Goal: Task Accomplishment & Management: Manage account settings

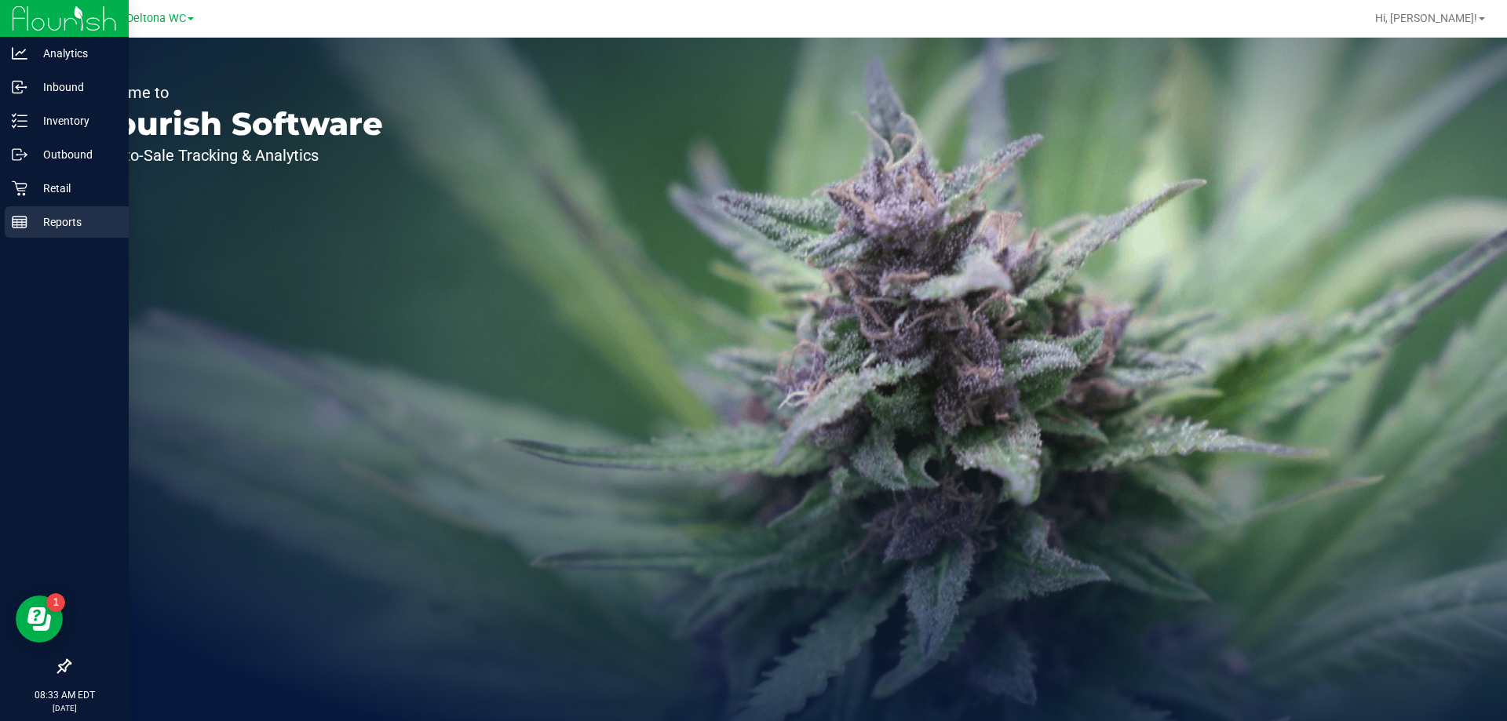
click at [64, 216] on p "Reports" at bounding box center [74, 222] width 94 height 19
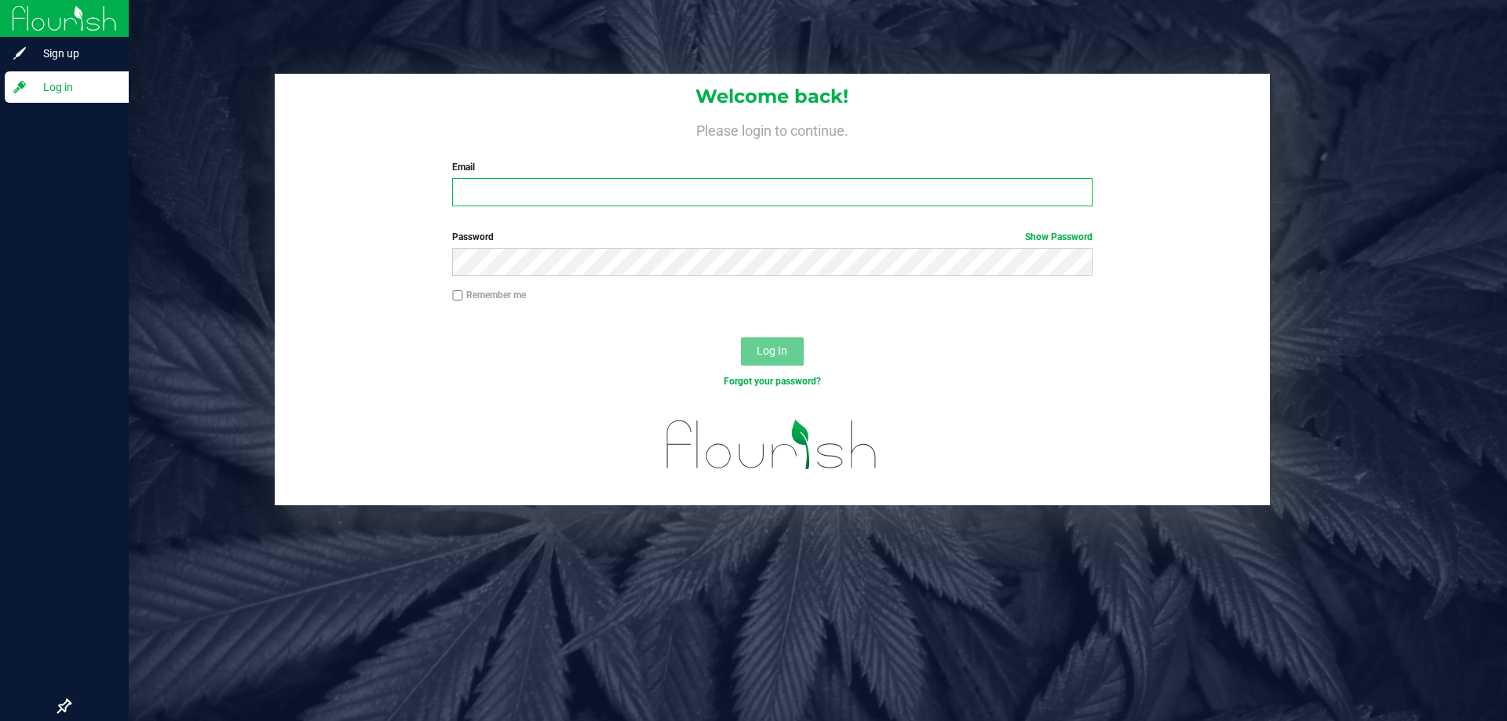
click at [655, 193] on input "Email" at bounding box center [772, 192] width 640 height 28
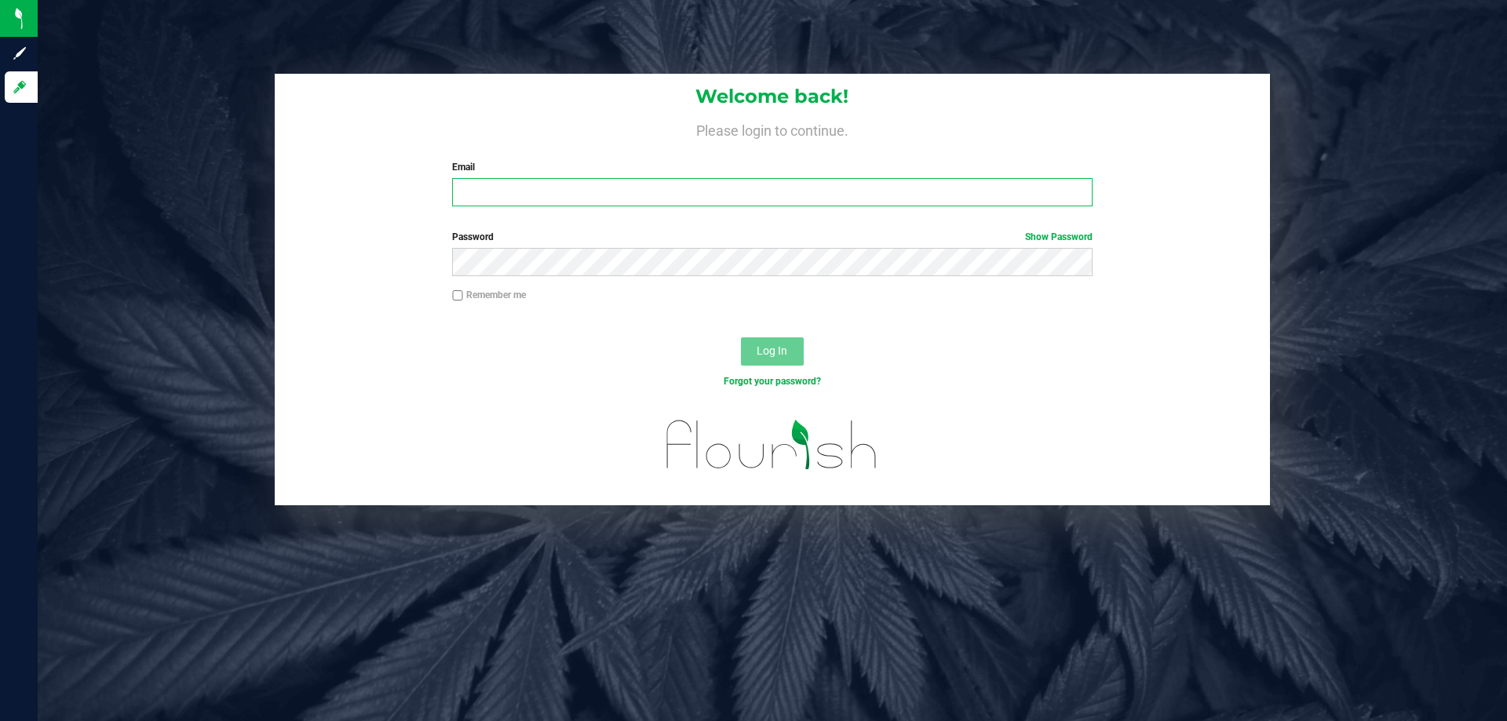
click at [563, 202] on input "Email" at bounding box center [772, 192] width 640 height 28
type input "[EMAIL_ADDRESS][DOMAIN_NAME]"
click at [741, 337] on button "Log In" at bounding box center [772, 351] width 63 height 28
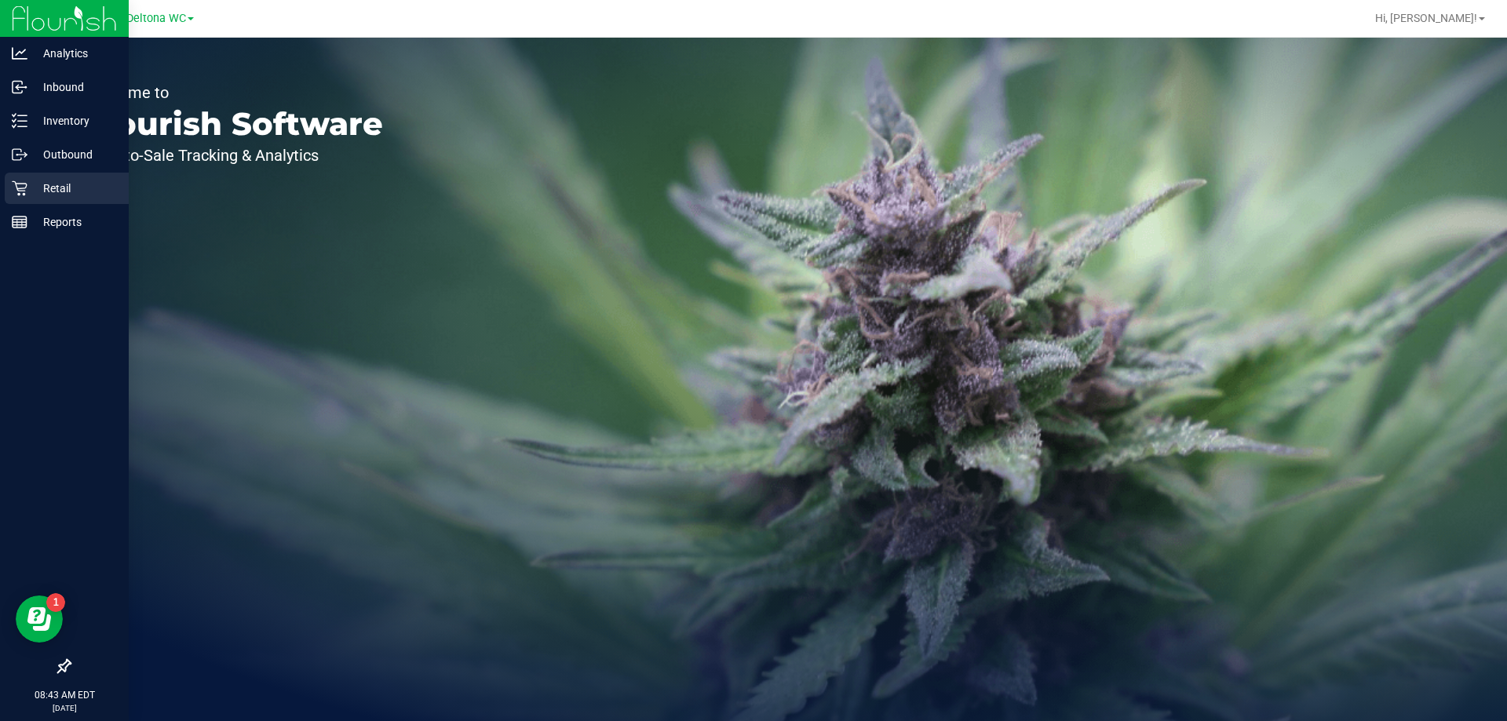
click at [27, 184] on icon at bounding box center [20, 189] width 16 height 16
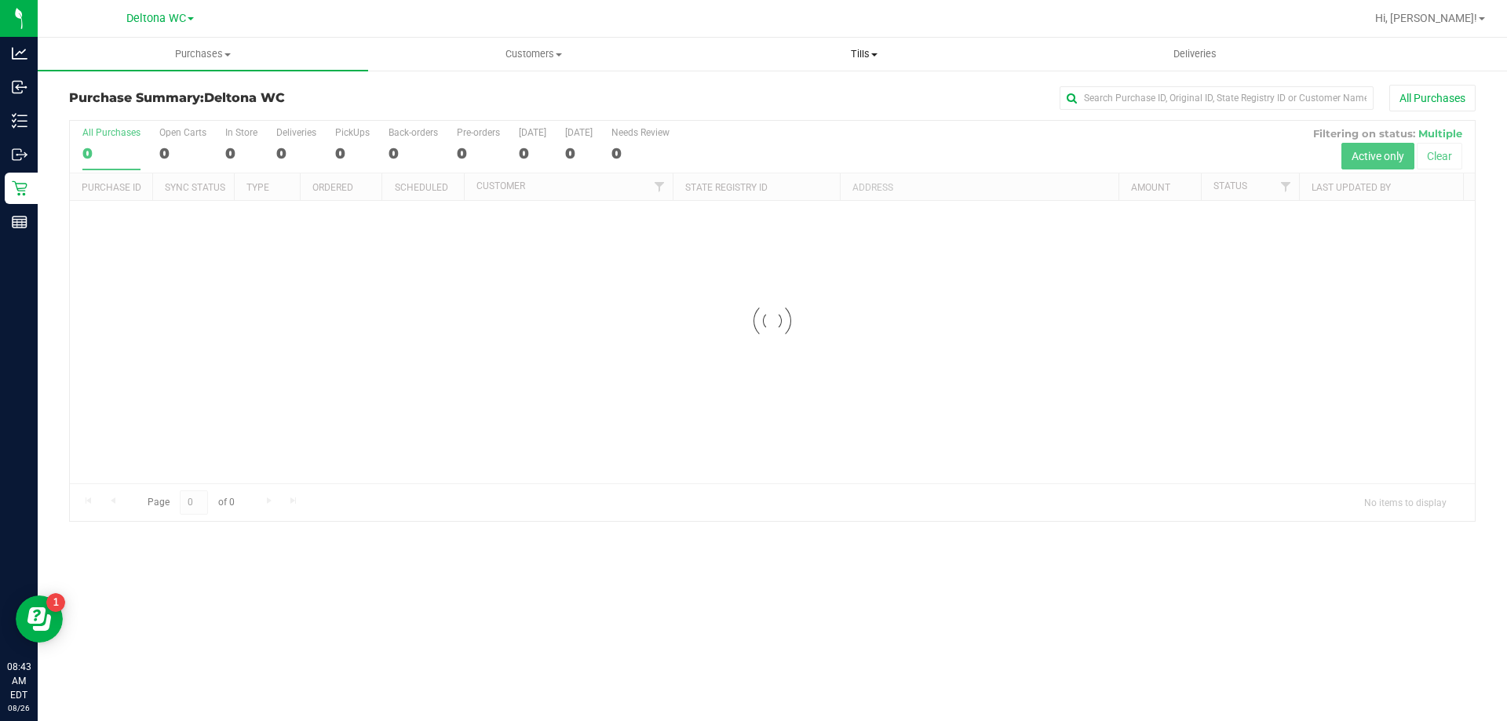
click at [861, 57] on span "Tills" at bounding box center [863, 54] width 329 height 14
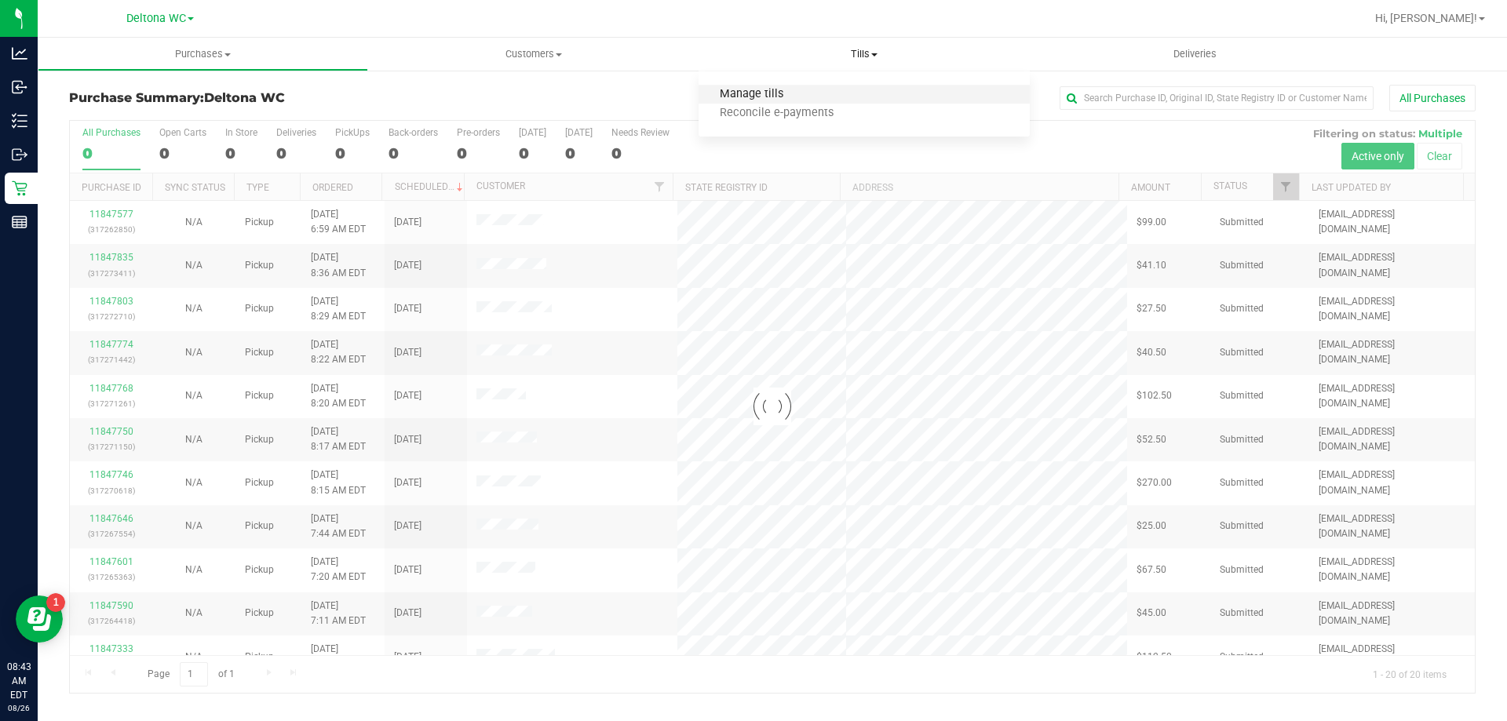
click at [787, 96] on span "Manage tills" at bounding box center [751, 94] width 106 height 13
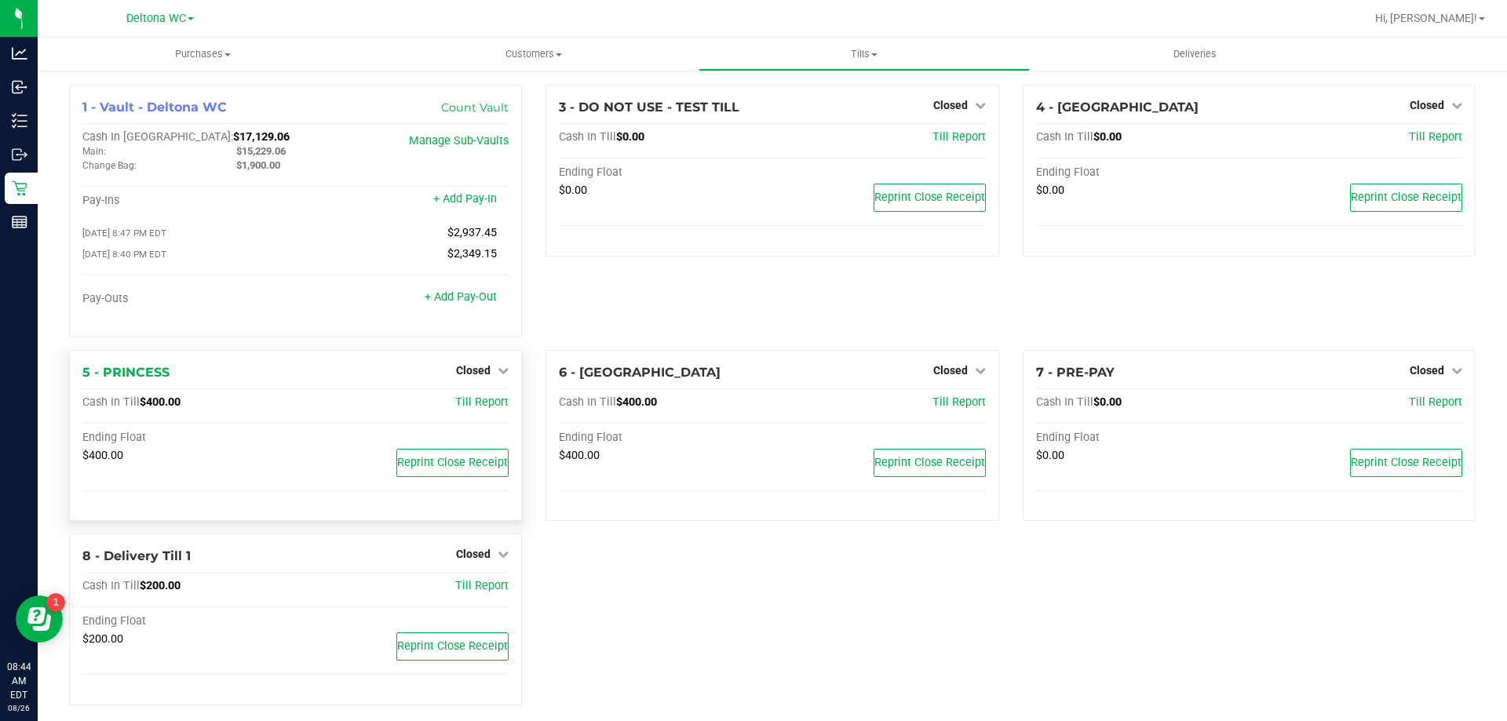
click at [501, 366] on div "Closed" at bounding box center [482, 370] width 53 height 19
click at [489, 370] on link "Closed" at bounding box center [482, 370] width 53 height 13
click at [469, 399] on link "Open Till" at bounding box center [473, 402] width 42 height 13
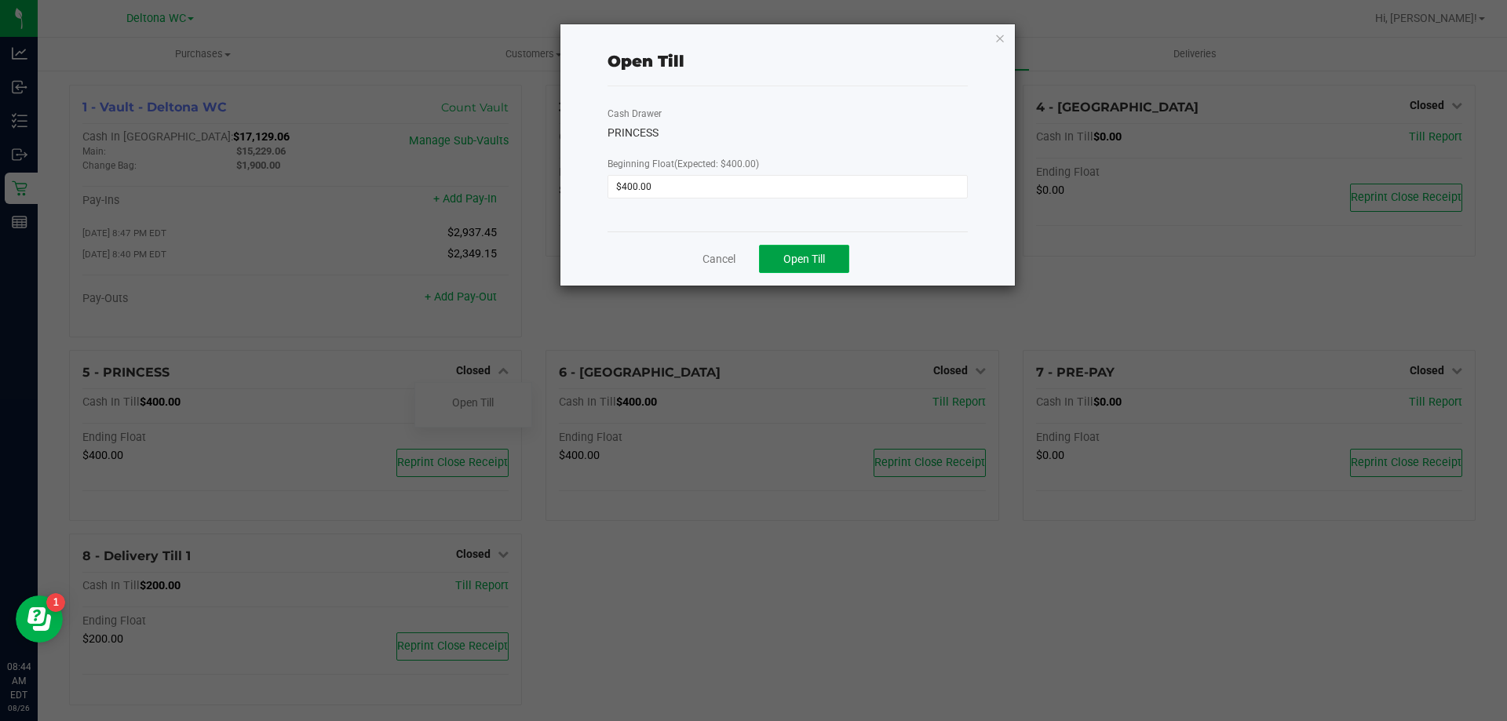
click at [794, 256] on span "Open Till" at bounding box center [804, 259] width 42 height 13
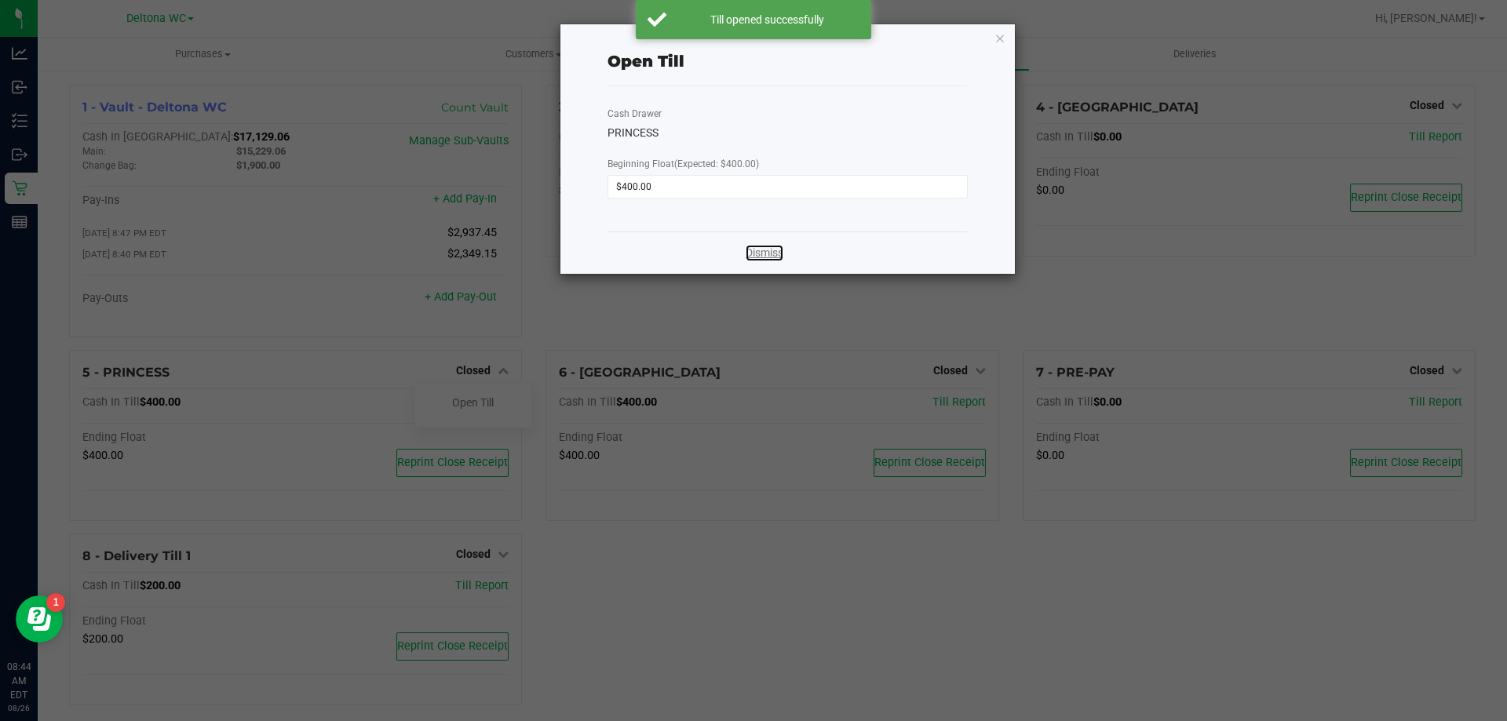
click at [762, 257] on link "Dismiss" at bounding box center [765, 253] width 38 height 16
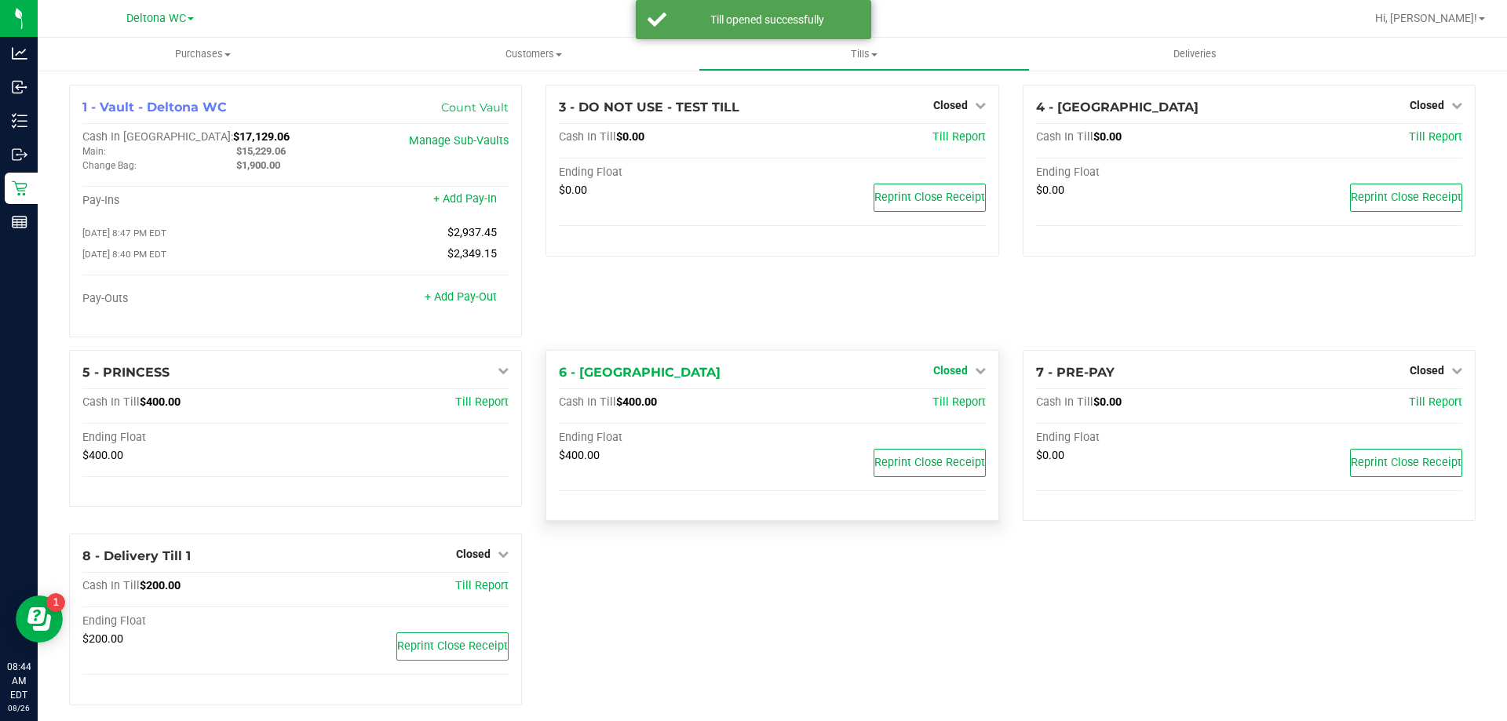
click at [962, 372] on link "Closed" at bounding box center [959, 370] width 53 height 13
click at [958, 409] on link "Open Till" at bounding box center [950, 402] width 42 height 13
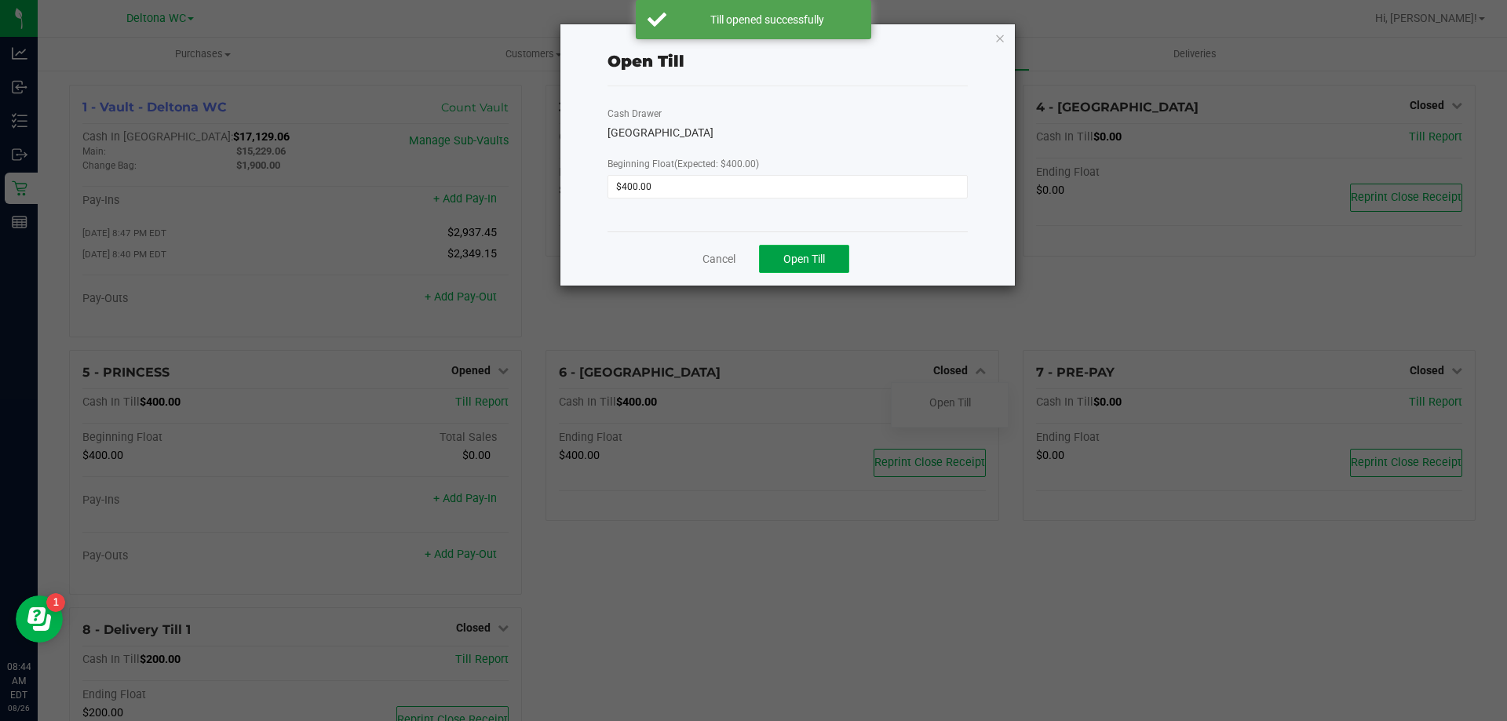
click at [827, 265] on button "Open Till" at bounding box center [804, 259] width 90 height 28
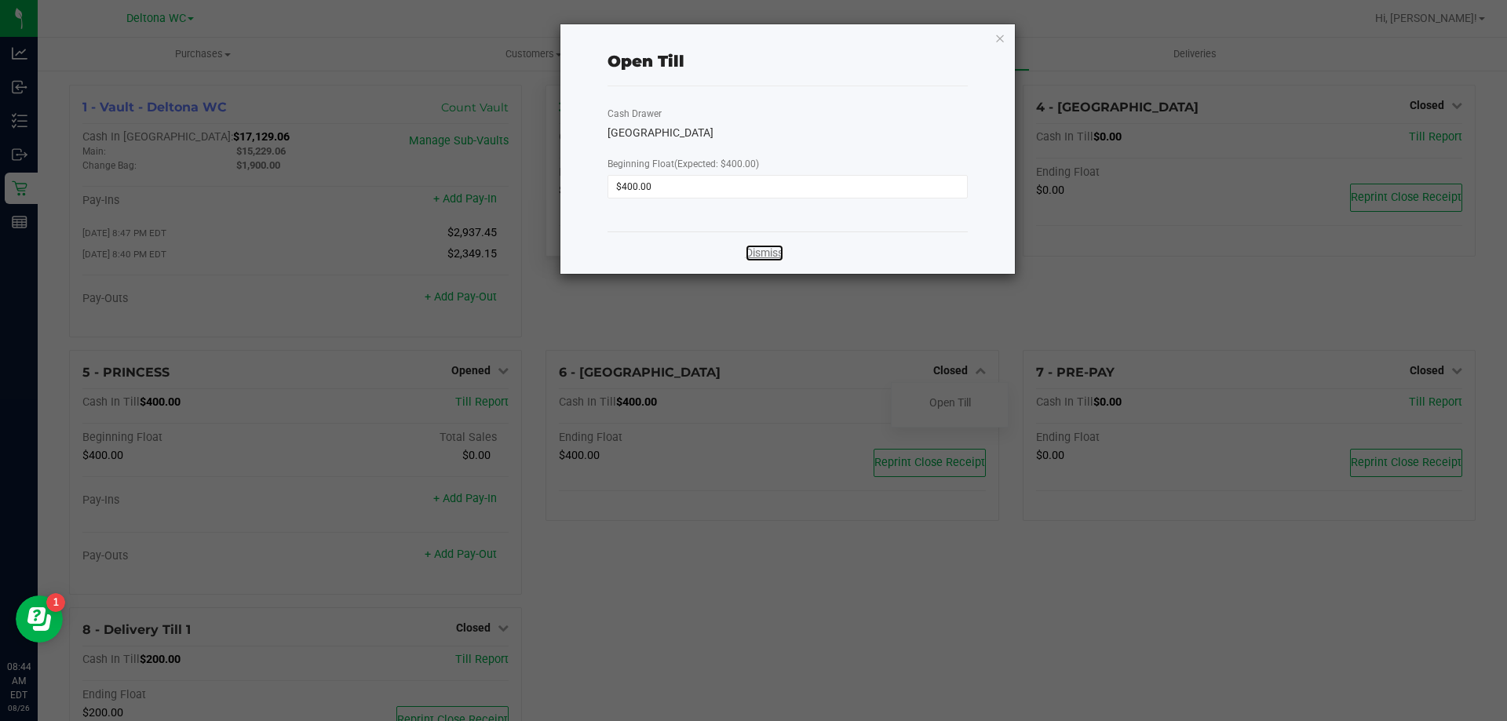
click at [757, 254] on link "Dismiss" at bounding box center [765, 253] width 38 height 16
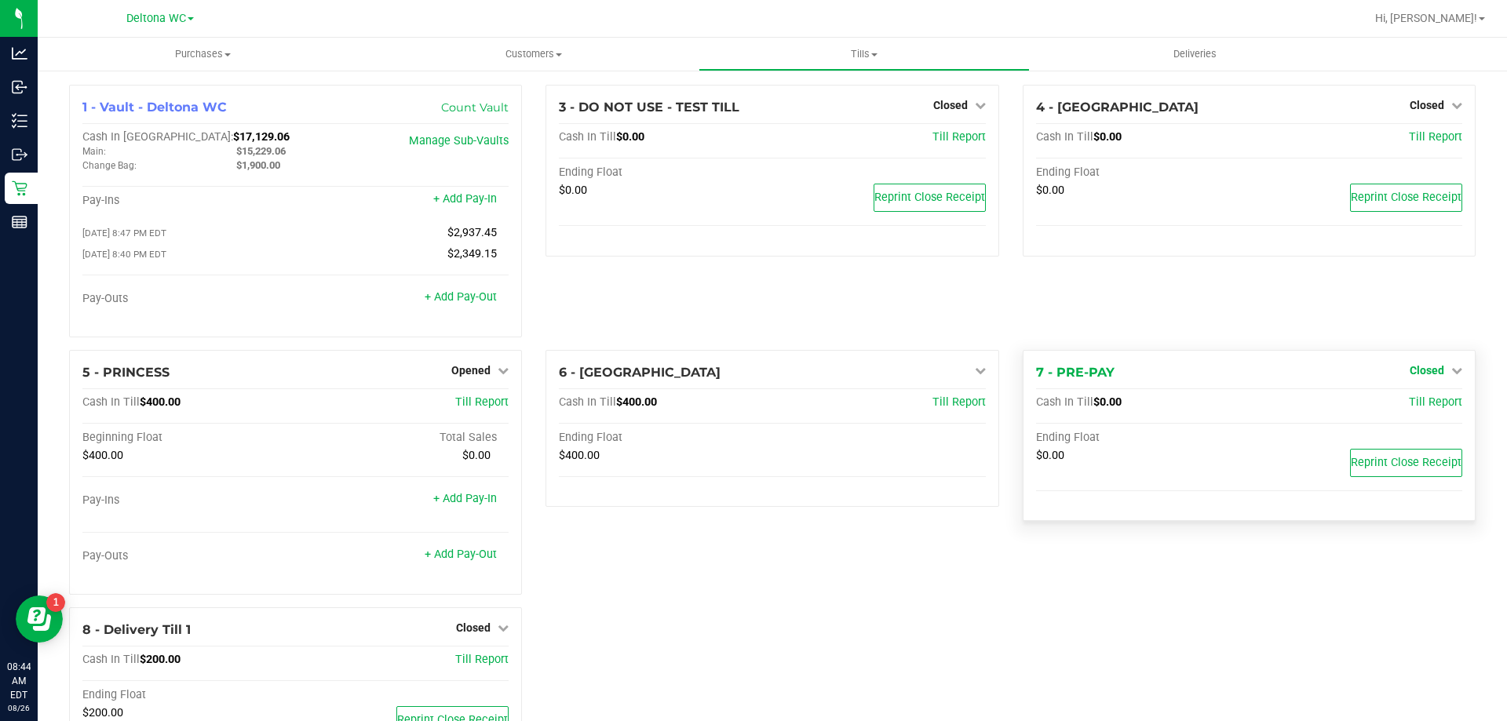
click at [1436, 370] on link "Closed" at bounding box center [1436, 370] width 53 height 13
click at [1408, 403] on link "Open Till" at bounding box center [1427, 402] width 42 height 13
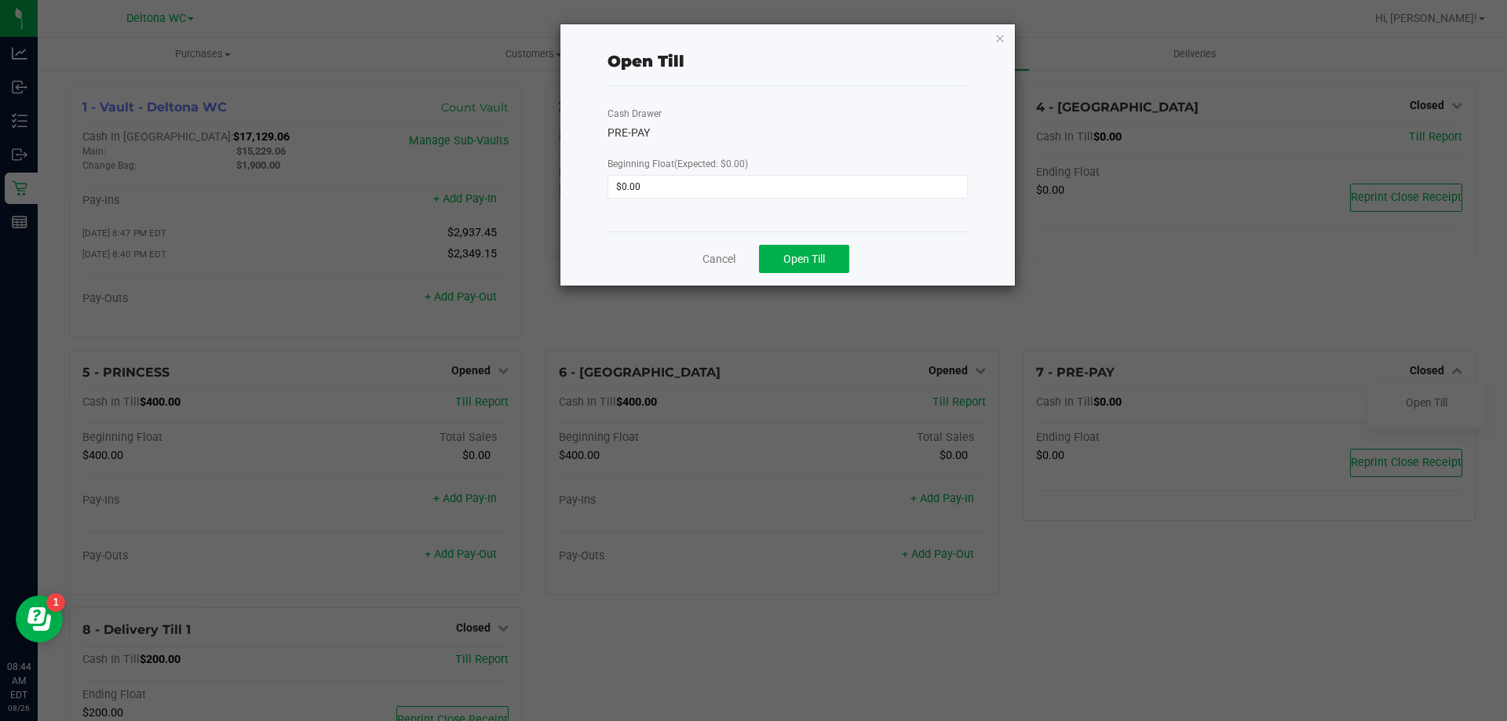
drag, startPoint x: 797, startPoint y: 273, endPoint x: 833, endPoint y: 279, distance: 36.5
click at [797, 274] on div "Cancel Open Till" at bounding box center [787, 259] width 360 height 54
click at [815, 261] on span "Open Till" at bounding box center [804, 259] width 42 height 13
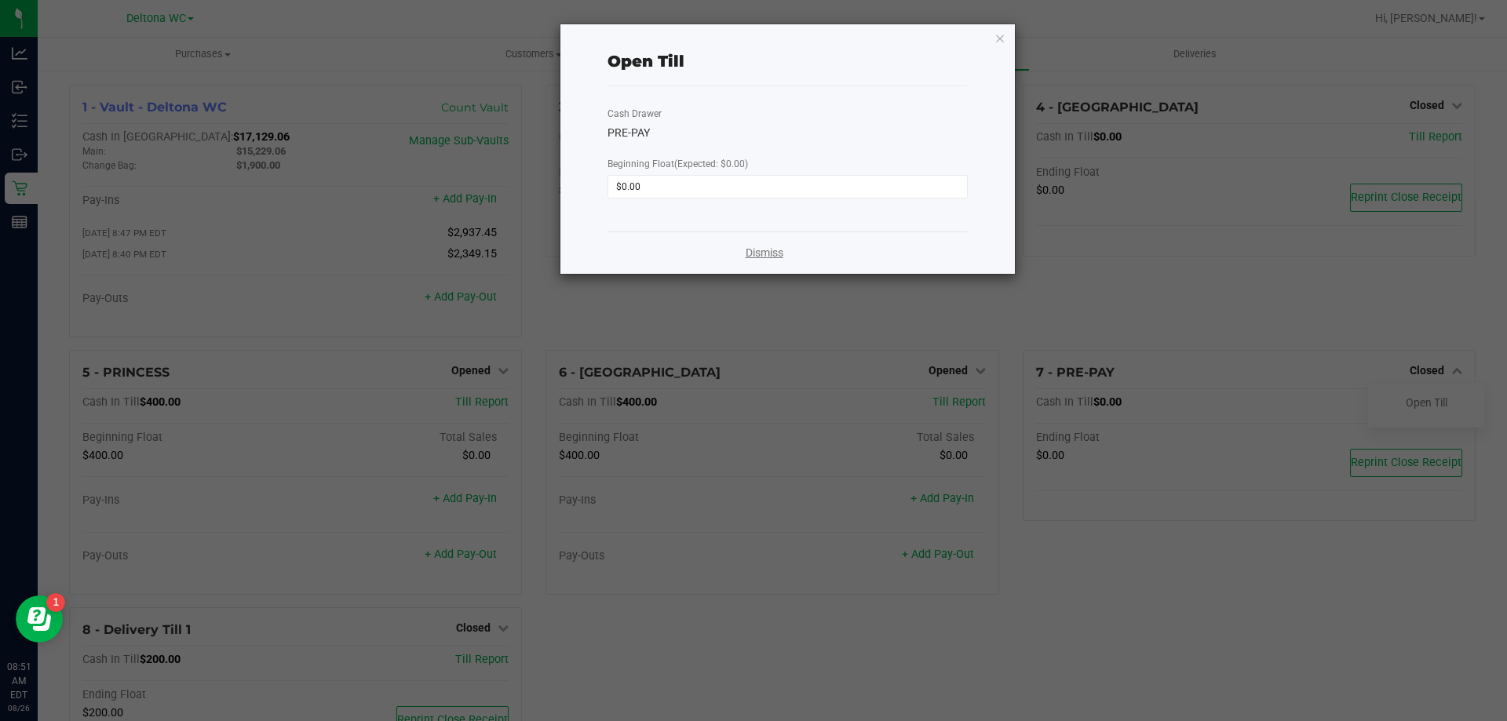
click at [752, 252] on link "Dismiss" at bounding box center [765, 253] width 38 height 16
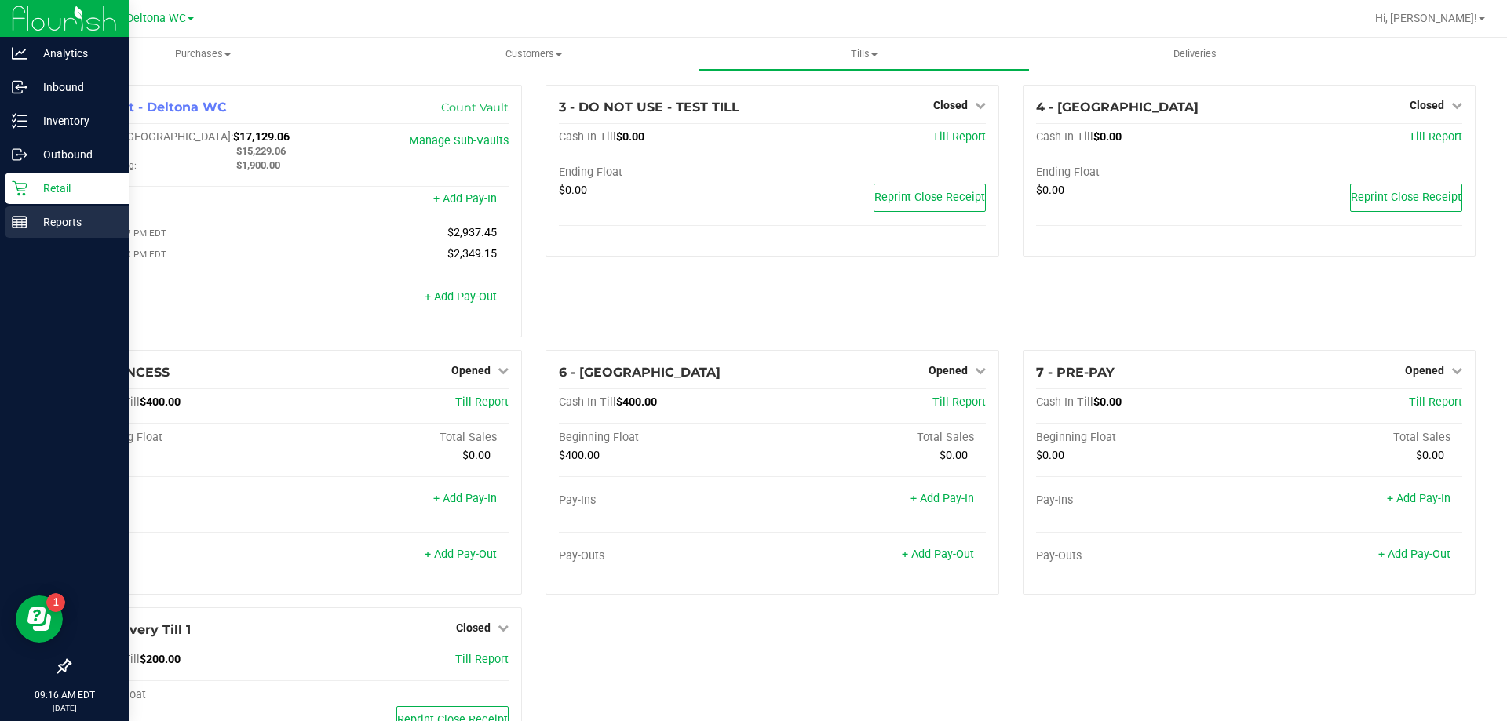
click at [93, 222] on p "Reports" at bounding box center [74, 222] width 94 height 19
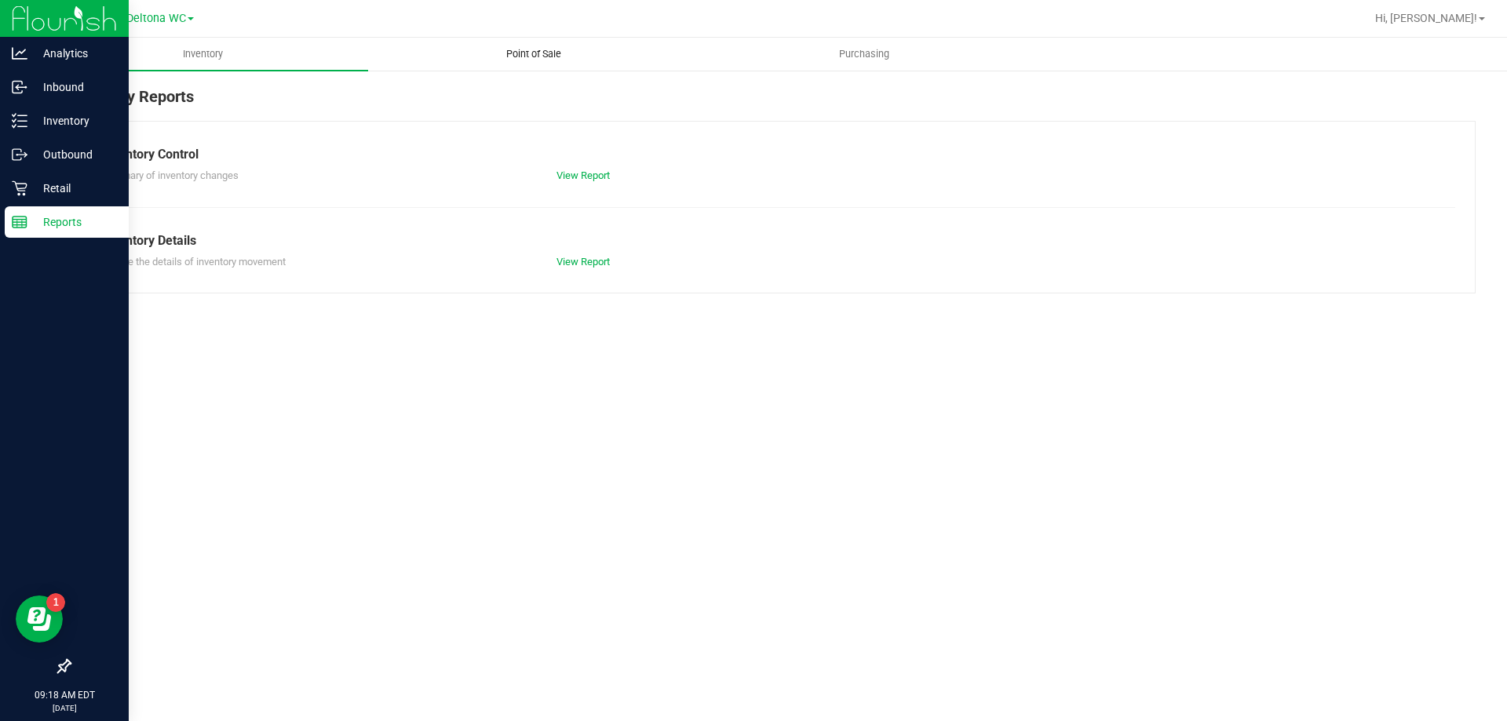
click at [556, 44] on uib-tab-heading "Point of Sale" at bounding box center [533, 53] width 329 height 31
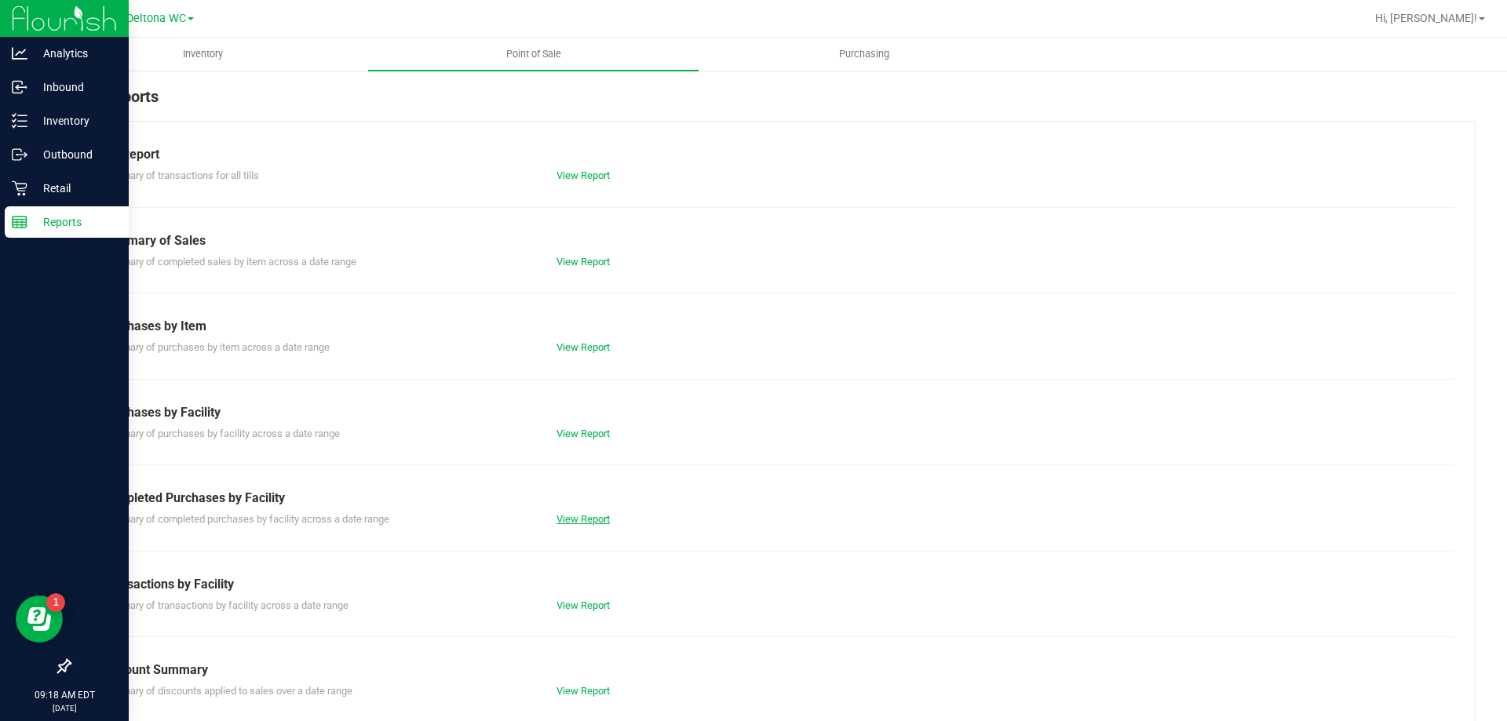
click at [556, 522] on link "View Report" at bounding box center [582, 519] width 53 height 12
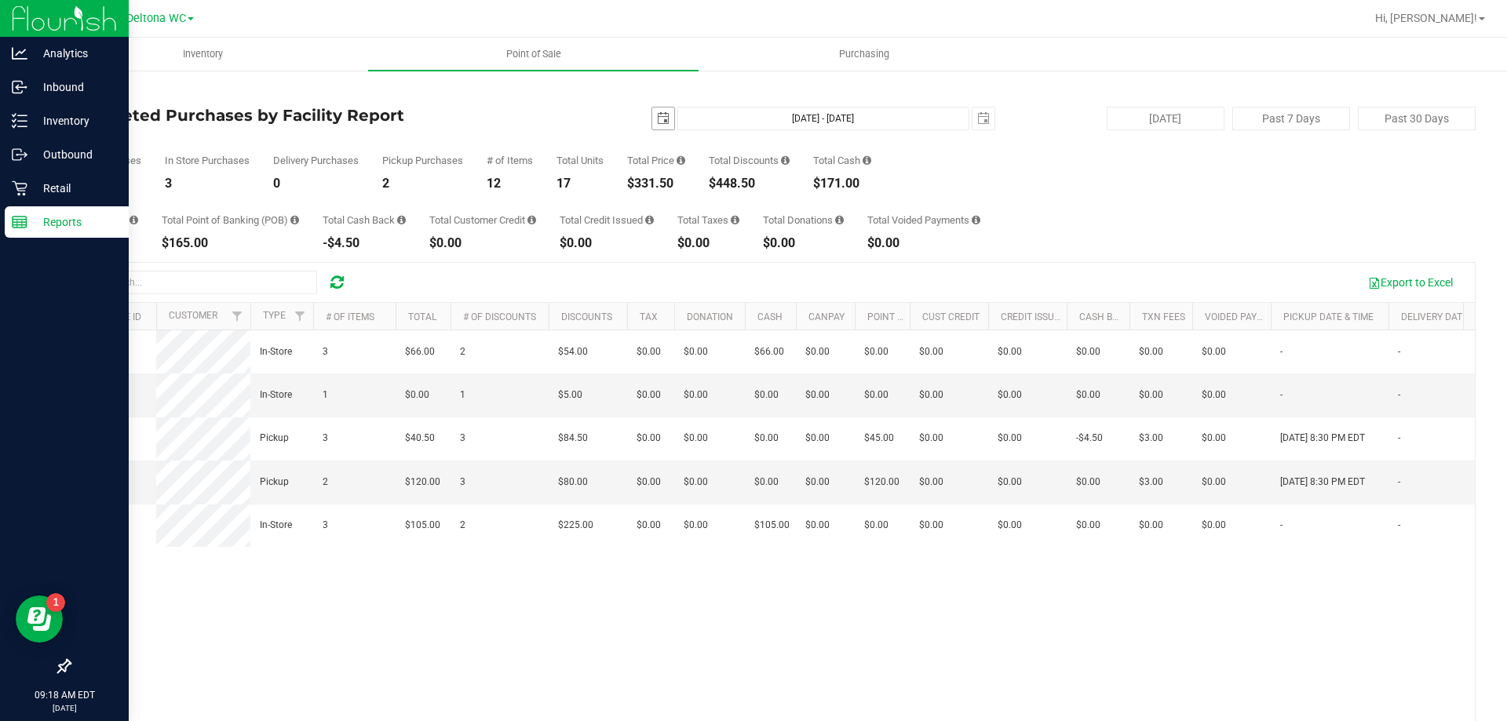
click at [657, 124] on span "select" at bounding box center [663, 118] width 13 height 13
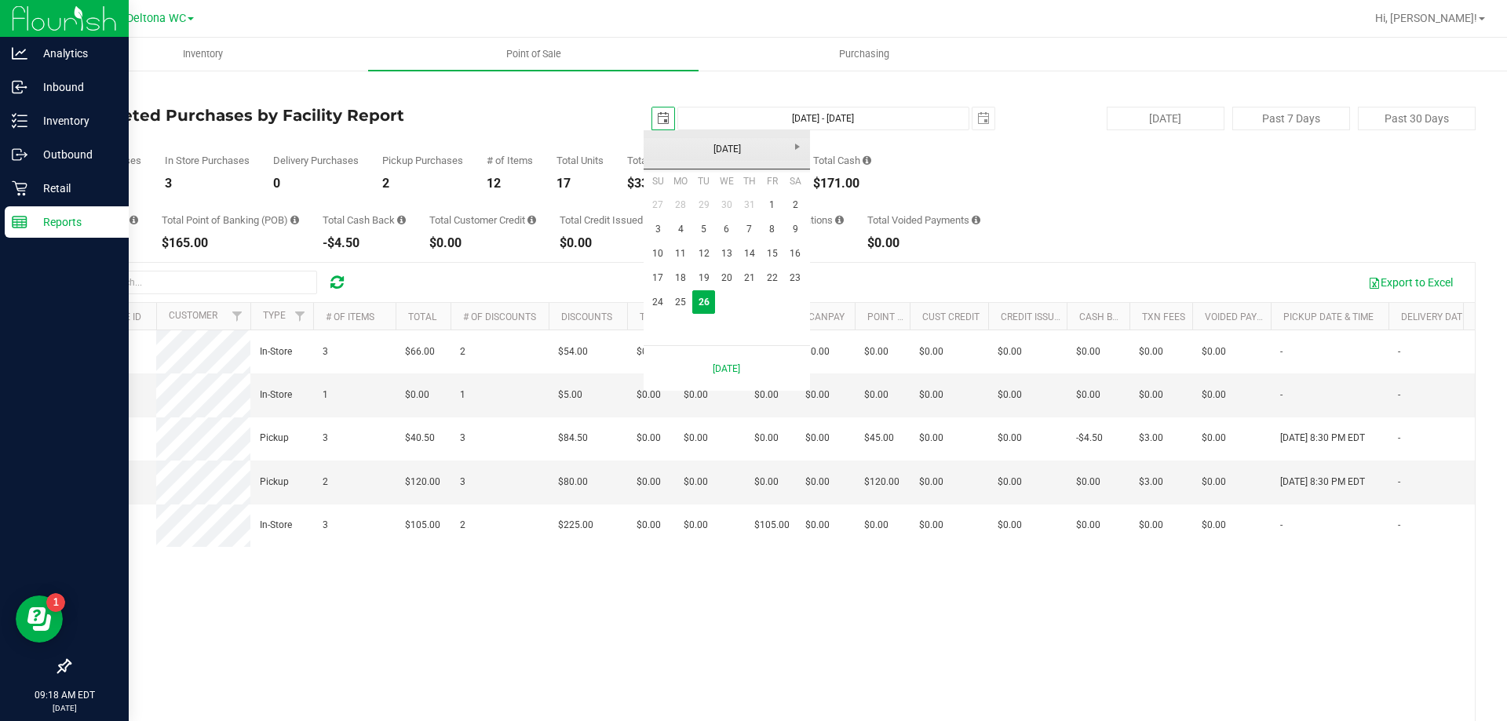
scroll to position [0, 39]
click at [674, 311] on link "25" at bounding box center [680, 302] width 23 height 24
type input "2025-08-25"
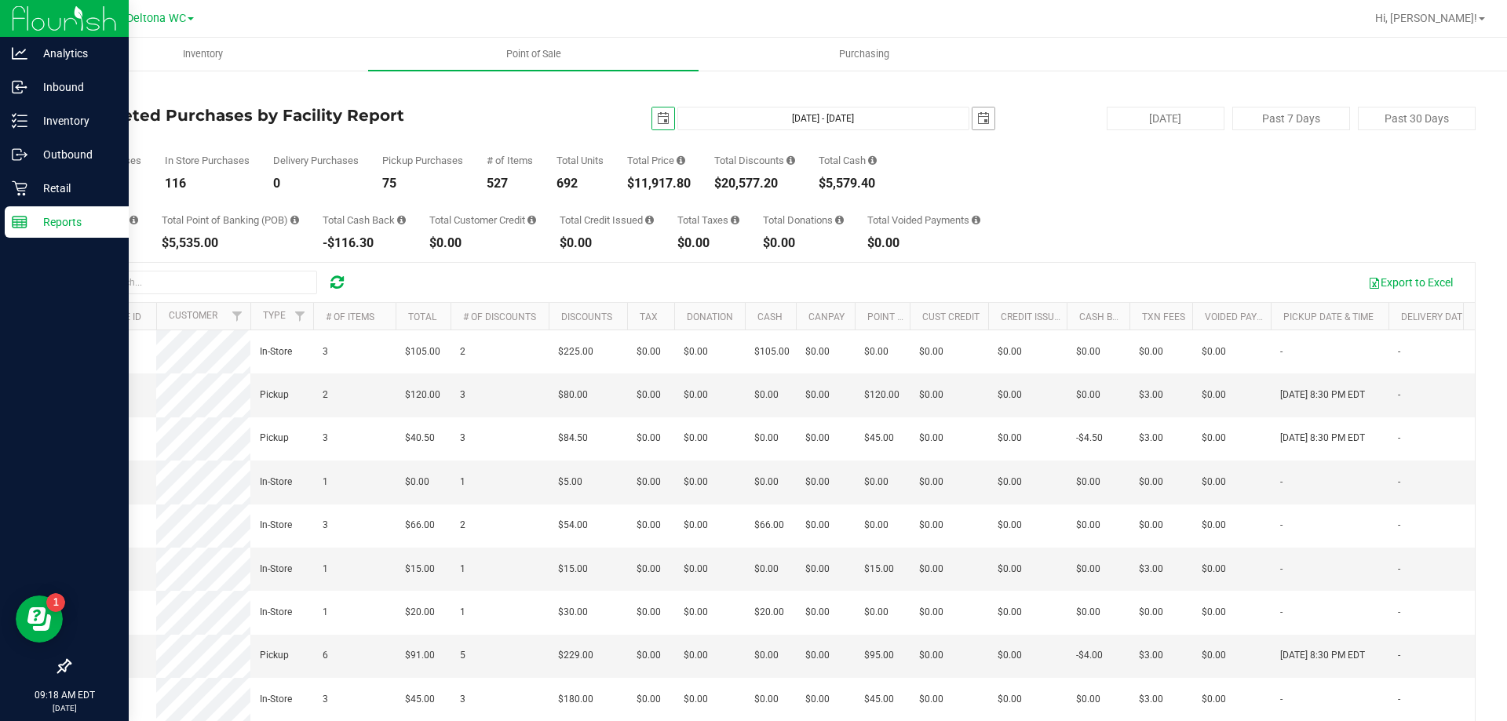
click at [977, 121] on span "select" at bounding box center [983, 118] width 13 height 13
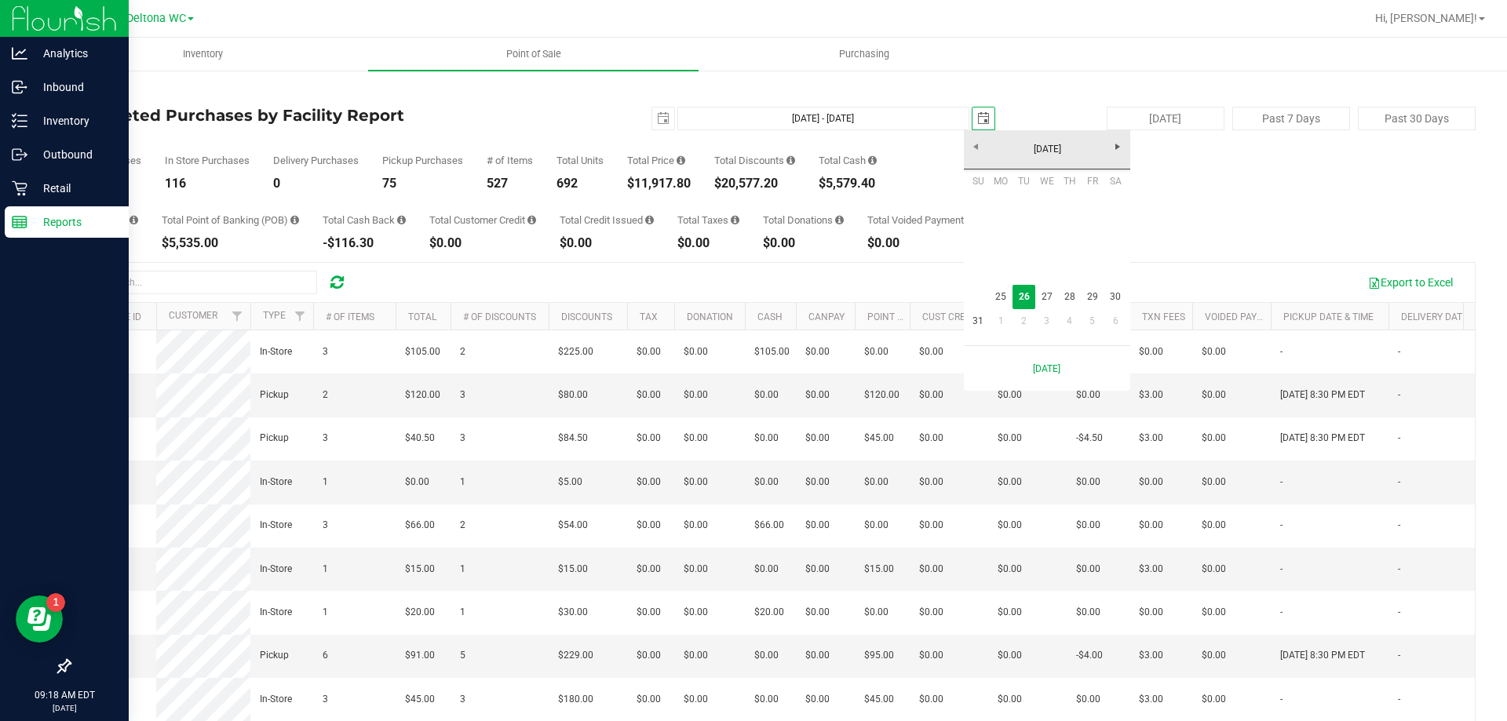
scroll to position [0, 39]
drag, startPoint x: 1008, startPoint y: 301, endPoint x: 1016, endPoint y: 302, distance: 8.8
click at [1008, 300] on link "25" at bounding box center [1001, 297] width 23 height 24
type input "Aug 25, 2025 - Aug 25, 2025"
type input "2025-08-25"
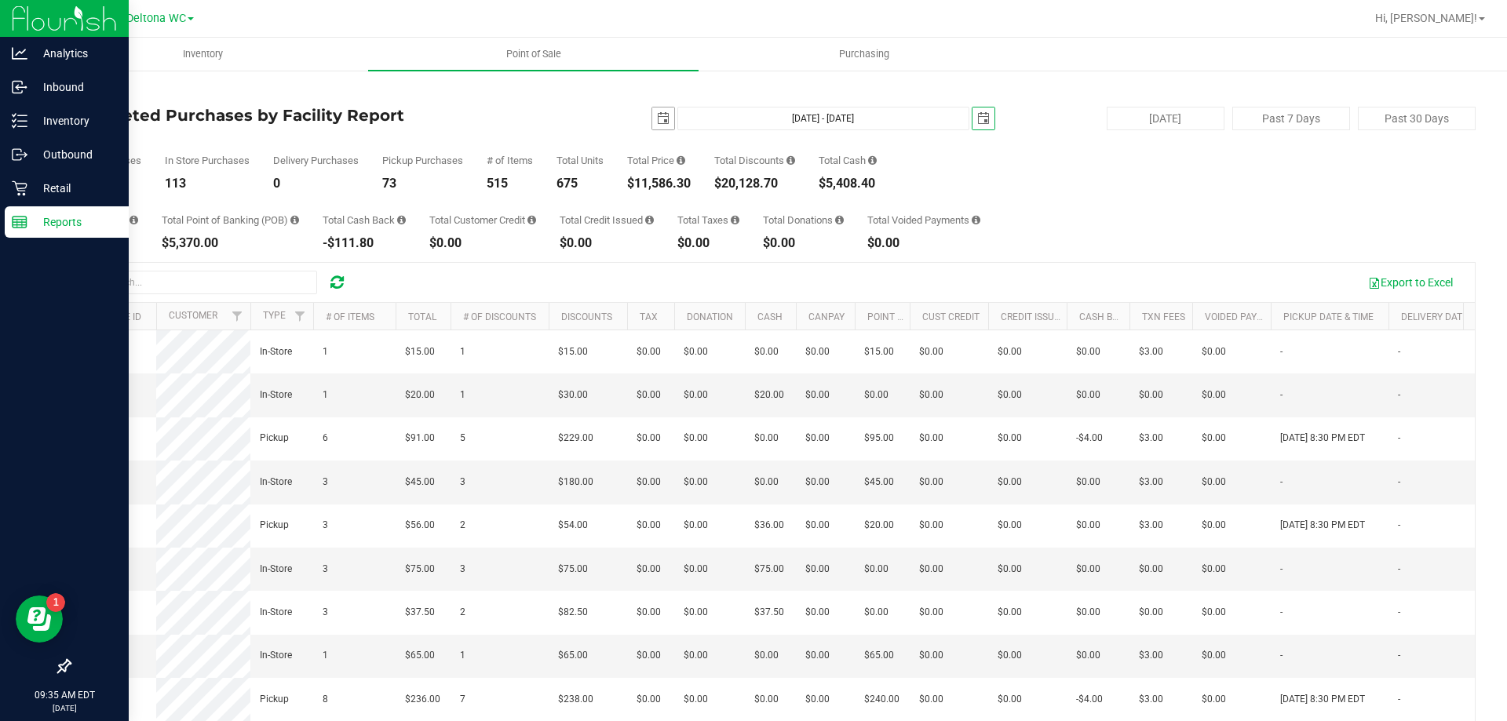
click at [657, 119] on span "select" at bounding box center [663, 118] width 13 height 13
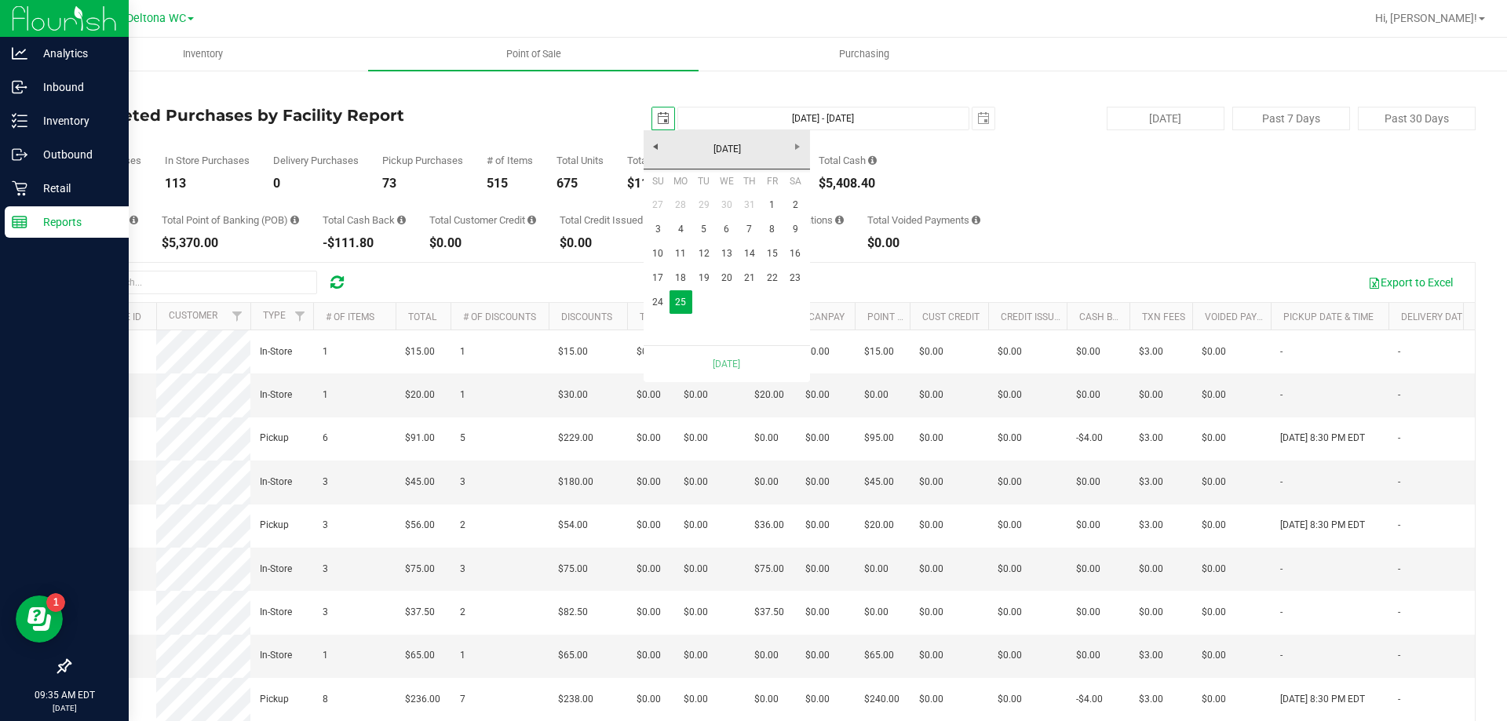
scroll to position [0, 39]
click at [980, 119] on span "select" at bounding box center [983, 118] width 13 height 13
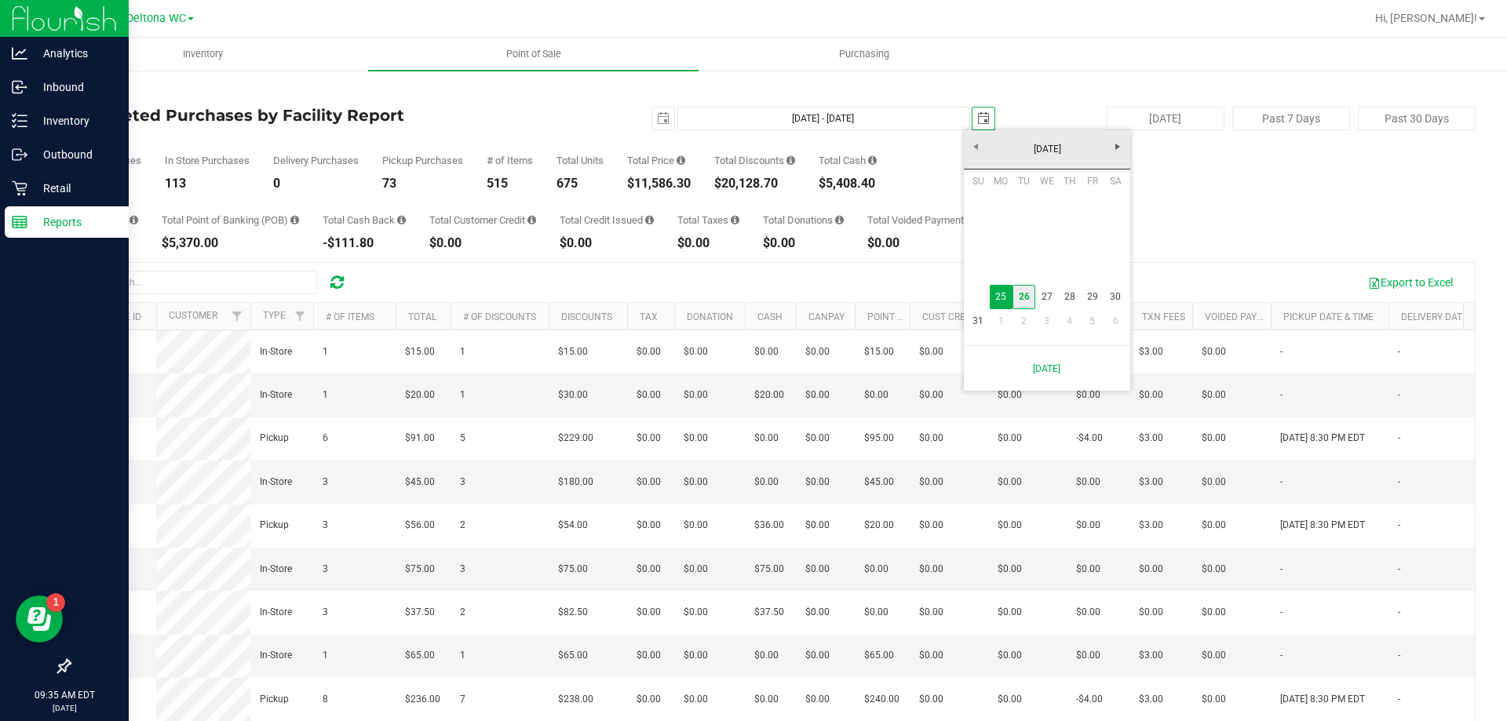
click at [1019, 299] on link "26" at bounding box center [1023, 297] width 23 height 24
type input "Aug 25, 2025 - Aug 26, 2025"
type input "2025-08-26"
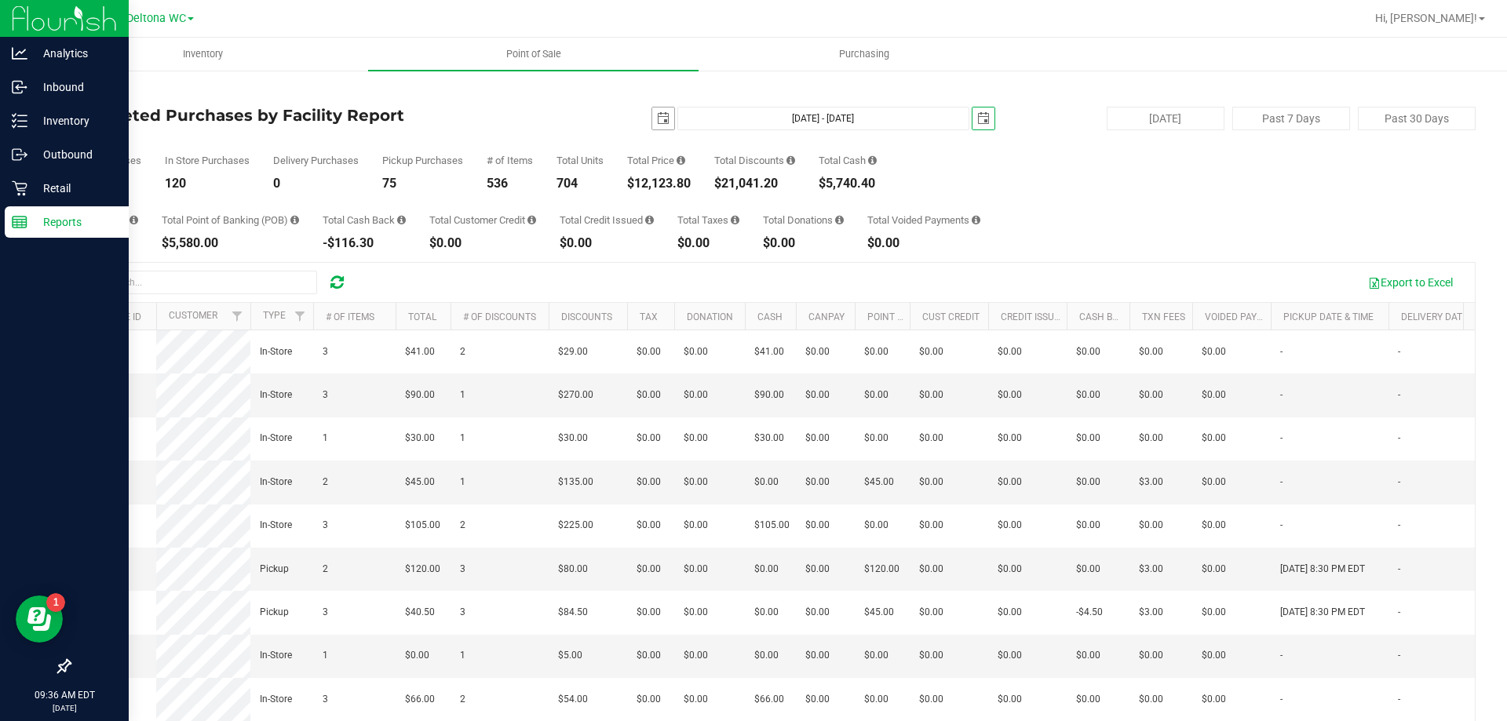
click at [657, 116] on span "select" at bounding box center [663, 118] width 13 height 13
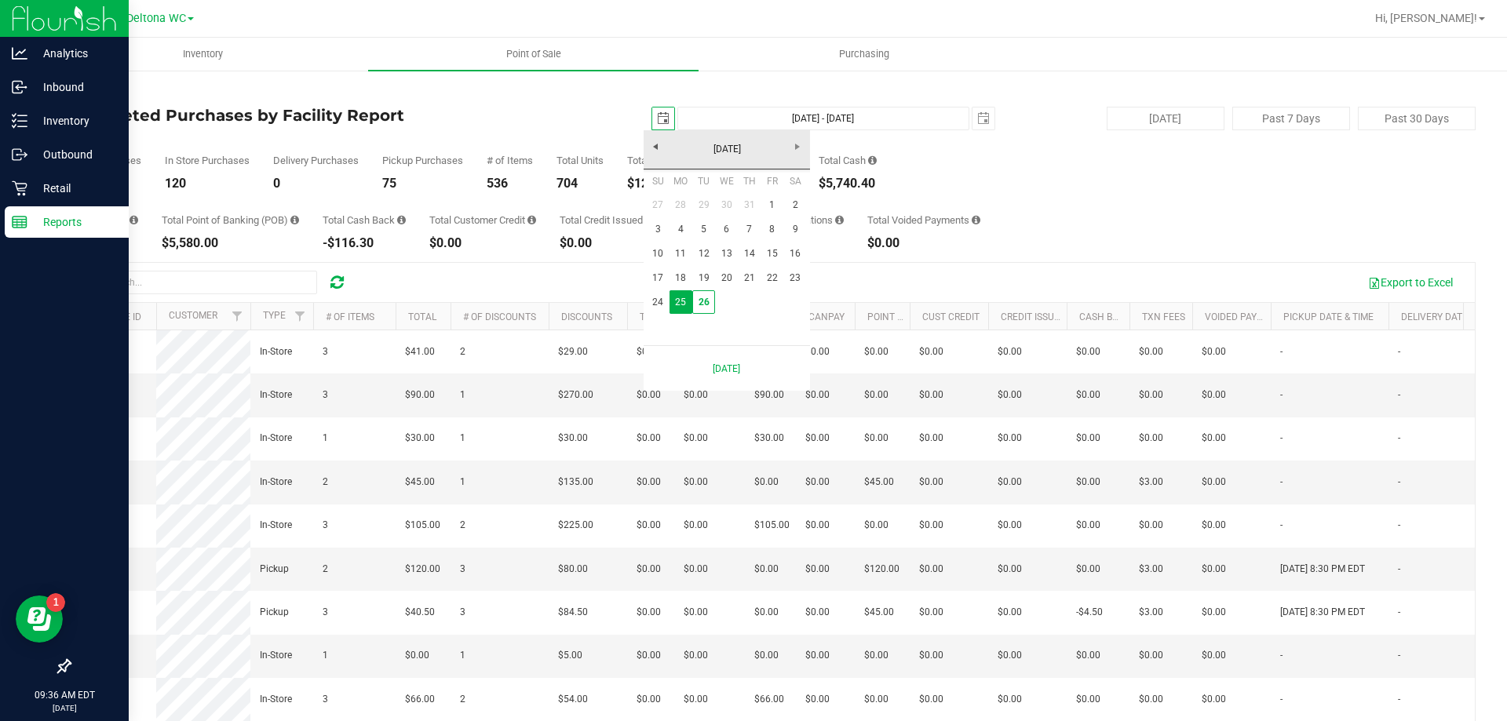
scroll to position [0, 39]
click at [701, 298] on link "26" at bounding box center [703, 302] width 23 height 24
type input "Aug 26, 2025 - Aug 26, 2025"
type input "2025-08-26"
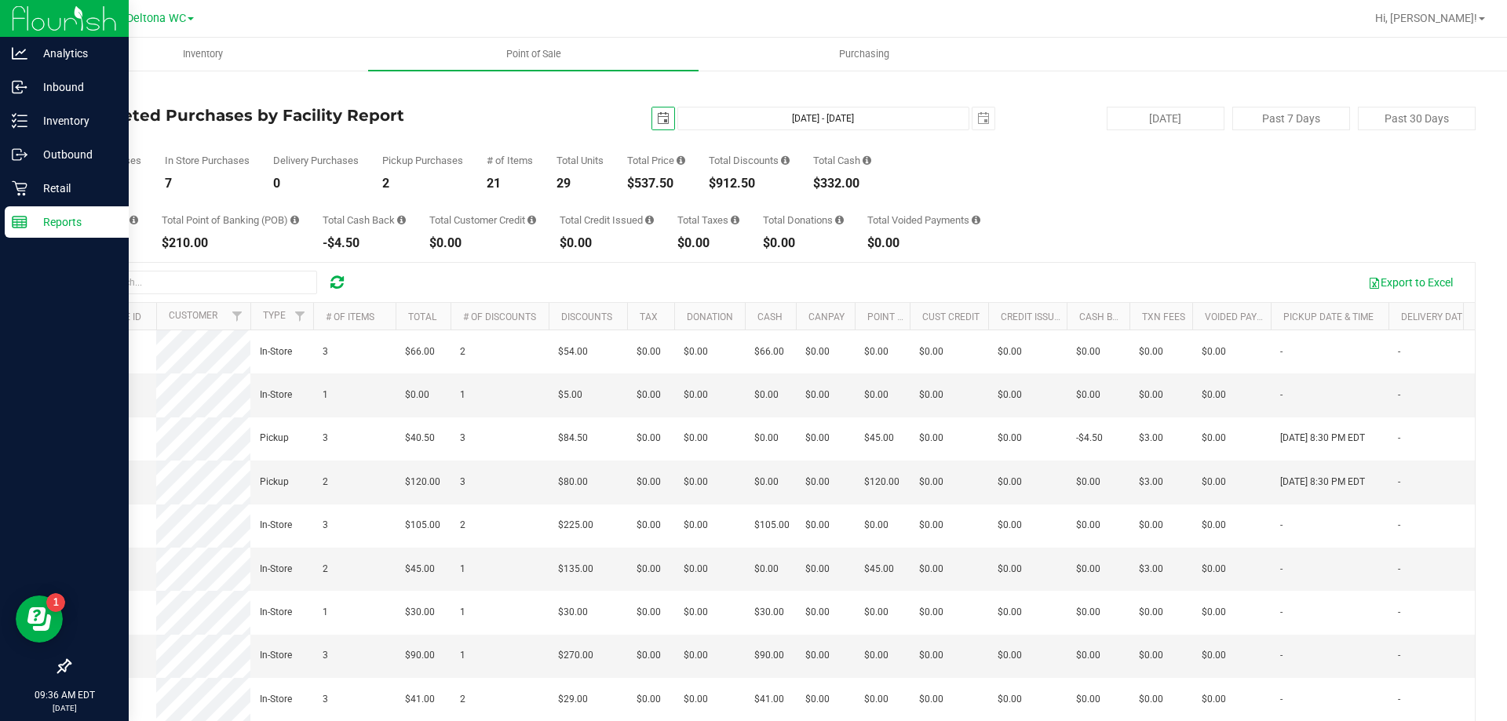
click at [65, 225] on p "Reports" at bounding box center [74, 222] width 94 height 19
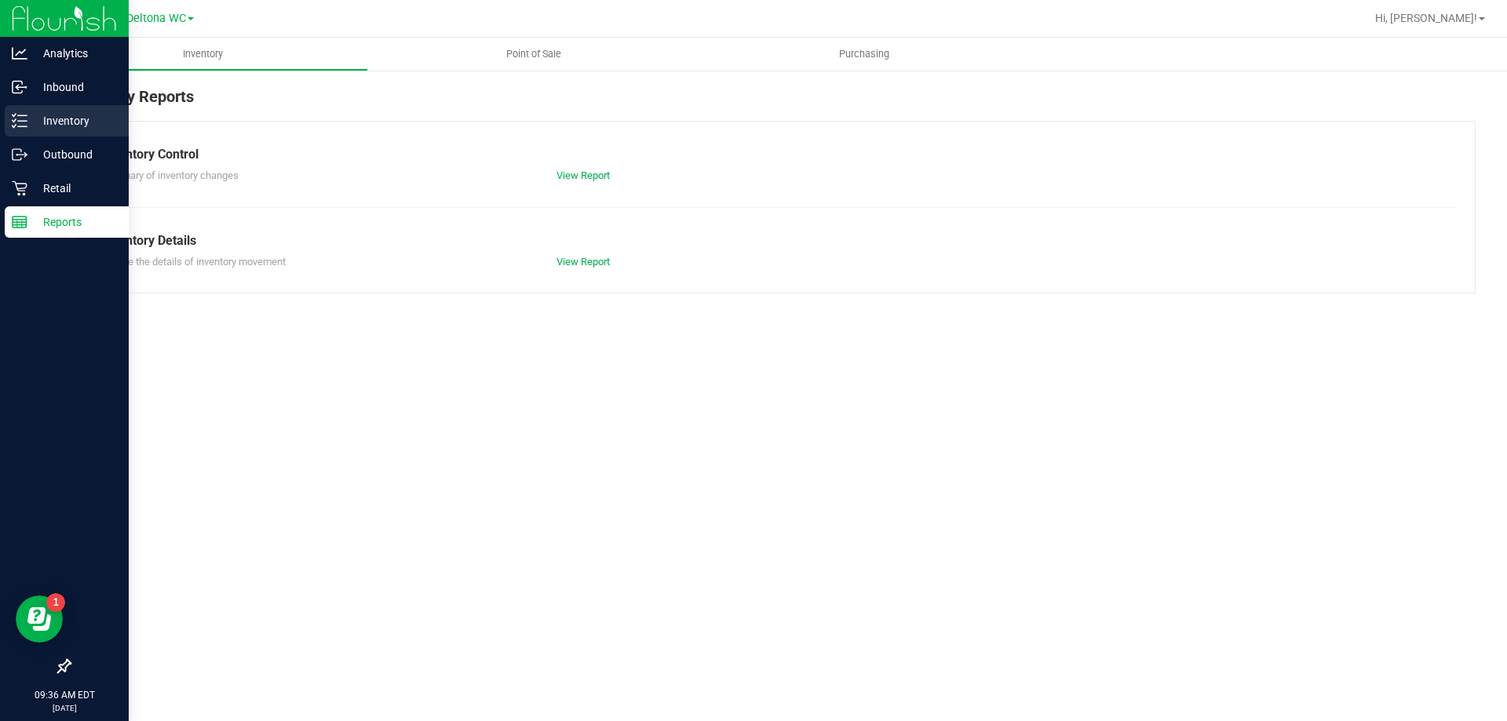
click at [83, 122] on p "Inventory" at bounding box center [74, 120] width 94 height 19
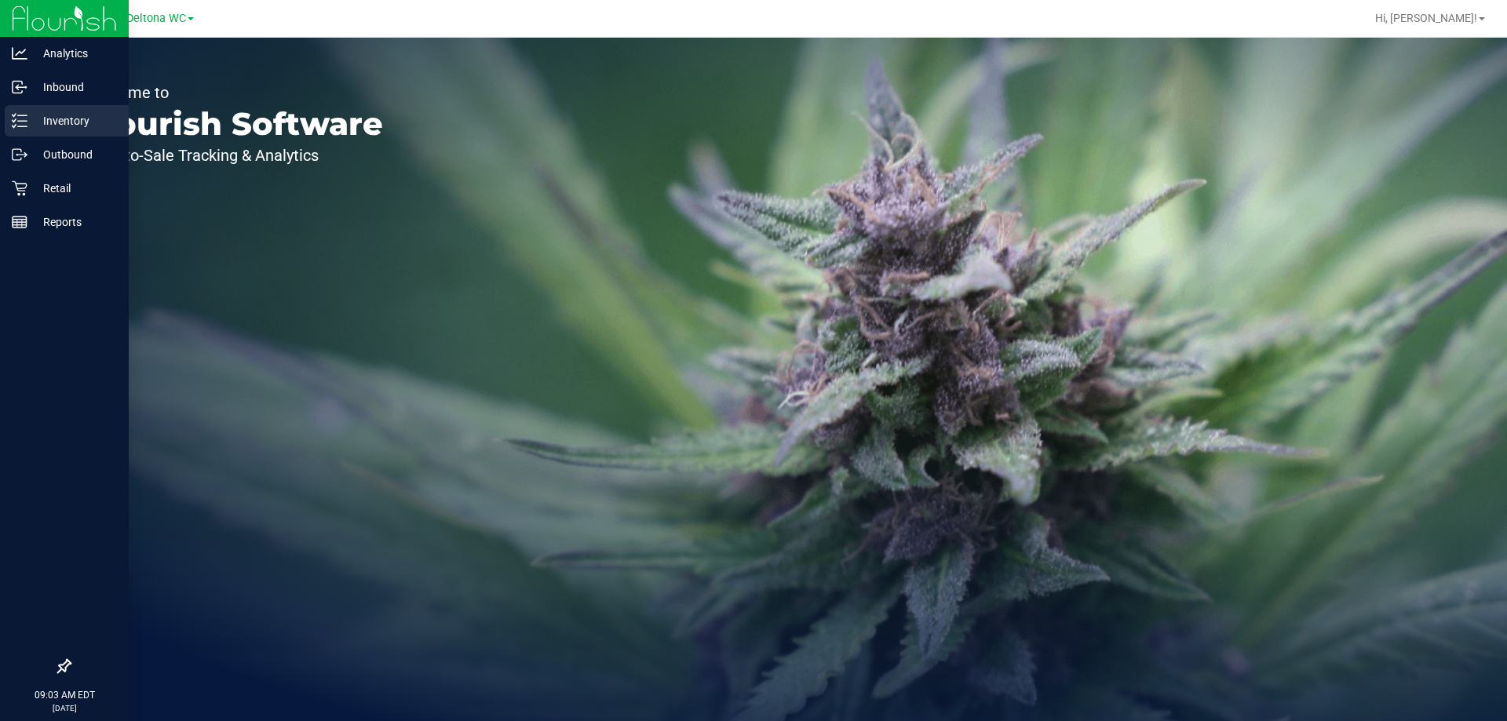
click at [61, 122] on p "Inventory" at bounding box center [74, 120] width 94 height 19
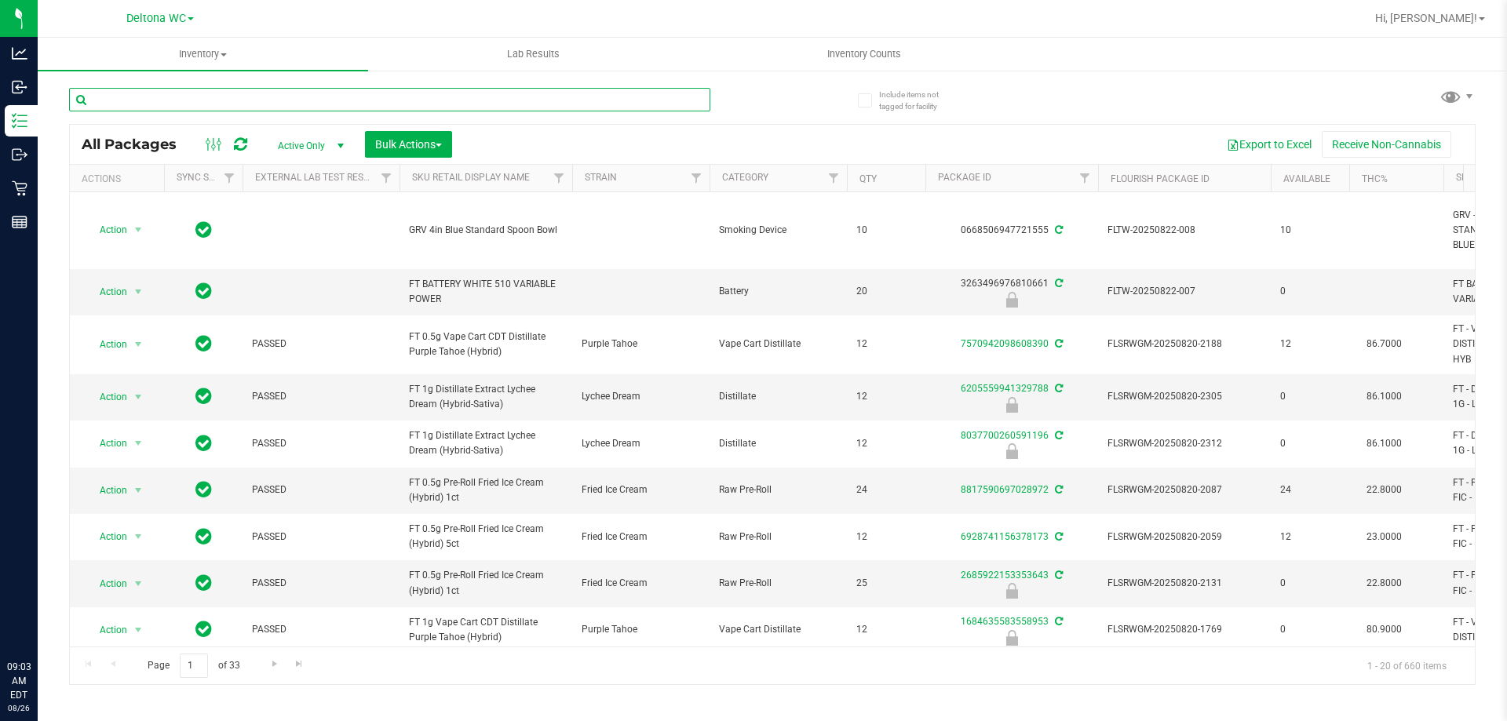
click at [329, 100] on input "text" at bounding box center [389, 100] width 641 height 24
type input "htm"
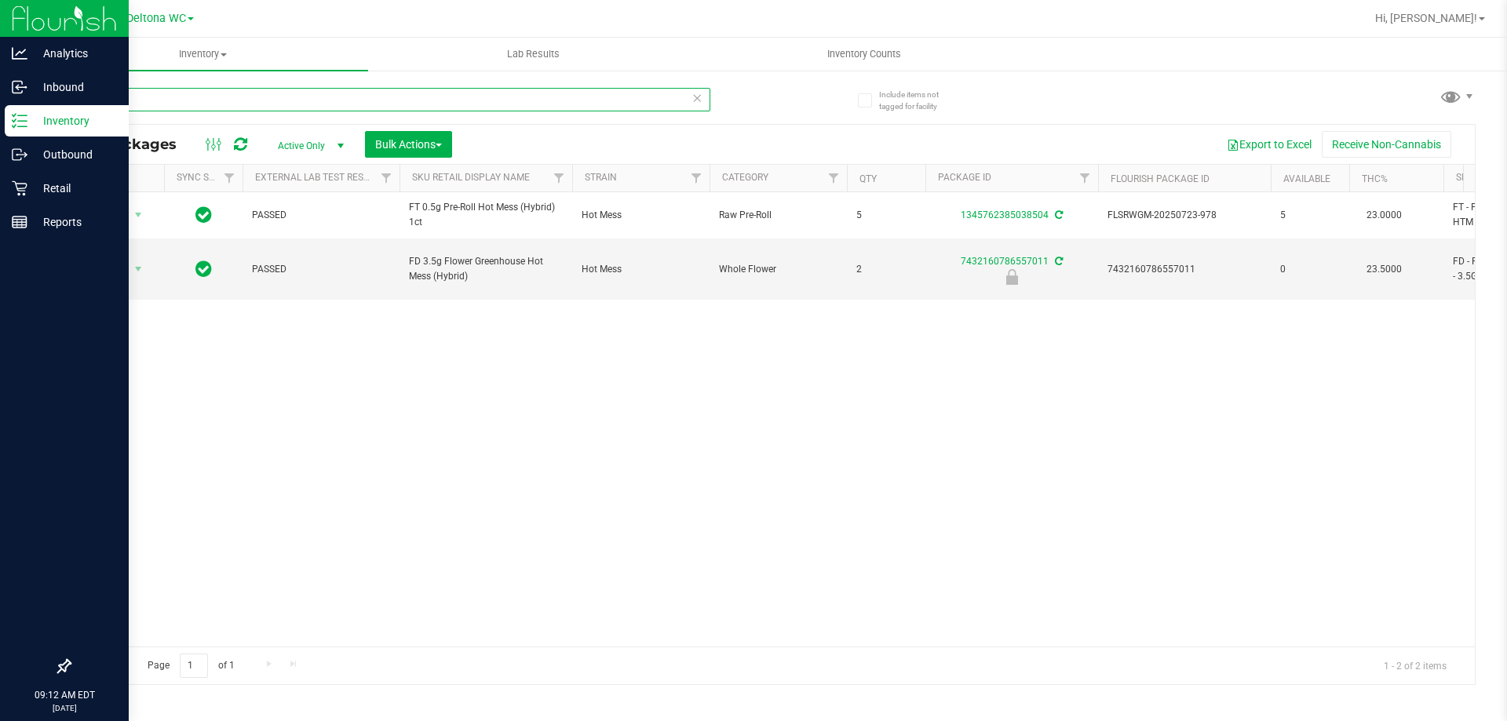
drag, startPoint x: 137, startPoint y: 101, endPoint x: 1, endPoint y: 129, distance: 138.7
click at [0, 130] on div "Analytics Inbound Inventory Outbound Retail Reports 09:12 AM EDT 08/26/2025 08/…" at bounding box center [753, 360] width 1507 height 721
paste input "is good to sell and included in the promo ​"
type input "is good to sell and included in the promo ​"
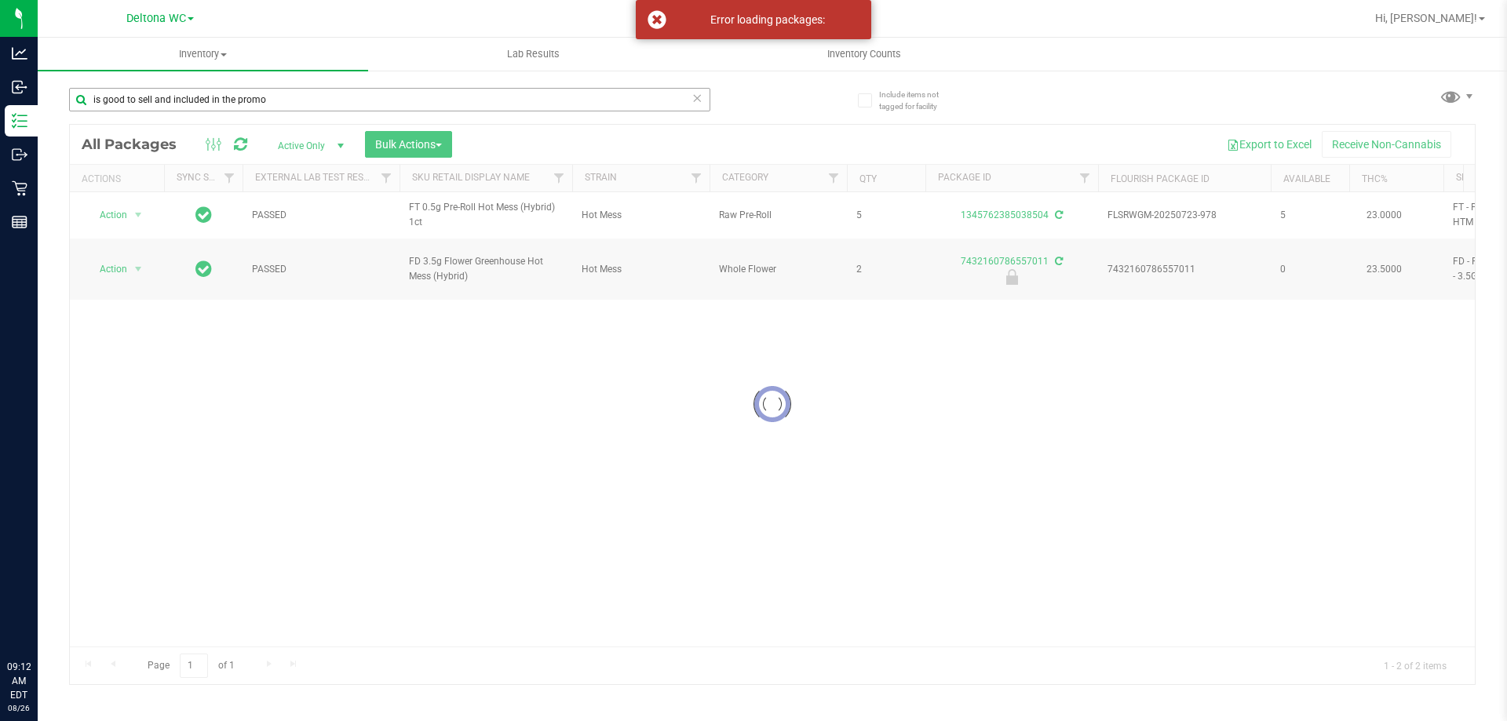
drag, startPoint x: 304, startPoint y: 82, endPoint x: 280, endPoint y: 104, distance: 32.7
click at [283, 100] on div "is good to sell and included in the promo ​" at bounding box center [420, 99] width 703 height 50
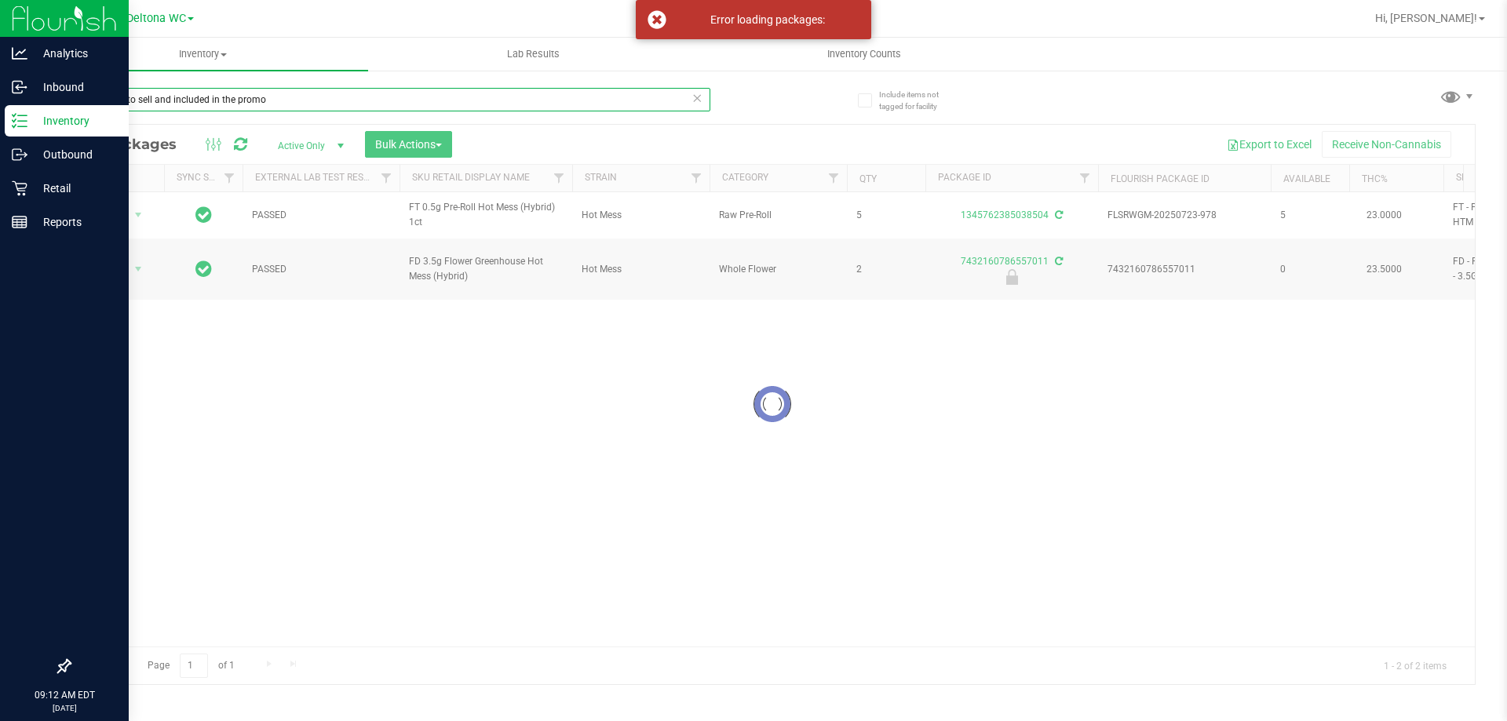
drag, startPoint x: 287, startPoint y: 104, endPoint x: 0, endPoint y: 118, distance: 287.6
click at [0, 118] on div "Analytics Inbound Inventory Outbound Retail Reports 09:12 AM EDT 08/26/2025 08/…" at bounding box center [753, 360] width 1507 height 721
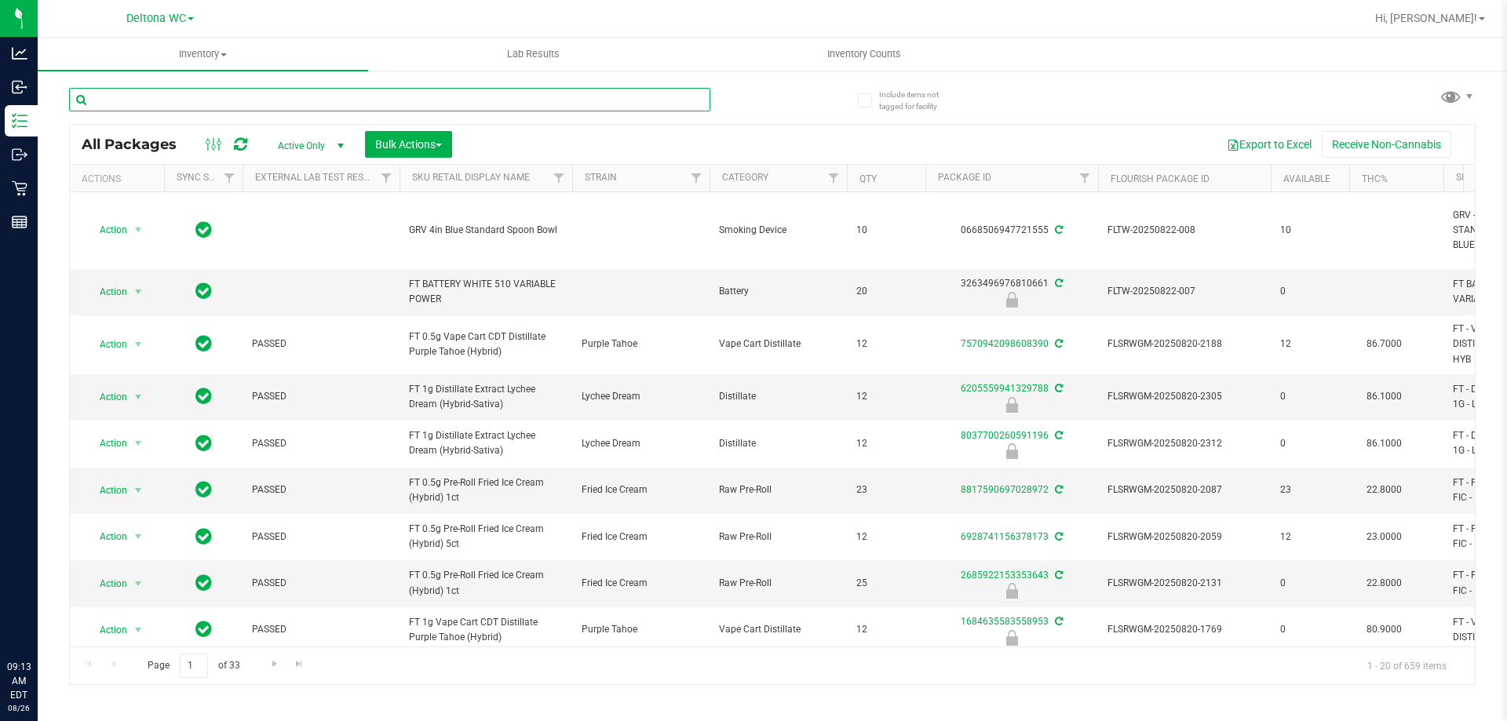
paste input "W-JUL25FFP03-0807"
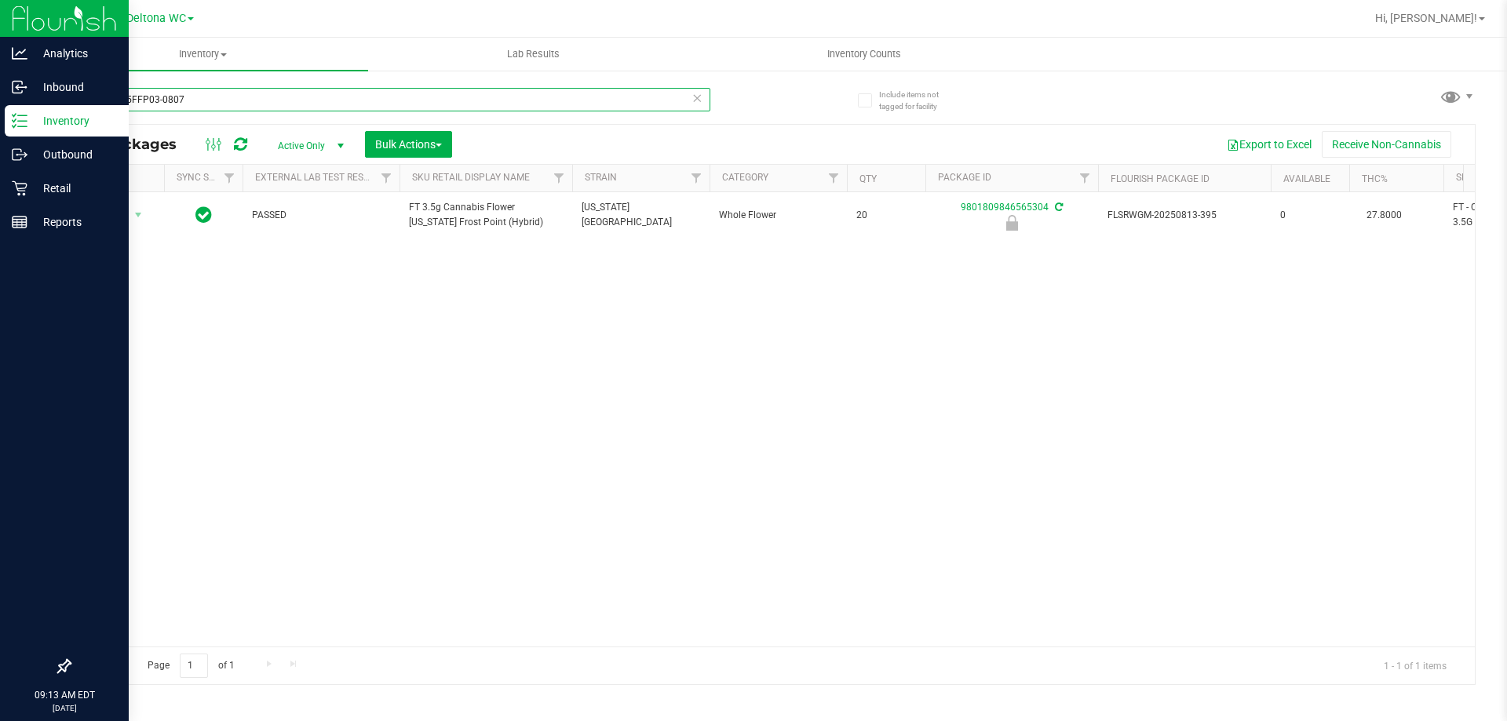
drag, startPoint x: 221, startPoint y: 94, endPoint x: 1, endPoint y: 111, distance: 220.4
click at [0, 109] on div "Analytics Inbound Inventory Outbound Retail Reports 09:13 AM EDT 08/26/2025 08/…" at bounding box center [753, 360] width 1507 height 721
paste input "​W-JUN25FFP01-0701"
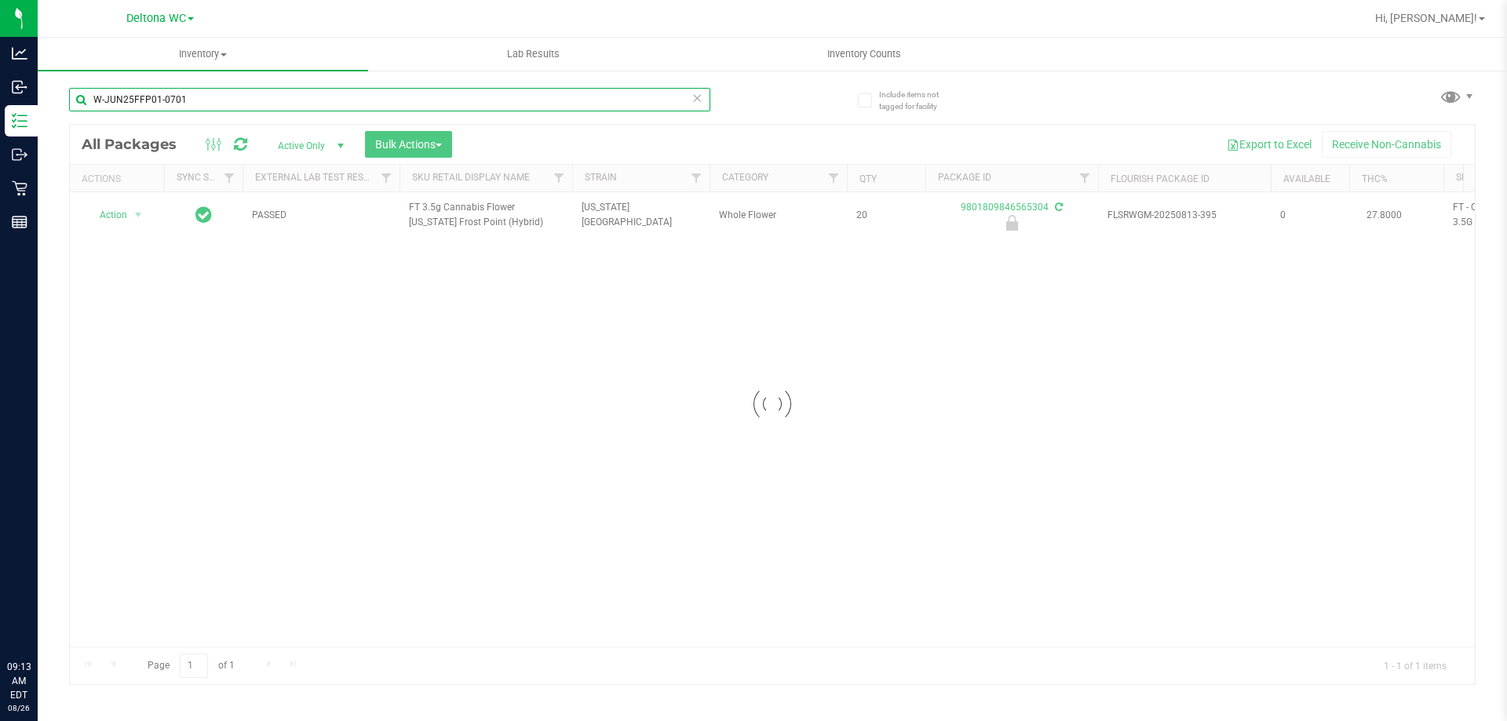
click at [201, 95] on input "​W-JUN25FFP01-0701" at bounding box center [389, 100] width 641 height 24
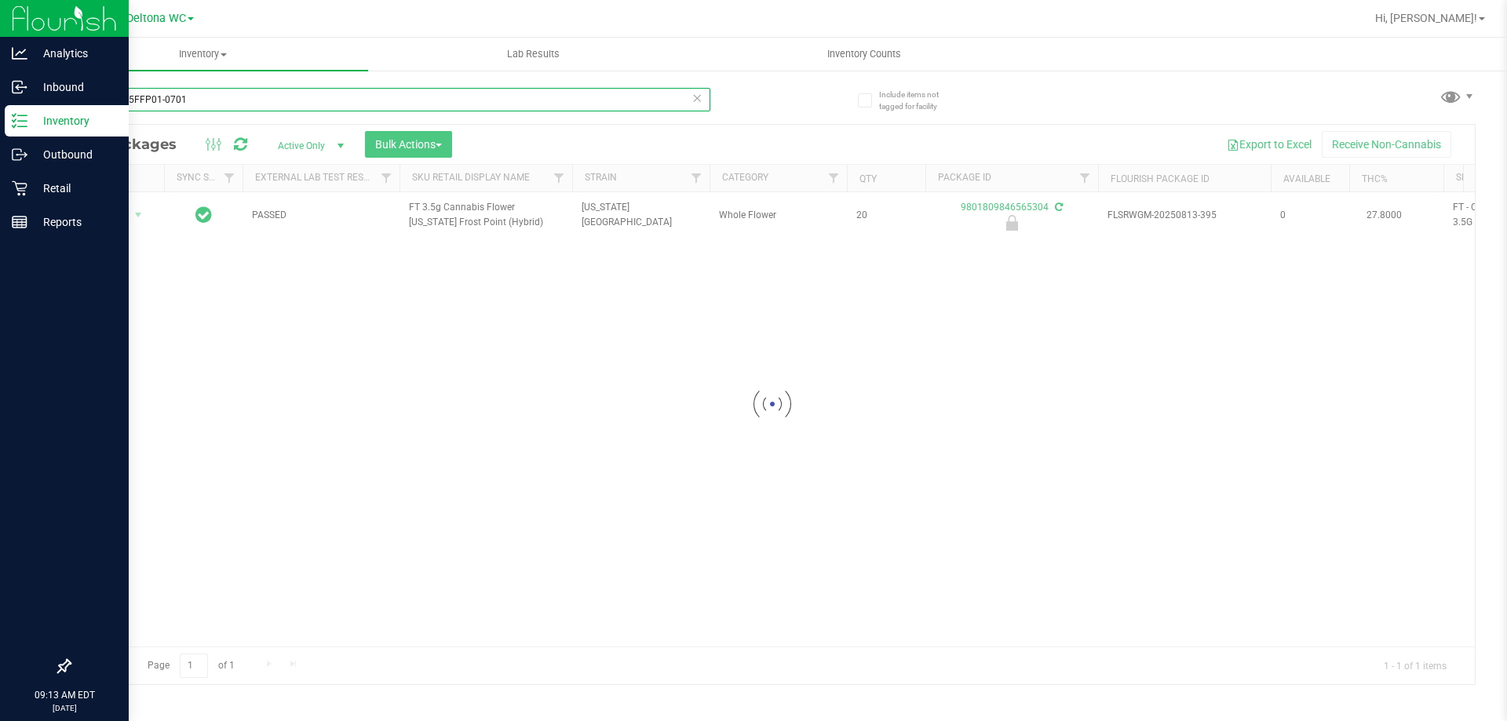
drag, startPoint x: 201, startPoint y: 95, endPoint x: 0, endPoint y: 114, distance: 201.8
click at [0, 110] on div "Analytics Inbound Inventory Outbound Retail Reports 09:13 AM EDT 08/26/2025 08/…" at bounding box center [753, 360] width 1507 height 721
type input "​W-JUN25FFP01-0701"
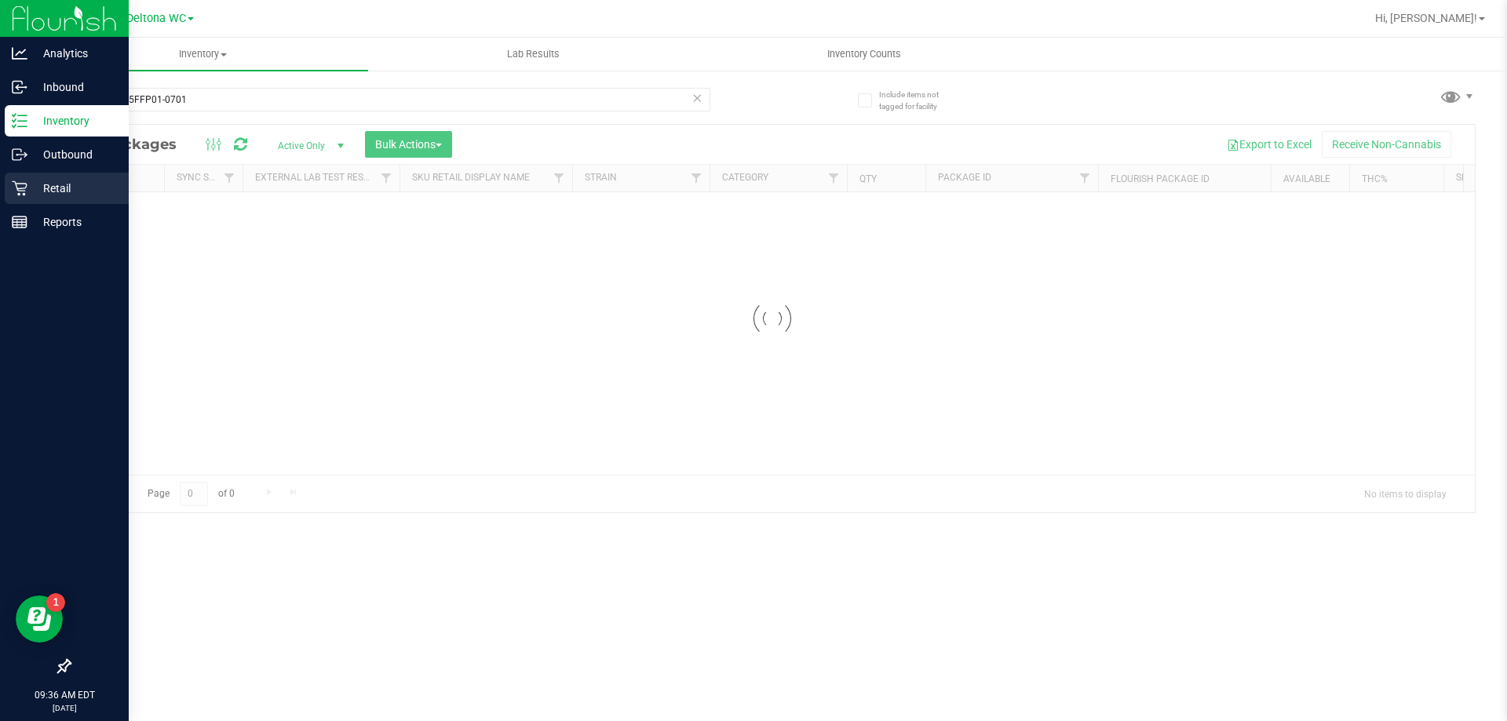
click at [91, 191] on p "Retail" at bounding box center [74, 188] width 94 height 19
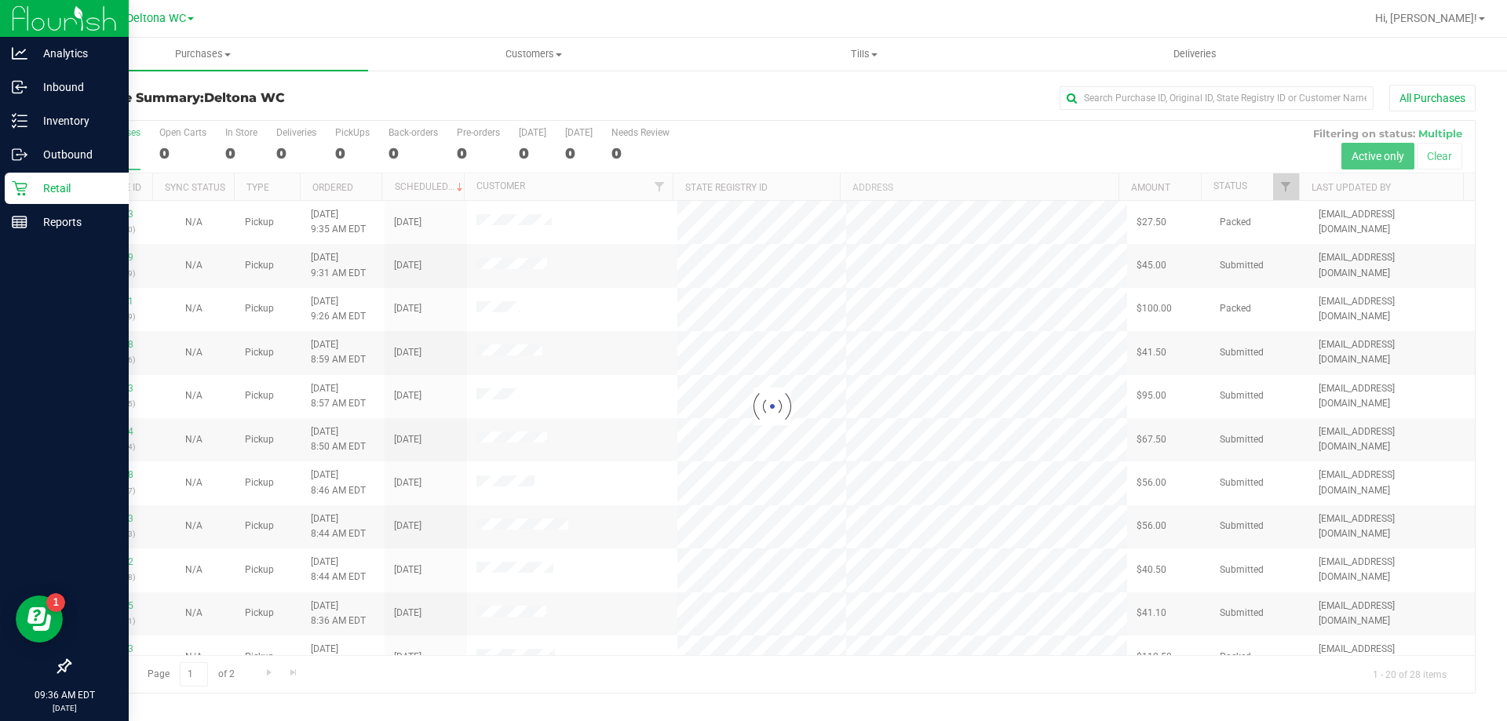
click at [1289, 187] on div at bounding box center [772, 407] width 1405 height 572
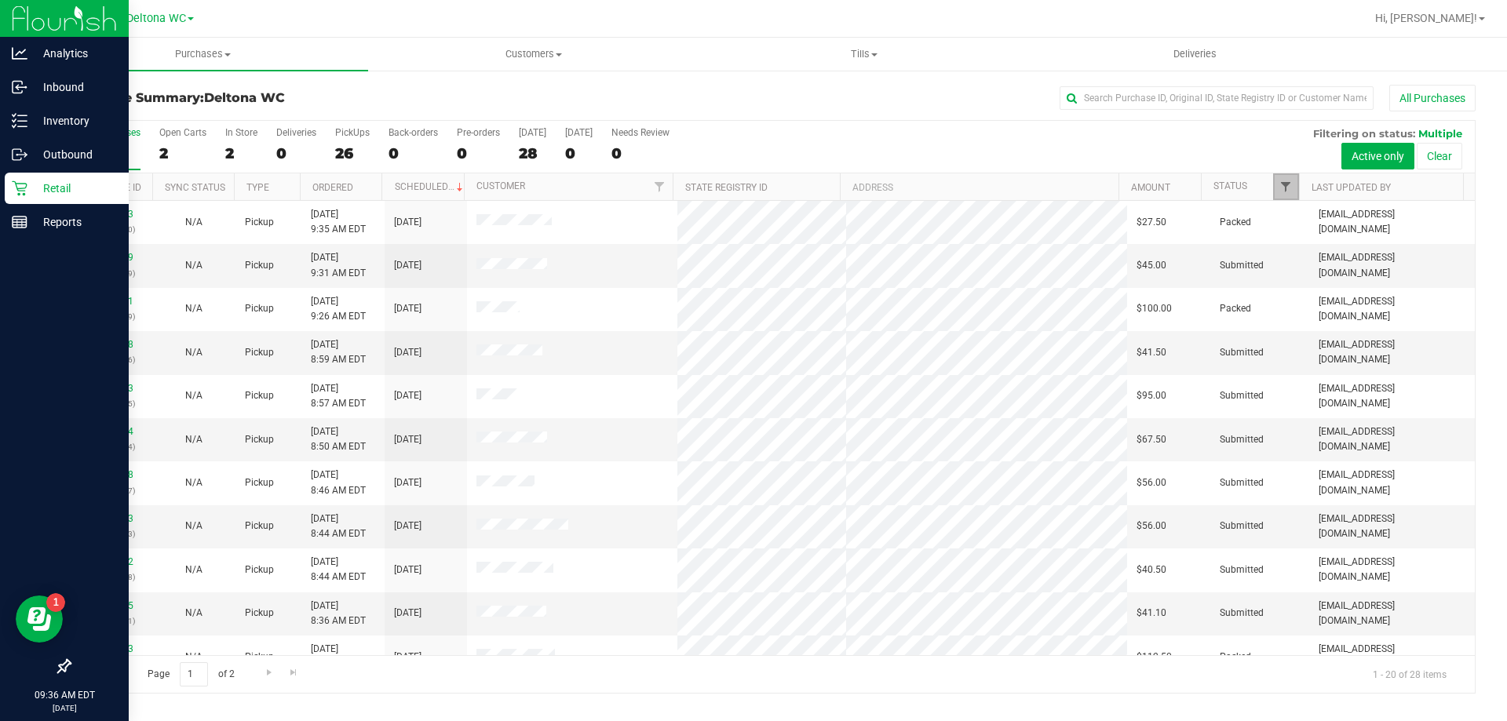
click at [1289, 185] on span "Filter" at bounding box center [1285, 187] width 13 height 13
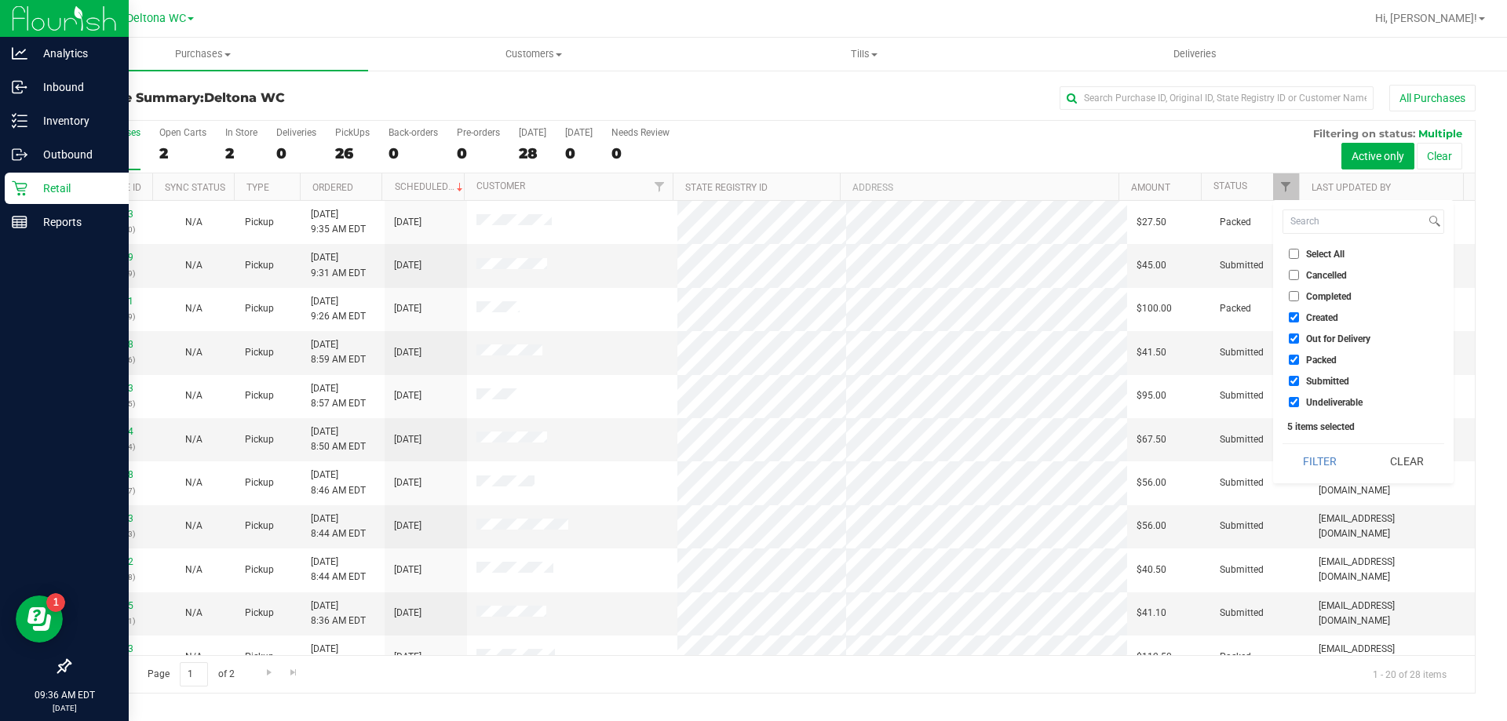
click at [1293, 317] on input "Created" at bounding box center [1294, 317] width 10 height 10
checkbox input "false"
click at [1299, 337] on label "Out for Delivery" at bounding box center [1330, 339] width 82 height 10
click at [1299, 337] on input "Out for Delivery" at bounding box center [1294, 339] width 10 height 10
checkbox input "false"
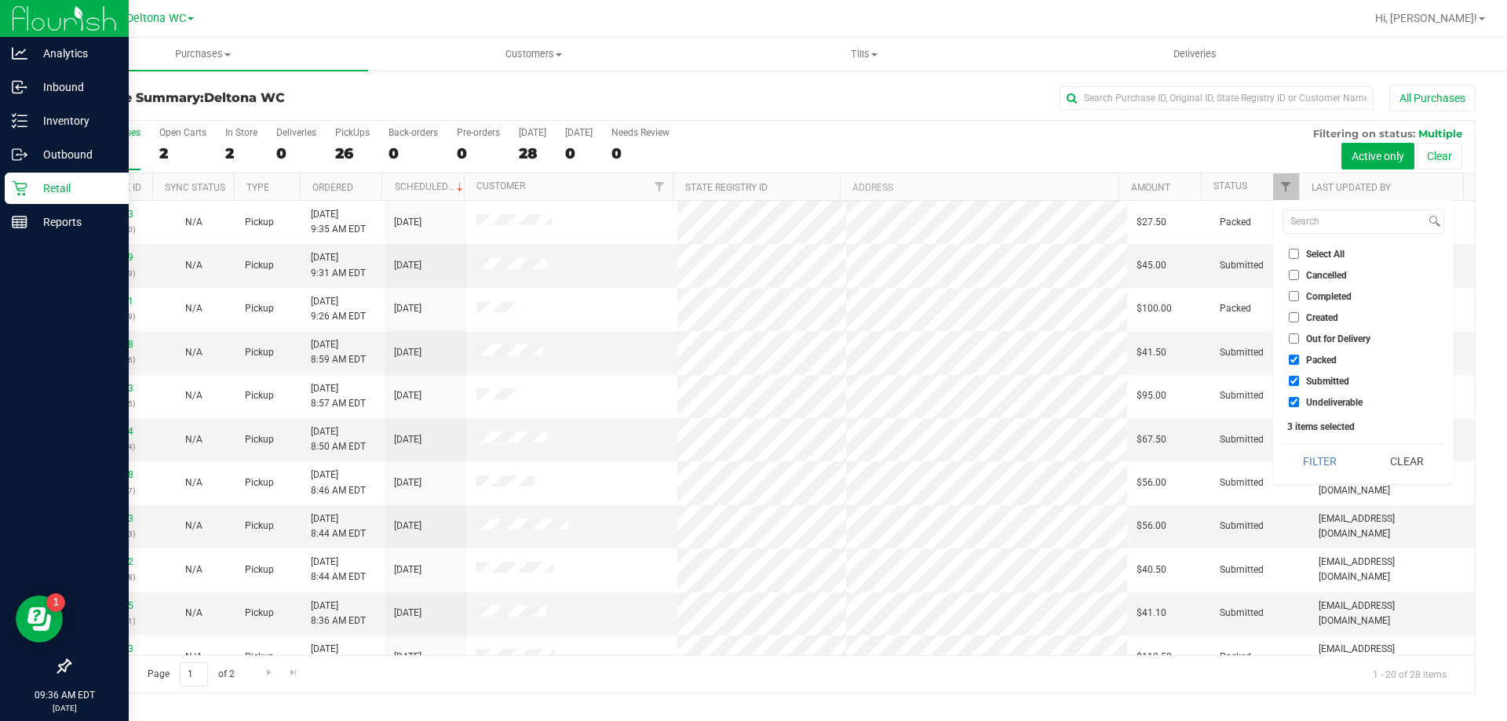
click at [1295, 361] on input "Packed" at bounding box center [1294, 360] width 10 height 10
checkbox input "false"
drag, startPoint x: 1289, startPoint y: 402, endPoint x: 1307, endPoint y: 421, distance: 26.1
click at [1291, 402] on input "Undeliverable" at bounding box center [1294, 402] width 10 height 10
checkbox input "false"
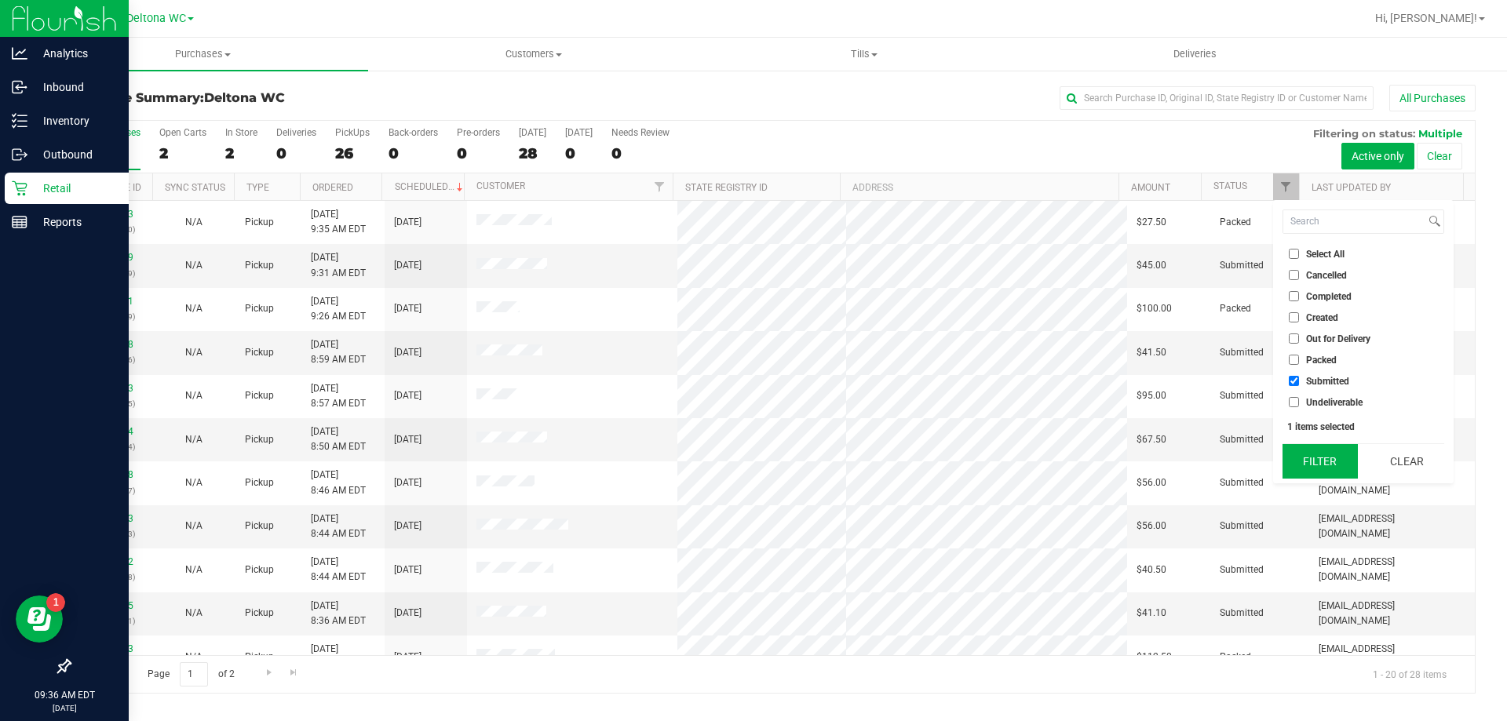
drag, startPoint x: 1320, startPoint y: 456, endPoint x: 1314, endPoint y: 448, distance: 10.1
click at [1319, 456] on button "Filter" at bounding box center [1319, 461] width 75 height 35
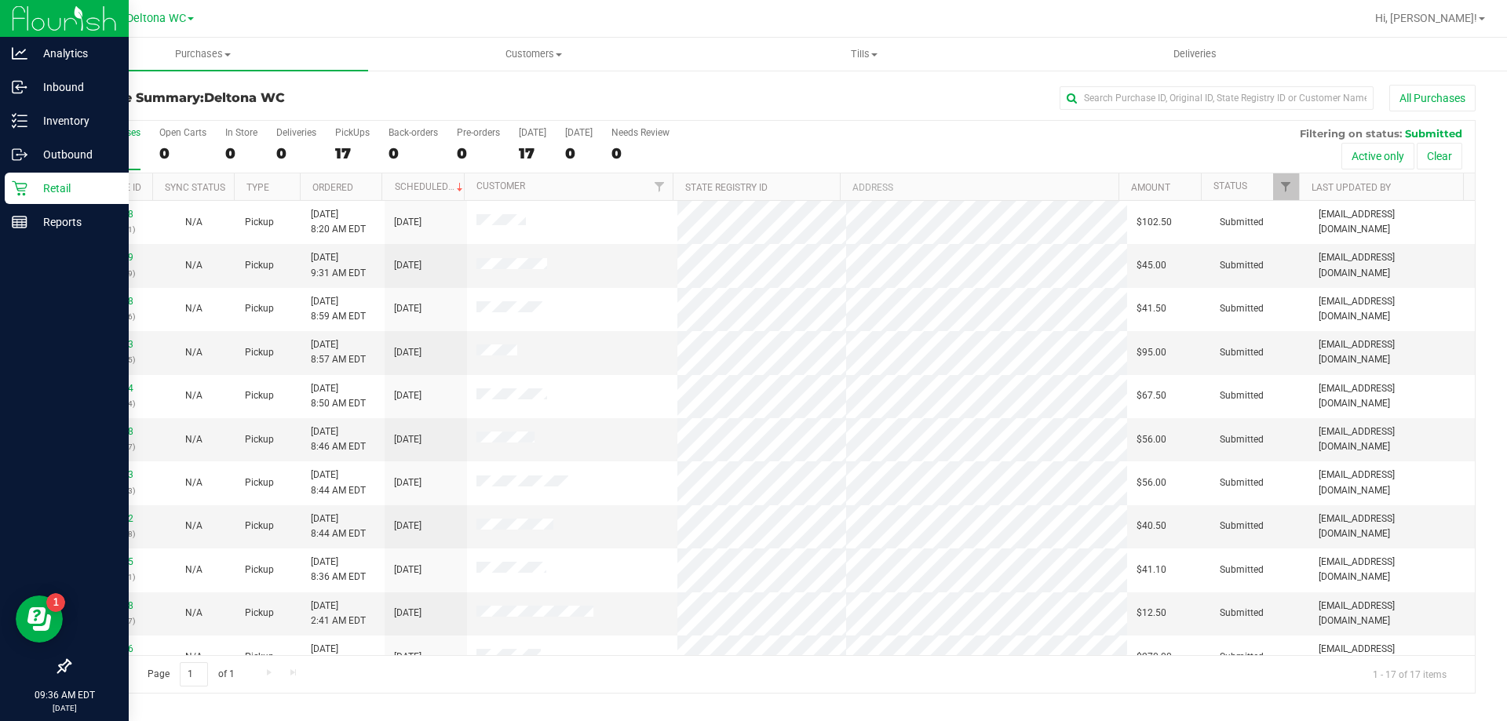
click at [367, 193] on th "Ordered" at bounding box center [341, 186] width 82 height 27
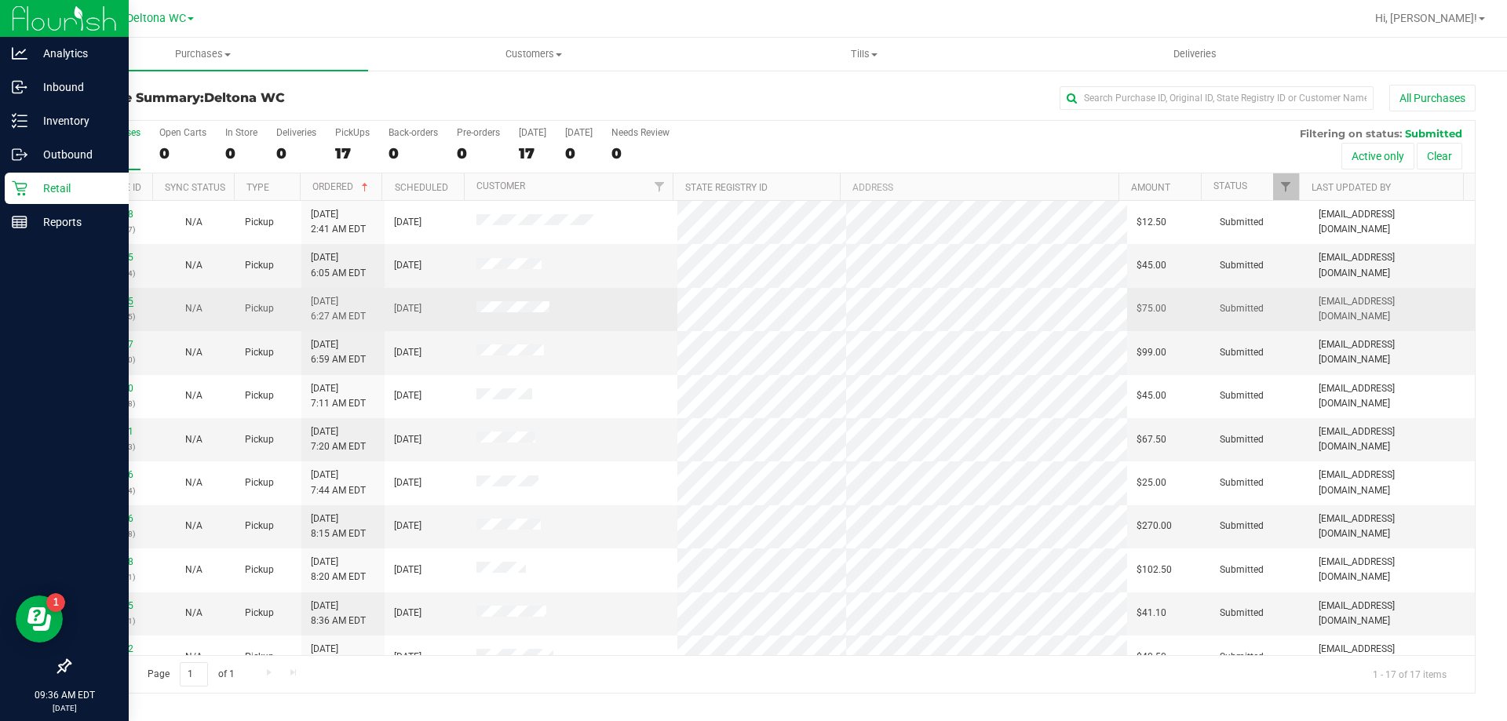
click at [119, 301] on link "11847555" at bounding box center [111, 301] width 44 height 11
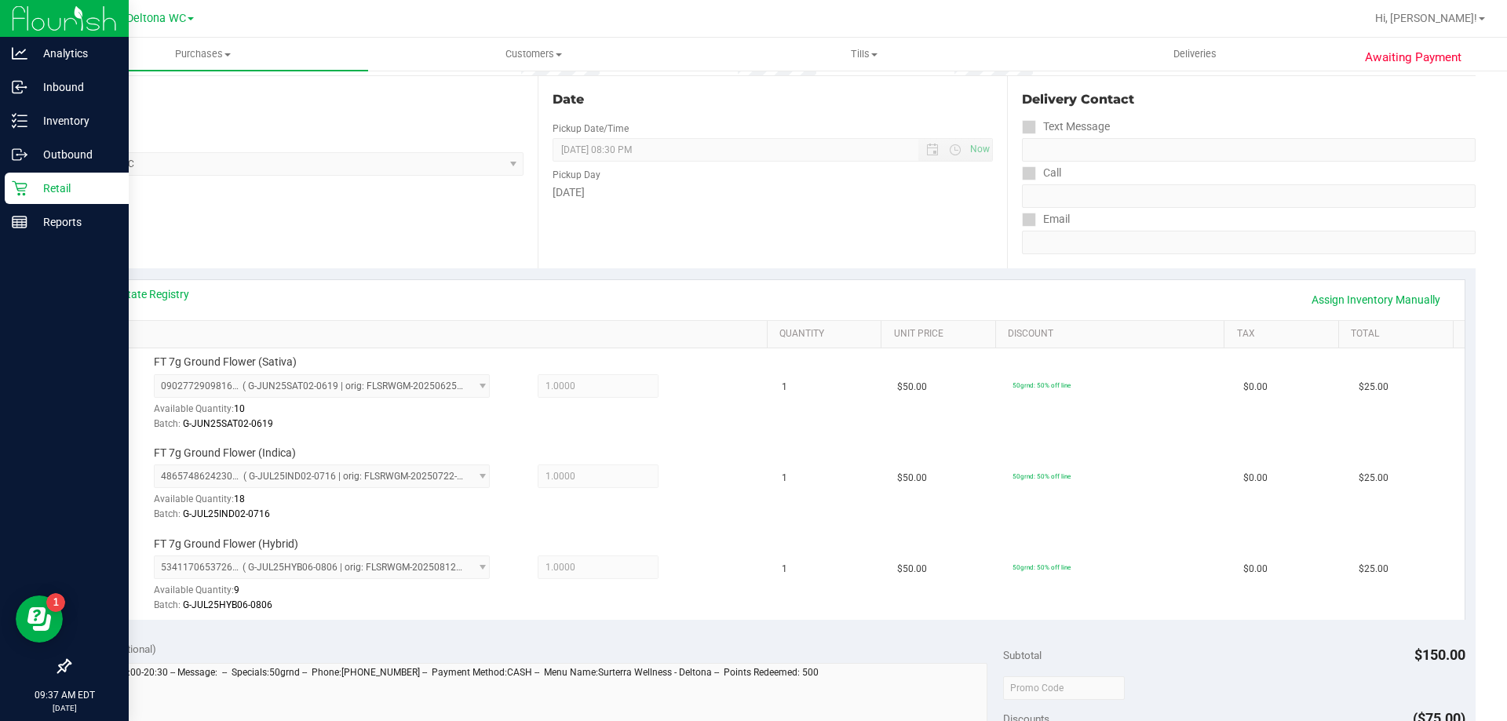
scroll to position [471, 0]
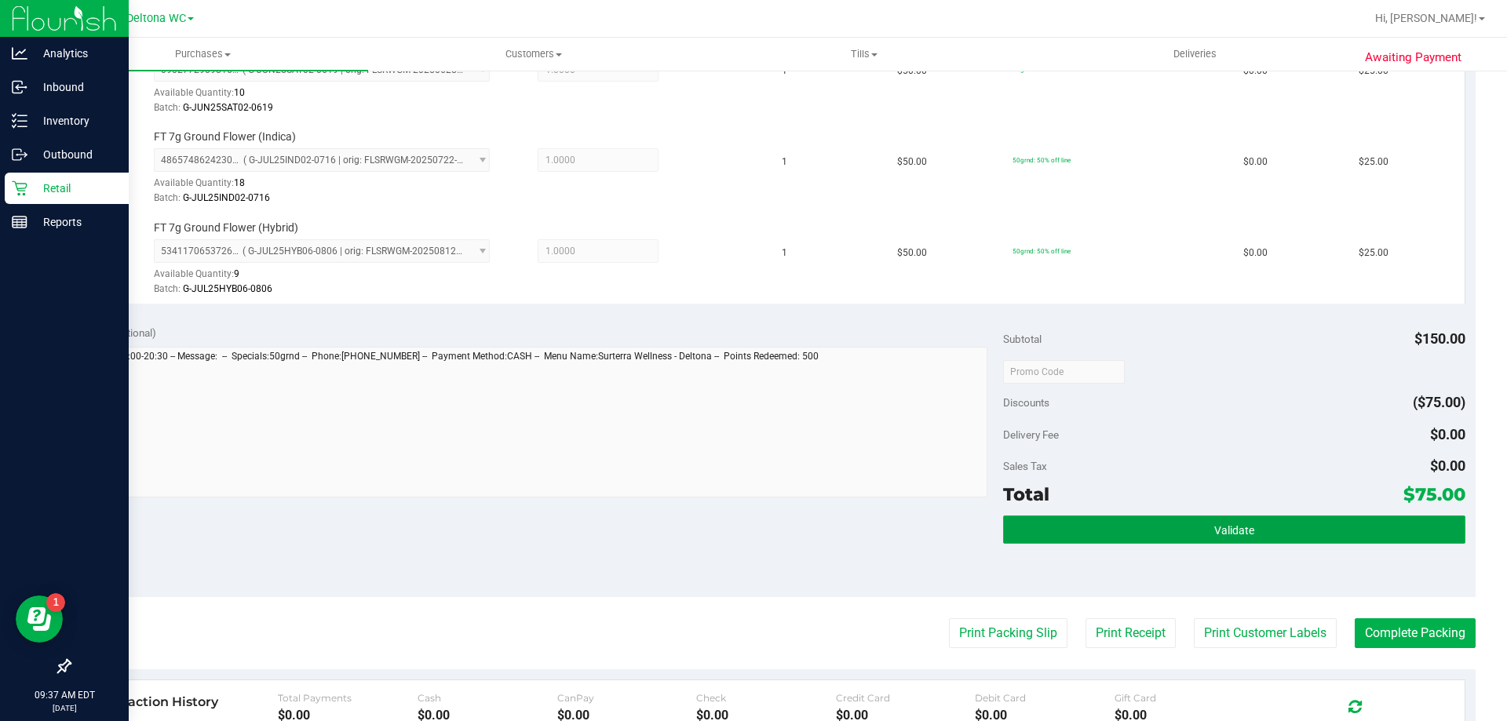
click at [1166, 529] on button "Validate" at bounding box center [1233, 530] width 461 height 28
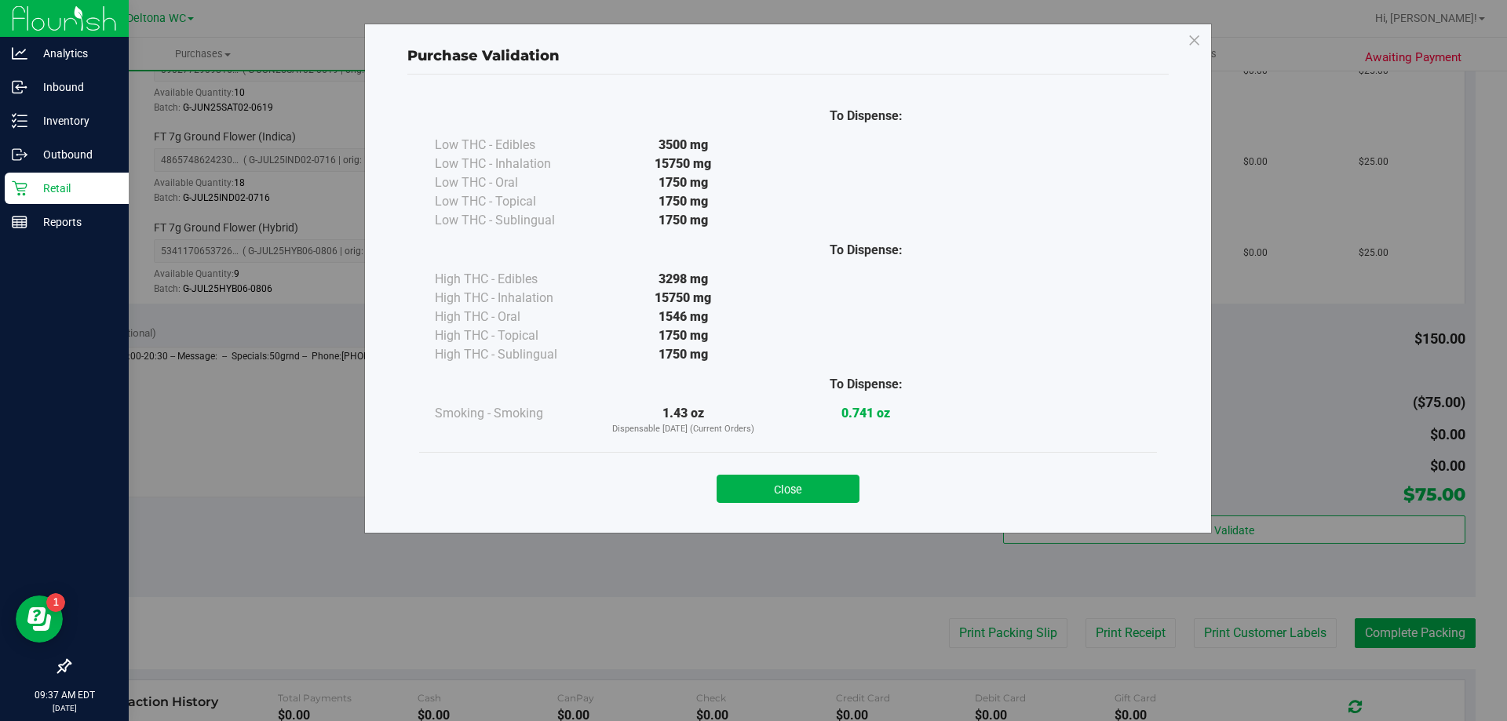
drag, startPoint x: 804, startPoint y: 494, endPoint x: 821, endPoint y: 520, distance: 31.8
click at [804, 493] on button "Close" at bounding box center [788, 489] width 143 height 28
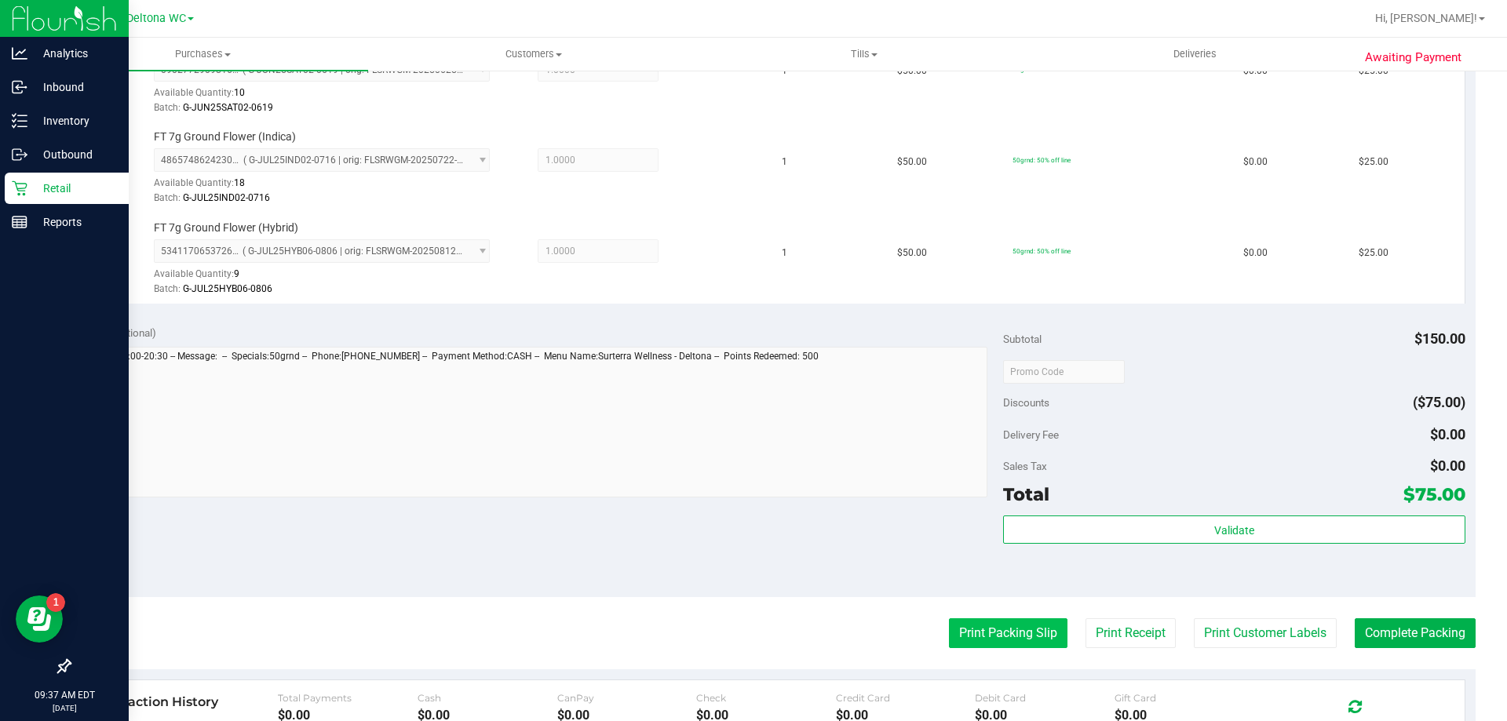
click at [968, 625] on button "Print Packing Slip" at bounding box center [1008, 633] width 119 height 30
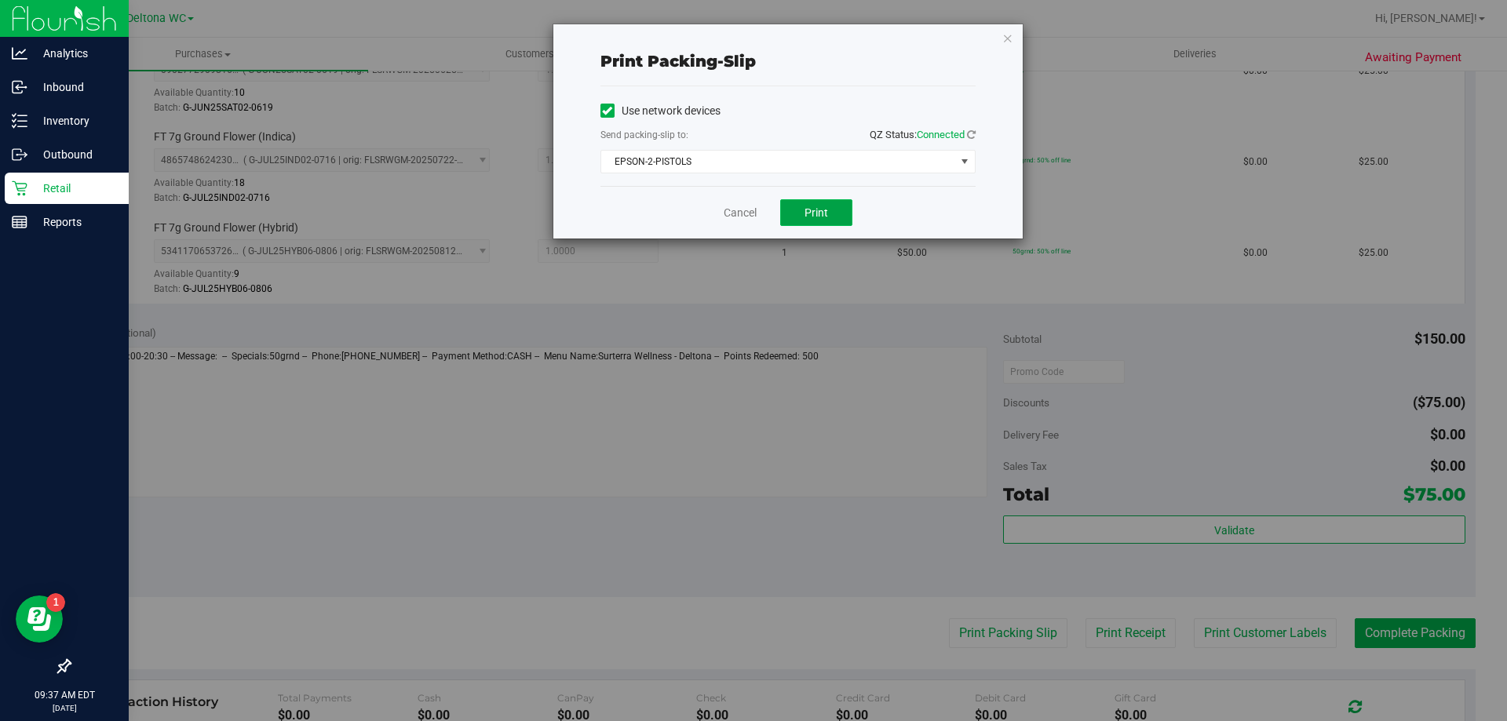
click at [819, 221] on button "Print" at bounding box center [816, 212] width 72 height 27
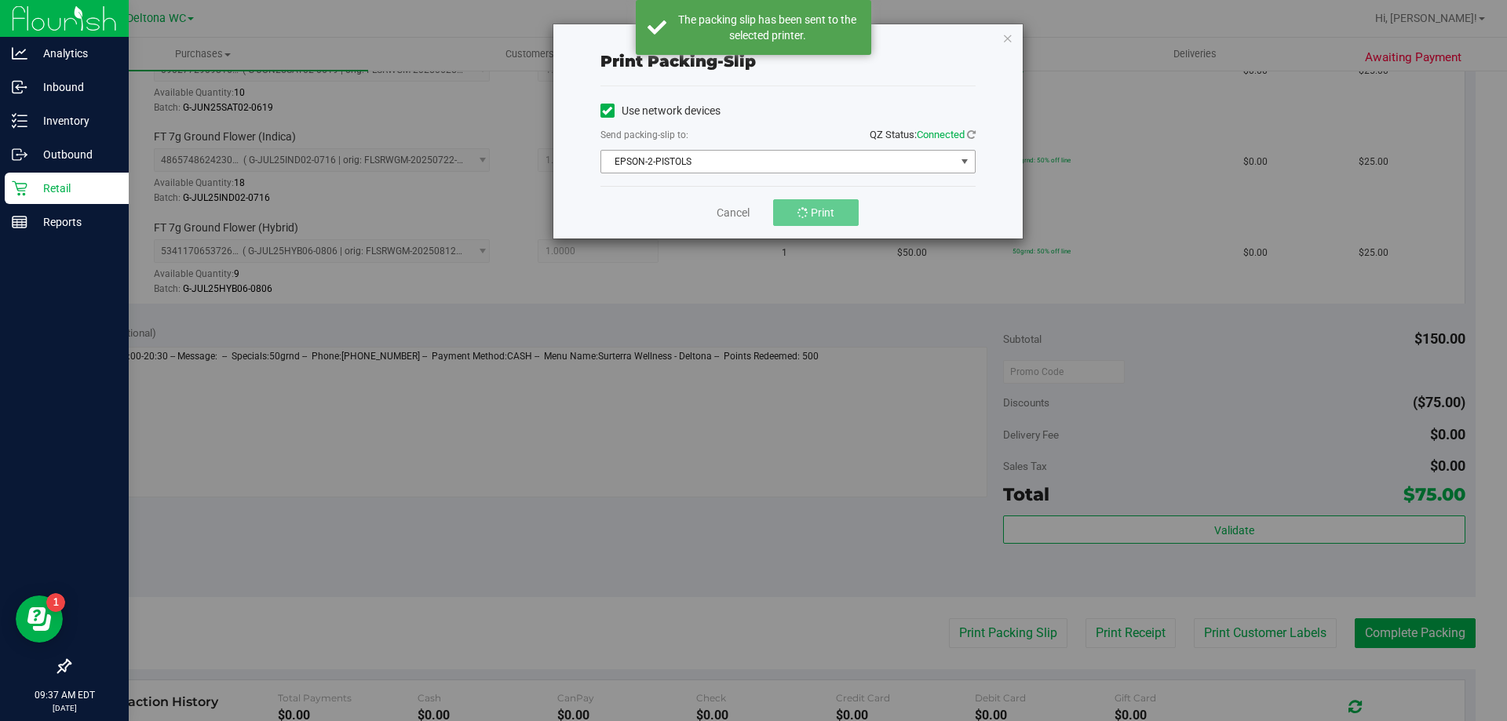
click at [759, 166] on span "EPSON-2-PISTOLS" at bounding box center [778, 162] width 354 height 22
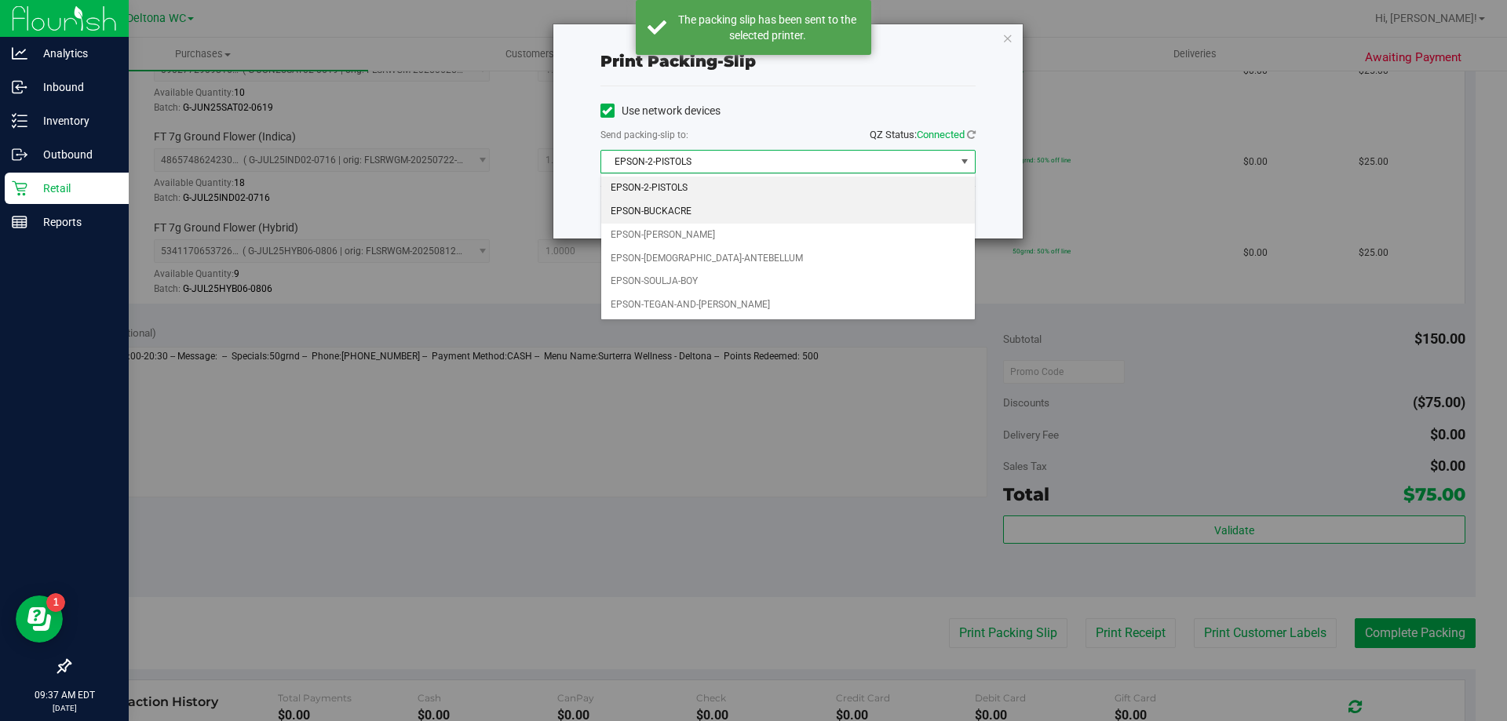
click at [706, 213] on li "EPSON-BUCKACRE" at bounding box center [788, 212] width 374 height 24
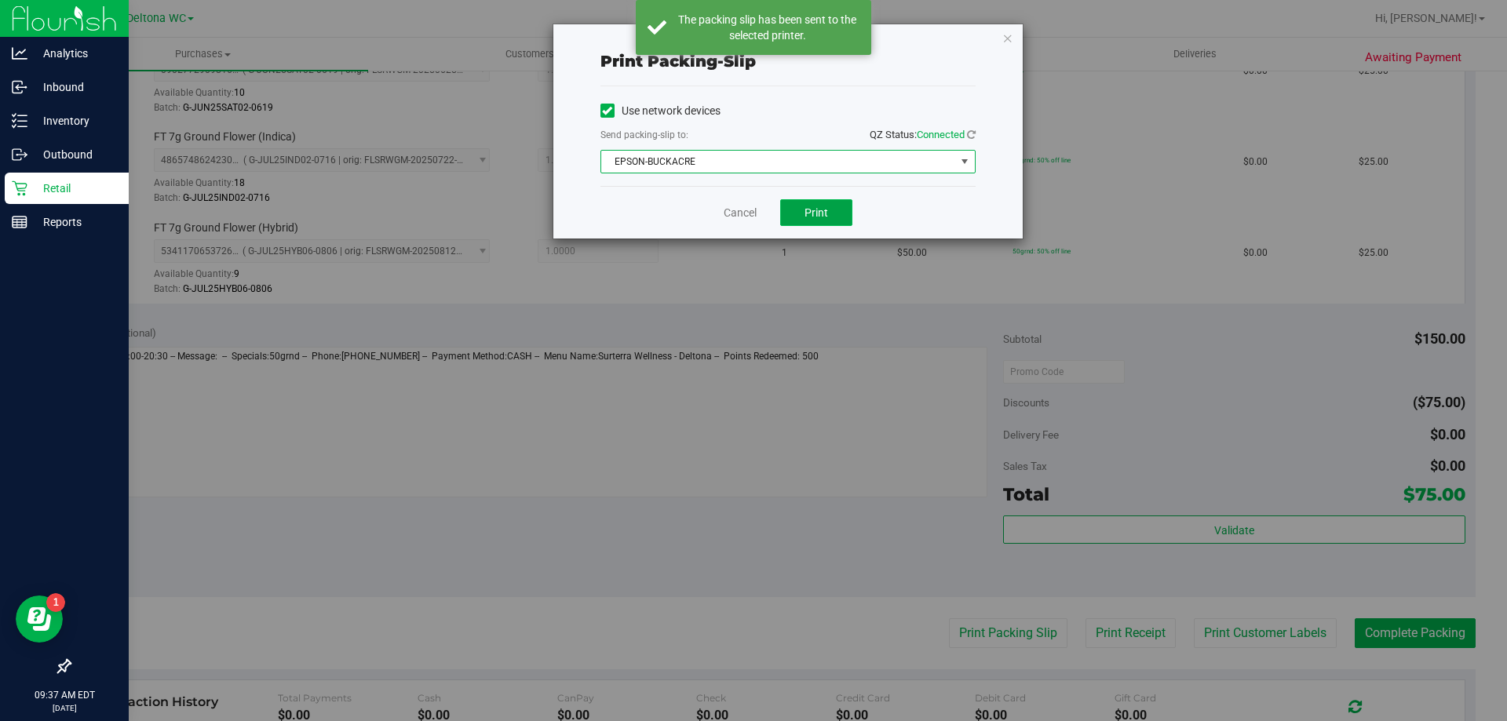
click at [831, 206] on button "Print" at bounding box center [816, 212] width 72 height 27
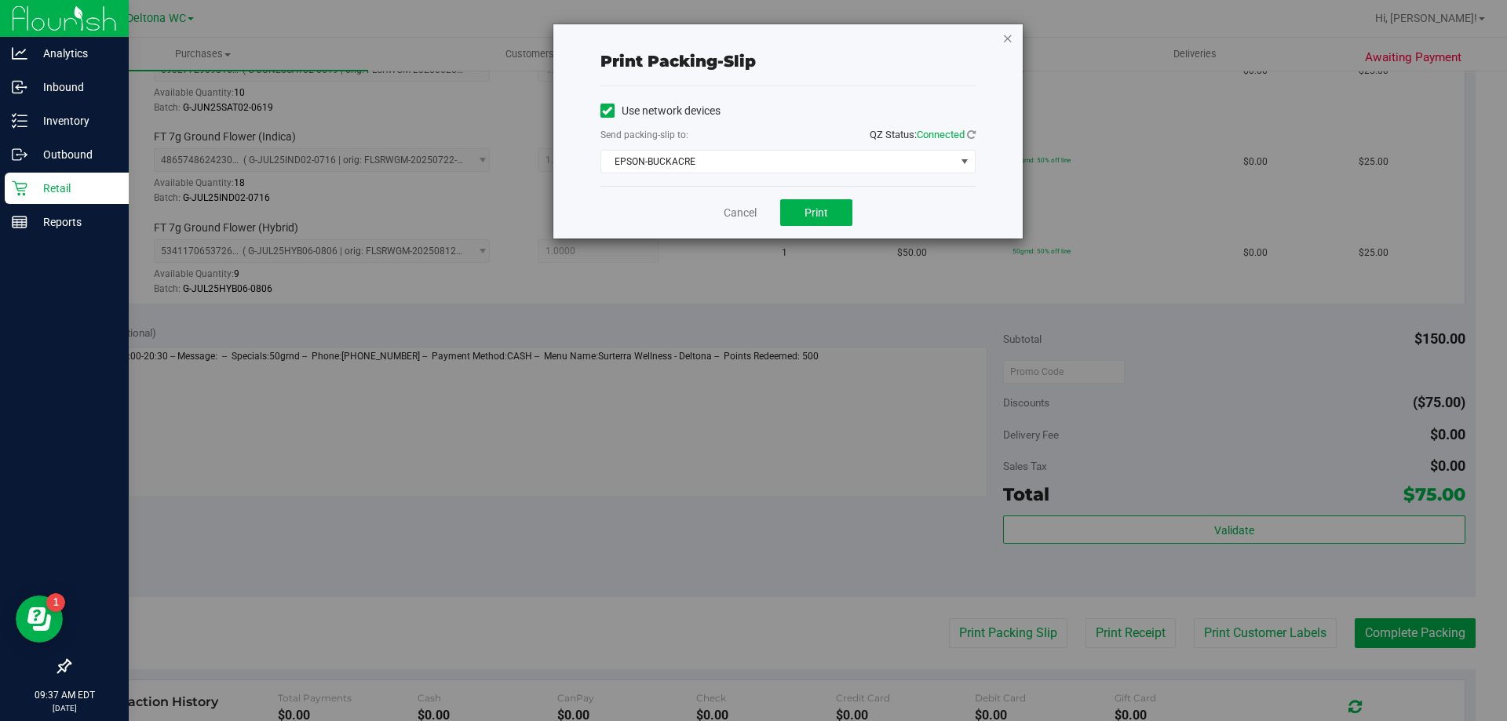
click at [1008, 38] on icon "button" at bounding box center [1007, 37] width 11 height 19
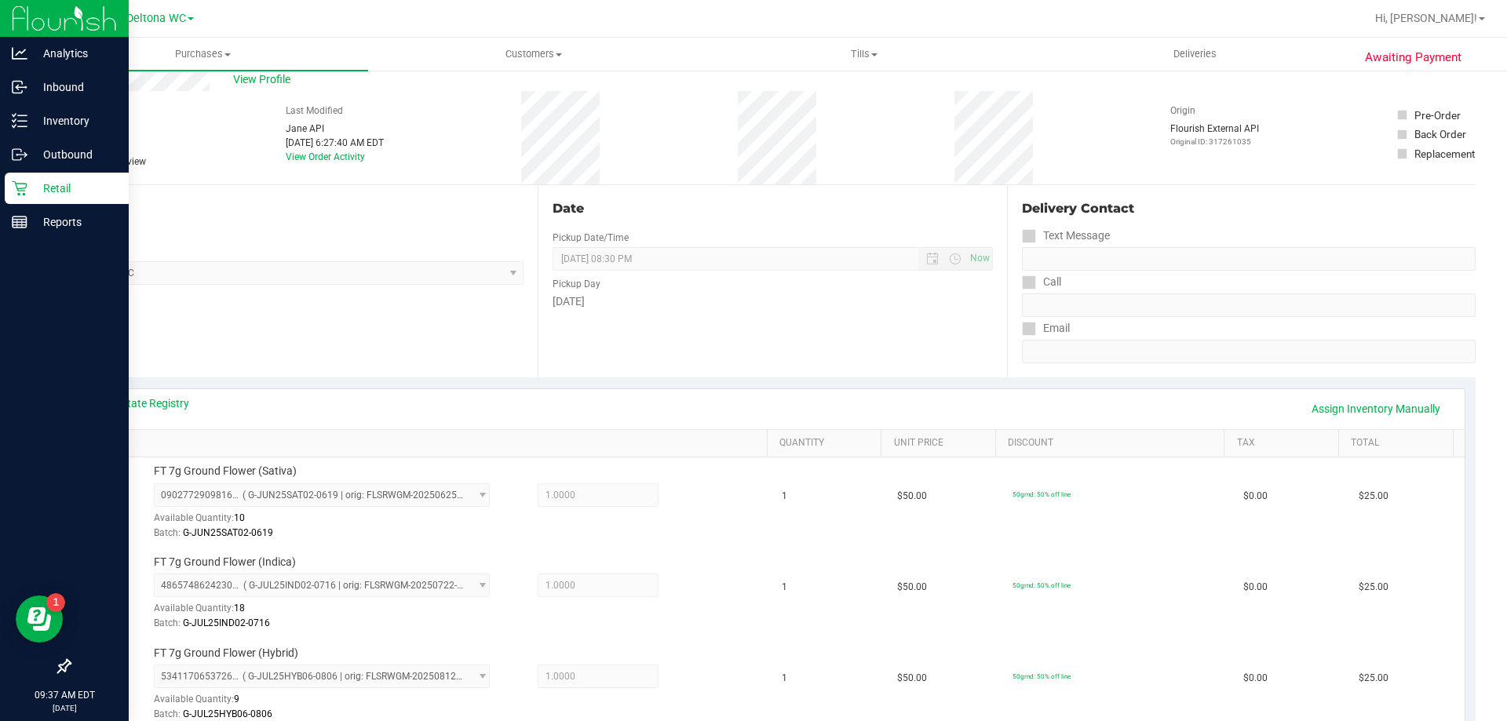
scroll to position [0, 0]
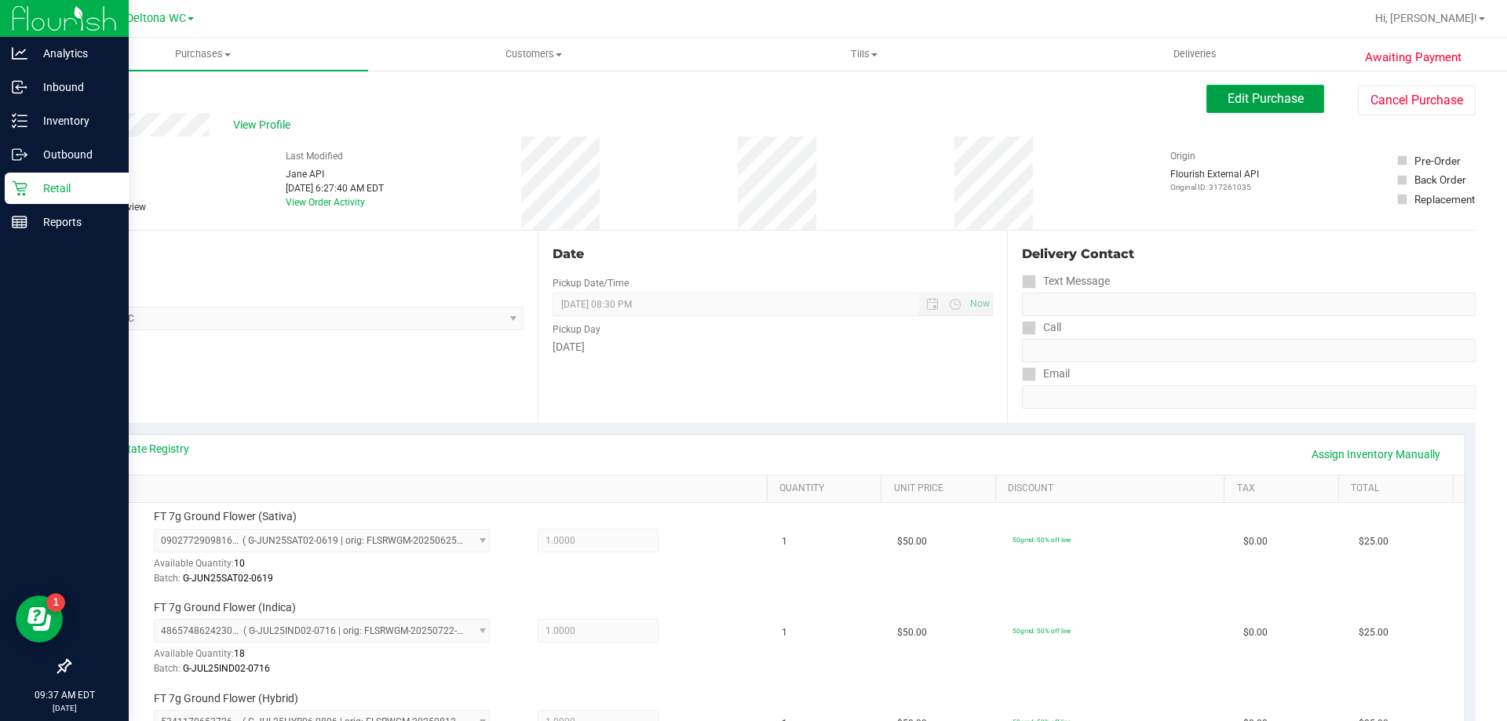
click at [1264, 95] on span "Edit Purchase" at bounding box center [1265, 98] width 76 height 15
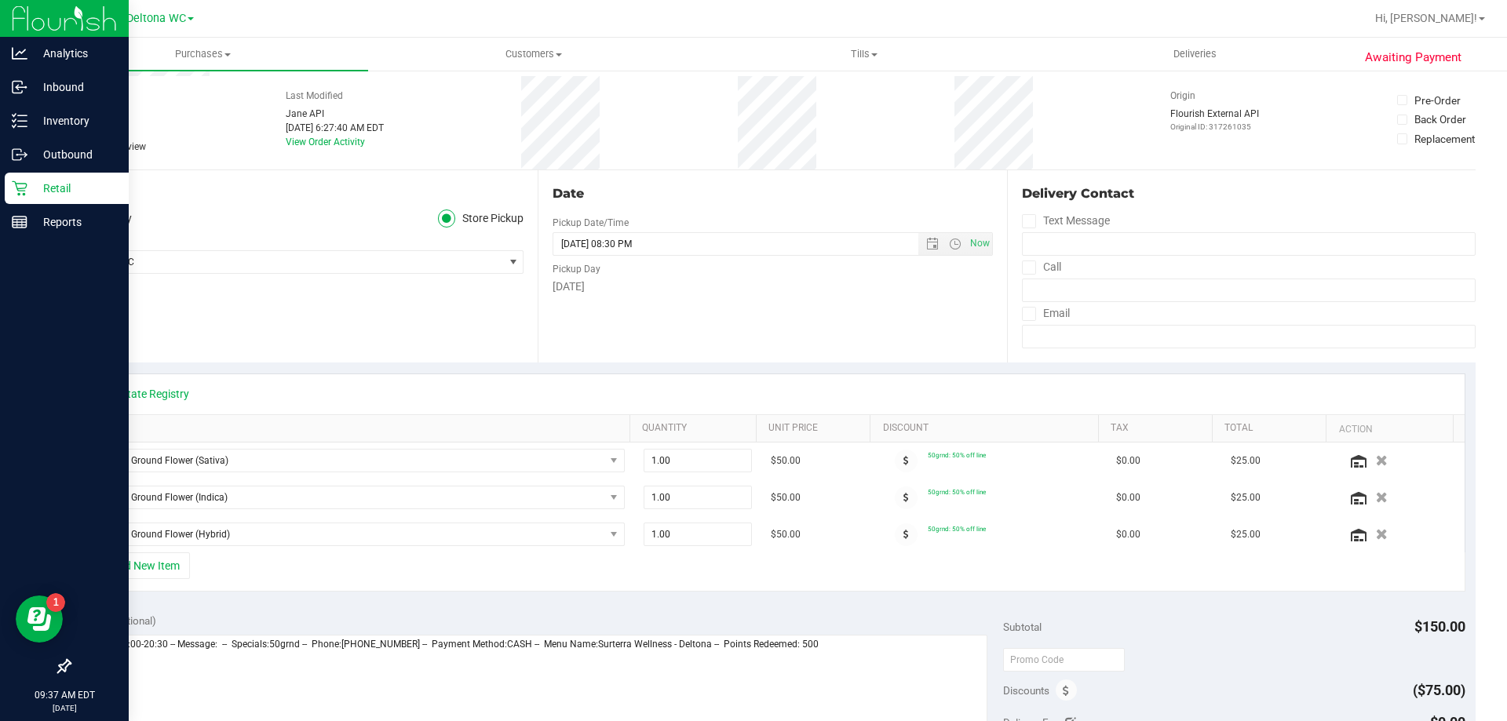
scroll to position [235, 0]
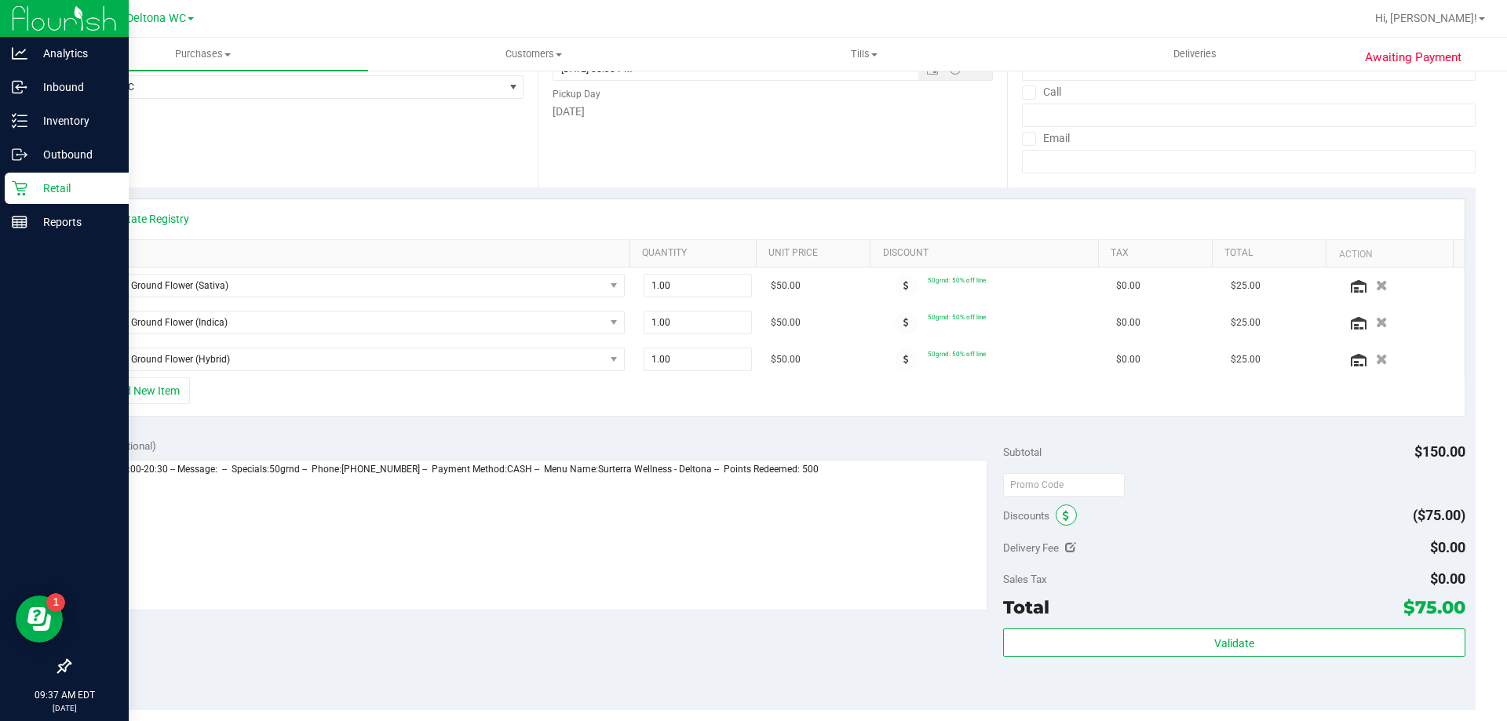
click at [1063, 511] on icon at bounding box center [1066, 516] width 6 height 11
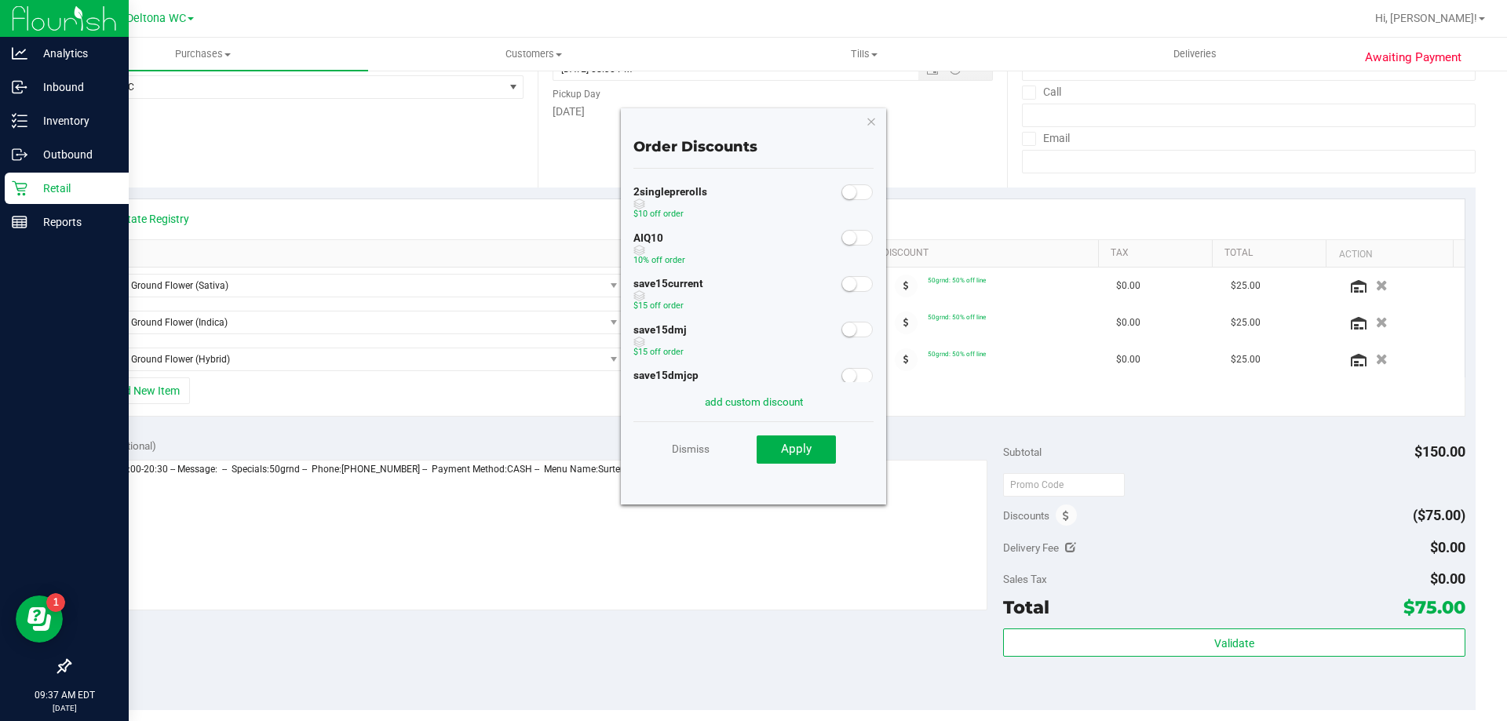
click at [842, 239] on small at bounding box center [849, 238] width 14 height 14
click at [816, 454] on button "Apply" at bounding box center [796, 450] width 79 height 28
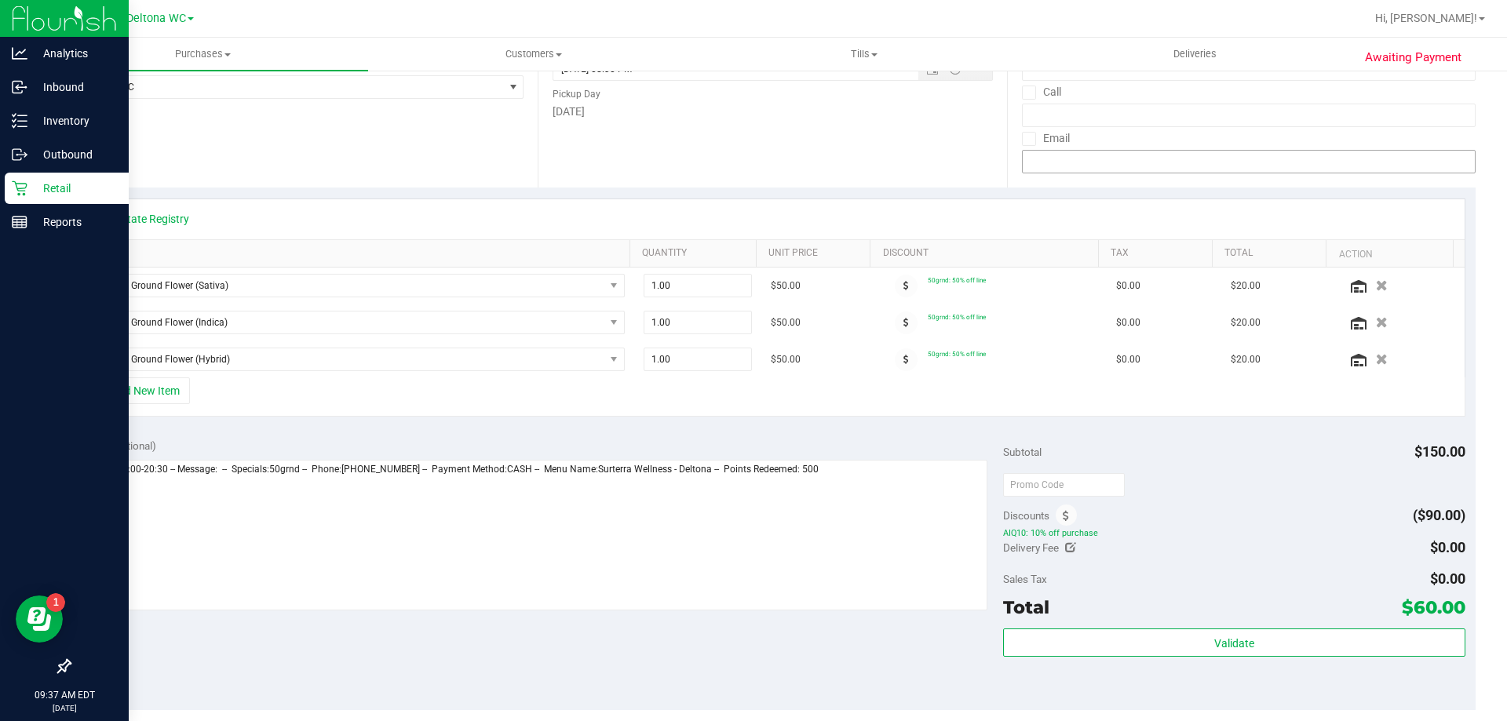
scroll to position [0, 0]
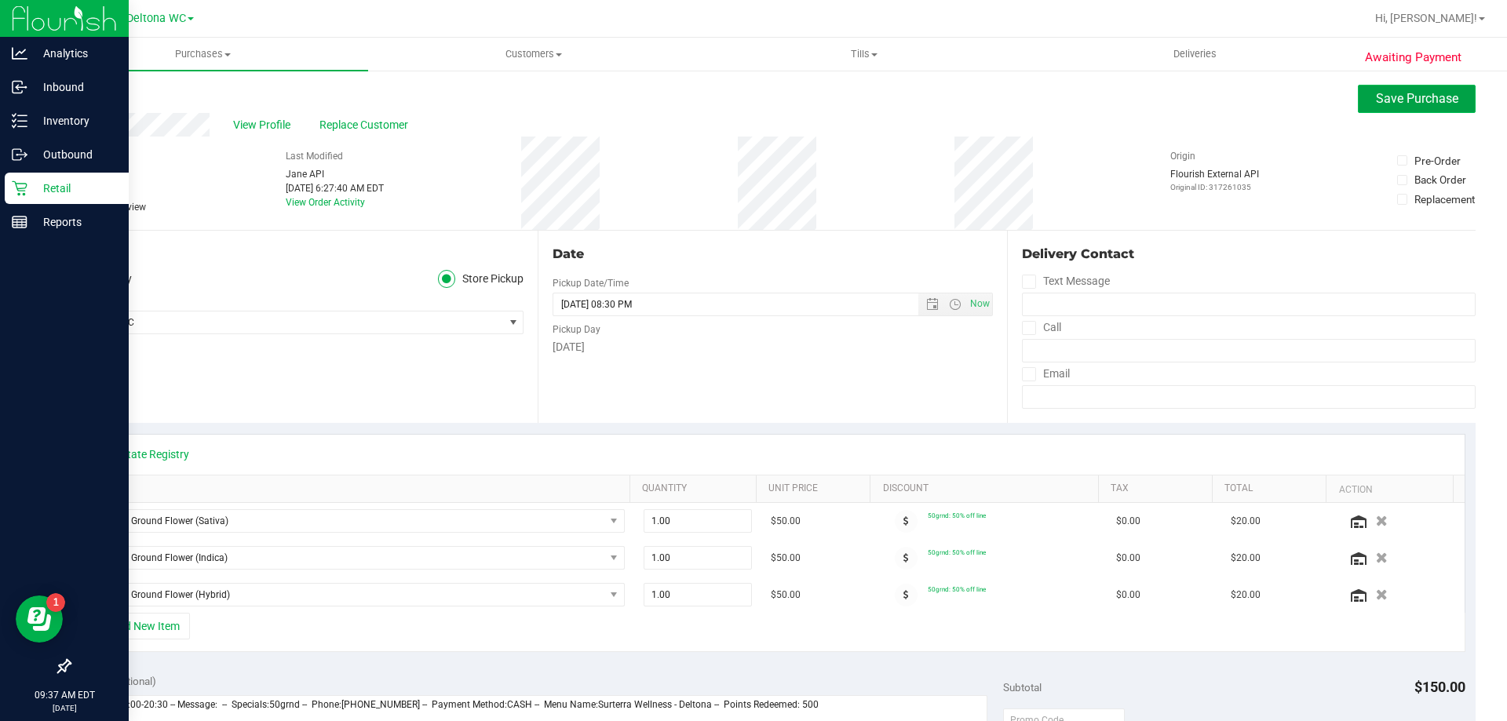
click at [1391, 99] on span "Save Purchase" at bounding box center [1417, 98] width 82 height 15
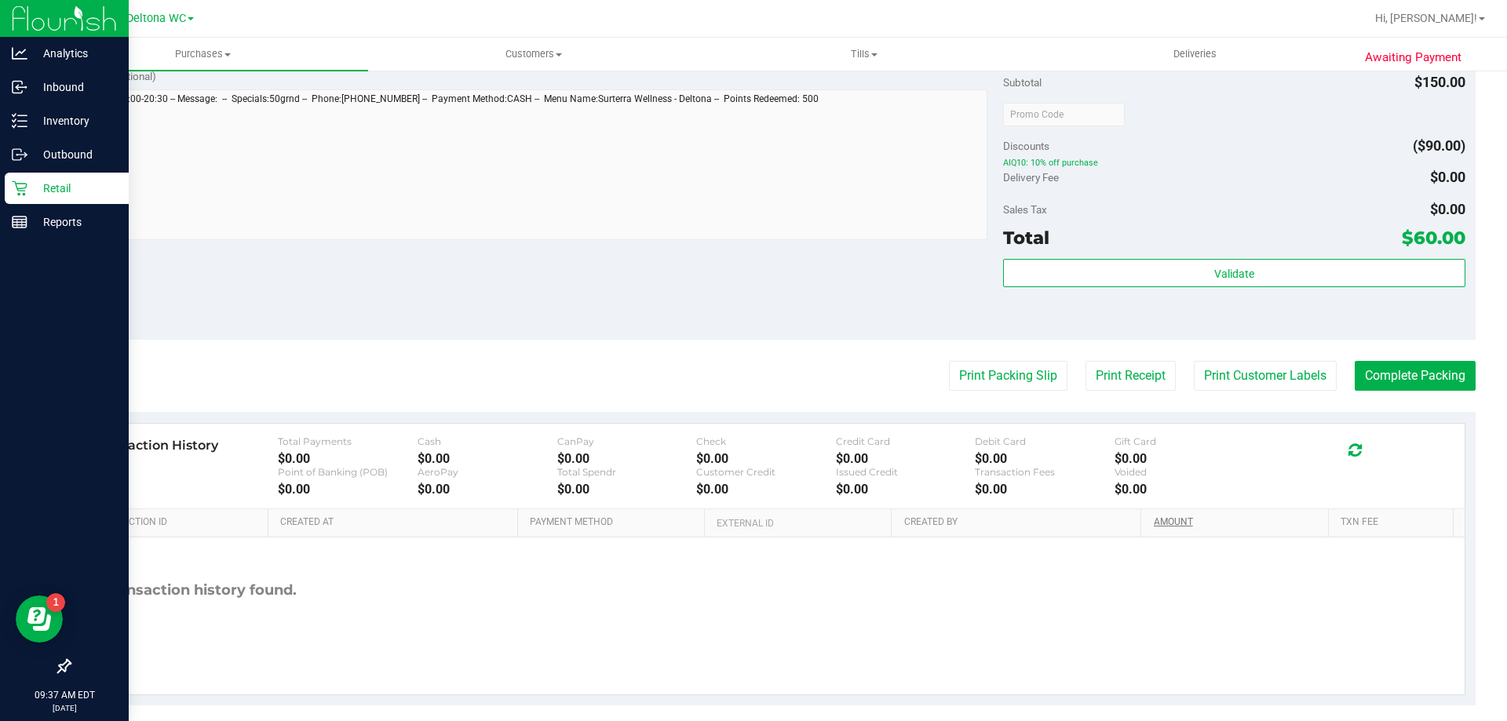
scroll to position [785, 0]
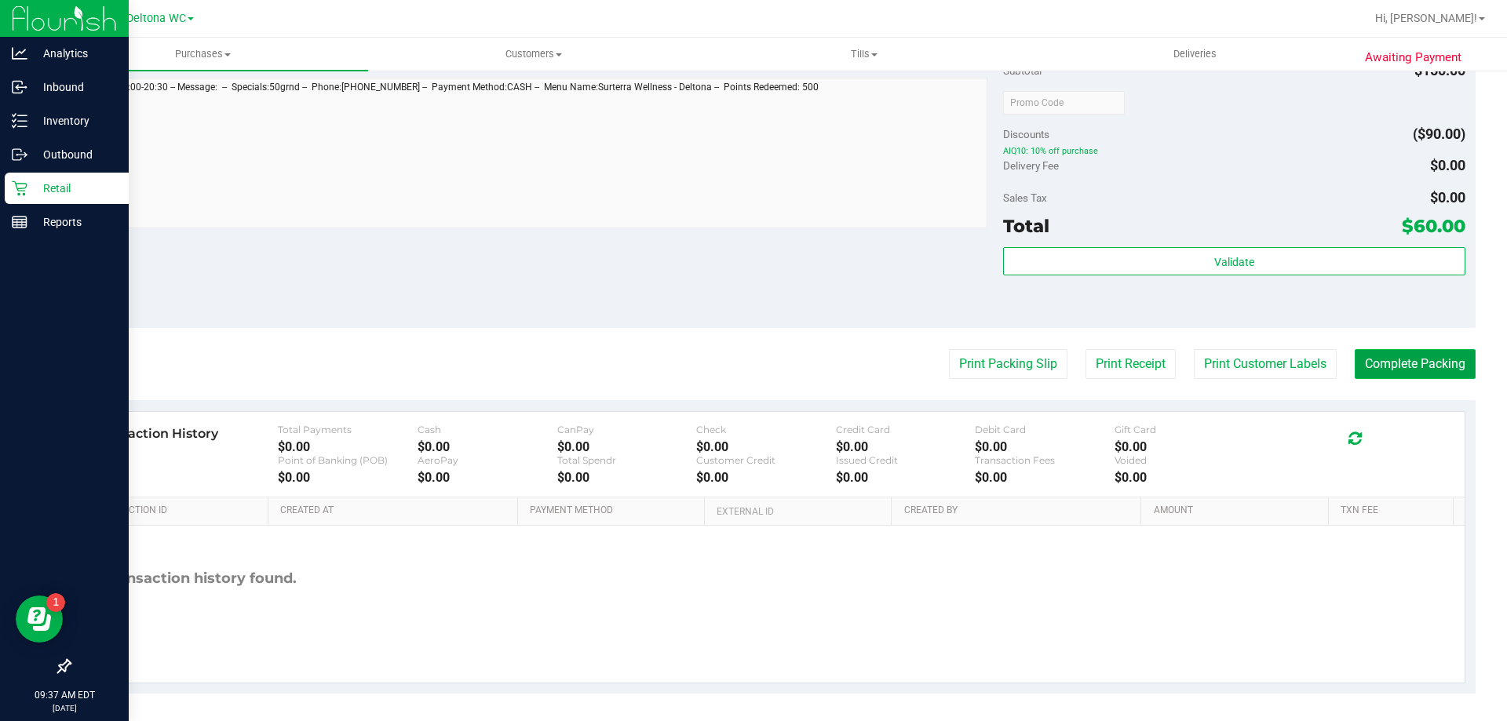
click at [1390, 366] on button "Complete Packing" at bounding box center [1415, 364] width 121 height 30
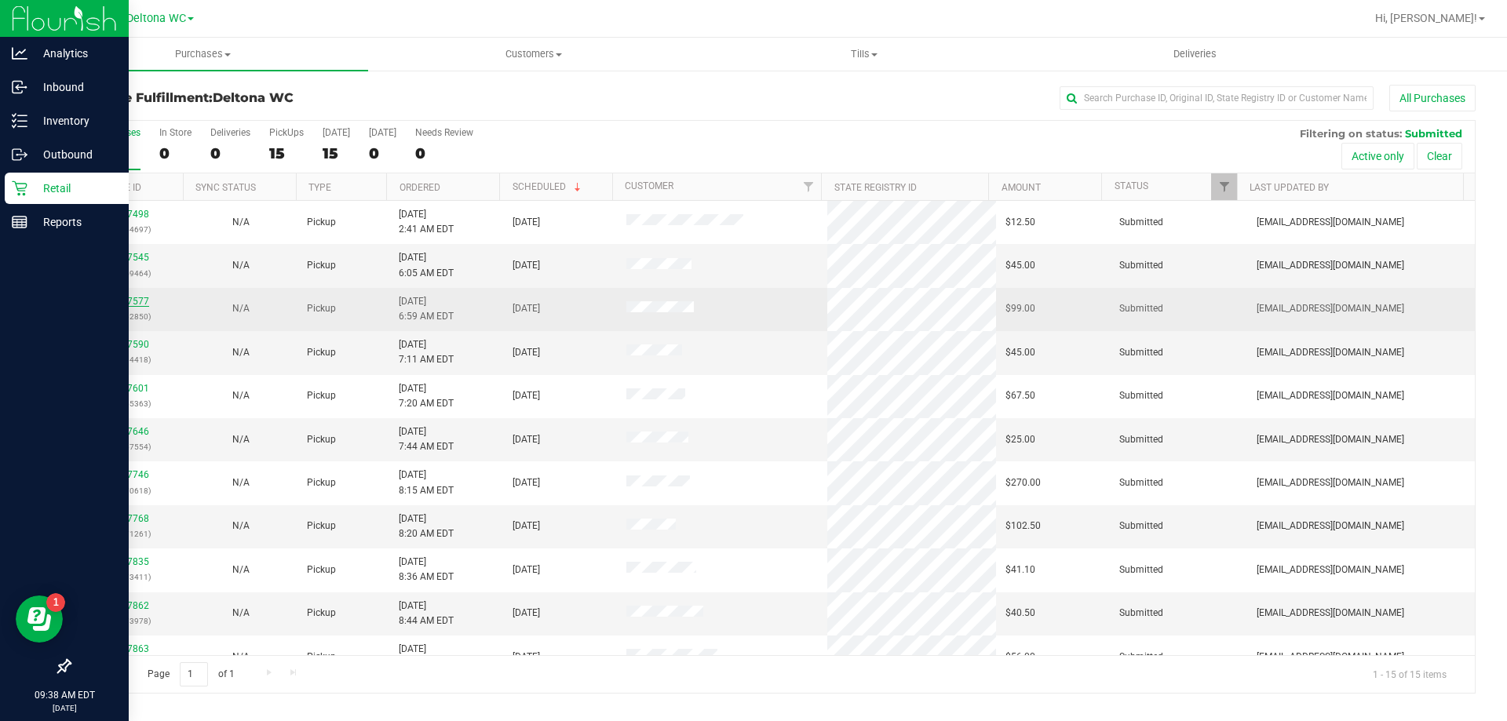
click at [124, 301] on link "11847577" at bounding box center [127, 301] width 44 height 11
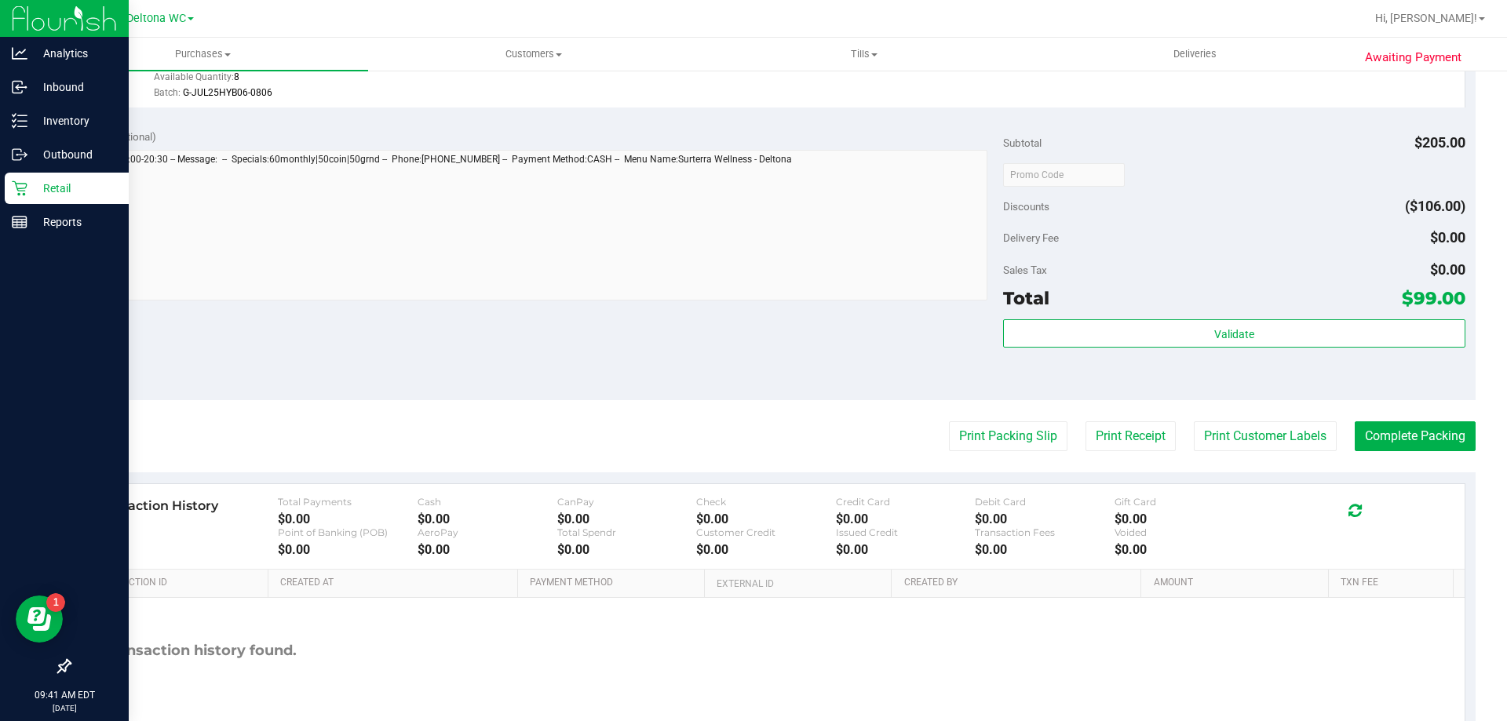
scroll to position [834, 0]
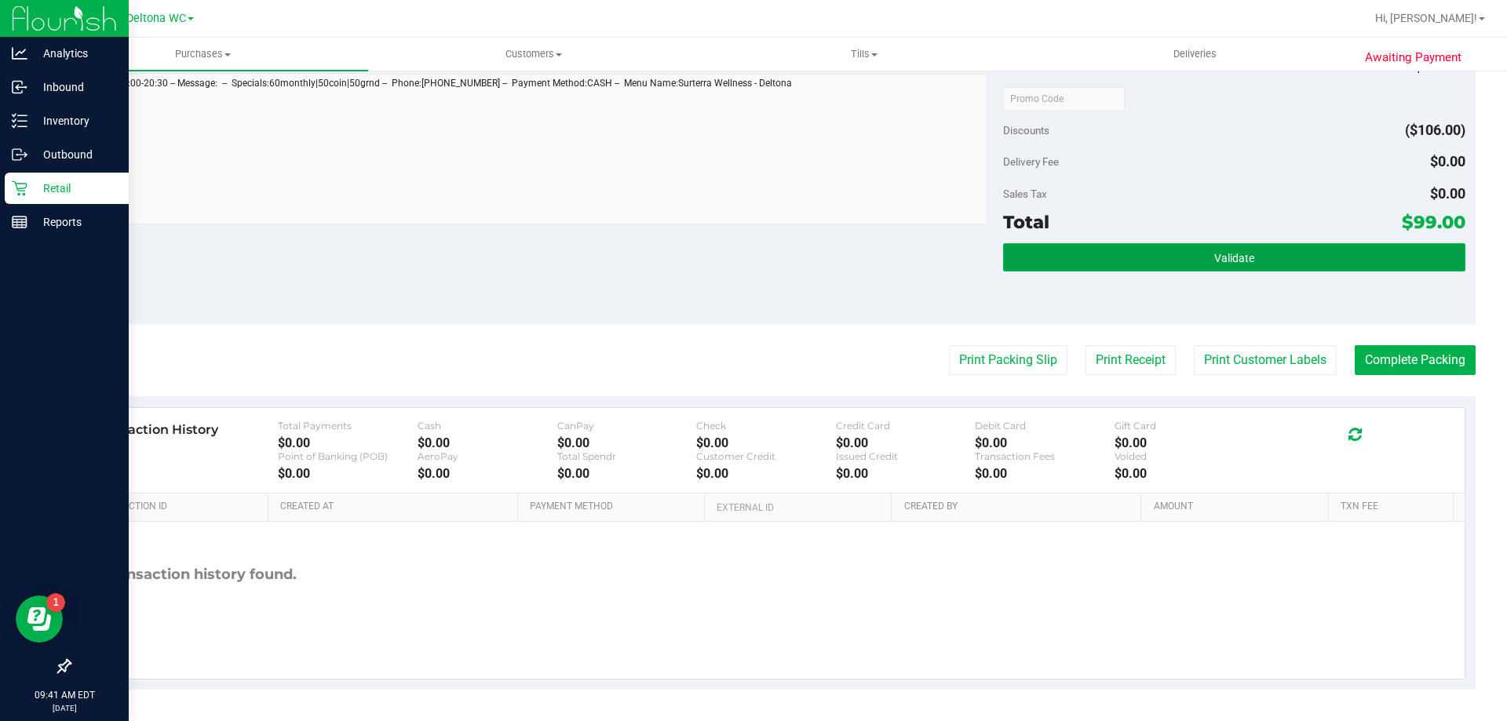
click at [1214, 260] on span "Validate" at bounding box center [1234, 258] width 40 height 13
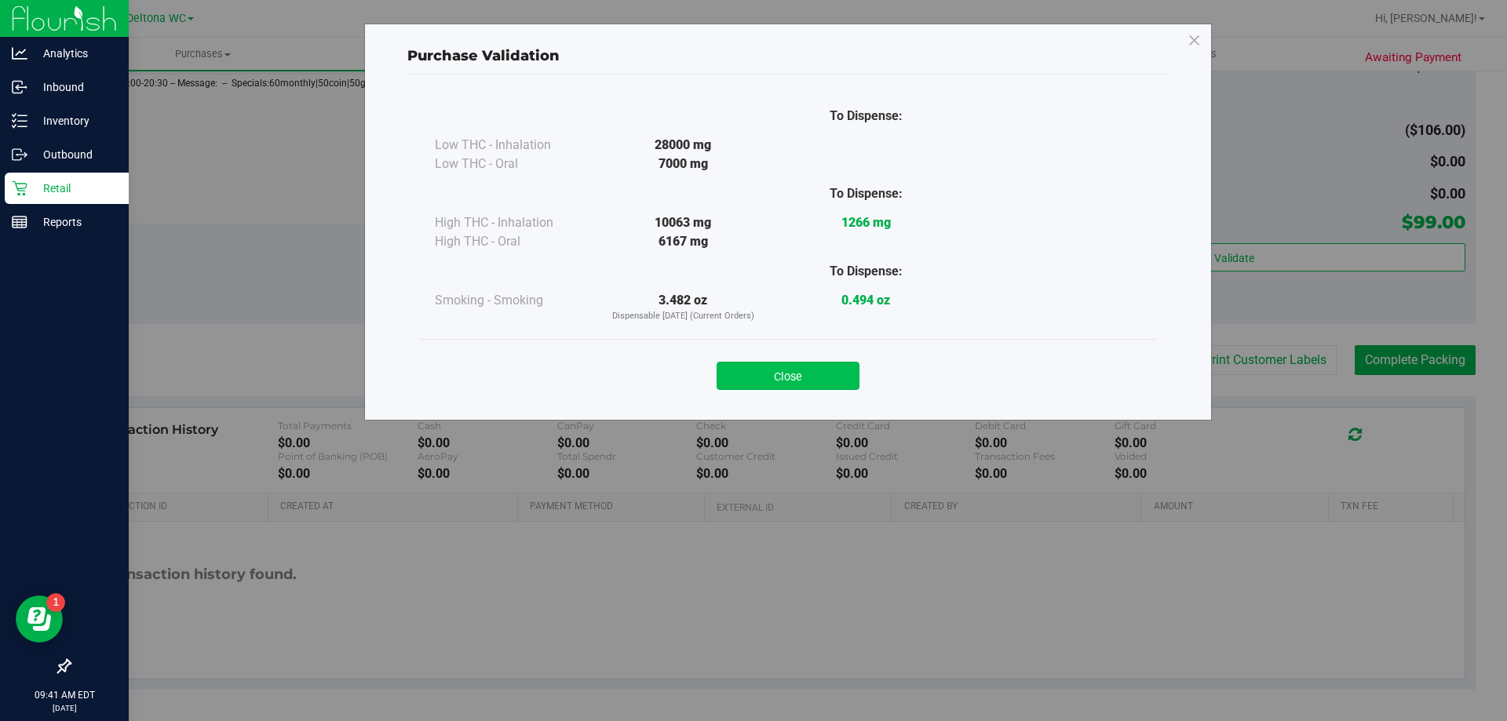
click at [837, 373] on button "Close" at bounding box center [788, 376] width 143 height 28
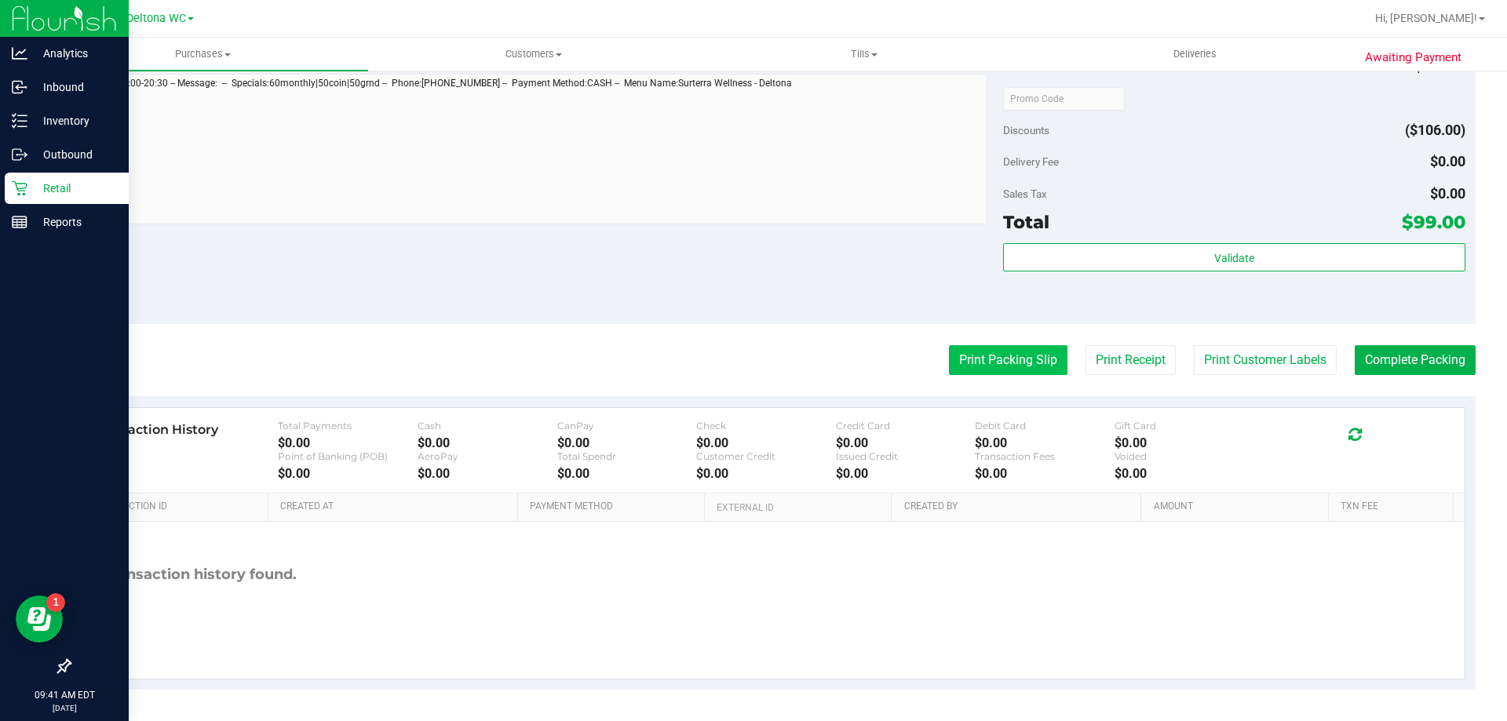
click at [950, 359] on button "Print Packing Slip" at bounding box center [1008, 360] width 119 height 30
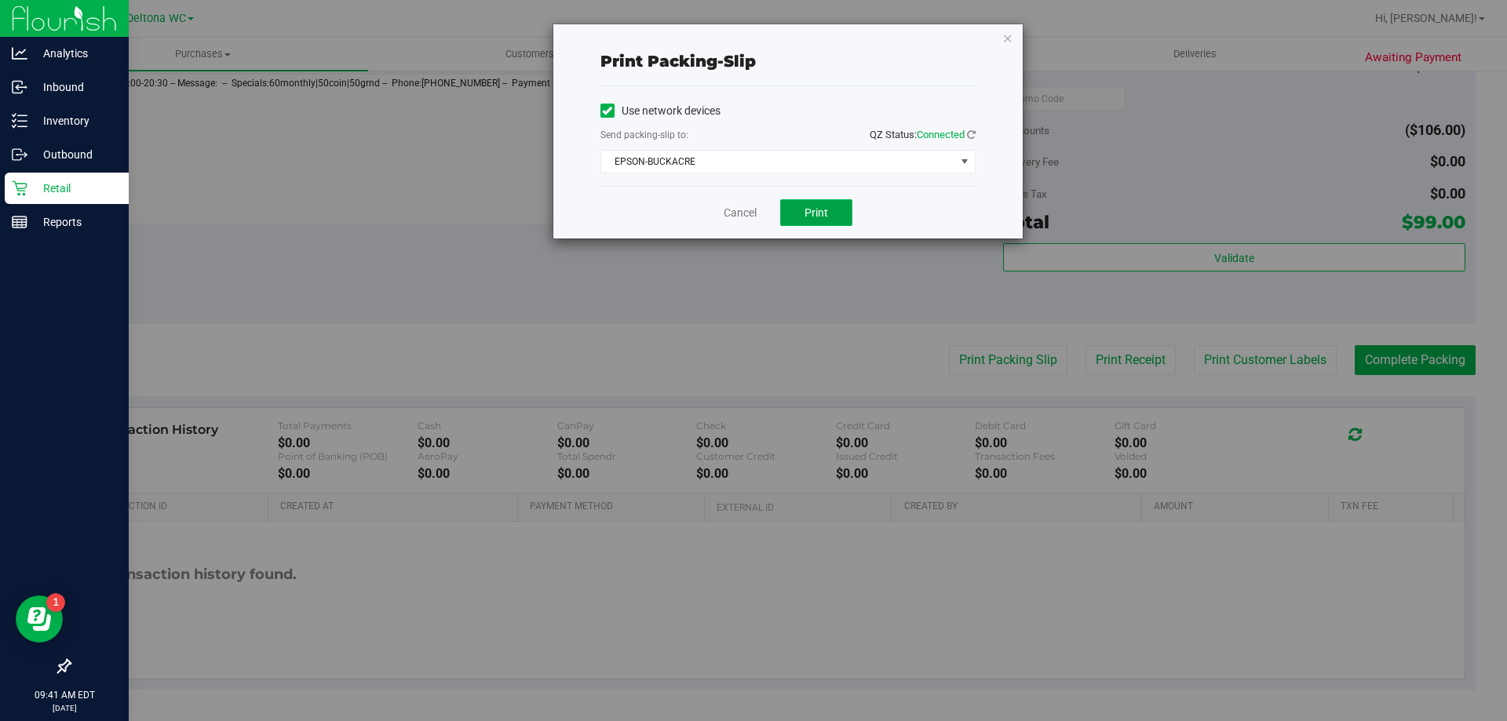
click at [816, 209] on span "Print" at bounding box center [816, 212] width 24 height 13
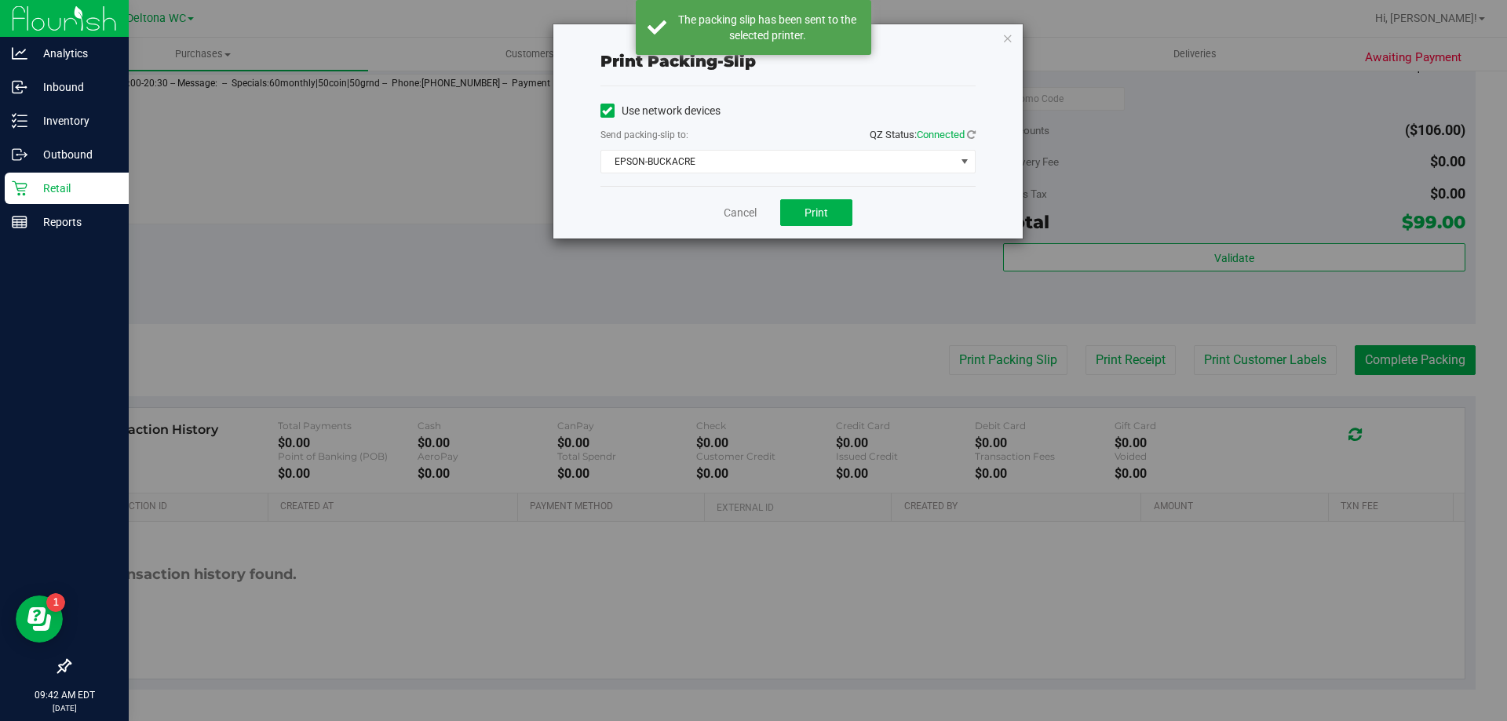
drag, startPoint x: 1010, startPoint y: 36, endPoint x: 1017, endPoint y: 55, distance: 20.1
click at [1010, 35] on icon "button" at bounding box center [1007, 37] width 11 height 19
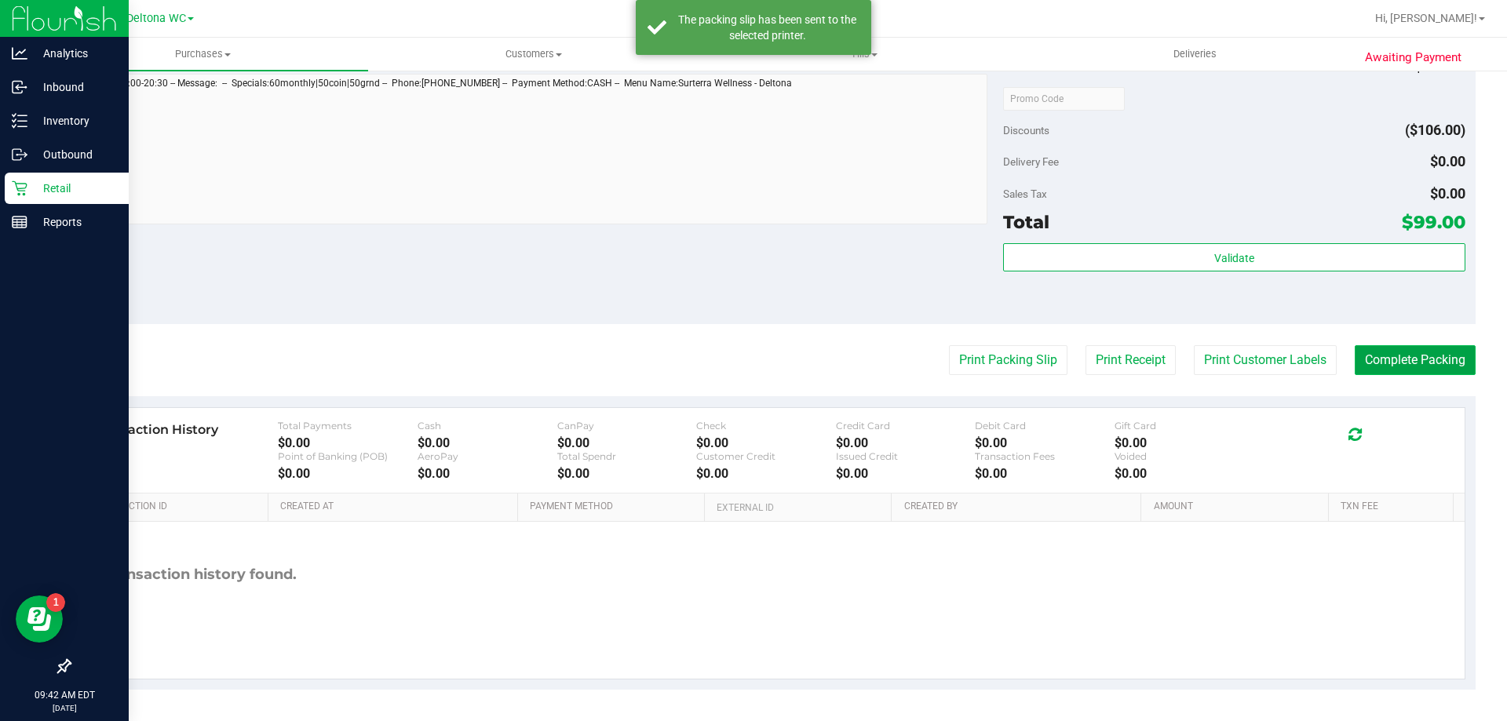
click at [1411, 358] on button "Complete Packing" at bounding box center [1415, 360] width 121 height 30
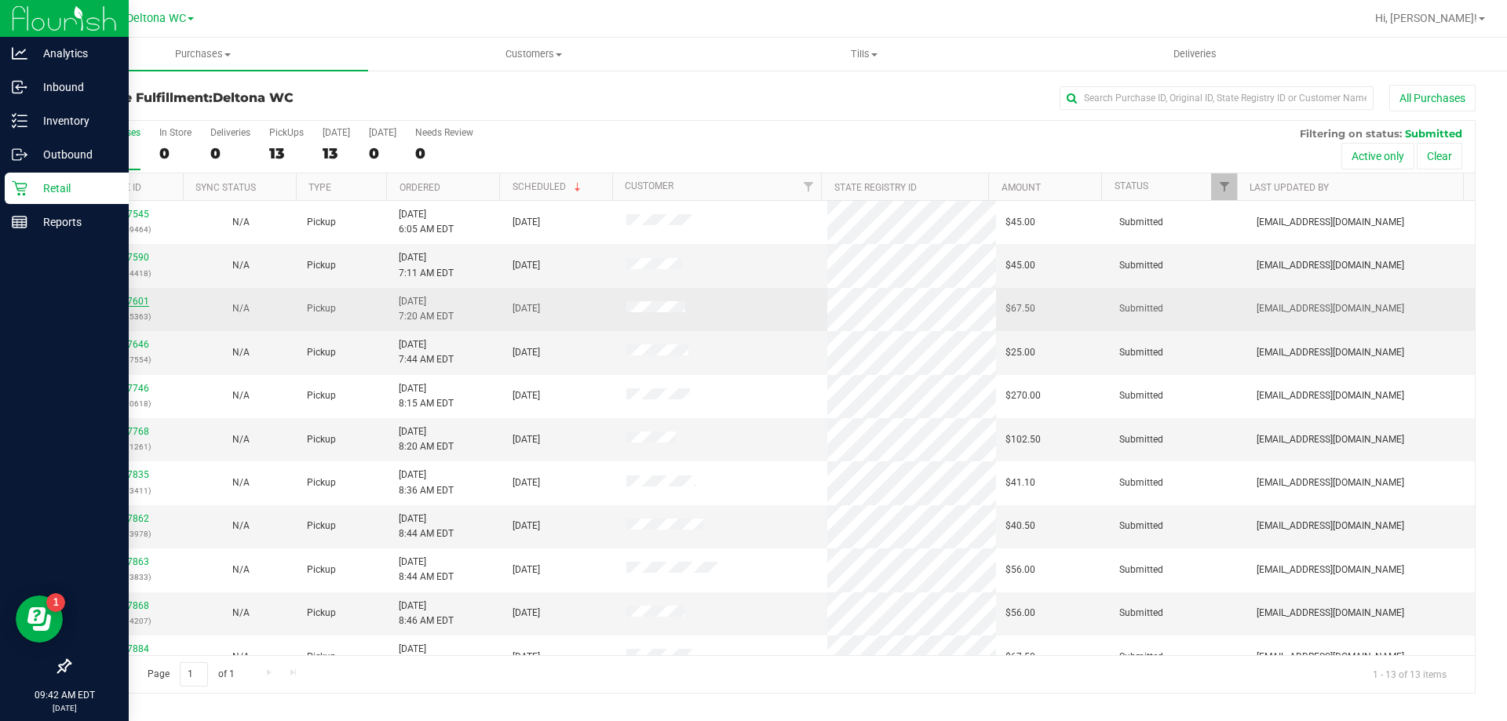
click at [146, 300] on link "11847601" at bounding box center [127, 301] width 44 height 11
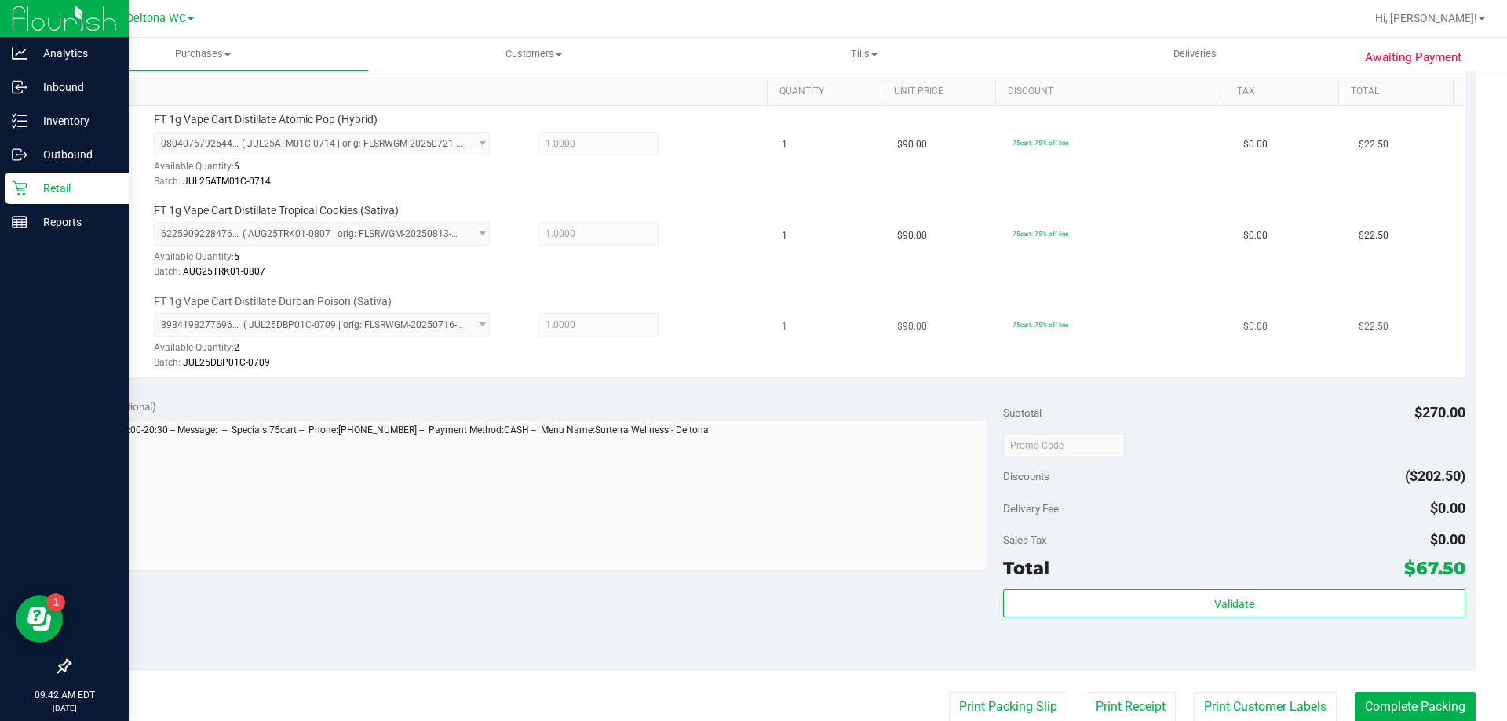
scroll to position [471, 0]
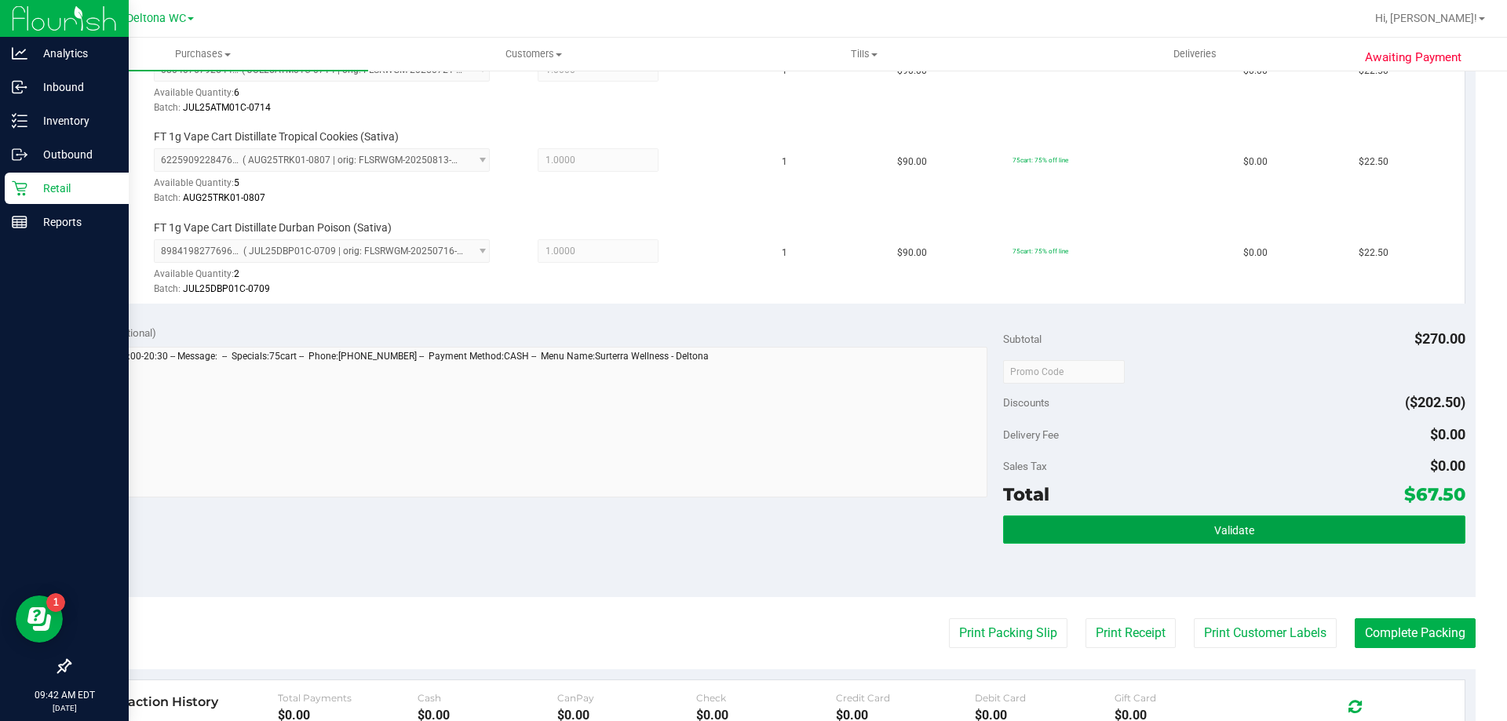
click at [1214, 526] on span "Validate" at bounding box center [1234, 530] width 40 height 13
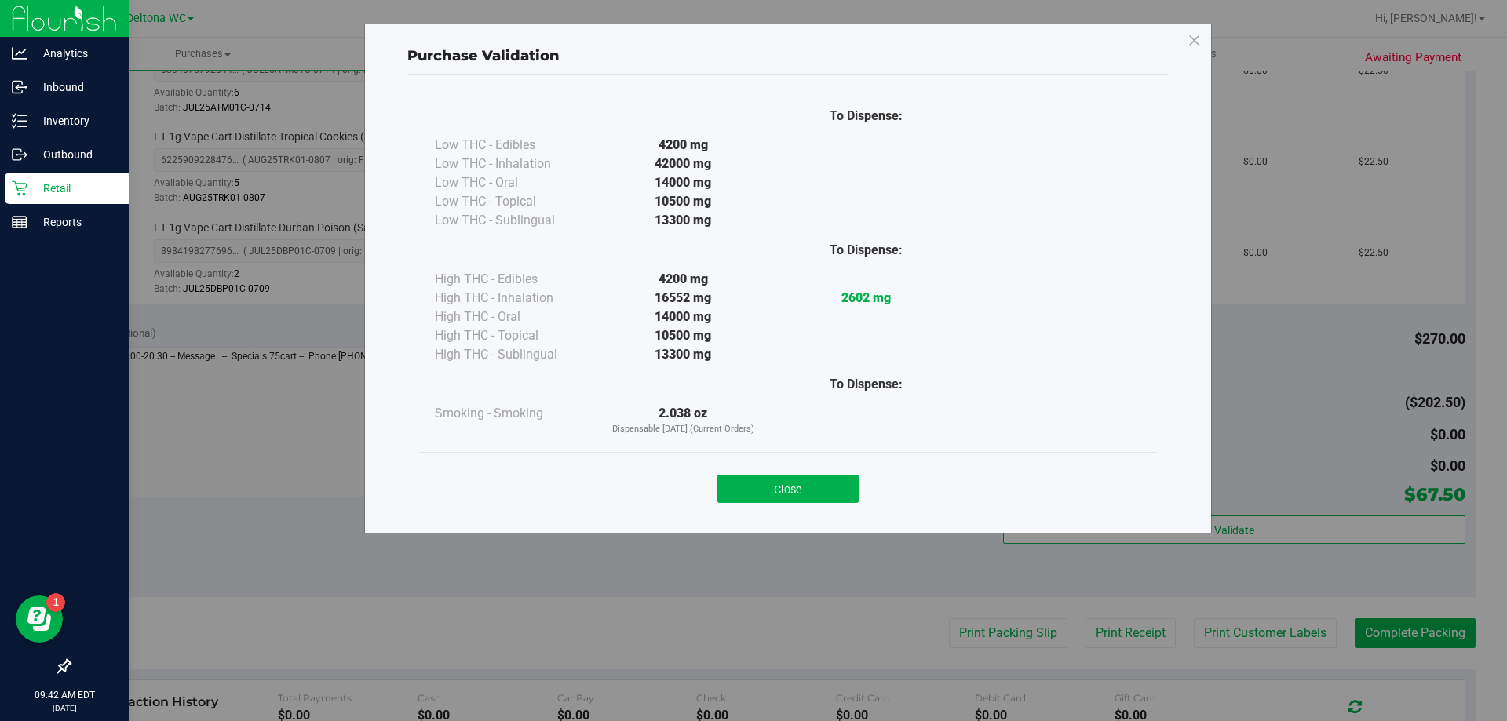
drag, startPoint x: 834, startPoint y: 483, endPoint x: 902, endPoint y: 526, distance: 80.1
click at [835, 483] on button "Close" at bounding box center [788, 489] width 143 height 28
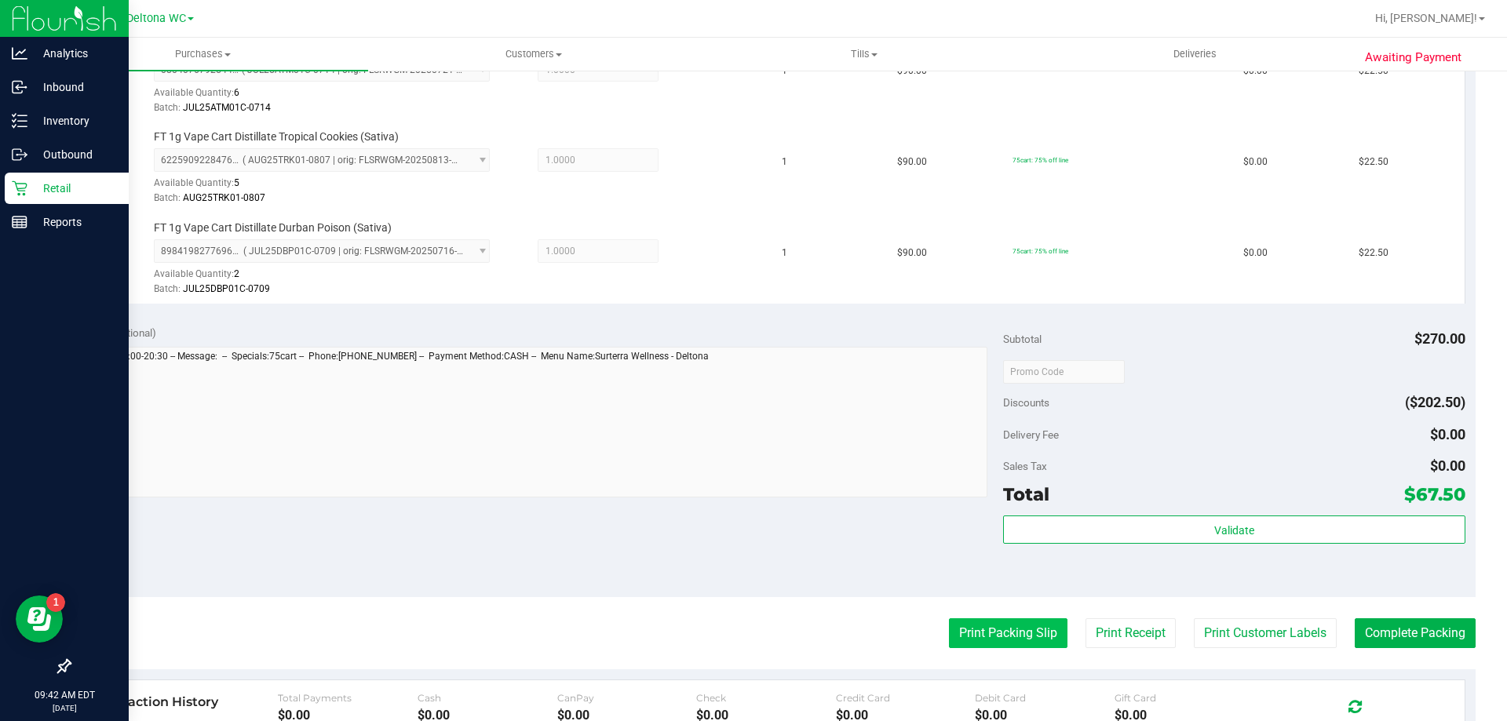
click at [979, 640] on button "Print Packing Slip" at bounding box center [1008, 633] width 119 height 30
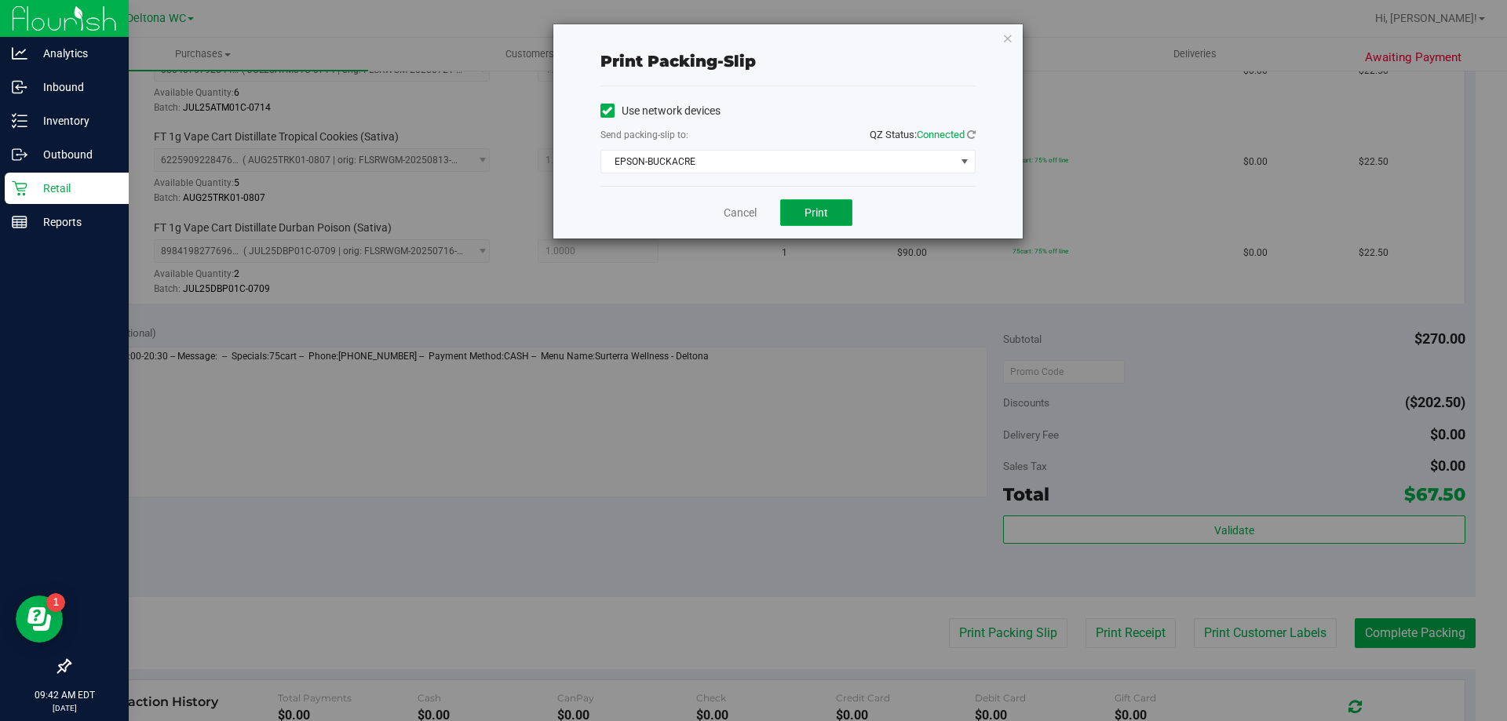
drag, startPoint x: 826, startPoint y: 212, endPoint x: 834, endPoint y: 213, distance: 8.0
click at [827, 212] on span "Print" at bounding box center [816, 212] width 24 height 13
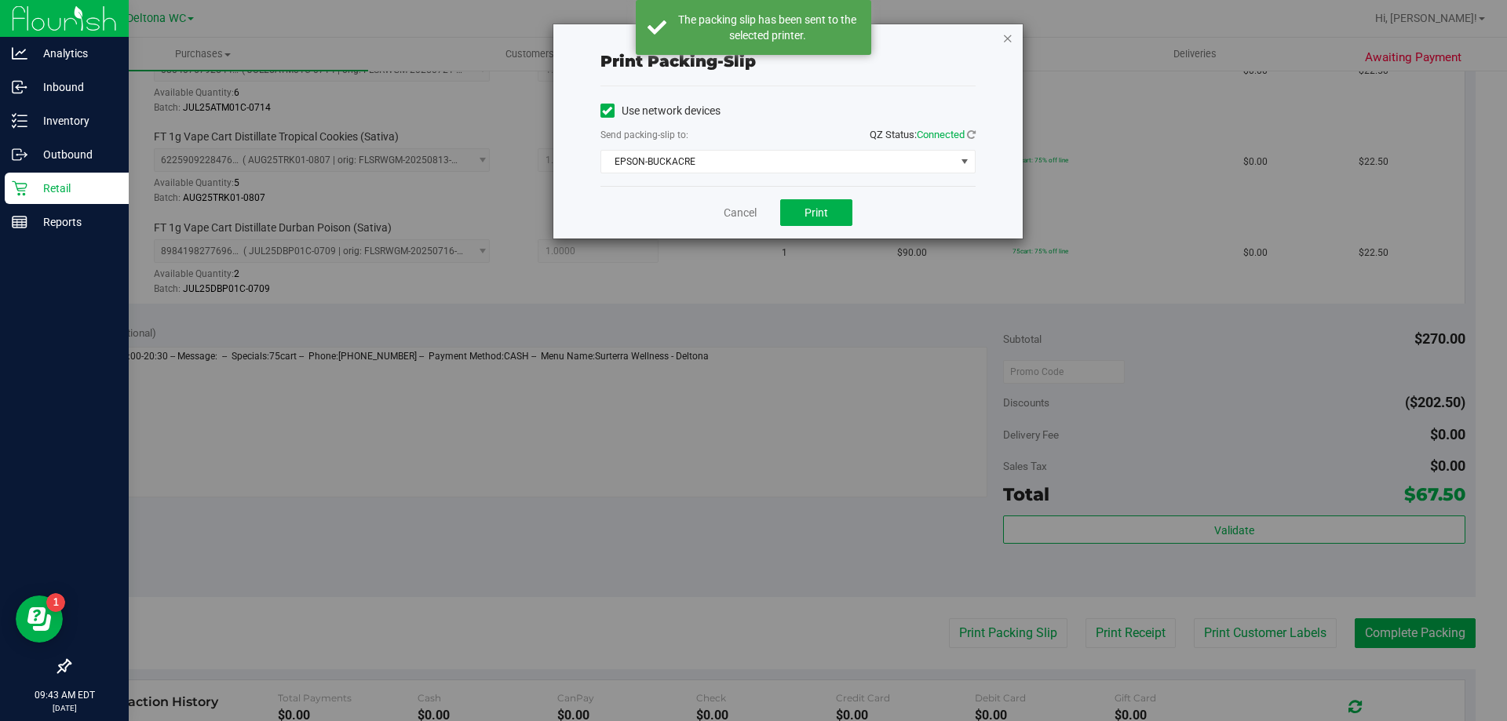
click at [1006, 39] on icon "button" at bounding box center [1007, 37] width 11 height 19
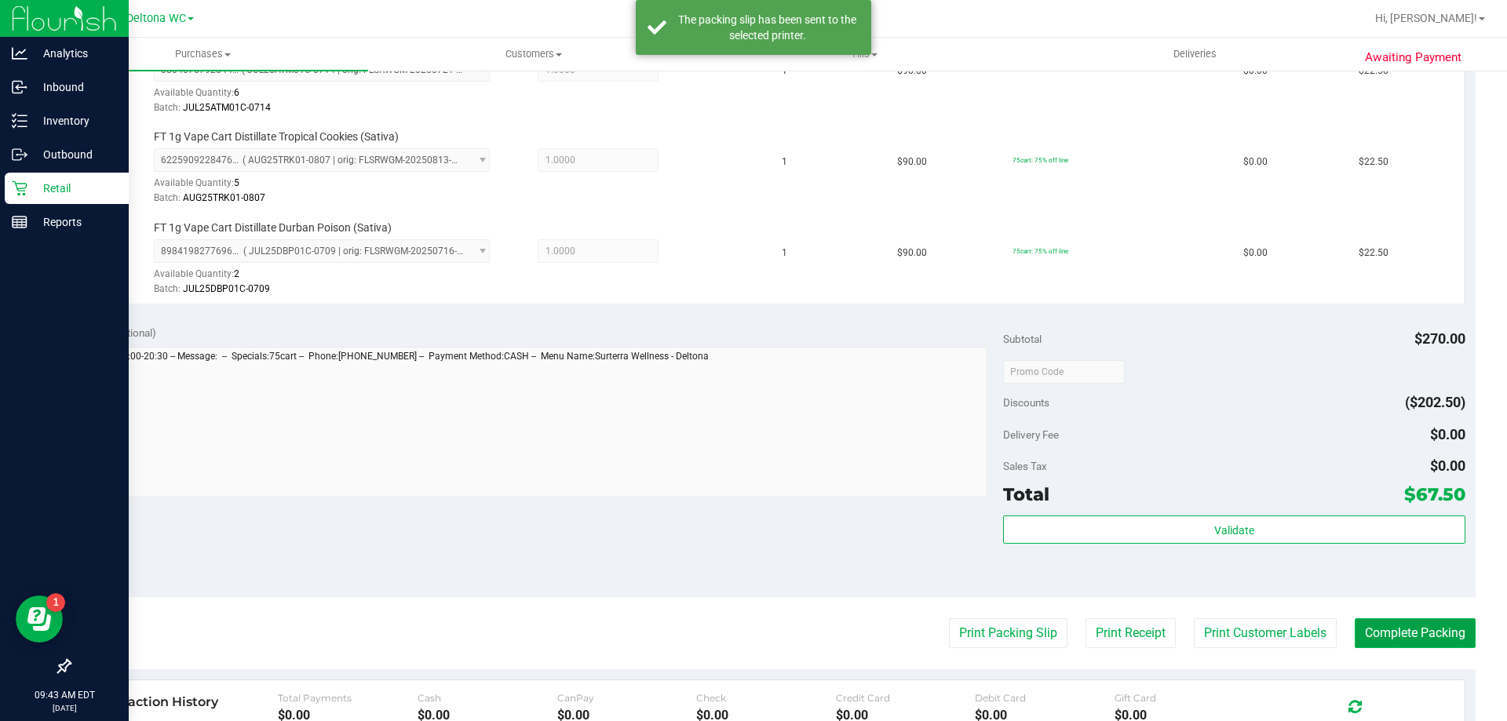
click at [1380, 622] on button "Complete Packing" at bounding box center [1415, 633] width 121 height 30
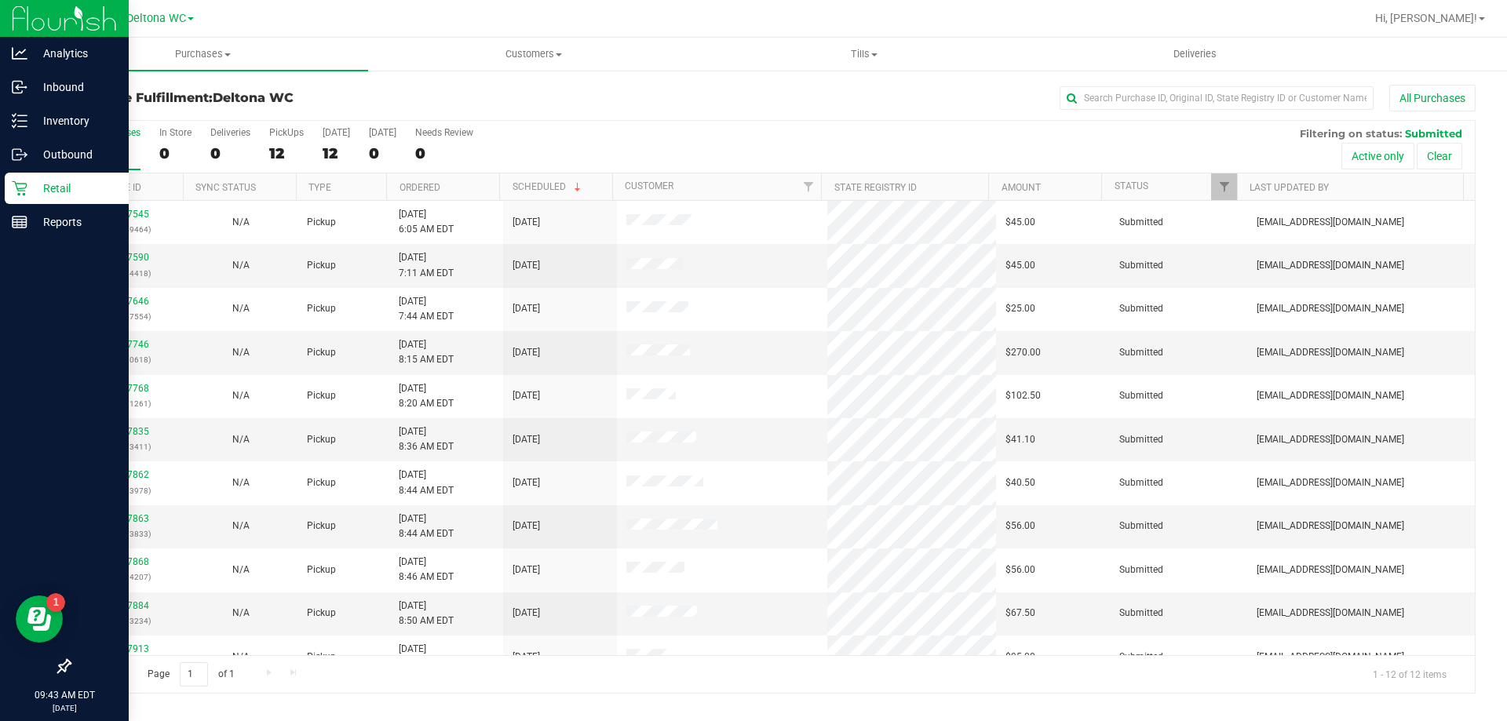
click at [467, 184] on th "Ordered" at bounding box center [442, 186] width 113 height 27
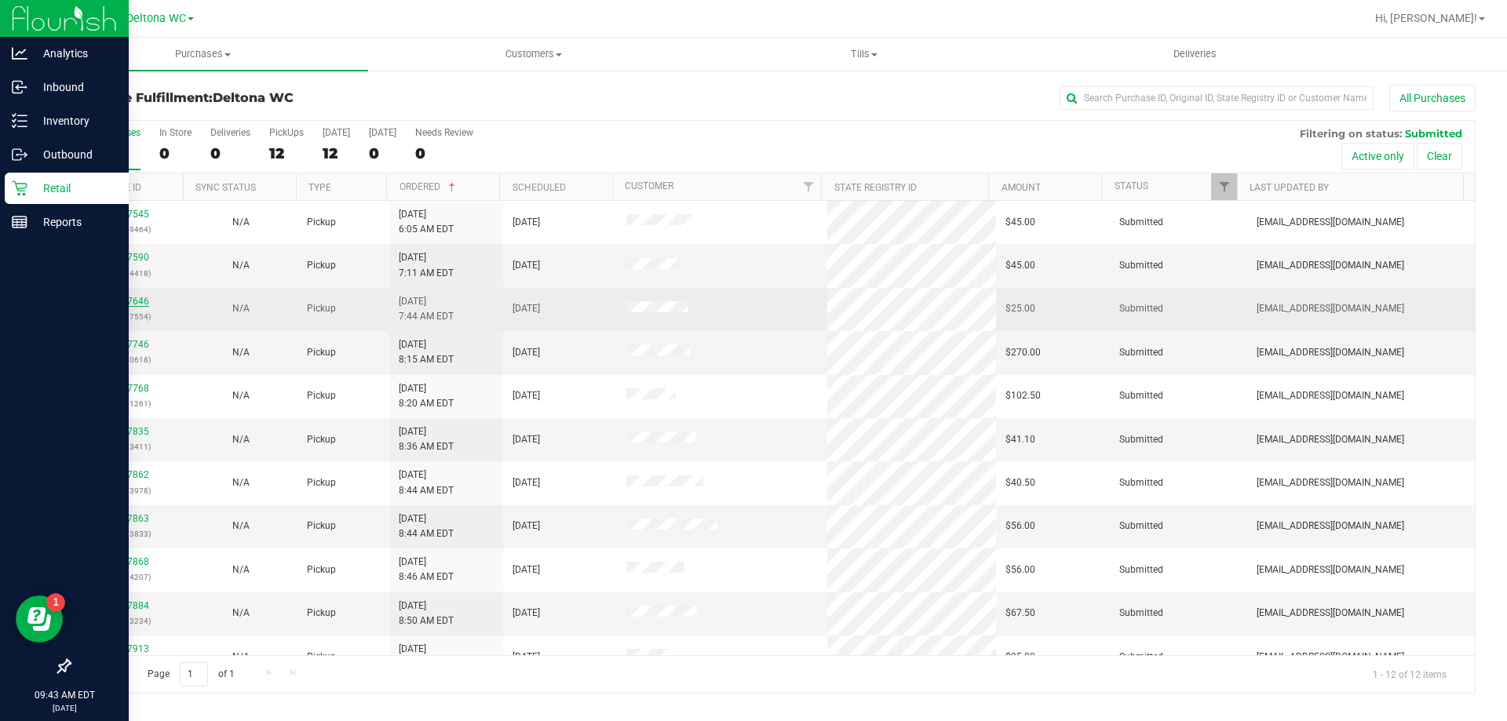
click at [115, 298] on link "11847646" at bounding box center [127, 301] width 44 height 11
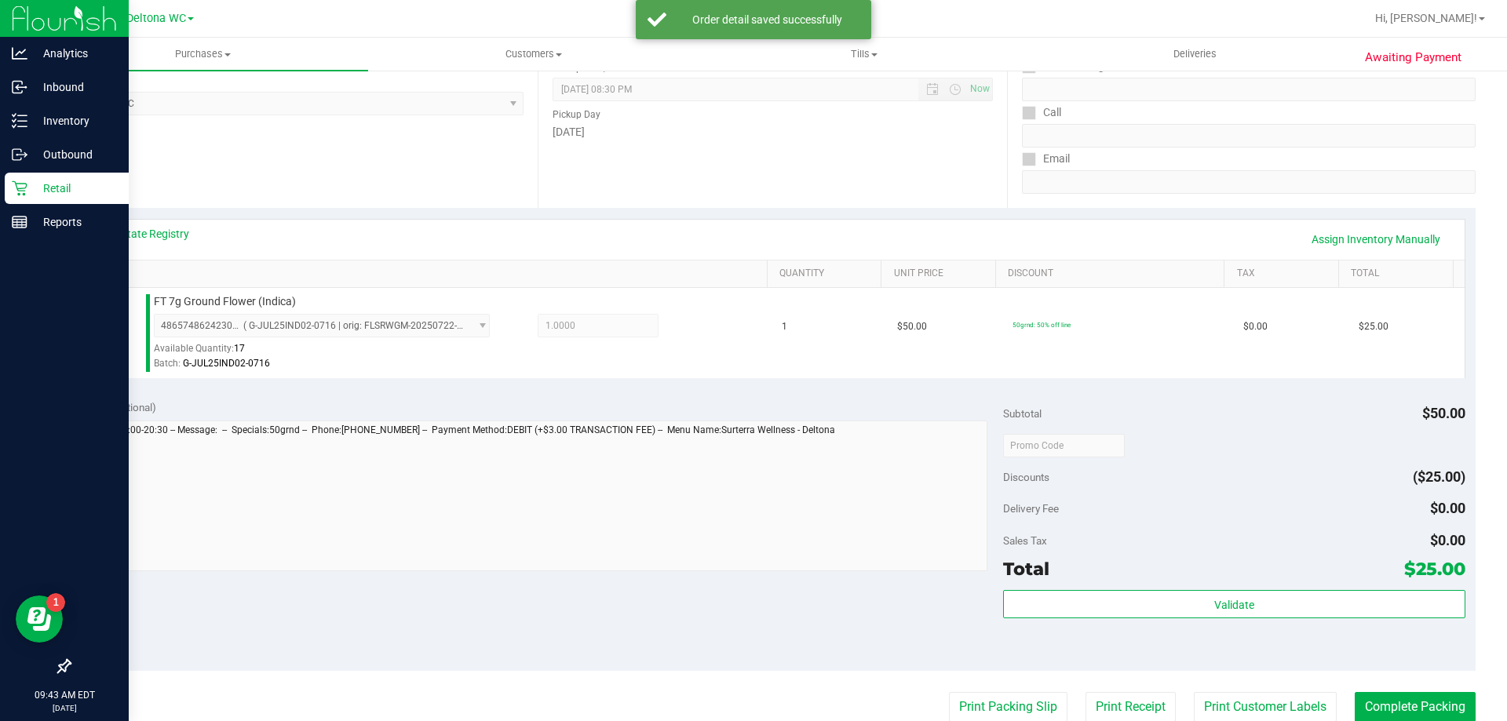
scroll to position [471, 0]
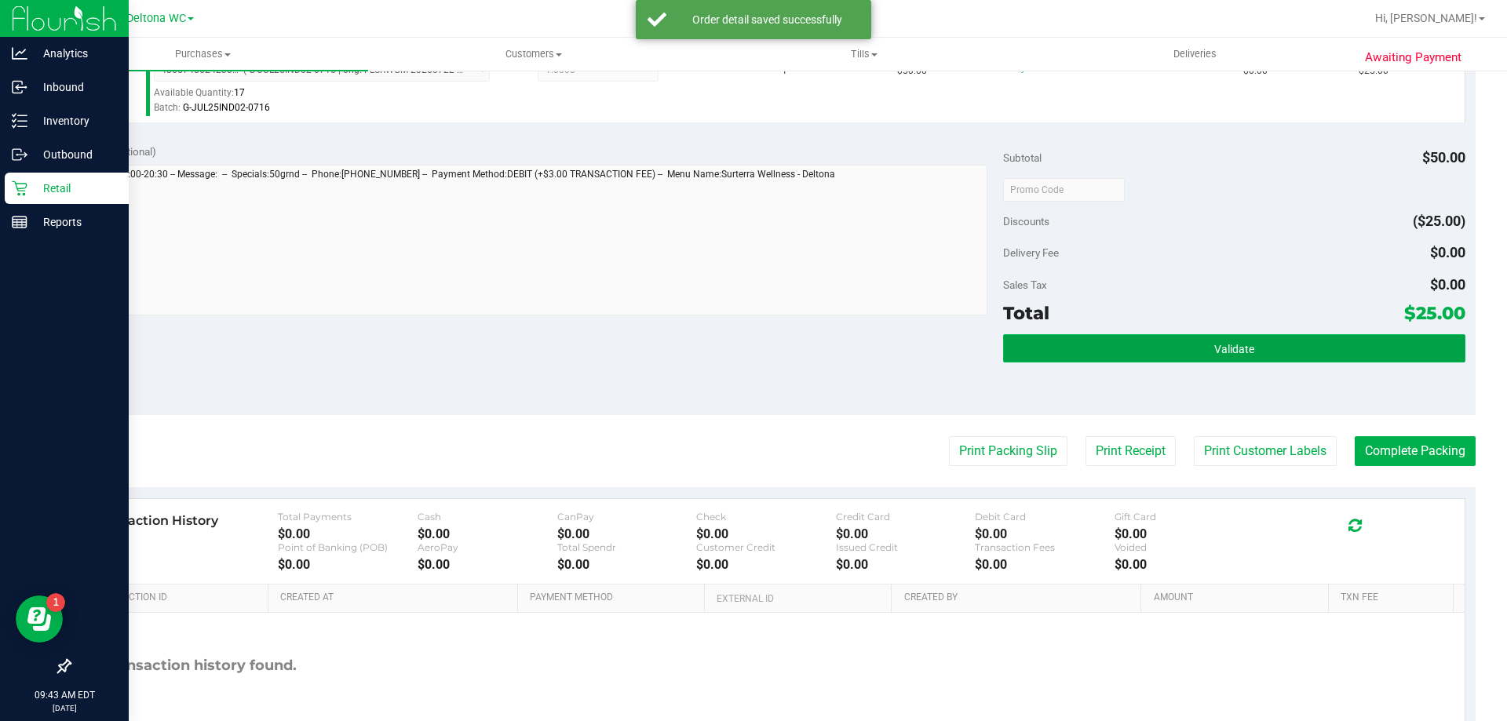
click at [1143, 343] on button "Validate" at bounding box center [1233, 348] width 461 height 28
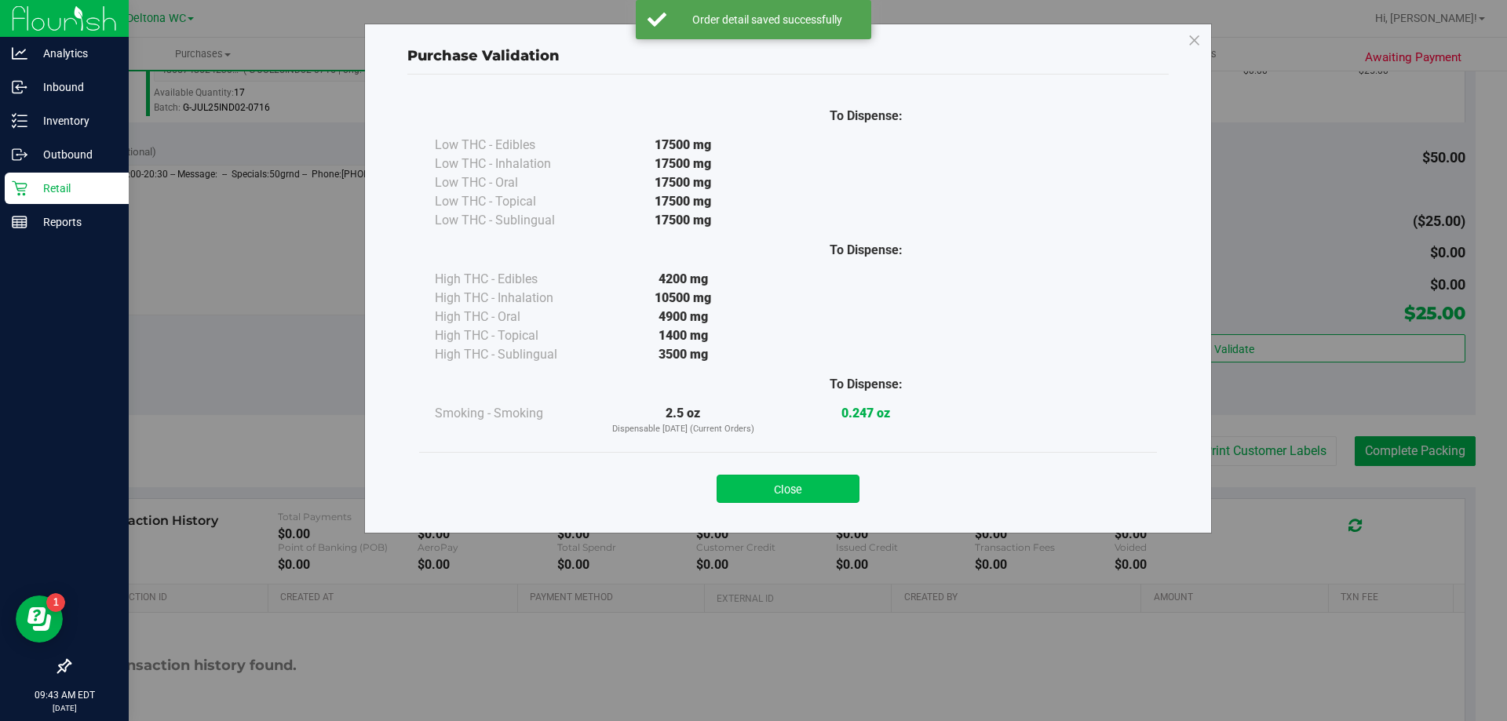
click at [807, 498] on button "Close" at bounding box center [788, 489] width 143 height 28
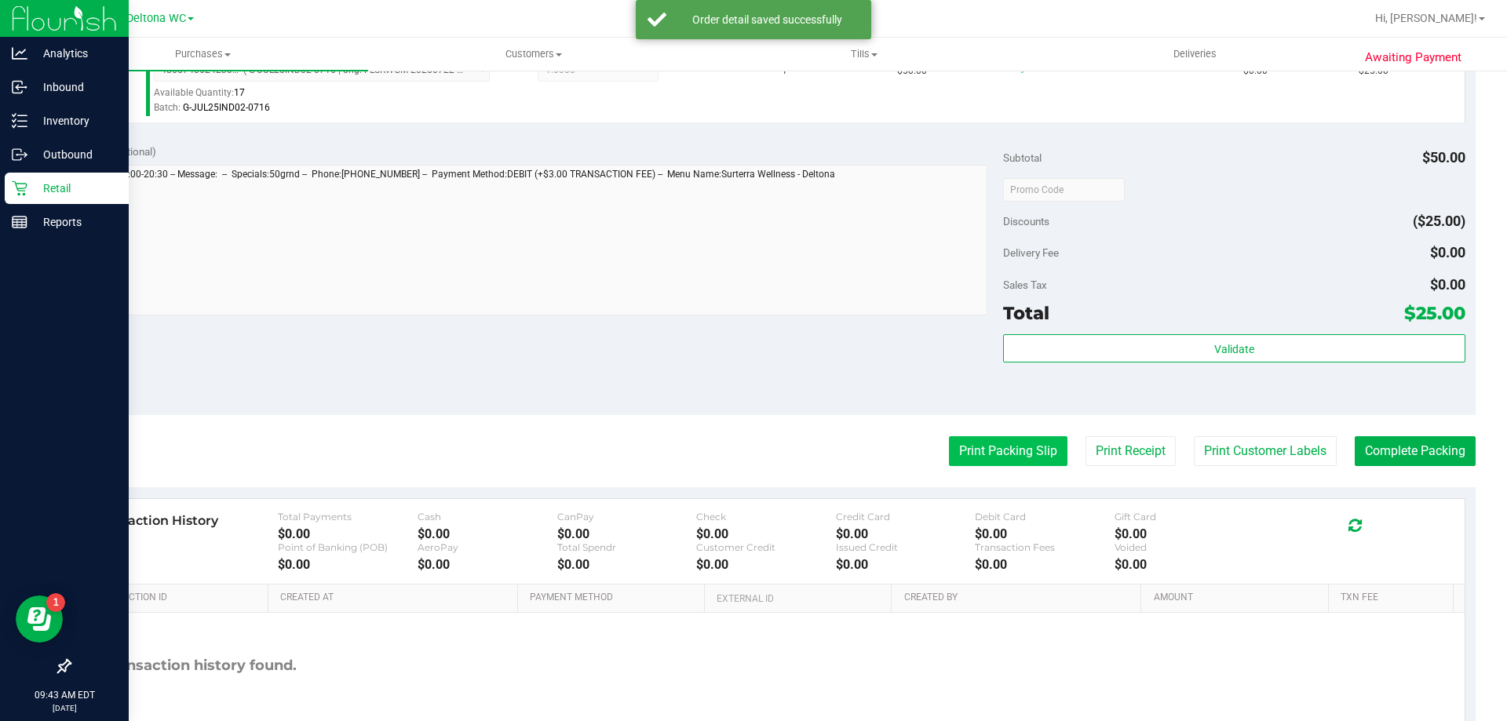
click at [995, 451] on button "Print Packing Slip" at bounding box center [1008, 451] width 119 height 30
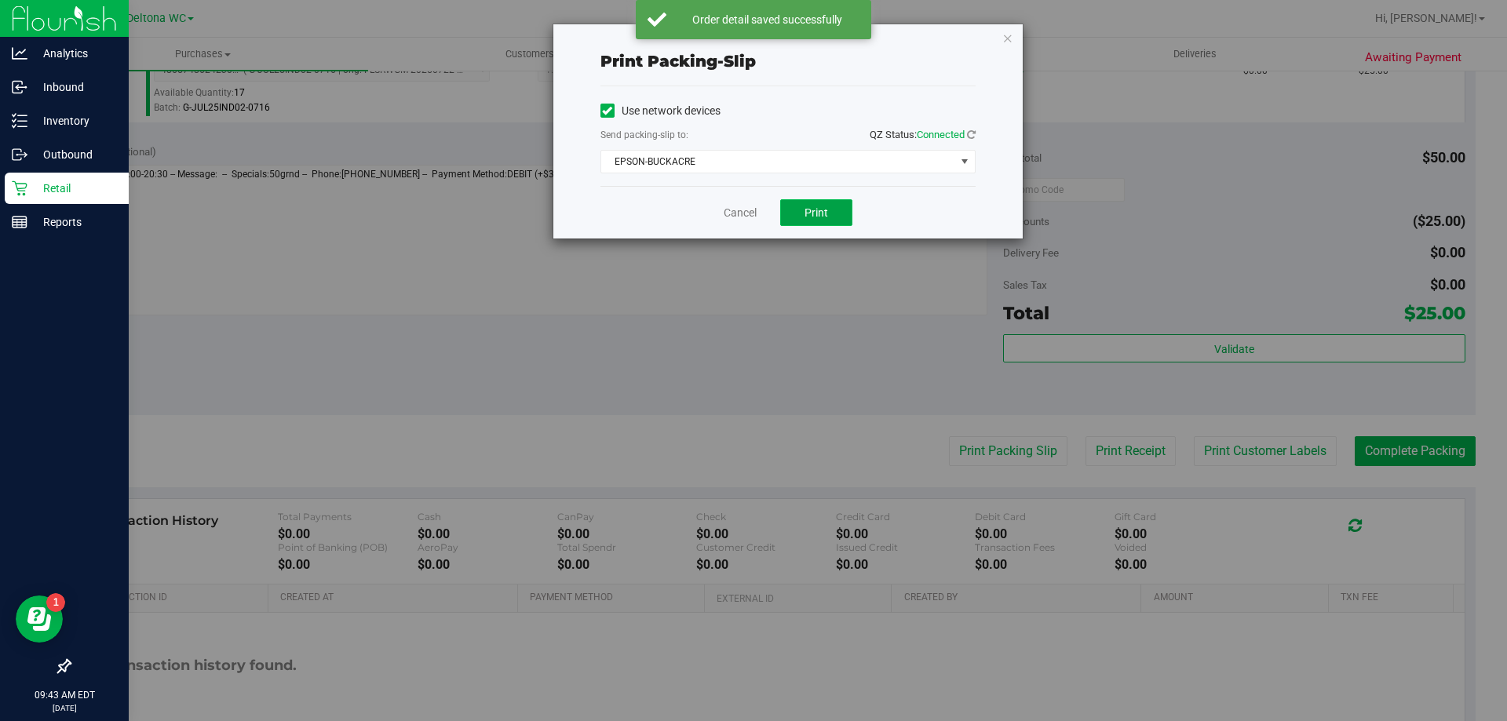
click at [814, 210] on span "Print" at bounding box center [816, 212] width 24 height 13
drag, startPoint x: 1011, startPoint y: 38, endPoint x: 1092, endPoint y: 151, distance: 138.3
click at [1011, 39] on icon "button" at bounding box center [1007, 37] width 11 height 19
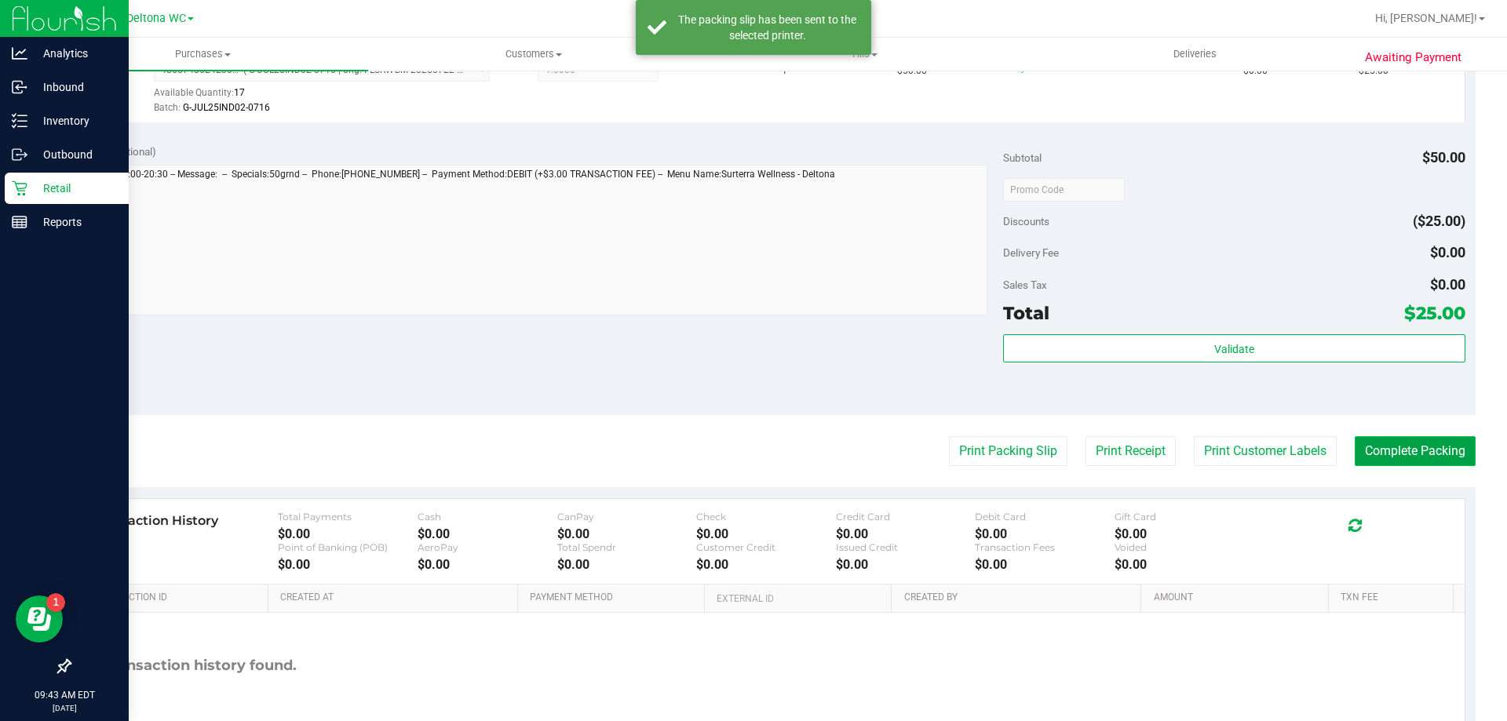
click at [1377, 457] on button "Complete Packing" at bounding box center [1415, 451] width 121 height 30
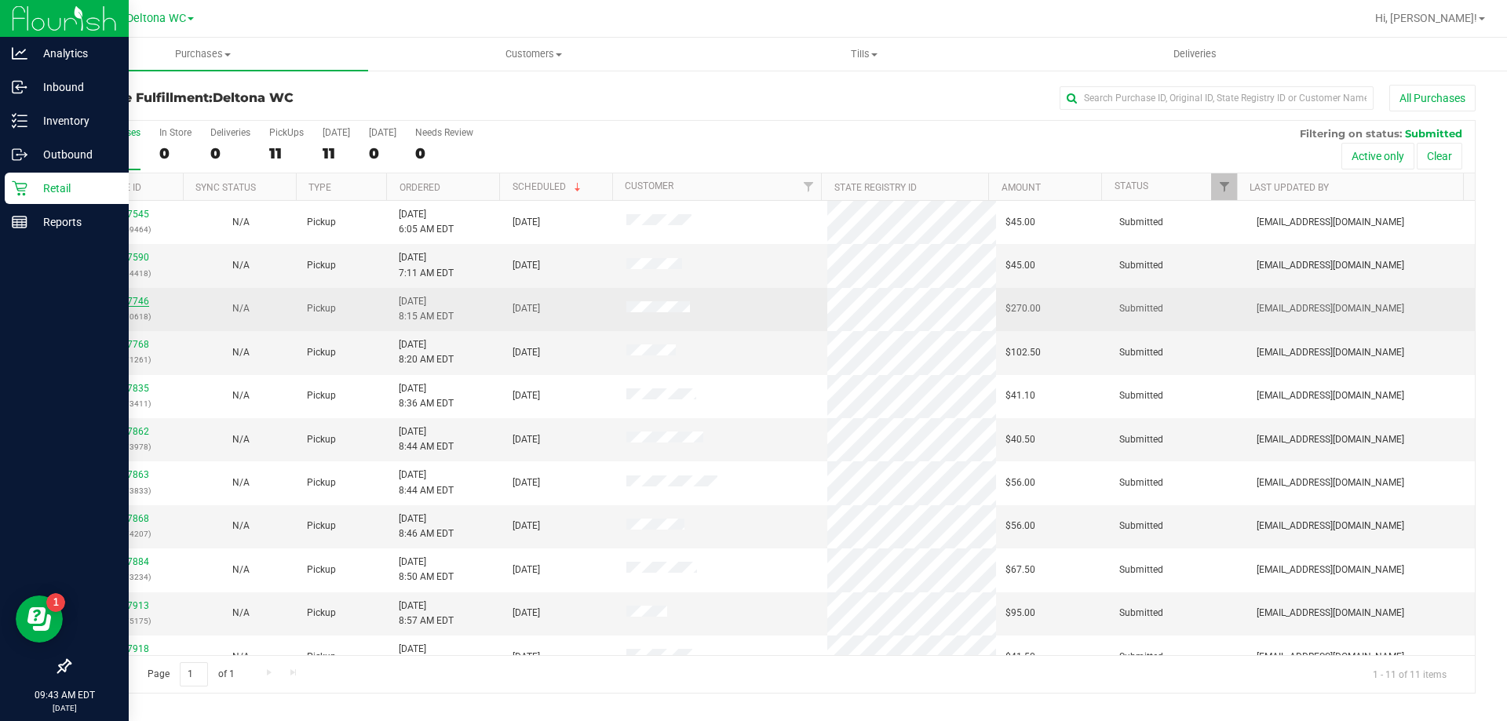
click at [123, 304] on link "11847746" at bounding box center [127, 301] width 44 height 11
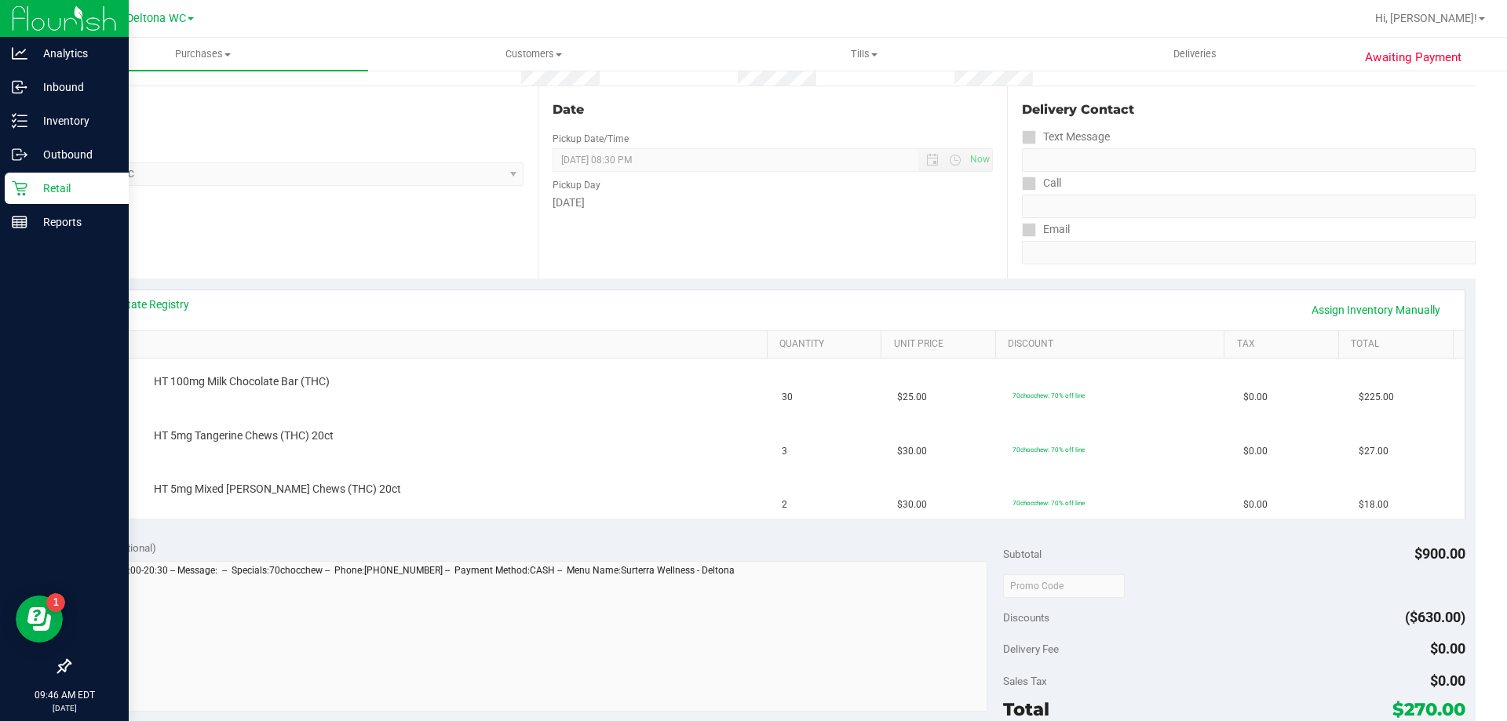
scroll to position [144, 0]
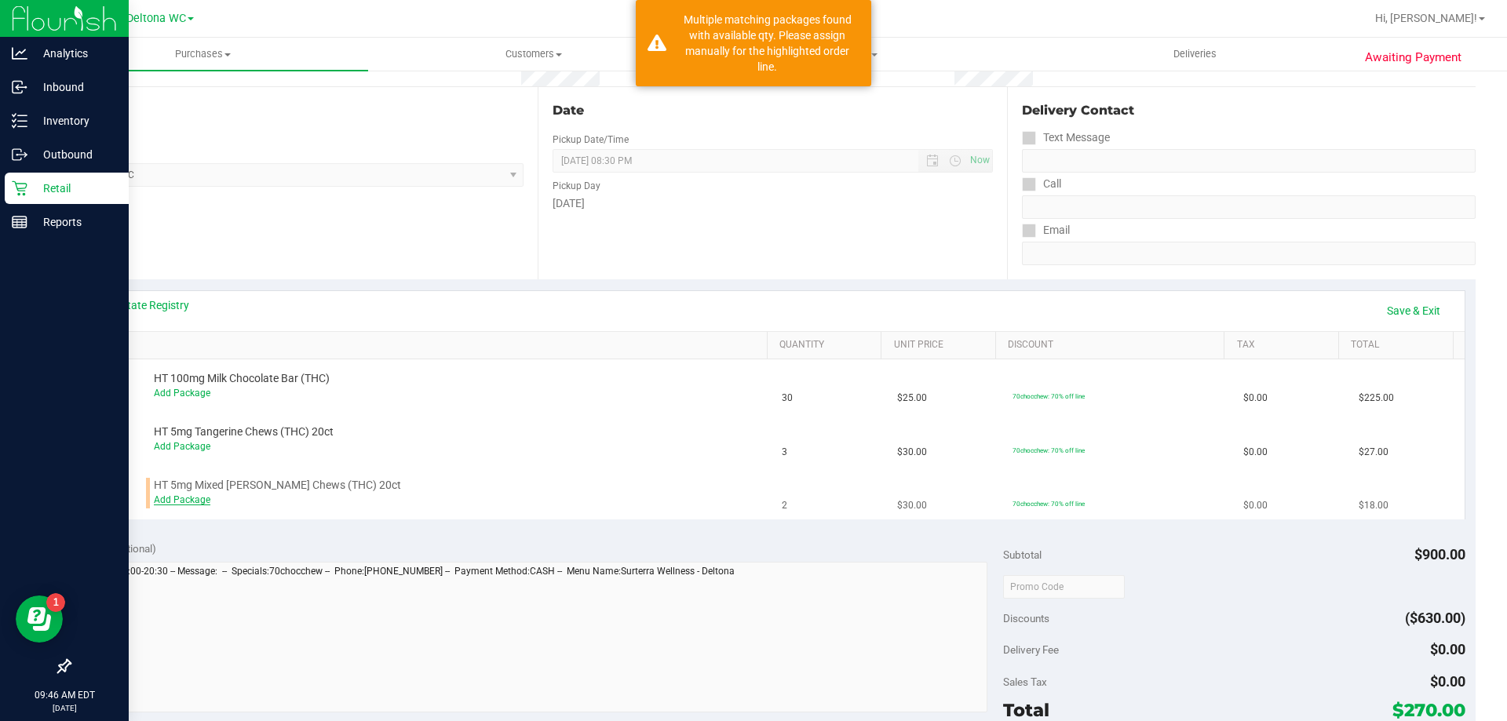
click at [182, 497] on link "Add Package" at bounding box center [182, 499] width 57 height 11
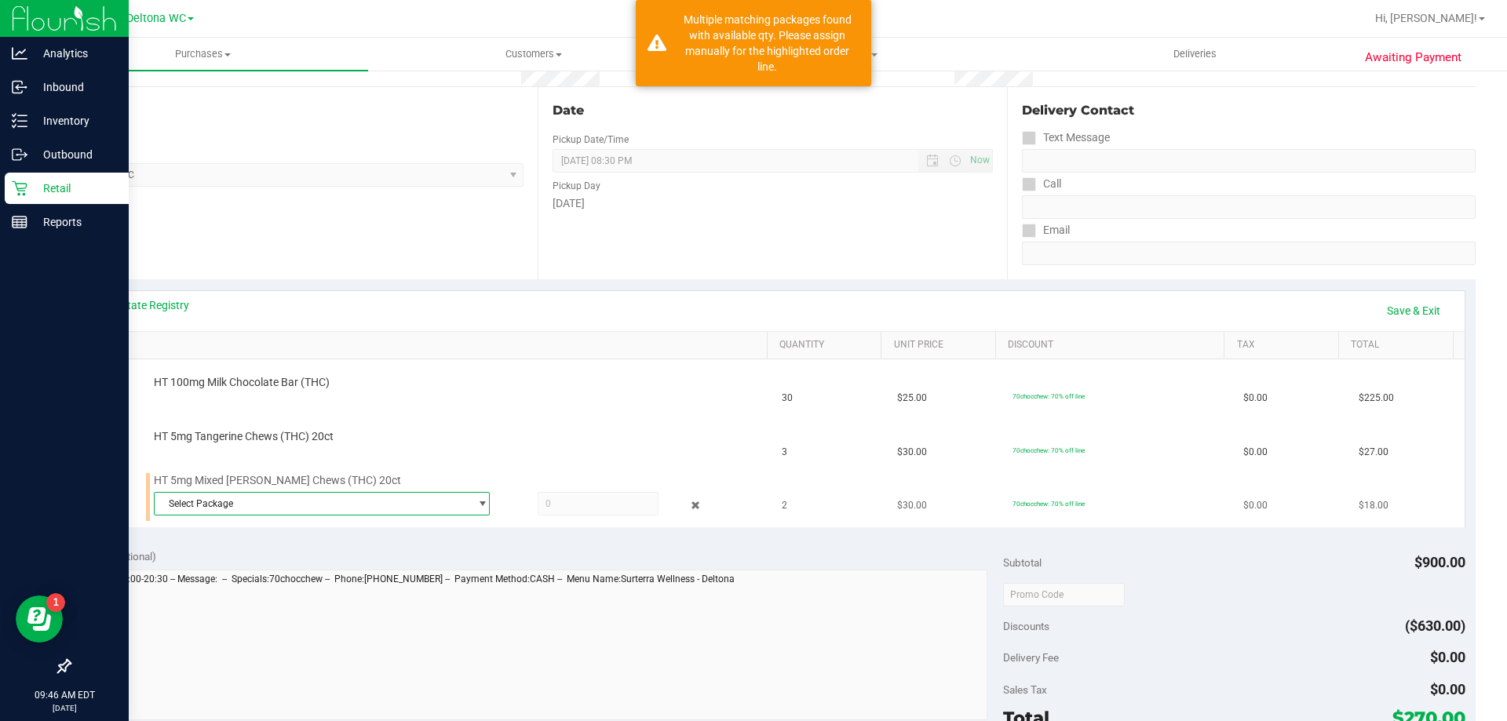
click at [202, 502] on span "Select Package" at bounding box center [312, 504] width 315 height 22
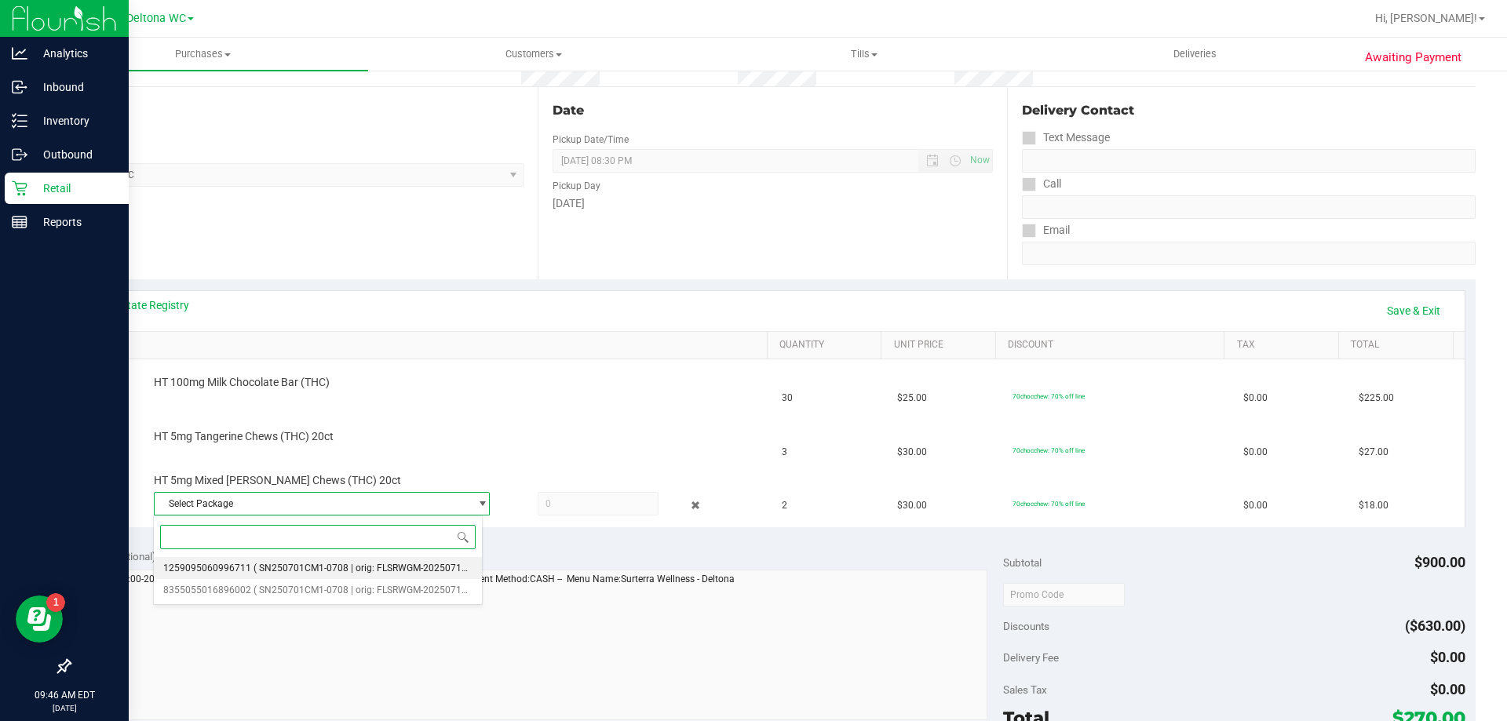
click at [248, 565] on li "1259095060996711 ( SN250701CM1-0708 | orig: FLSRWGM-20250714-979 )" at bounding box center [318, 568] width 328 height 22
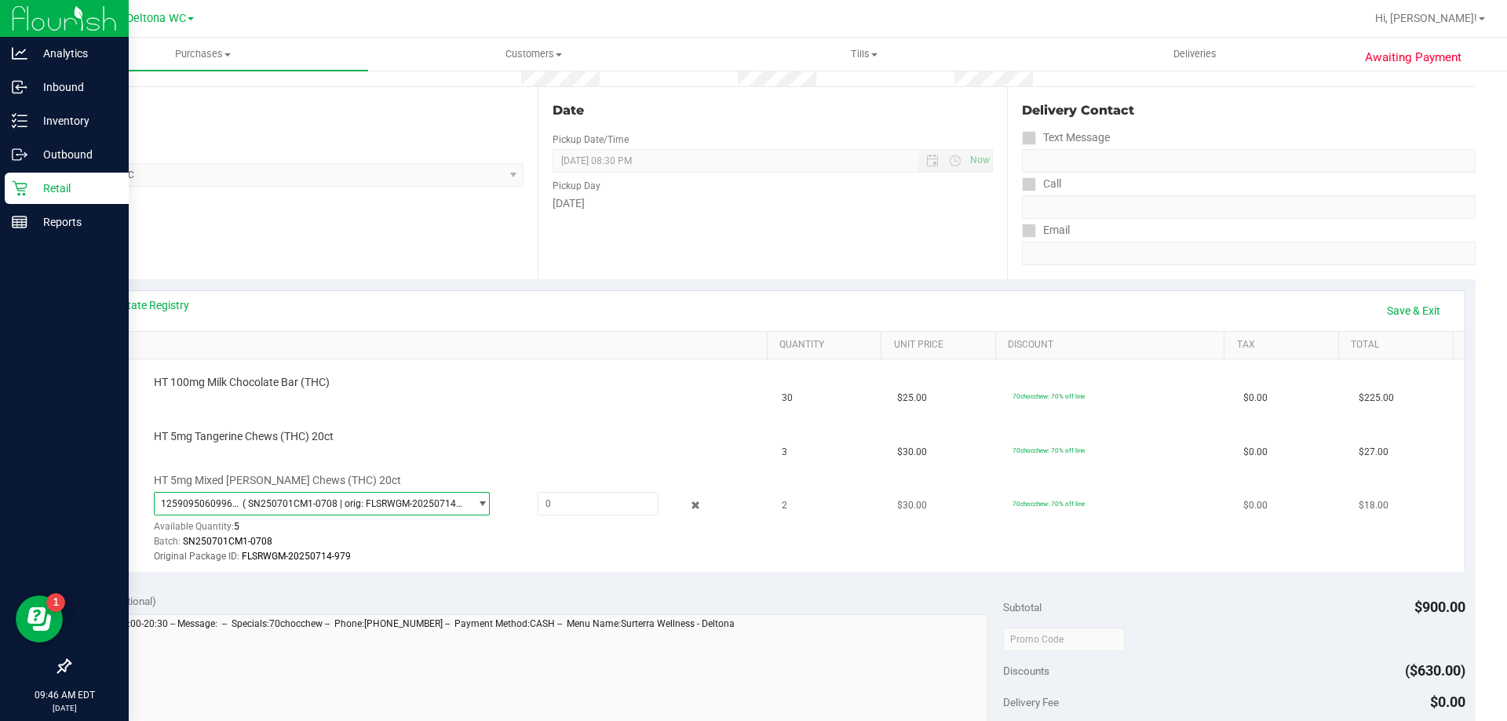
click at [285, 509] on span "1259095060996711 ( SN250701CM1-0708 | orig: FLSRWGM-20250714-979 )" at bounding box center [312, 504] width 315 height 22
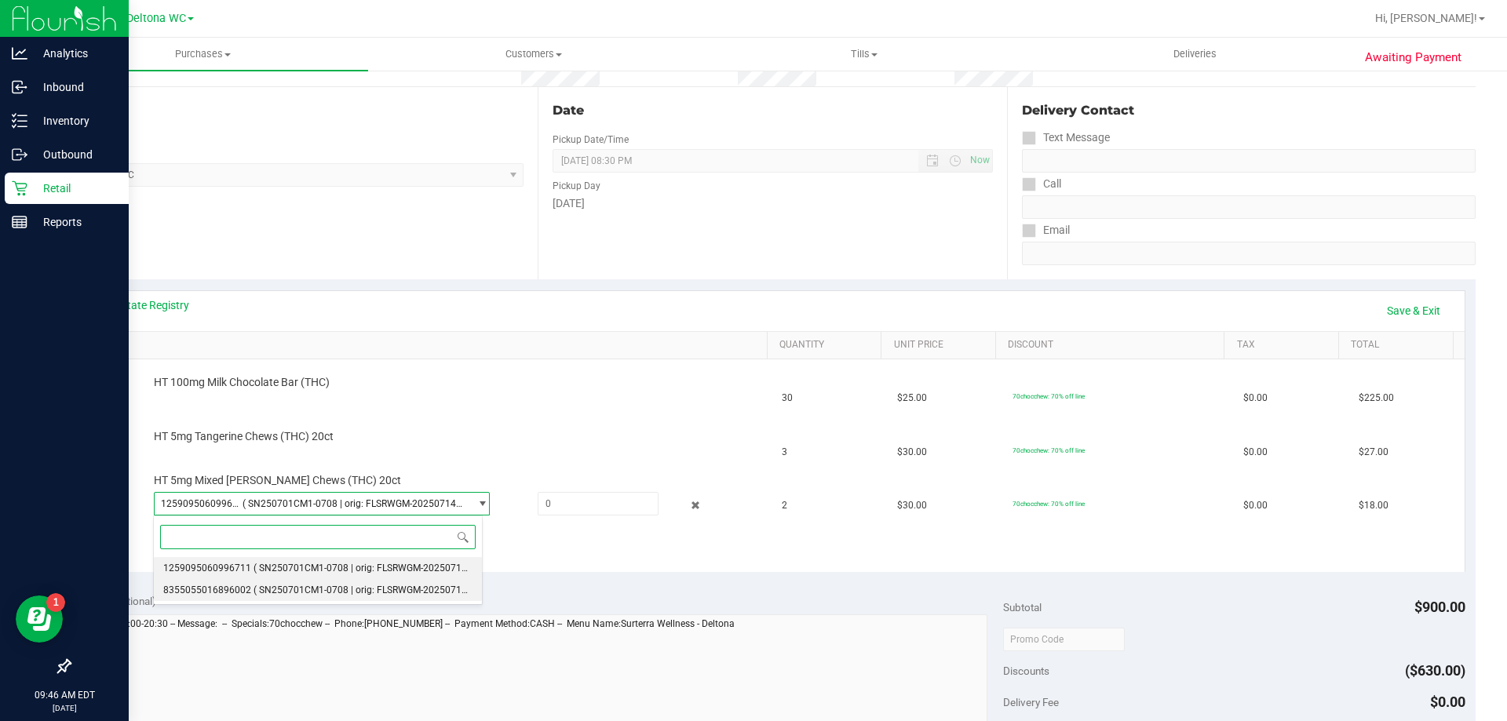
click at [249, 594] on li "8355055016896002 ( SN250701CM1-0708 | orig: FLSRWGM-20250714-1053 )" at bounding box center [318, 590] width 328 height 22
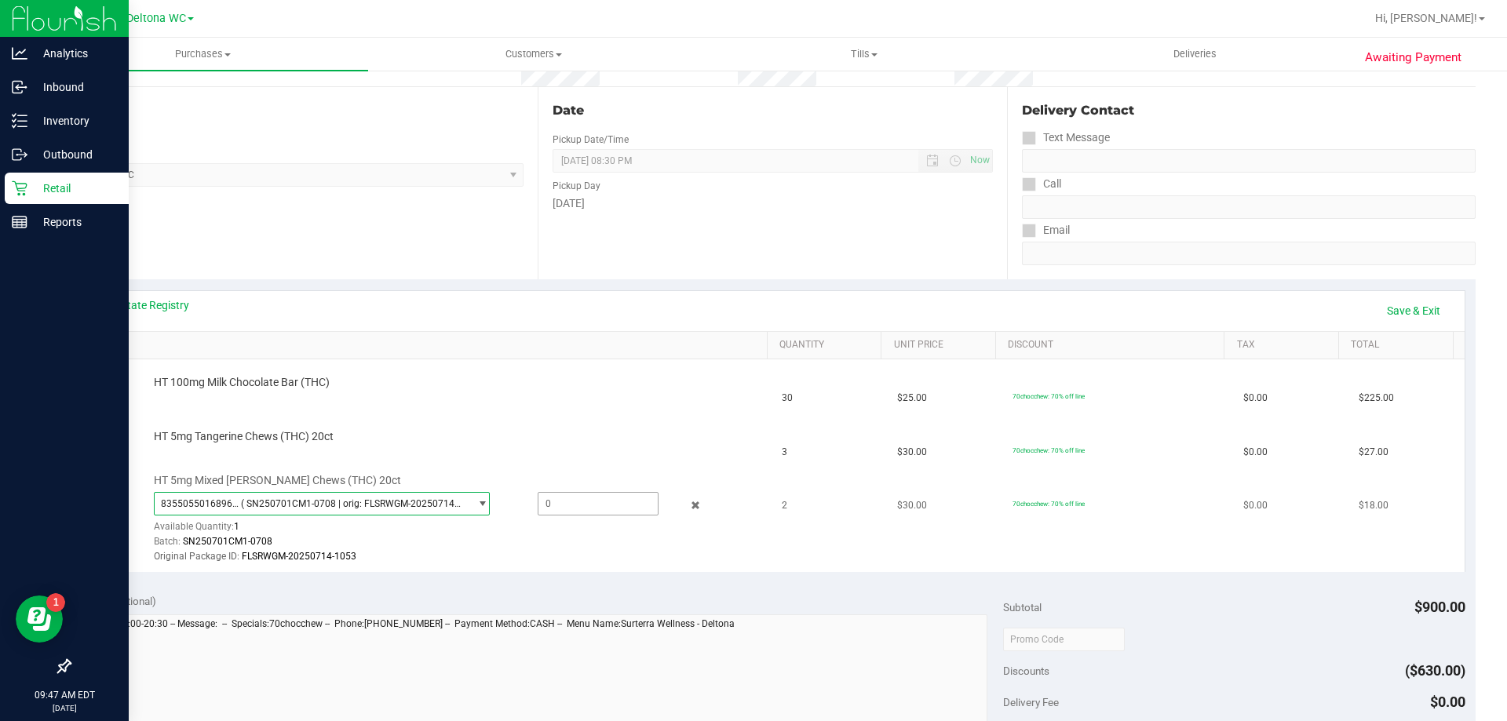
click at [553, 496] on span at bounding box center [598, 504] width 121 height 24
type input "1"
type input "1.0000"
click at [638, 547] on div "Batch: SN250701CM1-0708" at bounding box center [457, 541] width 606 height 15
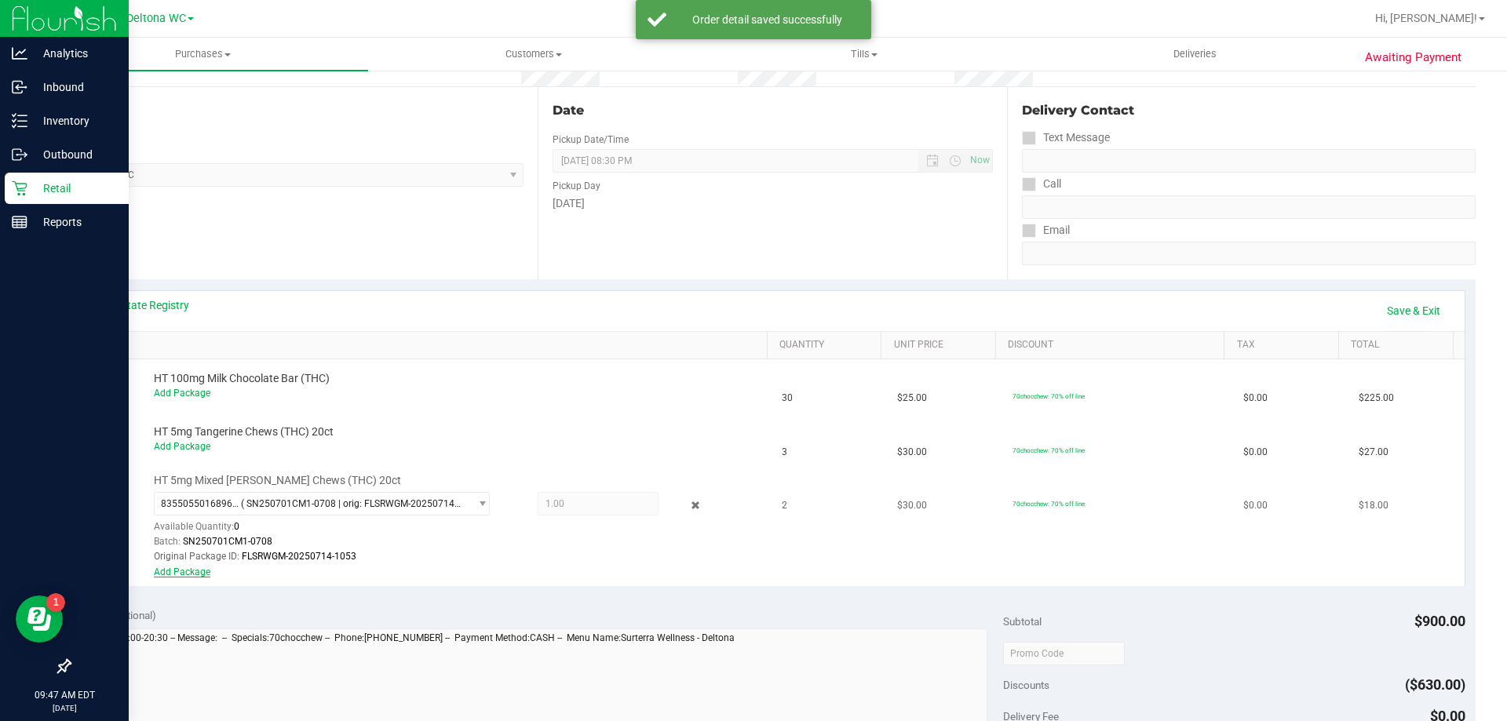
click at [195, 576] on link "Add Package" at bounding box center [182, 572] width 57 height 11
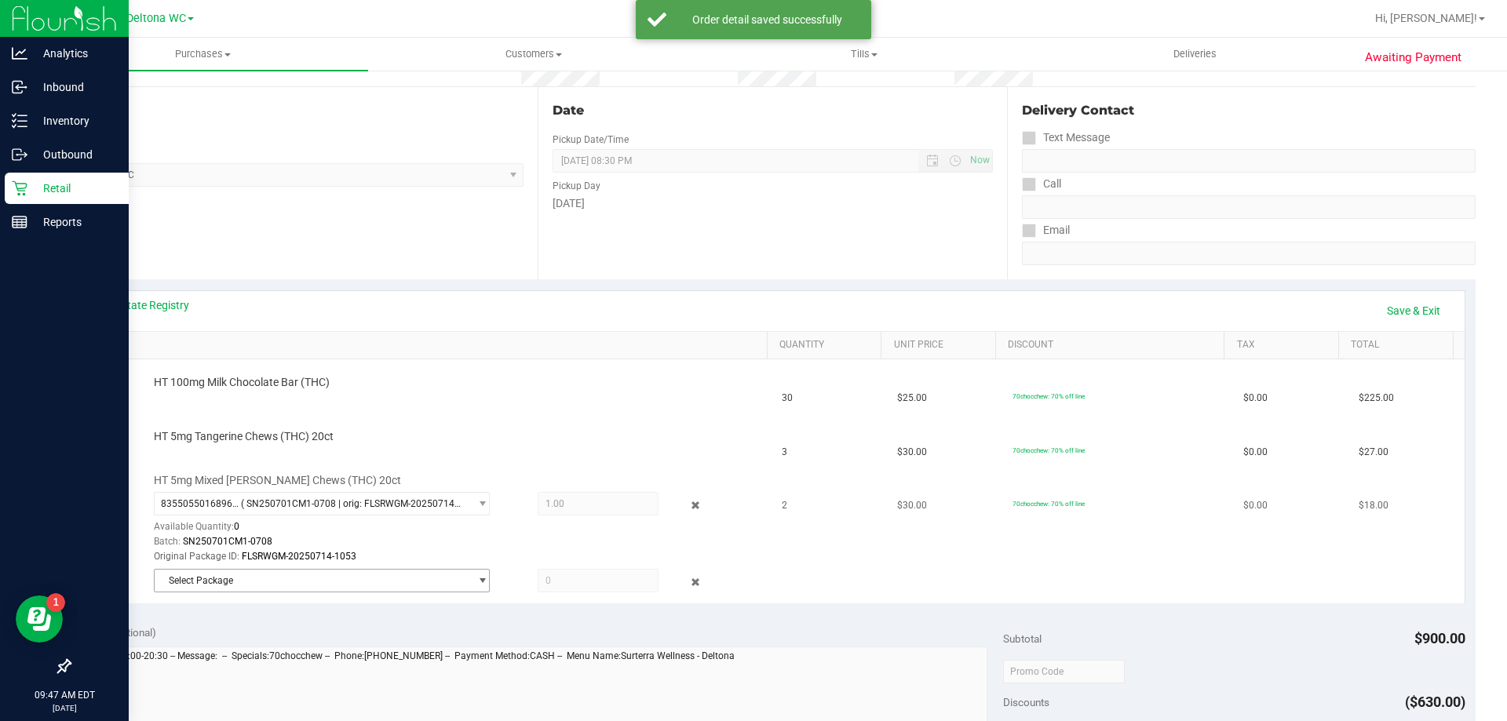
click at [206, 580] on span "Select Package" at bounding box center [312, 581] width 315 height 22
drag, startPoint x: 270, startPoint y: 648, endPoint x: 260, endPoint y: 655, distance: 12.0
click at [269, 648] on span "( SN250701CM1-0708 | orig: FLSRWGM-20250714-979 )" at bounding box center [372, 645] width 238 height 11
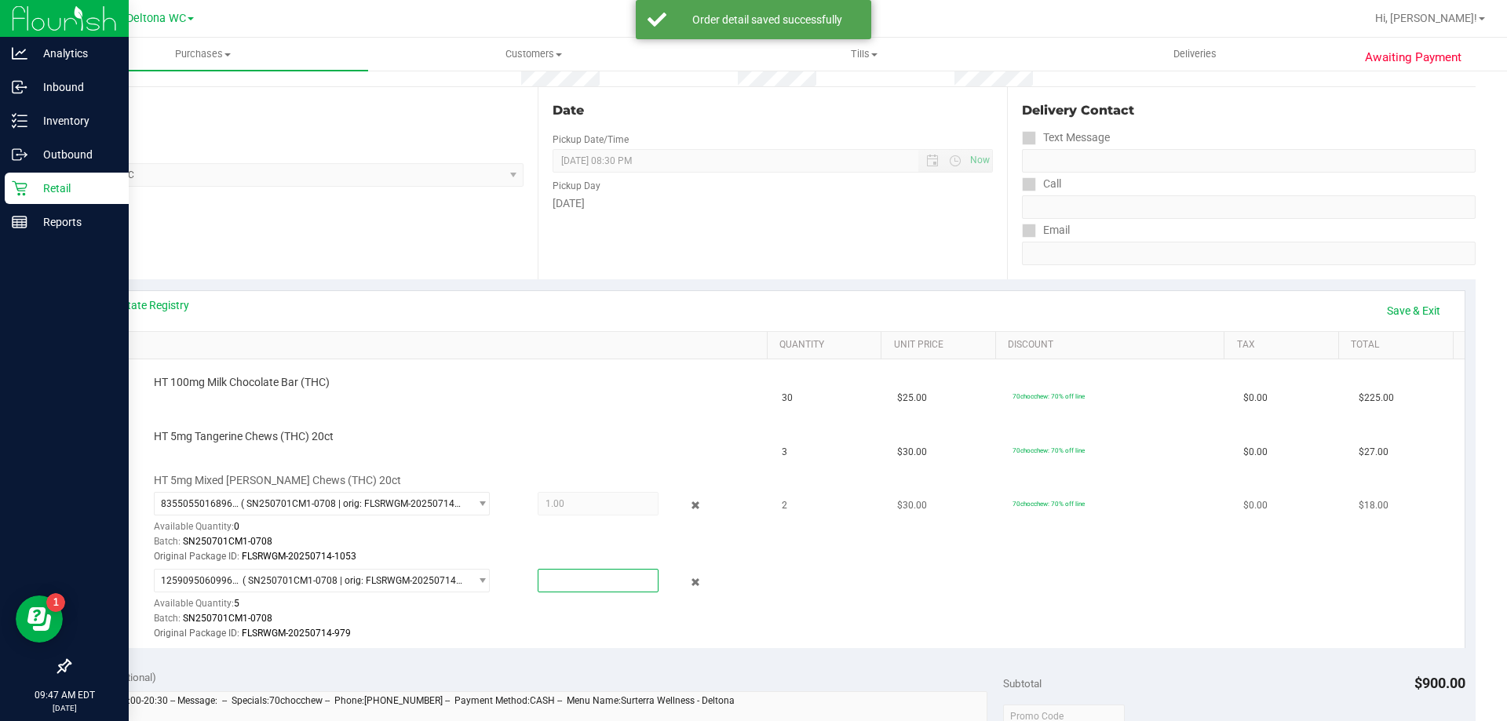
click at [590, 585] on span at bounding box center [598, 581] width 121 height 24
type input "1"
type input "1.0000"
click at [619, 623] on div "Batch: SN250701CM1-0708" at bounding box center [457, 618] width 606 height 15
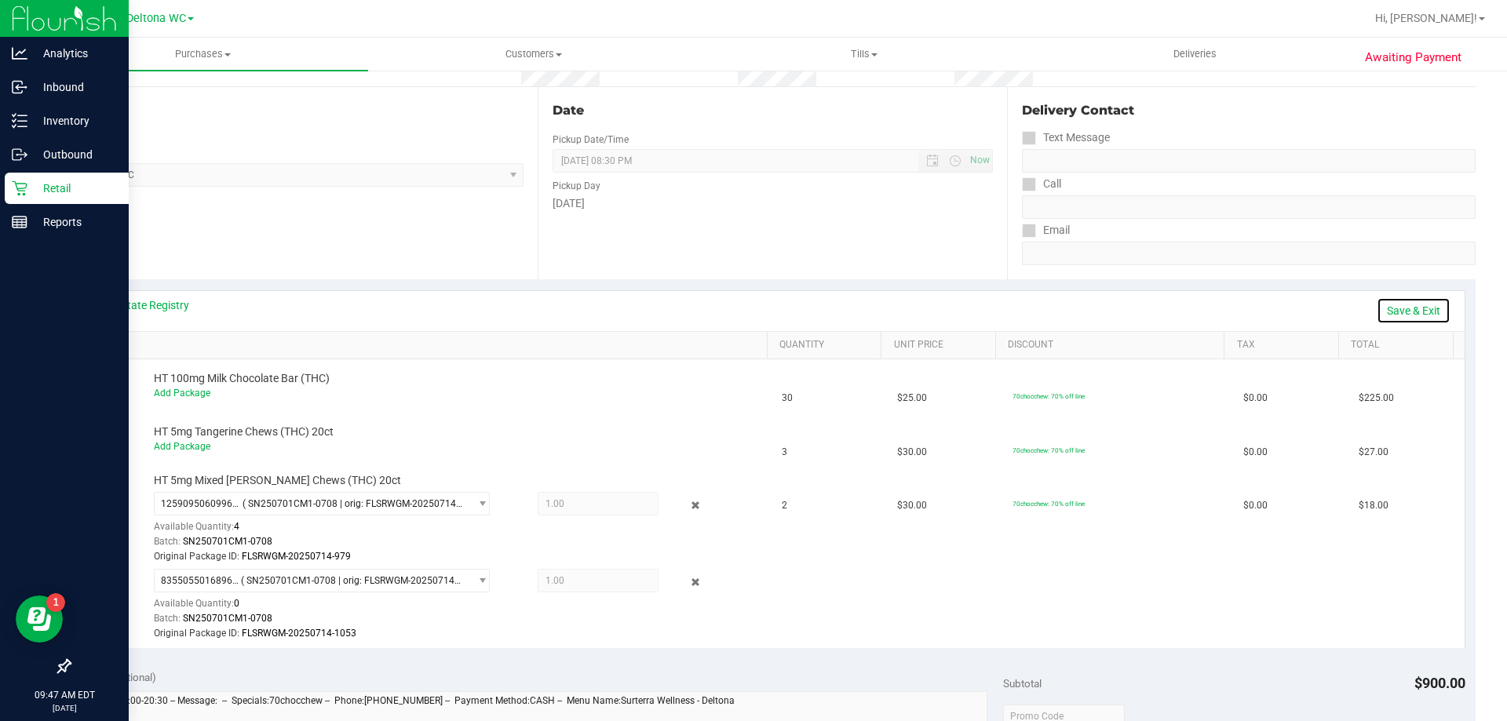
click at [1395, 306] on link "Save & Exit" at bounding box center [1414, 310] width 74 height 27
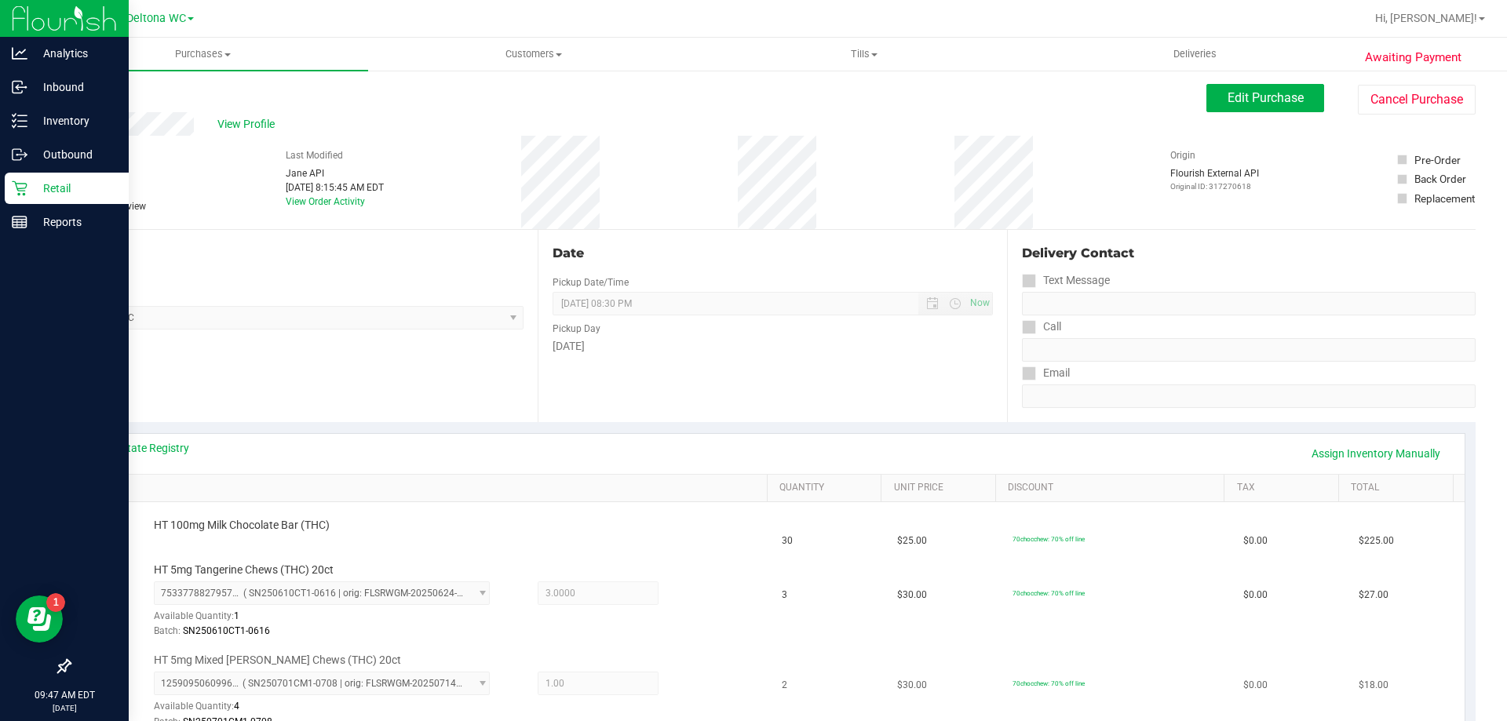
scroll to position [0, 0]
click at [1314, 456] on link "Assign Inventory Manually" at bounding box center [1375, 454] width 149 height 27
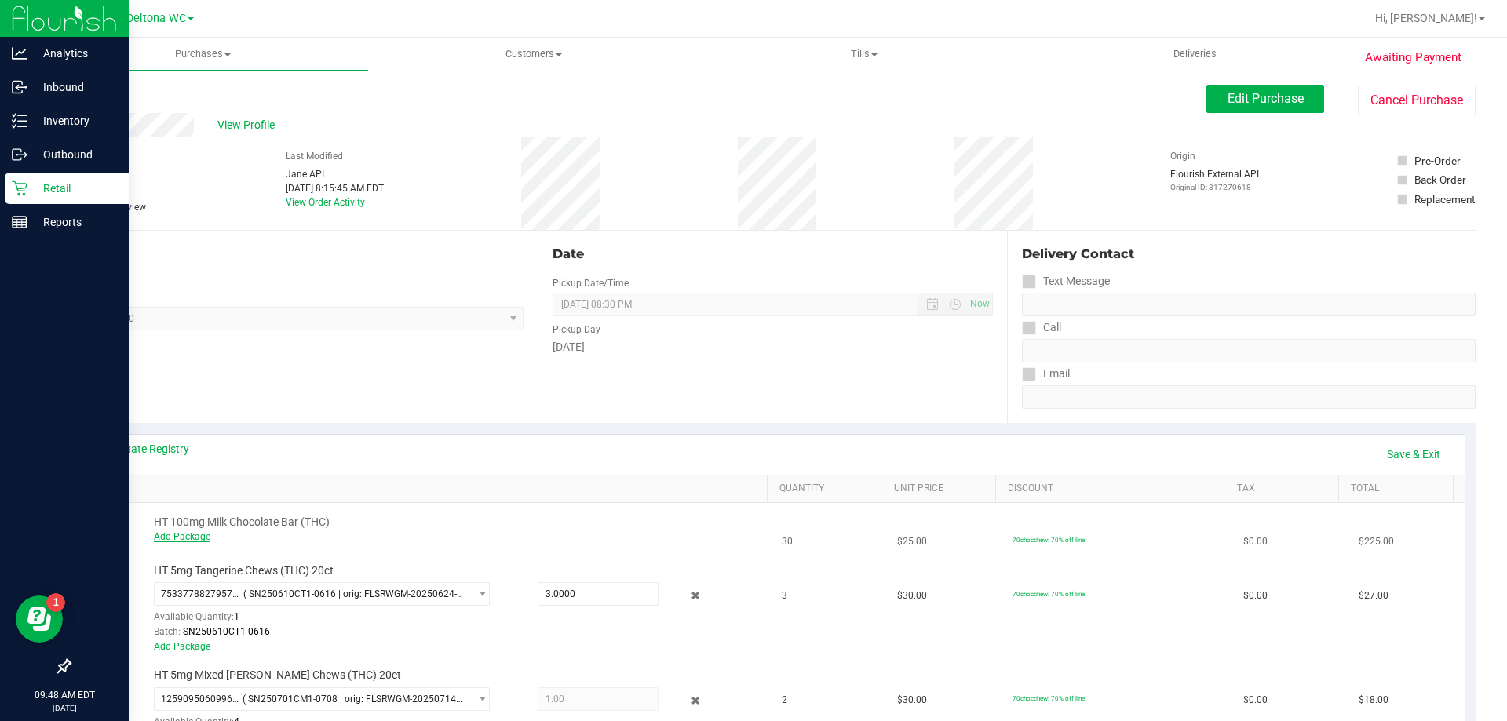
click at [199, 534] on link "Add Package" at bounding box center [182, 536] width 57 height 11
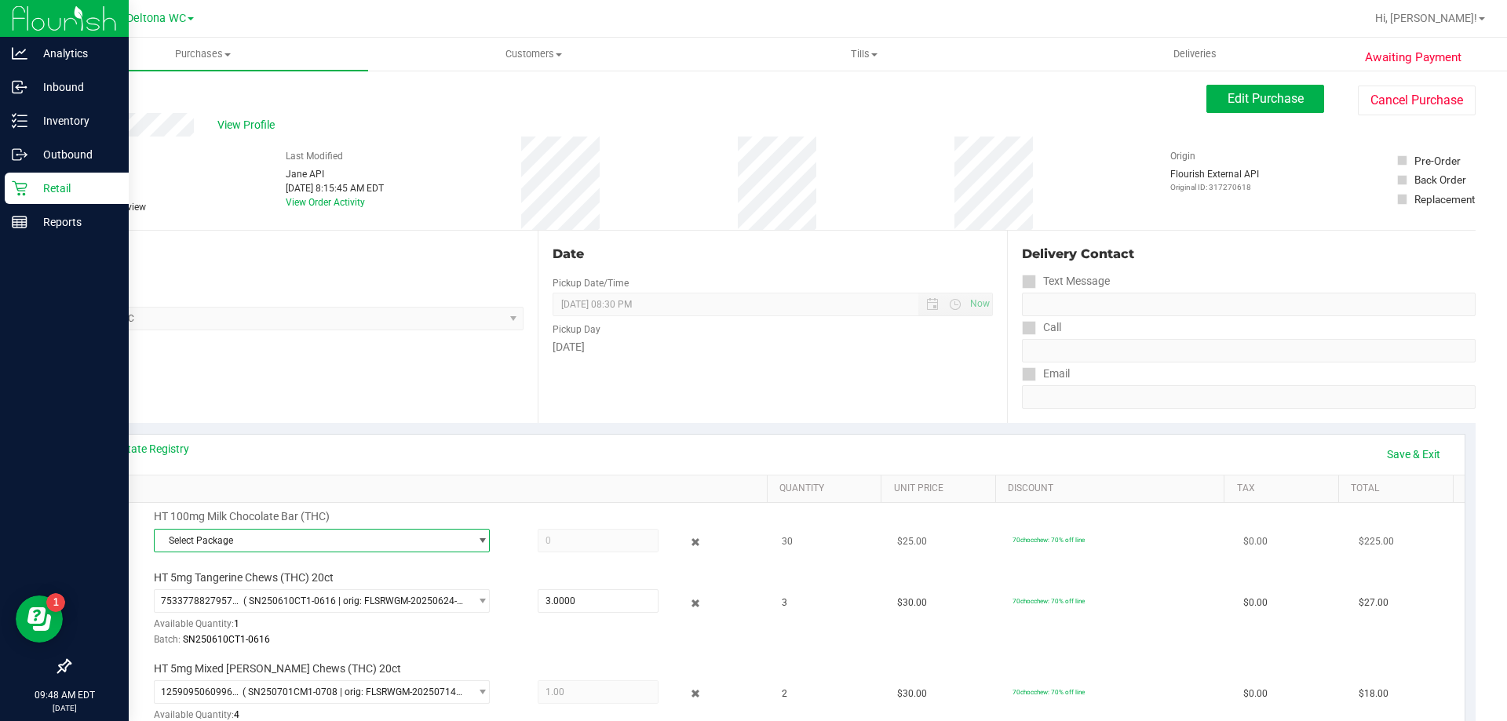
click at [243, 535] on span "Select Package" at bounding box center [312, 541] width 315 height 22
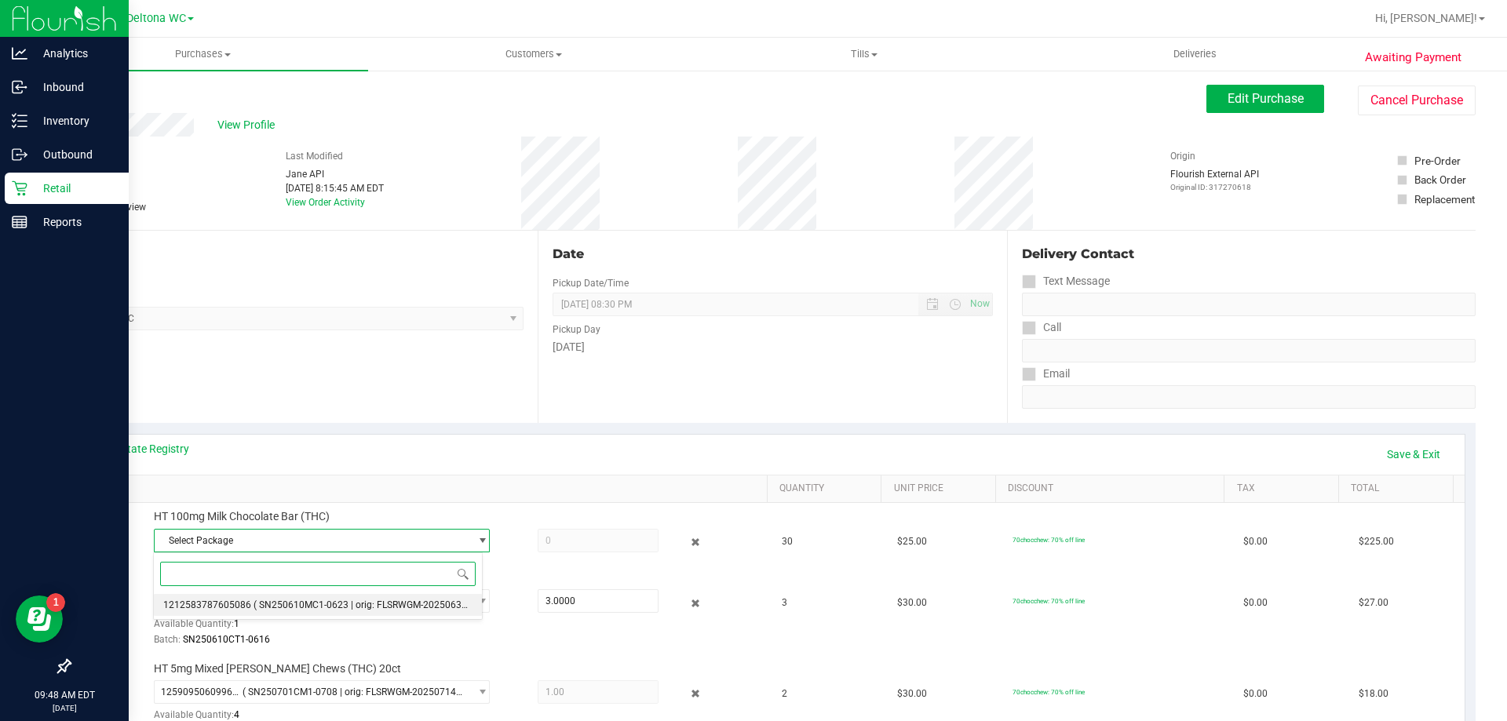
click at [287, 608] on span "( SN250610MC1-0623 | orig: FLSRWGM-20250630-406 )" at bounding box center [372, 605] width 238 height 11
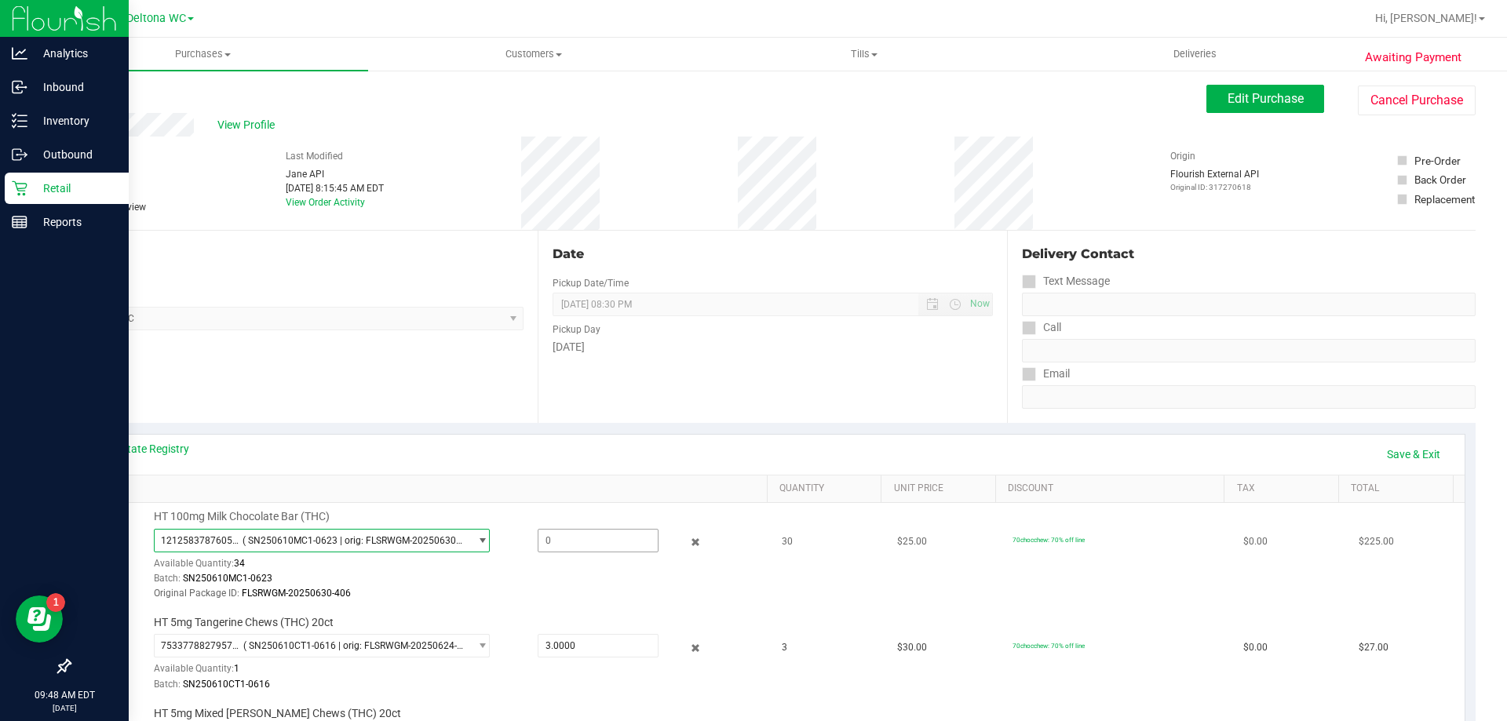
click at [563, 543] on span at bounding box center [598, 541] width 121 height 24
type input "30"
type input "30.0000"
click at [679, 513] on div "HT 100mg Milk Chocolate Bar (THC) 1212583787605086 ( SN250610MC1-0623 | orig: F…" at bounding box center [453, 555] width 614 height 93
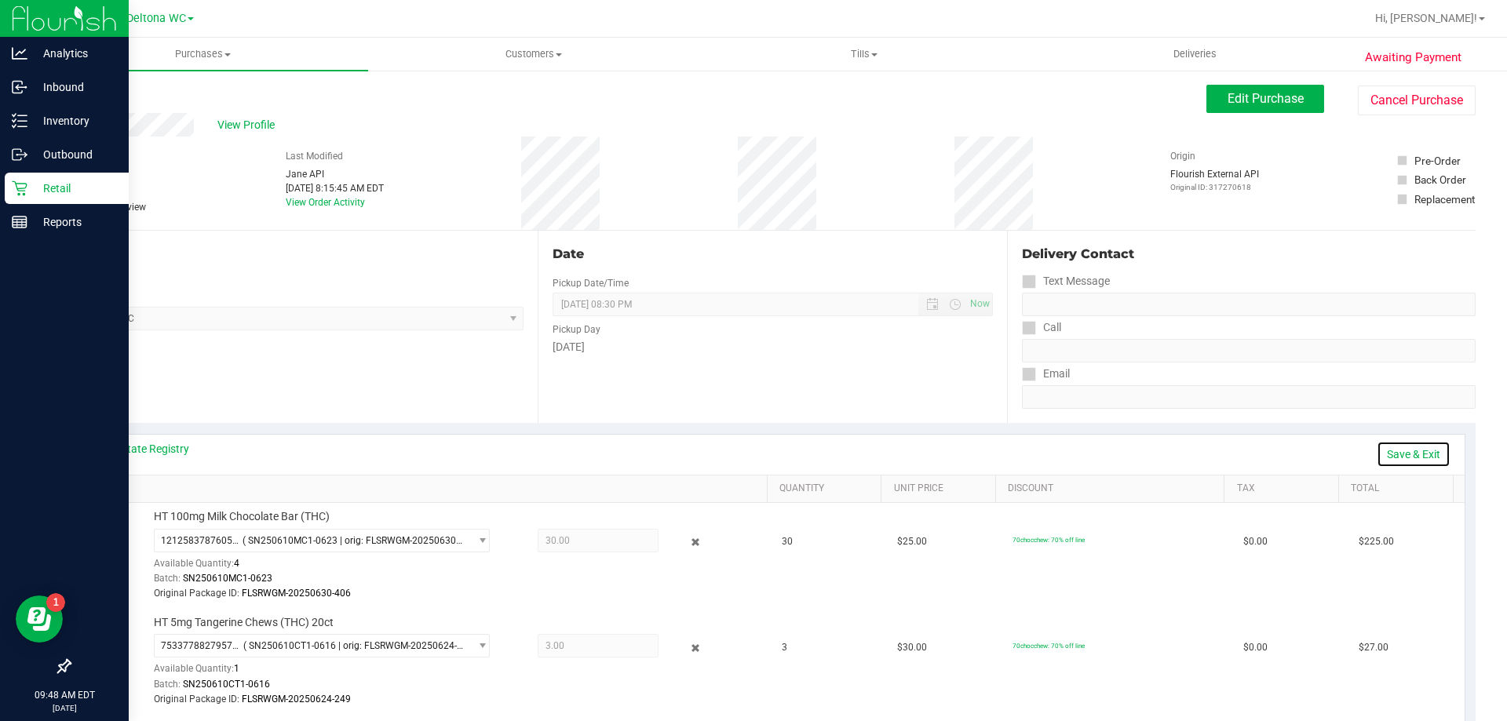
click at [1410, 450] on link "Save & Exit" at bounding box center [1414, 454] width 74 height 27
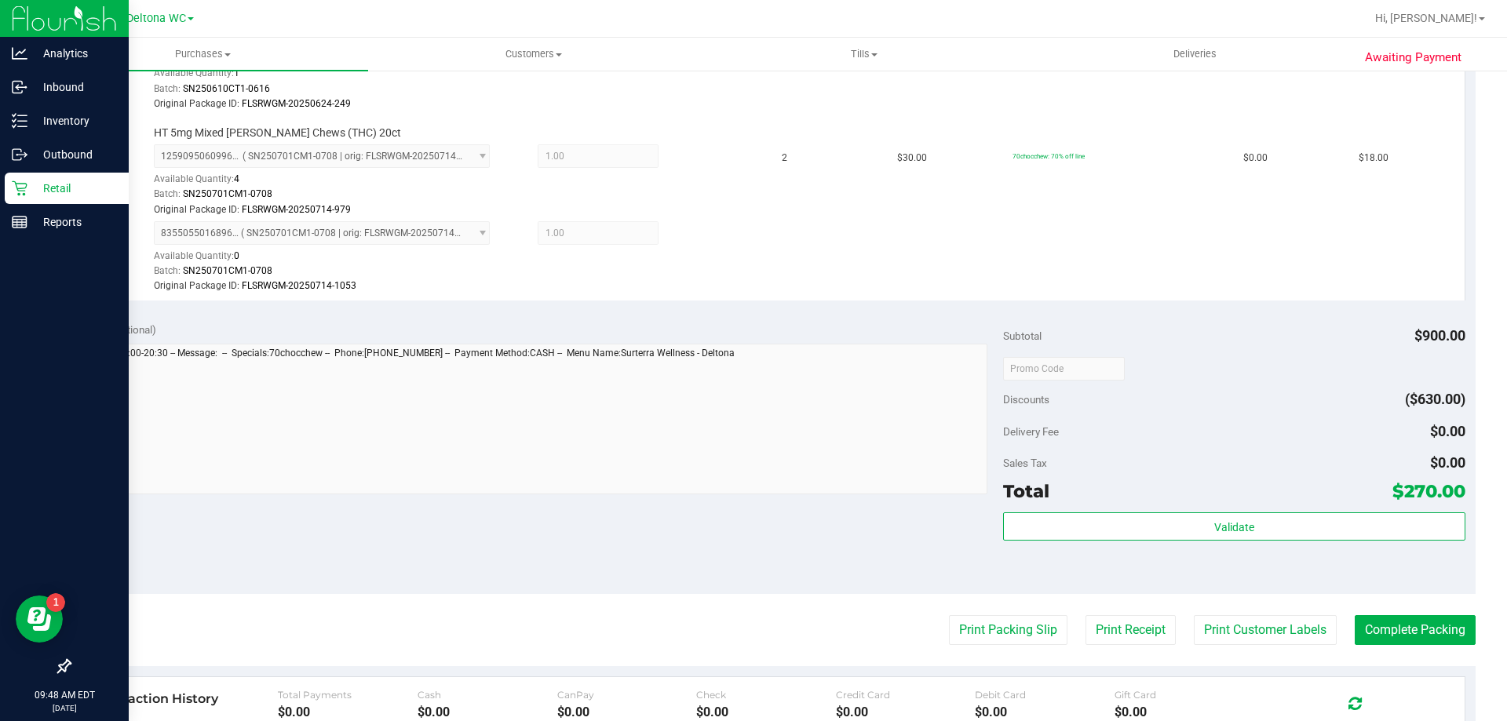
scroll to position [706, 0]
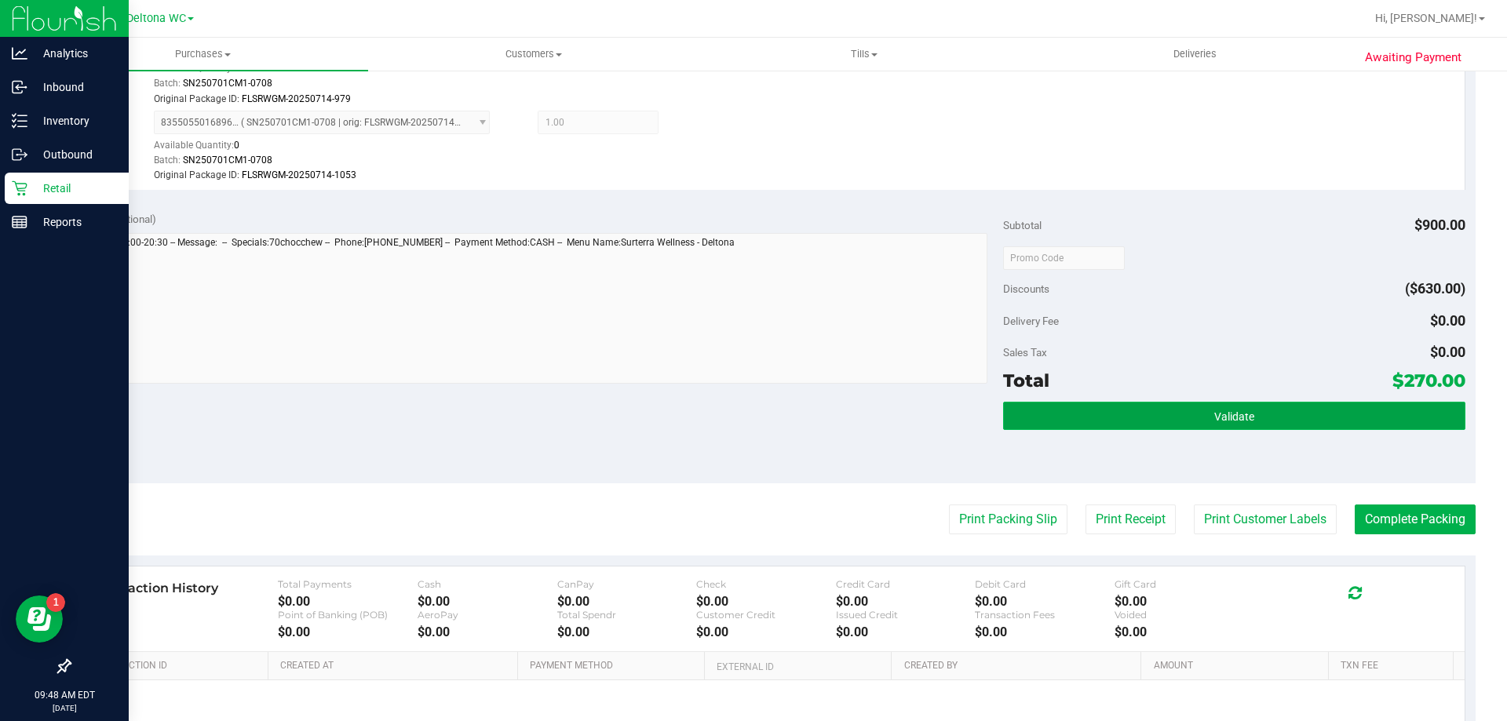
click at [1260, 414] on button "Validate" at bounding box center [1233, 416] width 461 height 28
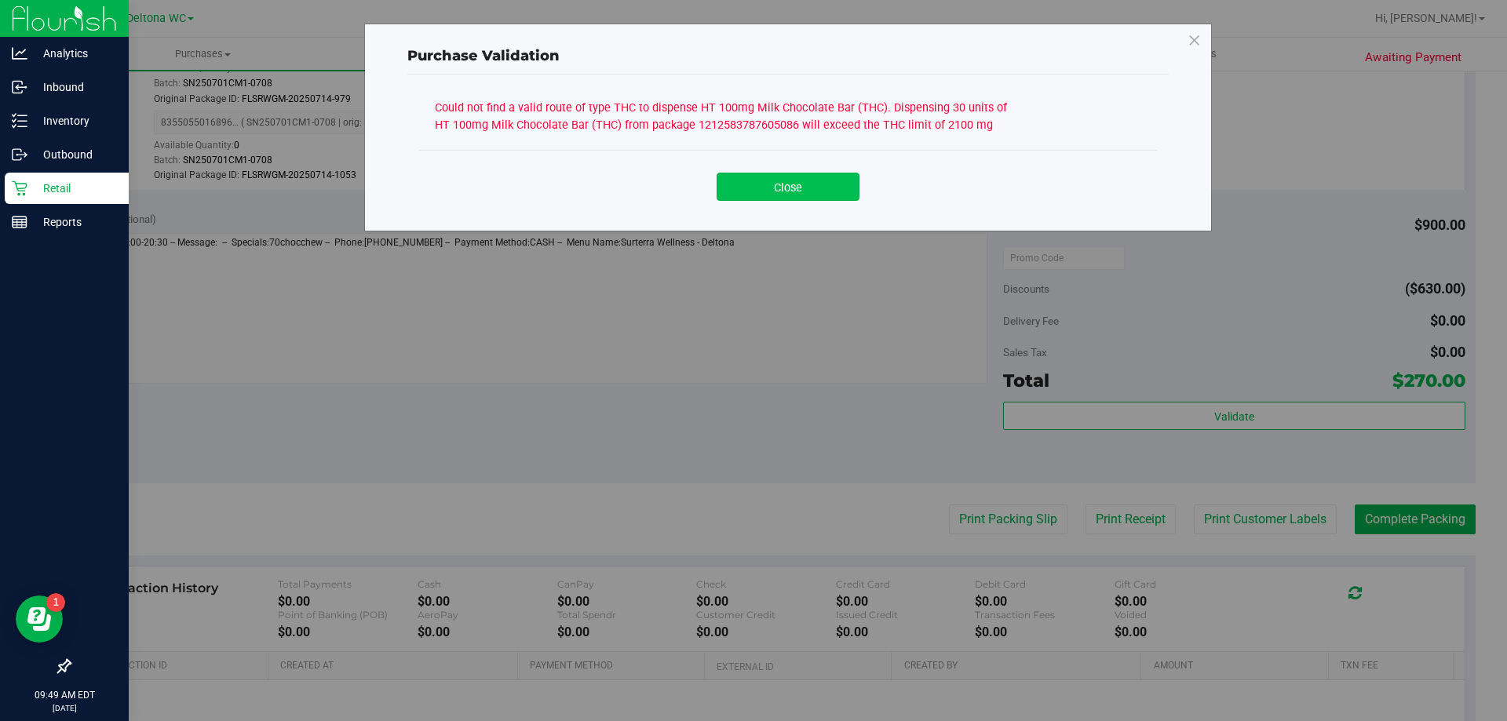
click at [827, 184] on button "Close" at bounding box center [788, 187] width 143 height 28
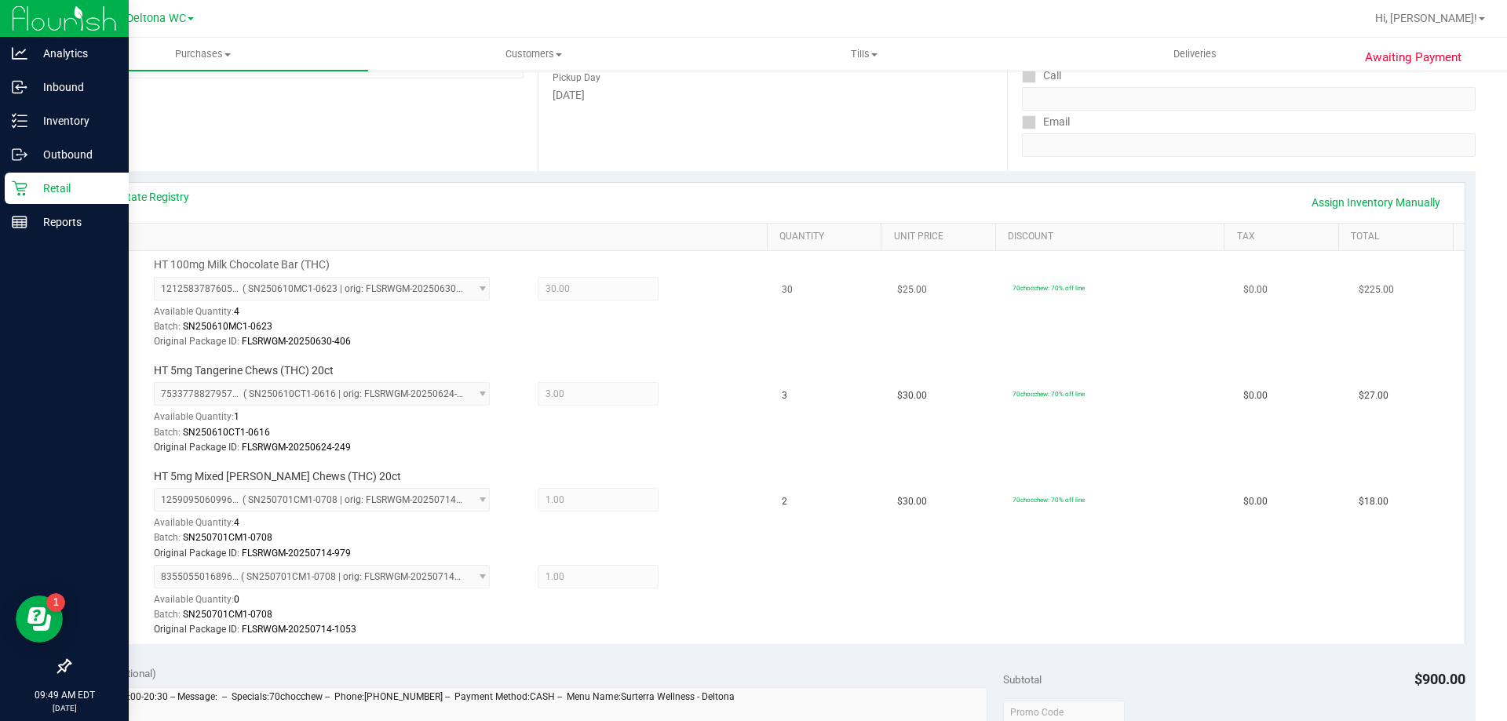
scroll to position [235, 0]
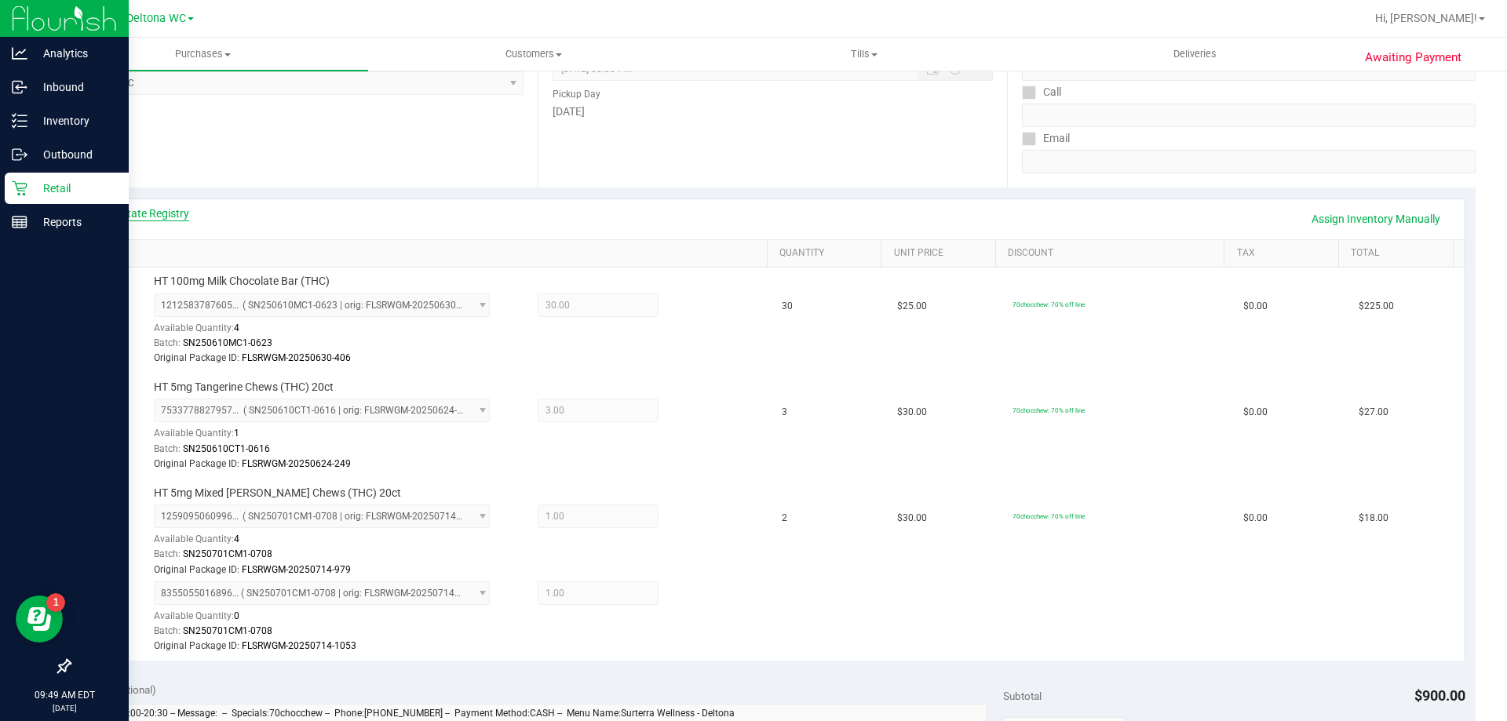
click at [153, 207] on link "View State Registry" at bounding box center [142, 214] width 94 height 16
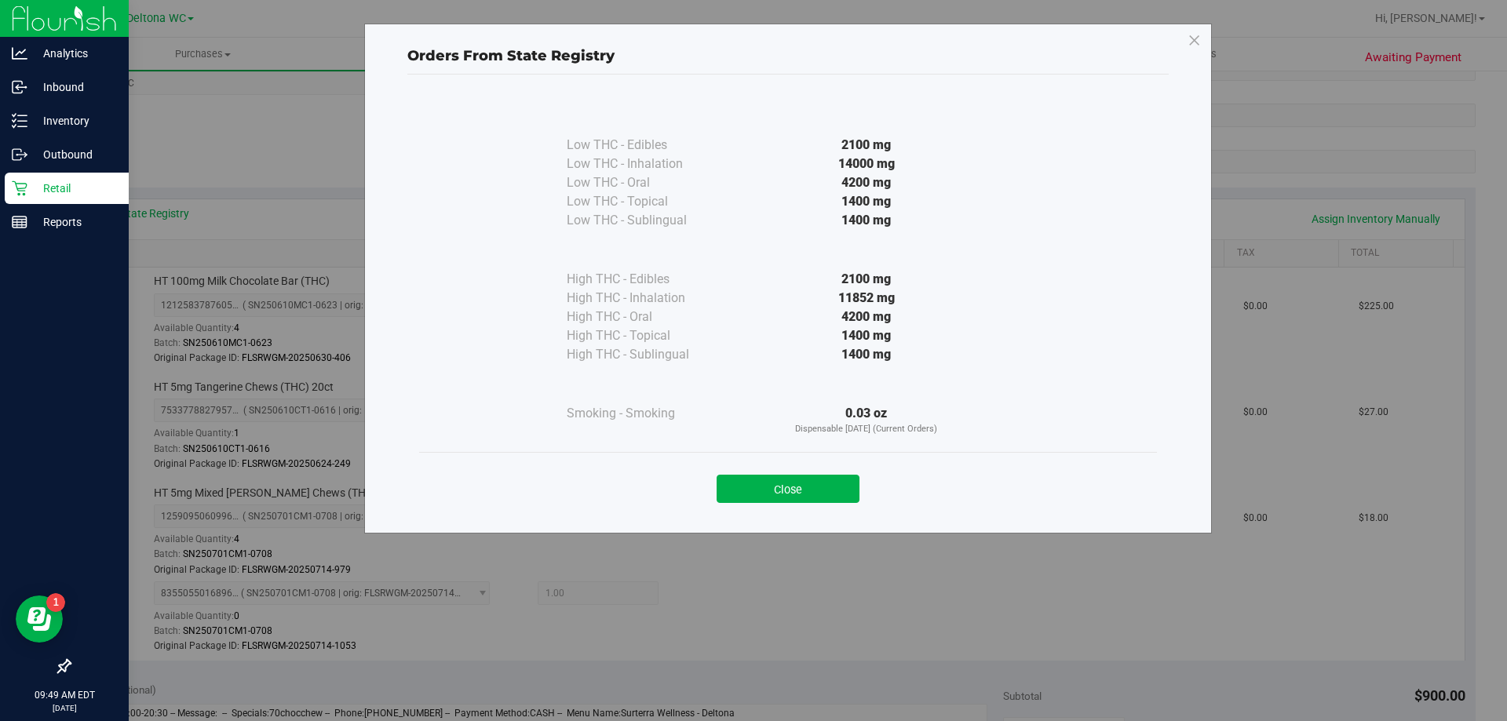
drag, startPoint x: 899, startPoint y: 277, endPoint x: 837, endPoint y: 281, distance: 61.3
click at [837, 281] on div "2100 mg" at bounding box center [867, 279] width 286 height 19
copy div "2100 mg"
drag, startPoint x: 187, startPoint y: 88, endPoint x: 187, endPoint y: 98, distance: 10.2
click at [187, 93] on div "Orders From State Registry Low THC - Edibles 2100 mg" at bounding box center [759, 360] width 1519 height 721
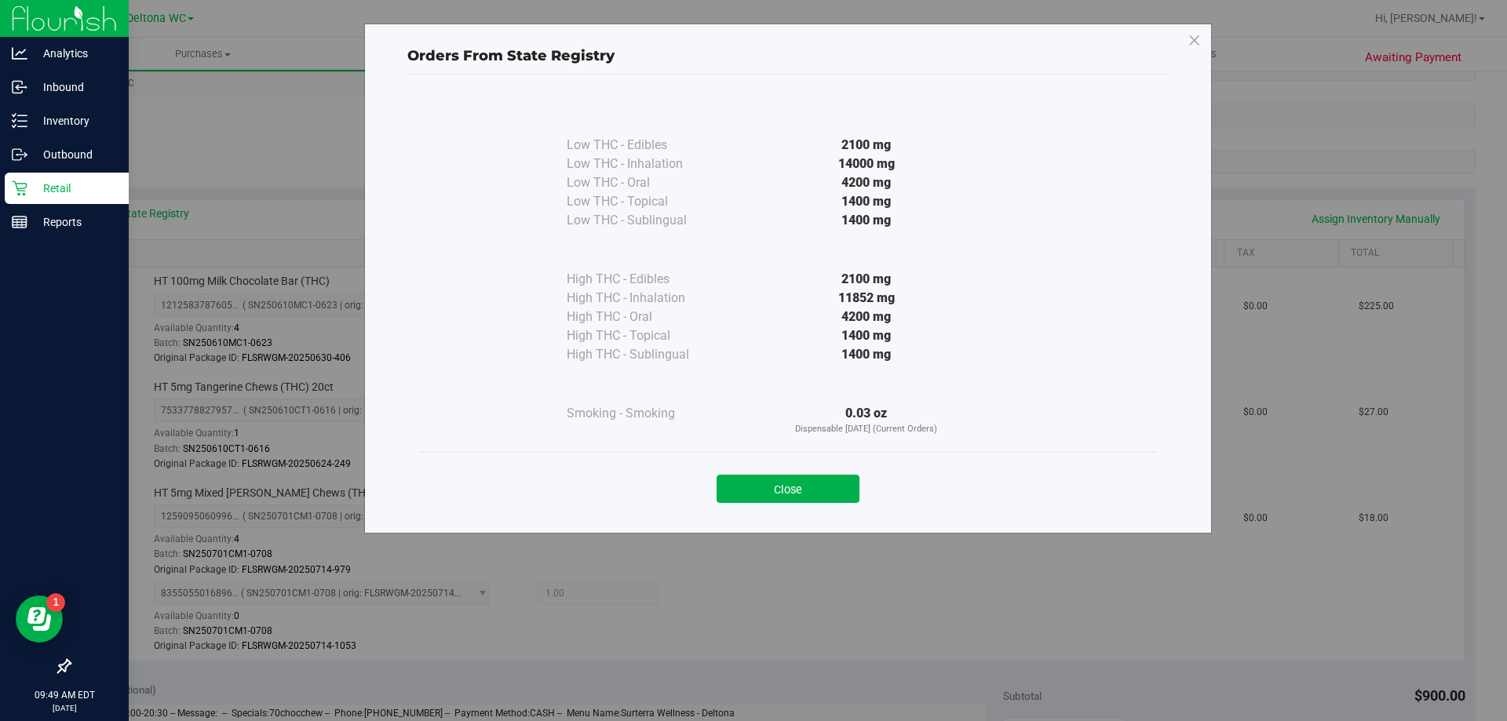
click at [224, 148] on div "Orders From State Registry Low THC - Edibles 2100 mg" at bounding box center [759, 360] width 1519 height 721
click at [281, 151] on div "Orders From State Registry Low THC - Edibles 2100 mg" at bounding box center [759, 360] width 1519 height 721
click at [754, 494] on button "Close" at bounding box center [788, 489] width 143 height 28
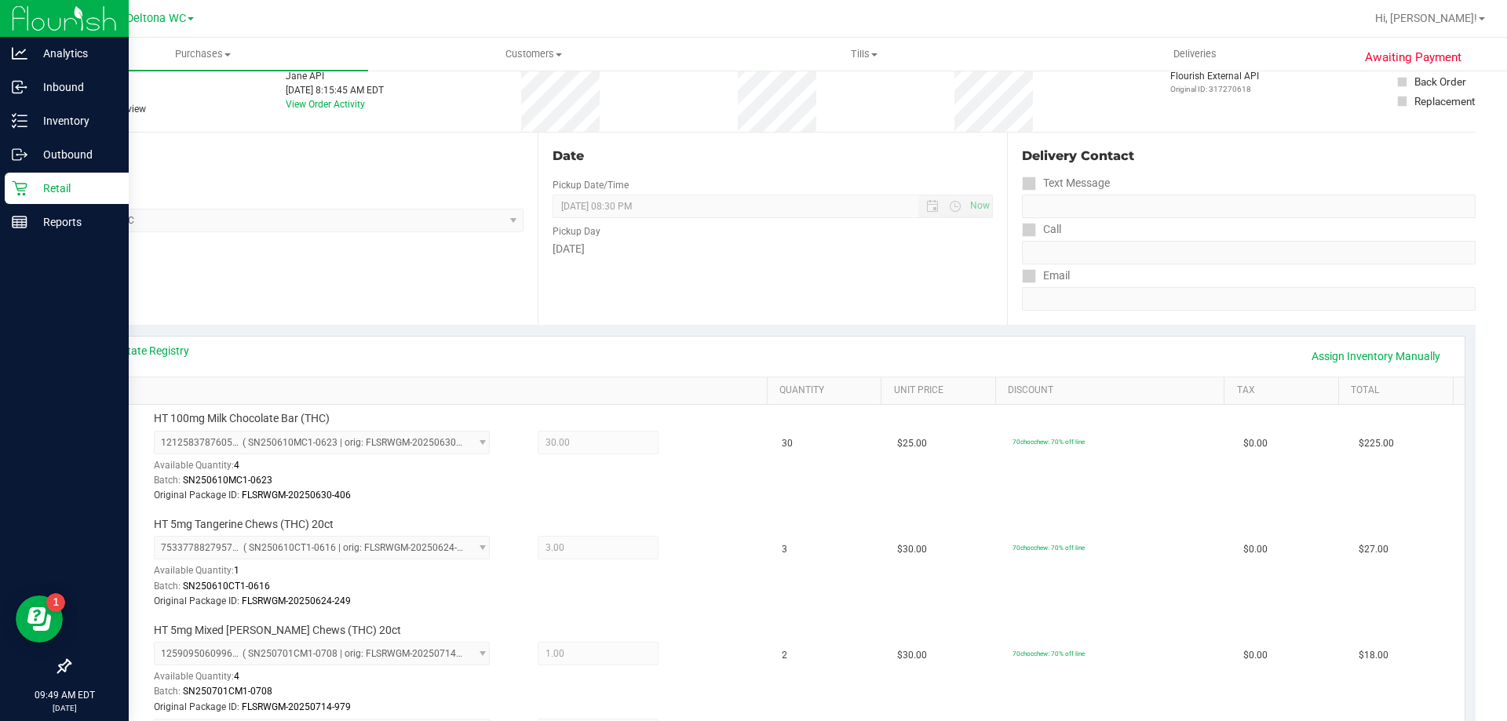
scroll to position [0, 0]
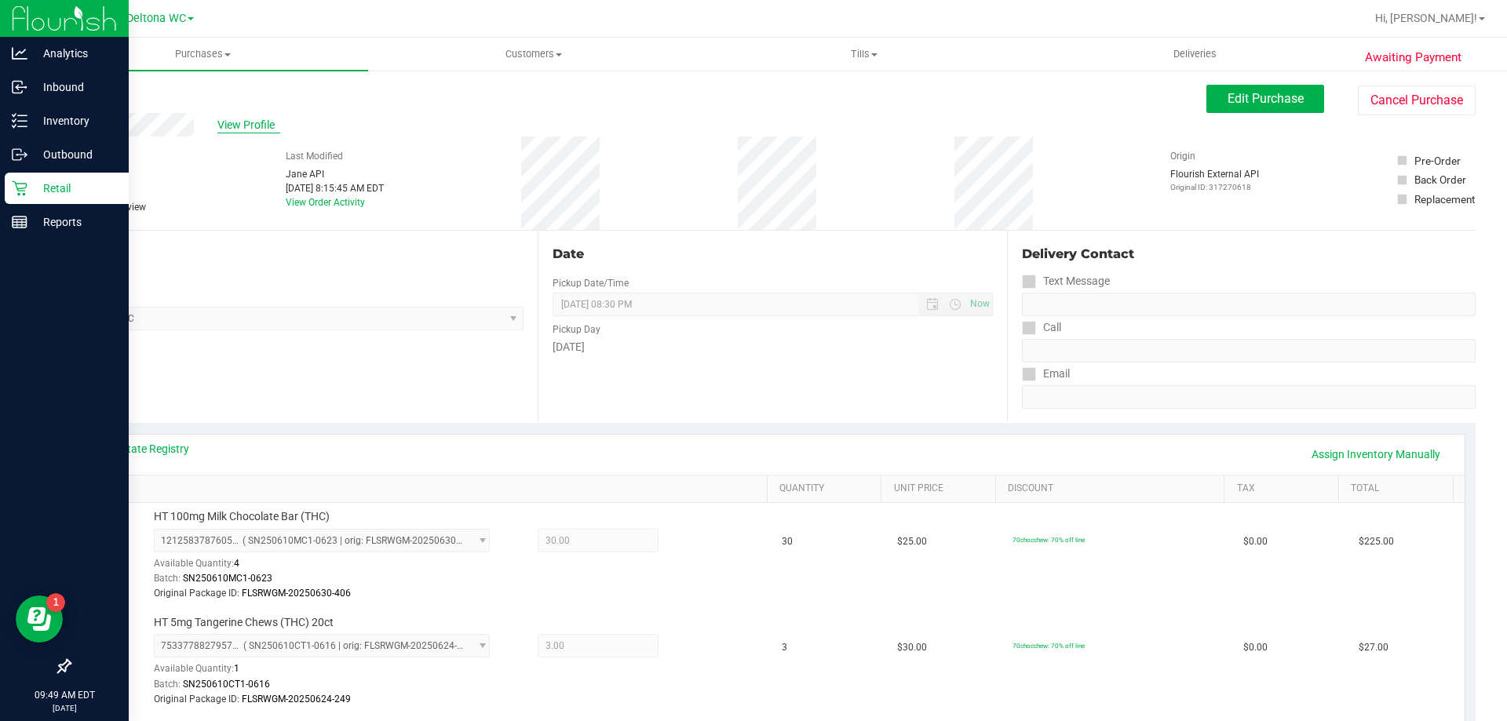
click at [235, 120] on span "View Profile" at bounding box center [248, 125] width 63 height 16
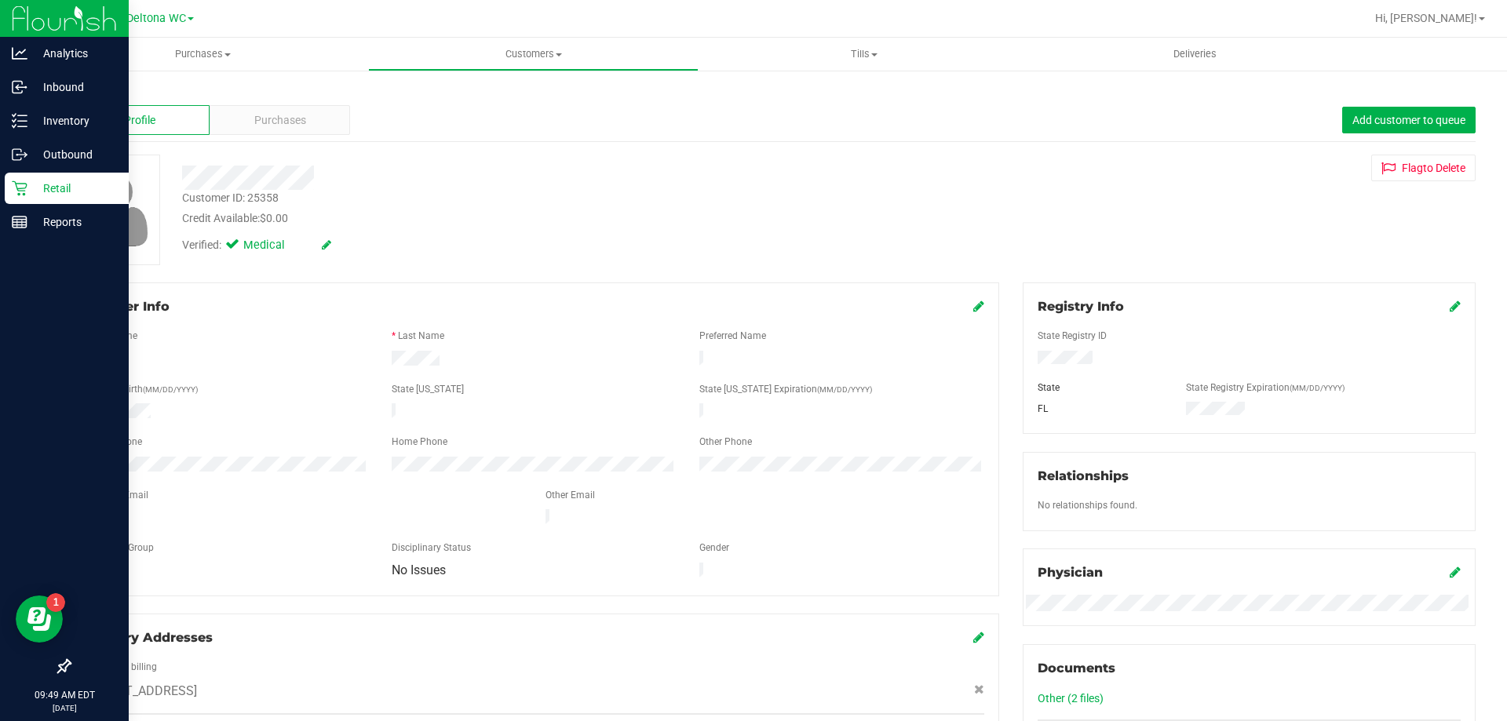
click at [268, 195] on div "Customer ID: 25358" at bounding box center [230, 198] width 97 height 16
copy div "25358"
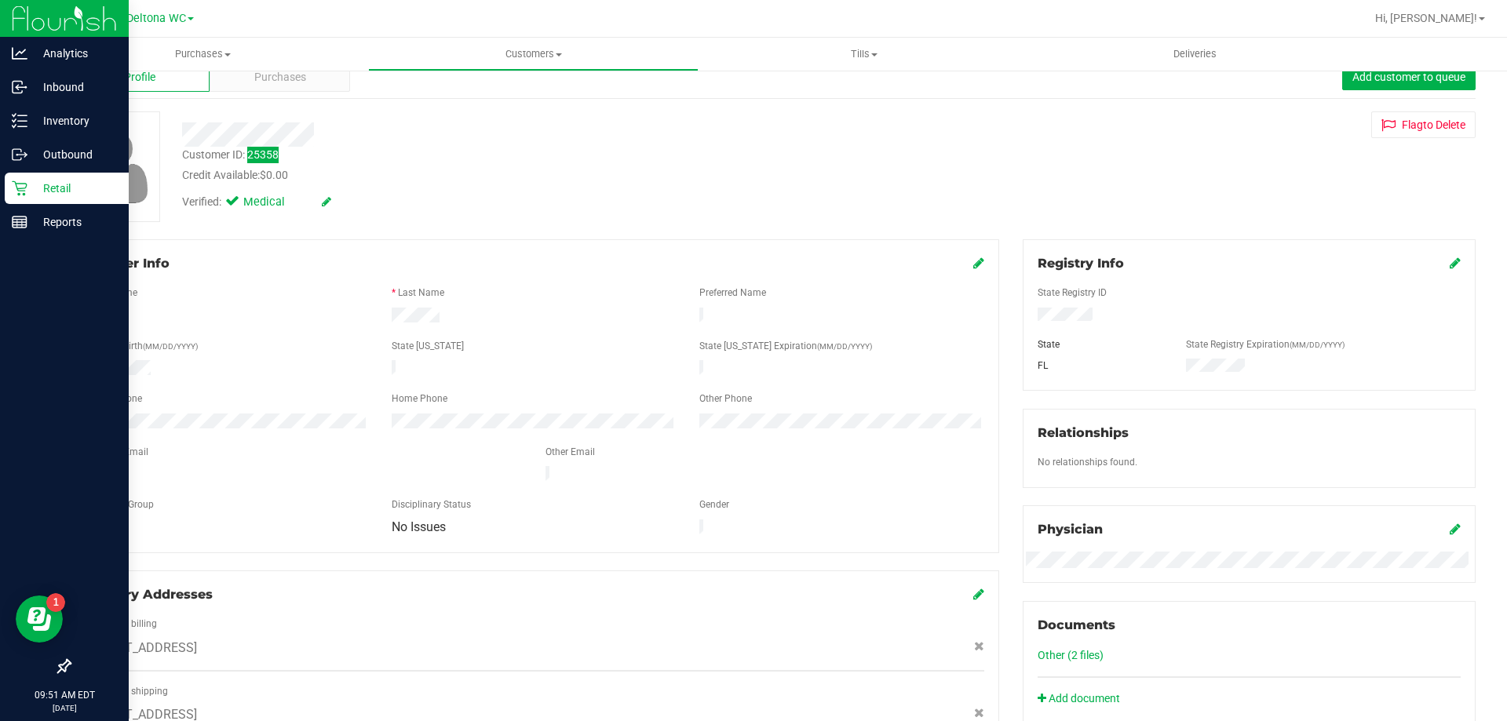
scroll to position [78, 0]
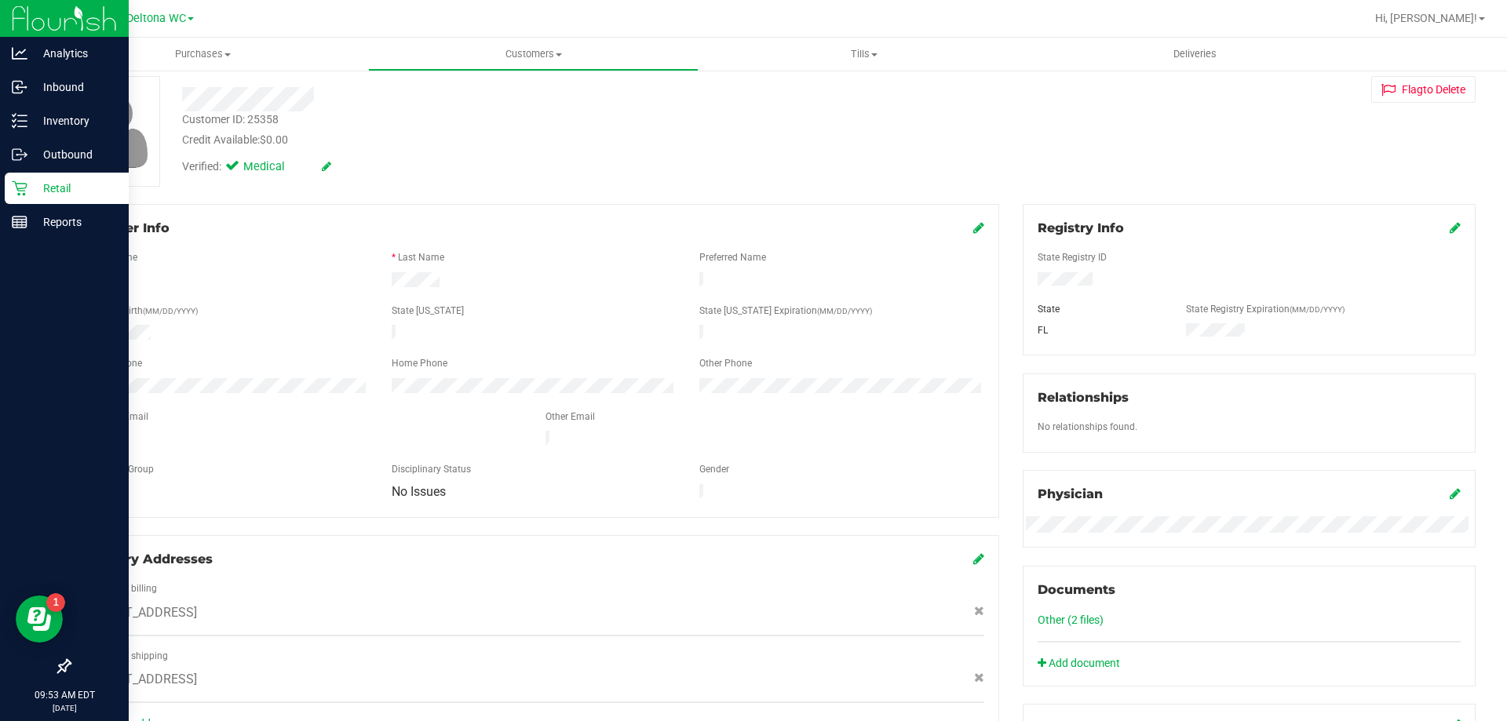
click at [257, 252] on div "* First Name" at bounding box center [226, 259] width 308 height 18
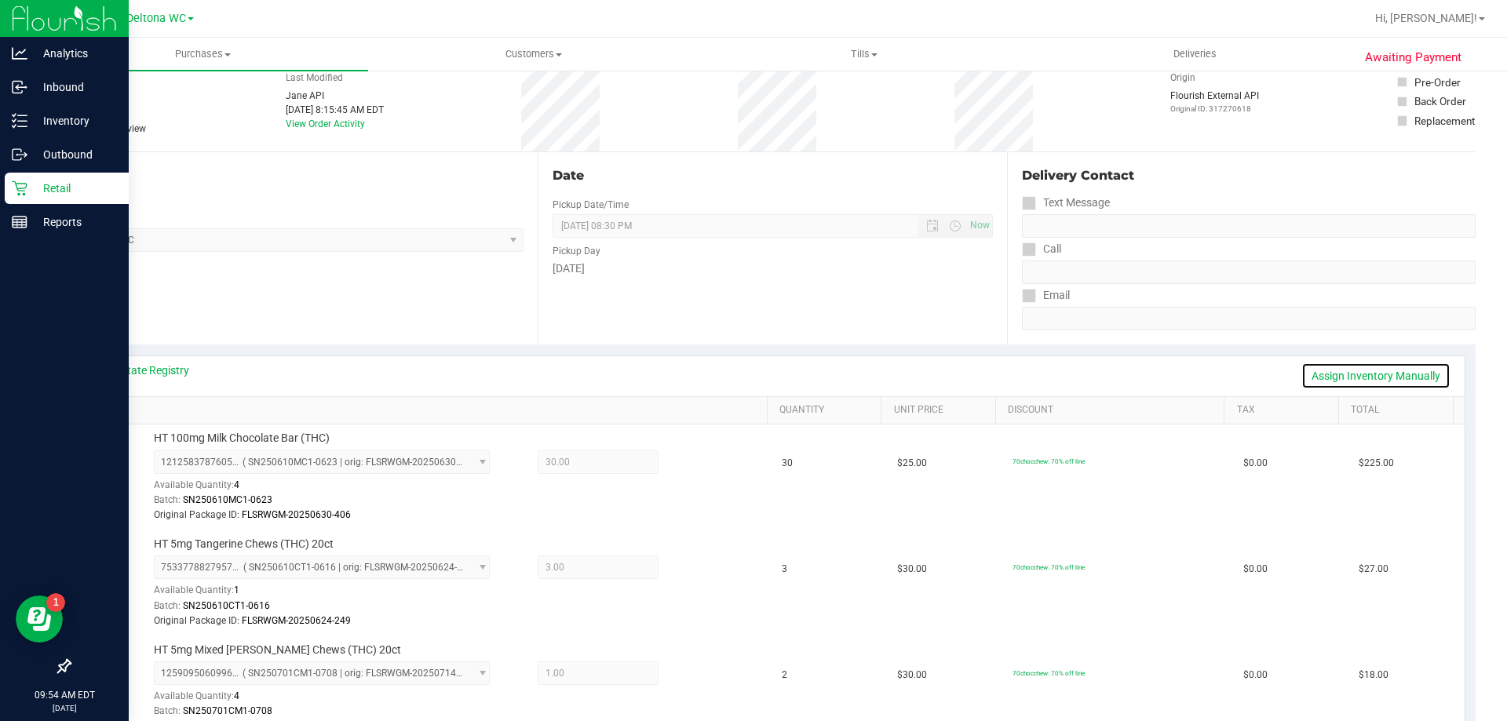
click at [1399, 378] on link "Assign Inventory Manually" at bounding box center [1375, 376] width 149 height 27
click at [687, 465] on icon at bounding box center [695, 464] width 16 height 18
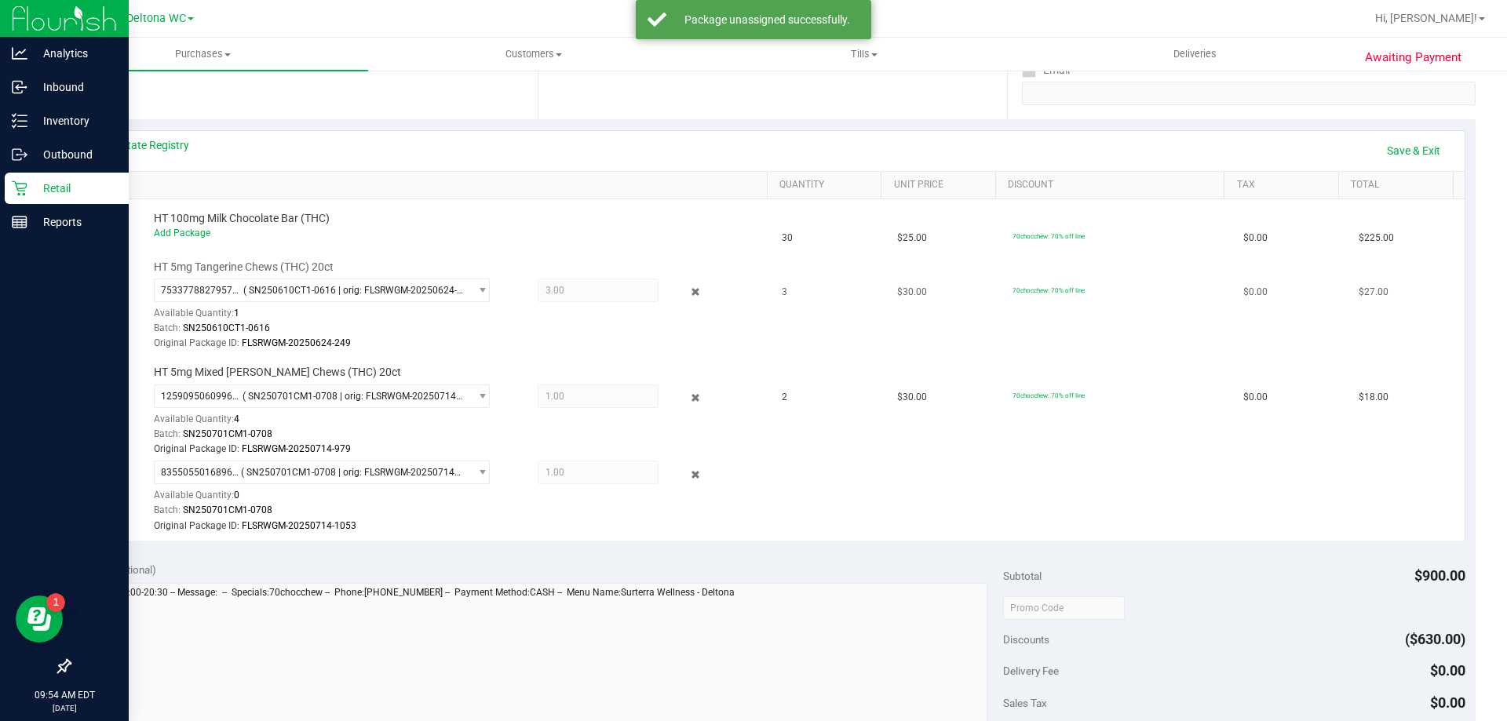
scroll to position [314, 0]
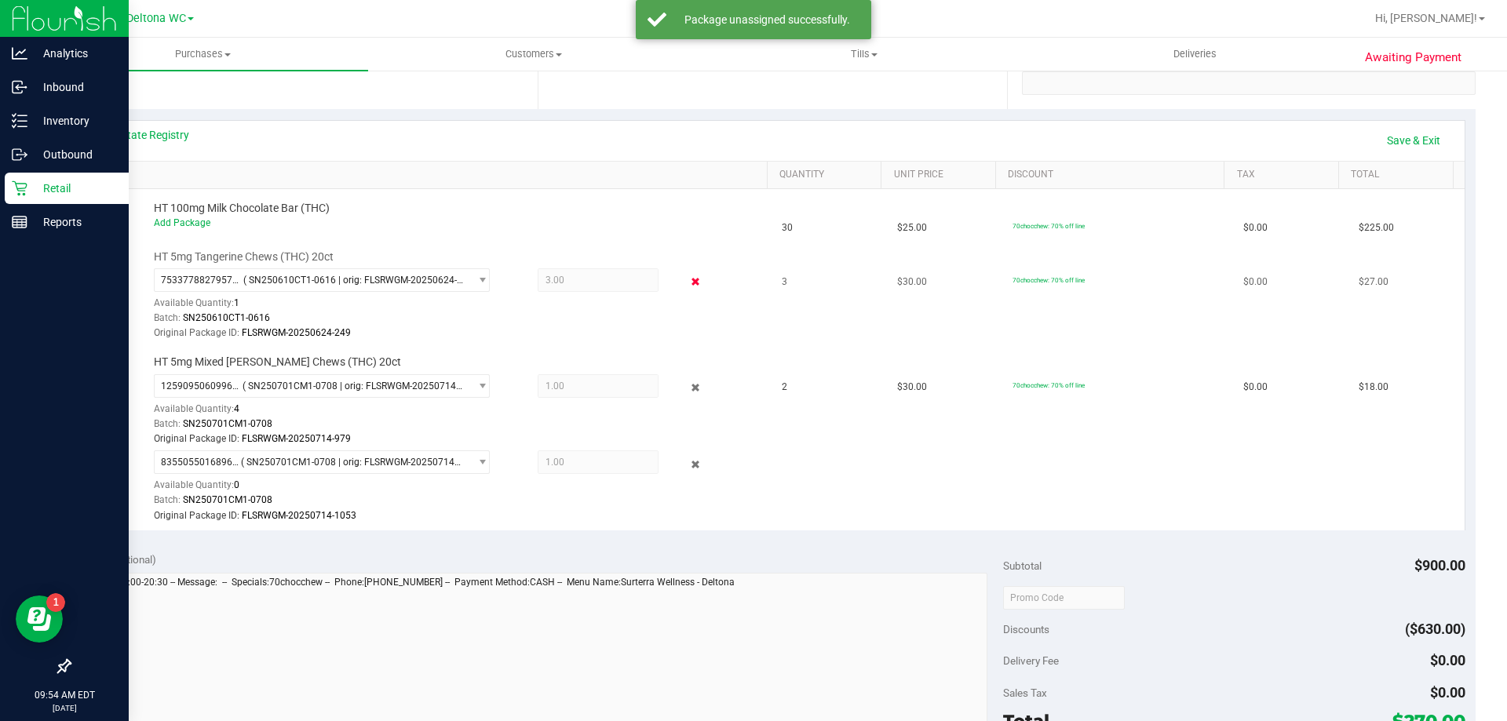
click at [691, 280] on icon at bounding box center [695, 282] width 16 height 18
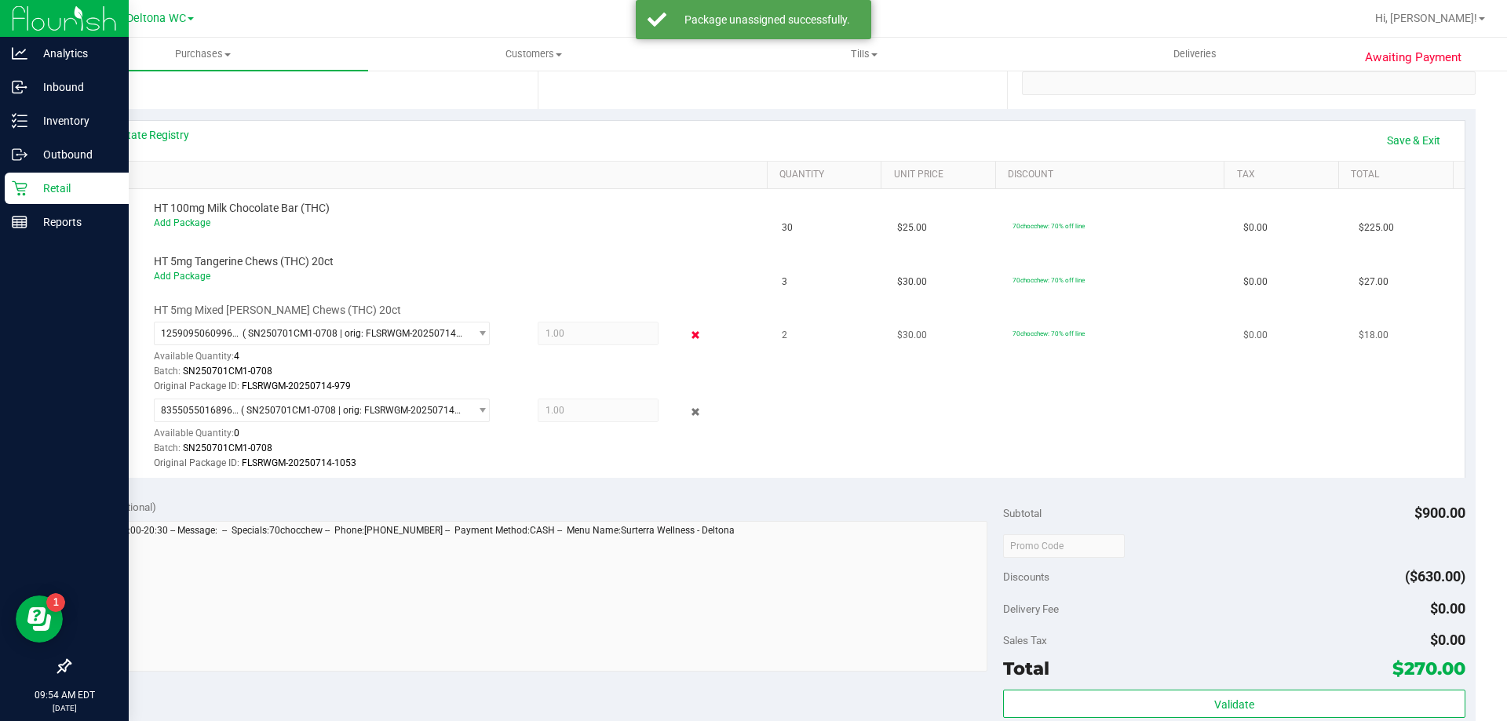
click at [687, 337] on icon at bounding box center [695, 335] width 16 height 18
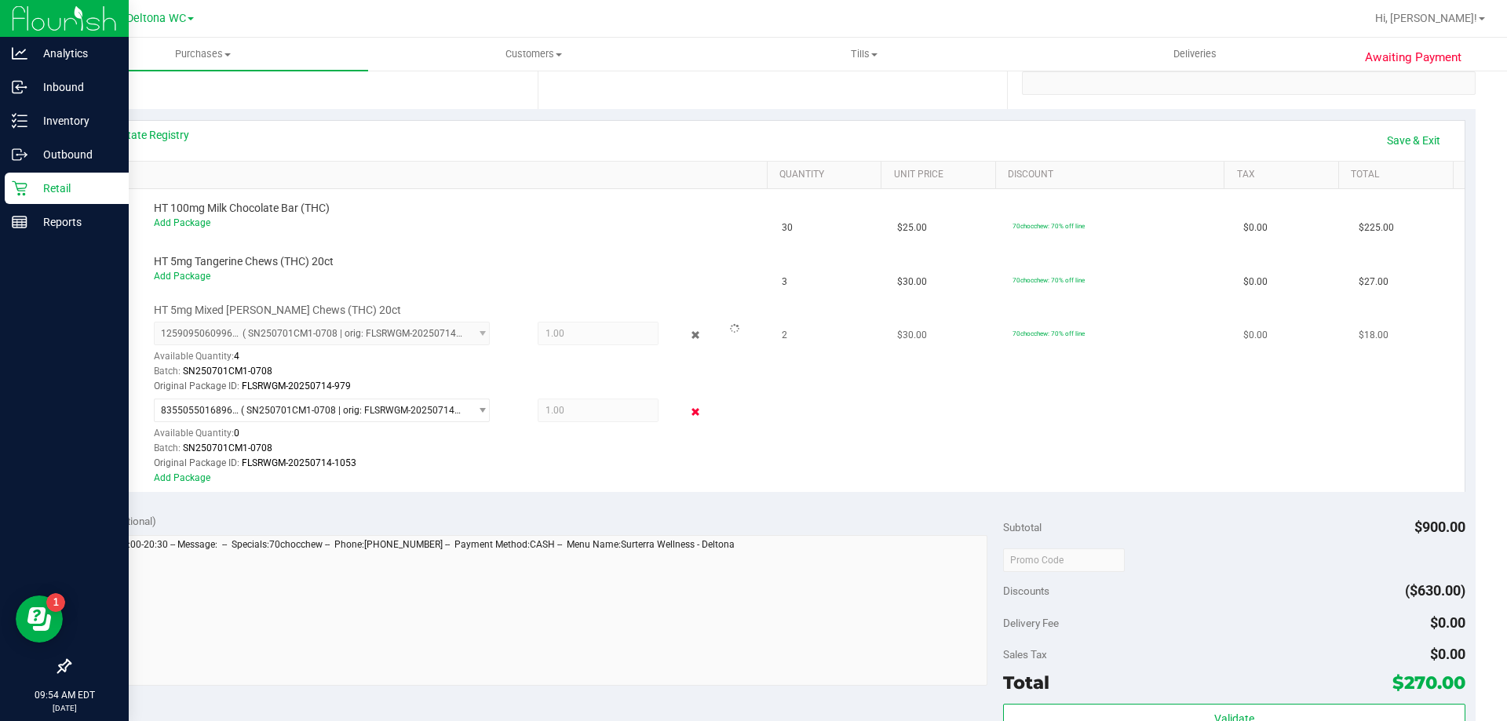
click at [687, 407] on icon at bounding box center [695, 412] width 16 height 18
click at [687, 337] on icon at bounding box center [695, 335] width 16 height 18
drag, startPoint x: 687, startPoint y: 407, endPoint x: 706, endPoint y: 399, distance: 19.7
click at [690, 407] on icon at bounding box center [695, 412] width 16 height 18
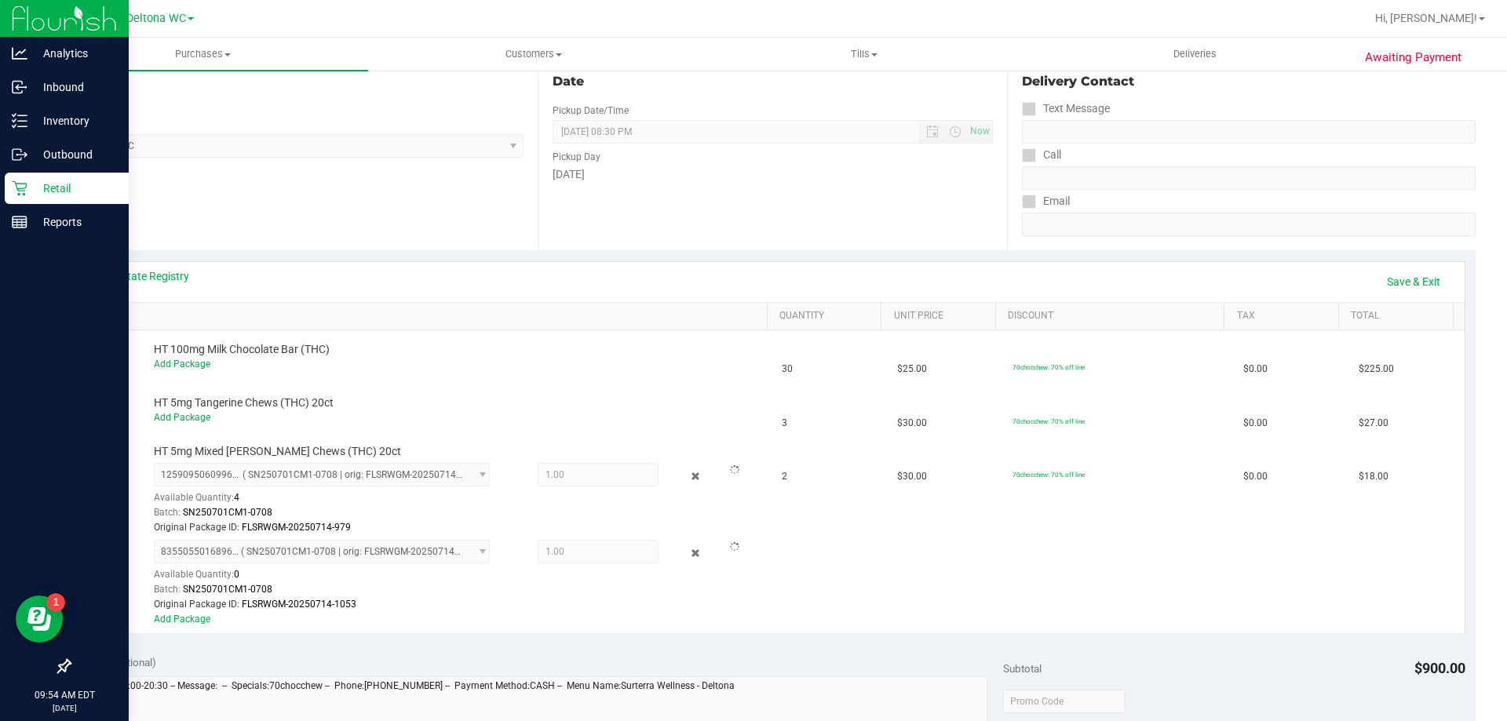
scroll to position [0, 0]
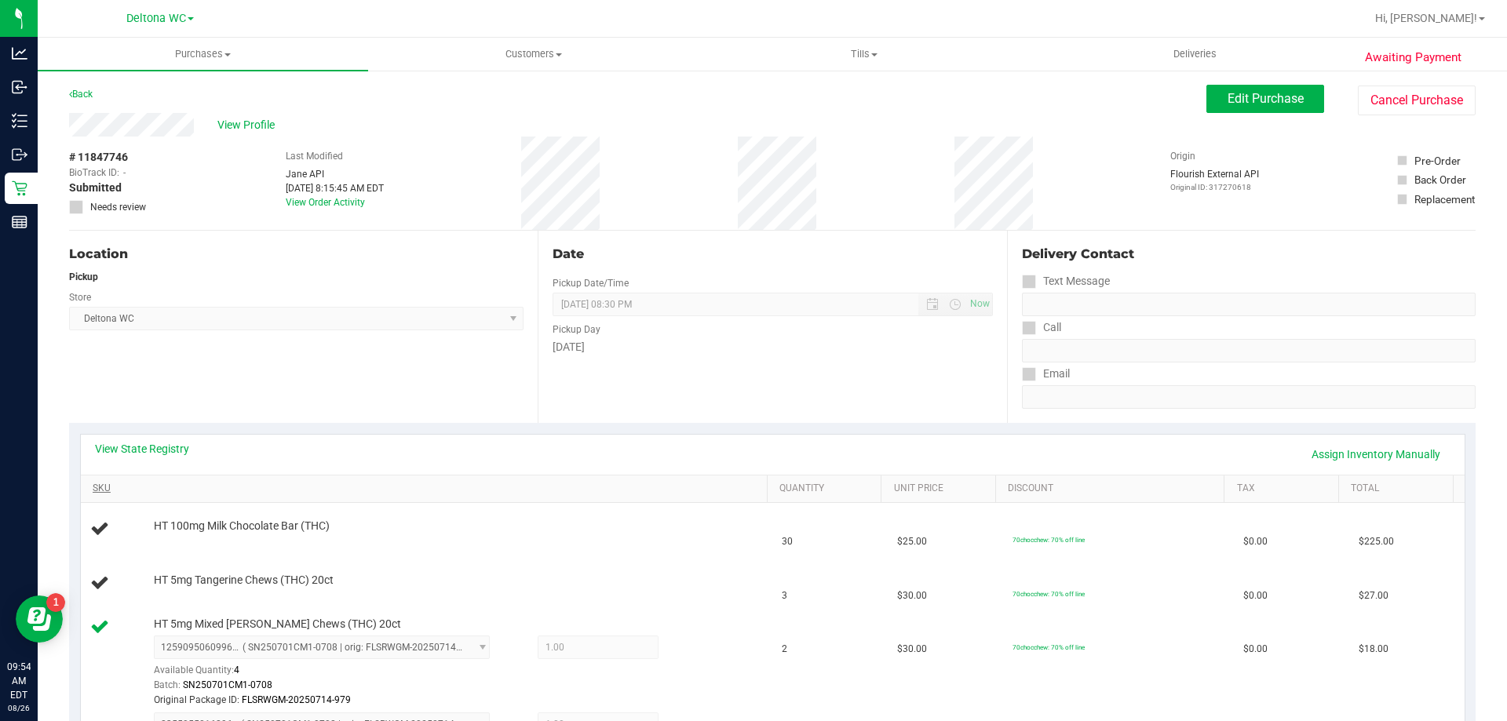
scroll to position [314, 0]
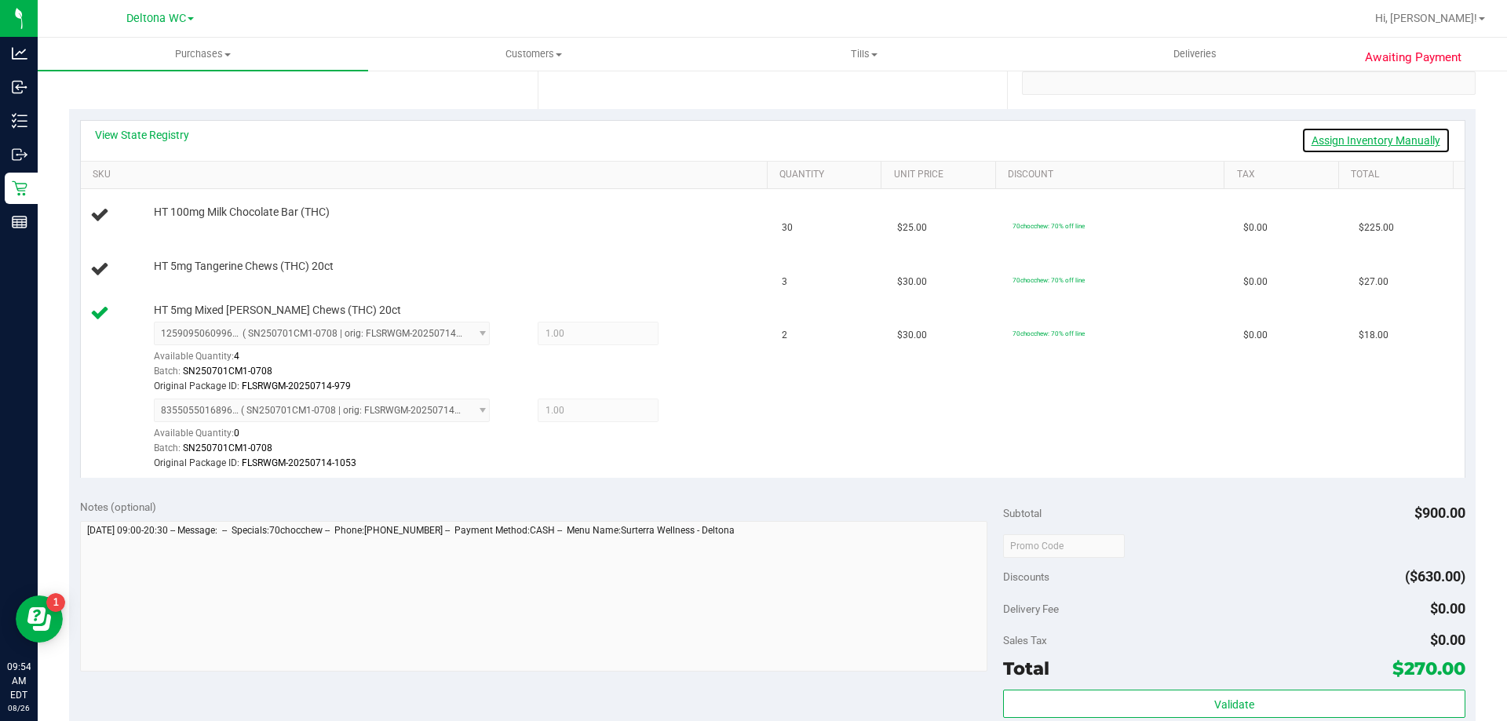
click at [1341, 140] on link "Assign Inventory Manually" at bounding box center [1375, 140] width 149 height 27
click at [687, 335] on icon at bounding box center [695, 335] width 16 height 18
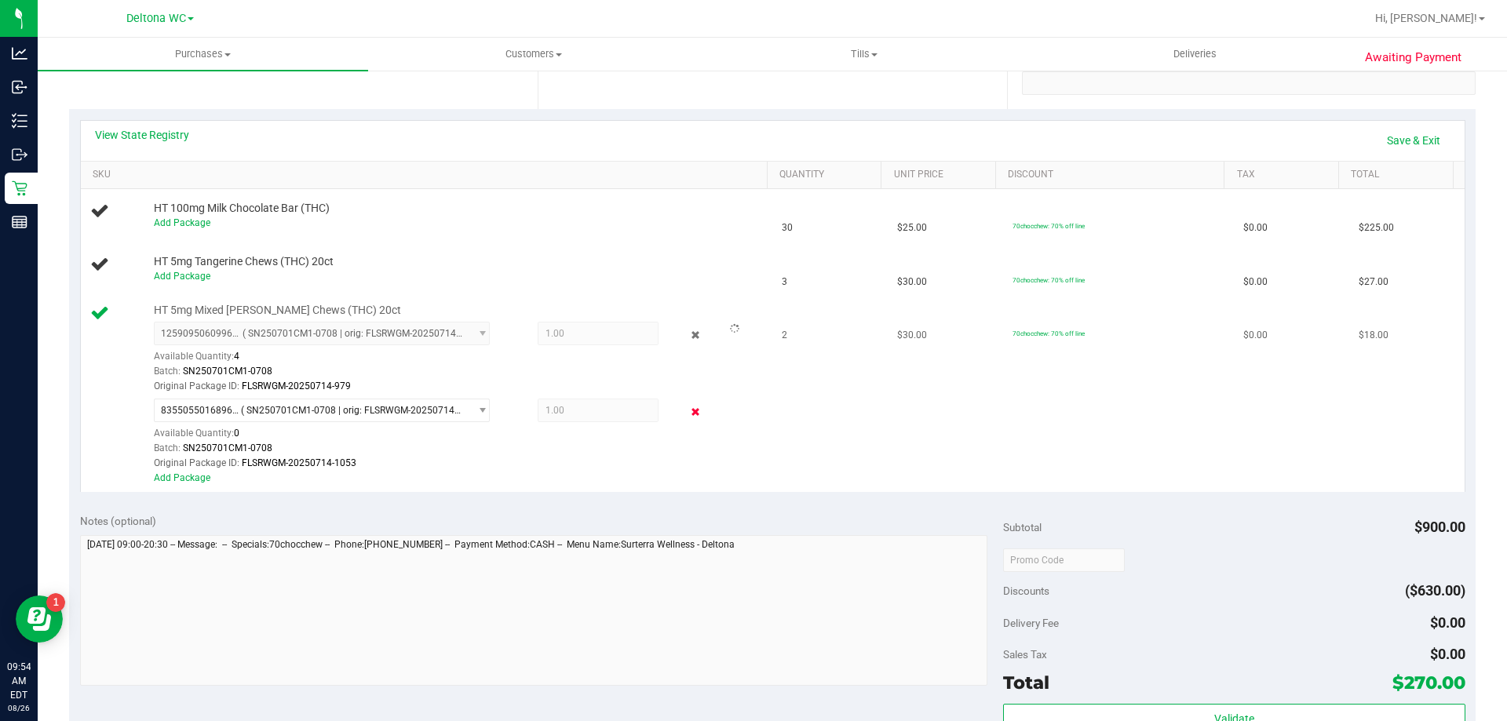
click at [688, 414] on icon at bounding box center [695, 412] width 16 height 18
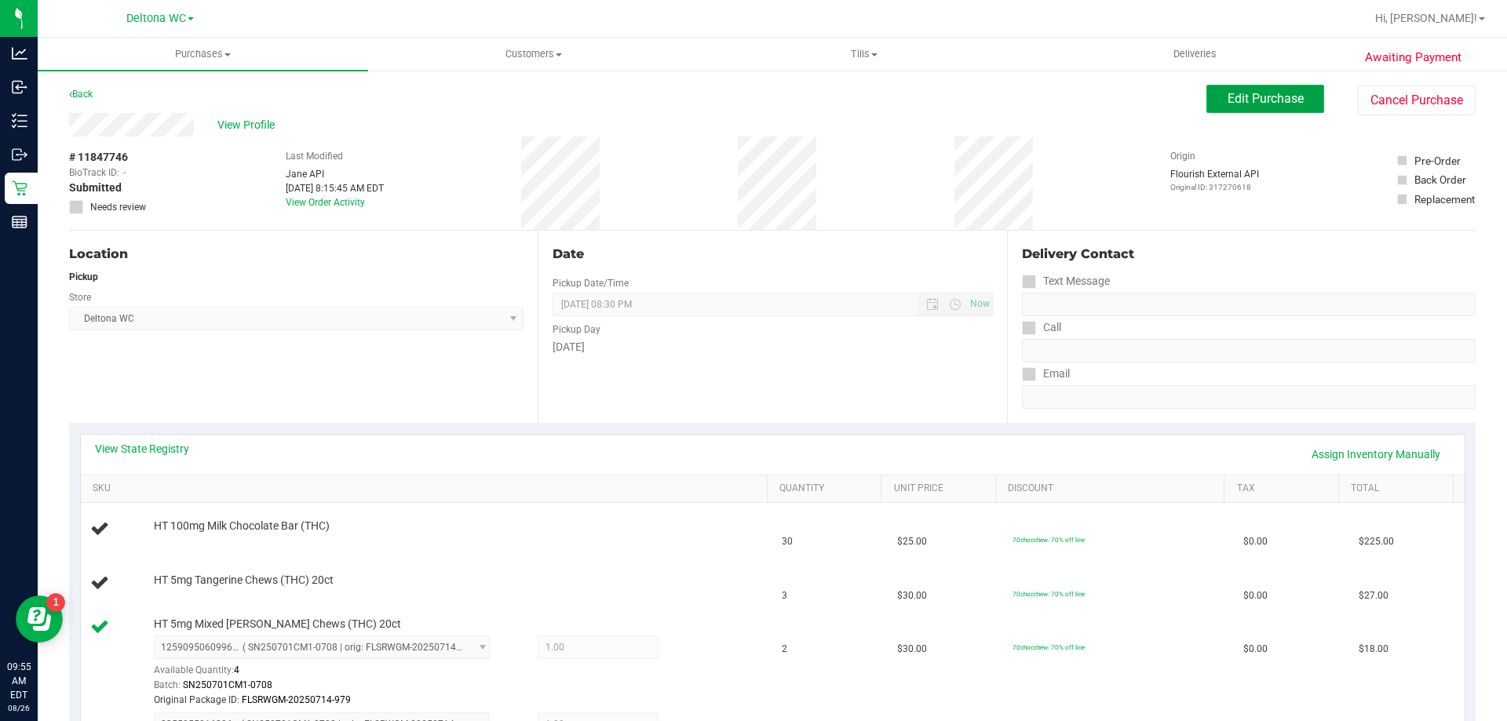
click at [1264, 91] on span "Edit Purchase" at bounding box center [1265, 98] width 76 height 15
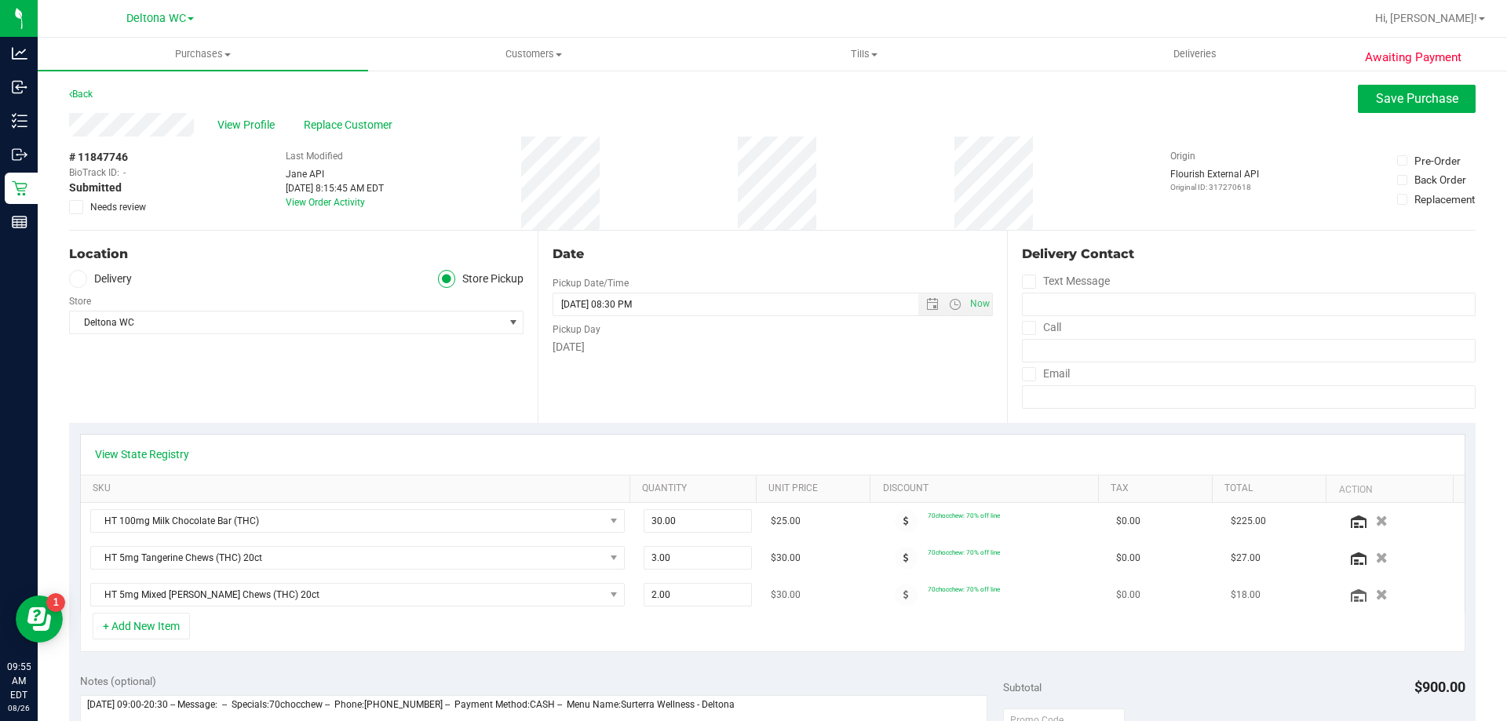
drag, startPoint x: 1362, startPoint y: 594, endPoint x: 1351, endPoint y: 593, distance: 11.8
click at [1376, 592] on icon "button" at bounding box center [1382, 594] width 12 height 11
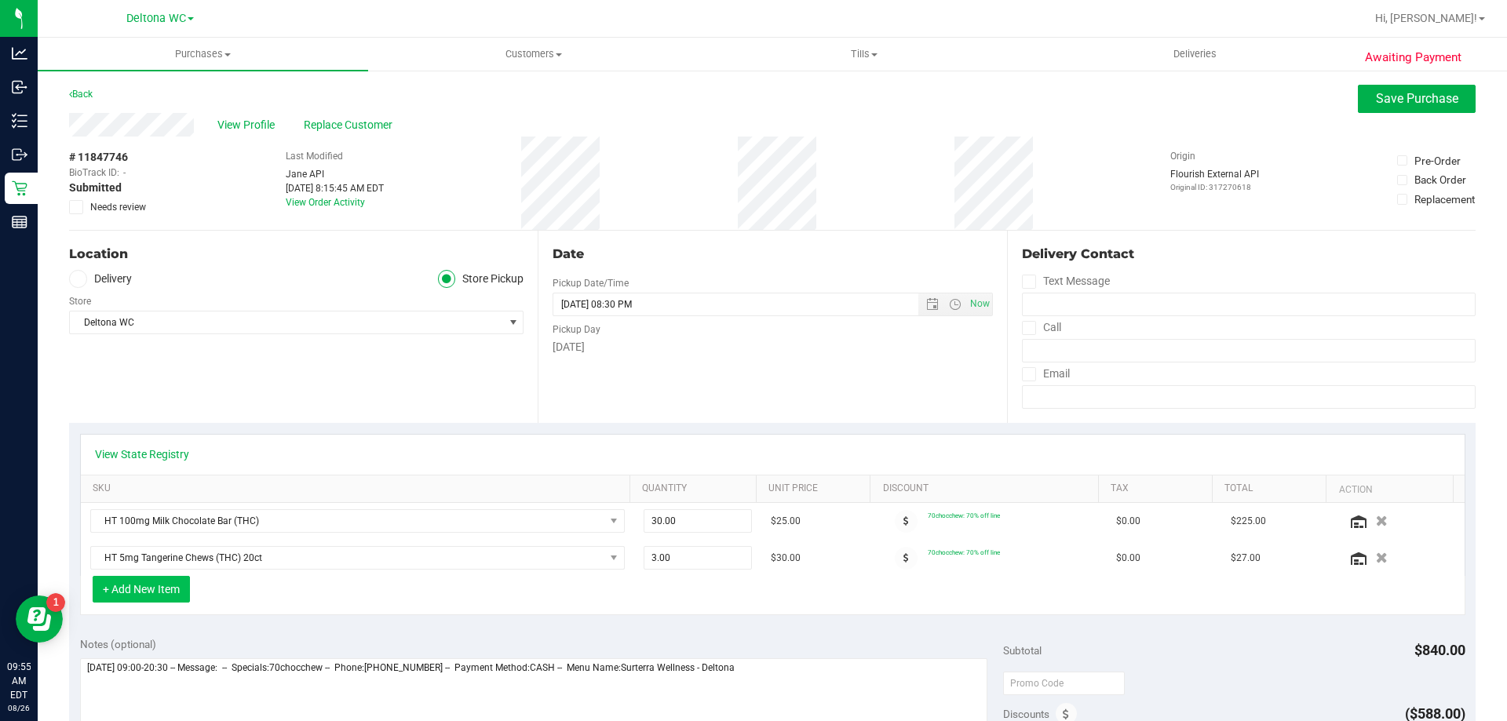
click at [155, 593] on button "+ Add New Item" at bounding box center [141, 589] width 97 height 27
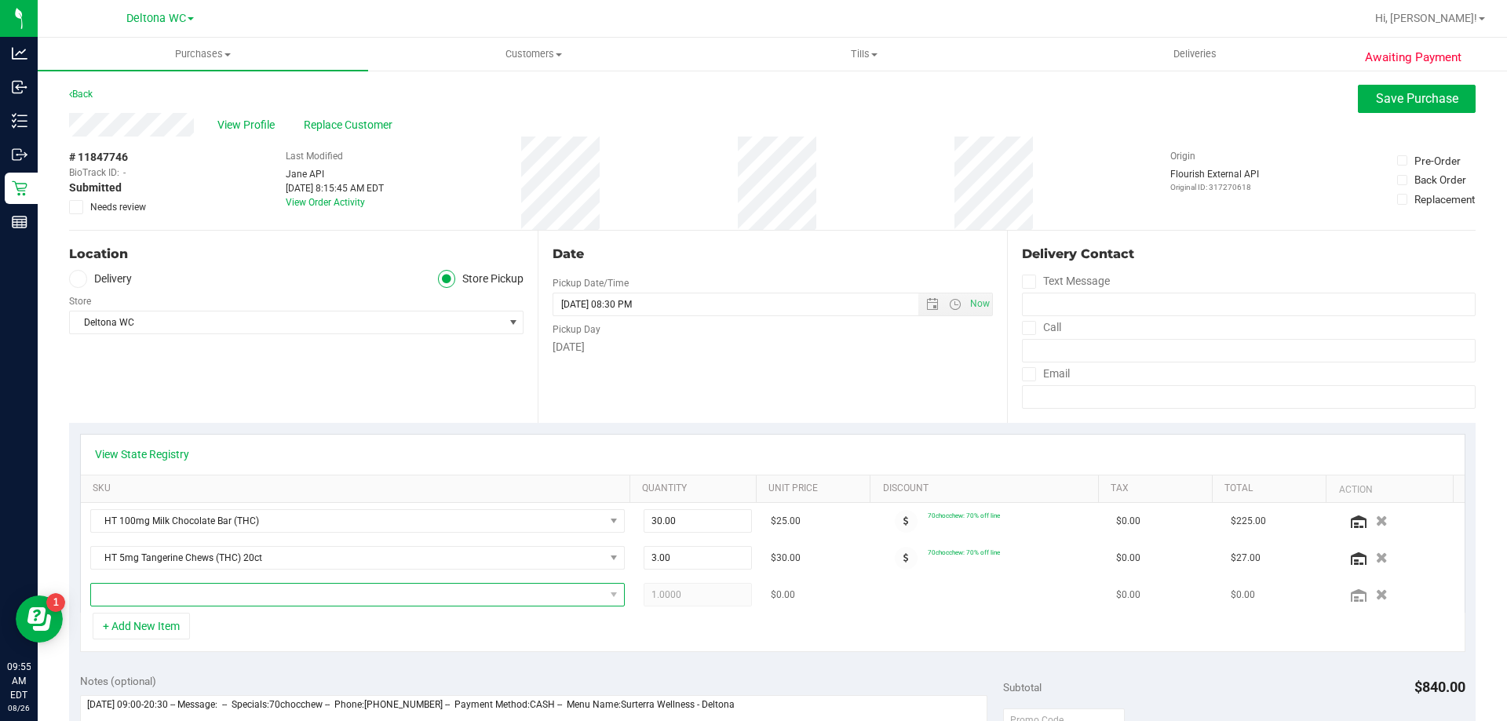
click at [164, 597] on span "NO DATA FOUND" at bounding box center [347, 595] width 513 height 22
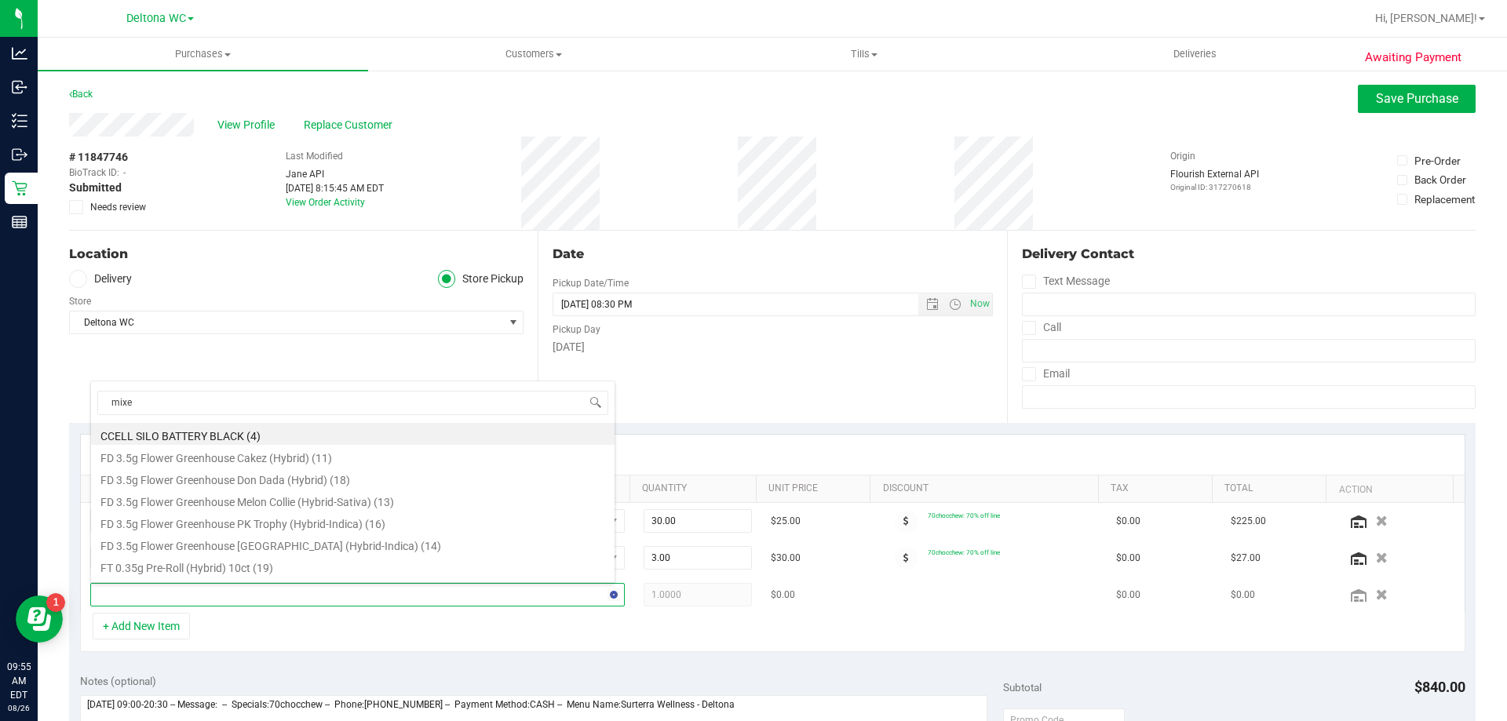
type input "mixed"
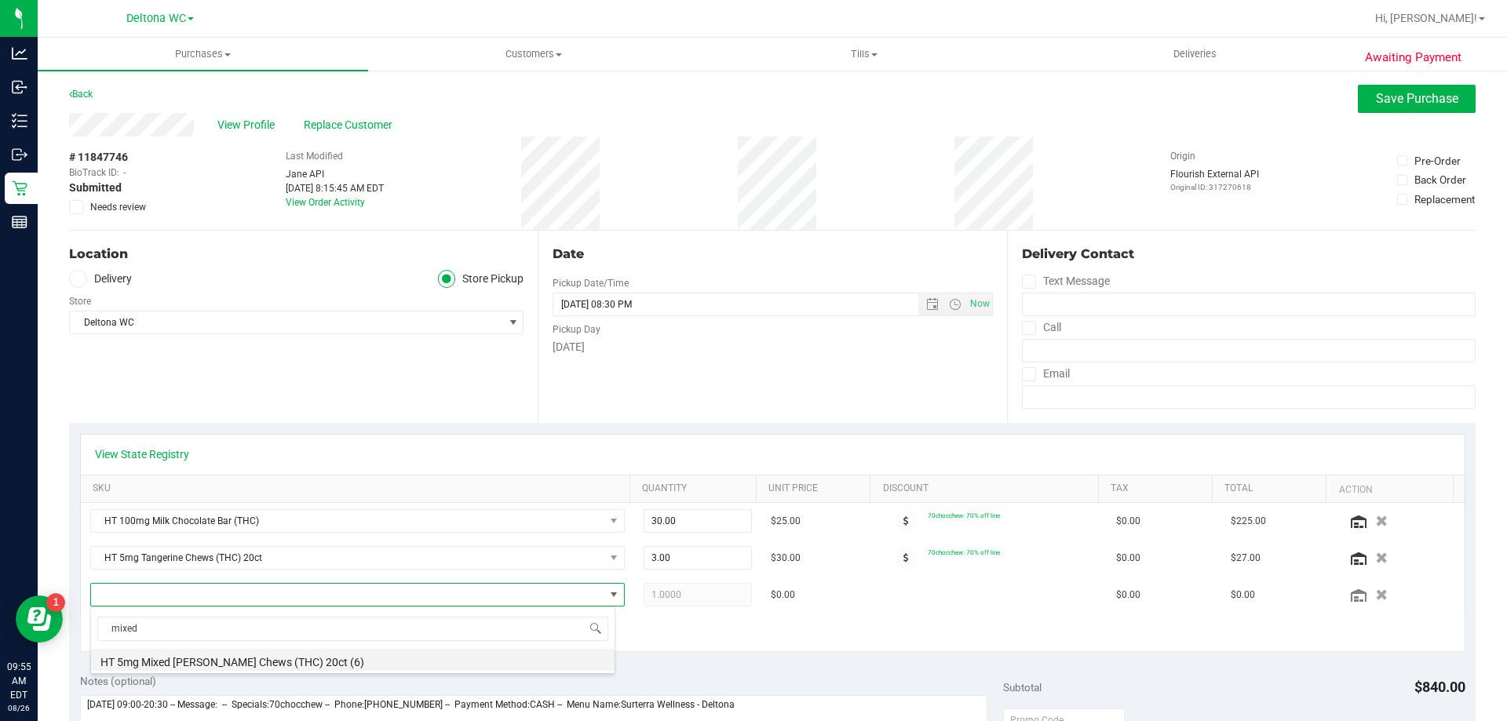
click at [237, 659] on li "HT 5mg Mixed [PERSON_NAME] Chews (THC) 20ct (6)" at bounding box center [352, 660] width 523 height 22
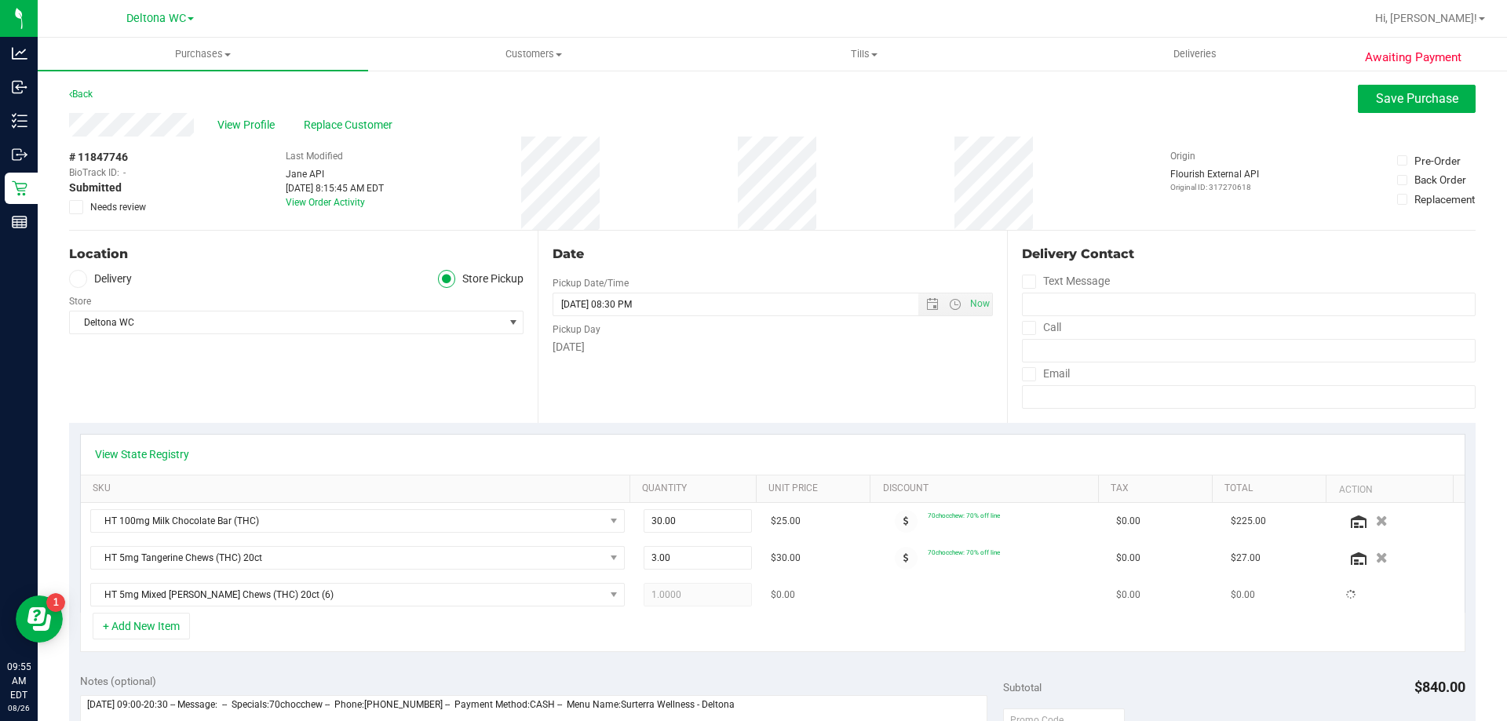
click at [685, 591] on span "1.0000 1" at bounding box center [698, 595] width 109 height 24
click at [677, 600] on span "1.00 1" at bounding box center [698, 595] width 109 height 24
type input "2"
type input "2.00"
click at [749, 636] on div "+ Add New Item" at bounding box center [772, 632] width 1385 height 39
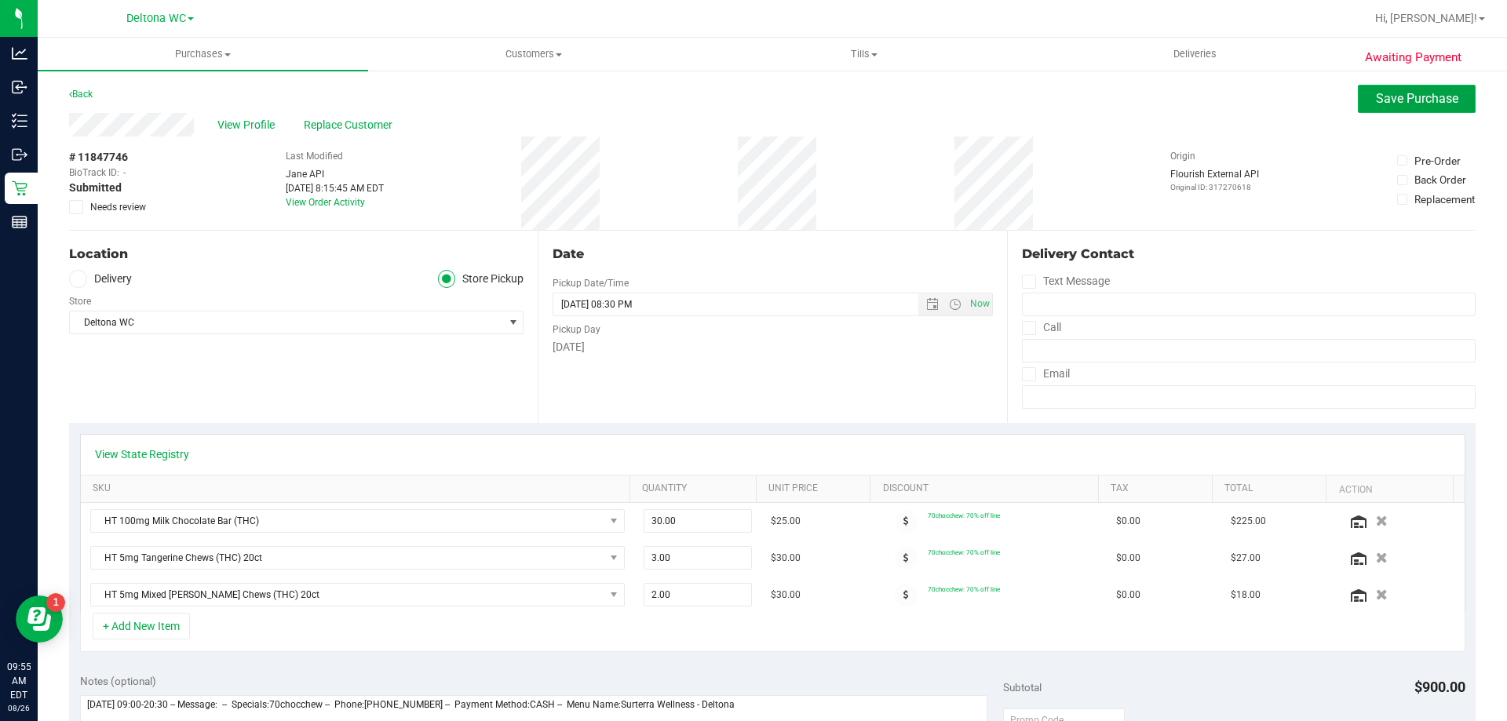
click at [1376, 104] on span "Save Purchase" at bounding box center [1417, 98] width 82 height 15
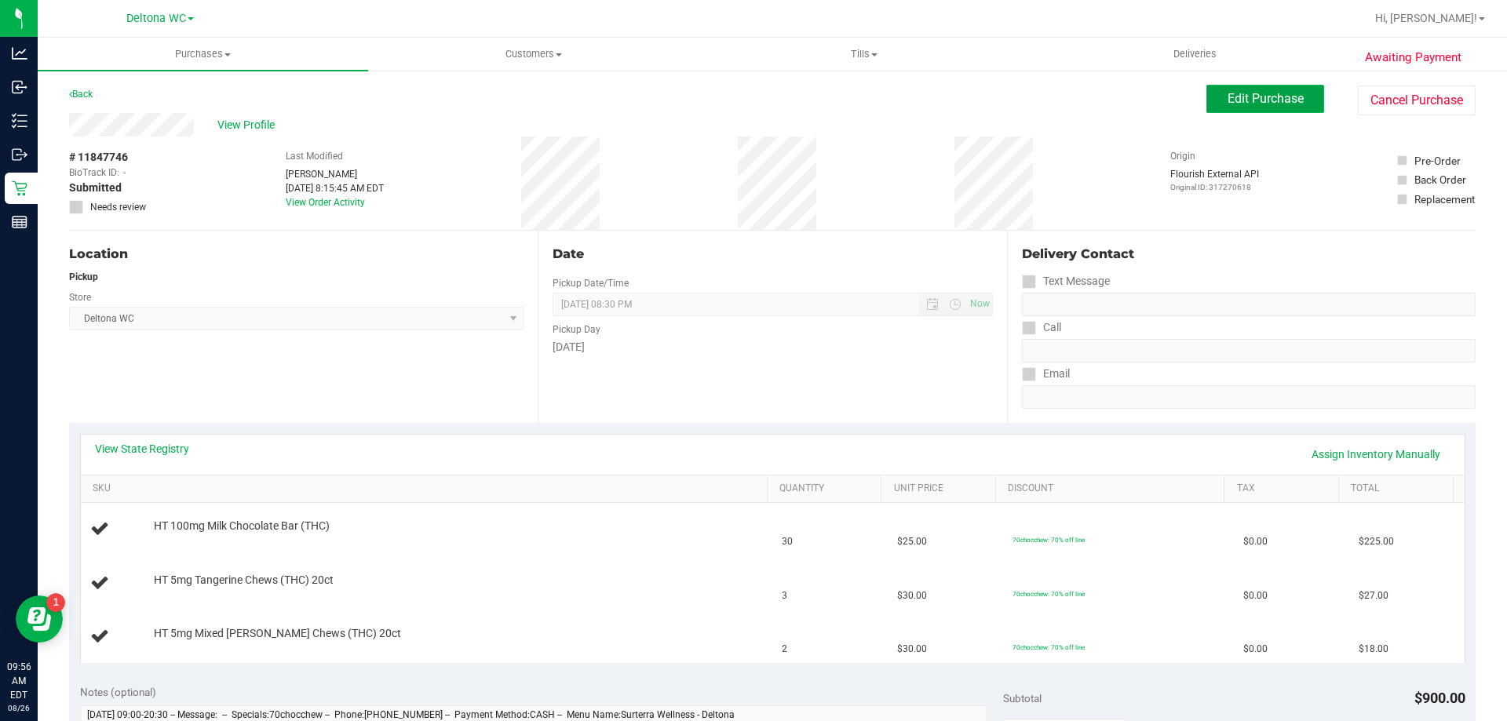
click at [1255, 87] on button "Edit Purchase" at bounding box center [1265, 99] width 118 height 28
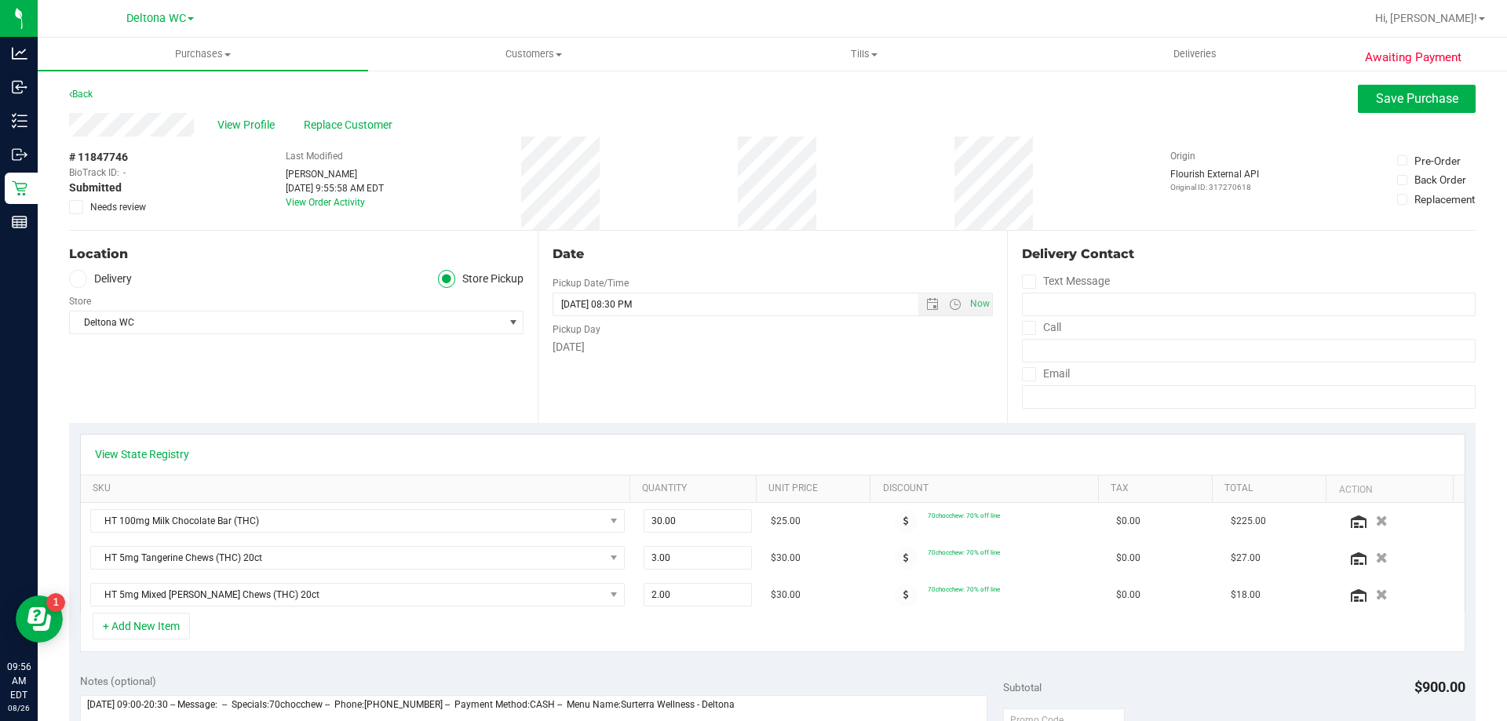
click at [78, 207] on icon at bounding box center [76, 207] width 10 height 0
click at [0, 0] on input "Needs review" at bounding box center [0, 0] width 0 height 0
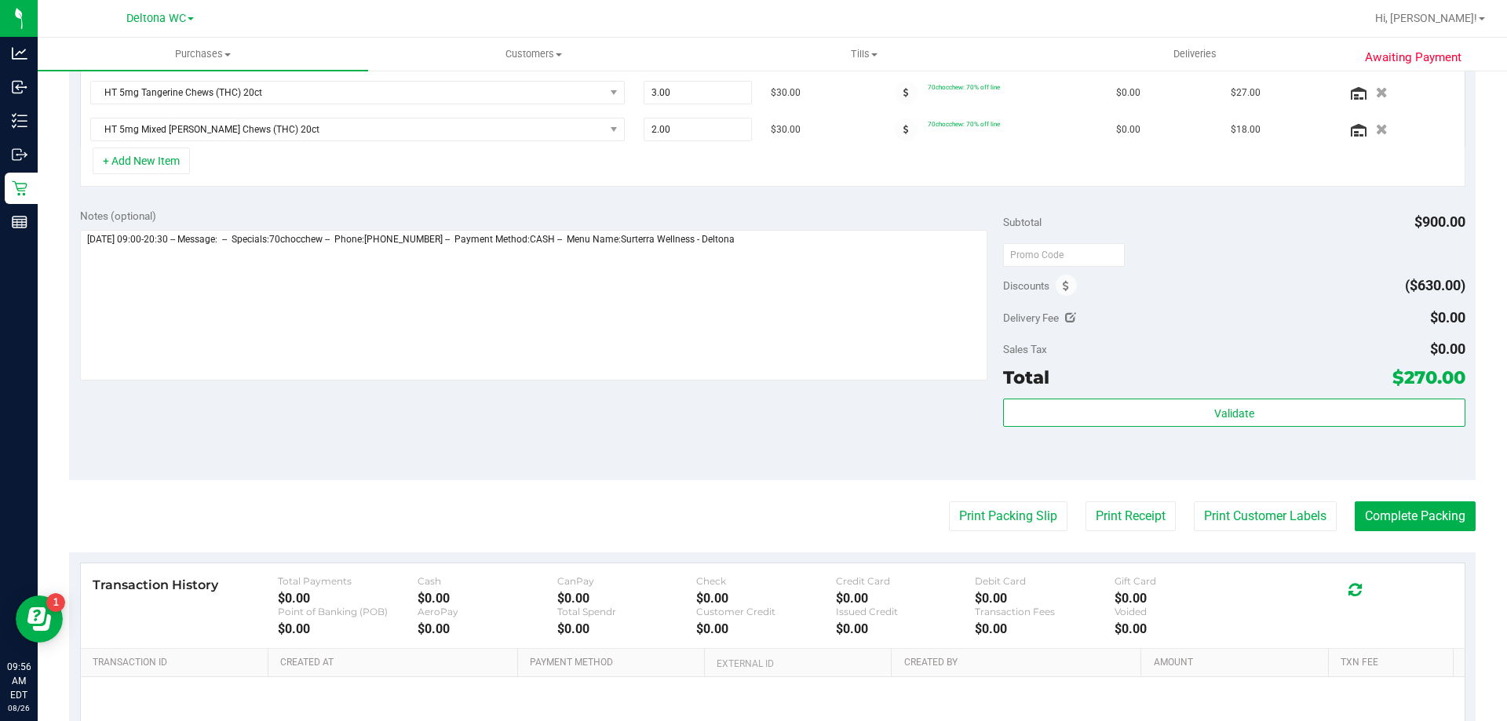
scroll to position [465, 0]
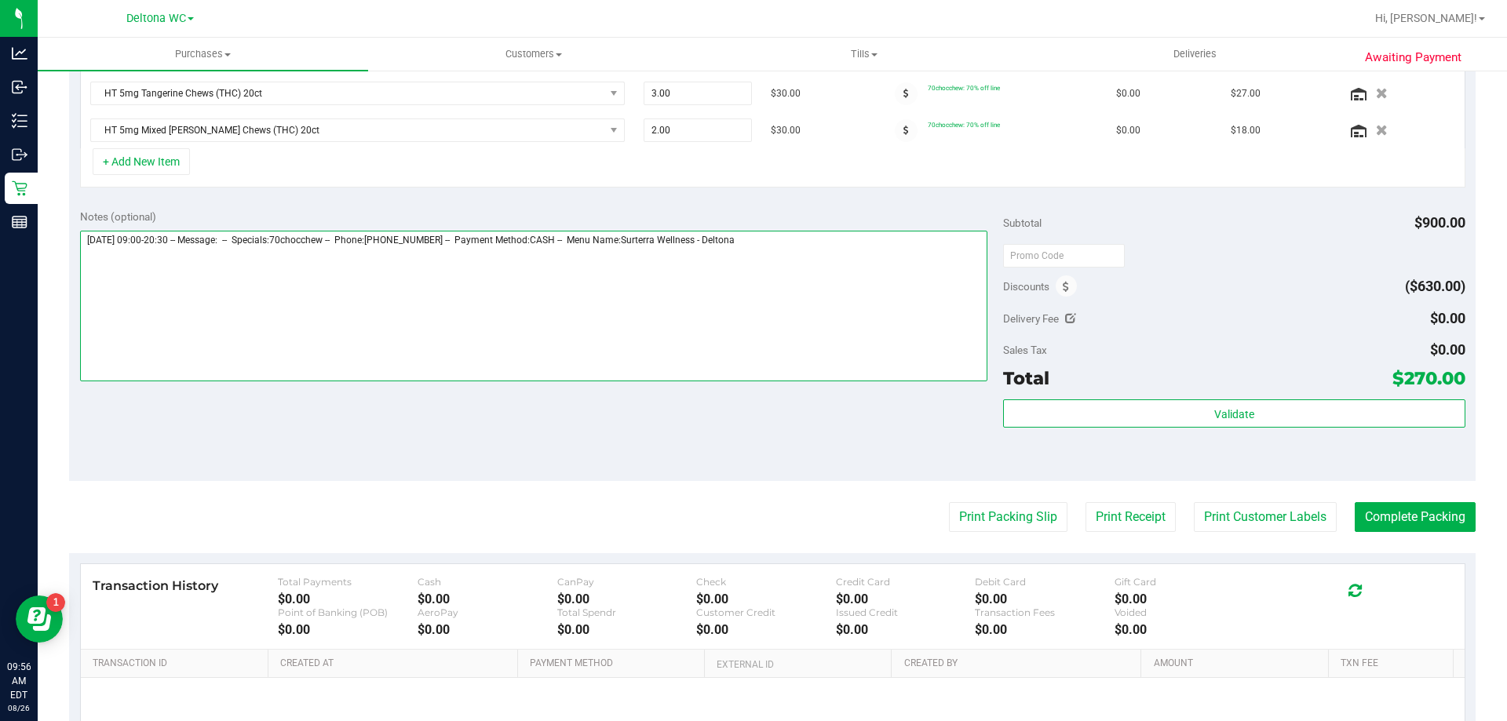
drag, startPoint x: 85, startPoint y: 241, endPoint x: 184, endPoint y: 228, distance: 100.6
click at [86, 241] on textarea at bounding box center [534, 306] width 908 height 151
click at [141, 253] on textarea at bounding box center [534, 306] width 908 height 151
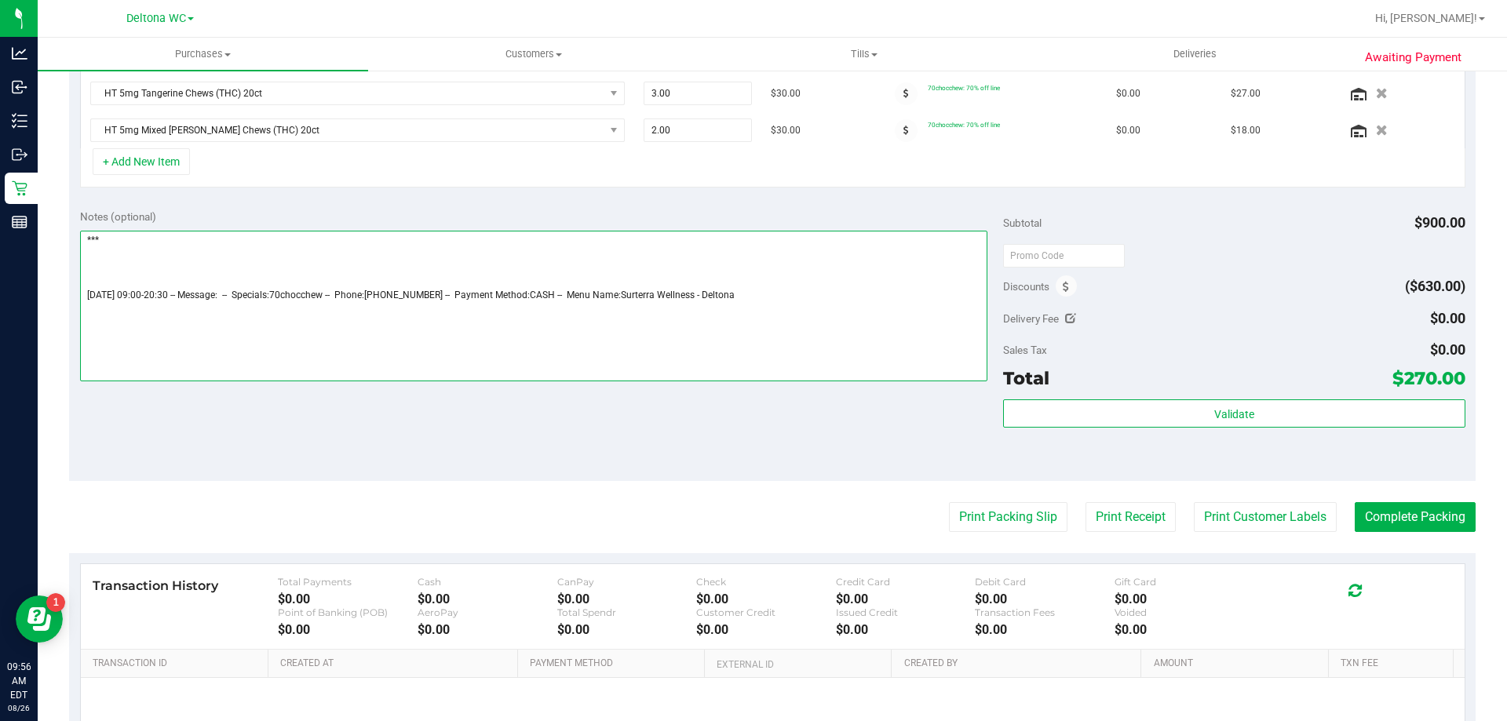
type textarea "*** [DATE] 09:00-20:30 -- Message: -- Specials:70chocchew -- Phone:[PHONE_NUMBE…"
type input "NOT ENOUGH MG FOR ENTIRE ORDER WAITING FOR CC TO RESPOND WITH"
click at [141, 252] on textarea at bounding box center [534, 306] width 908 height 151
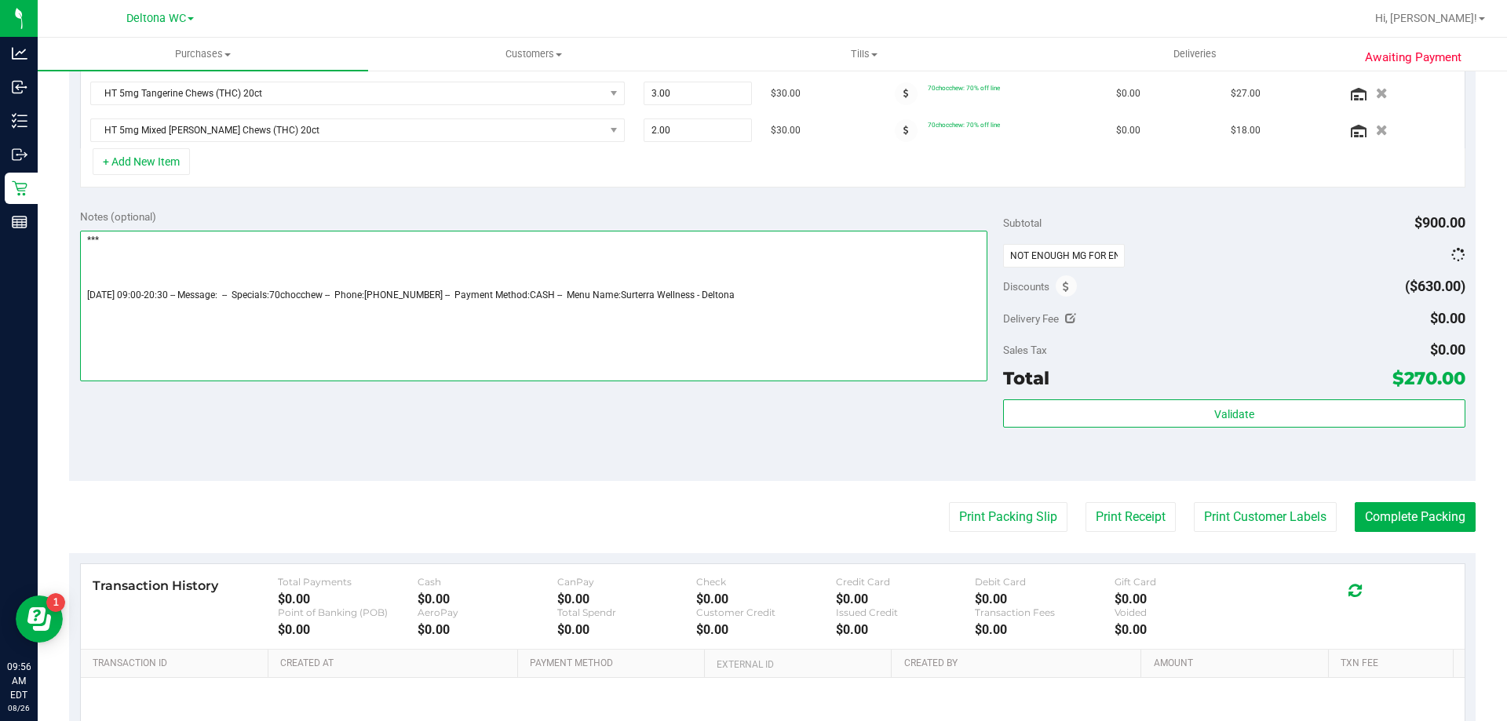
scroll to position [467, 0]
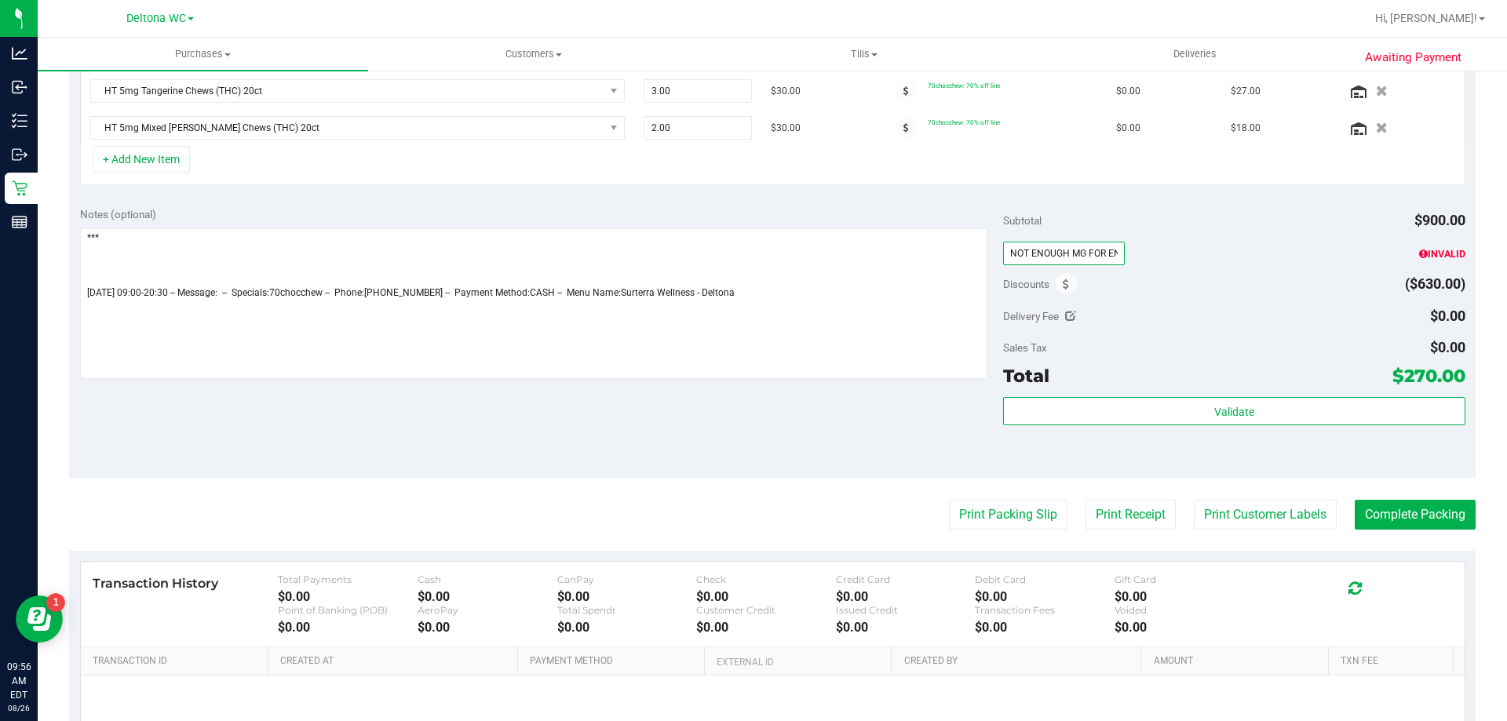
click at [1045, 252] on input "NOT ENOUGH MG FOR ENTIRE ORDER WAITING FOR CC TO RESPOND WITH" at bounding box center [1064, 254] width 122 height 24
click at [1045, 250] on input "NOT ENOUGH MG FOR ENTIRE ORDER WAITING FOR CC TO RESPOND WITH" at bounding box center [1064, 254] width 122 height 24
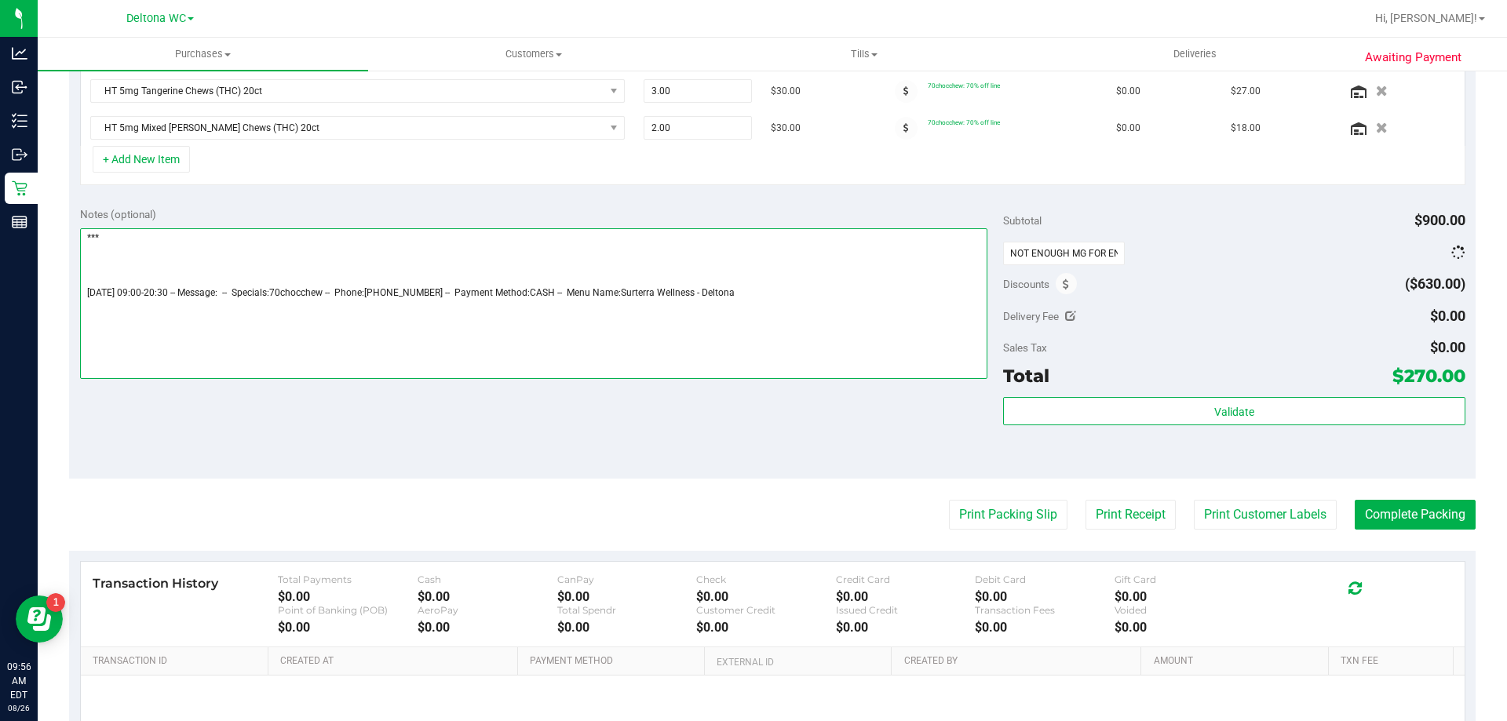
click at [722, 273] on textarea at bounding box center [534, 303] width 908 height 151
click at [111, 242] on textarea at bounding box center [534, 303] width 908 height 151
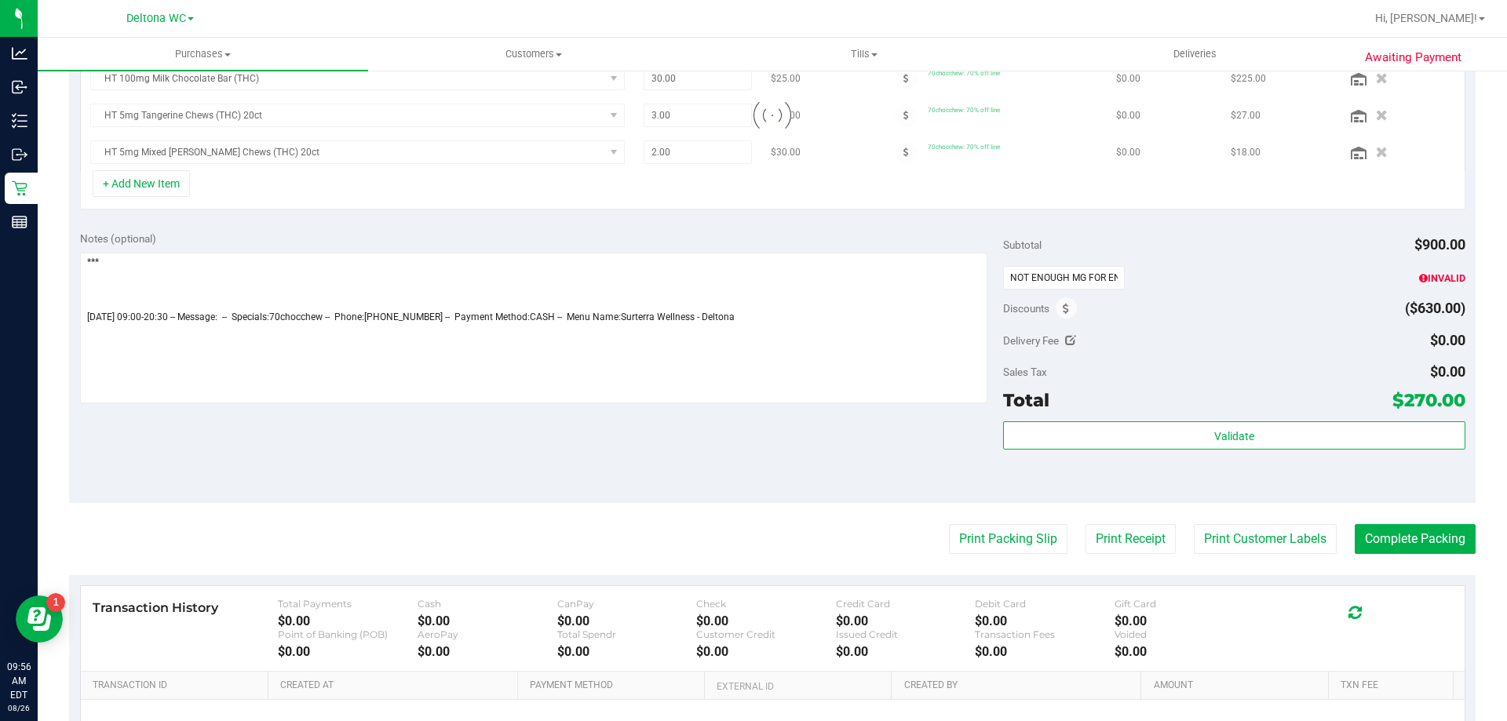
click at [114, 245] on span "Notes (optional)" at bounding box center [118, 238] width 76 height 13
click at [113, 268] on textarea at bounding box center [534, 328] width 908 height 151
paste textarea "NOT ENOUGH MG FOR ENTIRE ORDER WAITING FOR CC TO RESPOND WITH"
type textarea "*** NOT ENOUGH MG FOR ENTIRE ORDER WAITING FOR CC TO RESPOND WITH Tuesday 08/26…"
click at [1034, 274] on input "NOT ENOUGH MG FOR ENTIRE ORDER WAITING FOR CC TO RESPOND WITH" at bounding box center [1064, 278] width 122 height 24
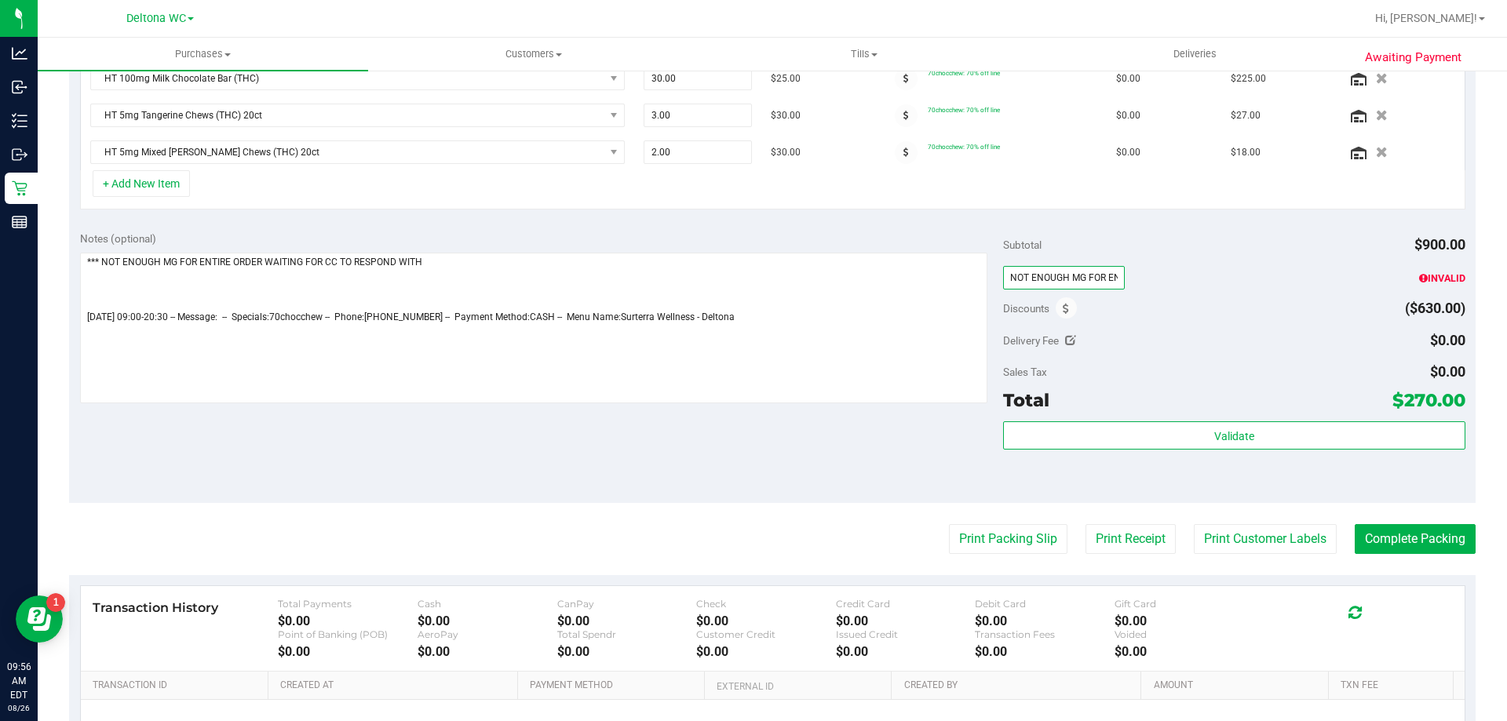
click at [1034, 273] on input "NOT ENOUGH MG FOR ENTIRE ORDER WAITING FOR CC TO RESPOND WITH" at bounding box center [1064, 278] width 122 height 24
click at [795, 315] on textarea at bounding box center [534, 328] width 908 height 151
click at [450, 271] on textarea at bounding box center [534, 328] width 908 height 151
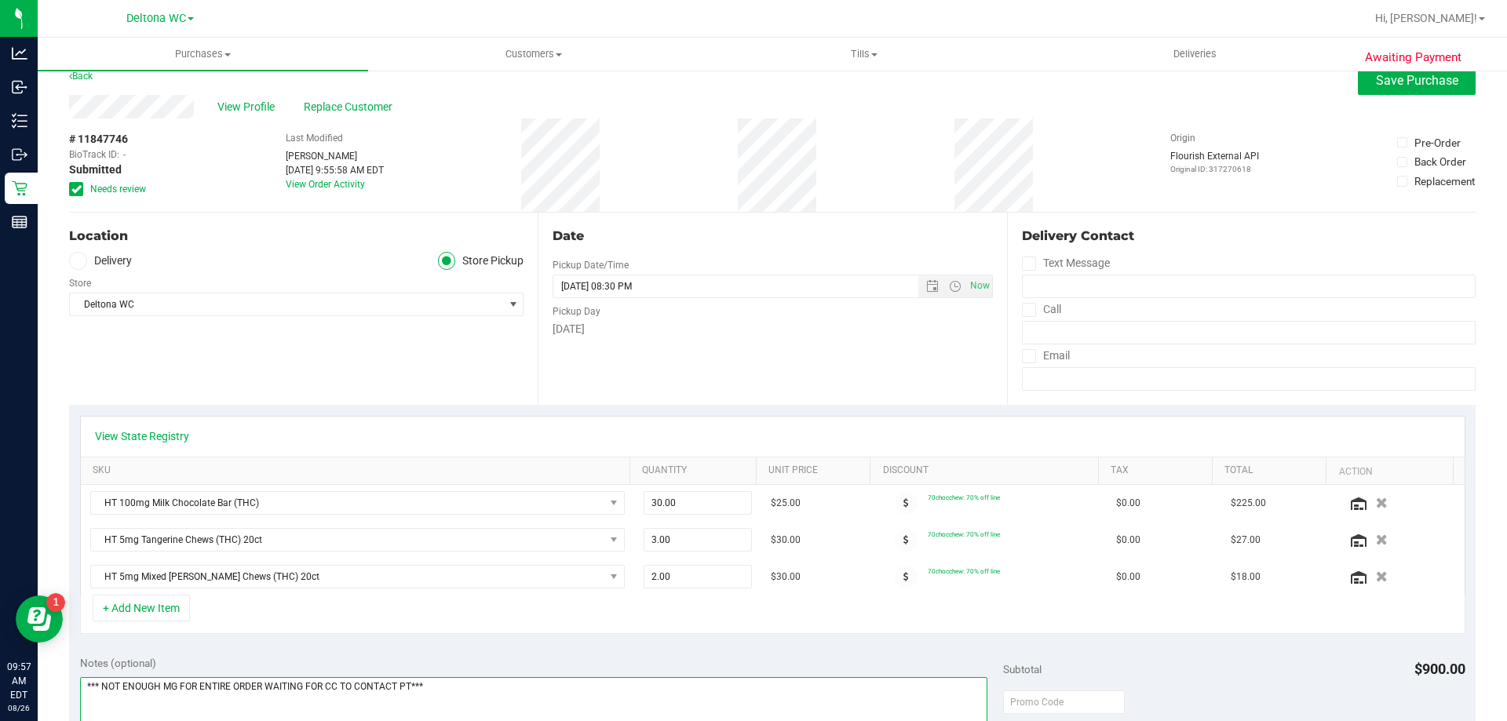
scroll to position [0, 0]
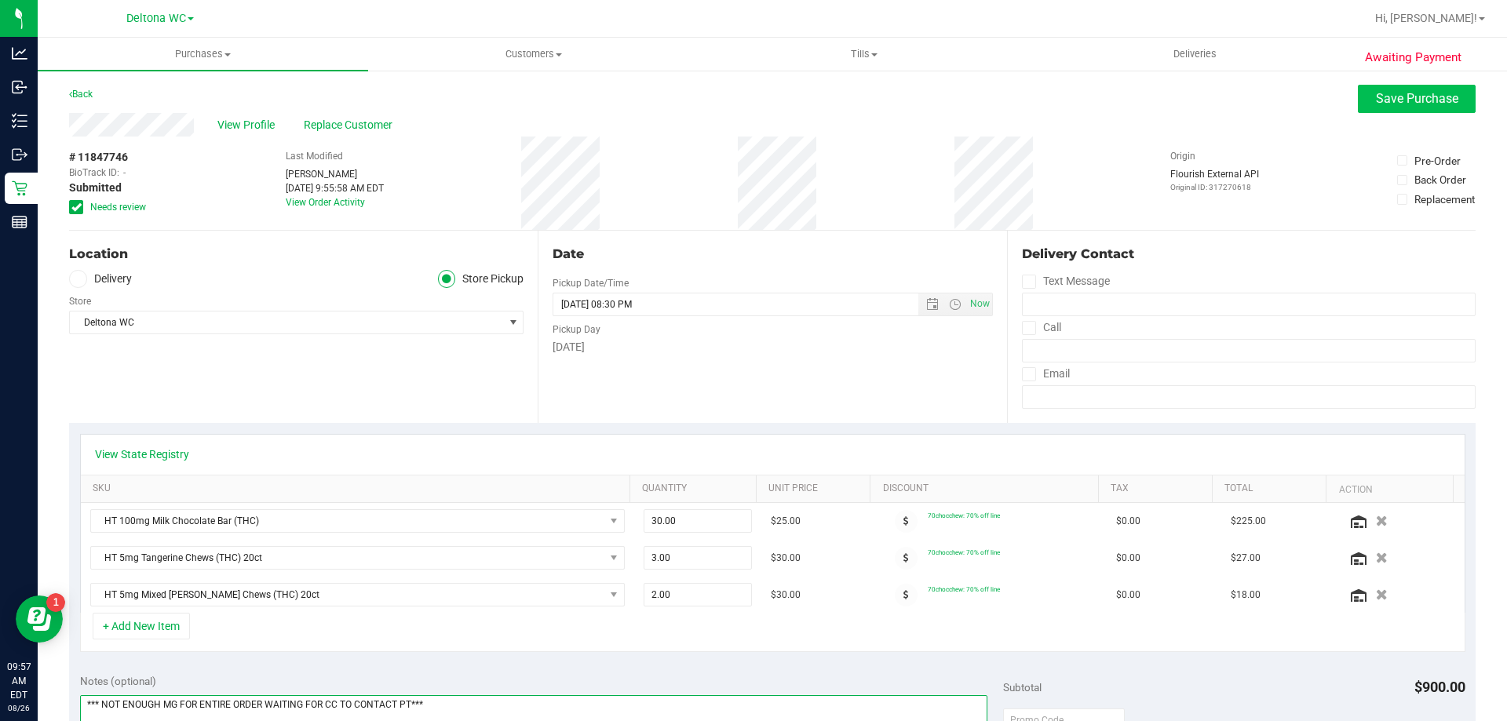
type textarea "*** NOT ENOUGH MG FOR ENTIRE ORDER WAITING FOR CC TO CONTACT PT*** Tuesday 08/2…"
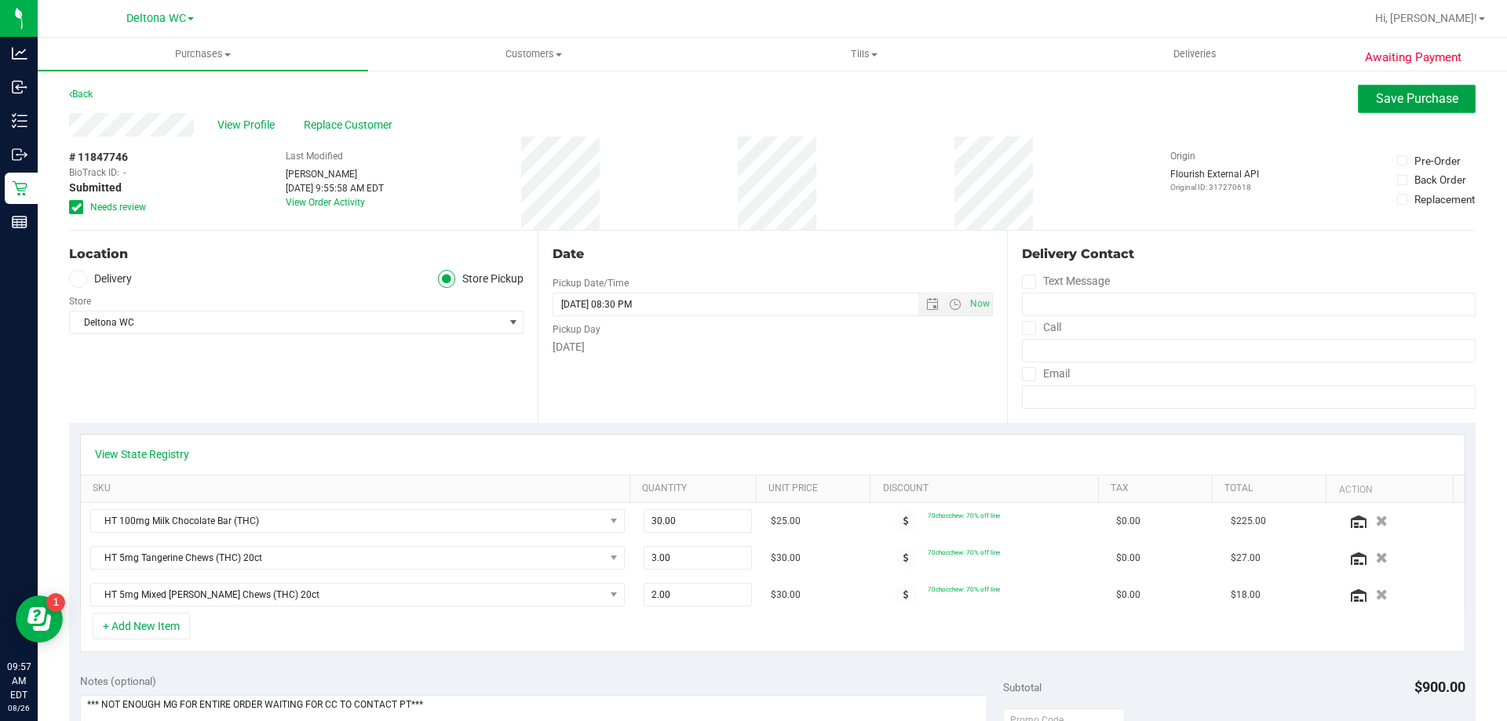
click at [1392, 105] on button "Save Purchase" at bounding box center [1417, 99] width 118 height 28
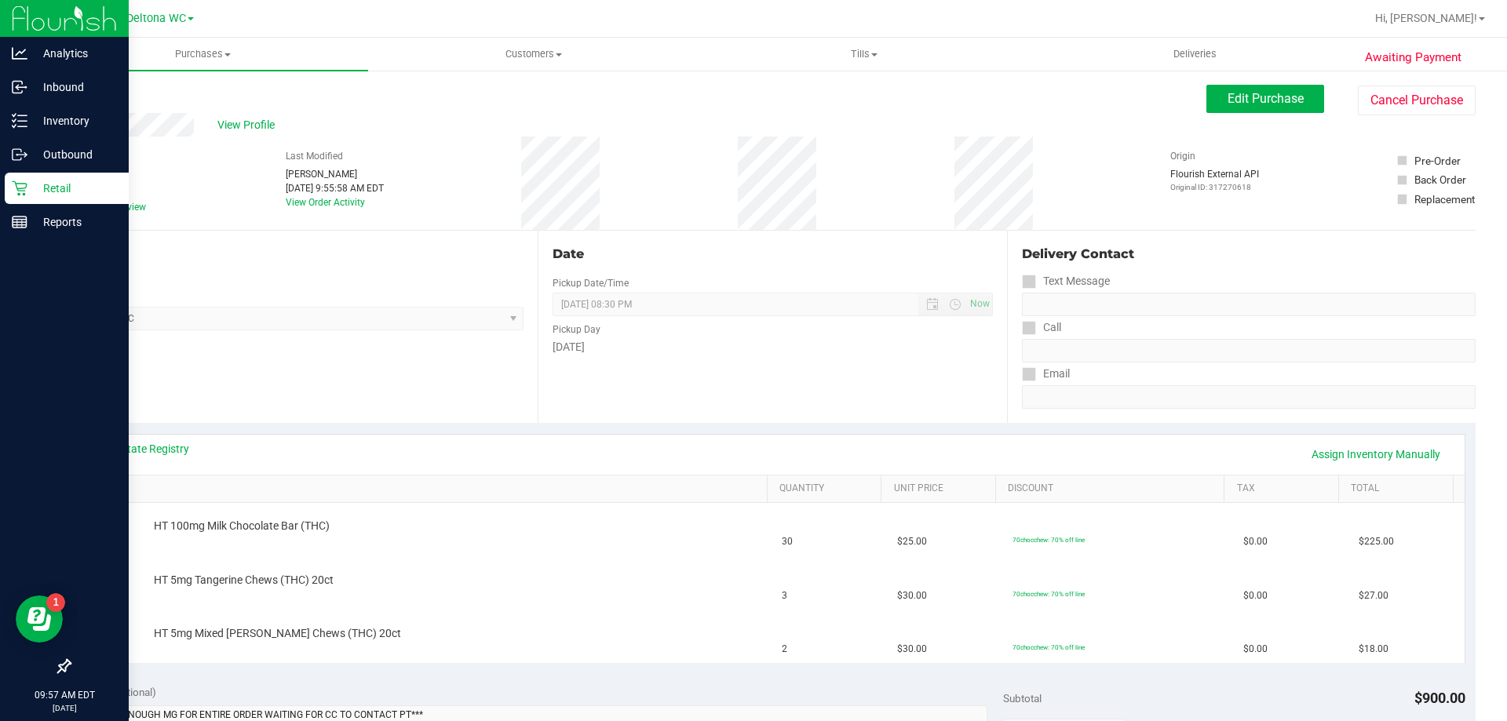
drag, startPoint x: 61, startPoint y: 177, endPoint x: 84, endPoint y: 179, distance: 22.9
click at [62, 177] on div "Retail" at bounding box center [67, 188] width 124 height 31
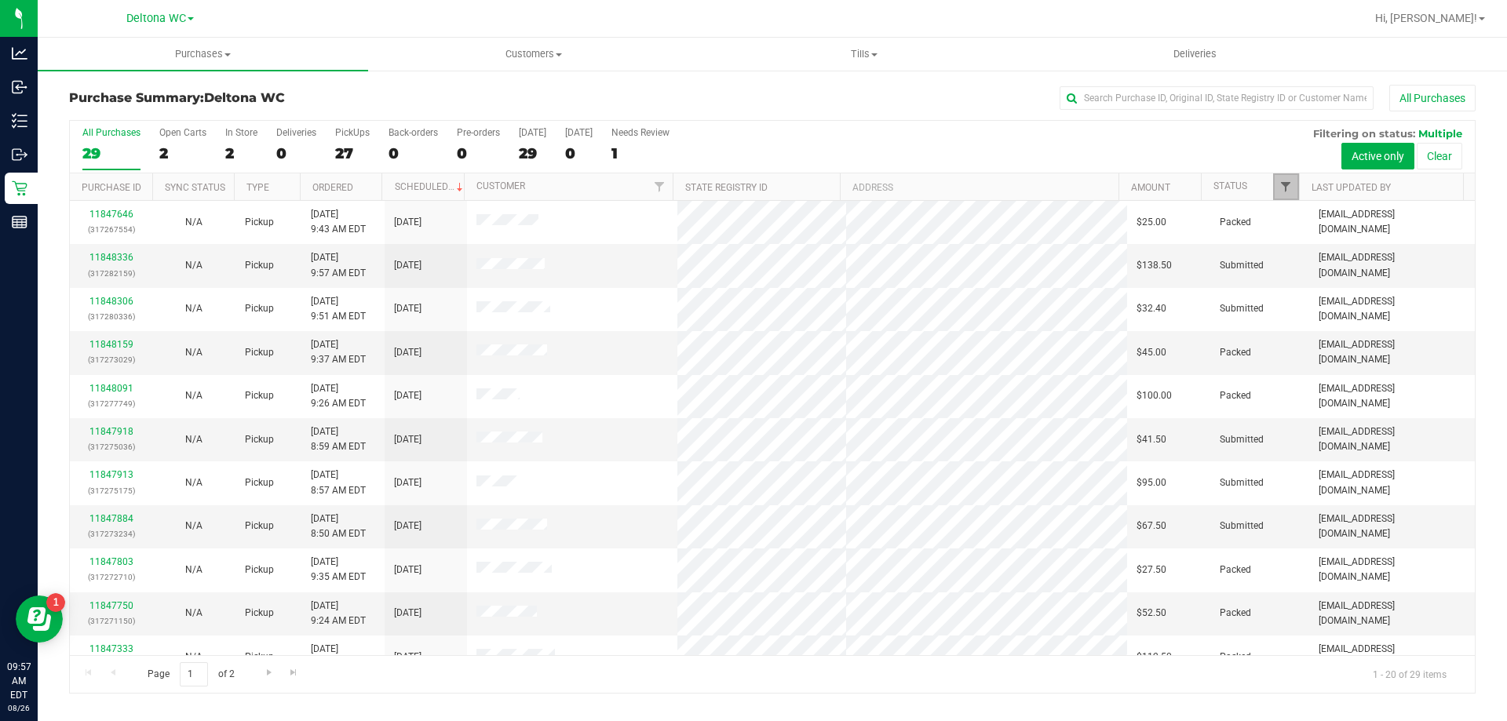
click at [1289, 190] on span "Filter" at bounding box center [1285, 187] width 13 height 13
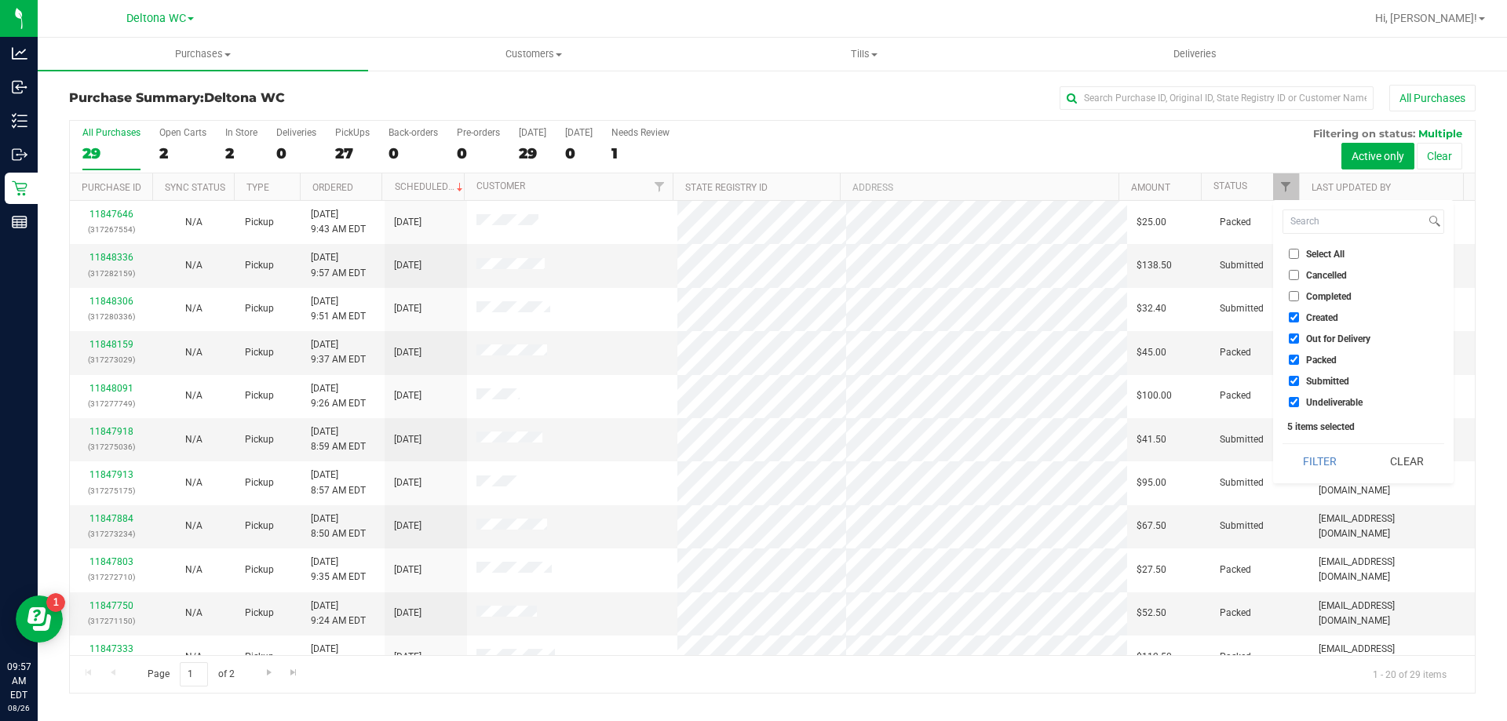
click at [1293, 319] on input "Created" at bounding box center [1294, 317] width 10 height 10
checkbox input "false"
drag, startPoint x: 1295, startPoint y: 336, endPoint x: 1296, endPoint y: 348, distance: 12.6
click at [1295, 337] on input "Out for Delivery" at bounding box center [1294, 339] width 10 height 10
checkbox input "false"
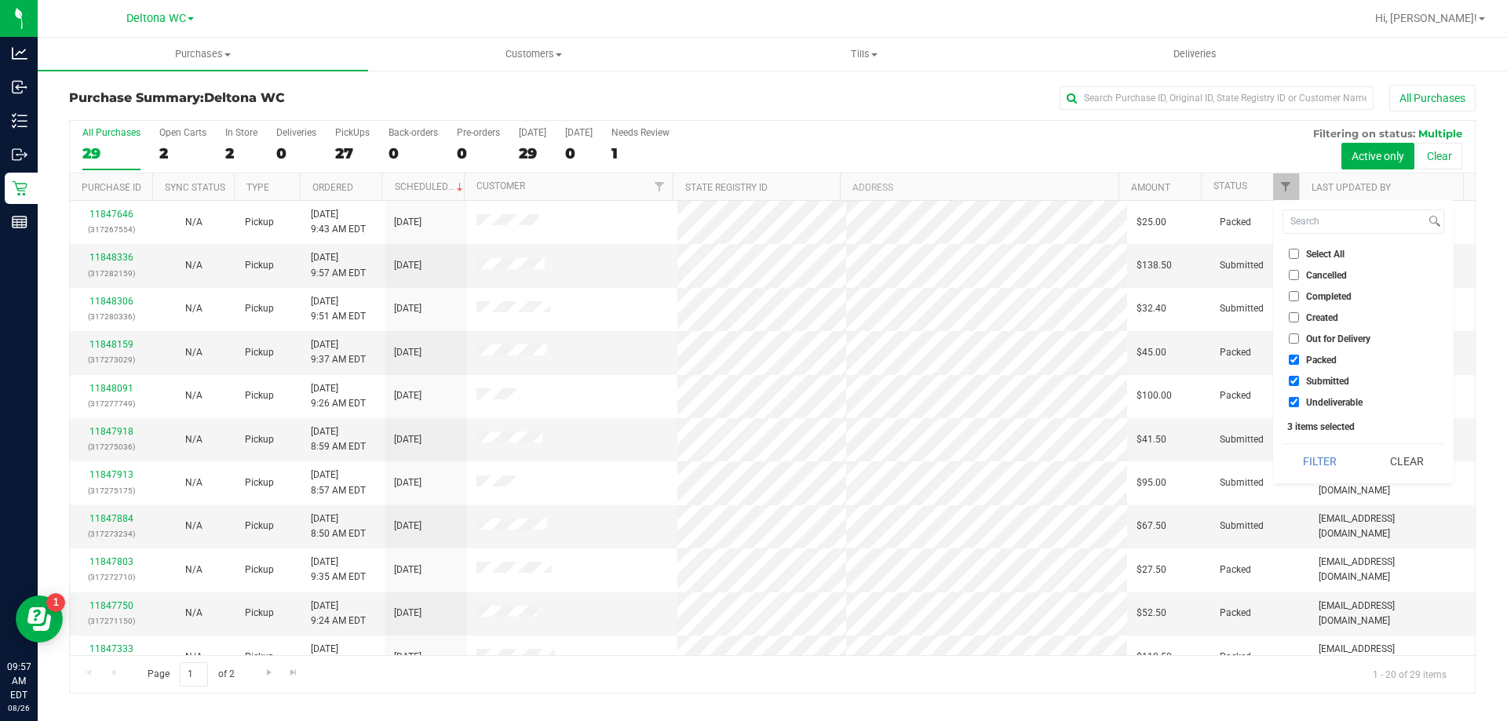
drag, startPoint x: 1295, startPoint y: 357, endPoint x: 1288, endPoint y: 370, distance: 15.1
click at [1293, 359] on input "Packed" at bounding box center [1294, 360] width 10 height 10
checkbox input "false"
drag, startPoint x: 1295, startPoint y: 399, endPoint x: 1304, endPoint y: 423, distance: 25.1
click at [1295, 400] on input "Undeliverable" at bounding box center [1294, 402] width 10 height 10
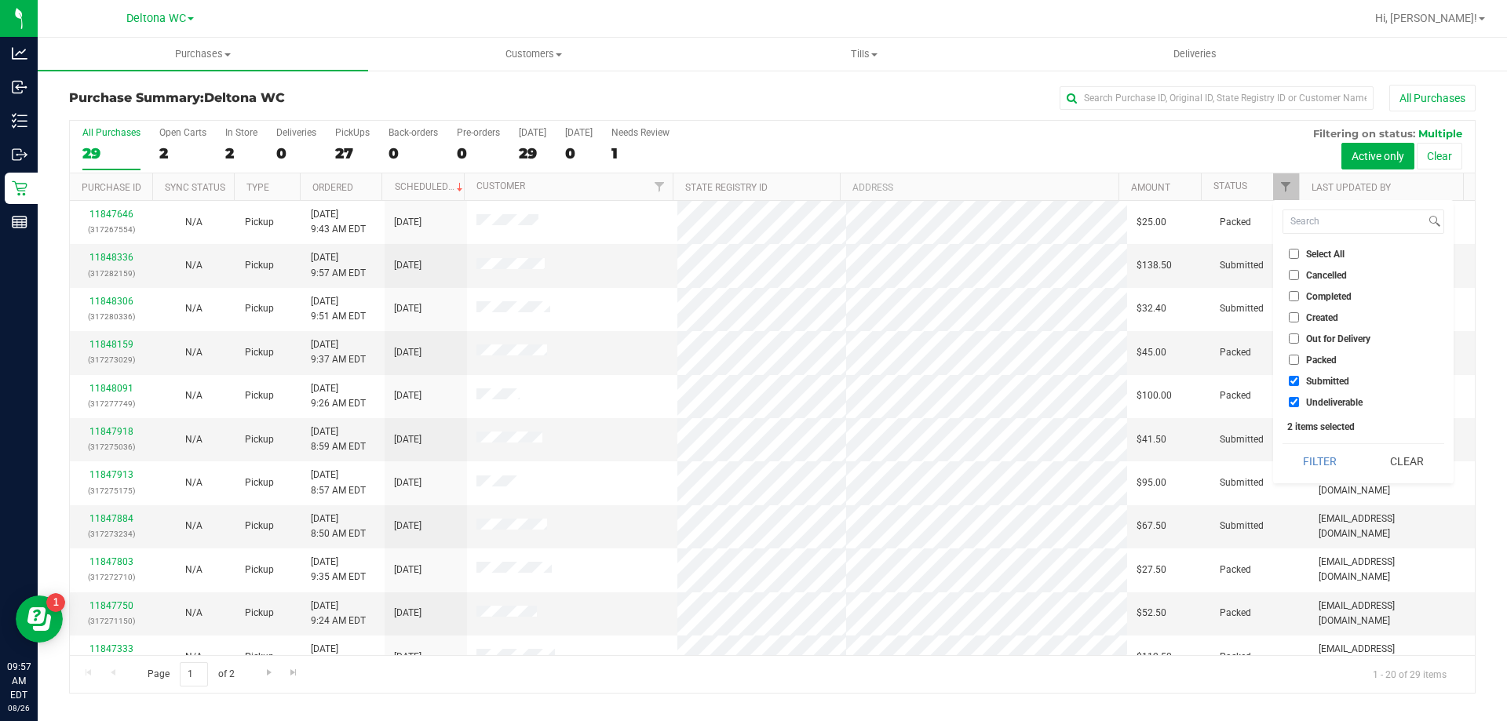
checkbox input "false"
drag, startPoint x: 1319, startPoint y: 452, endPoint x: 1328, endPoint y: 433, distance: 20.7
click at [1315, 452] on button "Filter" at bounding box center [1319, 461] width 75 height 35
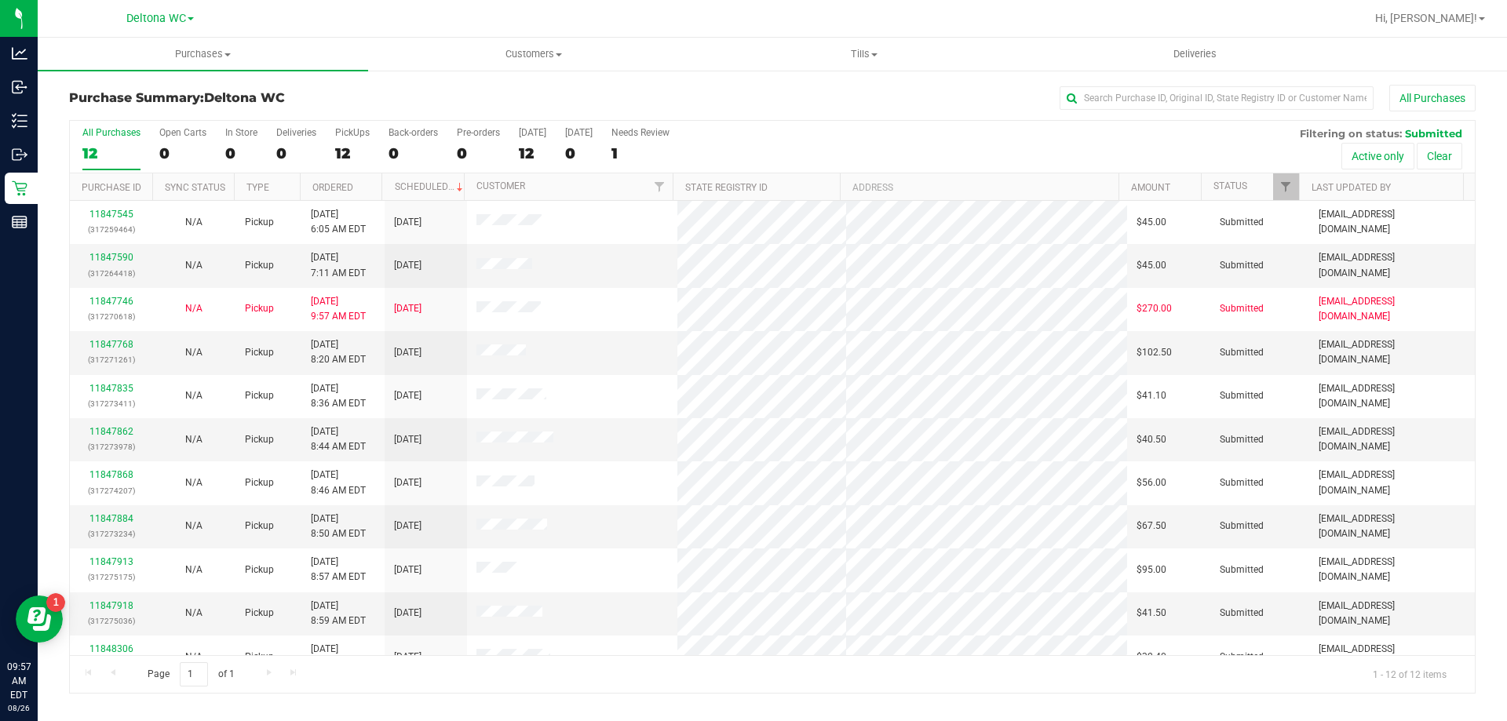
click at [370, 188] on th "Ordered" at bounding box center [341, 186] width 82 height 27
click at [105, 257] on link "11847590" at bounding box center [111, 257] width 44 height 11
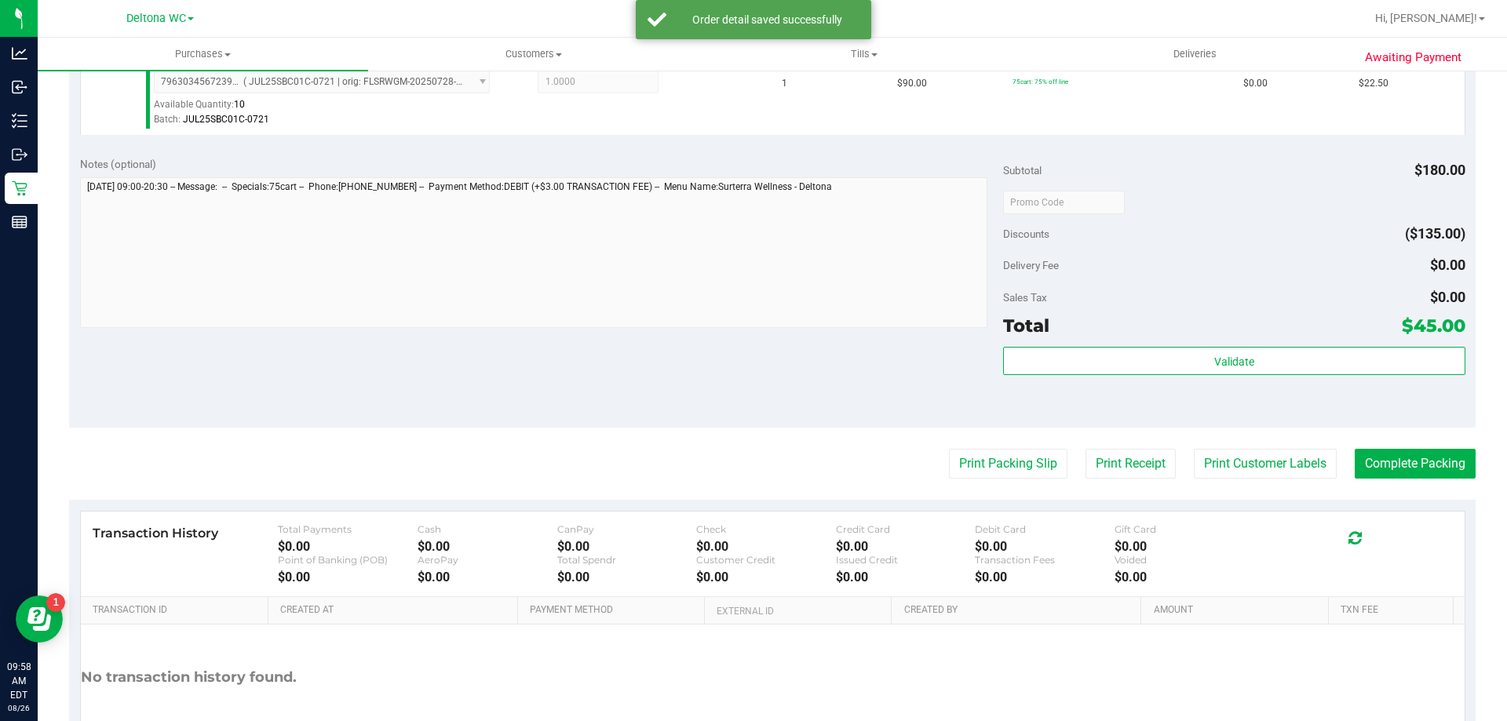
scroll to position [628, 0]
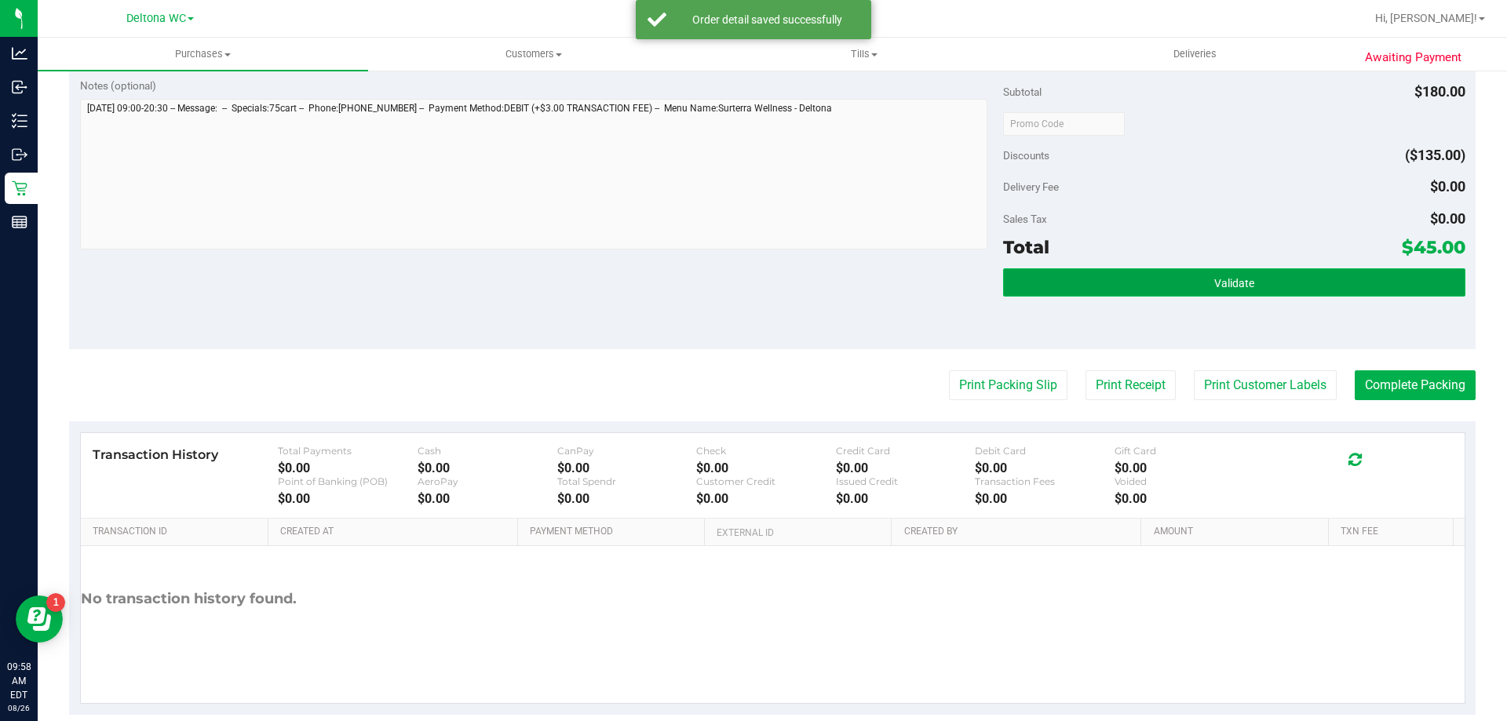
drag, startPoint x: 1166, startPoint y: 283, endPoint x: 1176, endPoint y: 276, distance: 11.3
click at [1170, 282] on button "Validate" at bounding box center [1233, 282] width 461 height 28
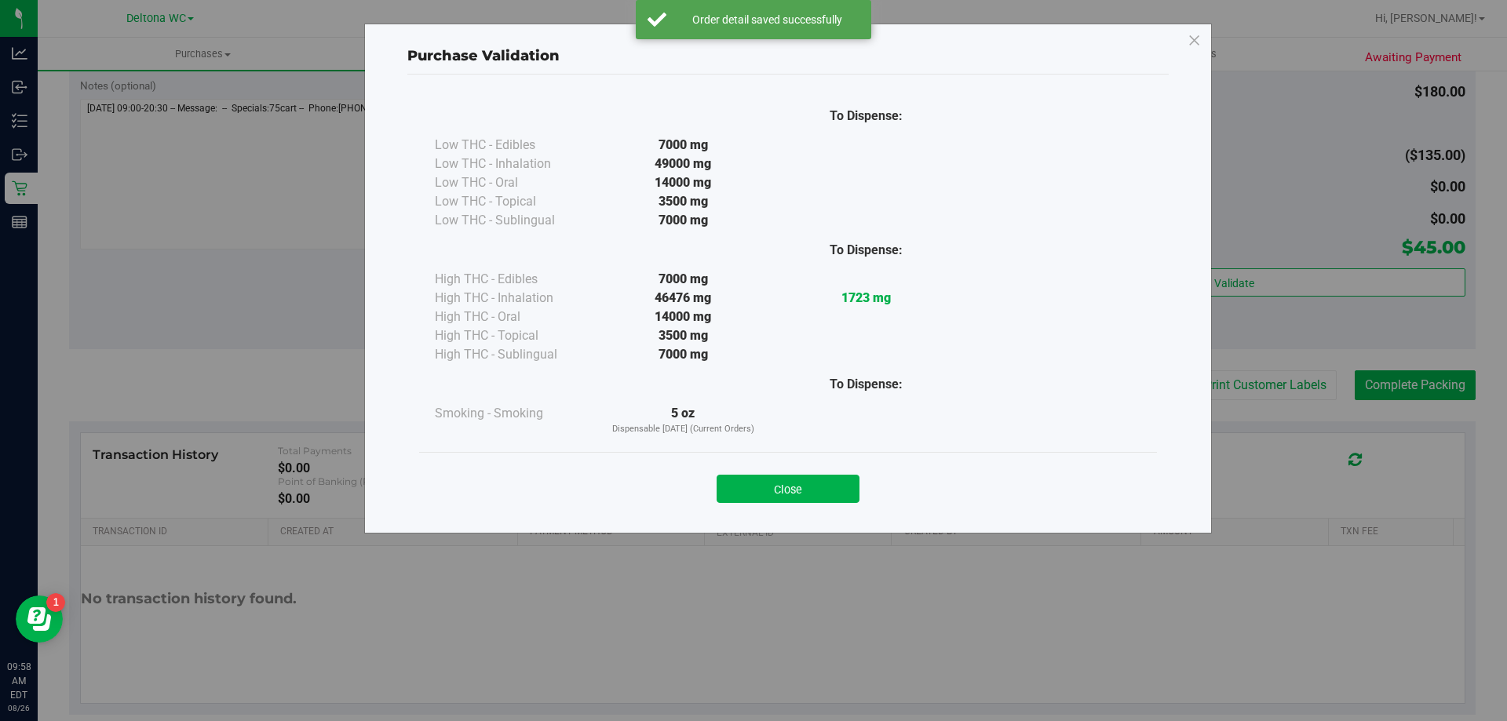
click at [786, 494] on button "Close" at bounding box center [788, 489] width 143 height 28
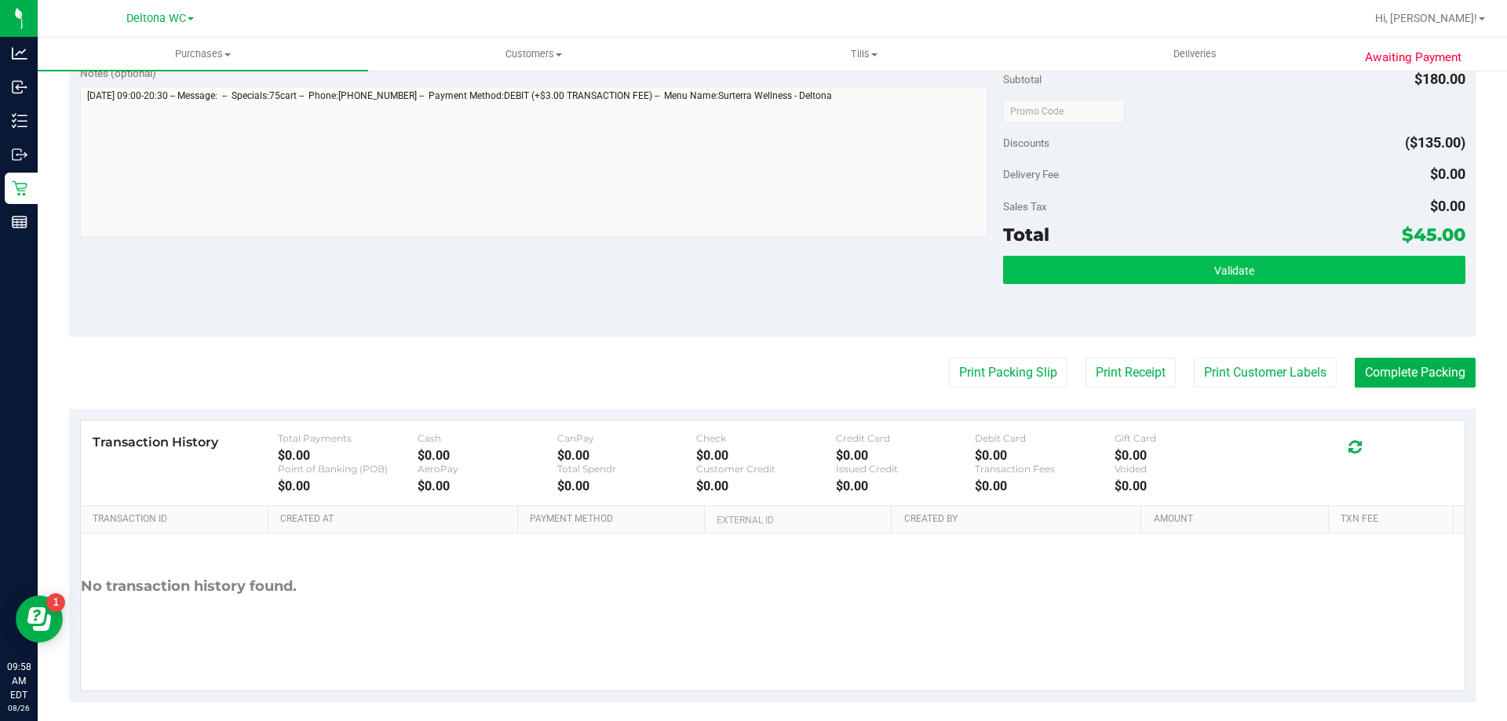
scroll to position [653, 0]
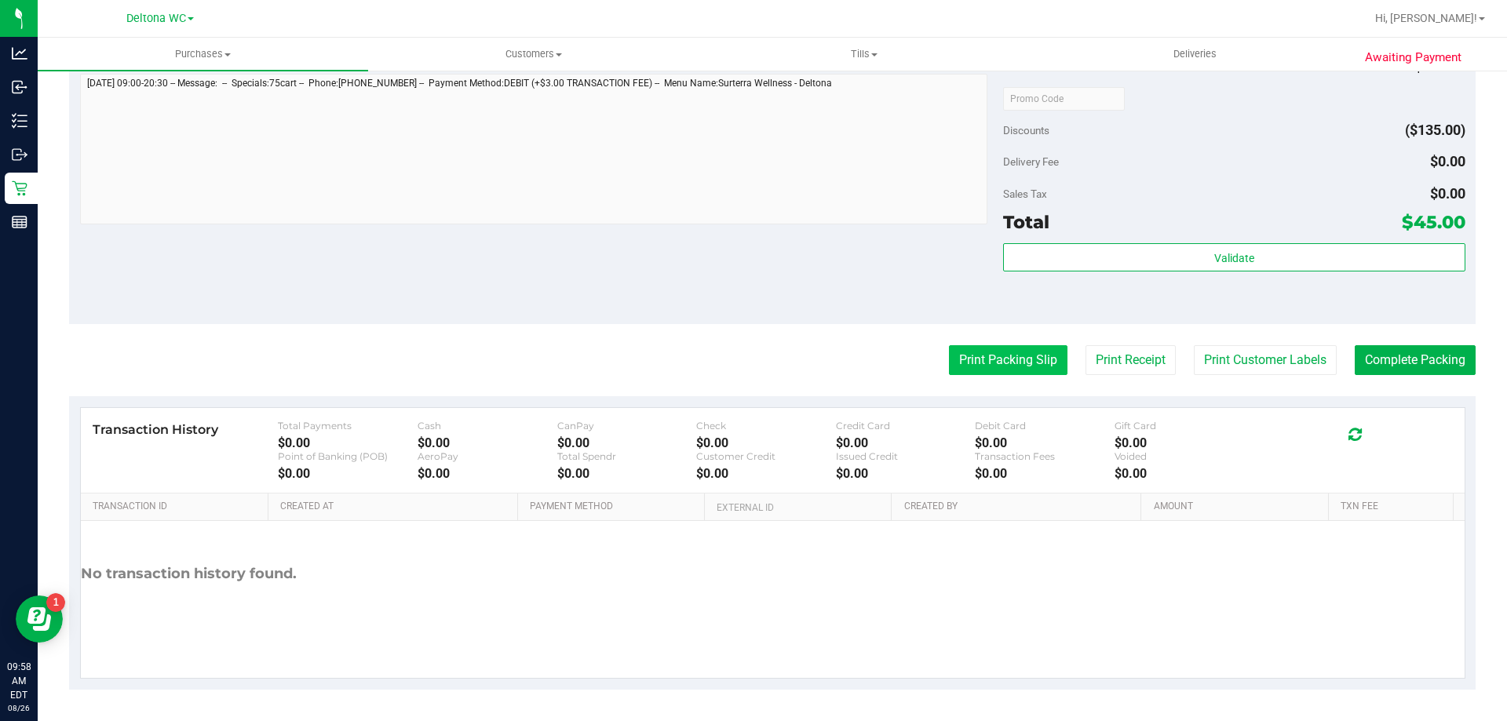
click at [1017, 367] on button "Print Packing Slip" at bounding box center [1008, 360] width 119 height 30
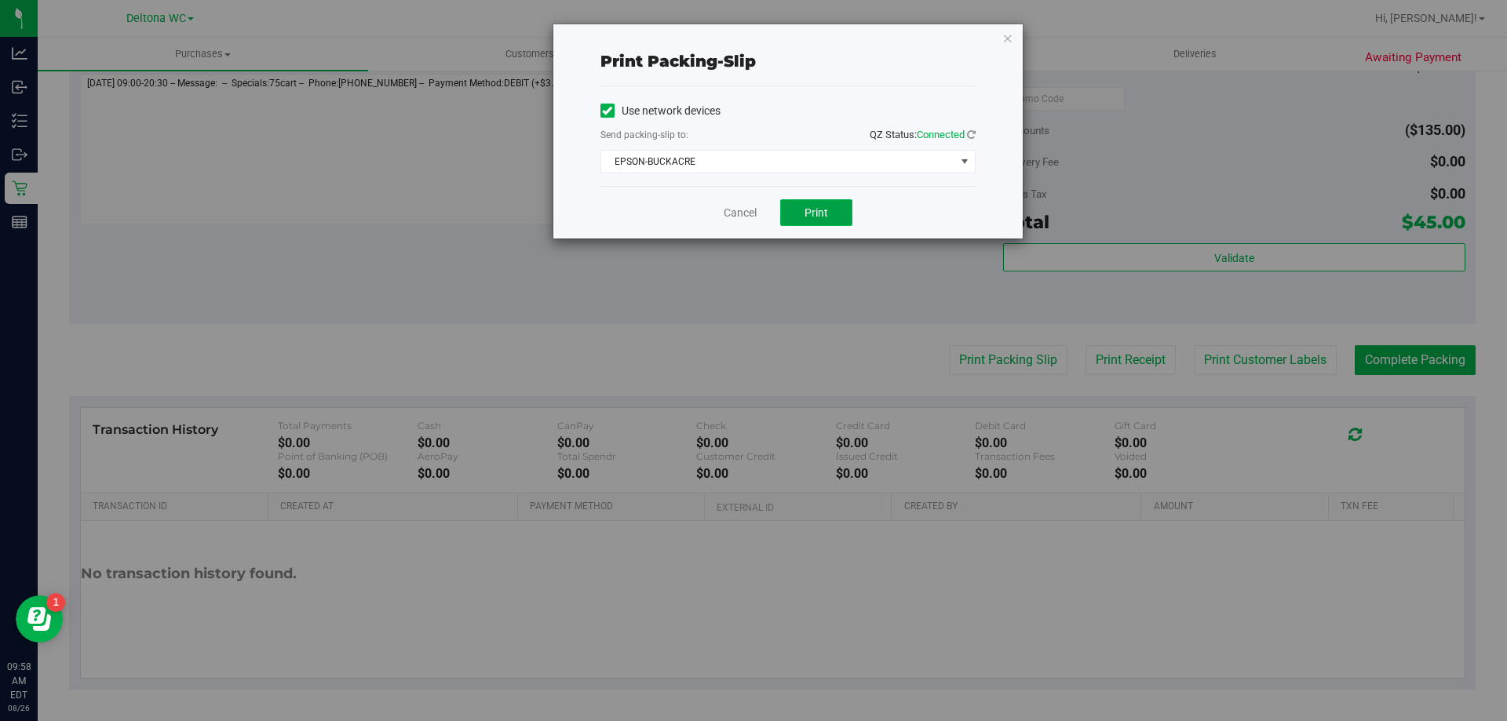
click at [800, 200] on button "Print" at bounding box center [816, 212] width 72 height 27
click at [747, 213] on link "Cancel" at bounding box center [740, 213] width 33 height 16
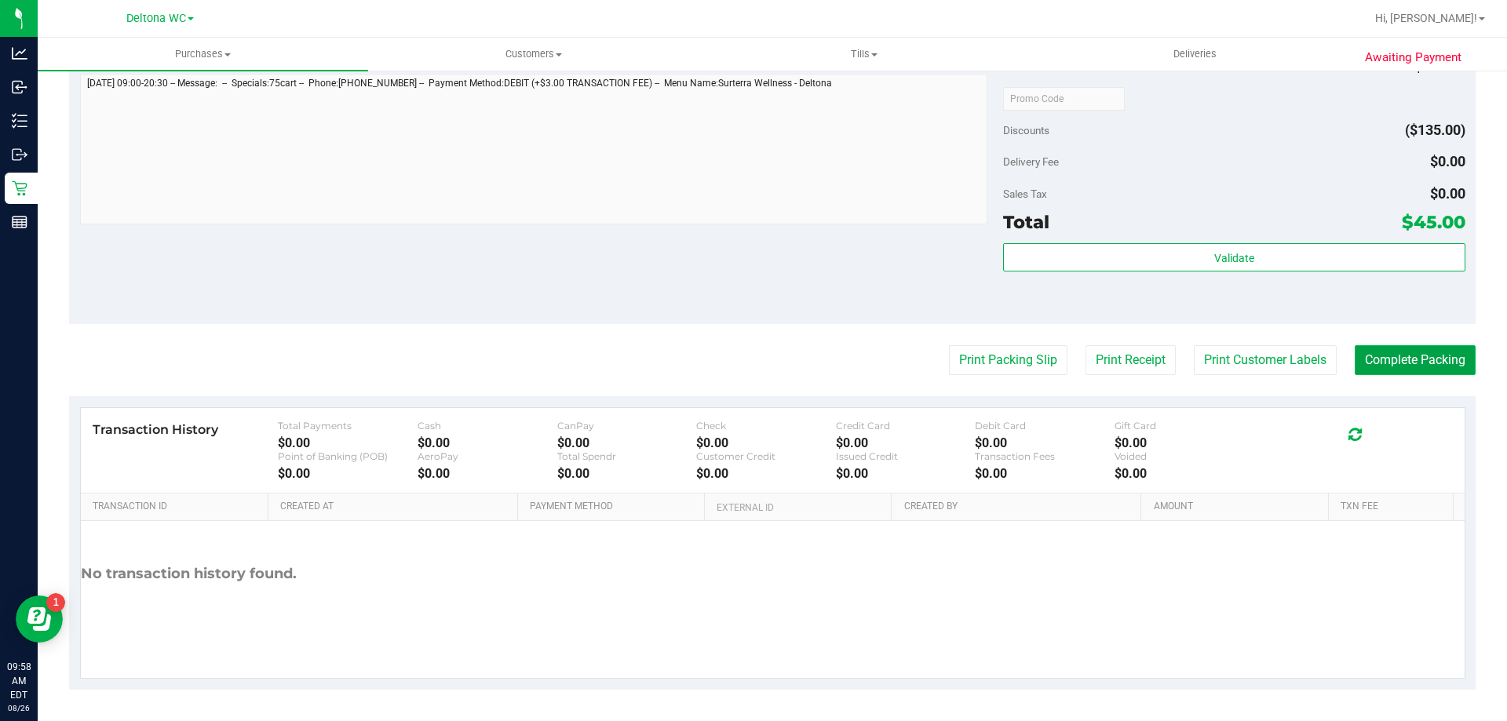
click at [1424, 364] on button "Complete Packing" at bounding box center [1415, 360] width 121 height 30
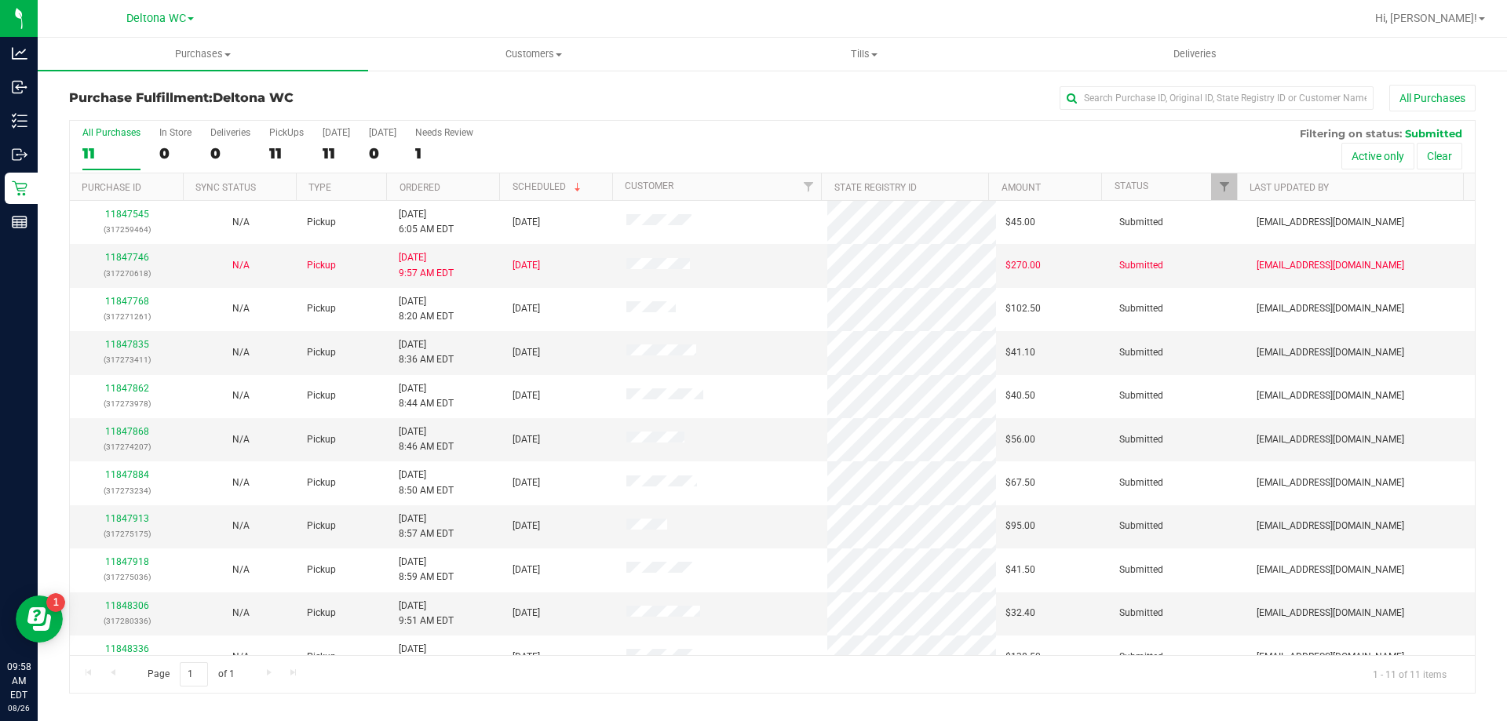
click at [469, 188] on th "Ordered" at bounding box center [442, 186] width 113 height 27
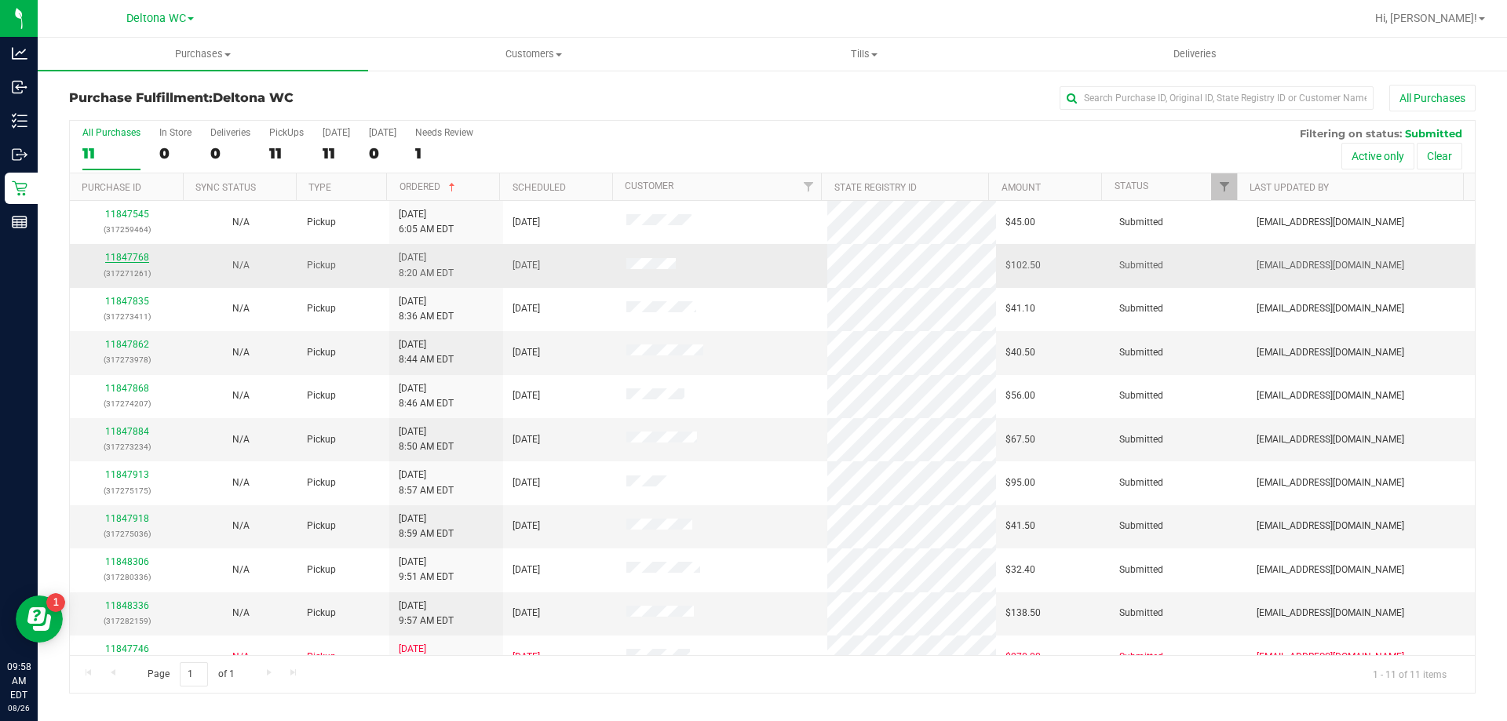
click at [121, 258] on link "11847768" at bounding box center [127, 257] width 44 height 11
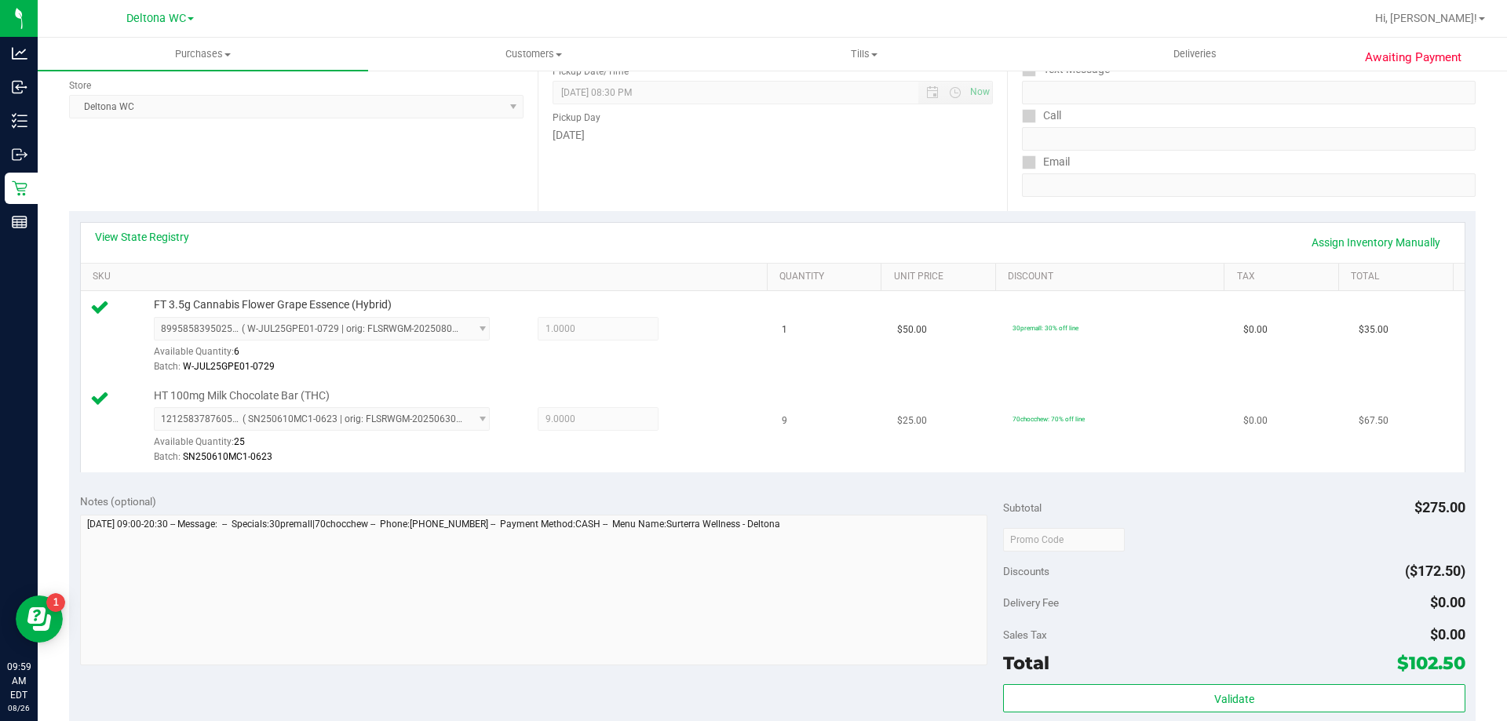
scroll to position [314, 0]
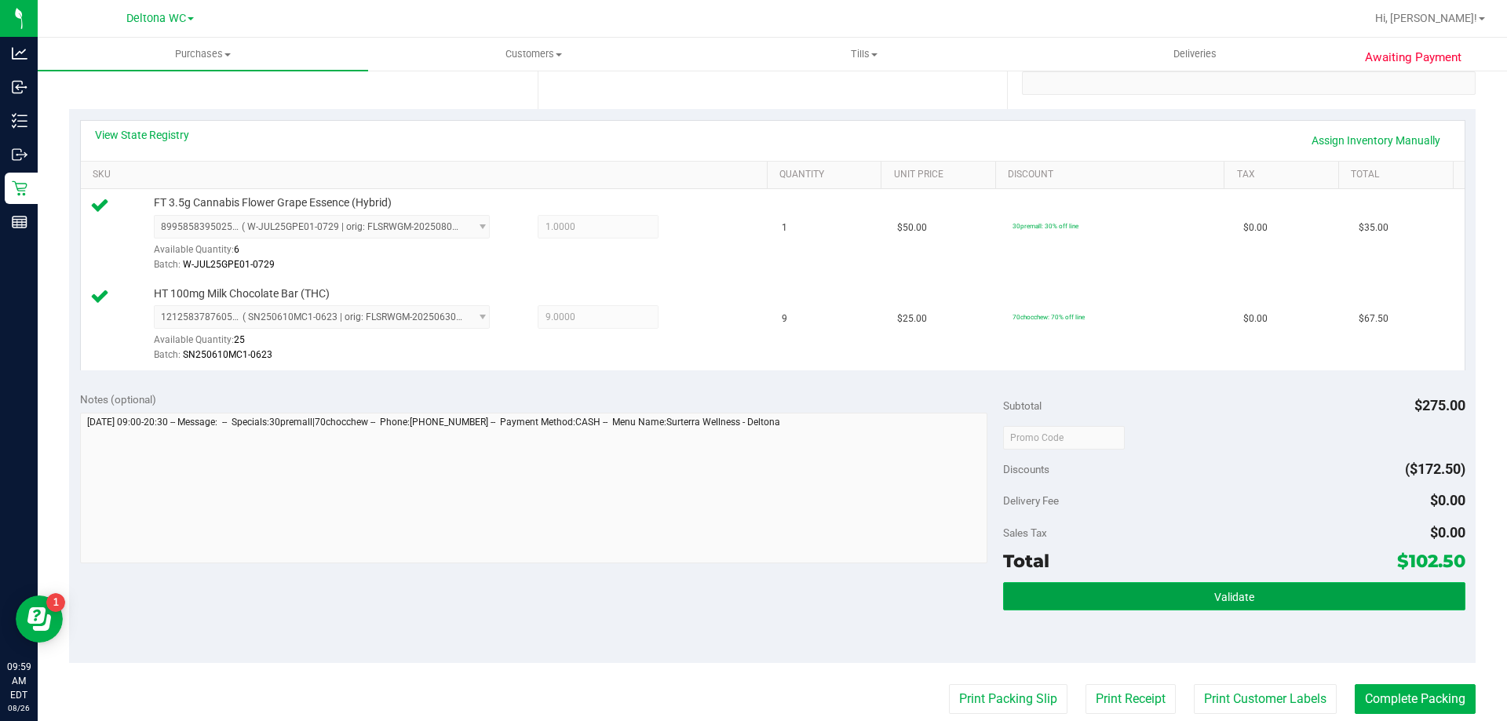
drag, startPoint x: 1249, startPoint y: 593, endPoint x: 1286, endPoint y: 588, distance: 36.4
click at [1249, 593] on button "Validate" at bounding box center [1233, 596] width 461 height 28
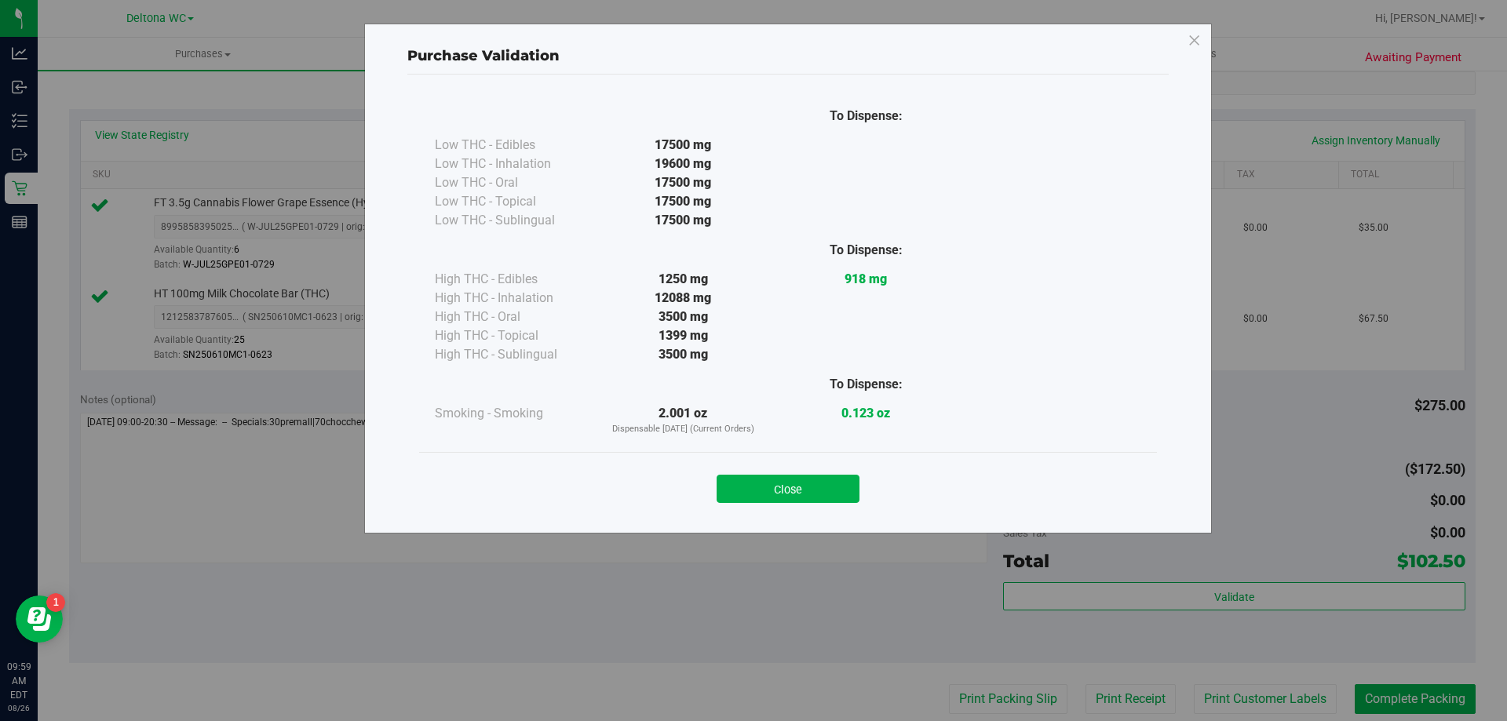
drag, startPoint x: 808, startPoint y: 489, endPoint x: 827, endPoint y: 487, distance: 19.7
click at [809, 489] on button "Close" at bounding box center [788, 489] width 143 height 28
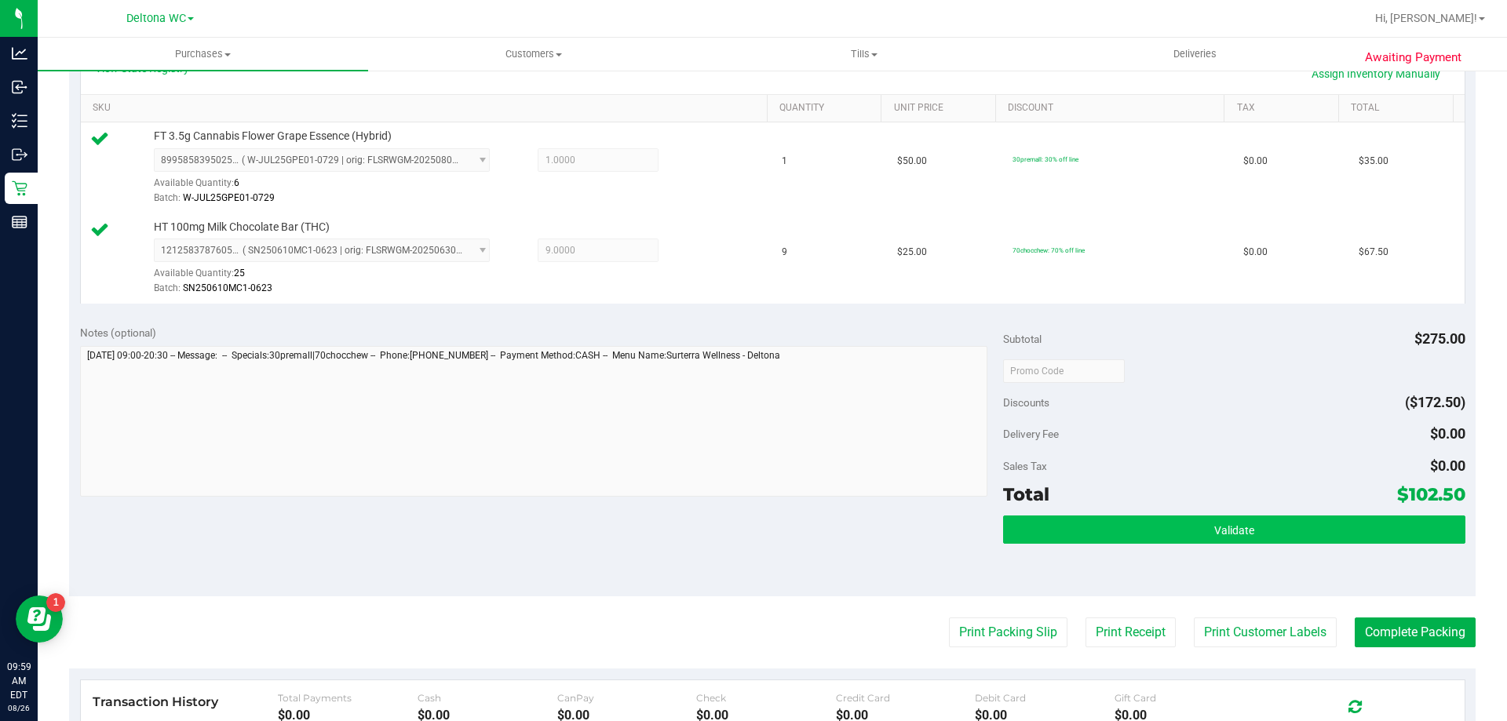
scroll to position [471, 0]
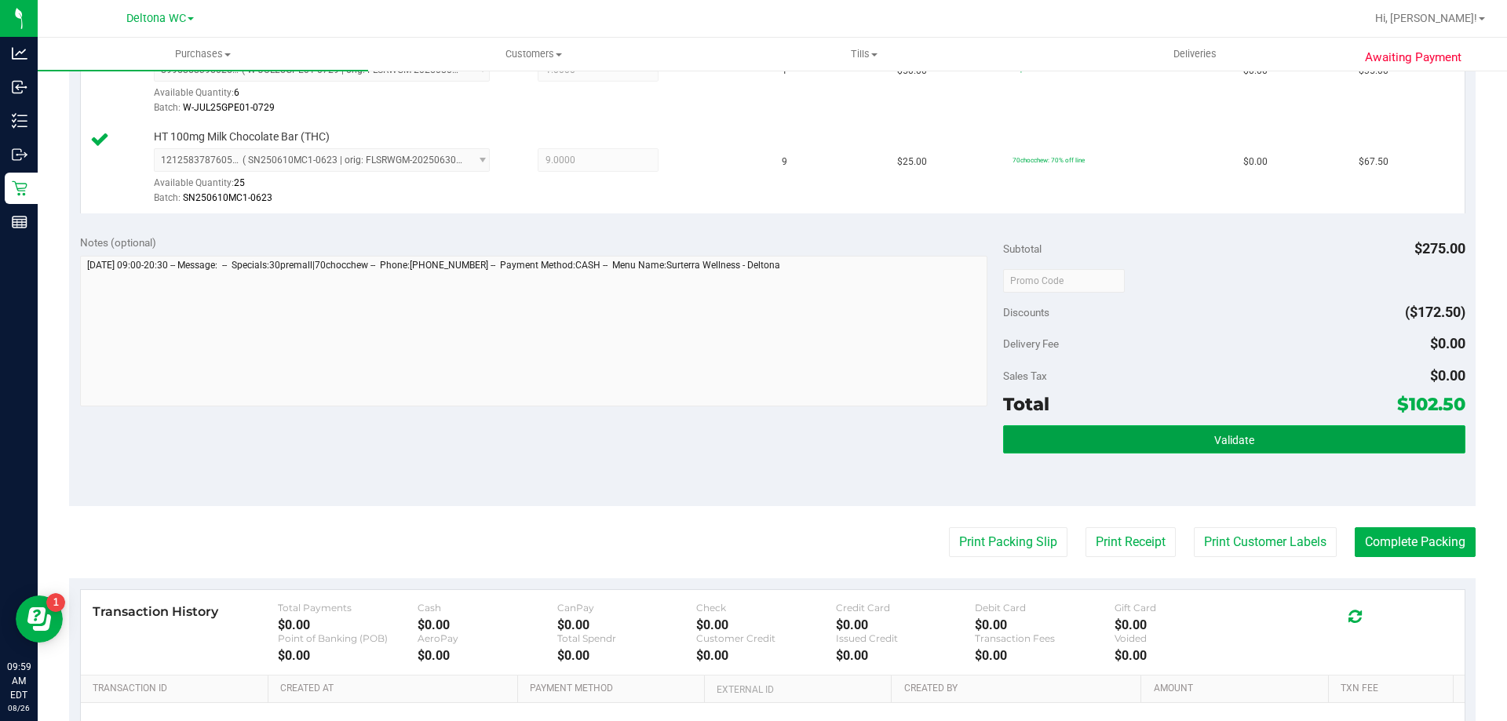
click at [1158, 430] on button "Validate" at bounding box center [1233, 439] width 461 height 28
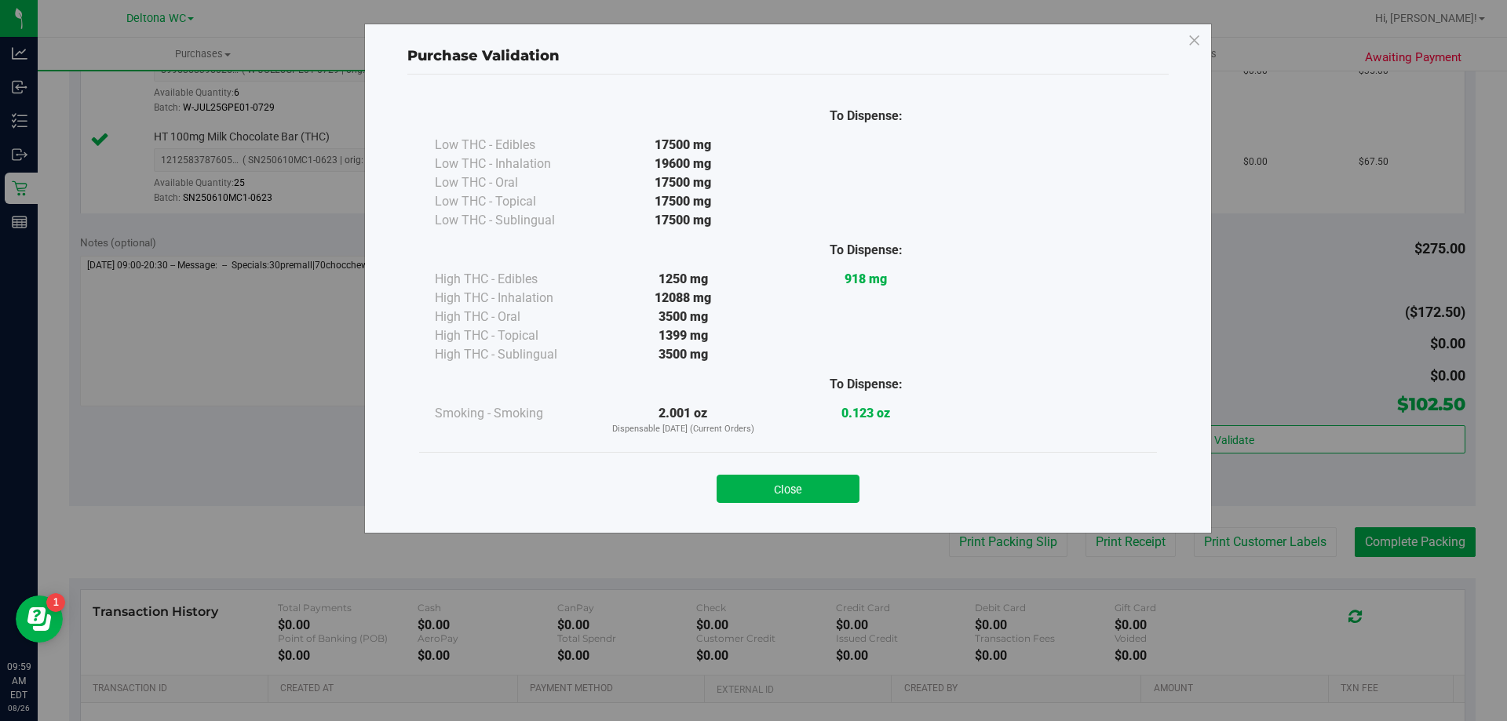
drag, startPoint x: 805, startPoint y: 488, endPoint x: 852, endPoint y: 492, distance: 47.3
click at [808, 485] on button "Close" at bounding box center [788, 489] width 143 height 28
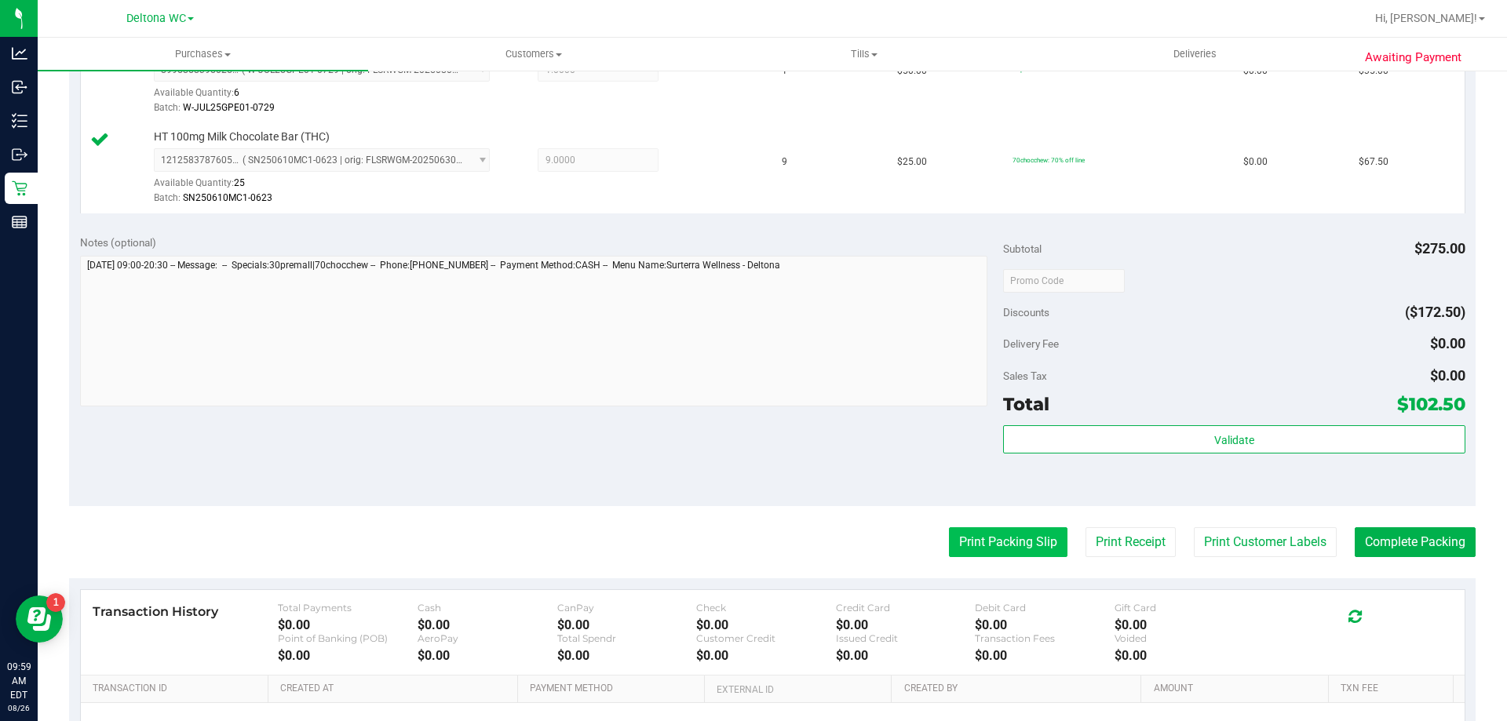
click at [970, 534] on button "Print Packing Slip" at bounding box center [1008, 542] width 119 height 30
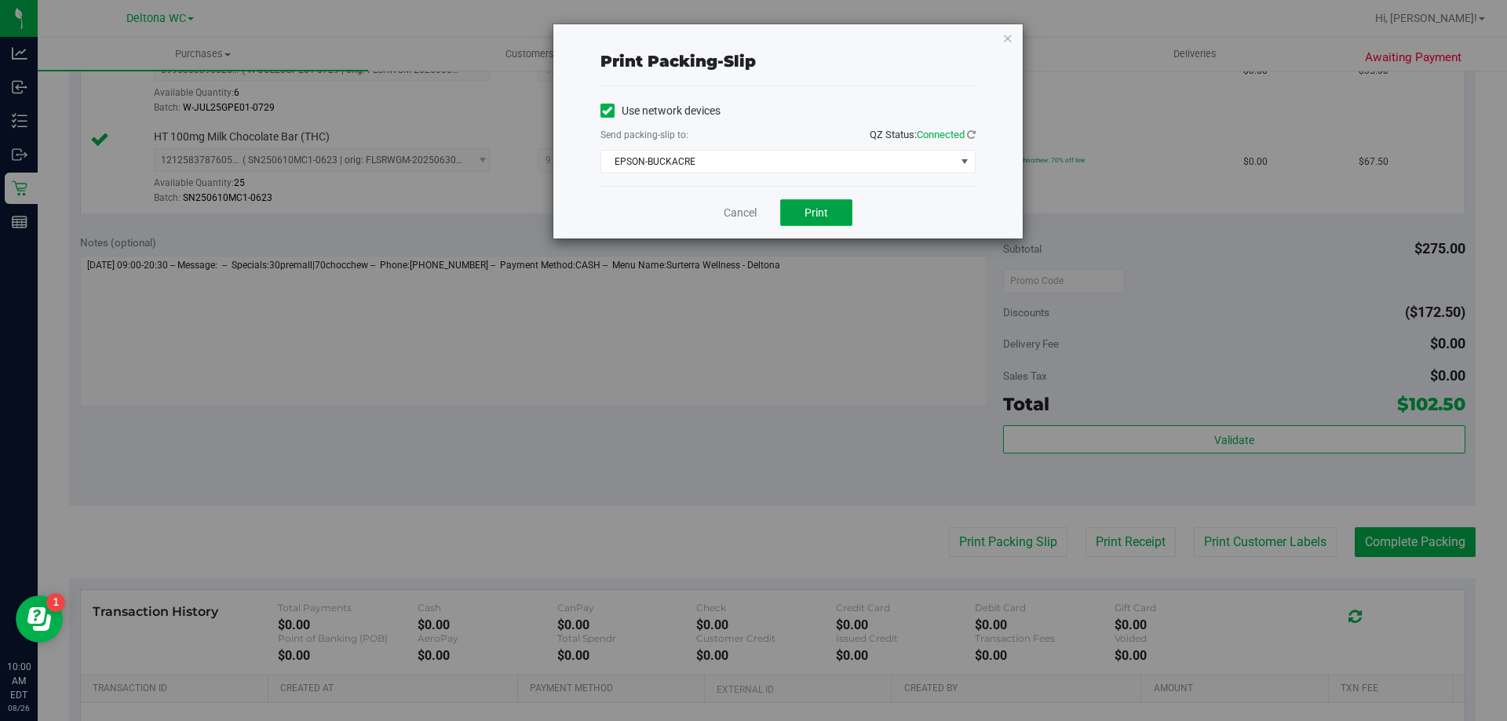
click at [817, 217] on span "Print" at bounding box center [816, 212] width 24 height 13
click at [742, 209] on link "Cancel" at bounding box center [740, 213] width 33 height 16
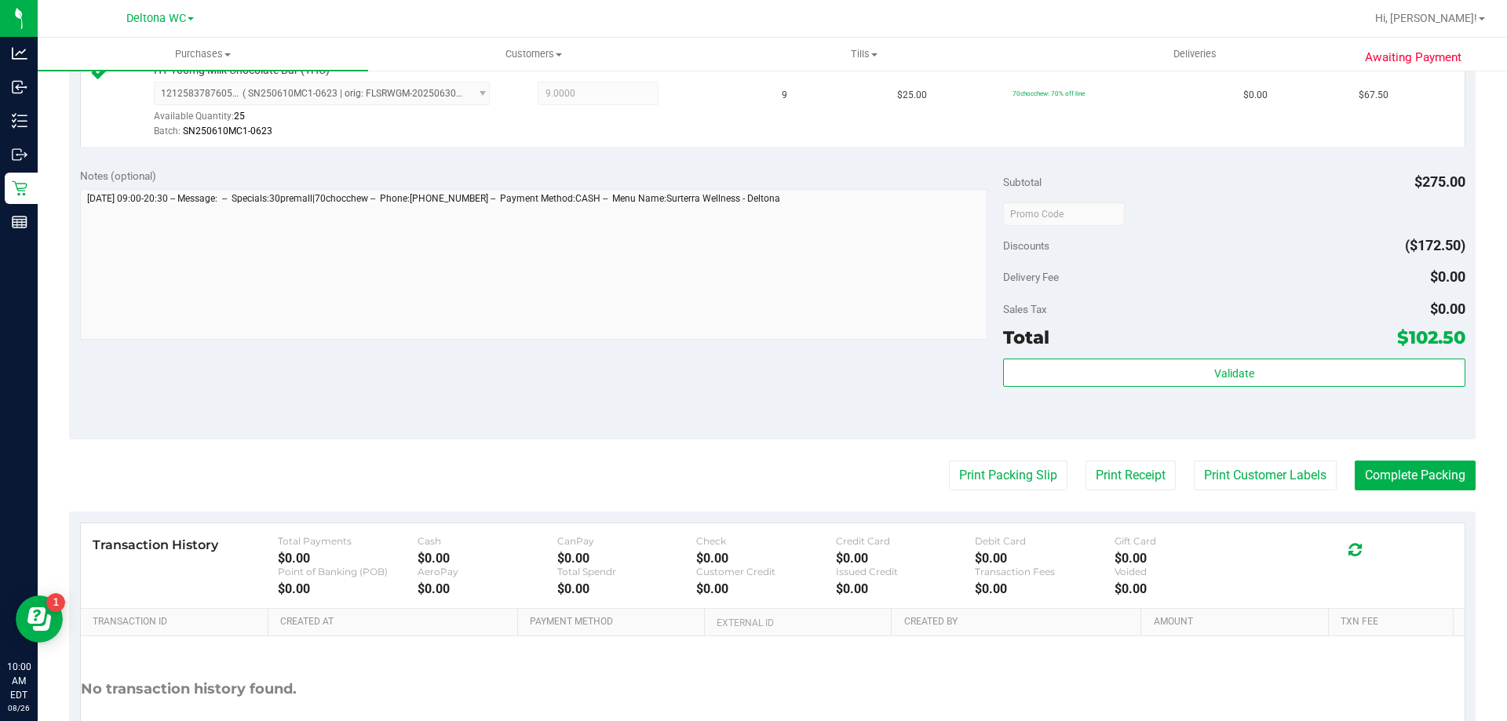
scroll to position [628, 0]
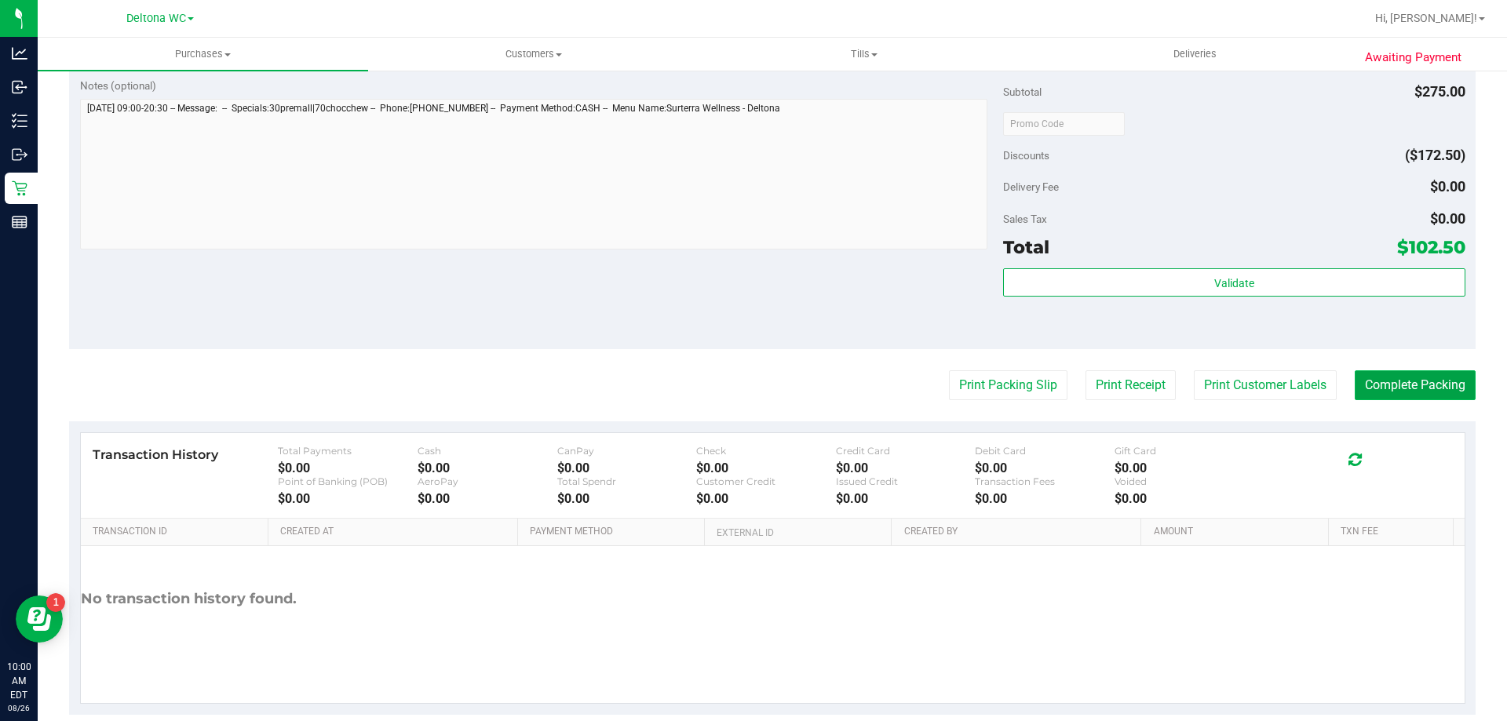
drag, startPoint x: 1382, startPoint y: 386, endPoint x: 1413, endPoint y: 377, distance: 31.8
click at [1388, 385] on button "Complete Packing" at bounding box center [1415, 385] width 121 height 30
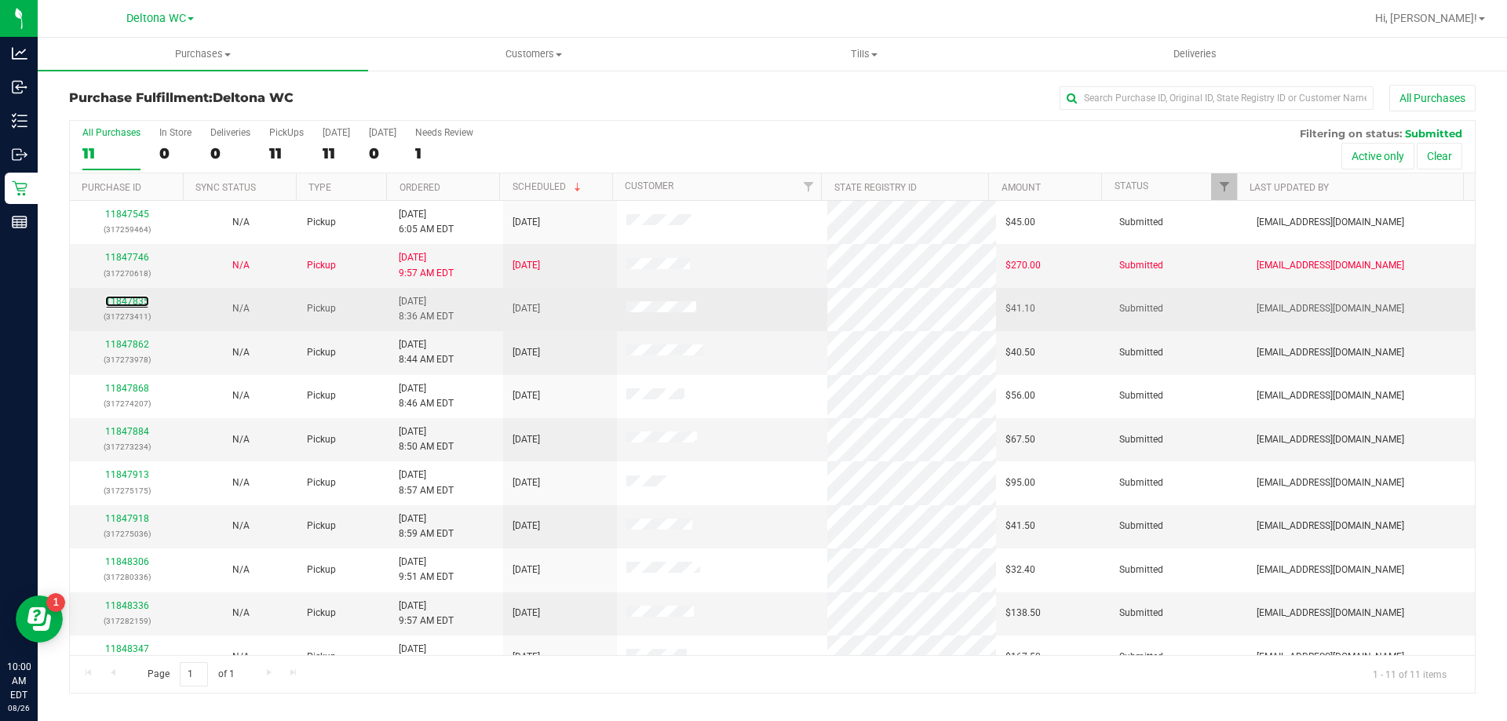
click at [118, 305] on link "11847835" at bounding box center [127, 301] width 44 height 11
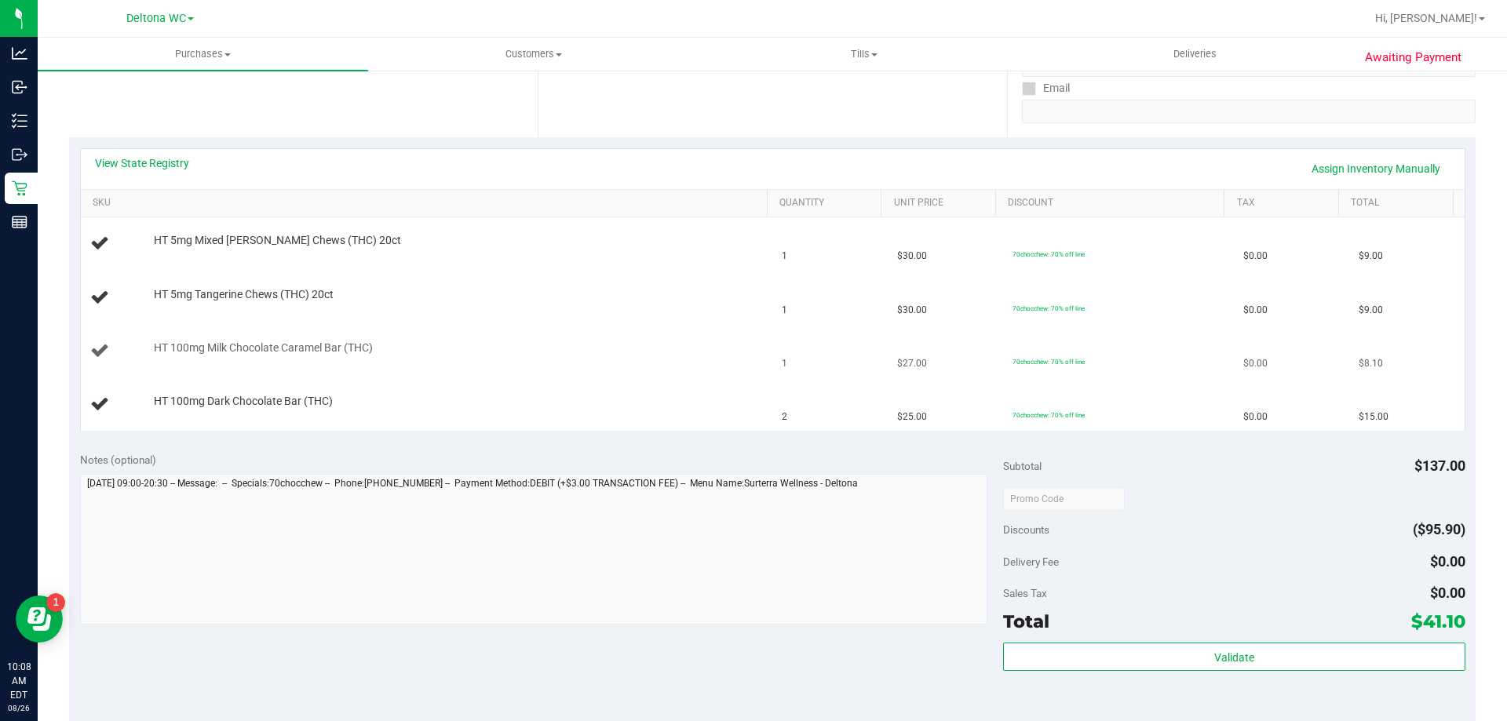
scroll to position [314, 0]
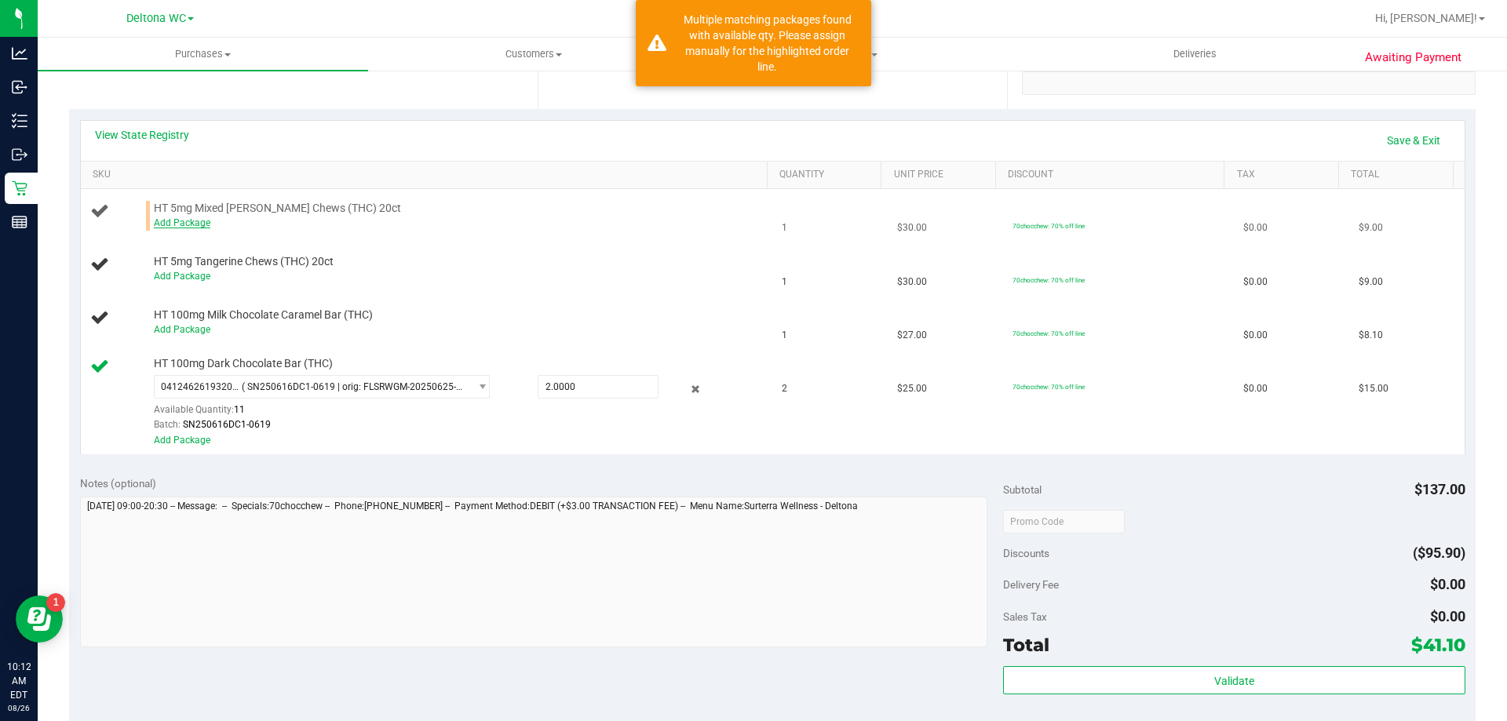
click at [190, 218] on link "Add Package" at bounding box center [182, 222] width 57 height 11
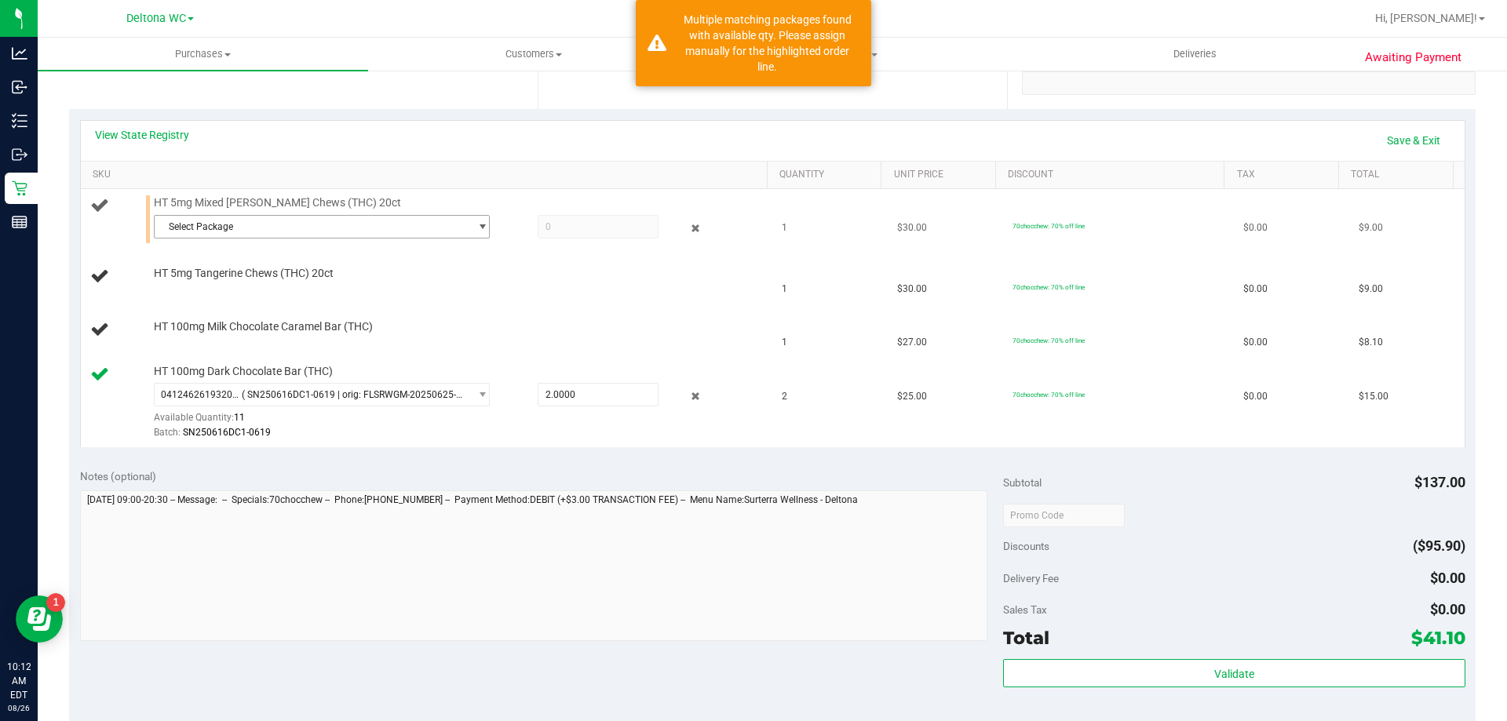
click at [208, 228] on span "Select Package" at bounding box center [312, 227] width 315 height 22
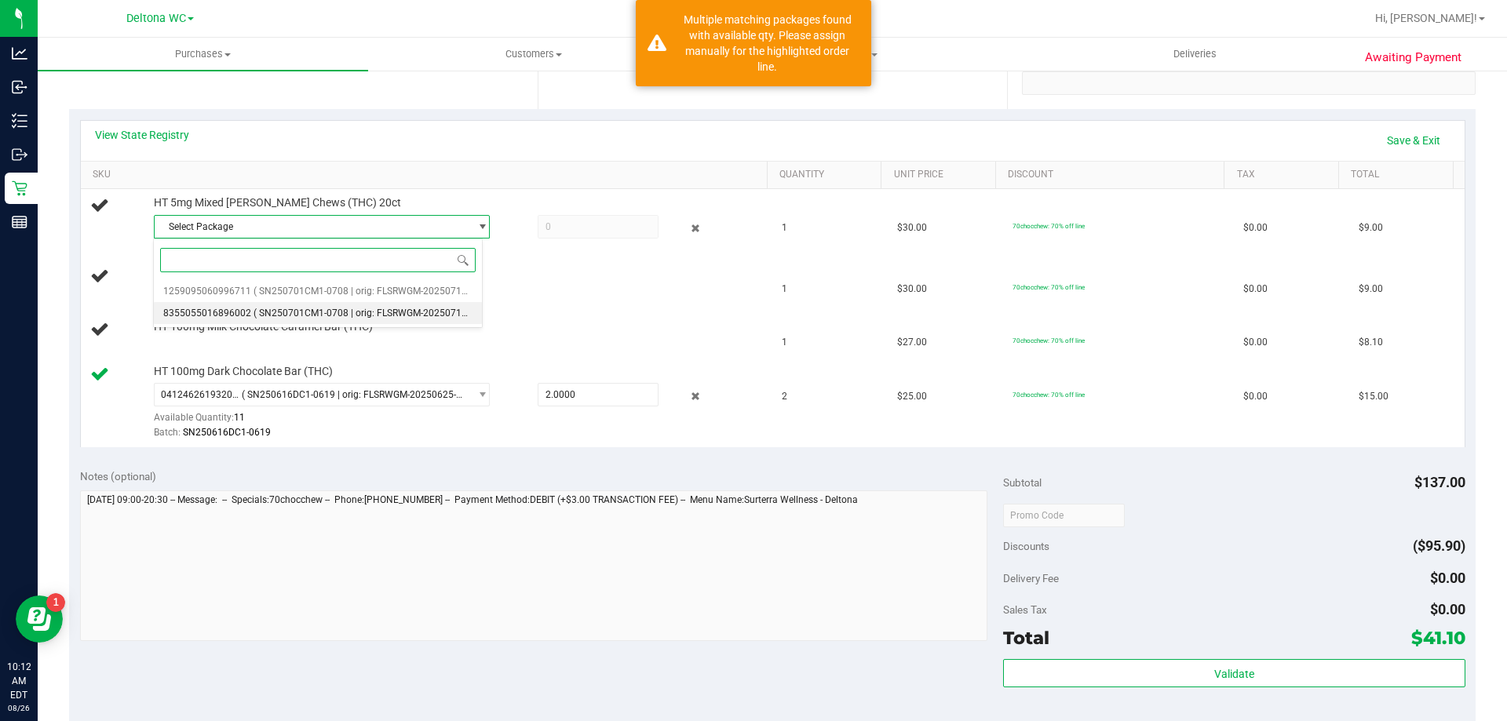
click at [300, 308] on span "( SN250701CM1-0708 | orig: FLSRWGM-20250714-1053 )" at bounding box center [374, 313] width 243 height 11
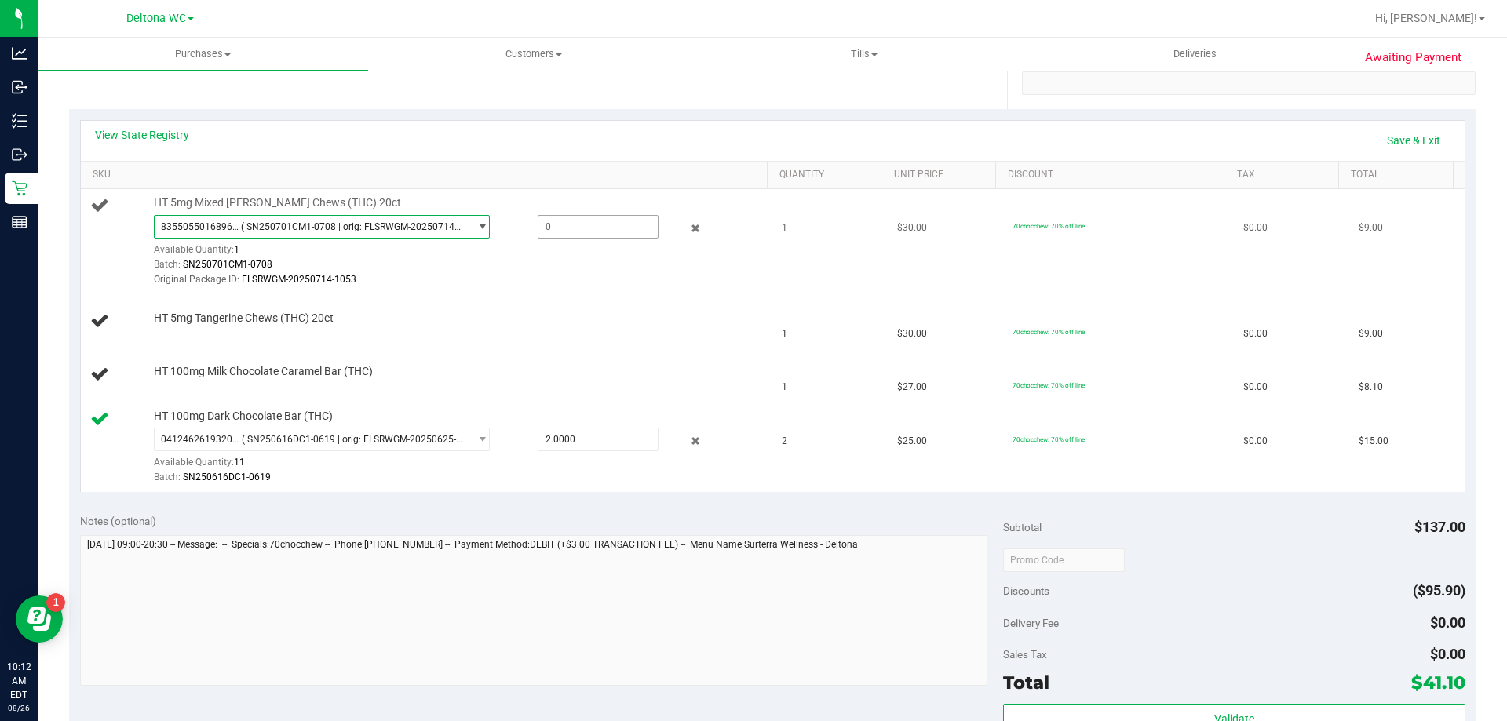
click at [552, 226] on span at bounding box center [598, 227] width 121 height 24
type input "1"
type input "1.0000"
click at [561, 262] on div "Batch: SN250701CM1-0708" at bounding box center [457, 264] width 606 height 15
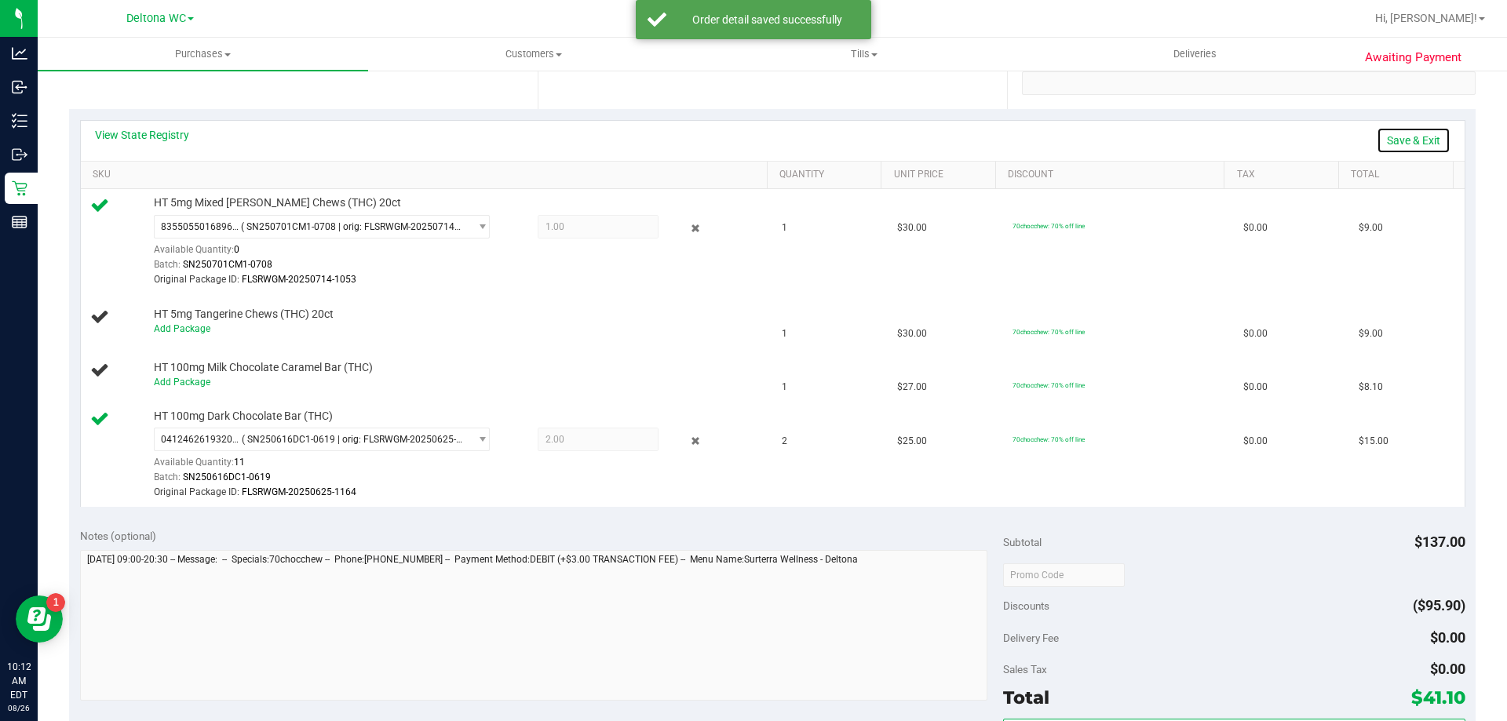
click at [1417, 140] on link "Save & Exit" at bounding box center [1414, 140] width 74 height 27
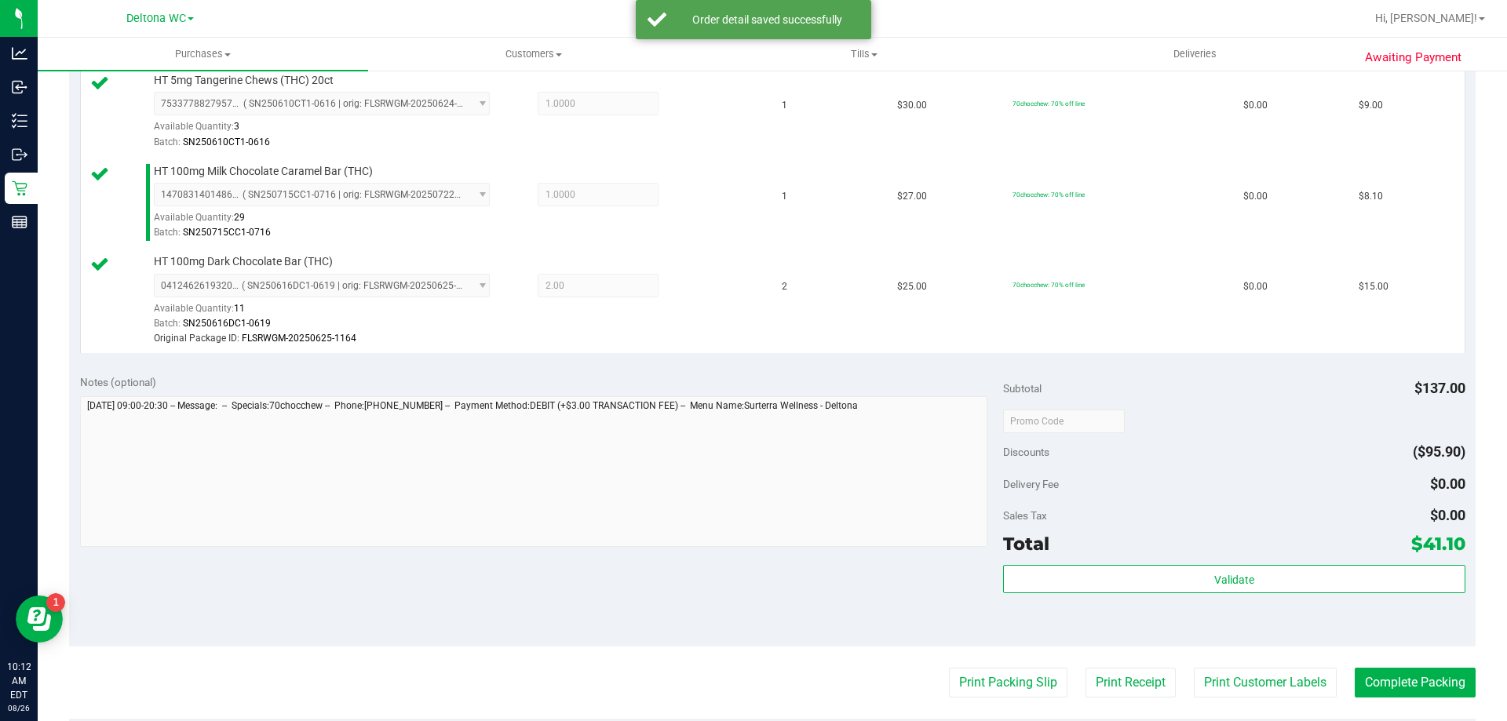
scroll to position [549, 0]
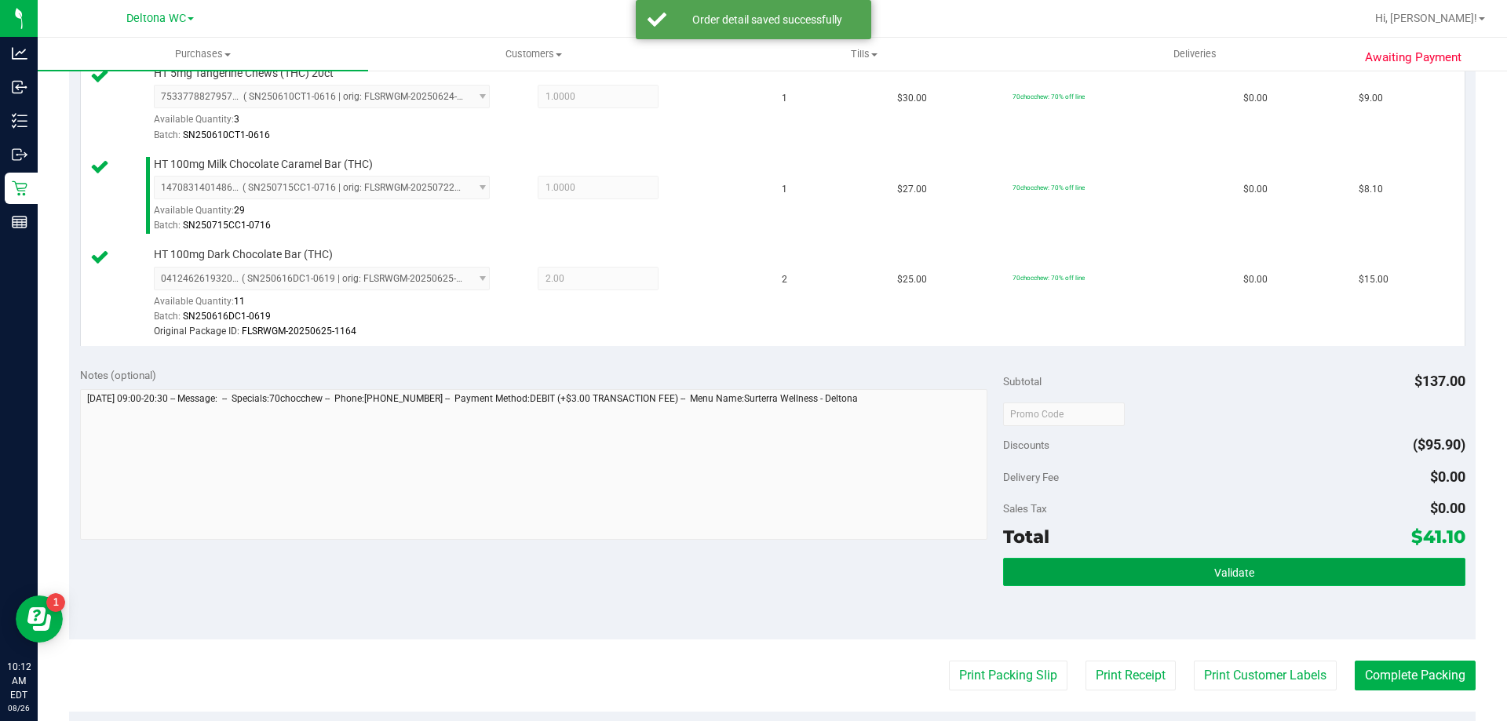
click at [1165, 578] on button "Validate" at bounding box center [1233, 572] width 461 height 28
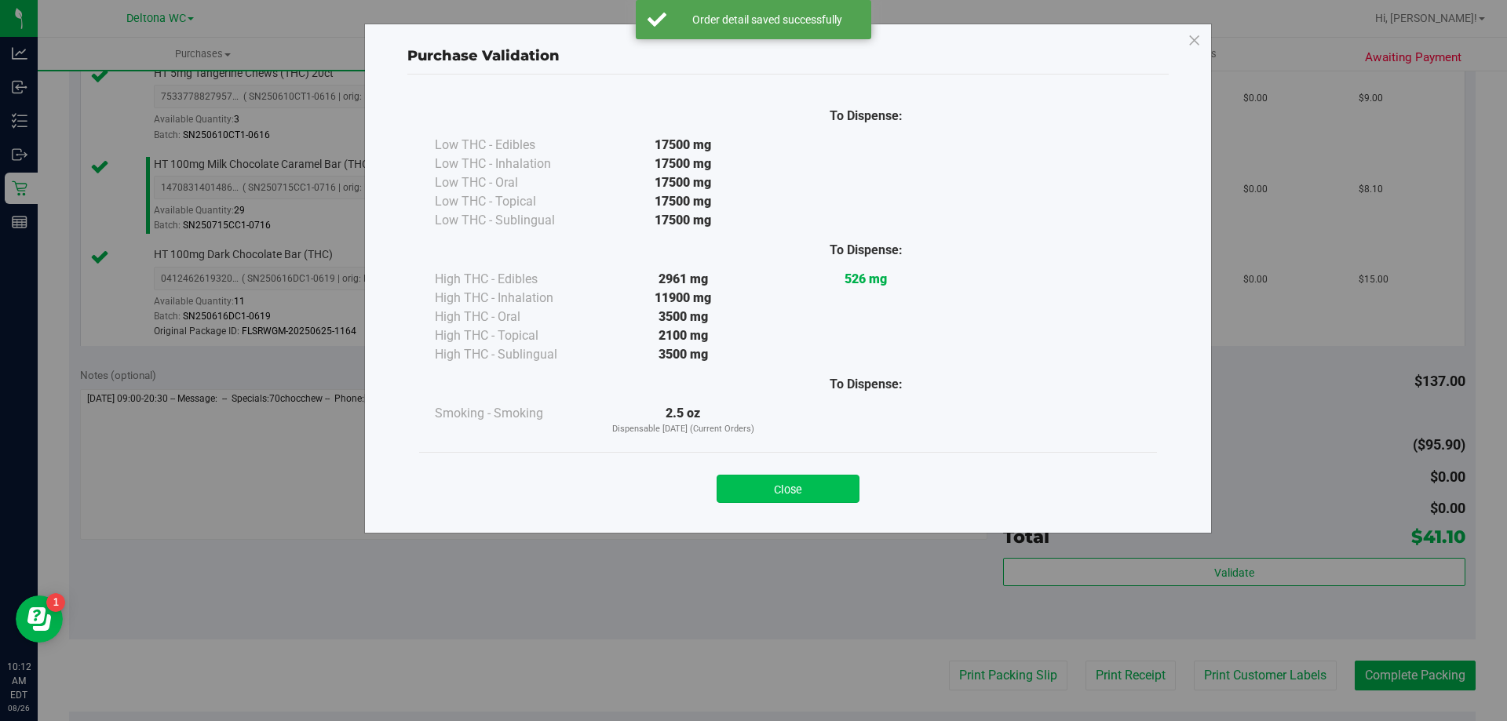
click at [775, 484] on button "Close" at bounding box center [788, 489] width 143 height 28
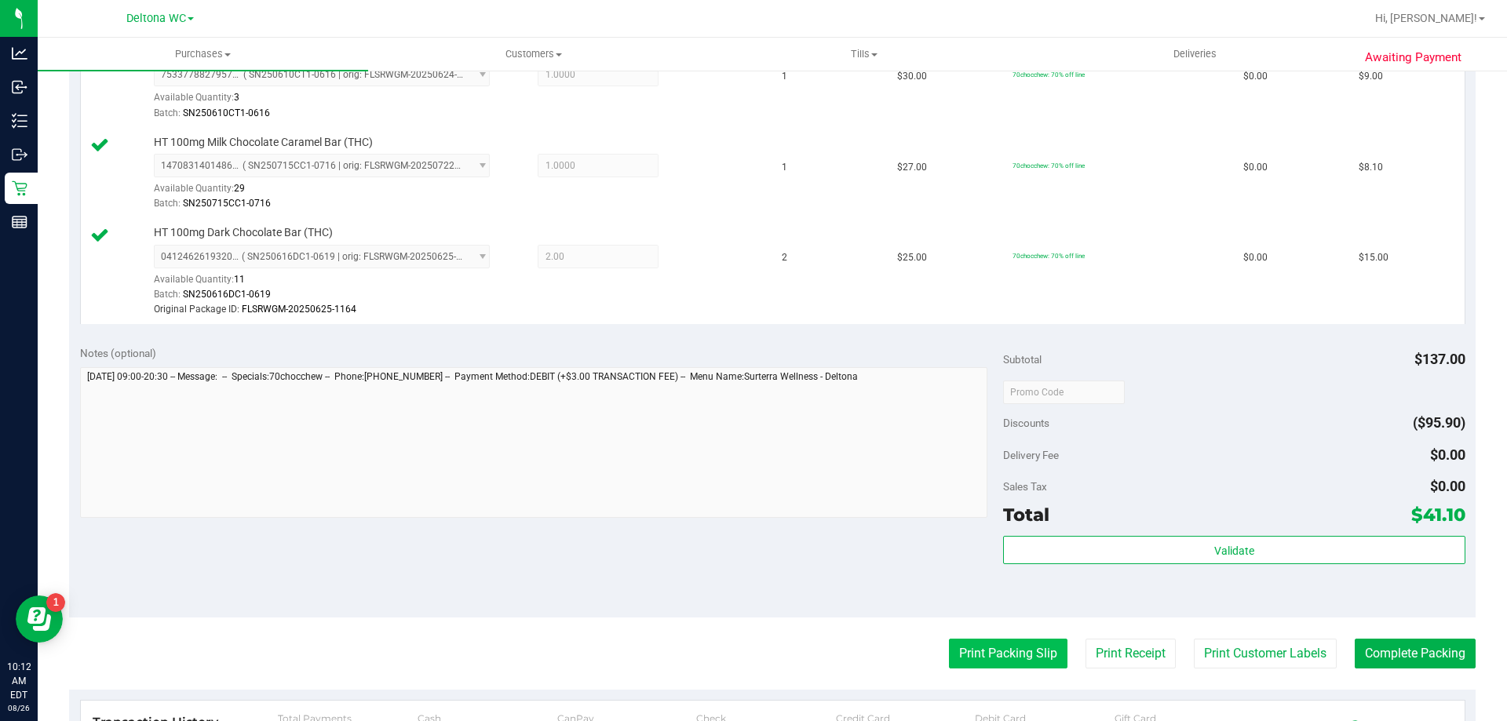
scroll to position [706, 0]
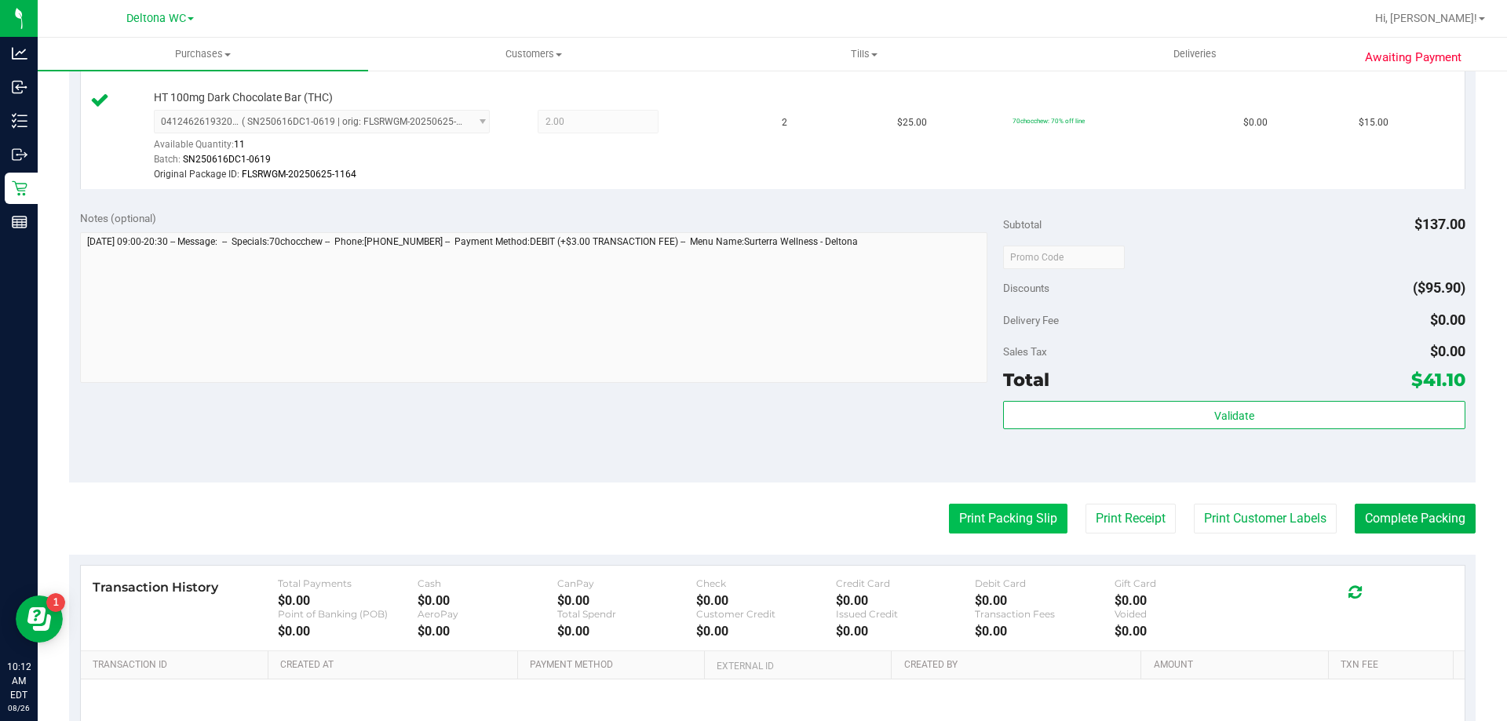
click at [968, 526] on button "Print Packing Slip" at bounding box center [1008, 519] width 119 height 30
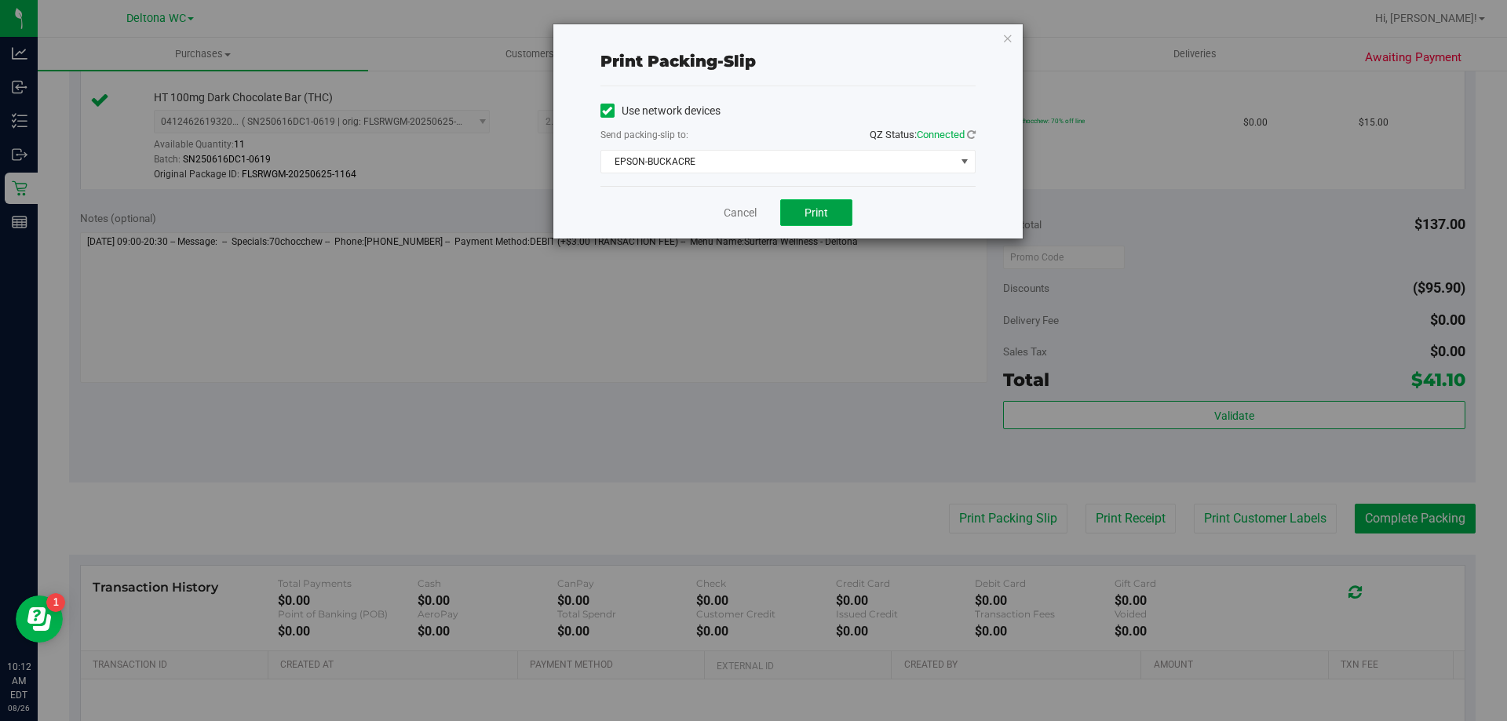
click at [834, 217] on button "Print" at bounding box center [816, 212] width 72 height 27
click at [718, 224] on div "Cancel Print" at bounding box center [787, 212] width 375 height 53
click at [728, 211] on link "Cancel" at bounding box center [740, 213] width 33 height 16
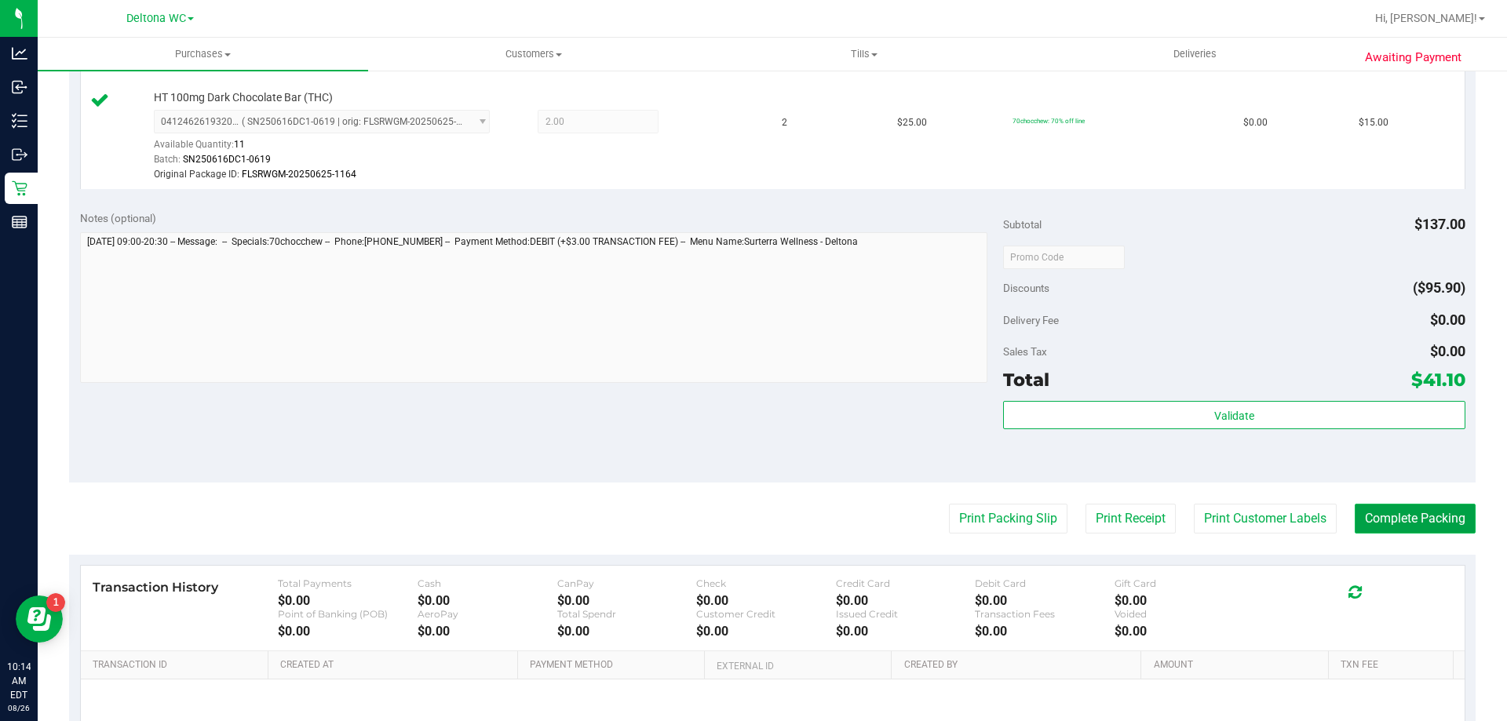
click at [1375, 523] on button "Complete Packing" at bounding box center [1415, 519] width 121 height 30
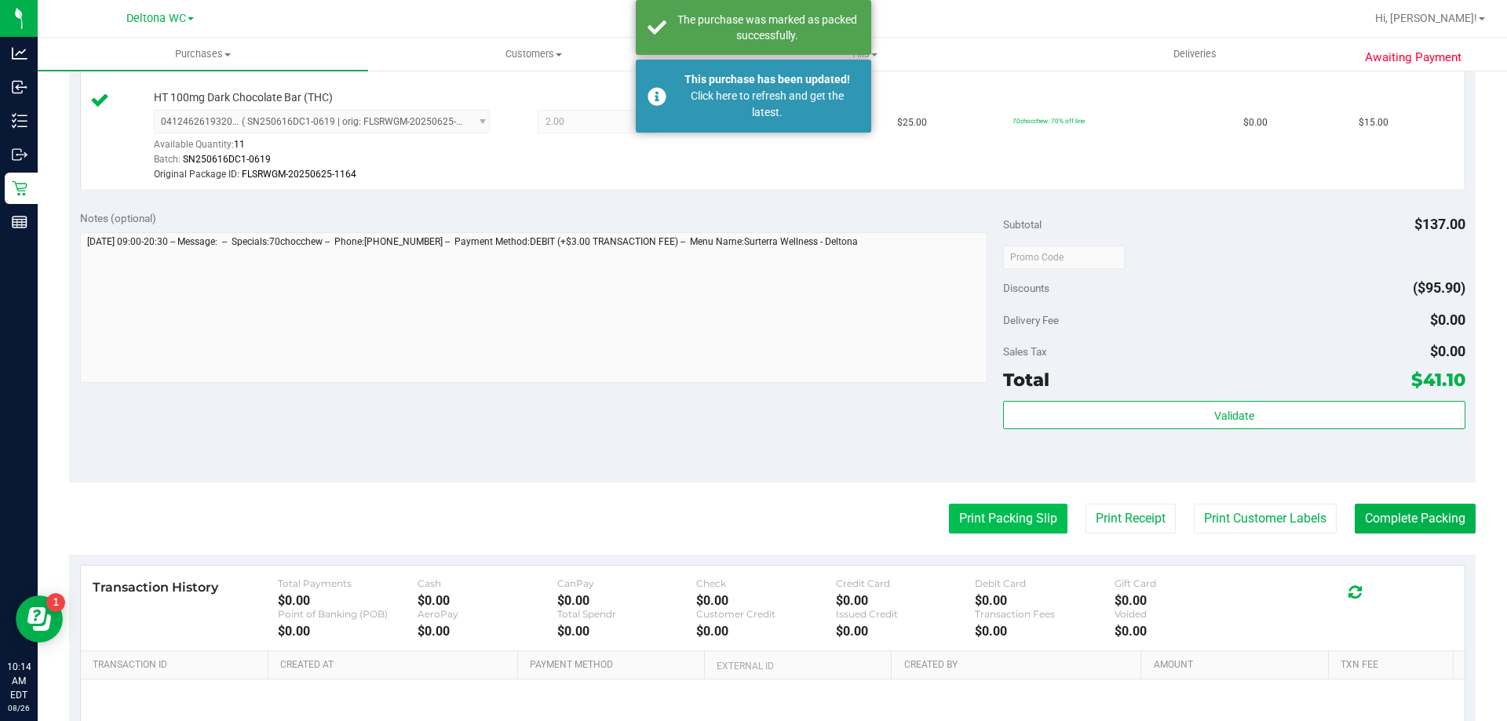
click at [1014, 523] on button "Print Packing Slip" at bounding box center [1008, 519] width 119 height 30
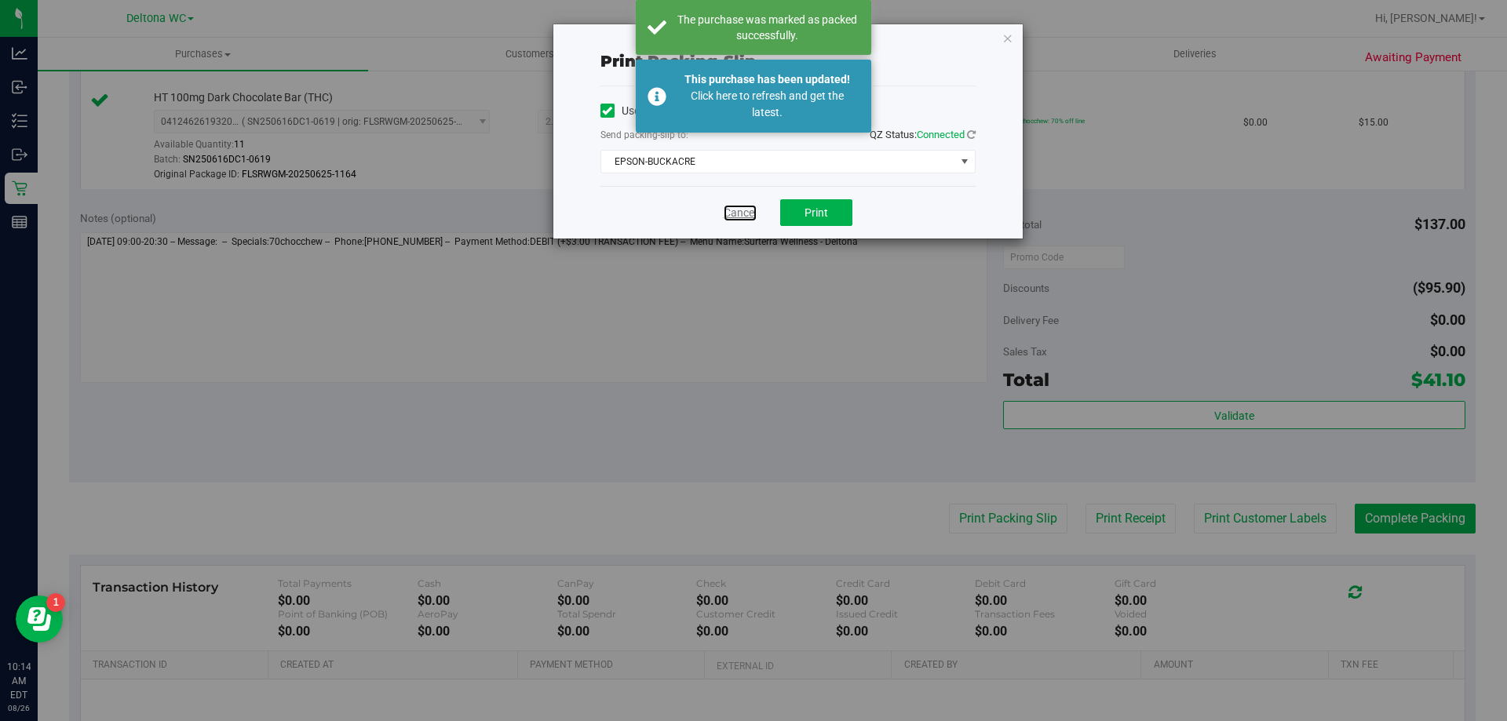
drag, startPoint x: 735, startPoint y: 208, endPoint x: 889, endPoint y: 223, distance: 154.5
click at [737, 208] on link "Cancel" at bounding box center [740, 213] width 33 height 16
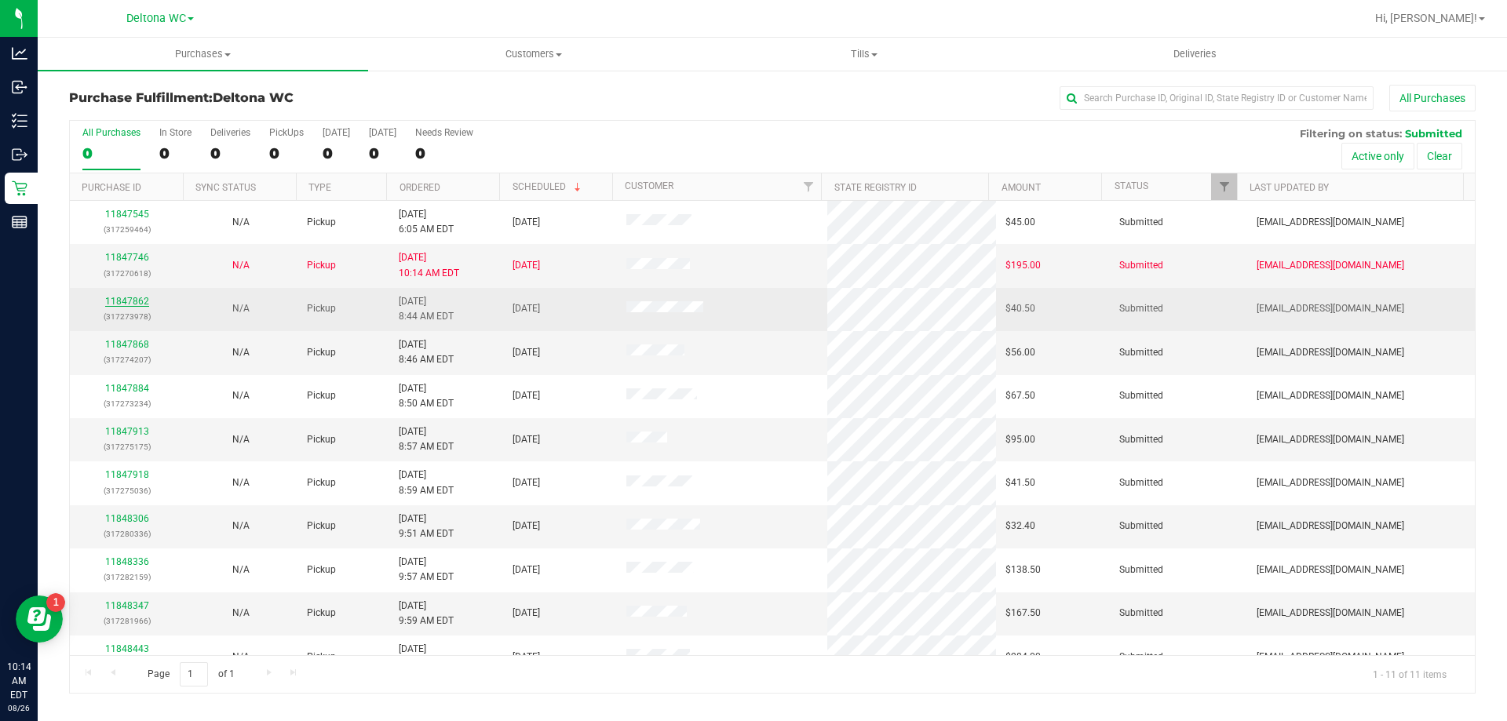
click at [129, 301] on link "11847862" at bounding box center [127, 301] width 44 height 11
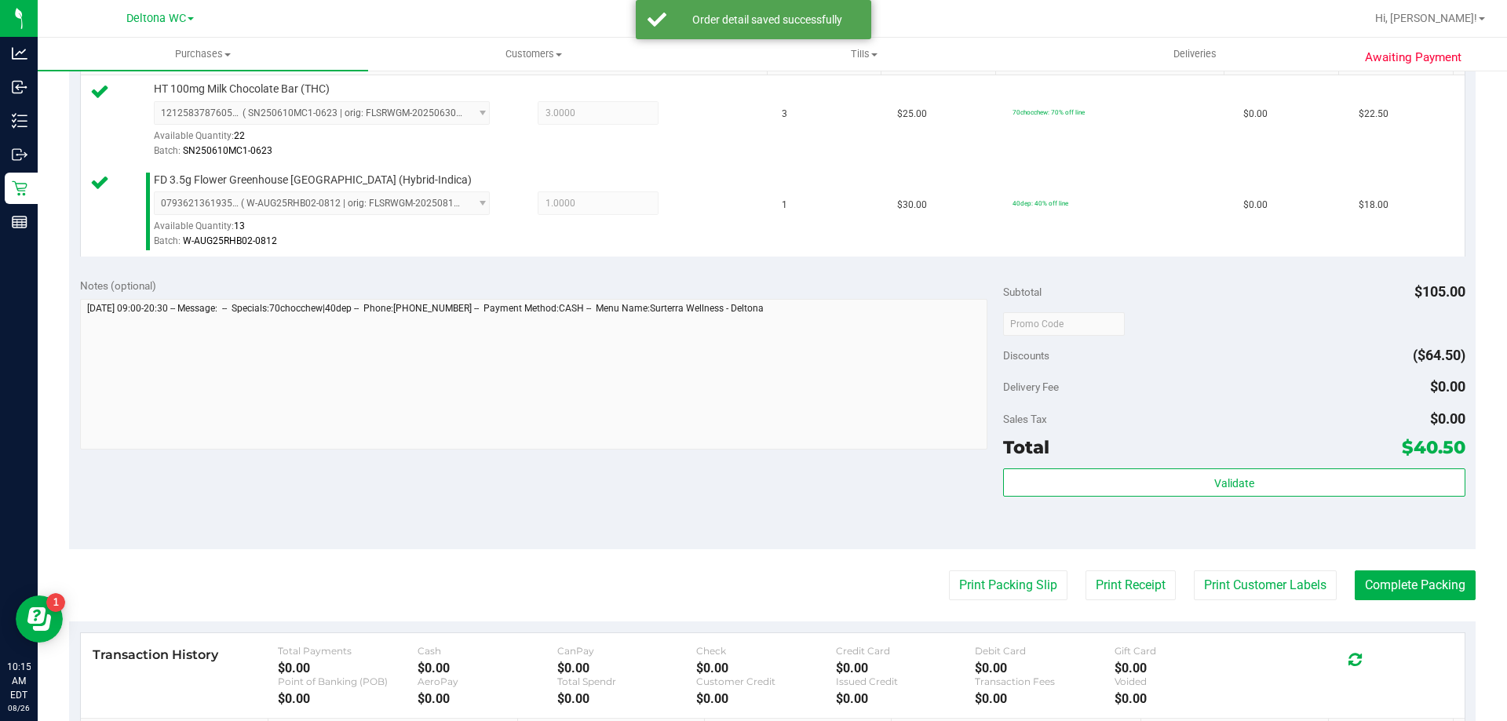
scroll to position [549, 0]
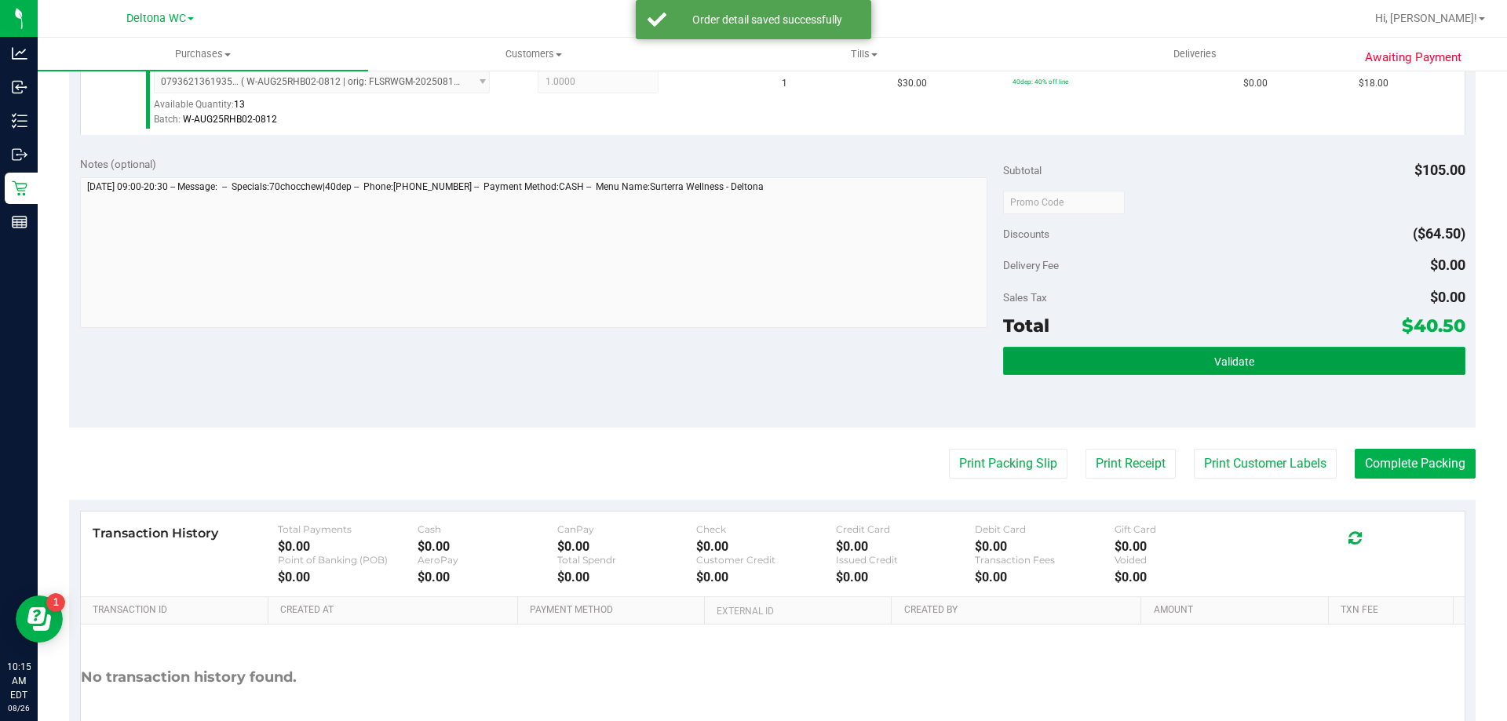
click at [1099, 347] on button "Validate" at bounding box center [1233, 361] width 461 height 28
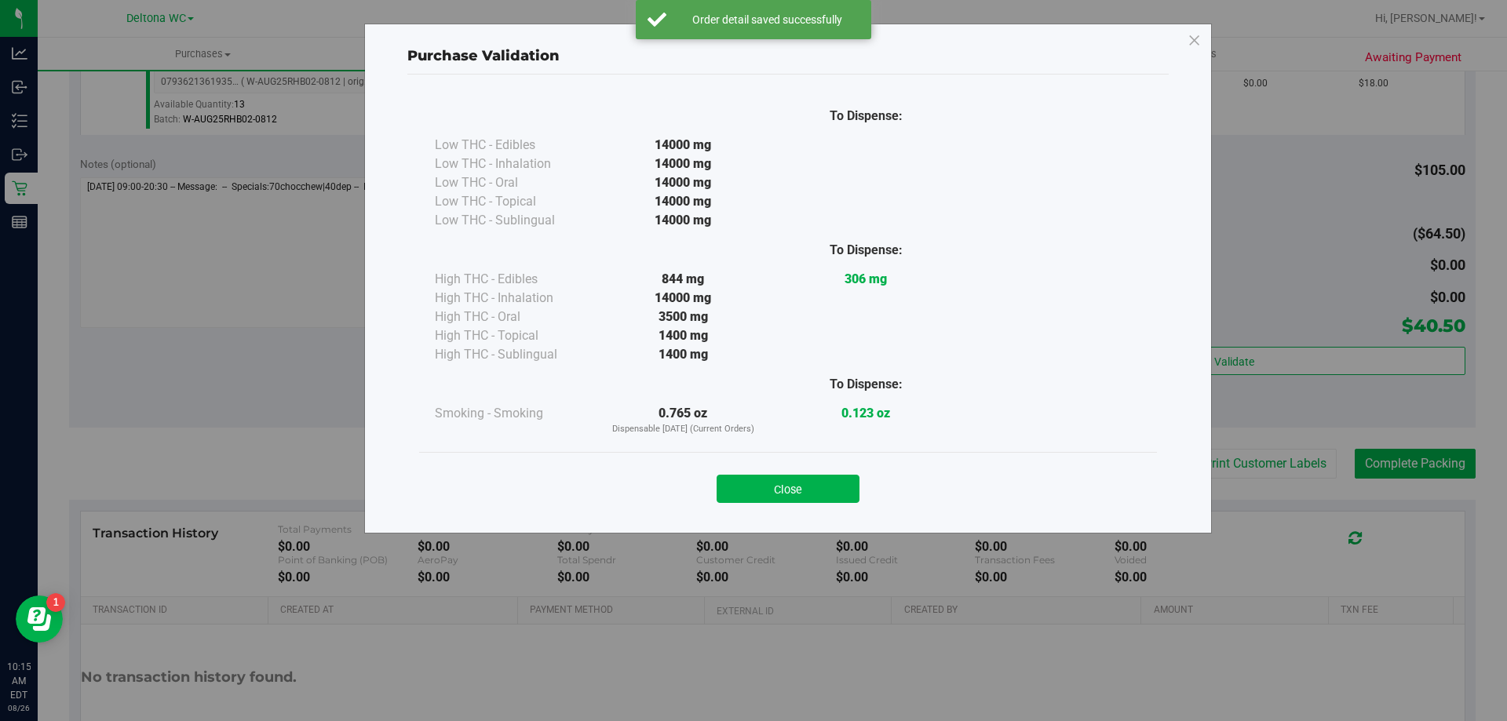
click at [786, 489] on button "Close" at bounding box center [788, 489] width 143 height 28
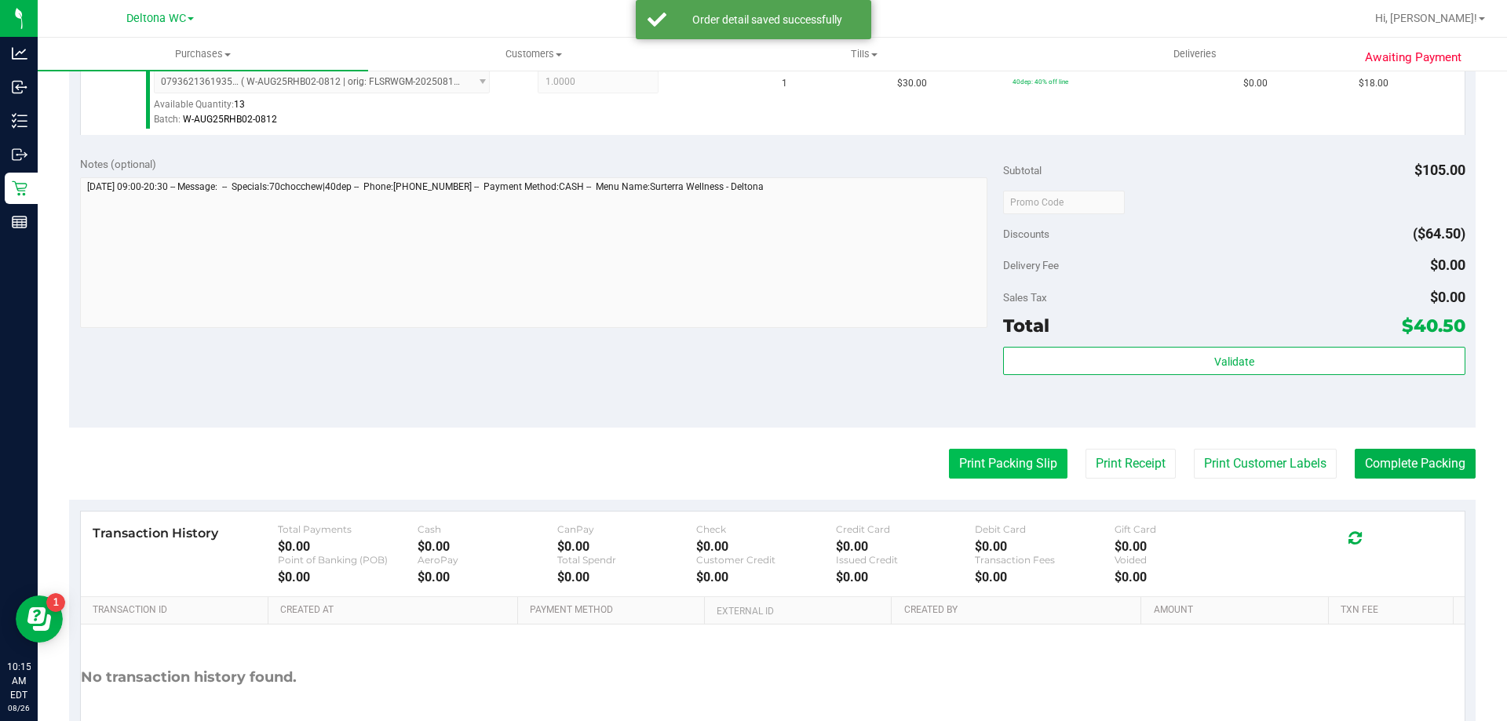
click at [987, 466] on button "Print Packing Slip" at bounding box center [1008, 464] width 119 height 30
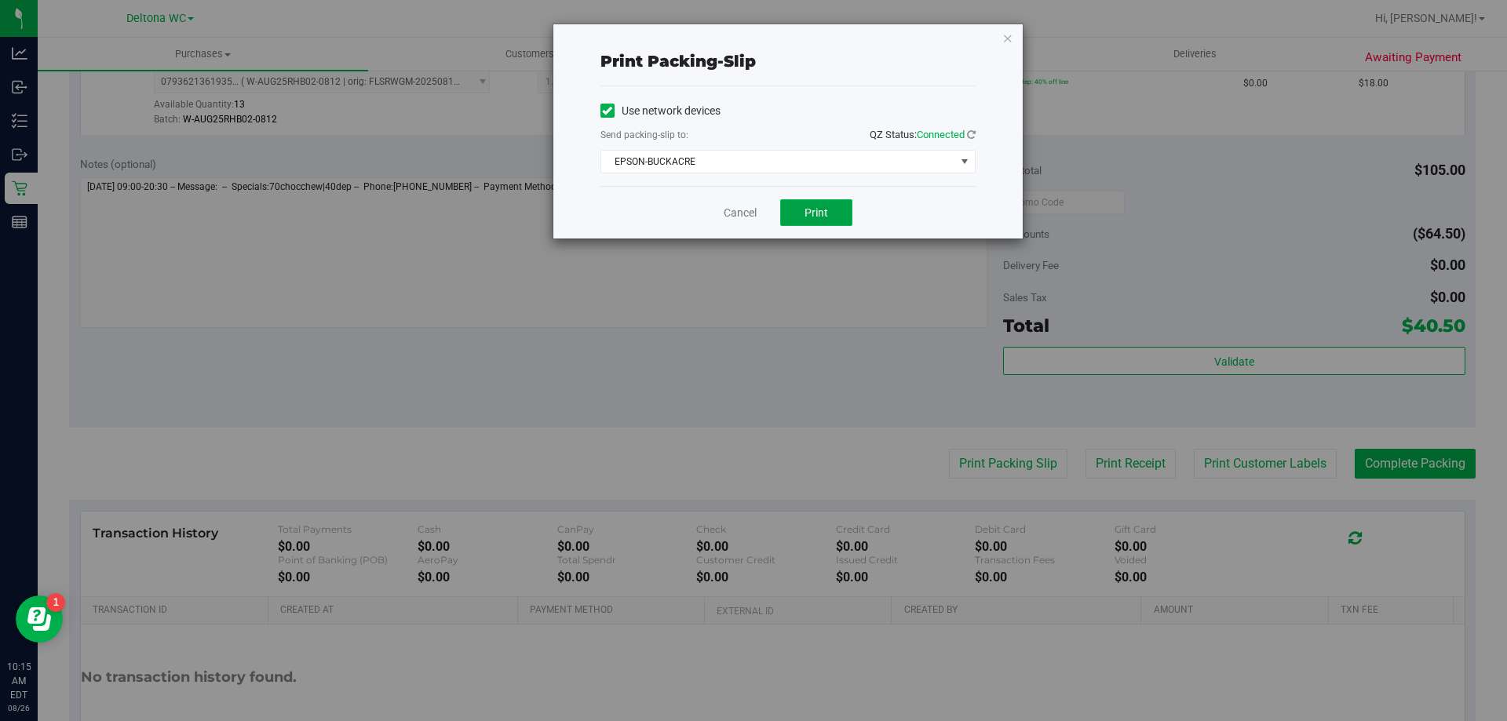
click at [819, 210] on span "Print" at bounding box center [816, 212] width 24 height 13
click at [742, 214] on link "Cancel" at bounding box center [740, 213] width 33 height 16
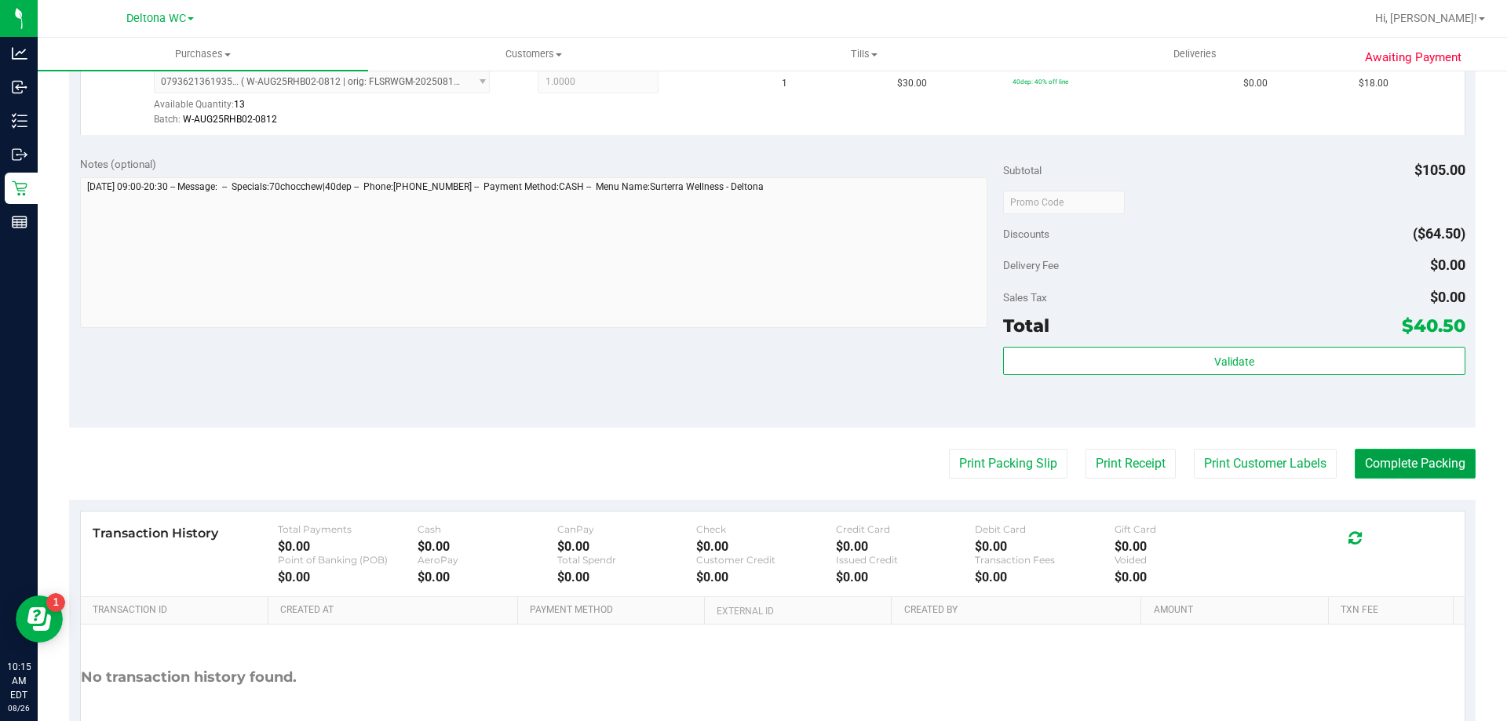
click at [1442, 476] on button "Complete Packing" at bounding box center [1415, 464] width 121 height 30
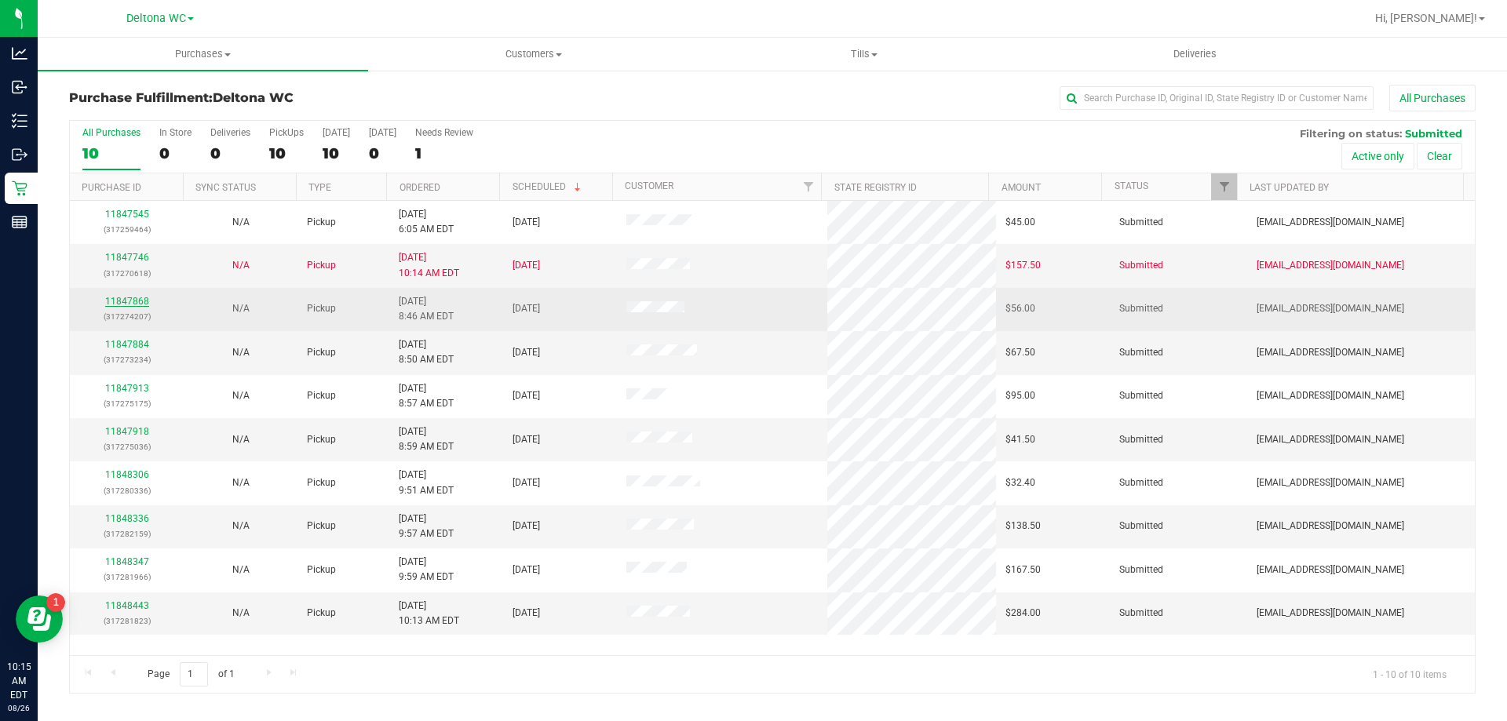
click at [111, 297] on link "11847868" at bounding box center [127, 301] width 44 height 11
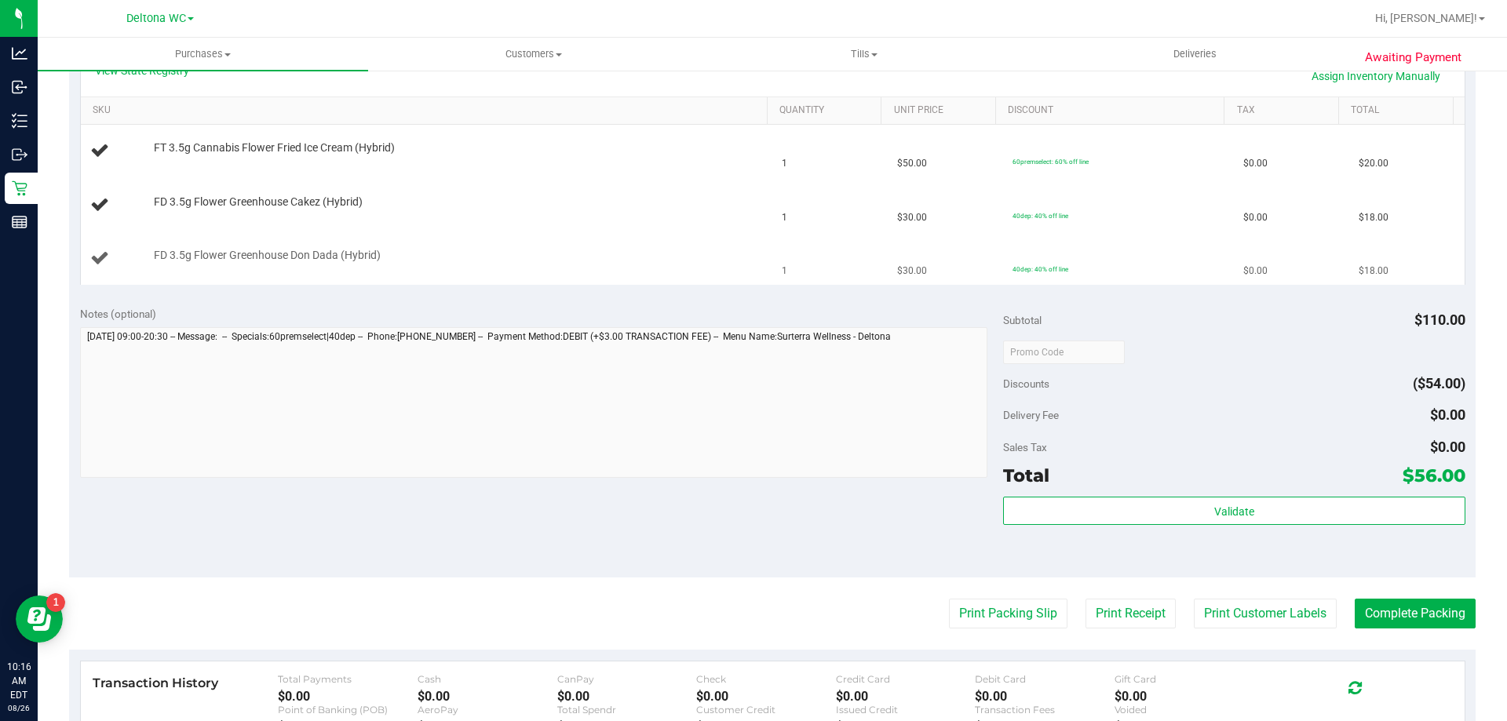
scroll to position [392, 0]
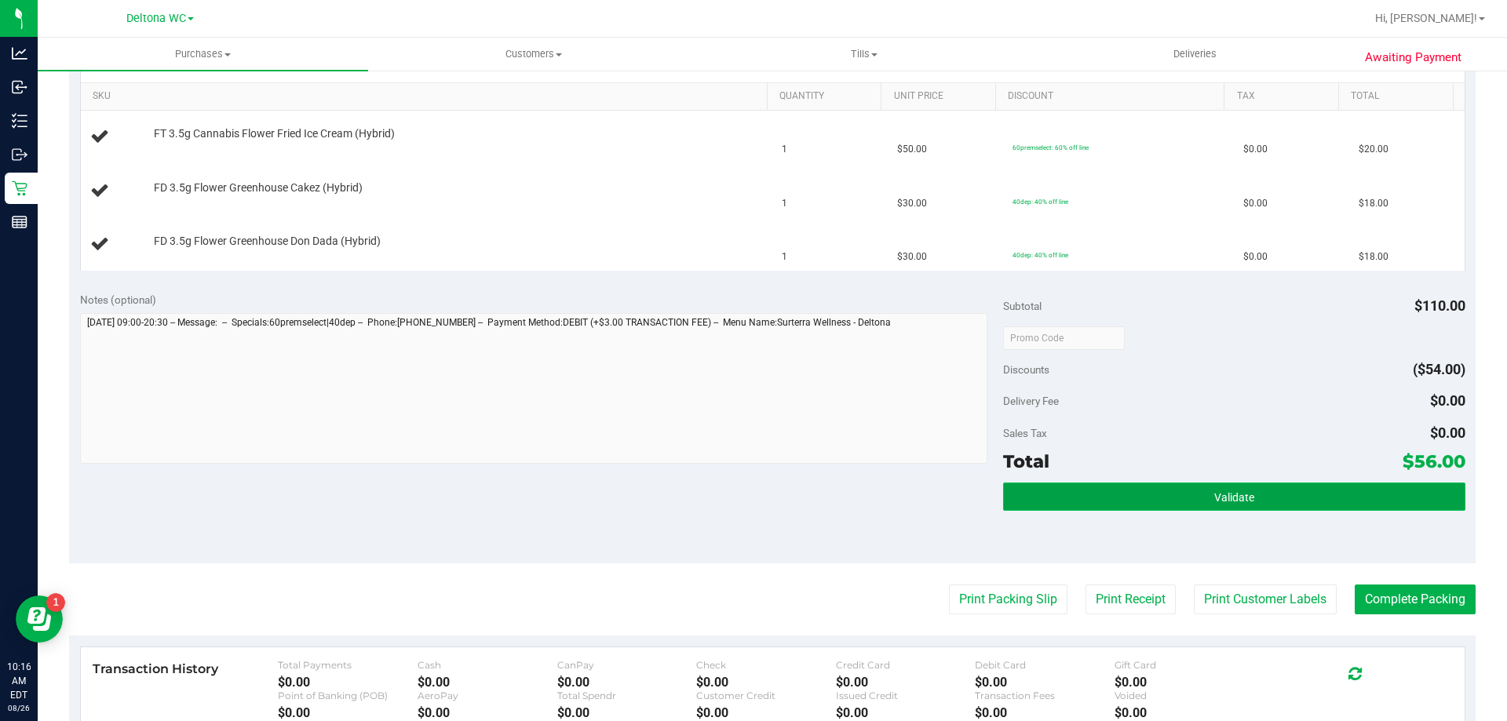
click at [1094, 503] on button "Validate" at bounding box center [1233, 497] width 461 height 28
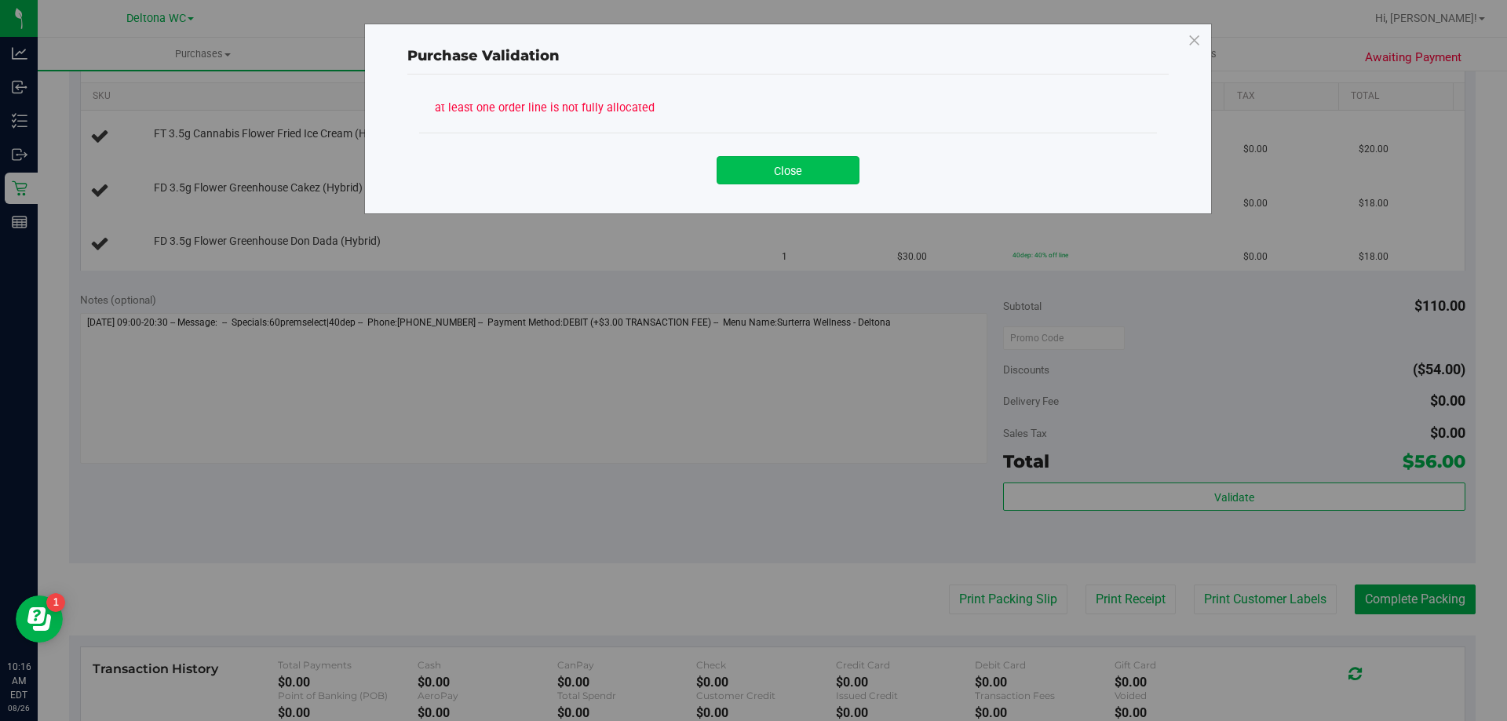
click at [777, 171] on button "Close" at bounding box center [788, 170] width 143 height 28
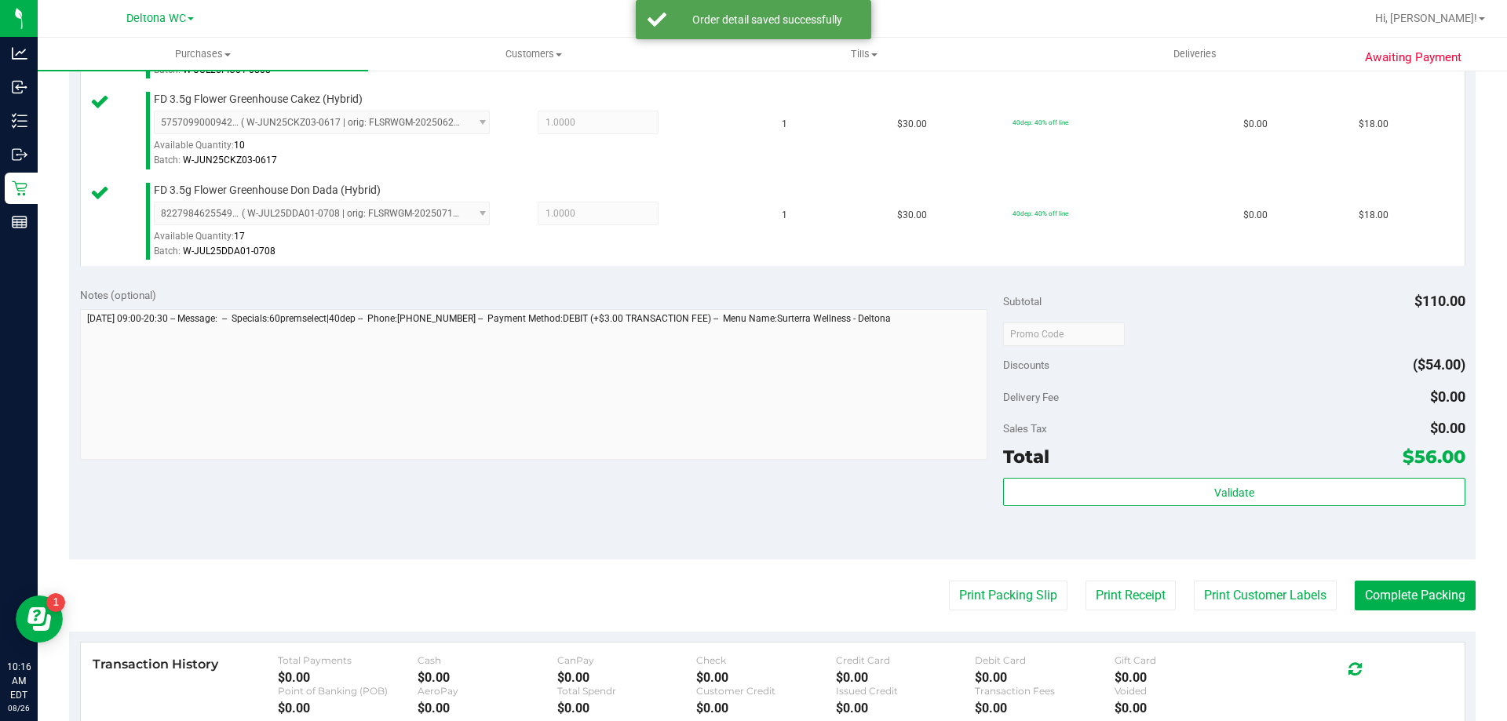
scroll to position [706, 0]
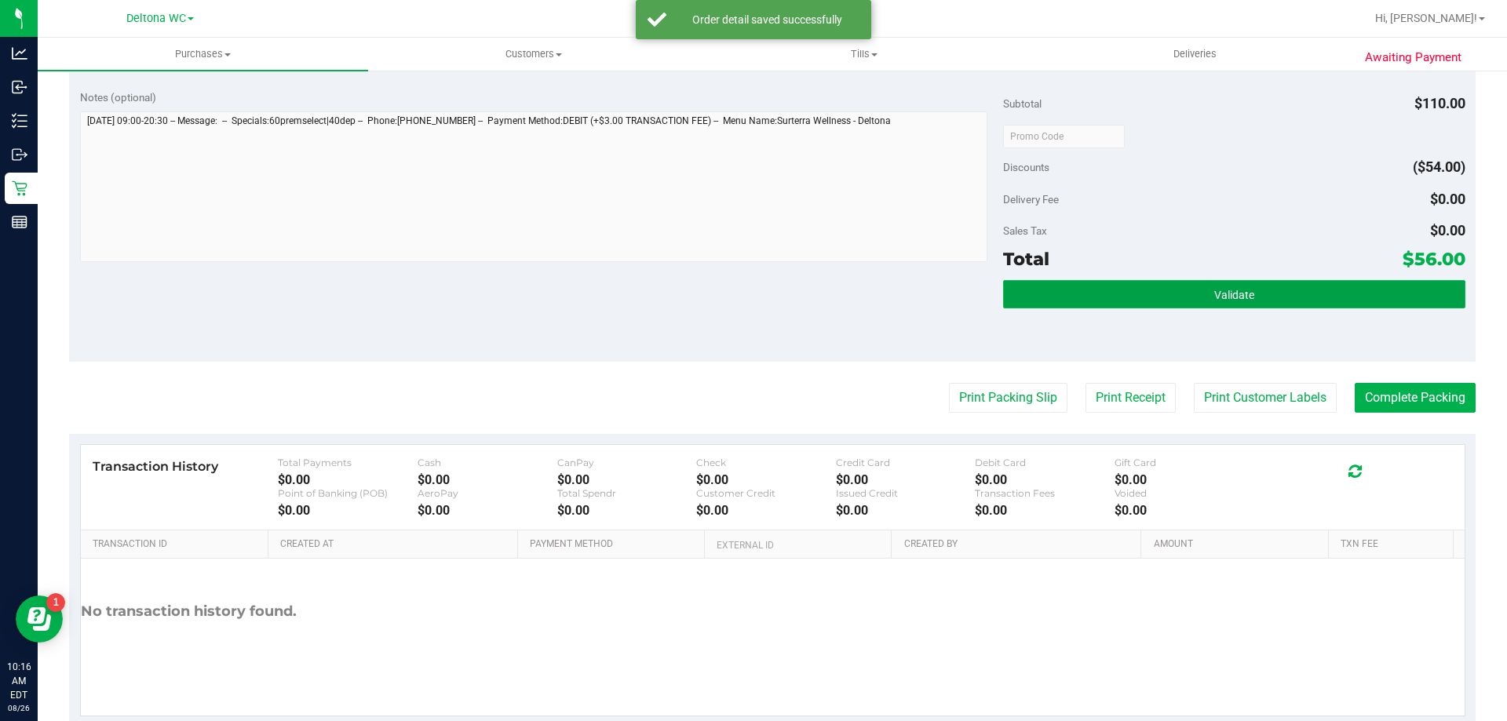
click at [1114, 286] on button "Validate" at bounding box center [1233, 294] width 461 height 28
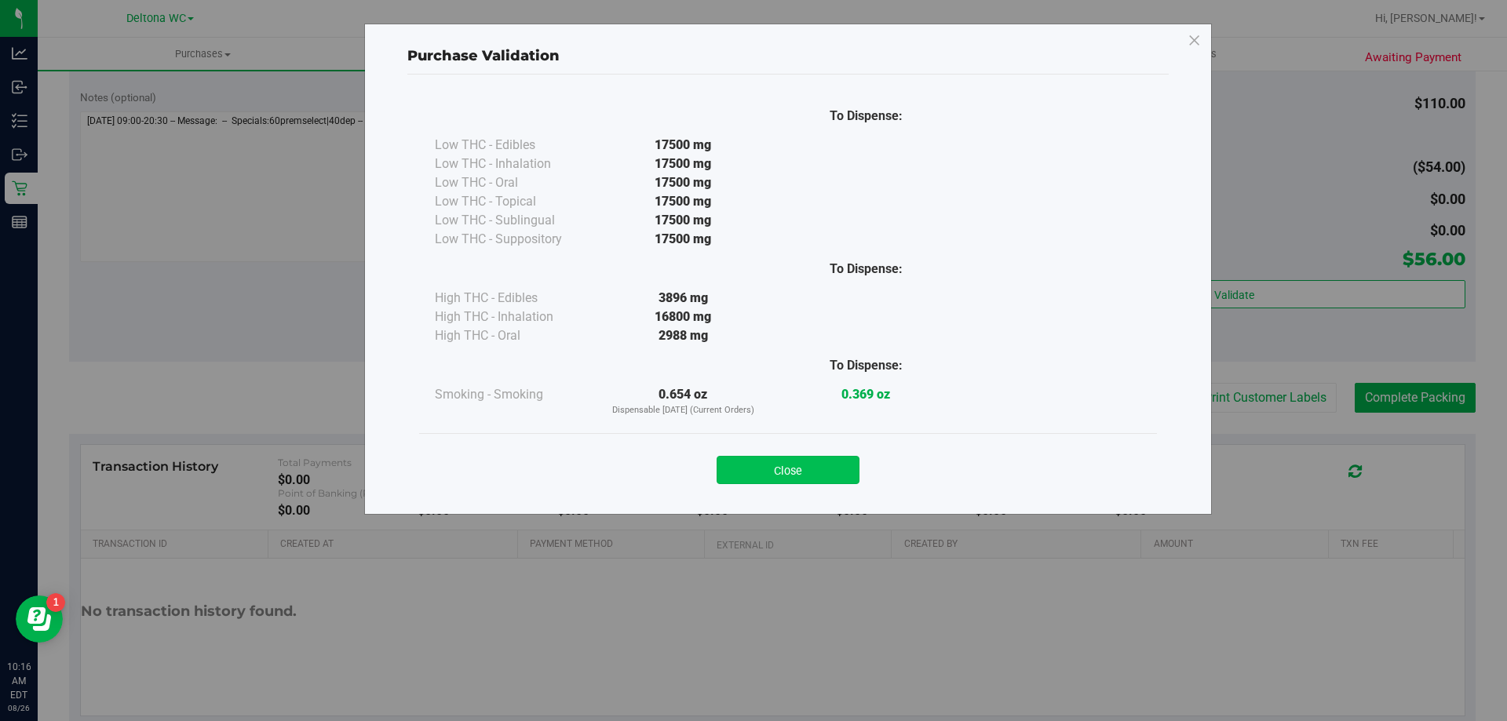
drag, startPoint x: 797, startPoint y: 495, endPoint x: 819, endPoint y: 470, distance: 32.9
click at [807, 482] on div "Close" at bounding box center [788, 465] width 738 height 64
click at [832, 454] on div "Close" at bounding box center [788, 465] width 714 height 39
click at [831, 467] on button "Close" at bounding box center [788, 470] width 143 height 28
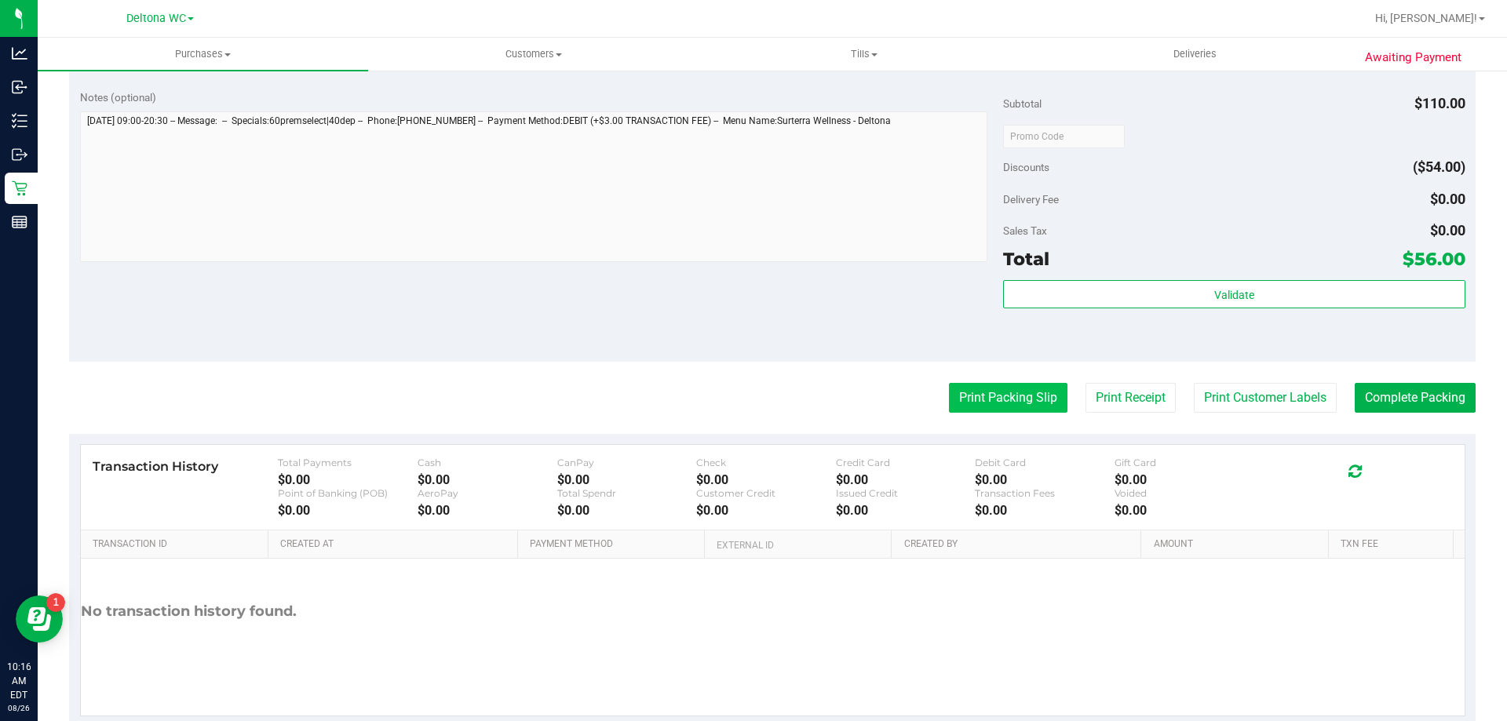
click at [955, 407] on button "Print Packing Slip" at bounding box center [1008, 398] width 119 height 30
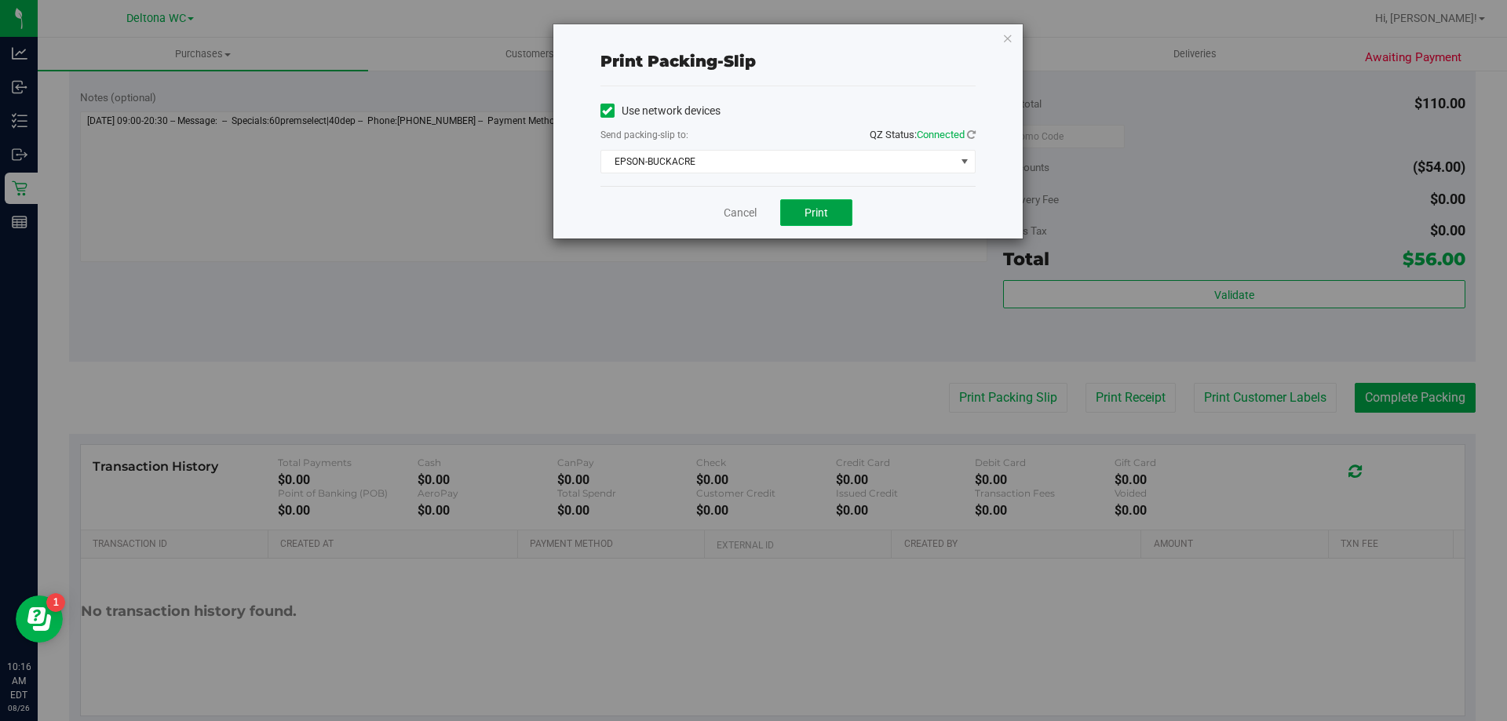
click at [830, 200] on button "Print" at bounding box center [816, 212] width 72 height 27
click at [734, 214] on link "Cancel" at bounding box center [740, 213] width 33 height 16
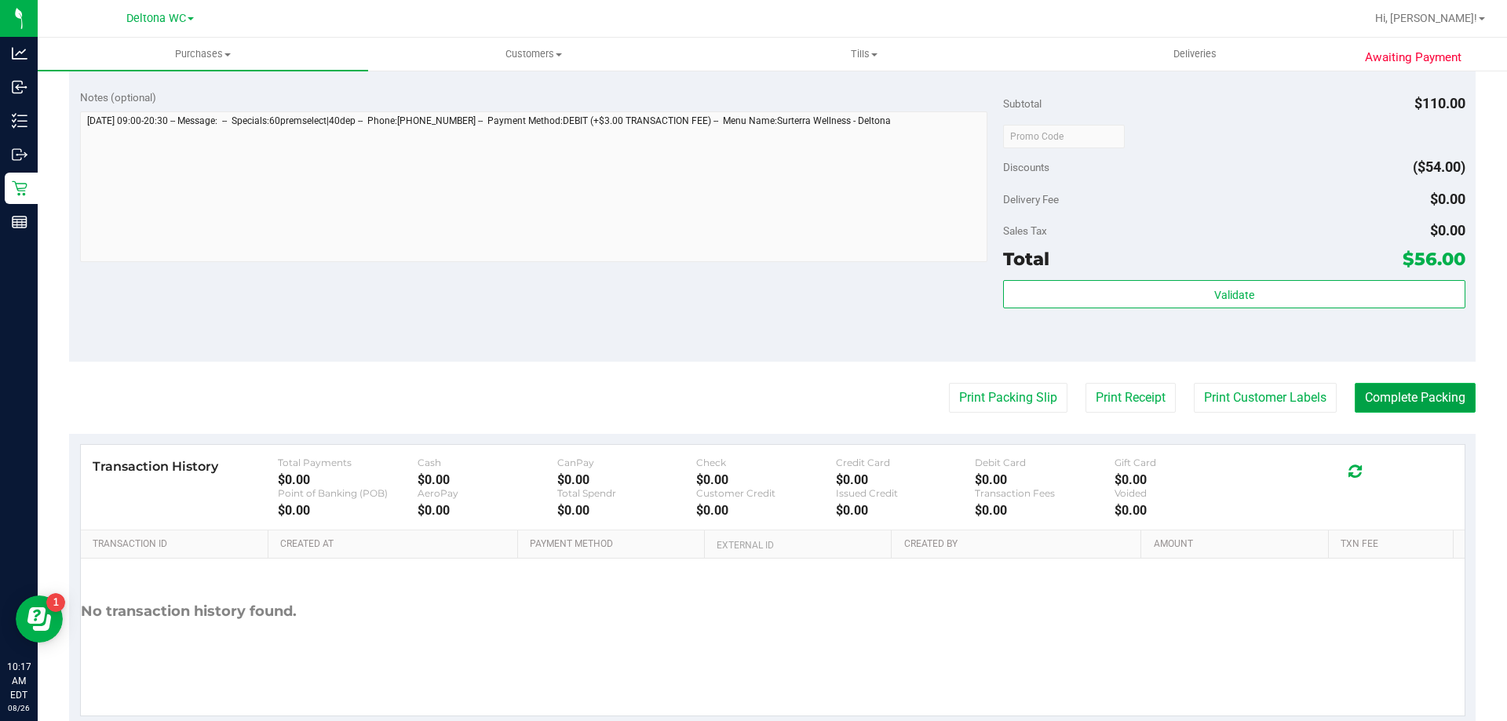
click at [1358, 392] on button "Complete Packing" at bounding box center [1415, 398] width 121 height 30
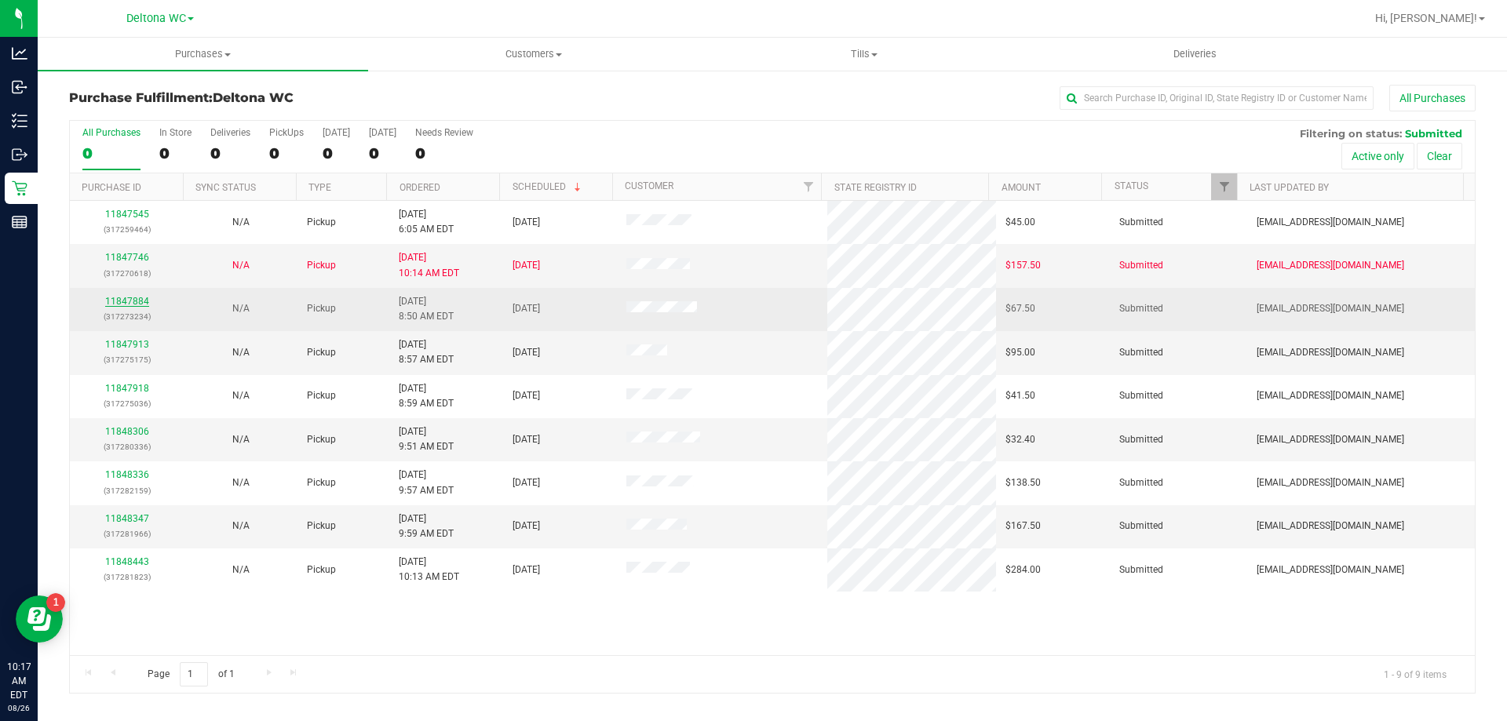
click at [140, 298] on link "11847884" at bounding box center [127, 301] width 44 height 11
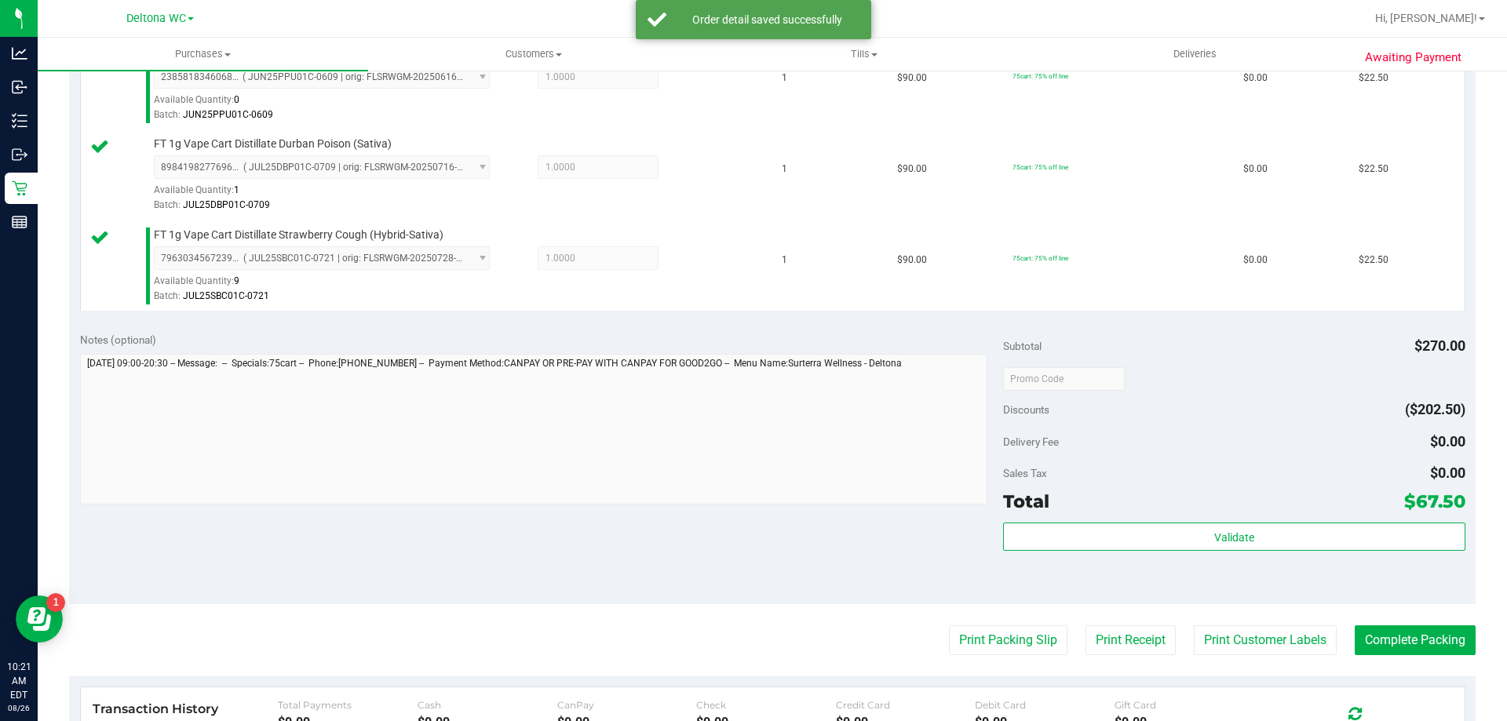
scroll to position [471, 0]
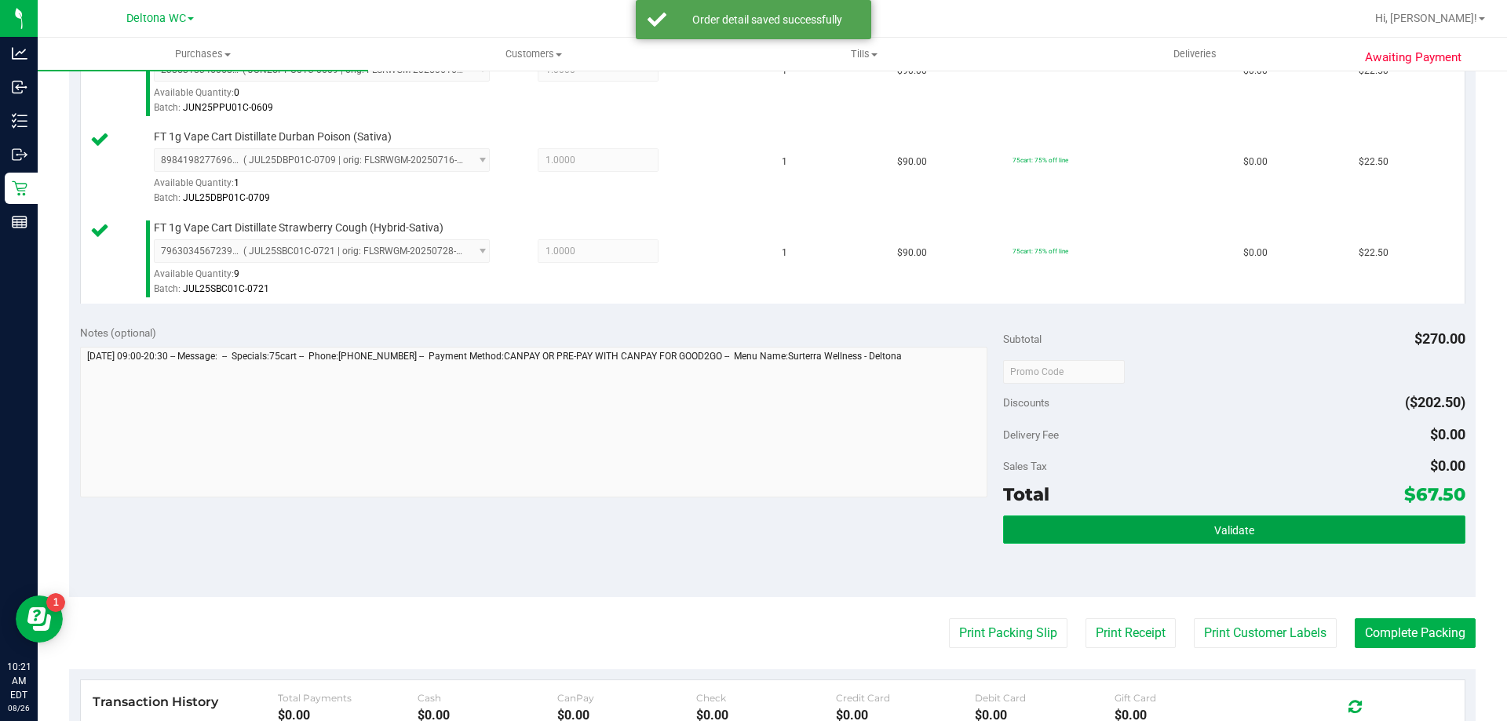
click at [1143, 527] on button "Validate" at bounding box center [1233, 530] width 461 height 28
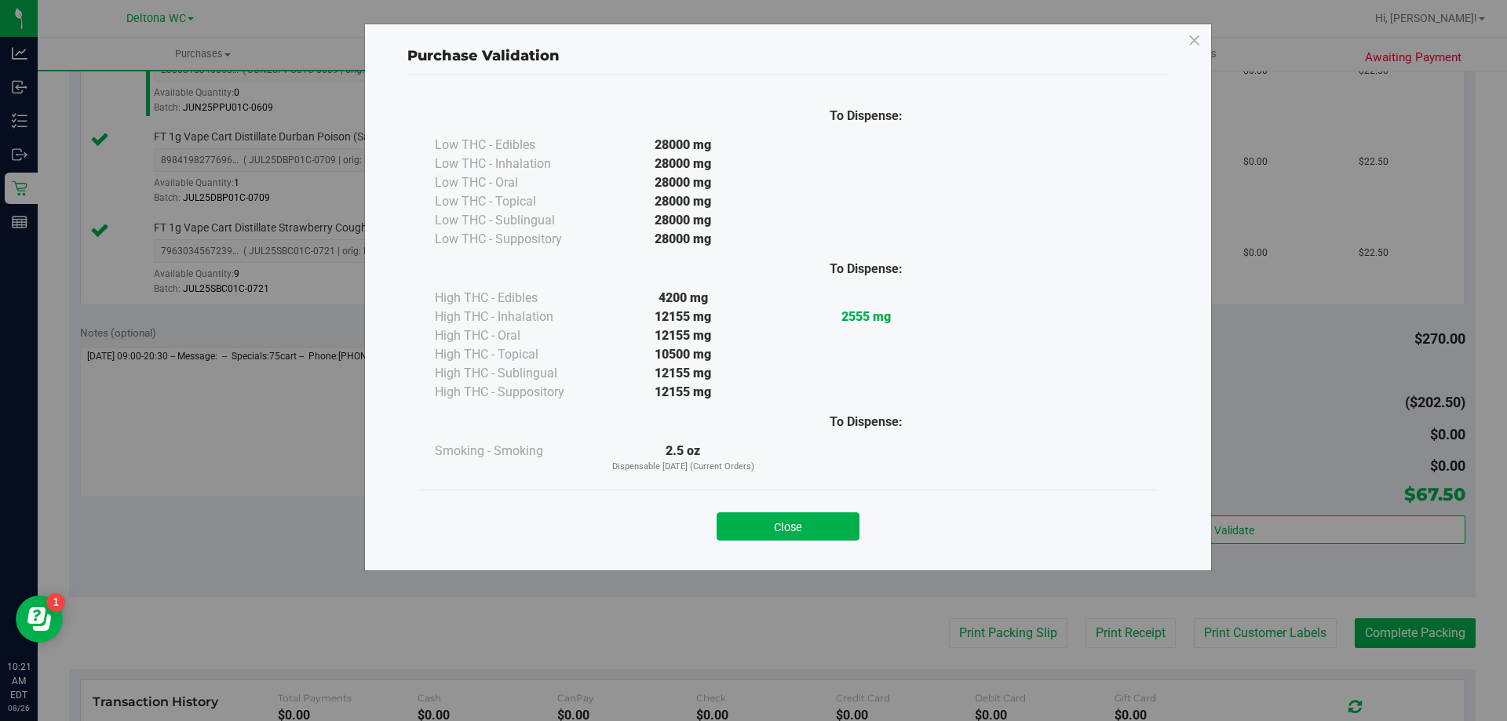
click at [745, 524] on button "Close" at bounding box center [788, 526] width 143 height 28
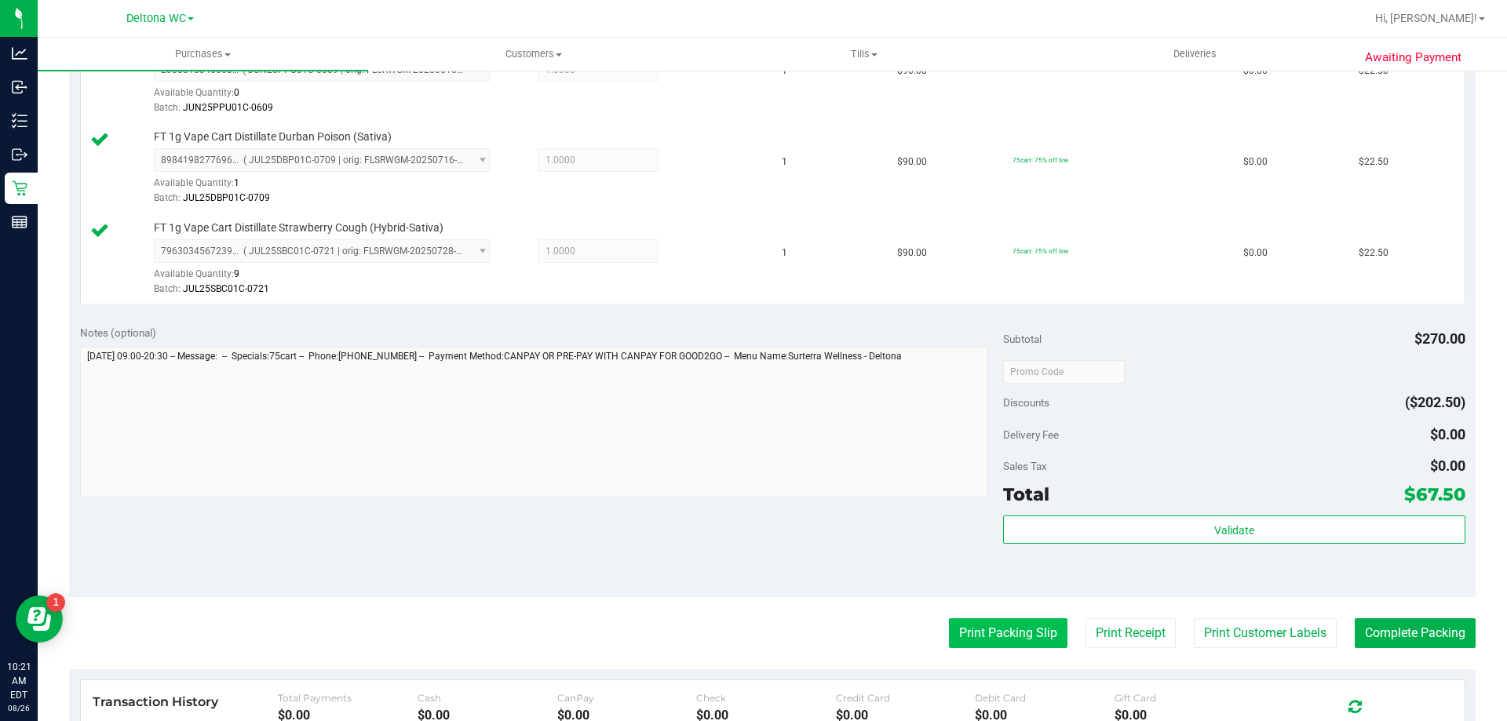
click at [970, 643] on button "Print Packing Slip" at bounding box center [1008, 633] width 119 height 30
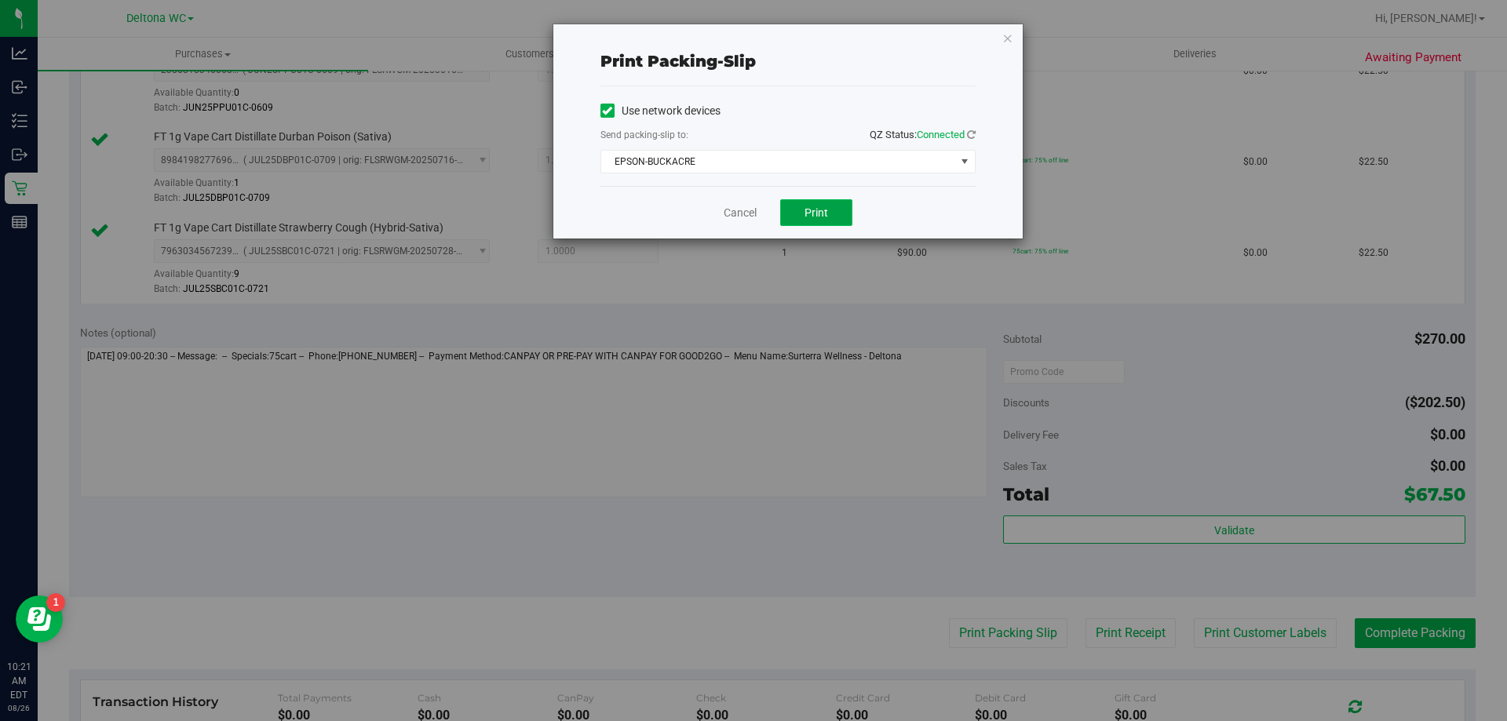
click at [807, 210] on span "Print" at bounding box center [816, 212] width 24 height 13
click at [743, 210] on link "Cancel" at bounding box center [740, 213] width 33 height 16
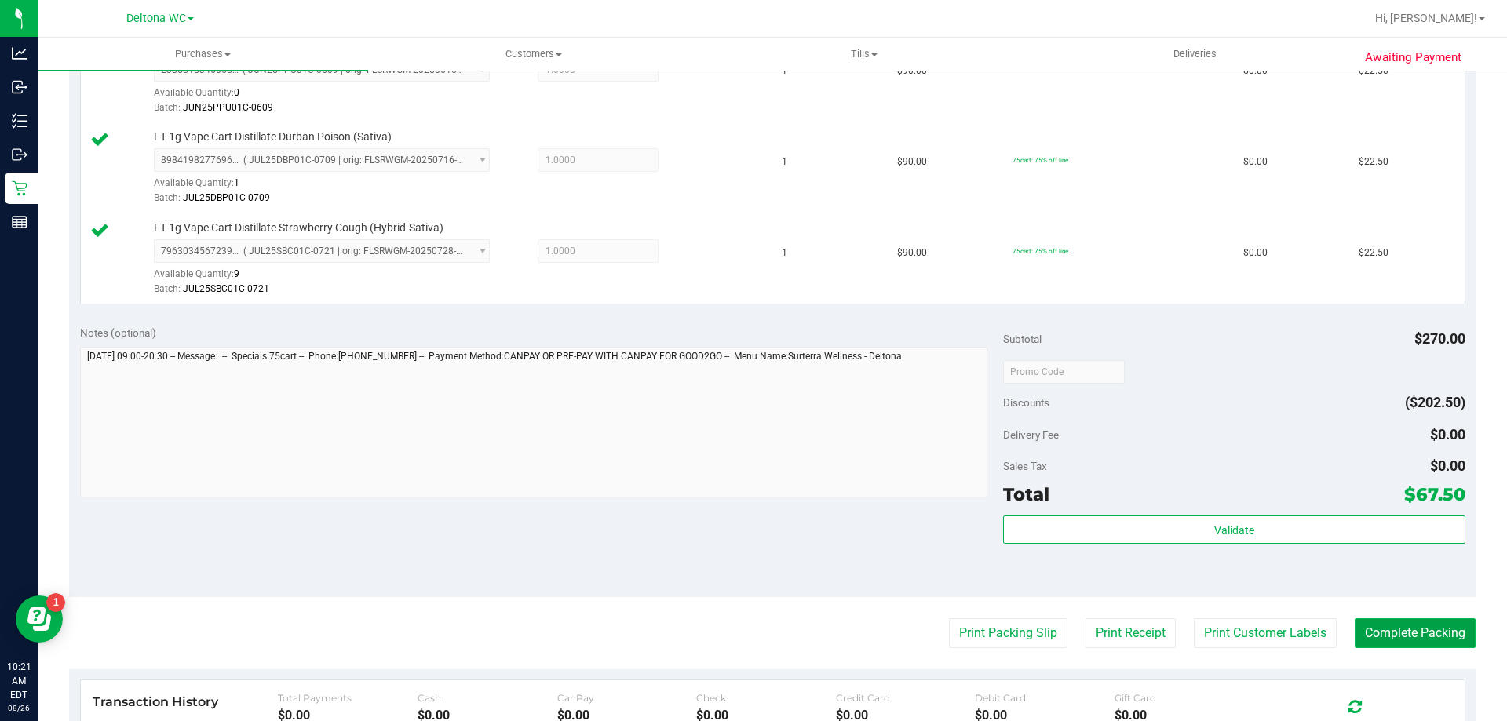
click at [1358, 631] on button "Complete Packing" at bounding box center [1415, 633] width 121 height 30
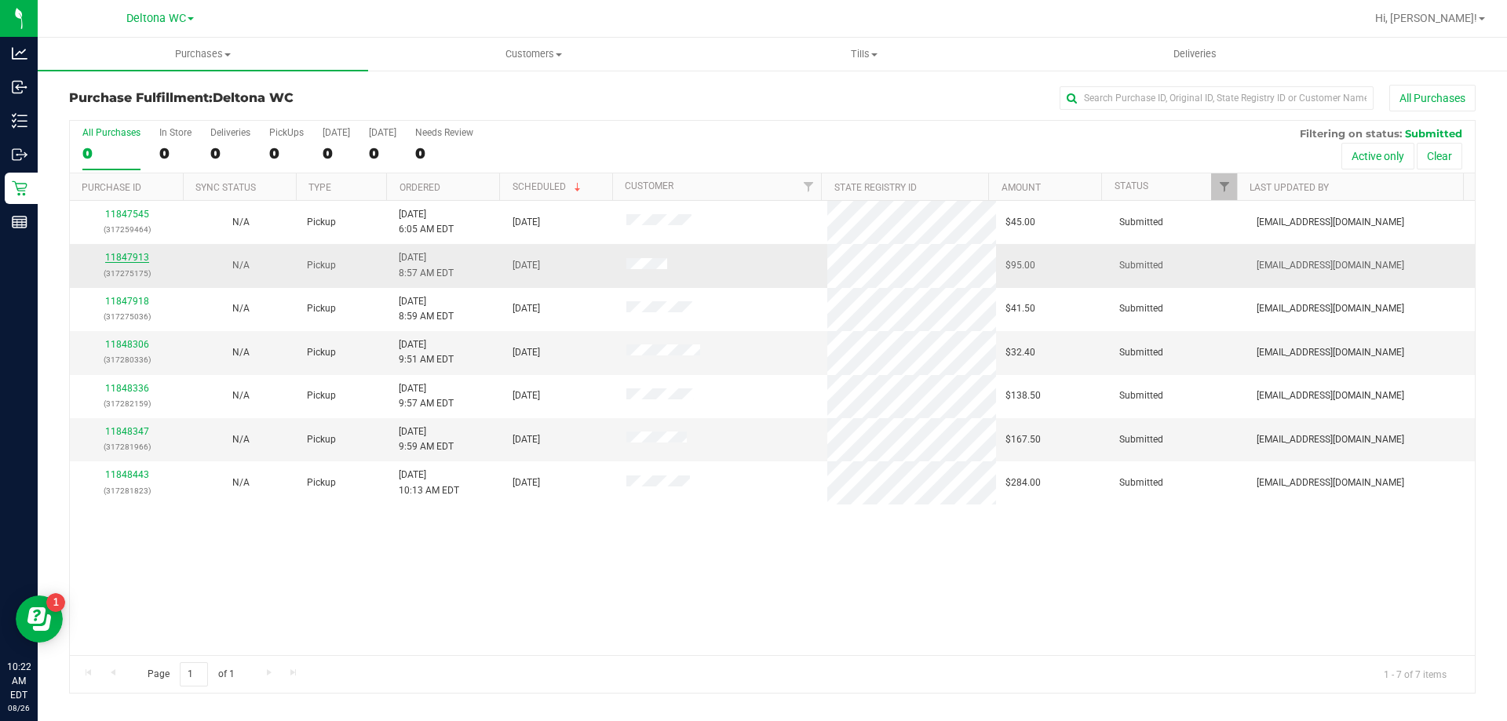
click at [144, 253] on link "11847913" at bounding box center [127, 257] width 44 height 11
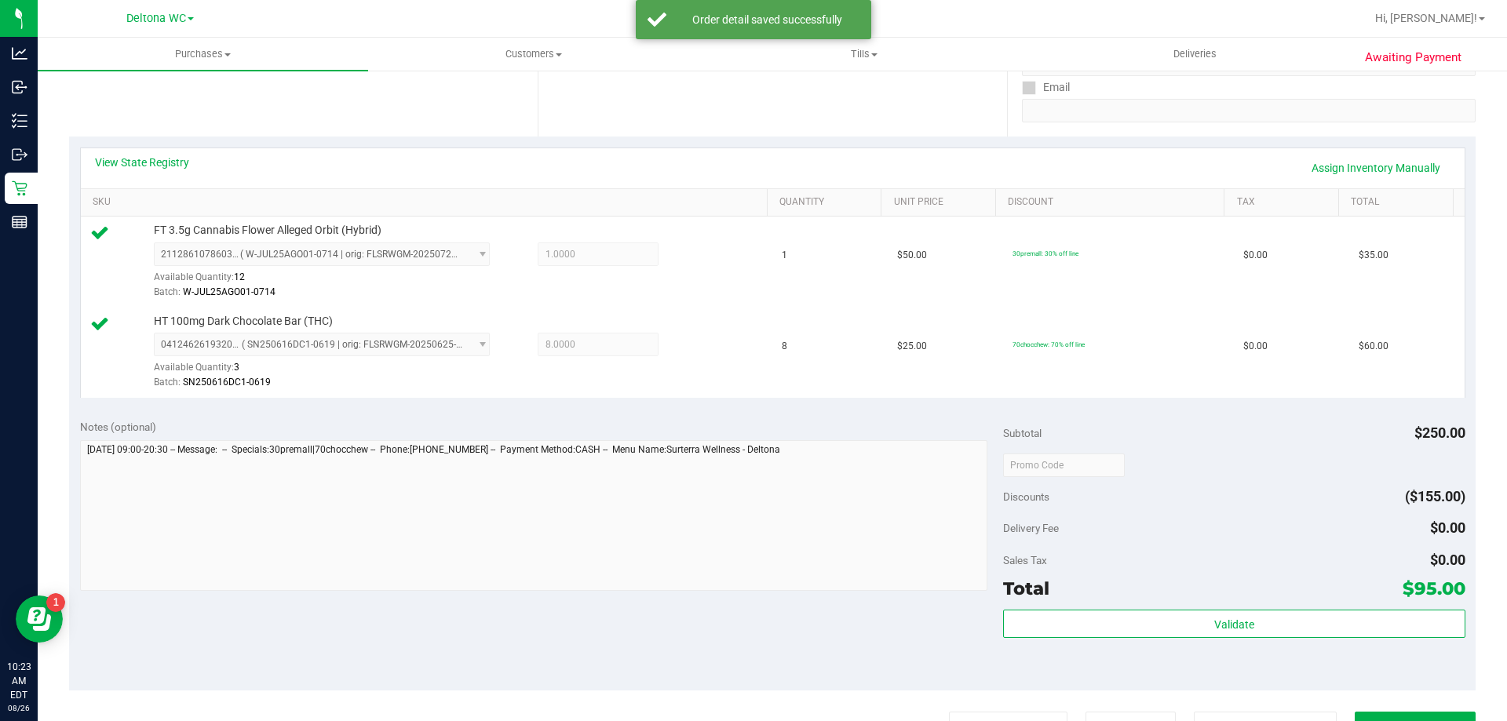
scroll to position [314, 0]
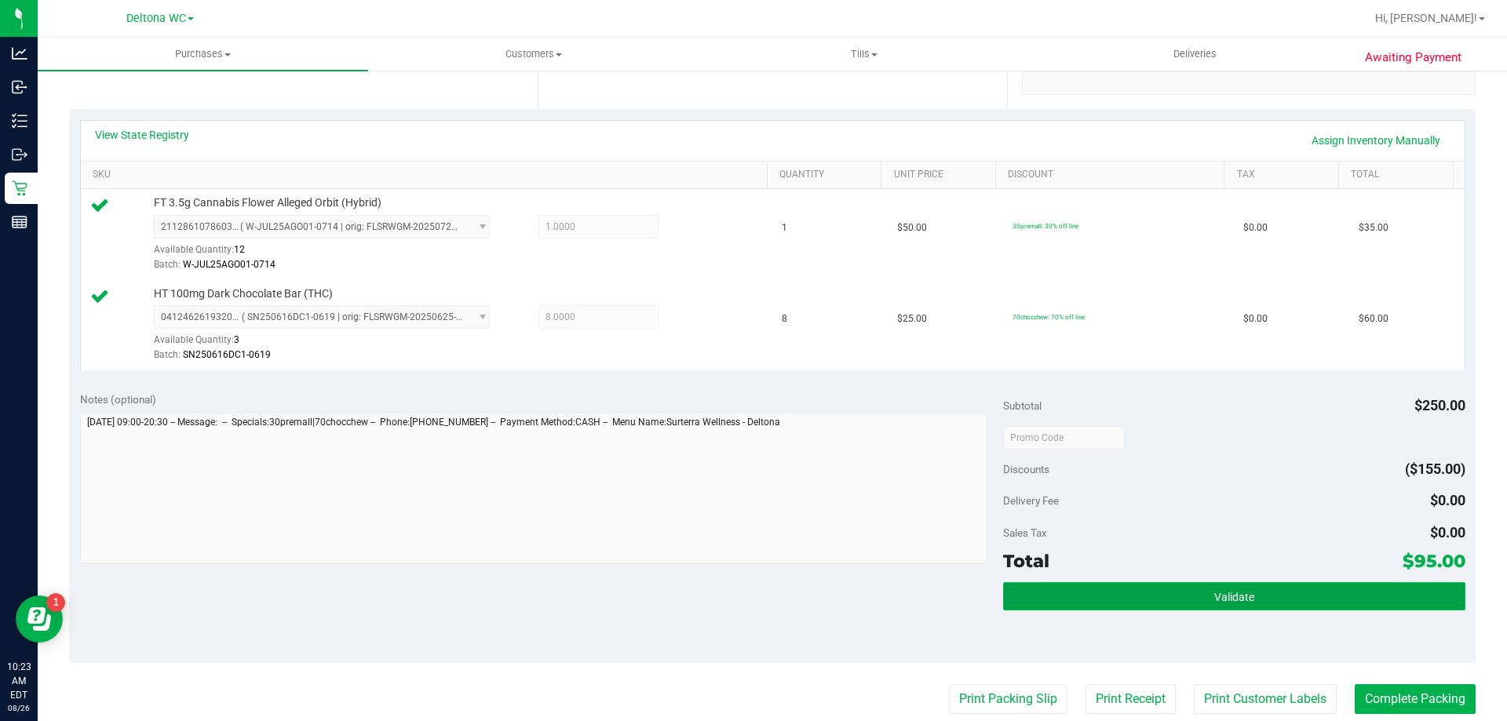
drag, startPoint x: 1204, startPoint y: 592, endPoint x: 1198, endPoint y: 585, distance: 8.3
click at [1202, 589] on button "Validate" at bounding box center [1233, 596] width 461 height 28
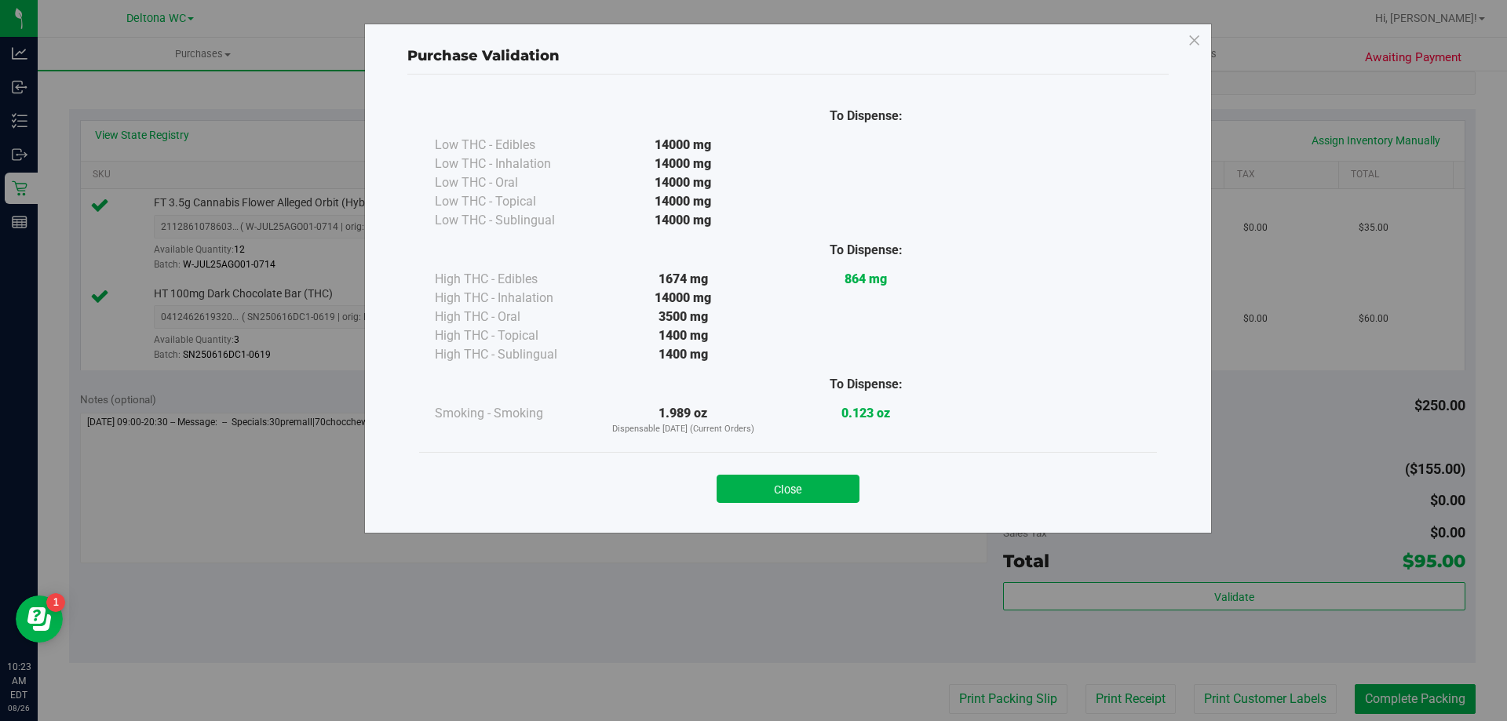
click at [805, 491] on button "Close" at bounding box center [788, 489] width 143 height 28
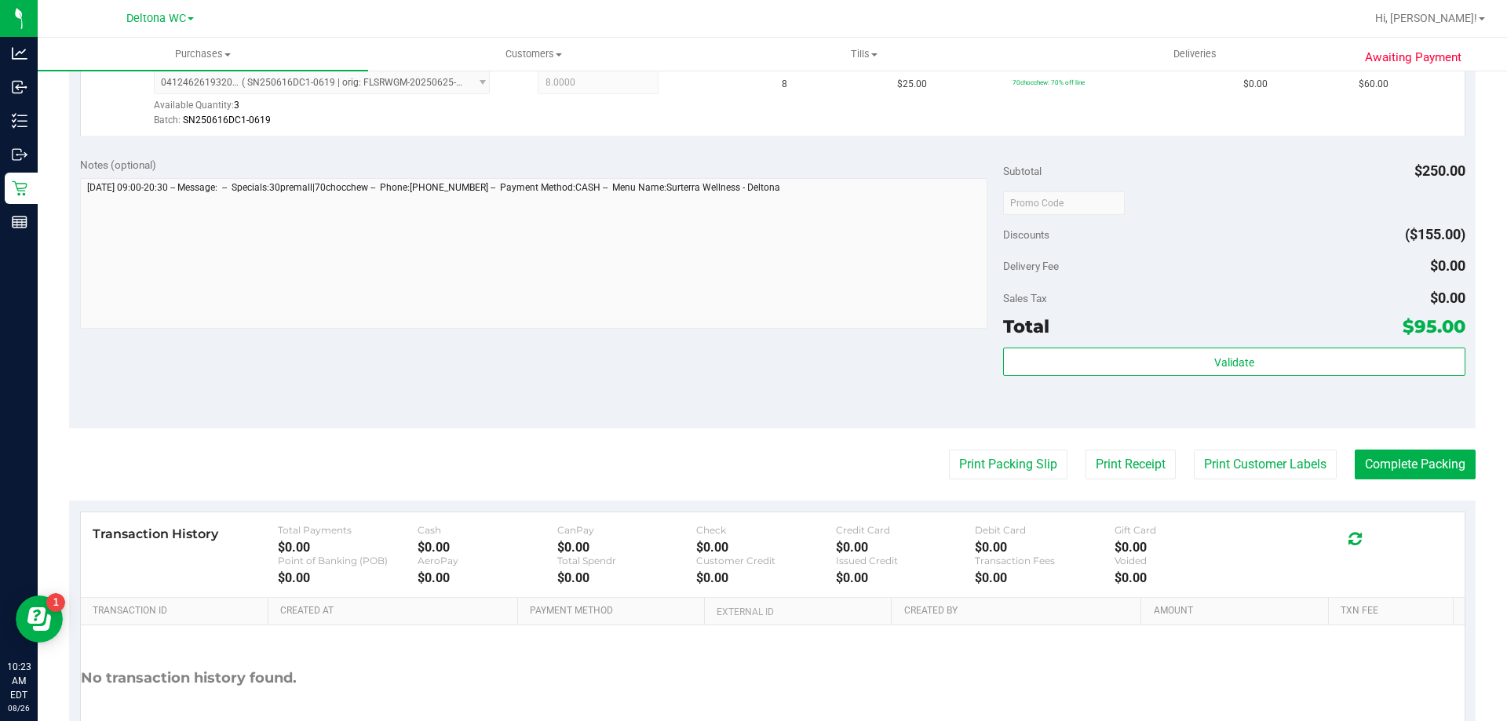
scroll to position [549, 0]
click at [977, 472] on button "Print Packing Slip" at bounding box center [1008, 464] width 119 height 30
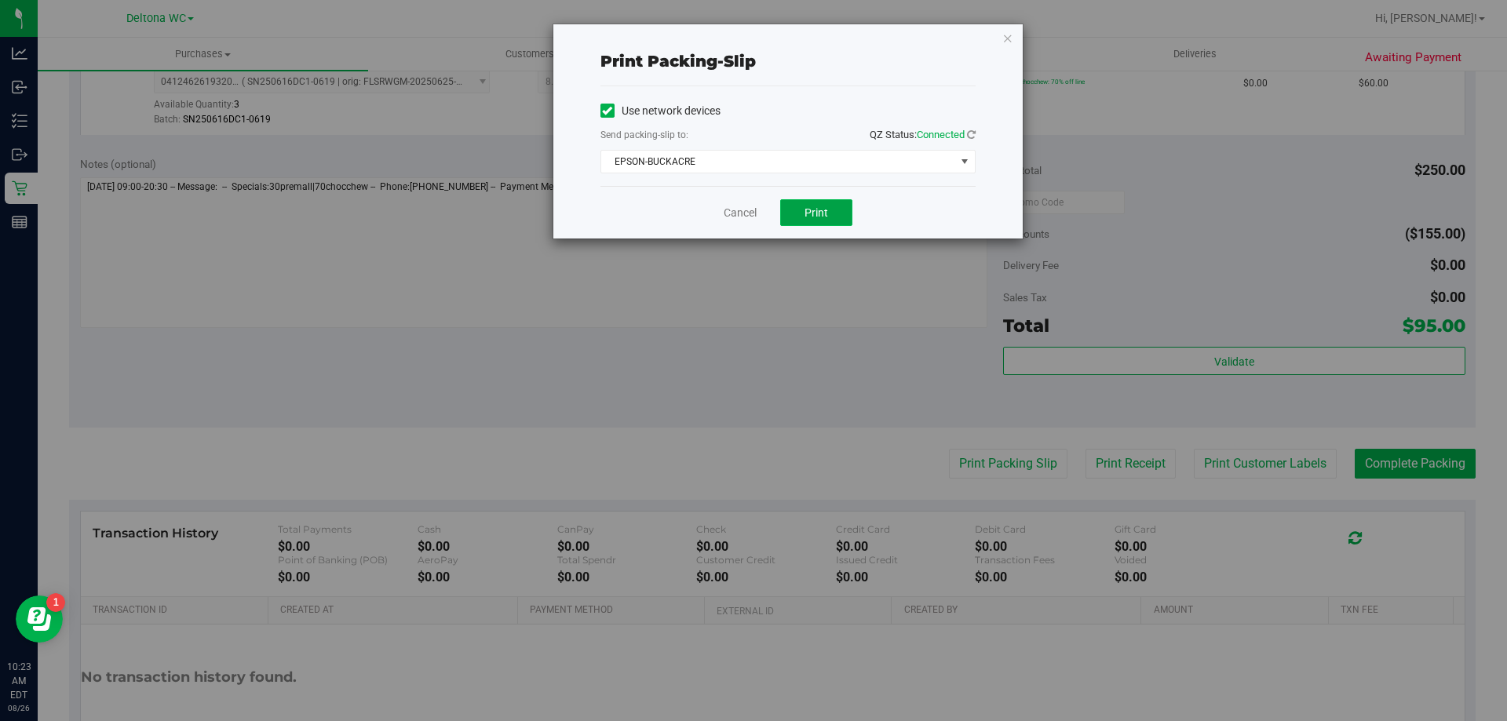
click at [815, 219] on button "Print" at bounding box center [816, 212] width 72 height 27
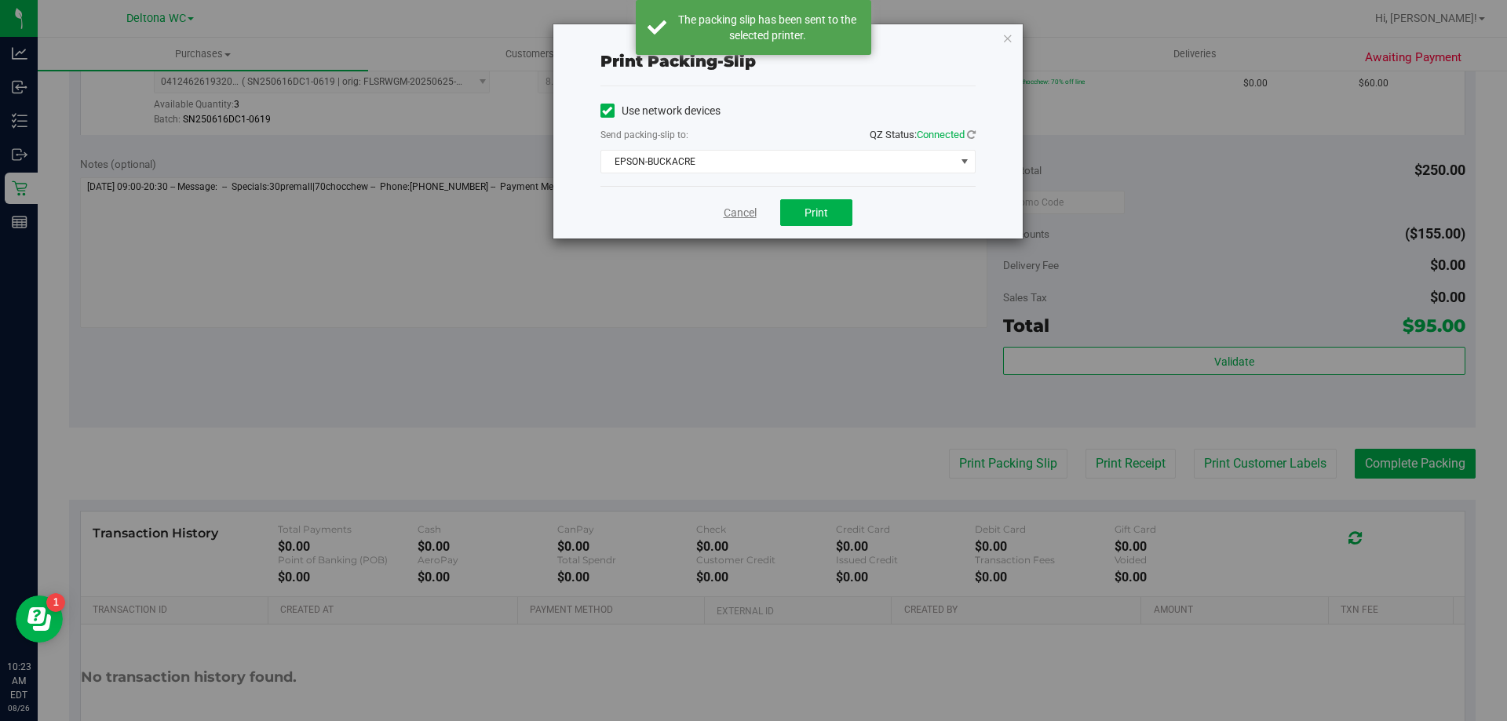
click at [731, 208] on link "Cancel" at bounding box center [740, 213] width 33 height 16
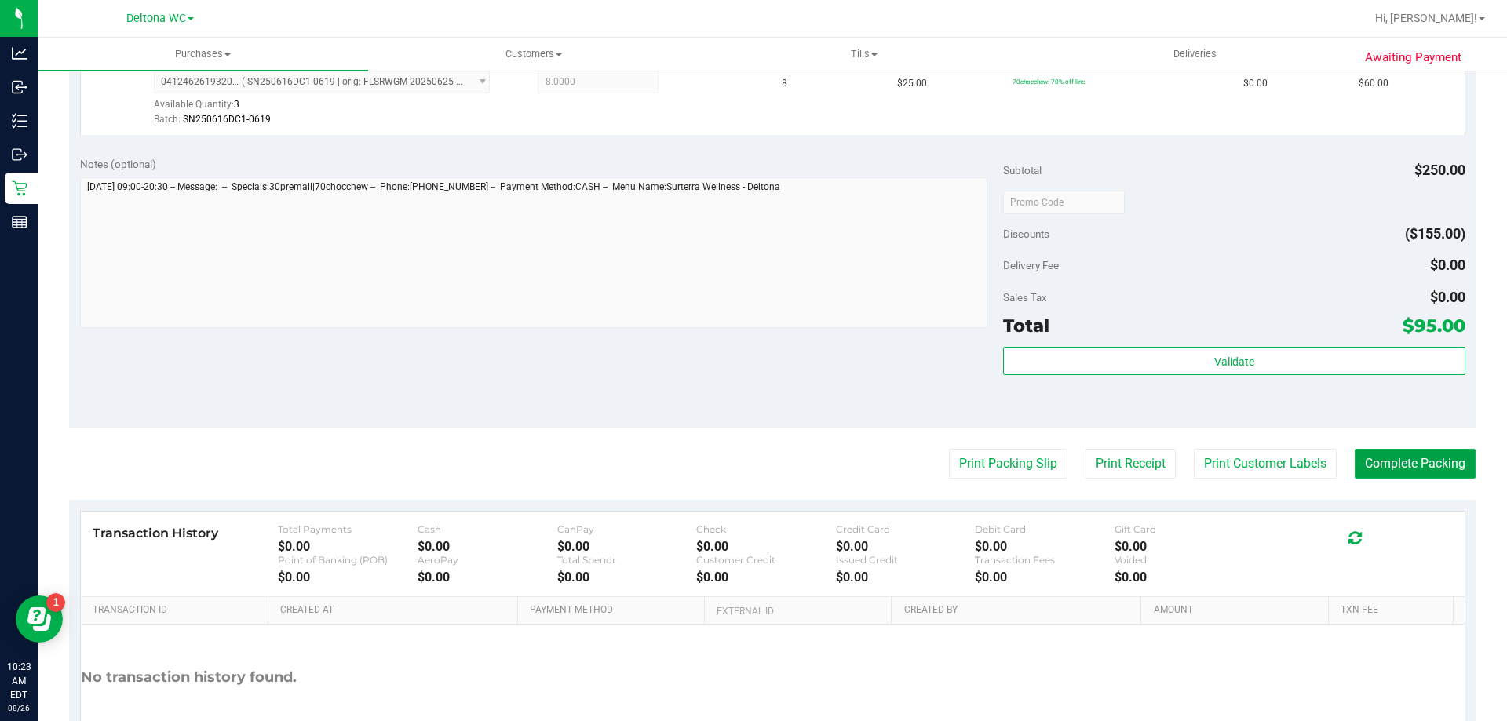
click at [1384, 467] on button "Complete Packing" at bounding box center [1415, 464] width 121 height 30
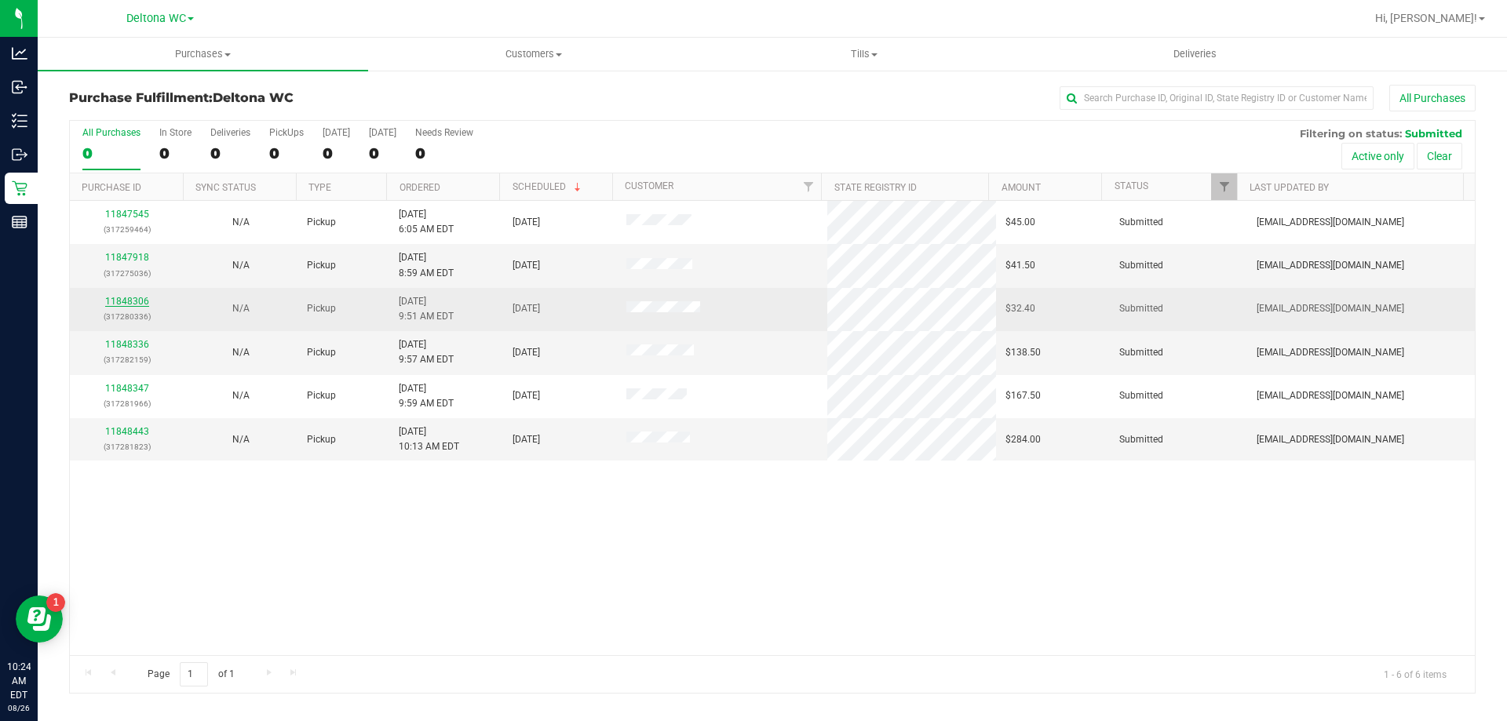
click at [132, 301] on link "11848306" at bounding box center [127, 301] width 44 height 11
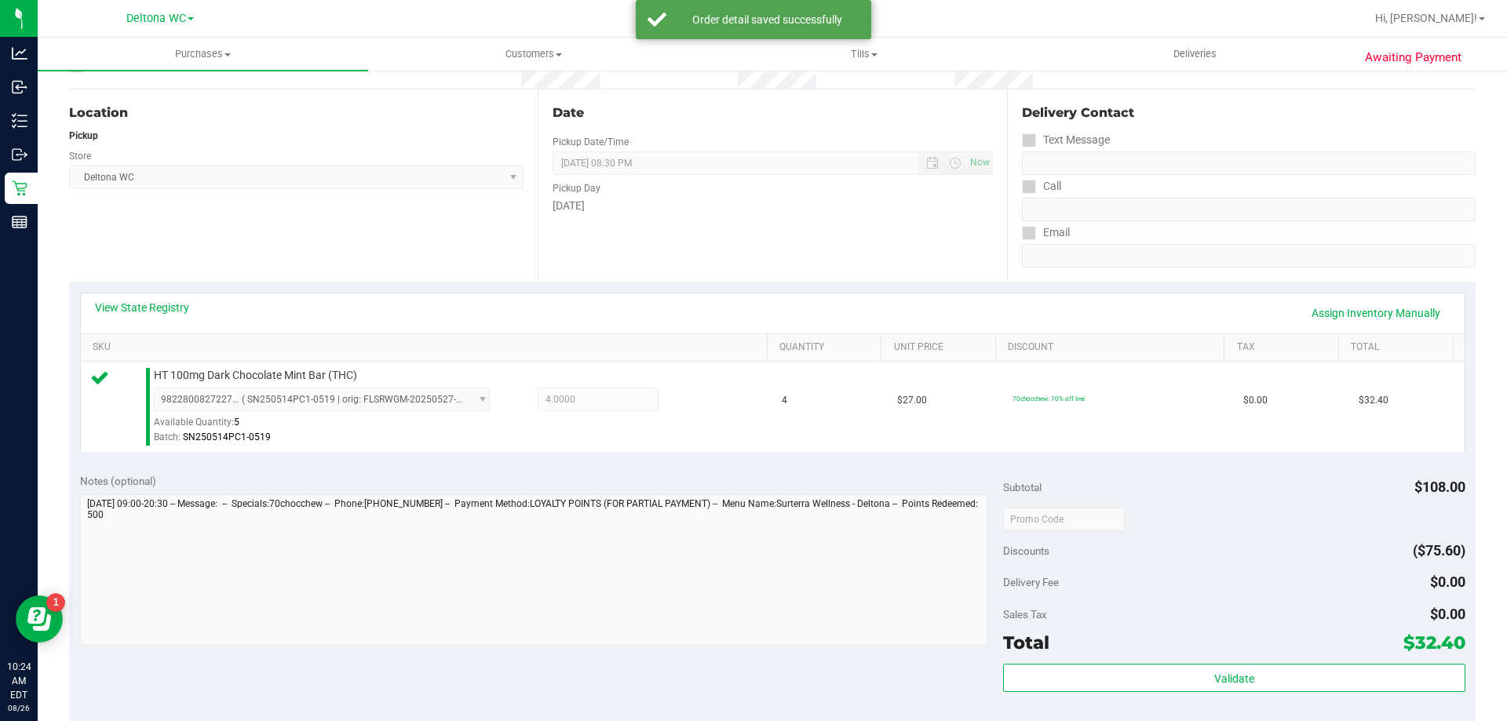
scroll to position [392, 0]
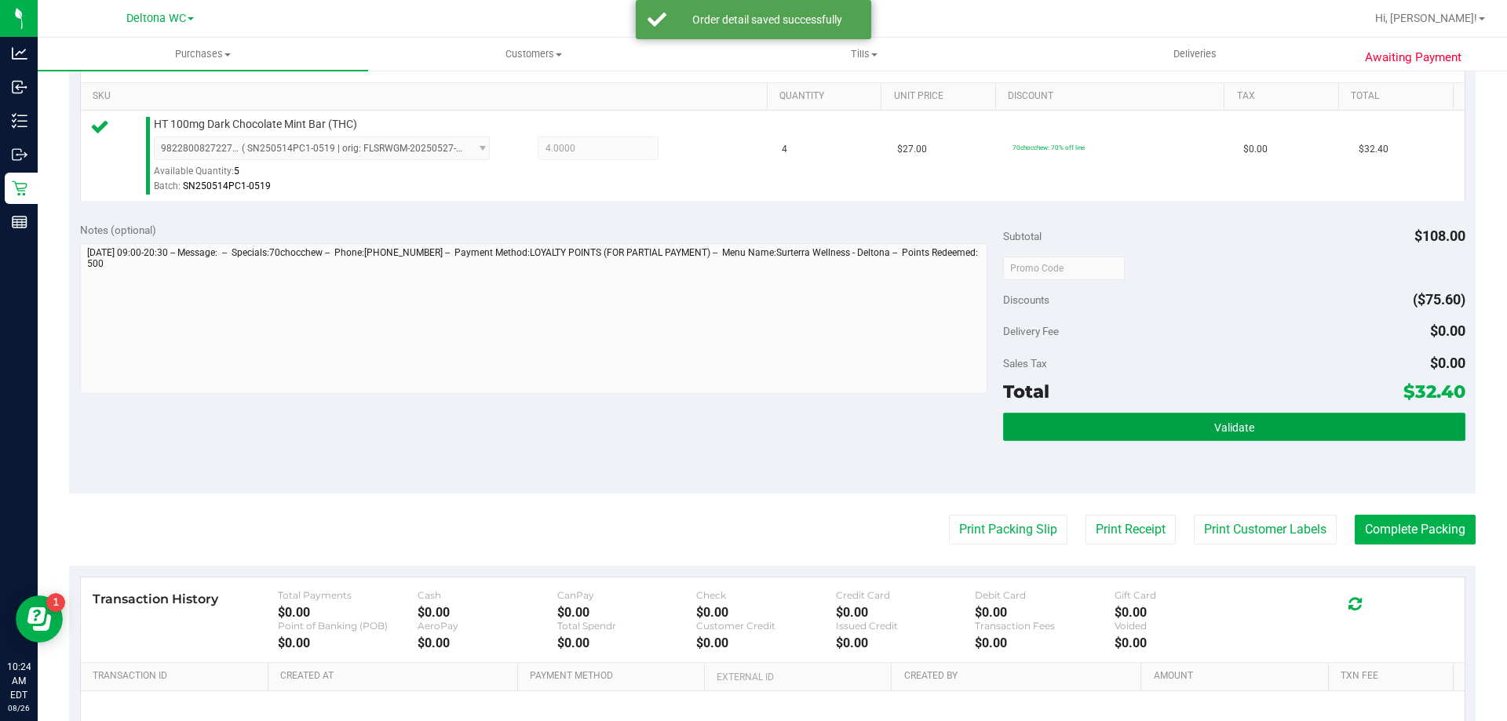
click at [1180, 413] on button "Validate" at bounding box center [1233, 427] width 461 height 28
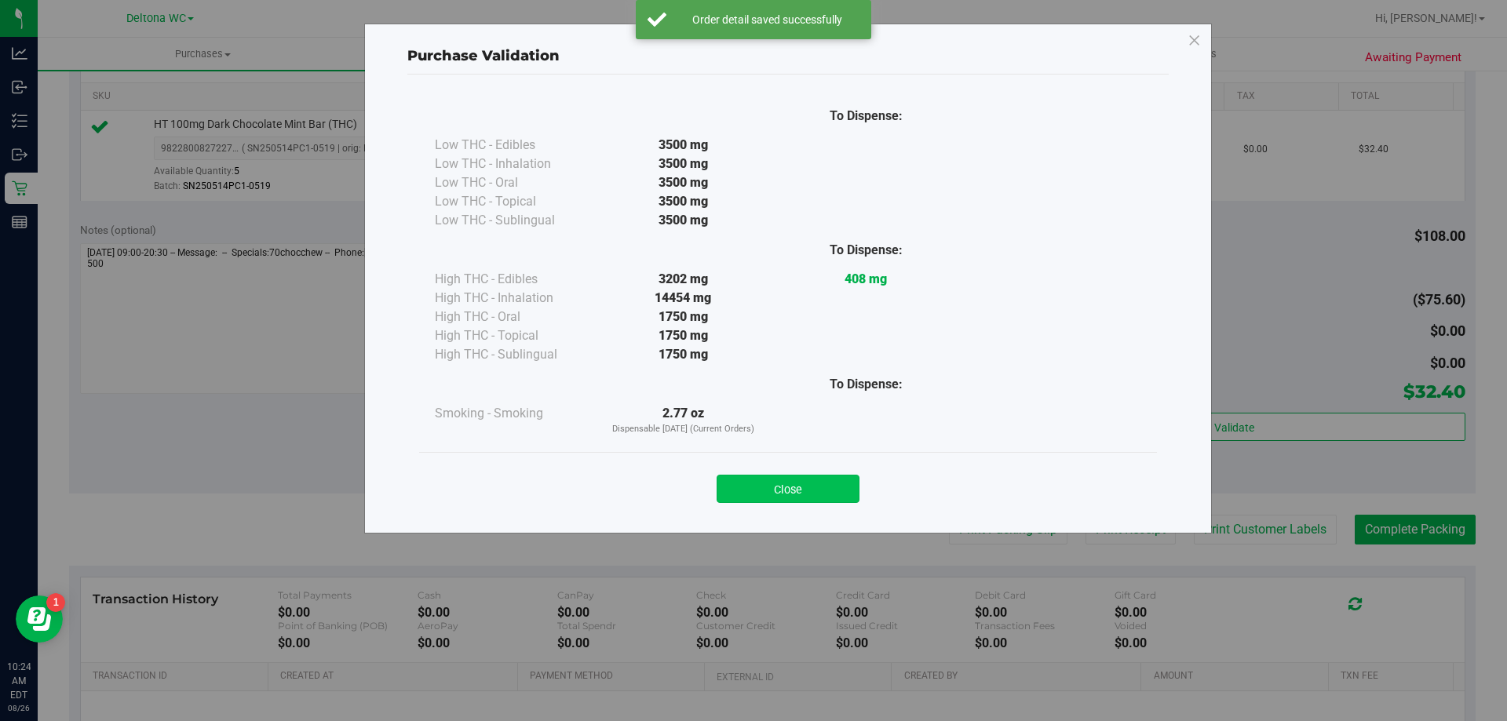
click at [848, 480] on button "Close" at bounding box center [788, 489] width 143 height 28
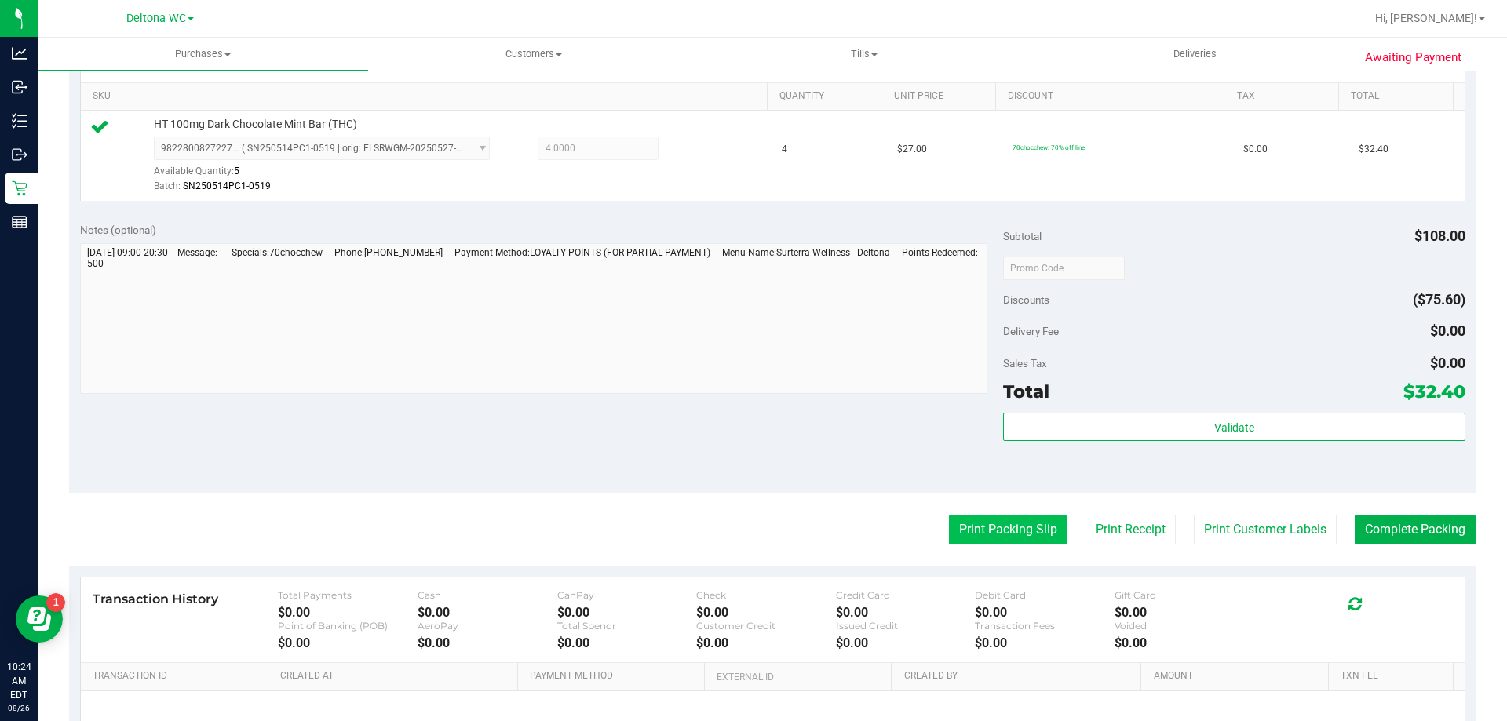
click at [1009, 531] on button "Print Packing Slip" at bounding box center [1008, 530] width 119 height 30
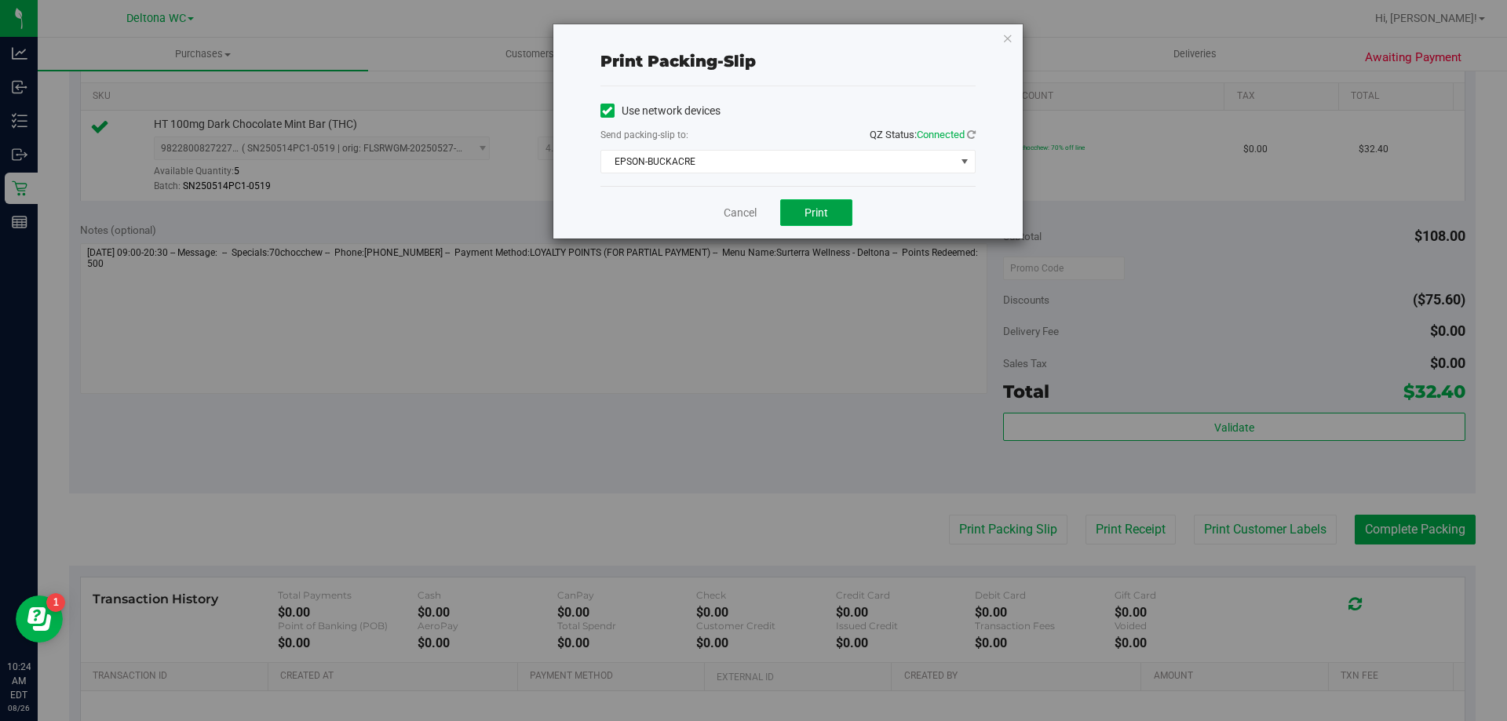
click at [811, 221] on button "Print" at bounding box center [816, 212] width 72 height 27
drag, startPoint x: 746, startPoint y: 212, endPoint x: 858, endPoint y: 253, distance: 119.4
click at [746, 213] on link "Cancel" at bounding box center [740, 213] width 33 height 16
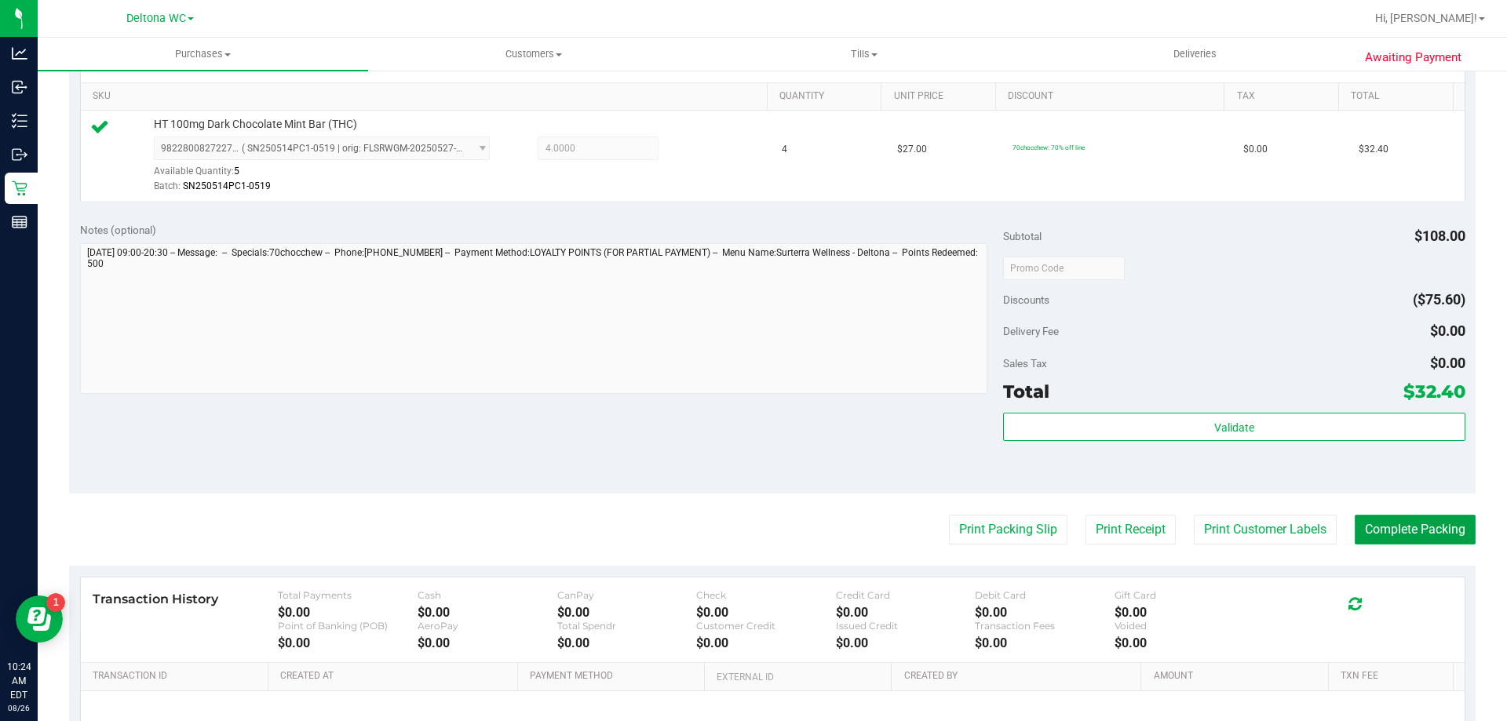
drag, startPoint x: 1378, startPoint y: 527, endPoint x: 1390, endPoint y: 523, distance: 12.4
click at [1389, 523] on button "Complete Packing" at bounding box center [1415, 530] width 121 height 30
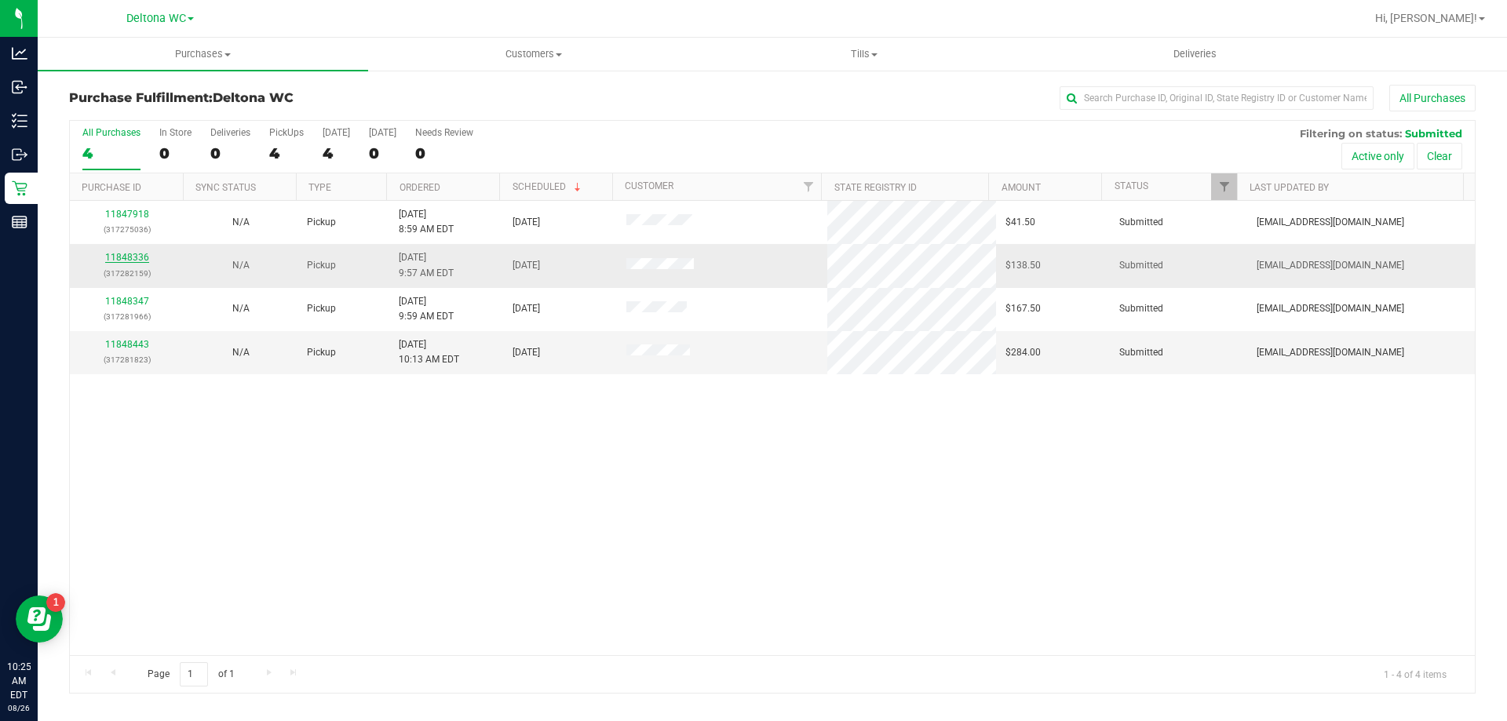
click at [120, 261] on link "11848336" at bounding box center [127, 257] width 44 height 11
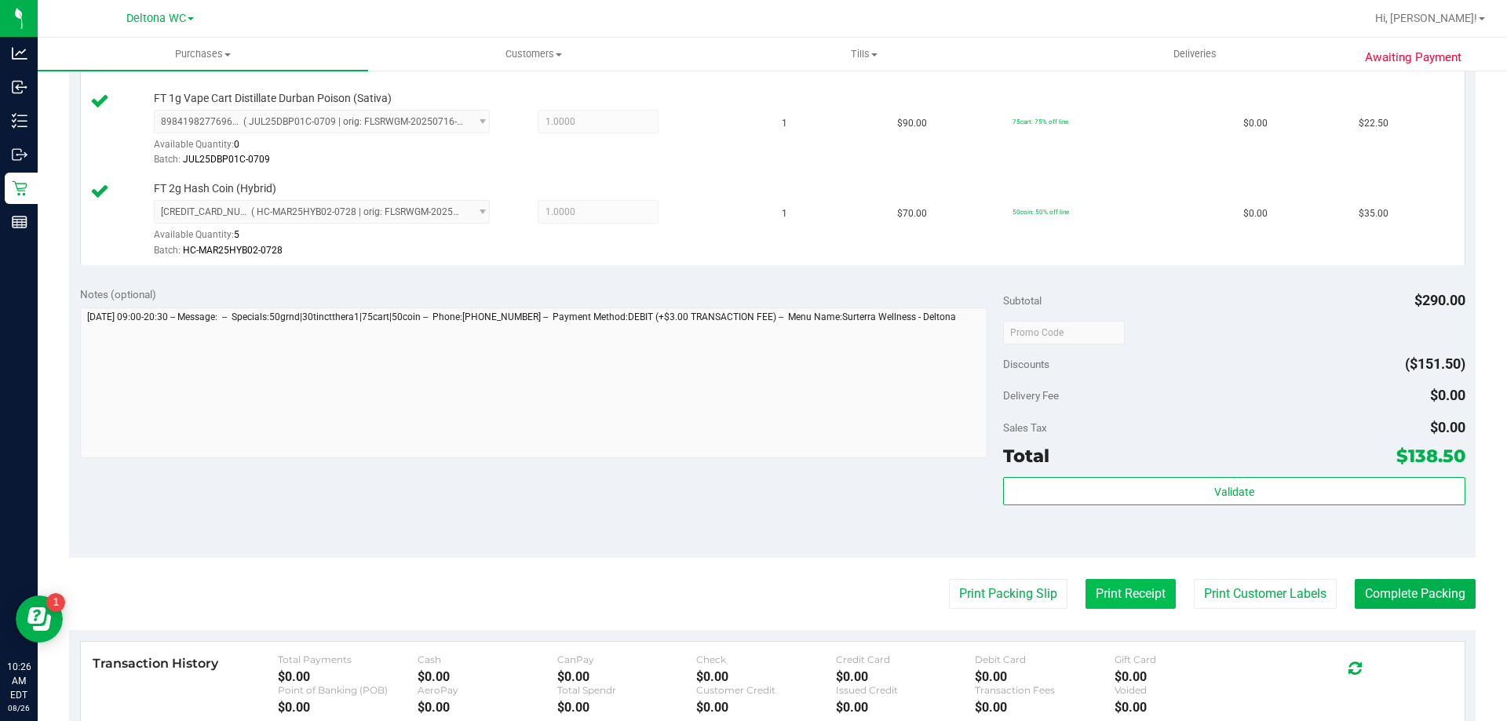
scroll to position [628, 0]
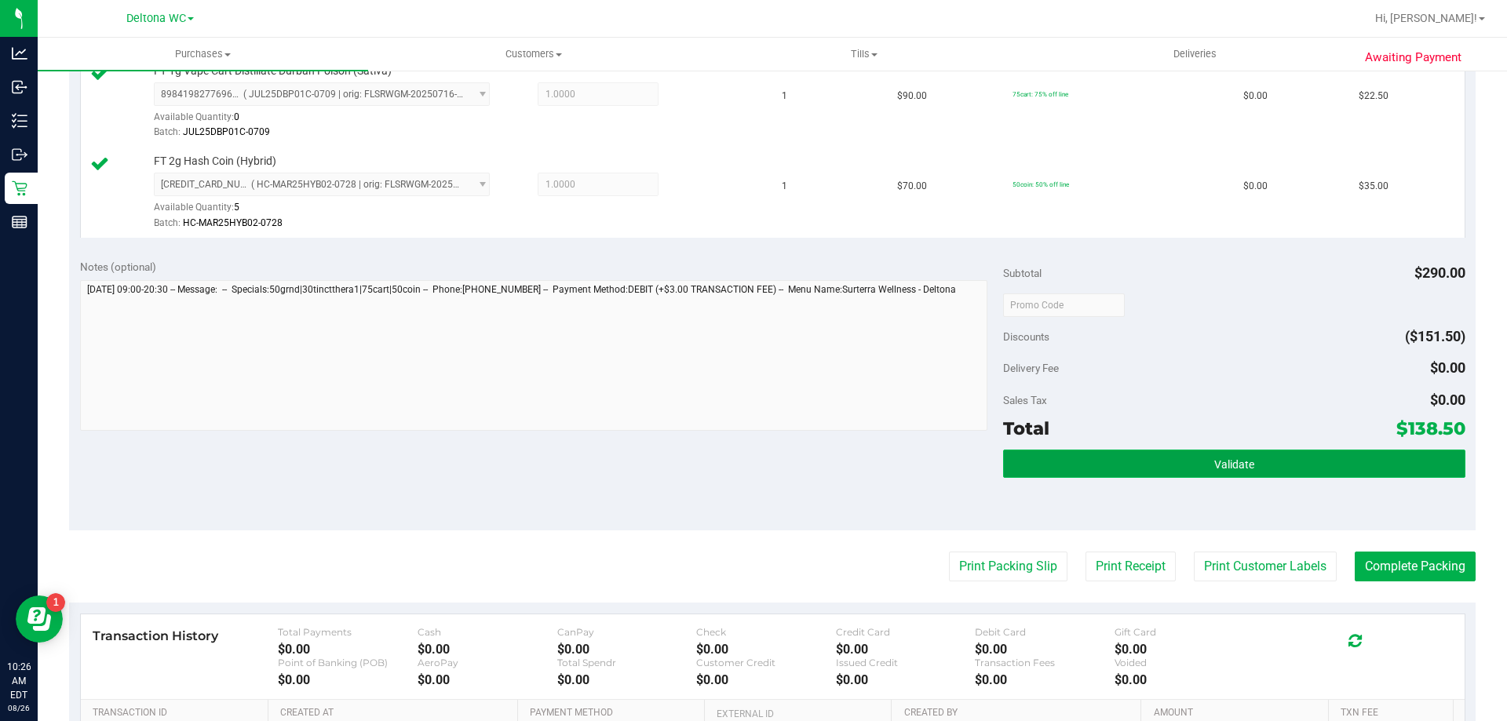
click at [1137, 457] on button "Validate" at bounding box center [1233, 464] width 461 height 28
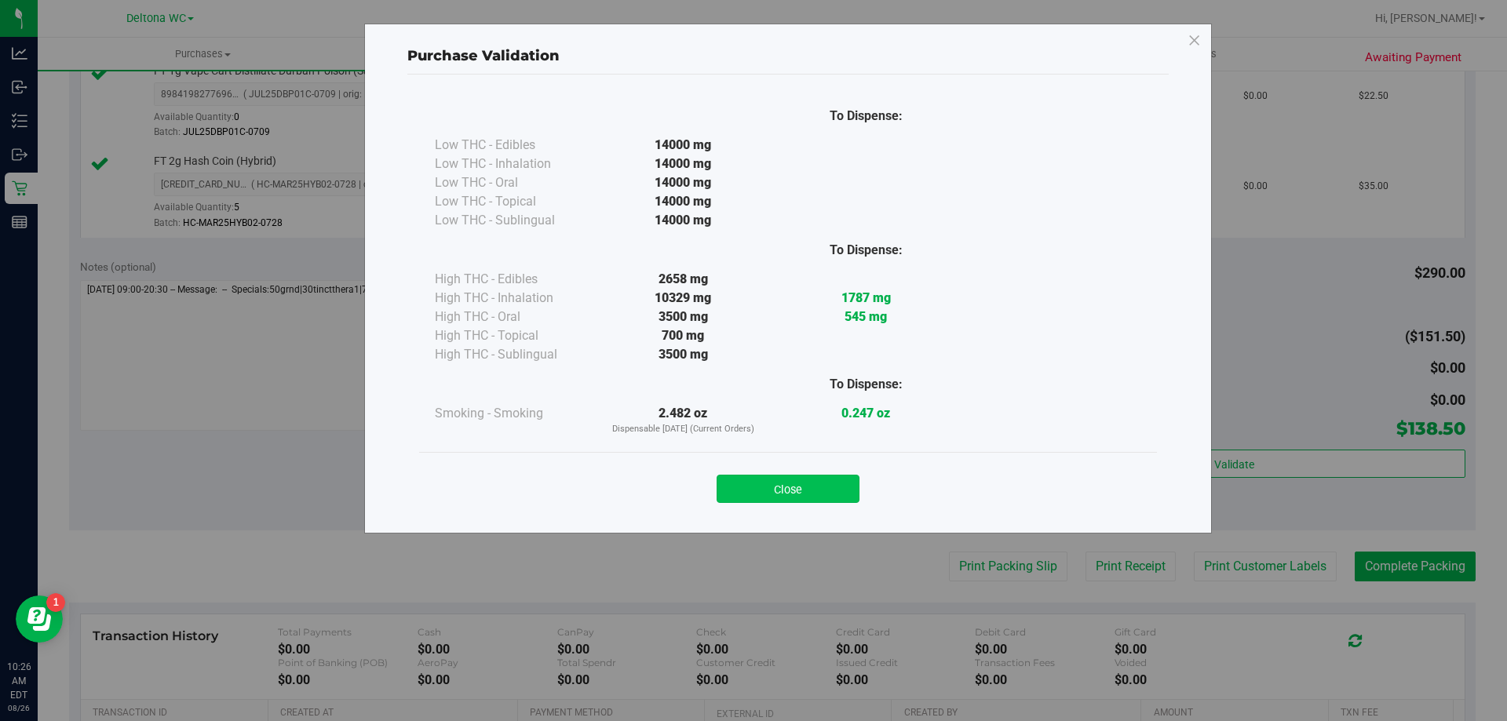
click at [747, 481] on button "Close" at bounding box center [788, 489] width 143 height 28
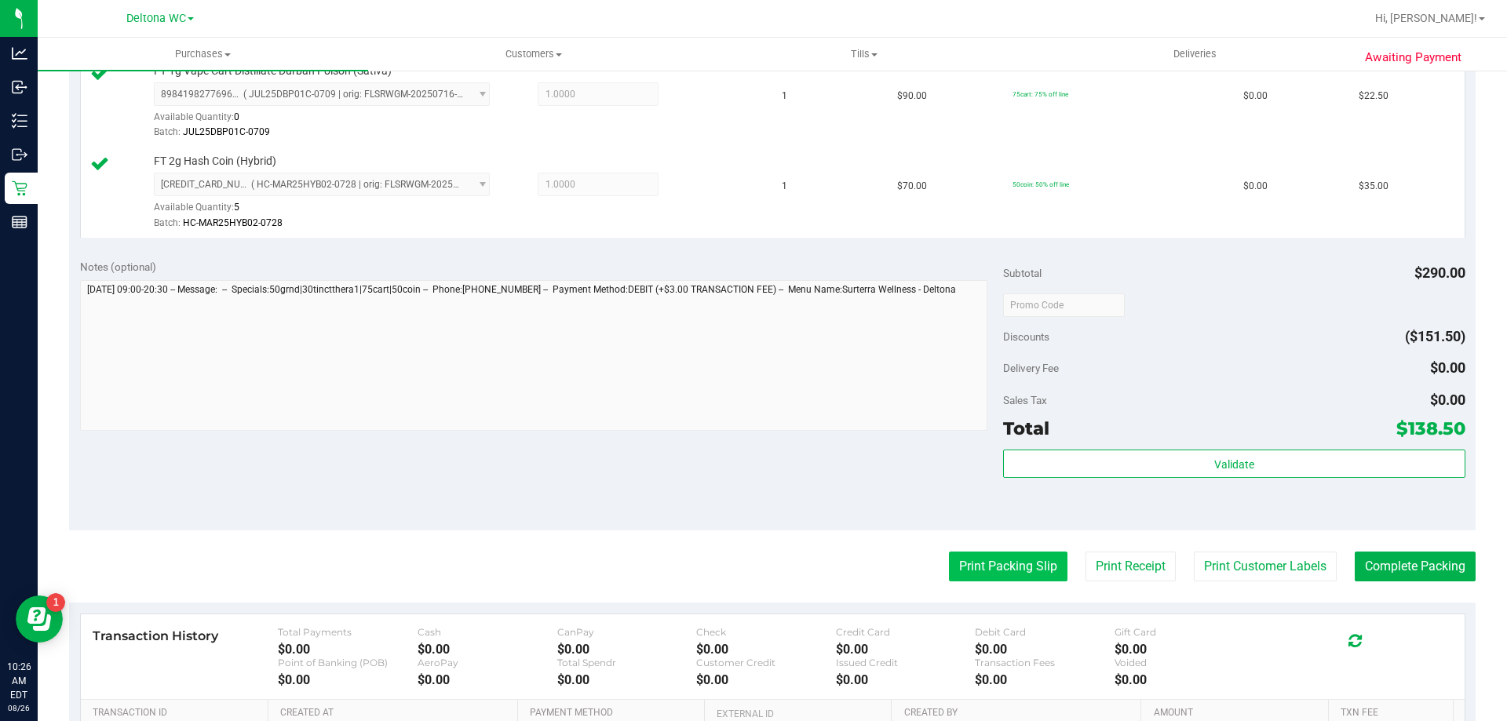
click at [958, 572] on button "Print Packing Slip" at bounding box center [1008, 567] width 119 height 30
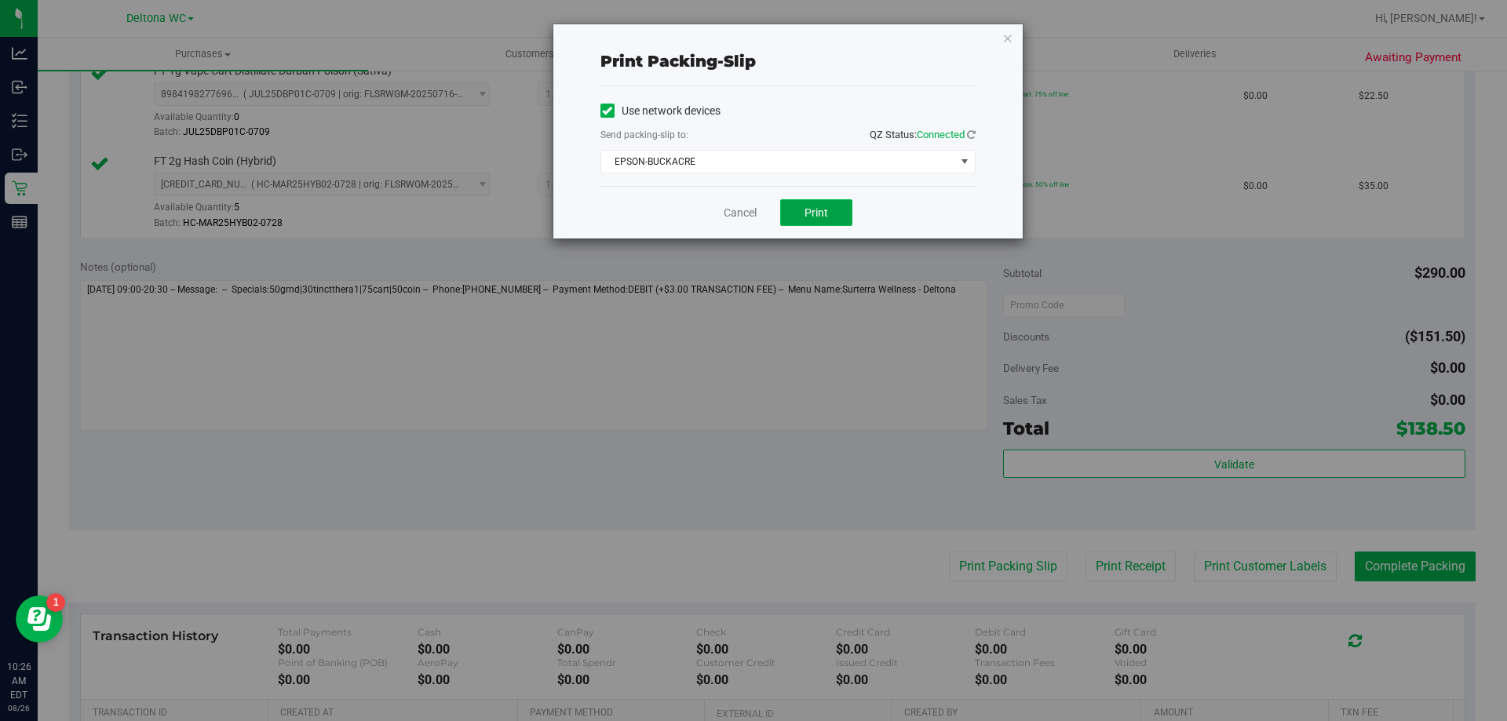
click at [814, 209] on span "Print" at bounding box center [816, 212] width 24 height 13
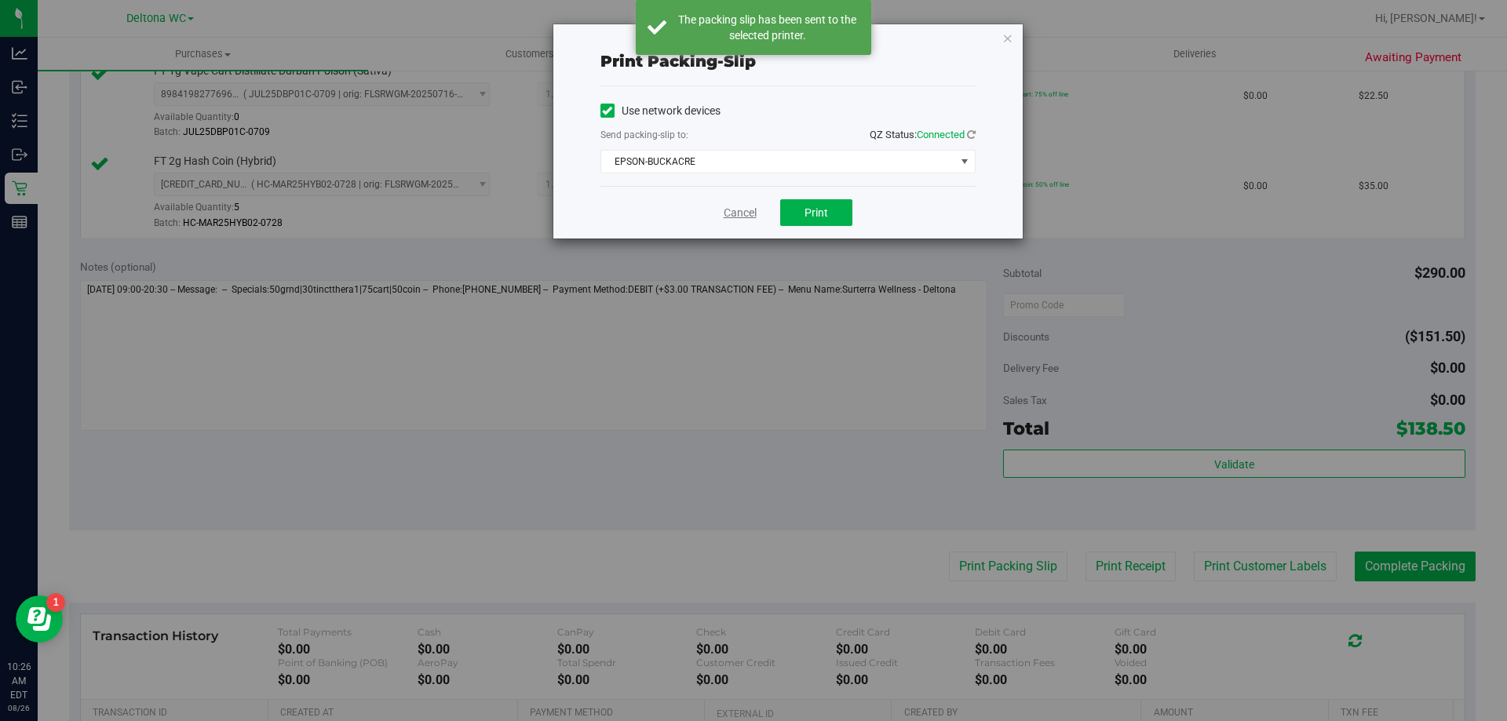
click at [747, 210] on link "Cancel" at bounding box center [740, 213] width 33 height 16
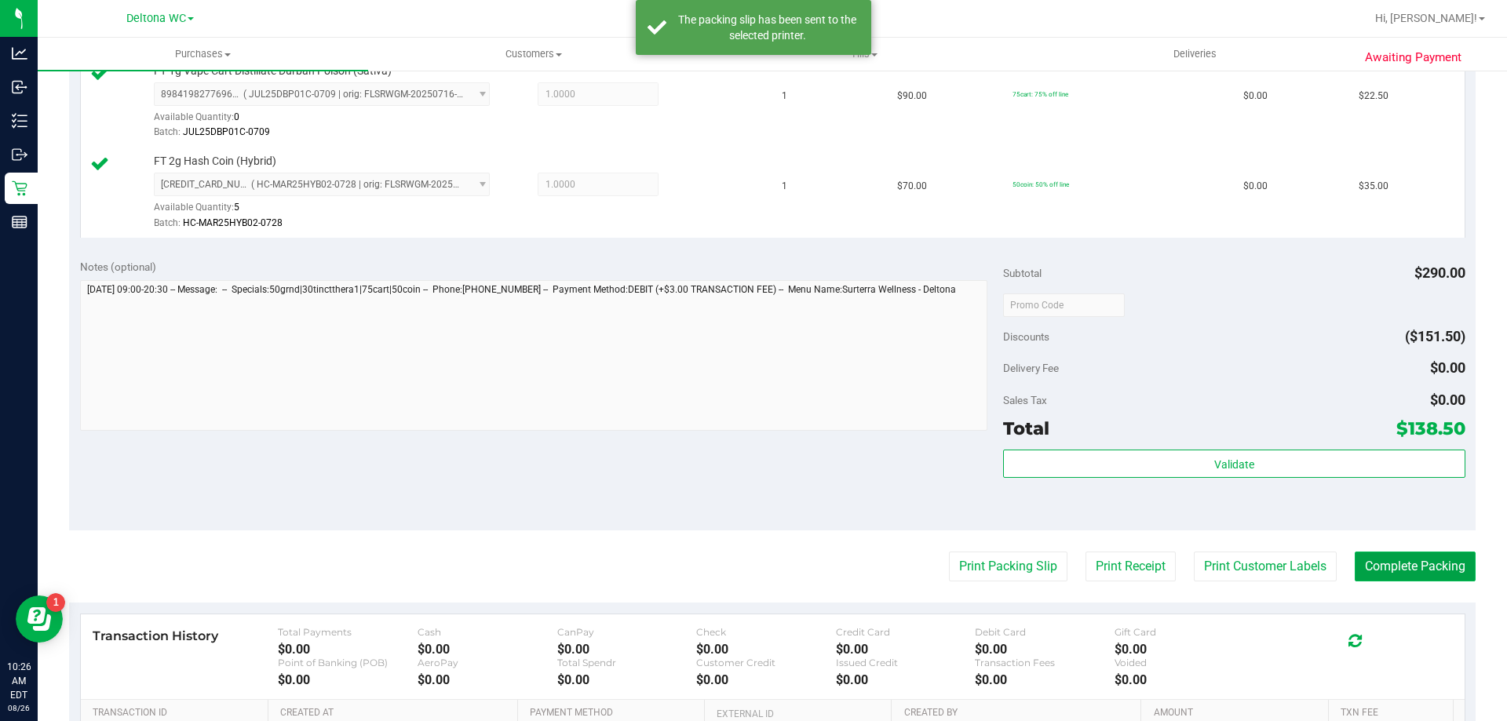
click at [1382, 563] on button "Complete Packing" at bounding box center [1415, 567] width 121 height 30
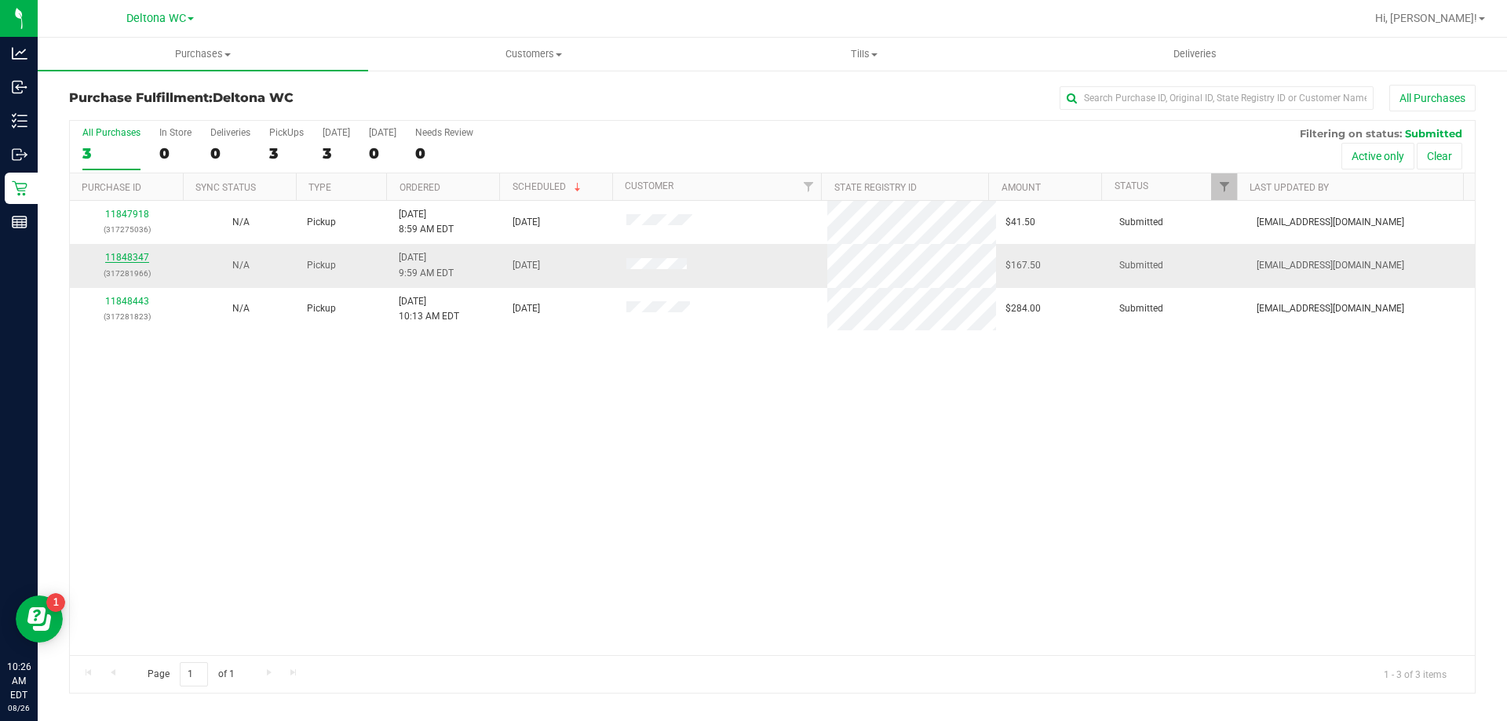
click at [137, 258] on link "11848347" at bounding box center [127, 257] width 44 height 11
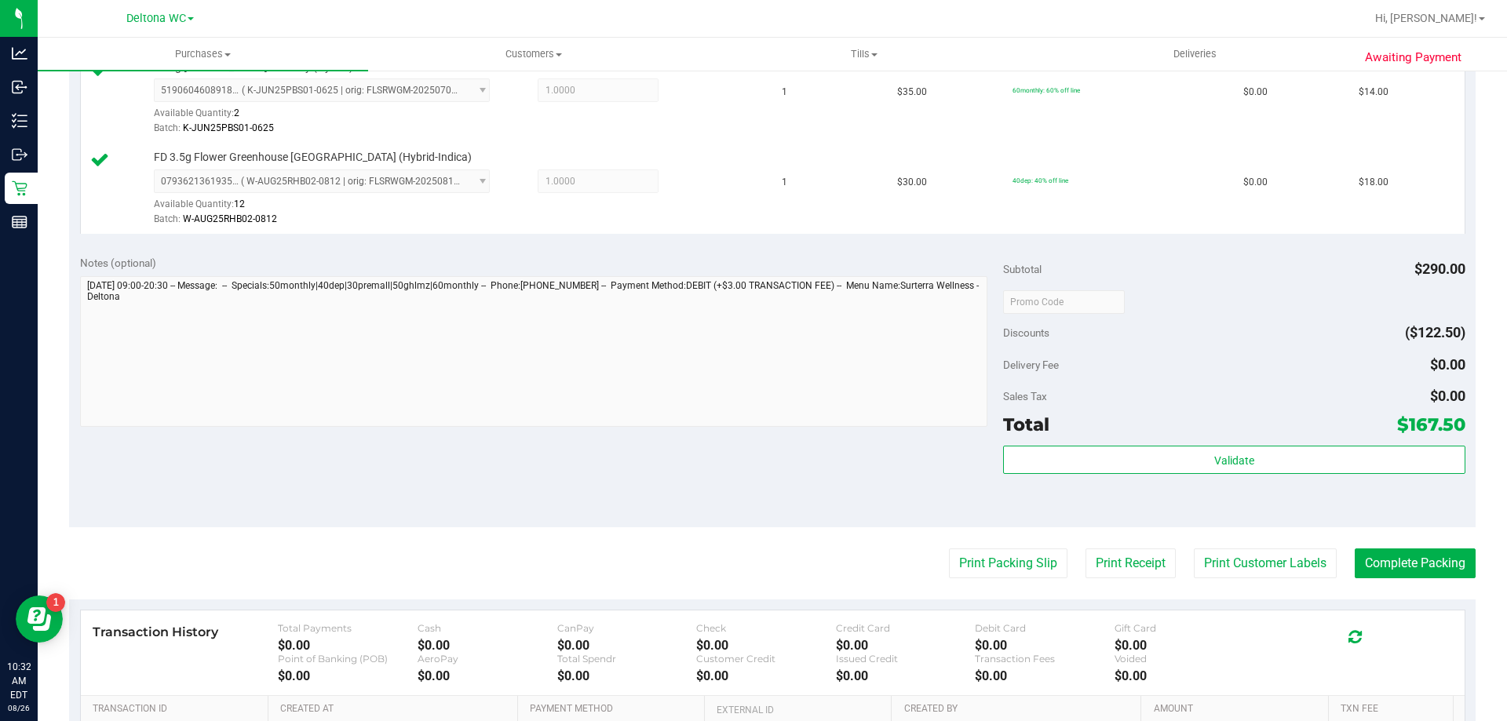
scroll to position [942, 0]
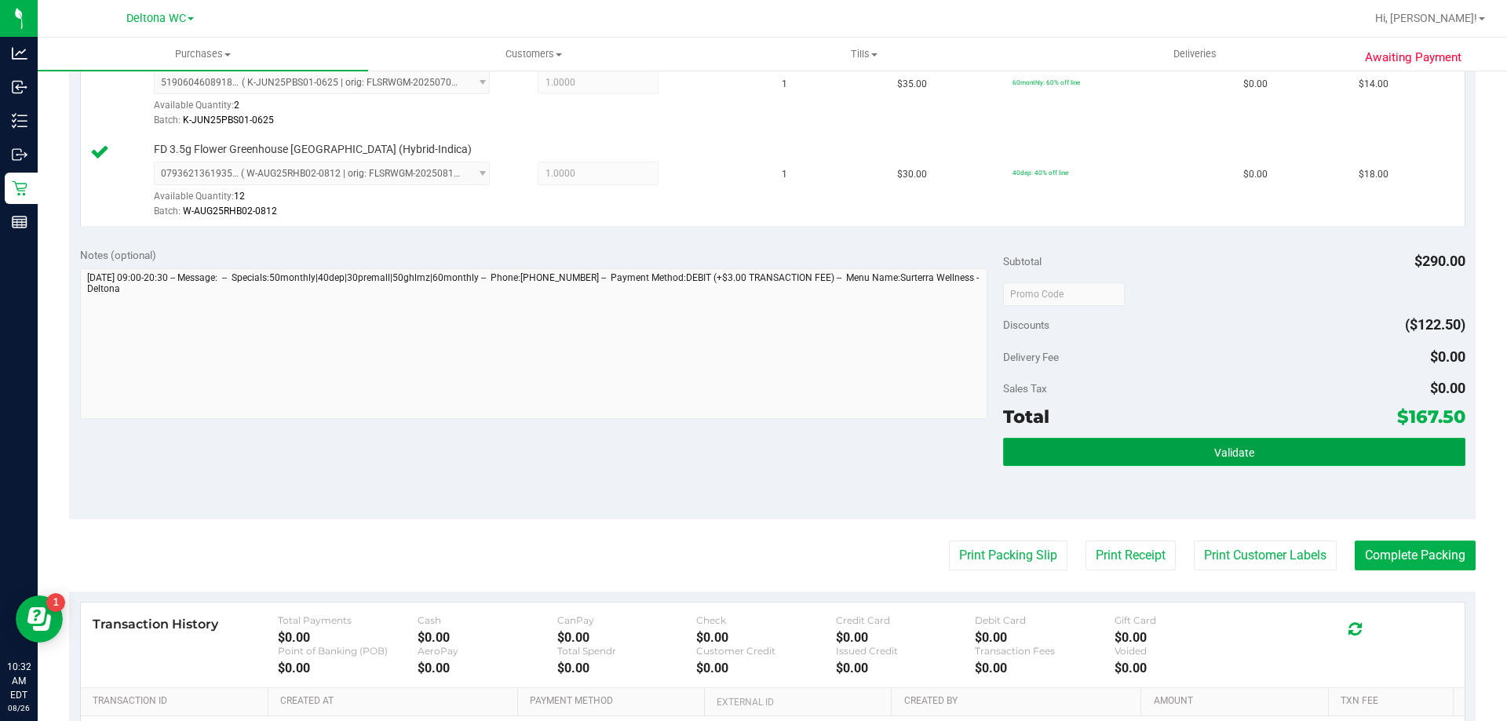
click at [1105, 447] on button "Validate" at bounding box center [1233, 452] width 461 height 28
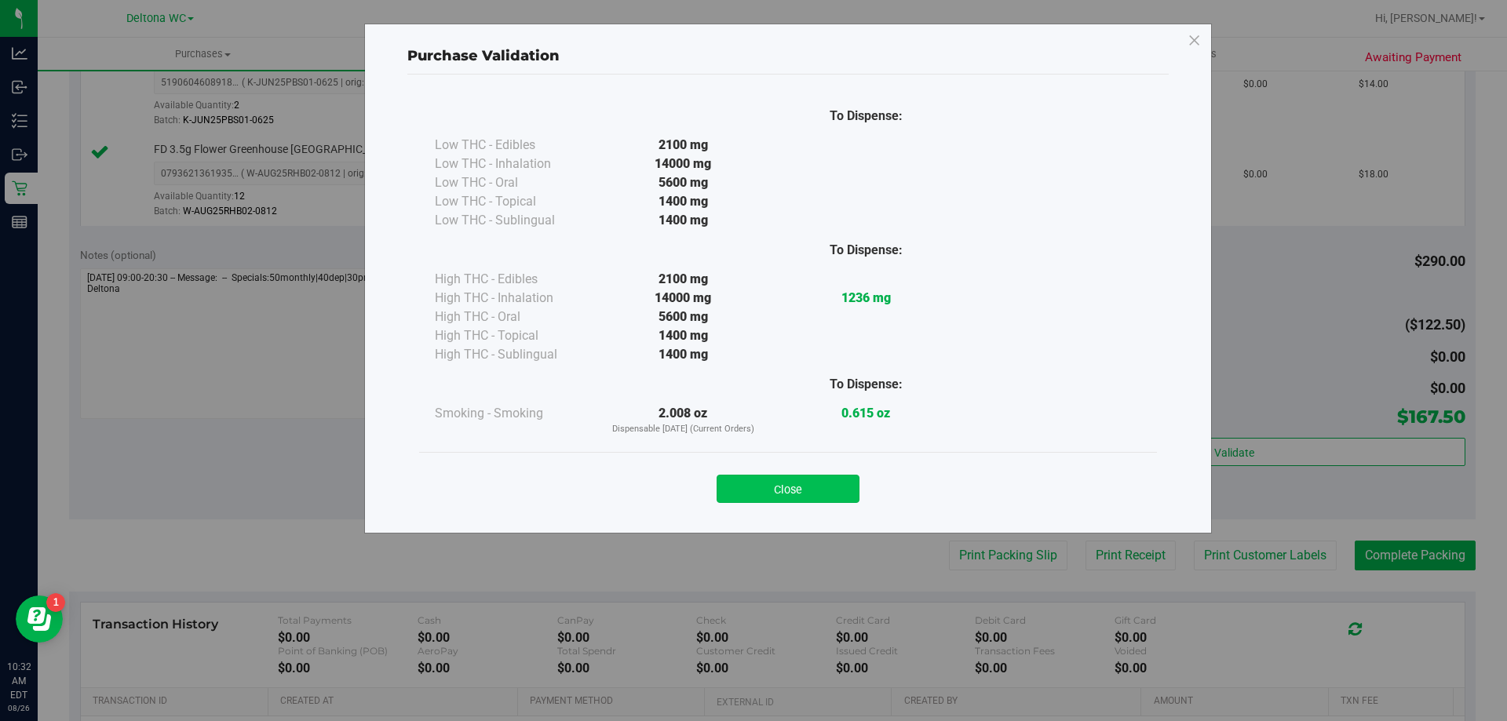
click at [819, 490] on button "Close" at bounding box center [788, 489] width 143 height 28
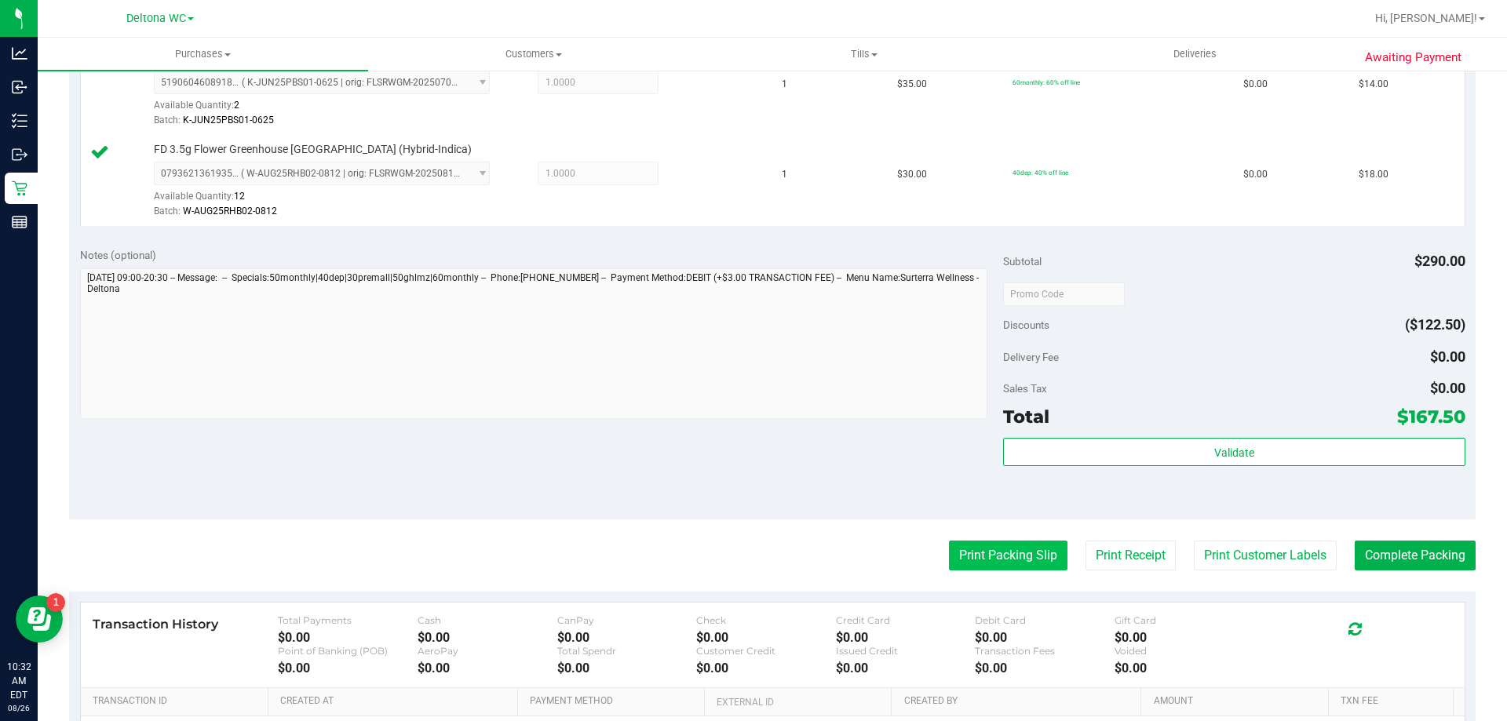
click at [984, 550] on button "Print Packing Slip" at bounding box center [1008, 556] width 119 height 30
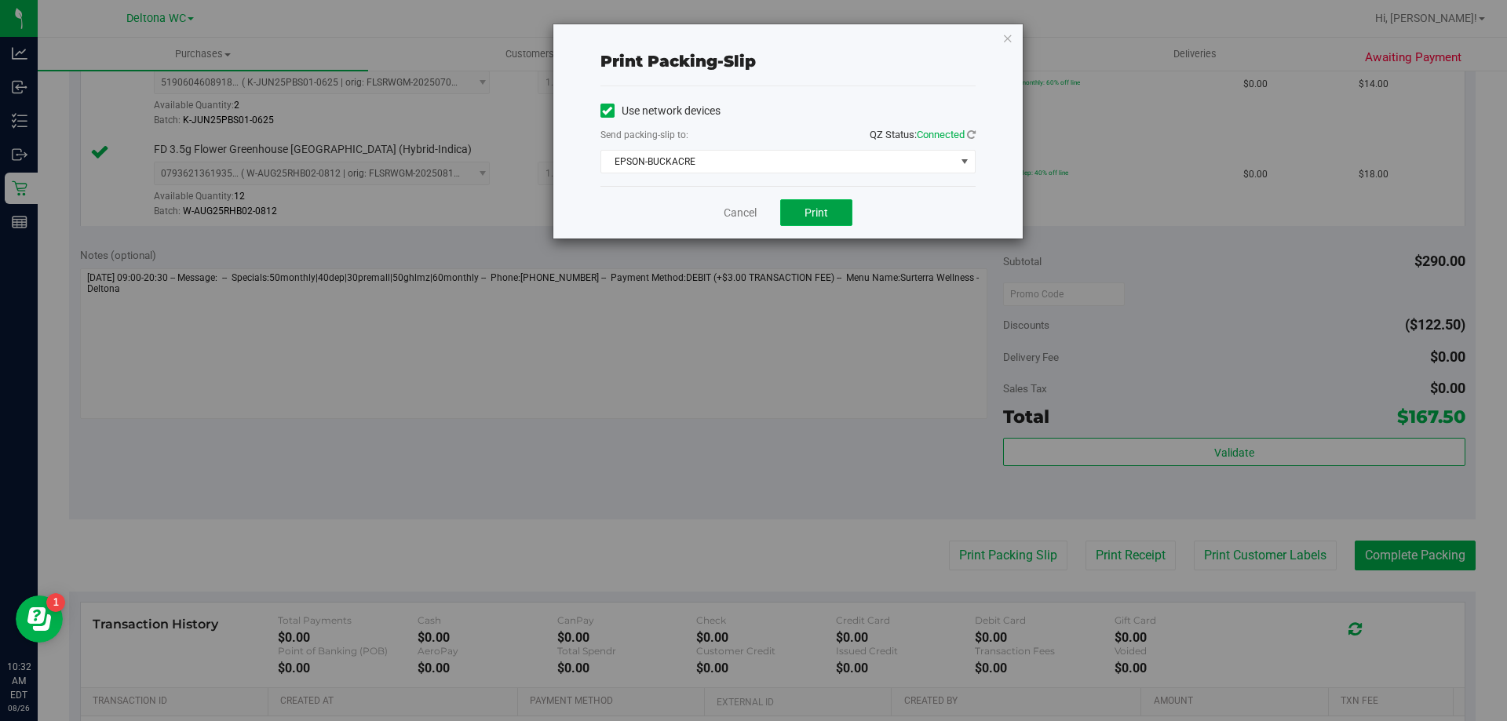
click at [803, 213] on button "Print" at bounding box center [816, 212] width 72 height 27
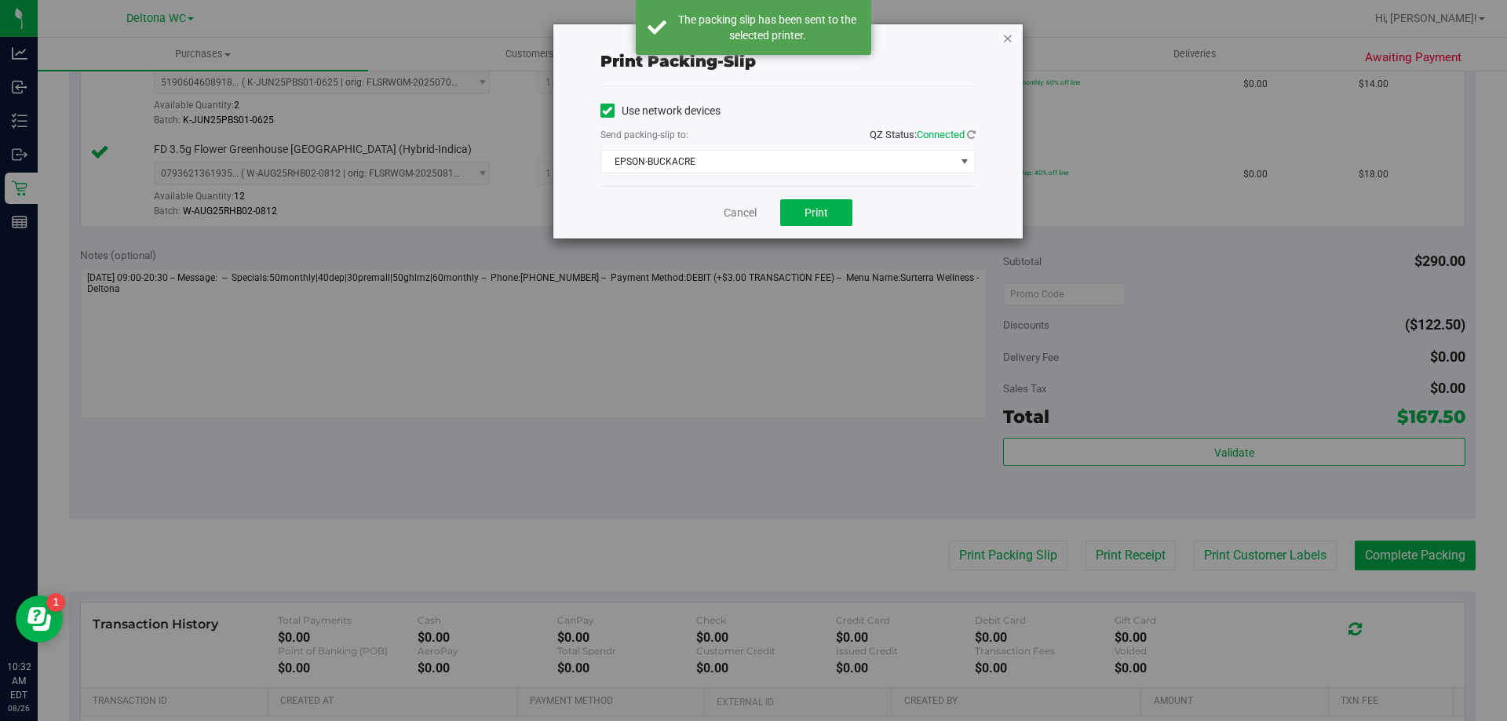
click at [1004, 37] on icon "button" at bounding box center [1007, 37] width 11 height 19
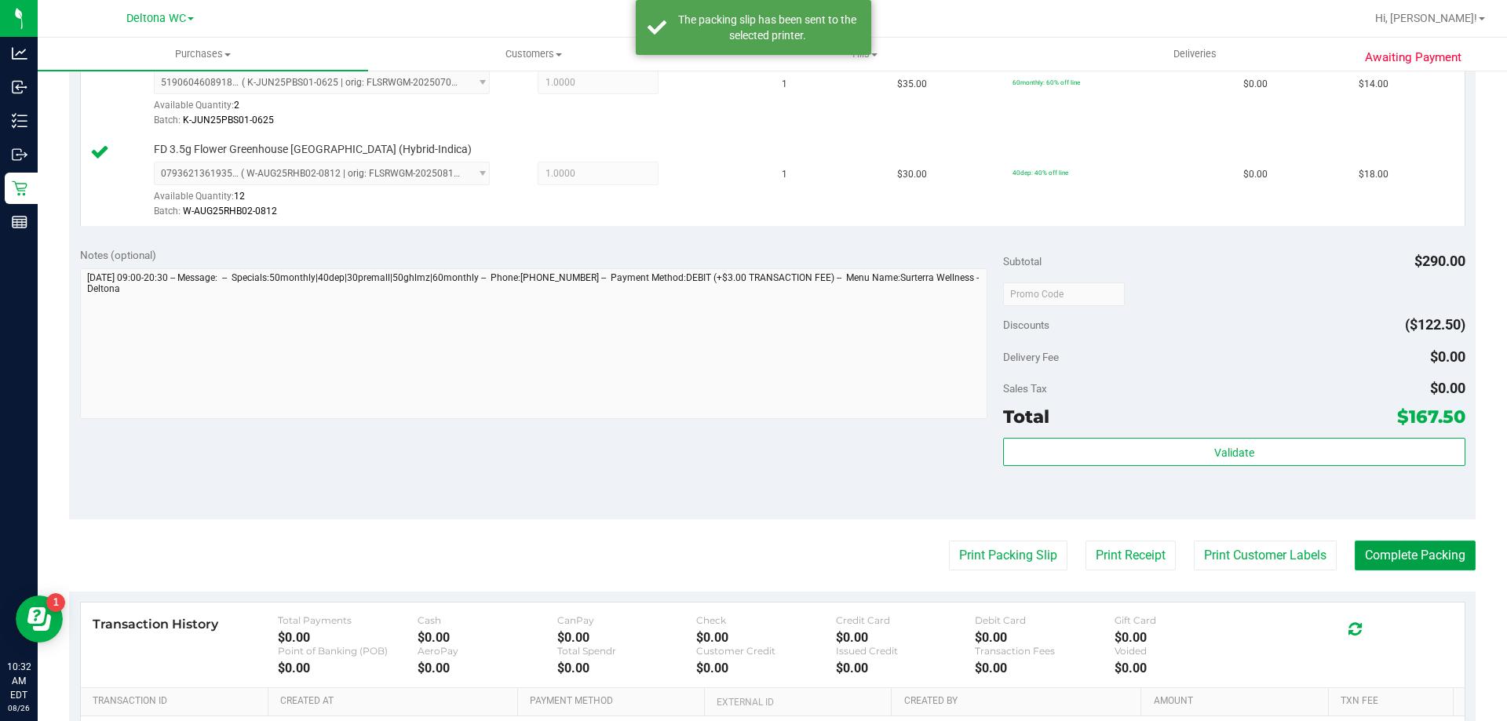
click at [1391, 544] on button "Complete Packing" at bounding box center [1415, 556] width 121 height 30
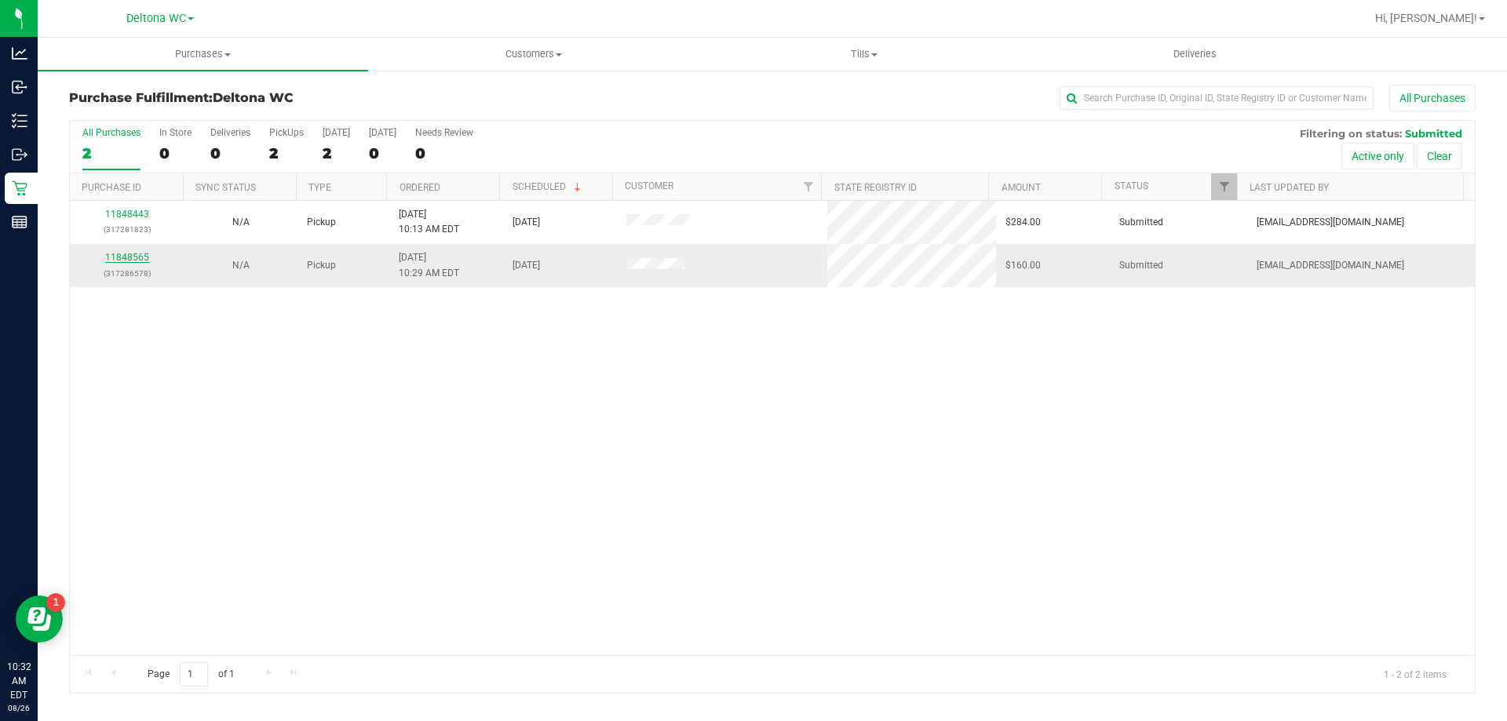
click at [138, 257] on link "11848565" at bounding box center [127, 257] width 44 height 11
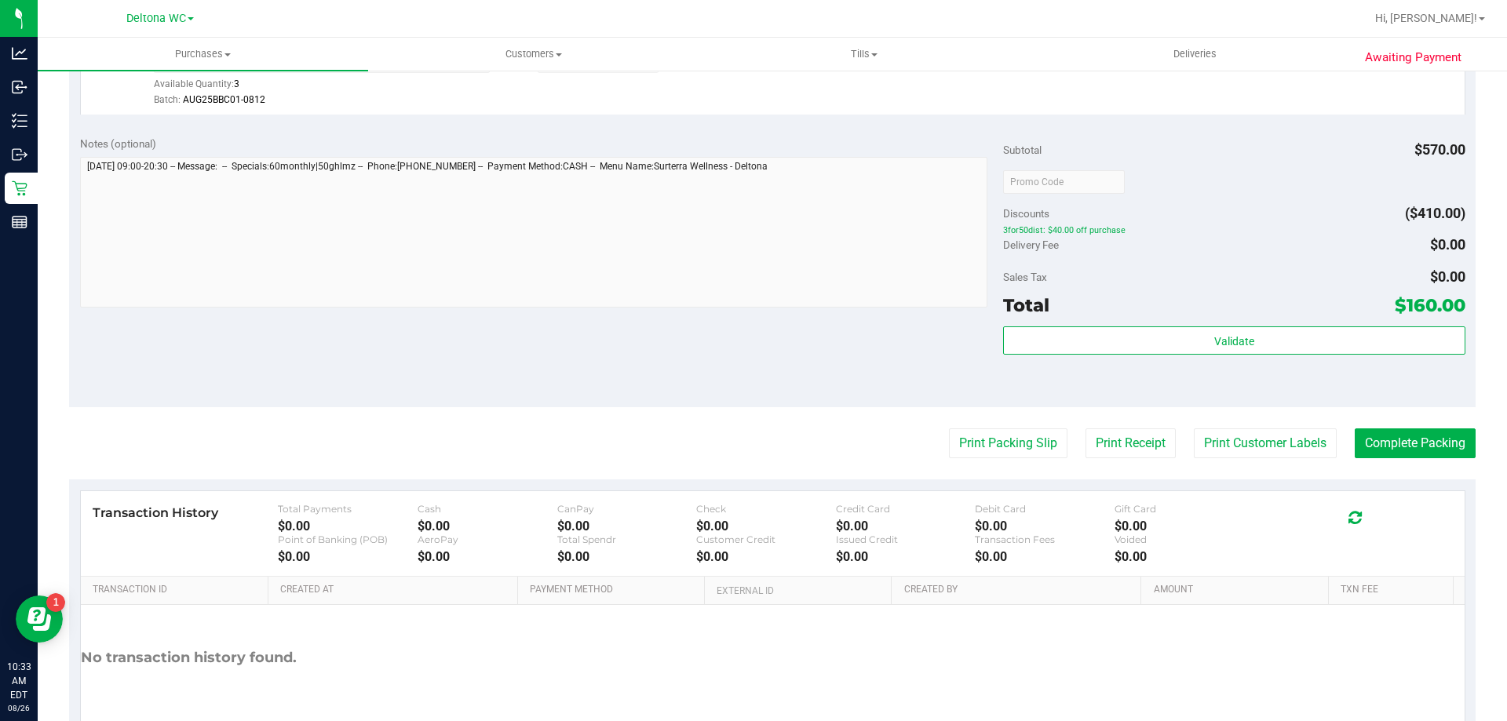
scroll to position [785, 0]
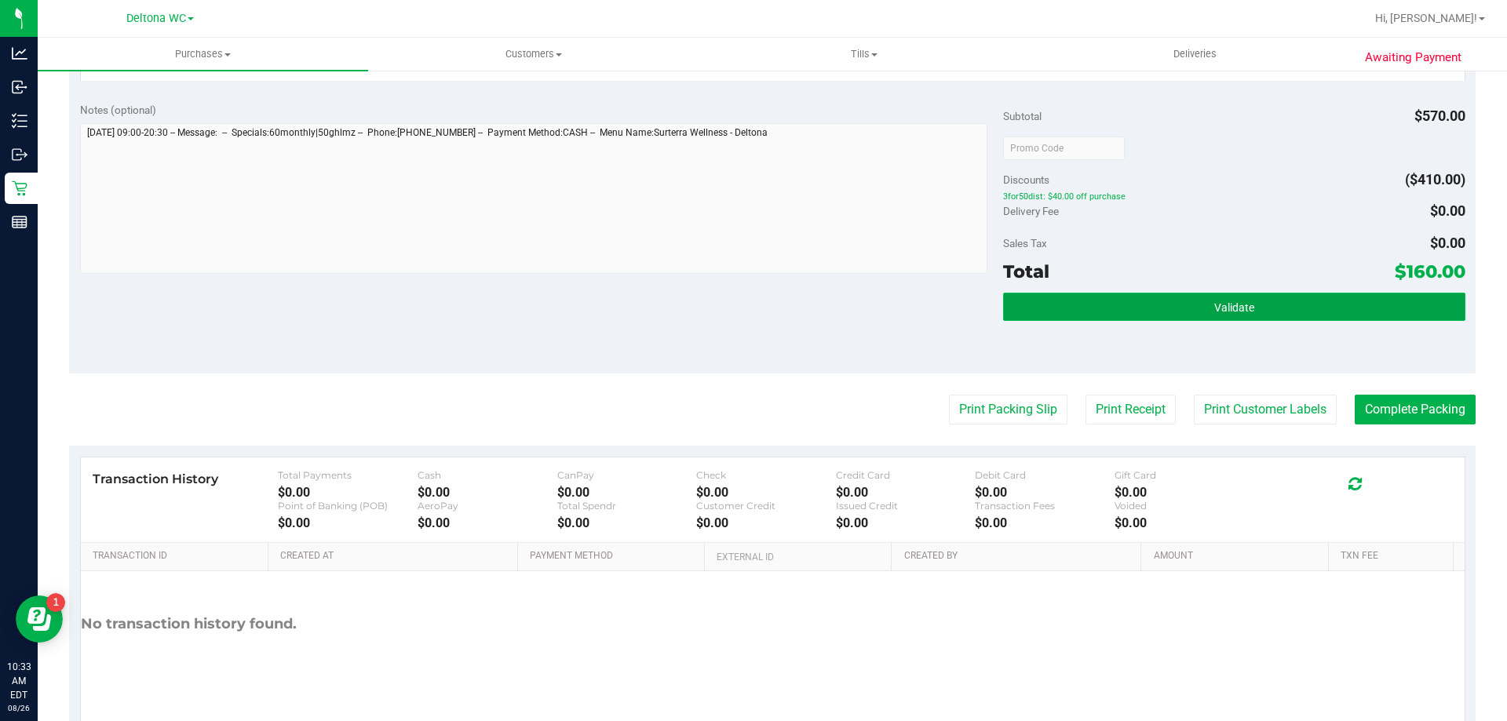
click at [1090, 316] on button "Validate" at bounding box center [1233, 307] width 461 height 28
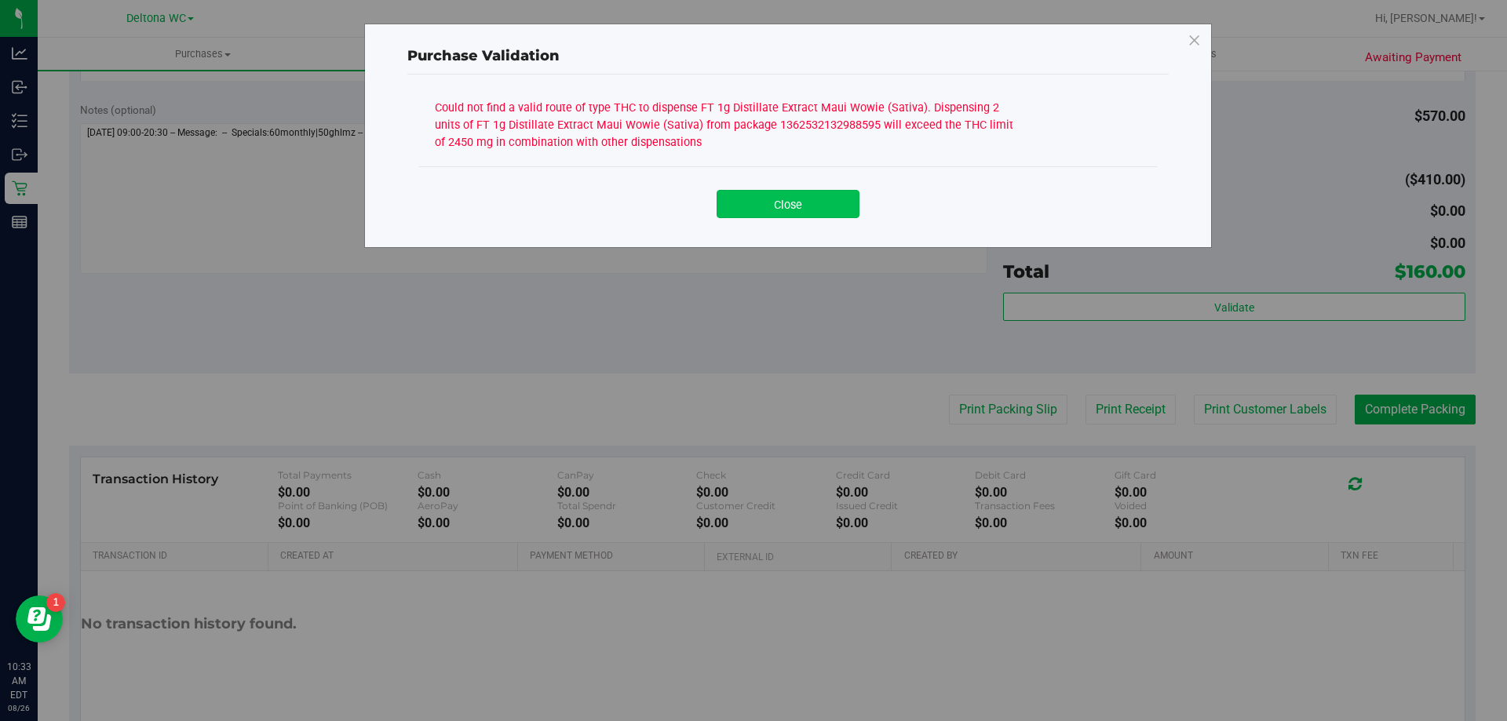
click at [808, 210] on button "Close" at bounding box center [788, 204] width 143 height 28
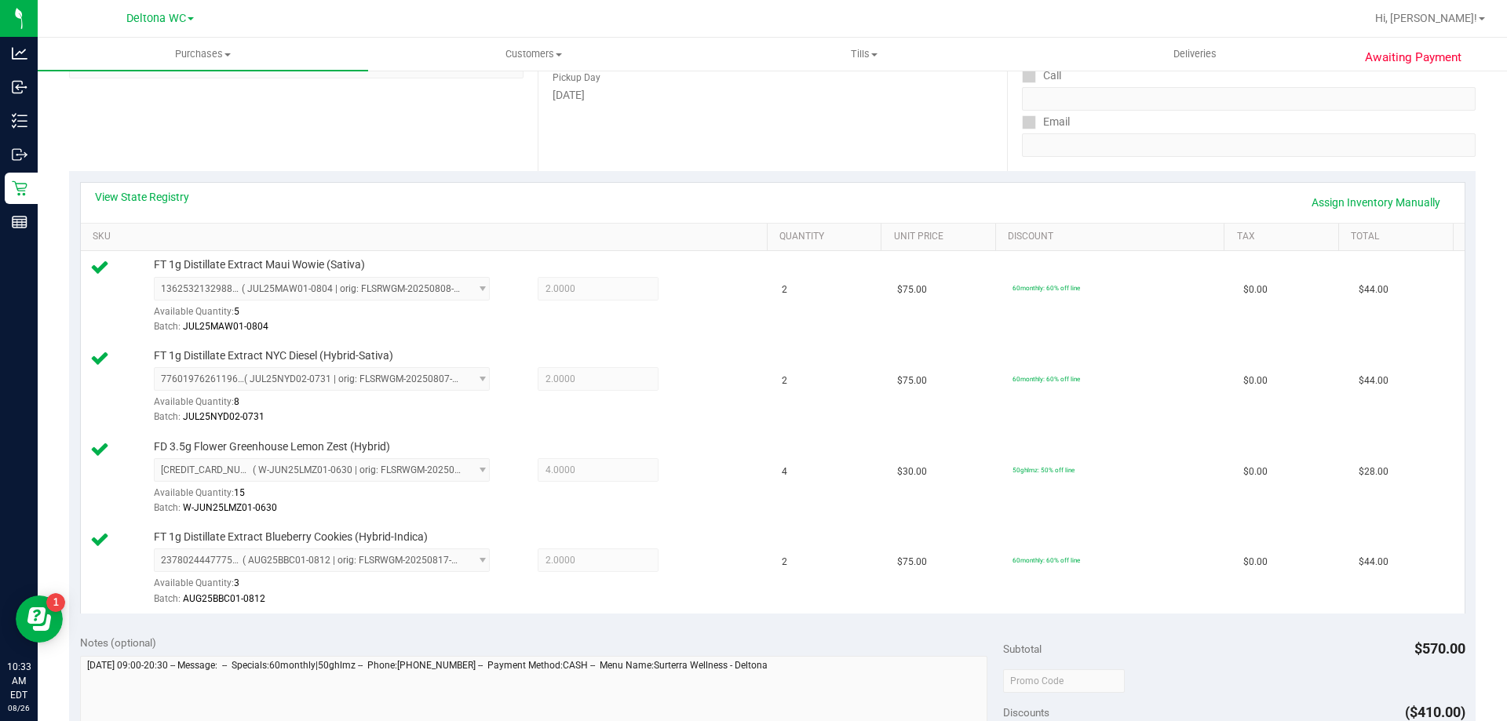
scroll to position [157, 0]
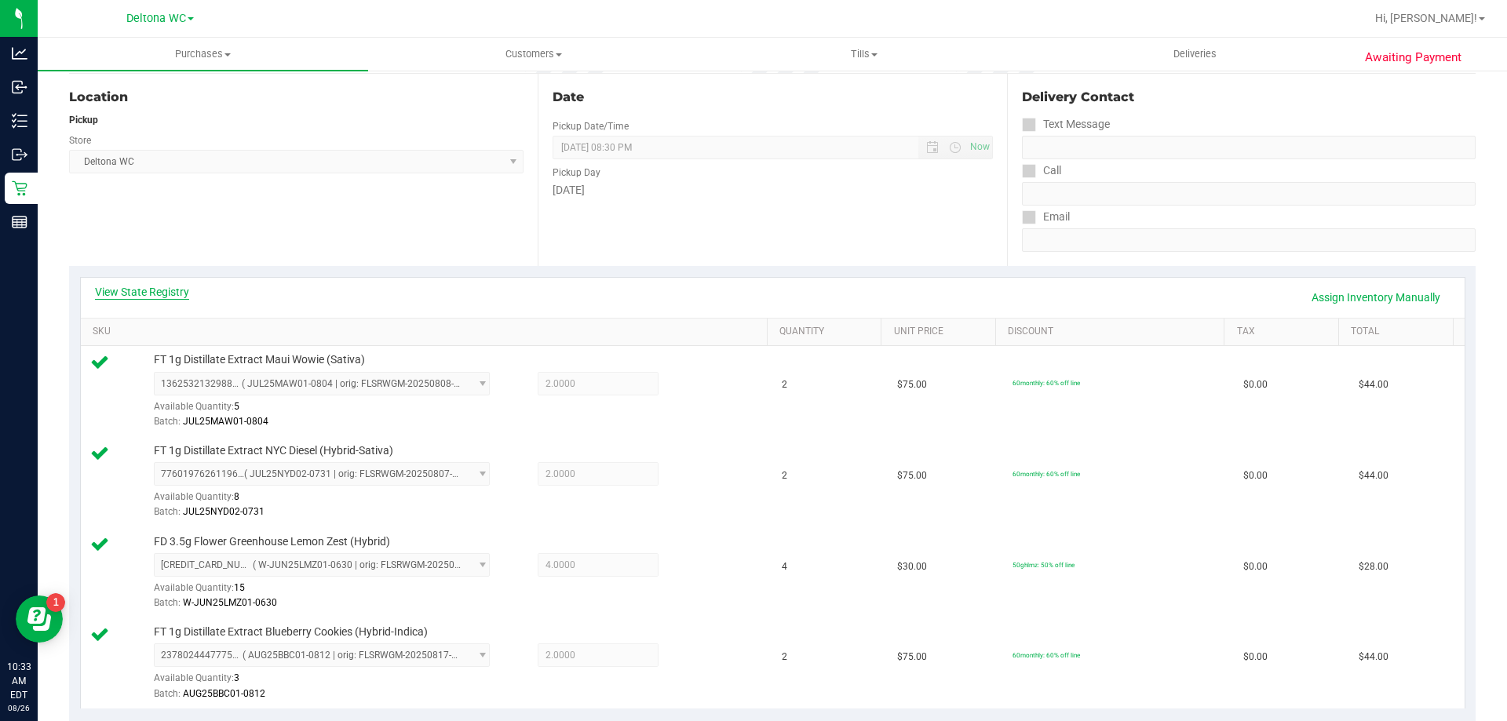
click at [132, 294] on link "View State Registry" at bounding box center [142, 292] width 94 height 16
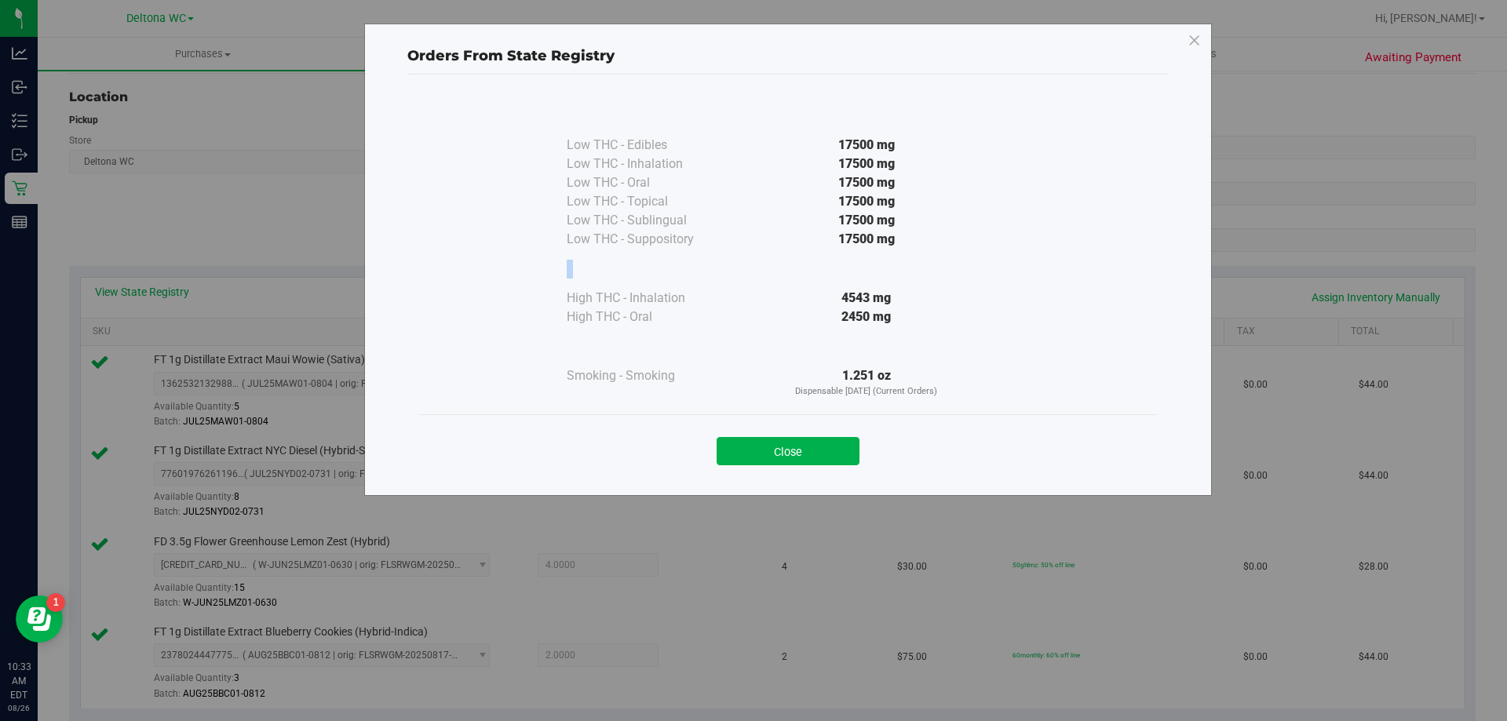
click at [311, 279] on div "Orders From State Registry Low THC - Edibles 17500 mg" at bounding box center [760, 260] width 904 height 472
click at [771, 454] on button "Close" at bounding box center [788, 451] width 143 height 28
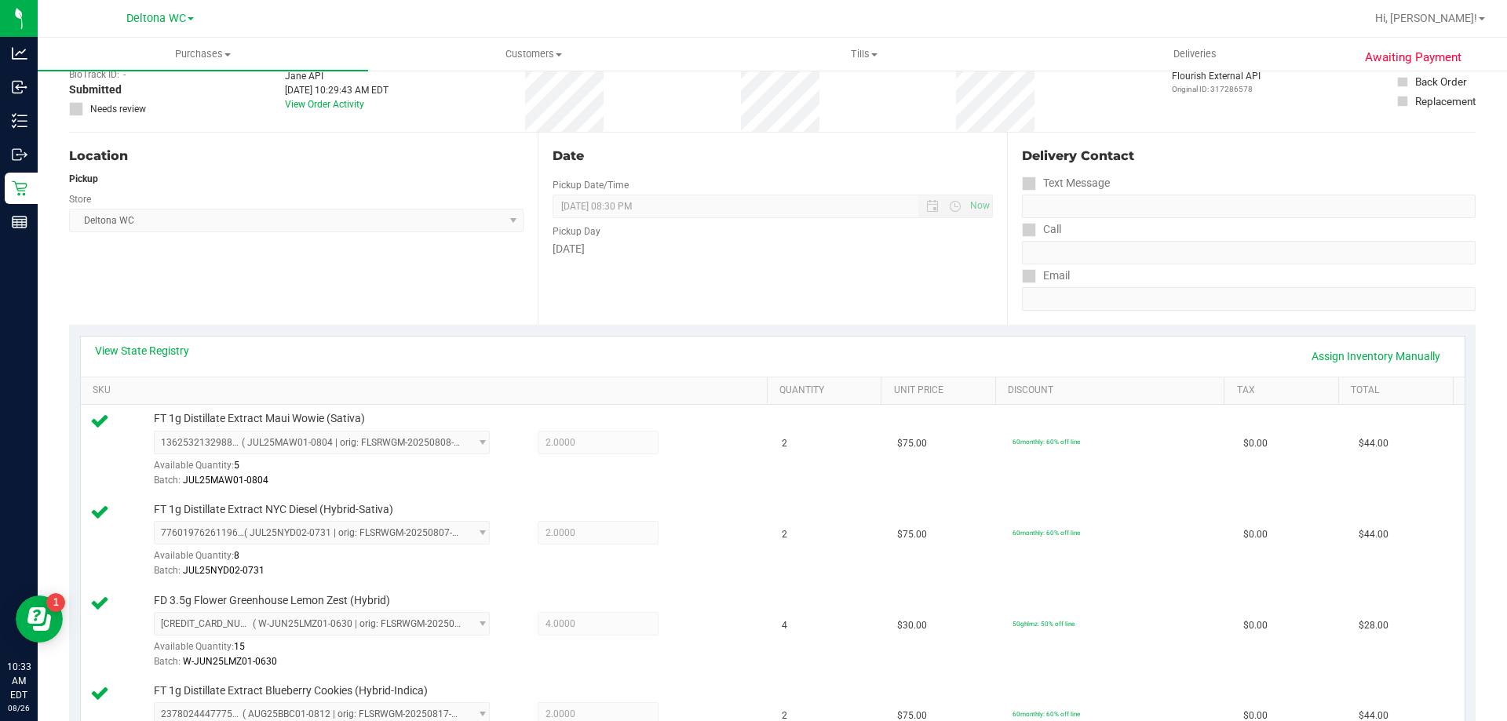
scroll to position [0, 0]
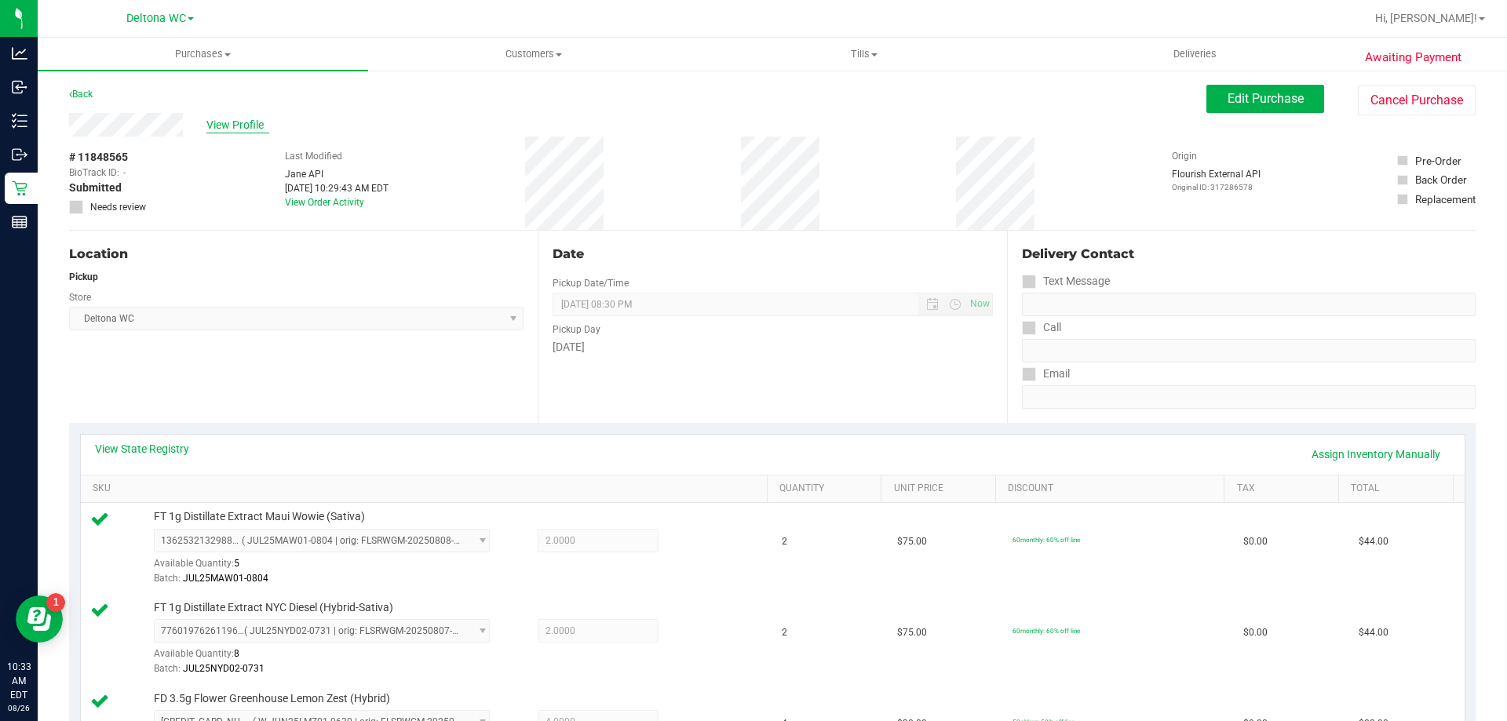
click at [243, 125] on span "View Profile" at bounding box center [237, 125] width 63 height 16
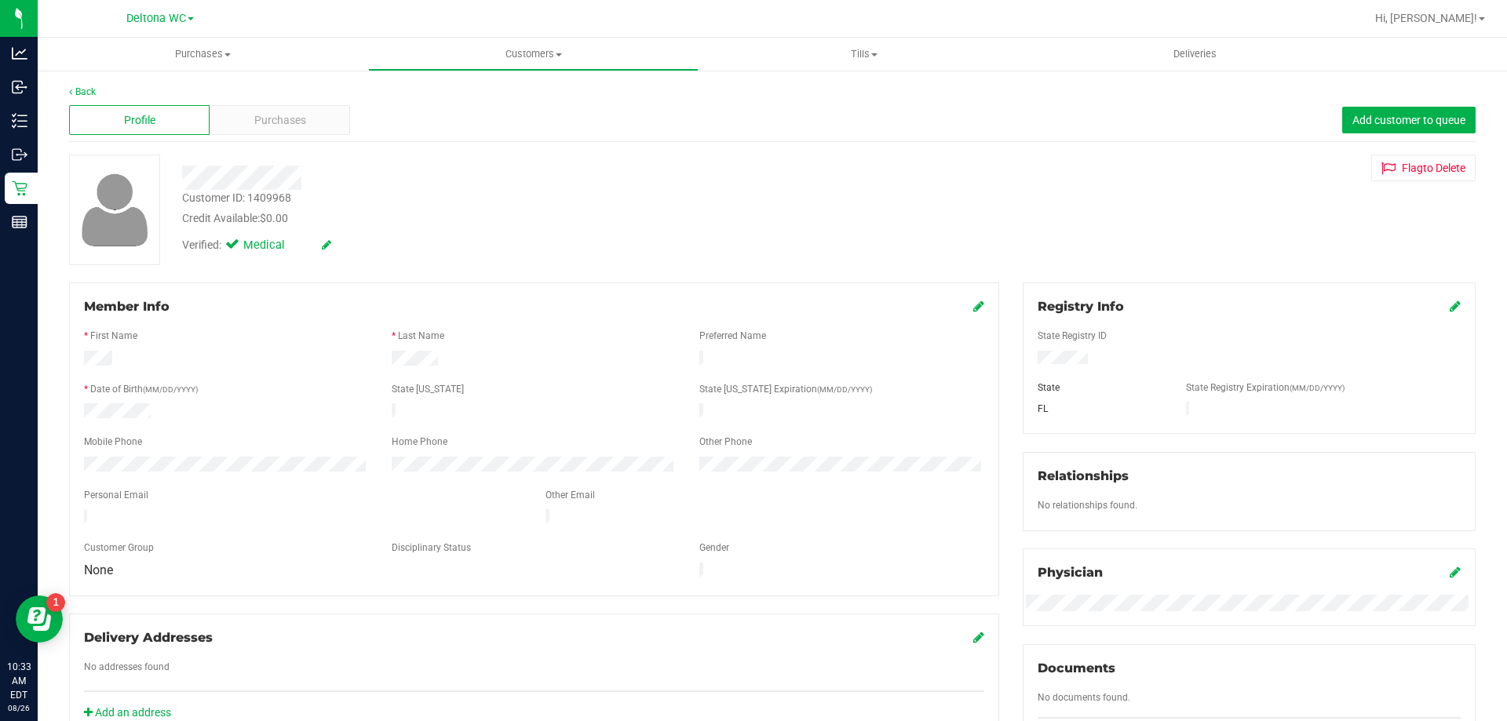
click at [281, 196] on div "Customer ID: 1409968" at bounding box center [236, 198] width 109 height 16
click at [281, 195] on div "Customer ID: 1409968" at bounding box center [236, 198] width 109 height 16
copy div "1409968"
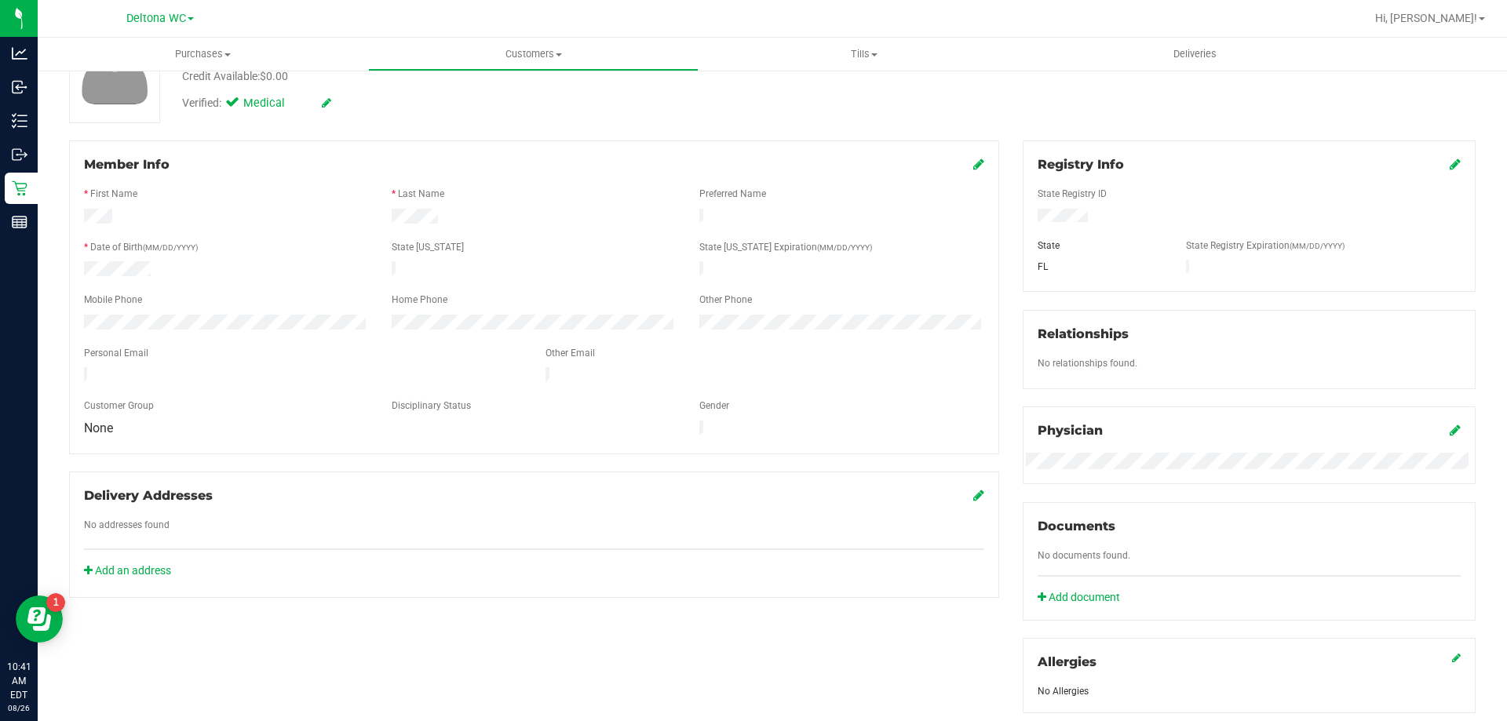
scroll to position [414, 0]
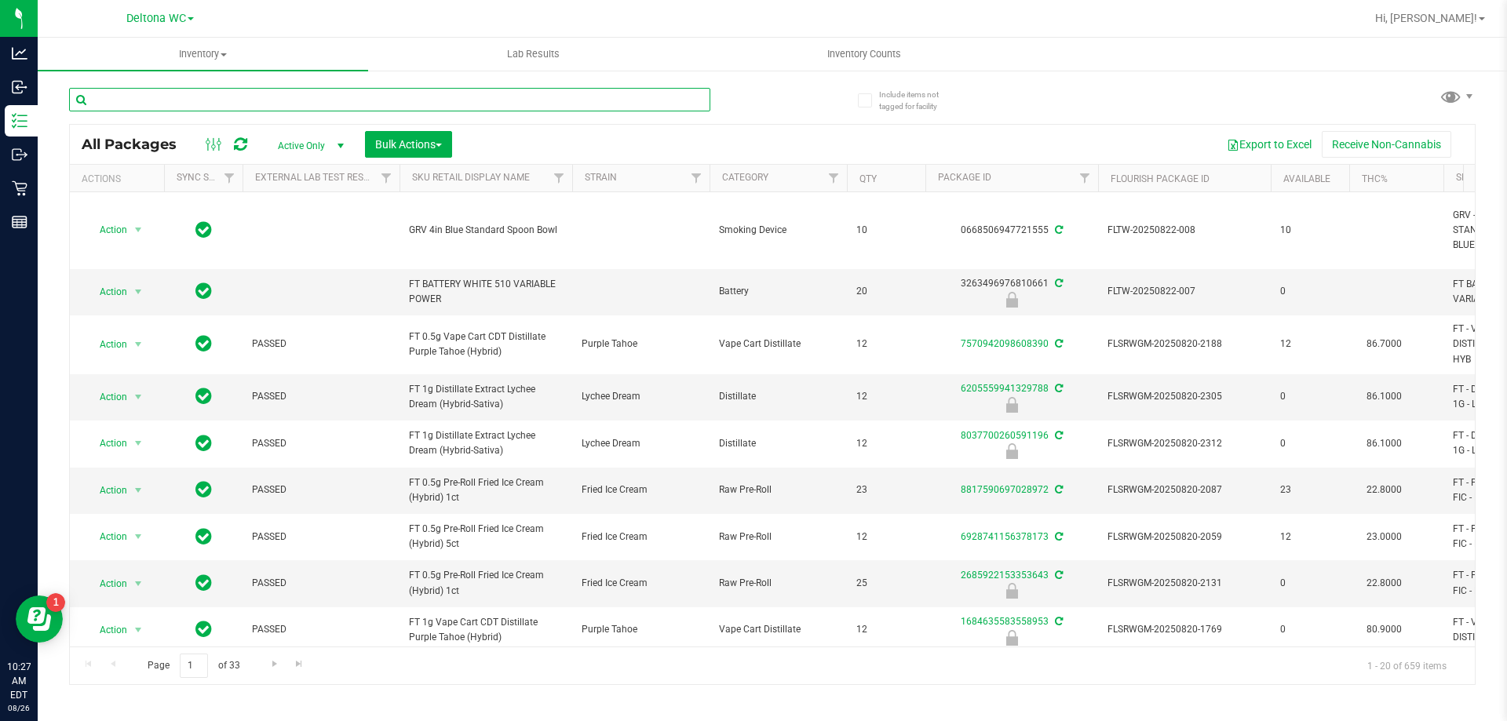
click at [201, 92] on input "text" at bounding box center [389, 100] width 641 height 24
type input "LMZ"
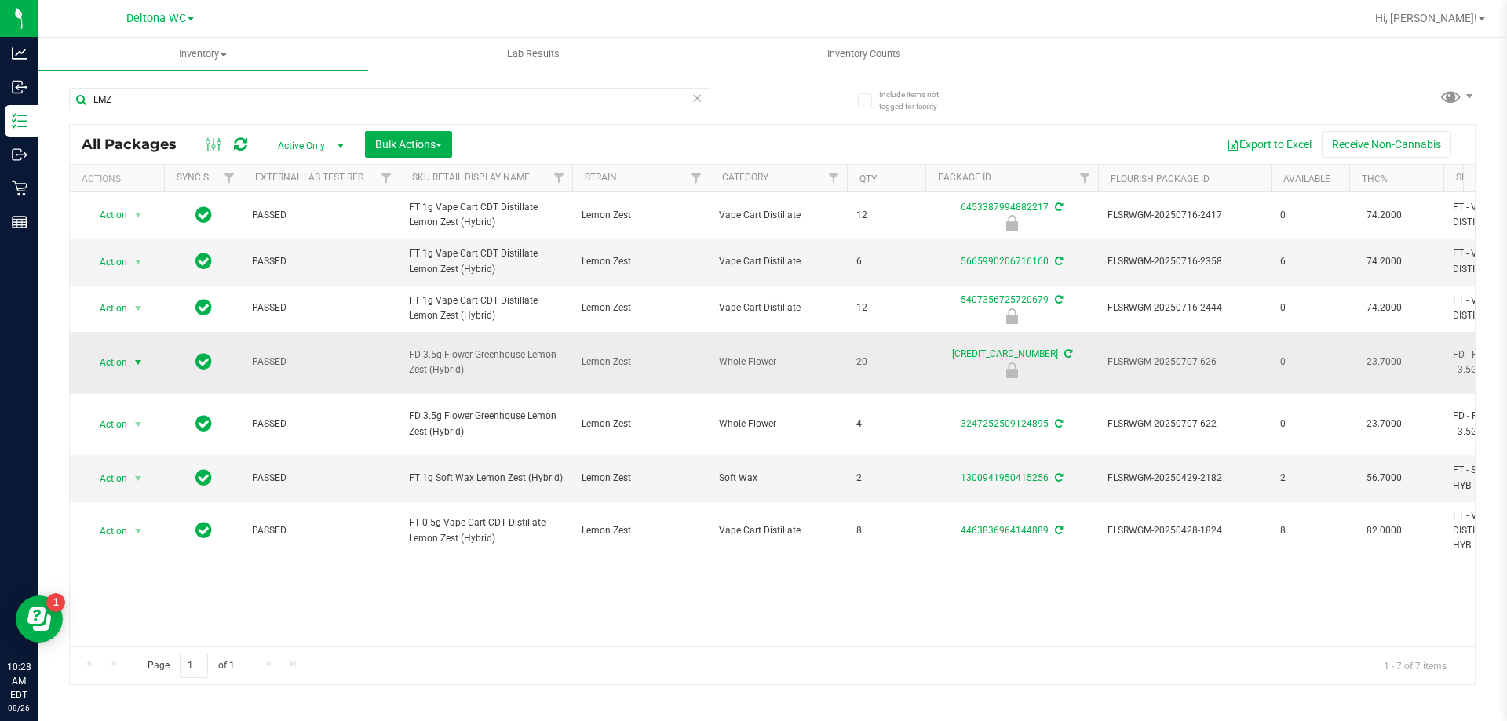
click at [115, 374] on span "Action" at bounding box center [107, 363] width 42 height 22
click at [118, 566] on li "Unlock package" at bounding box center [136, 578] width 100 height 24
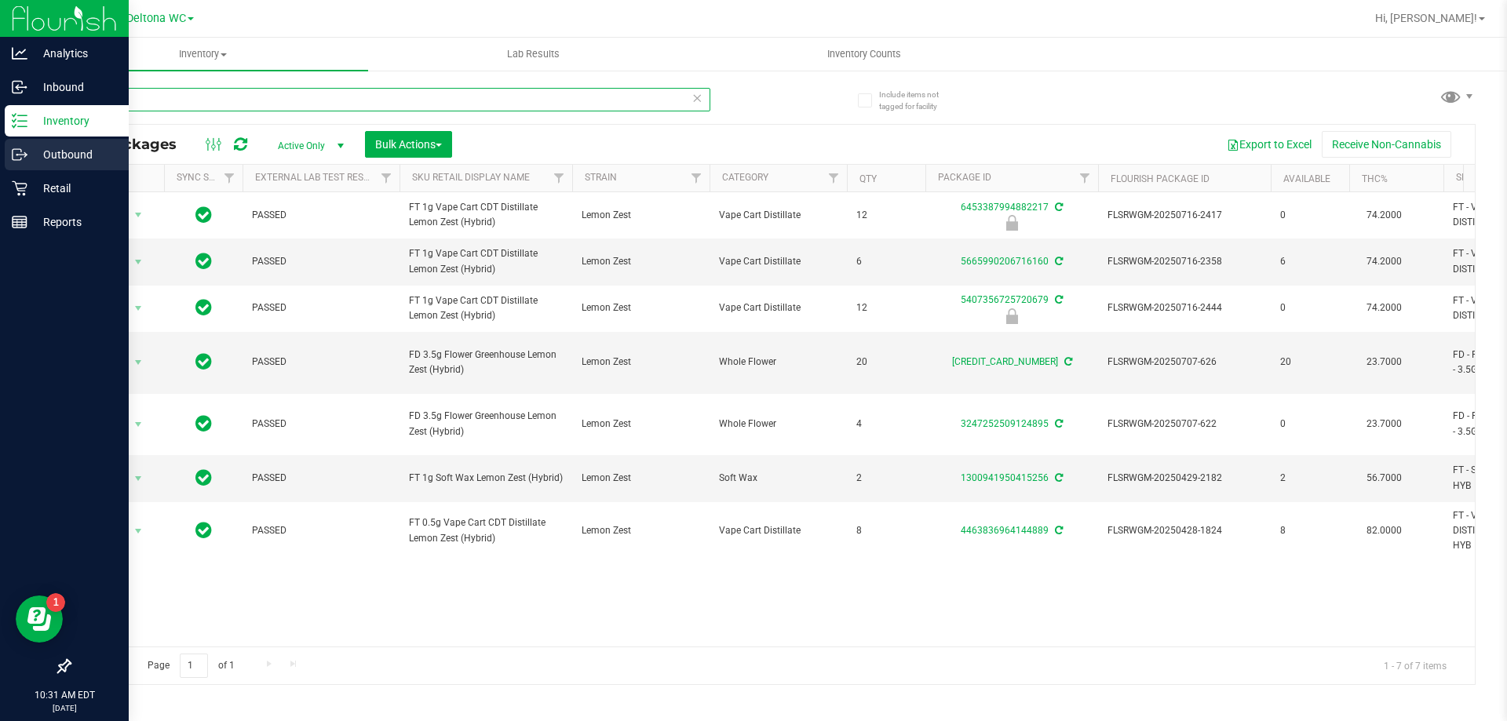
drag, startPoint x: 181, startPoint y: 101, endPoint x: 0, endPoint y: 147, distance: 186.2
click at [0, 147] on div "Analytics Inbound Inventory Outbound Retail Reports 10:31 AM EDT [DATE] 08/26 D…" at bounding box center [753, 360] width 1507 height 721
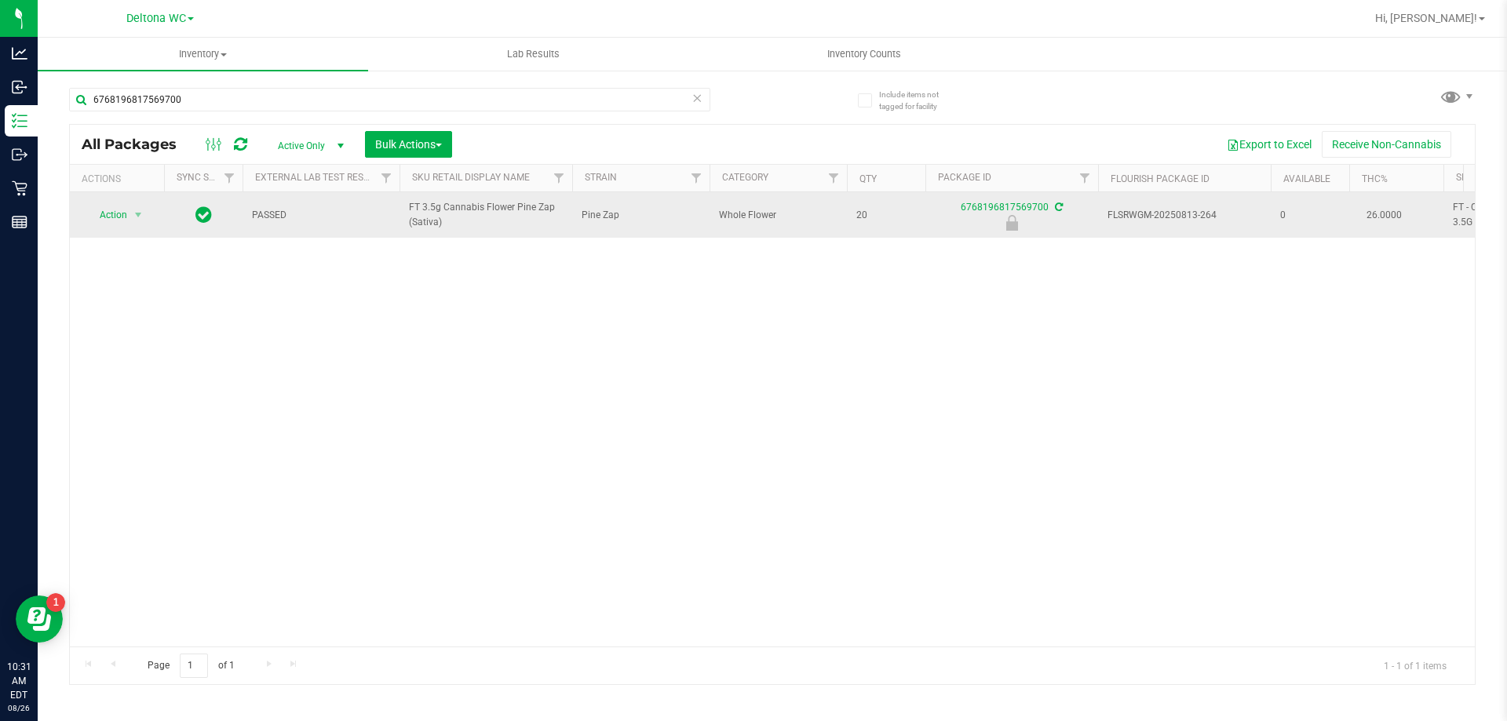
click at [479, 209] on span "FT 3.5g Cannabis Flower Pine Zap (Sativa)" at bounding box center [486, 215] width 154 height 30
click at [478, 207] on span "FT 3.5g Cannabis Flower Pine Zap (Sativa)" at bounding box center [486, 215] width 154 height 30
click at [478, 208] on span "FT 3.5g Cannabis Flower Pine Zap (Sativa)" at bounding box center [486, 215] width 154 height 30
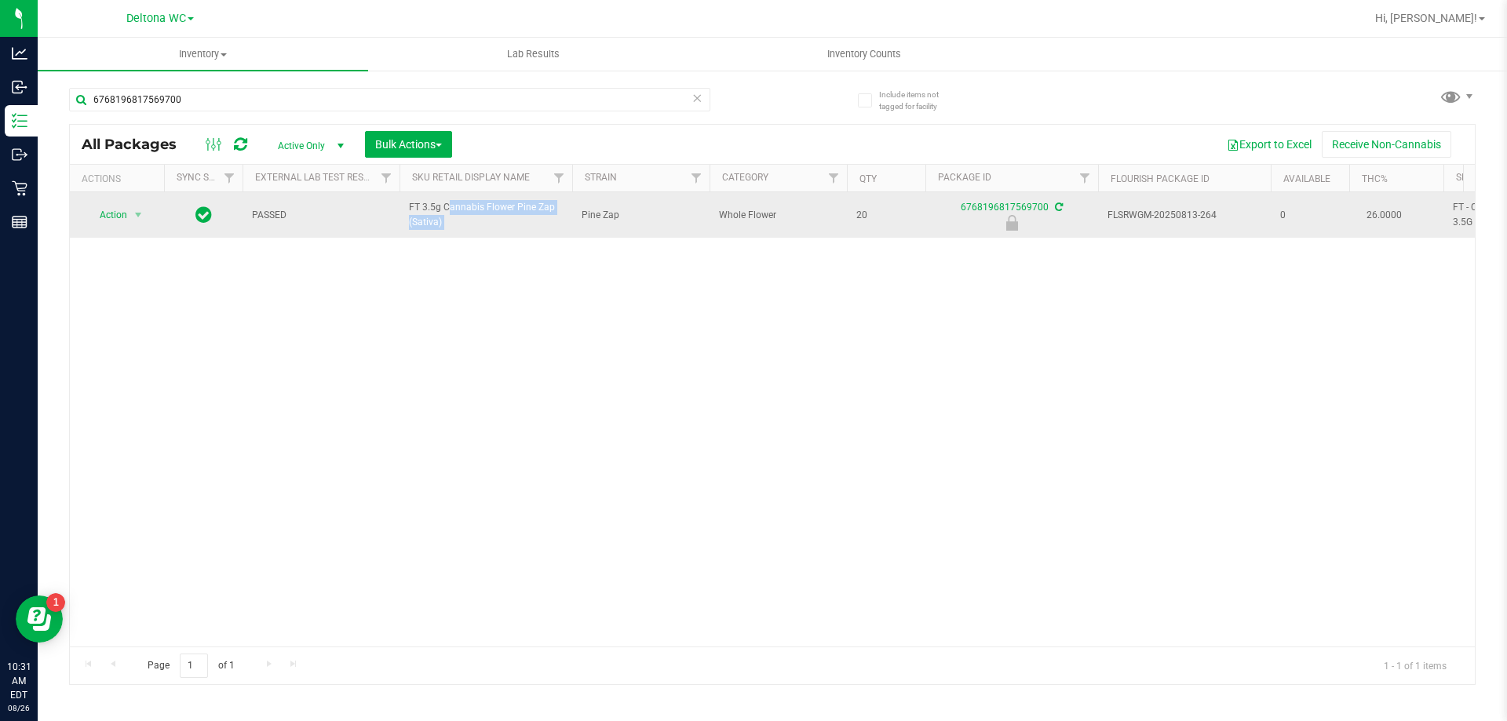
copy tr "FT 3.5g Cannabis Flower Pine Zap (Sativa)"
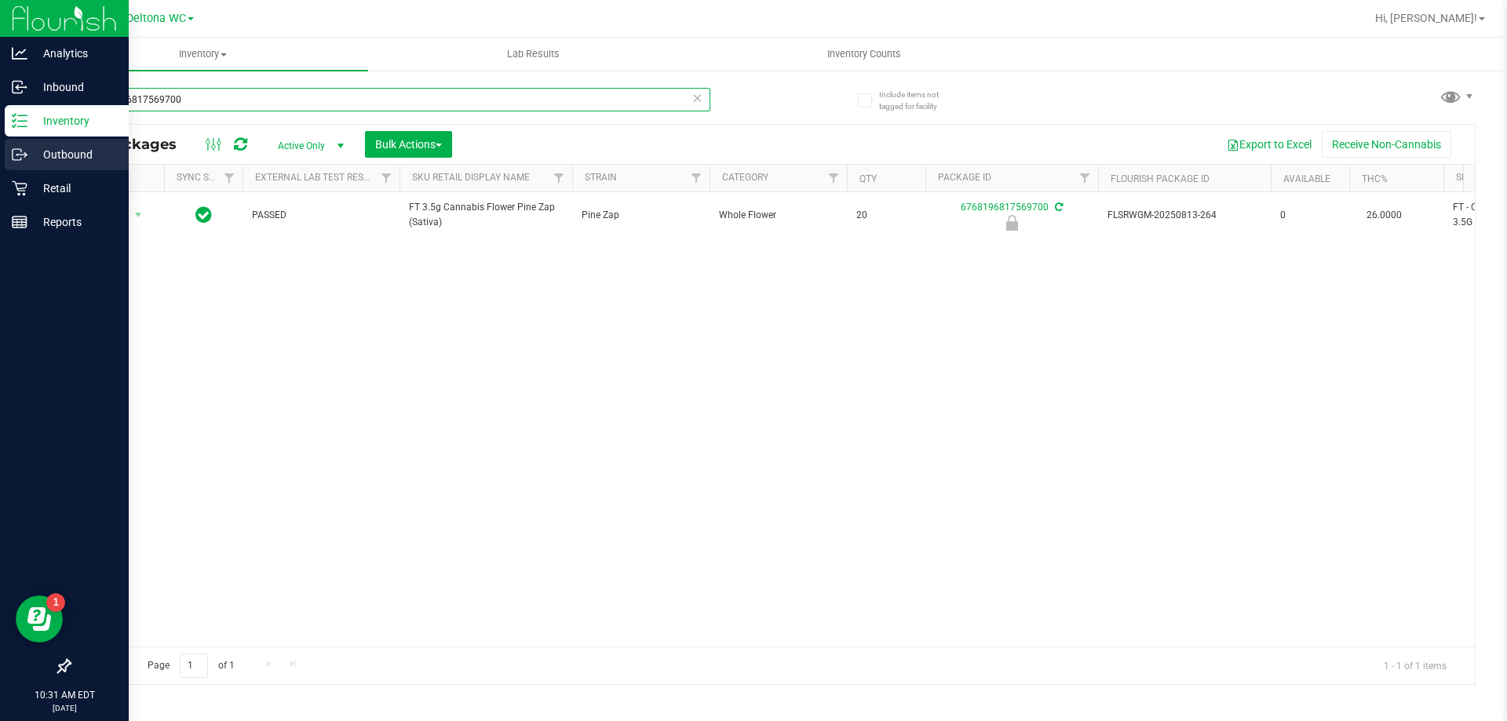
drag, startPoint x: 231, startPoint y: 97, endPoint x: 0, endPoint y: 166, distance: 241.1
click at [0, 166] on div "Analytics Inbound Inventory Outbound Retail Reports 10:31 AM EDT [DATE] 08/26 D…" at bounding box center [753, 360] width 1507 height 721
paste input "FT 3.5g Cannabis Flower Pine Zap (Sativa)"
type input "FT 3.5g Cannabis Flower Pine Zap (Sativa)"
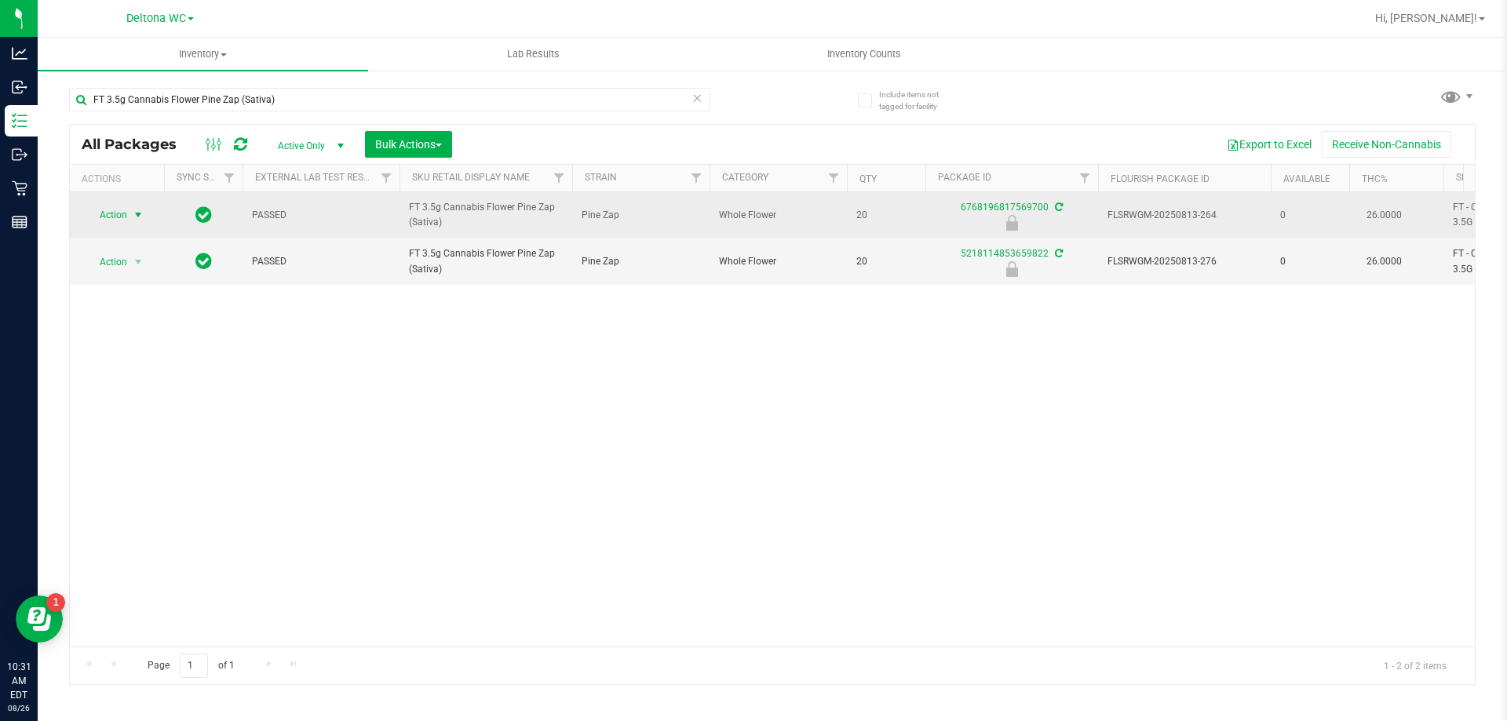
click at [106, 219] on span "Action" at bounding box center [107, 215] width 42 height 22
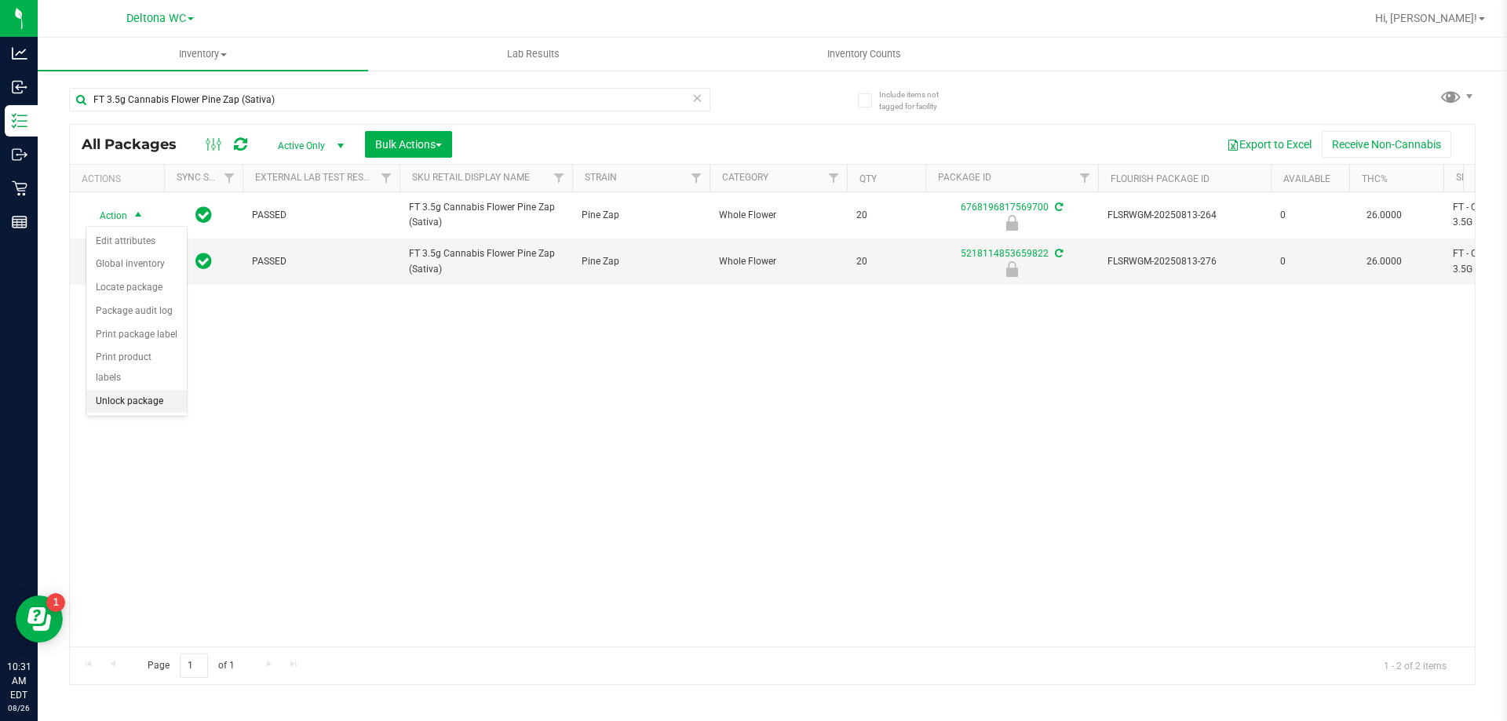
drag, startPoint x: 115, startPoint y: 384, endPoint x: 122, endPoint y: 183, distance: 201.1
click at [111, 390] on li "Unlock package" at bounding box center [136, 402] width 100 height 24
click at [195, 99] on input "FT 3.5g Cannabis Flower Pine Zap (Sativa)" at bounding box center [389, 100] width 641 height 24
click at [195, 98] on input "FT 3.5g Cannabis Flower Pine Zap (Sativa)" at bounding box center [389, 100] width 641 height 24
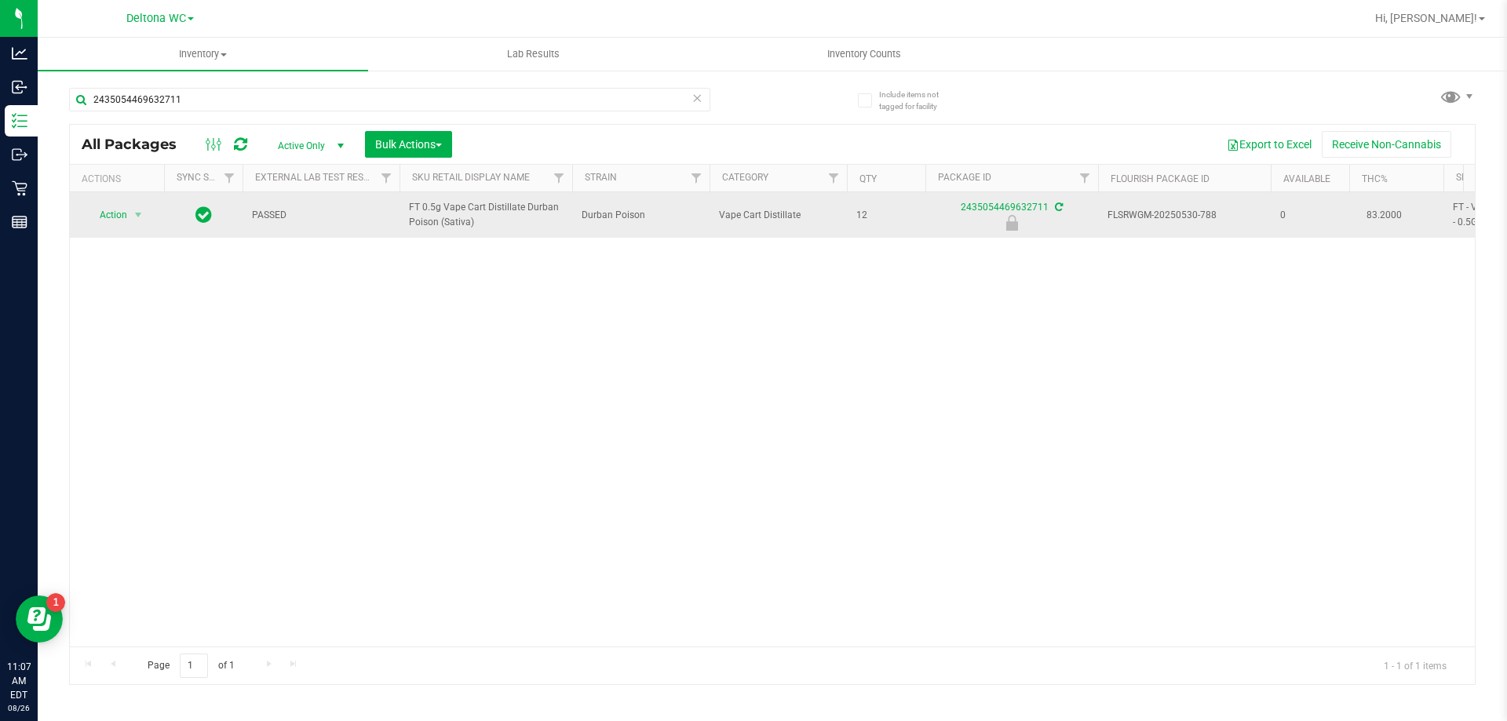
click at [450, 204] on span "FT 0.5g Vape Cart Distillate Durban Poison (Sativa)" at bounding box center [486, 215] width 154 height 30
copy tr "FT 0.5g Vape Cart Distillate Durban Poison (Sativa)"
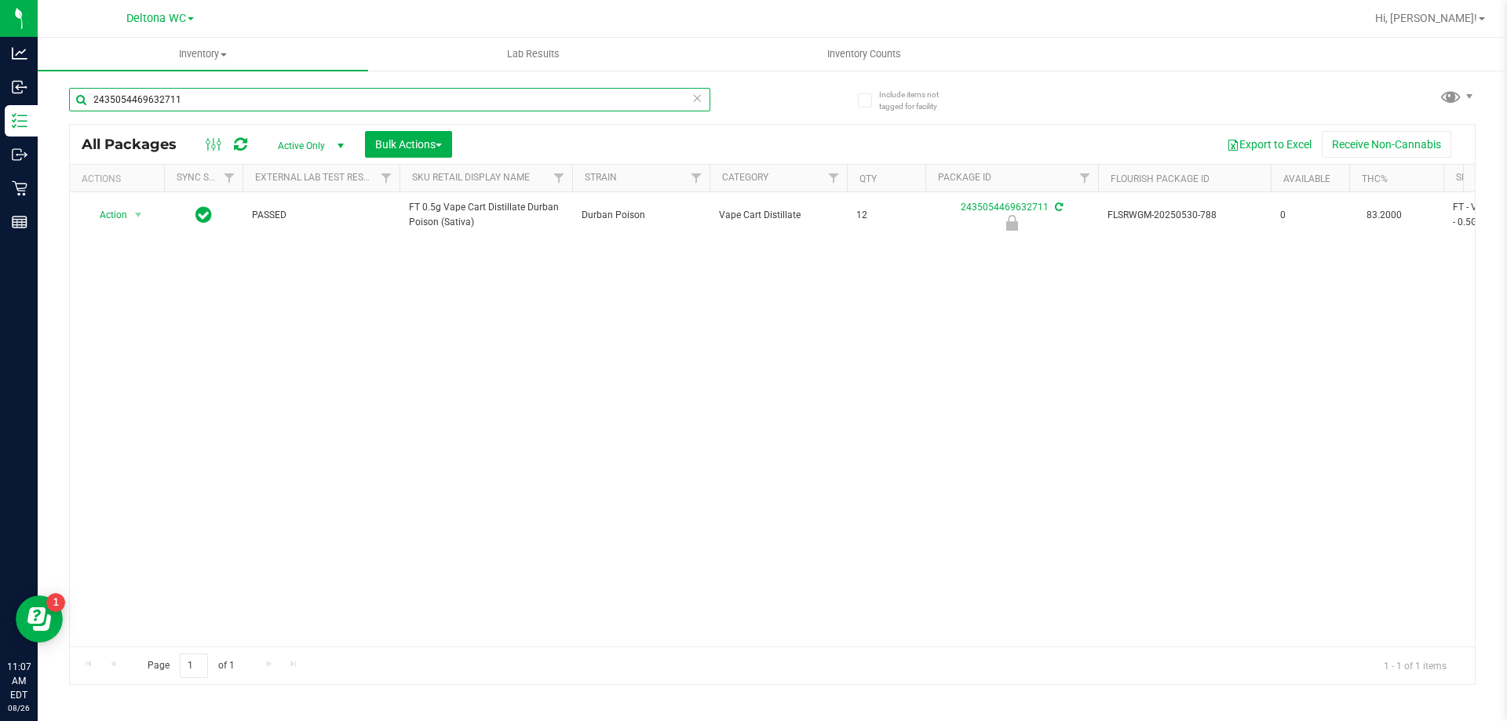
click at [178, 103] on input "2435054469632711" at bounding box center [389, 100] width 641 height 24
click at [177, 103] on input "2435054469632711" at bounding box center [389, 100] width 641 height 24
click at [177, 104] on input "2435054469632711" at bounding box center [389, 100] width 641 height 24
paste input "FT 0.5g Vape Cart Distillate Durban Poison (Sativa)"
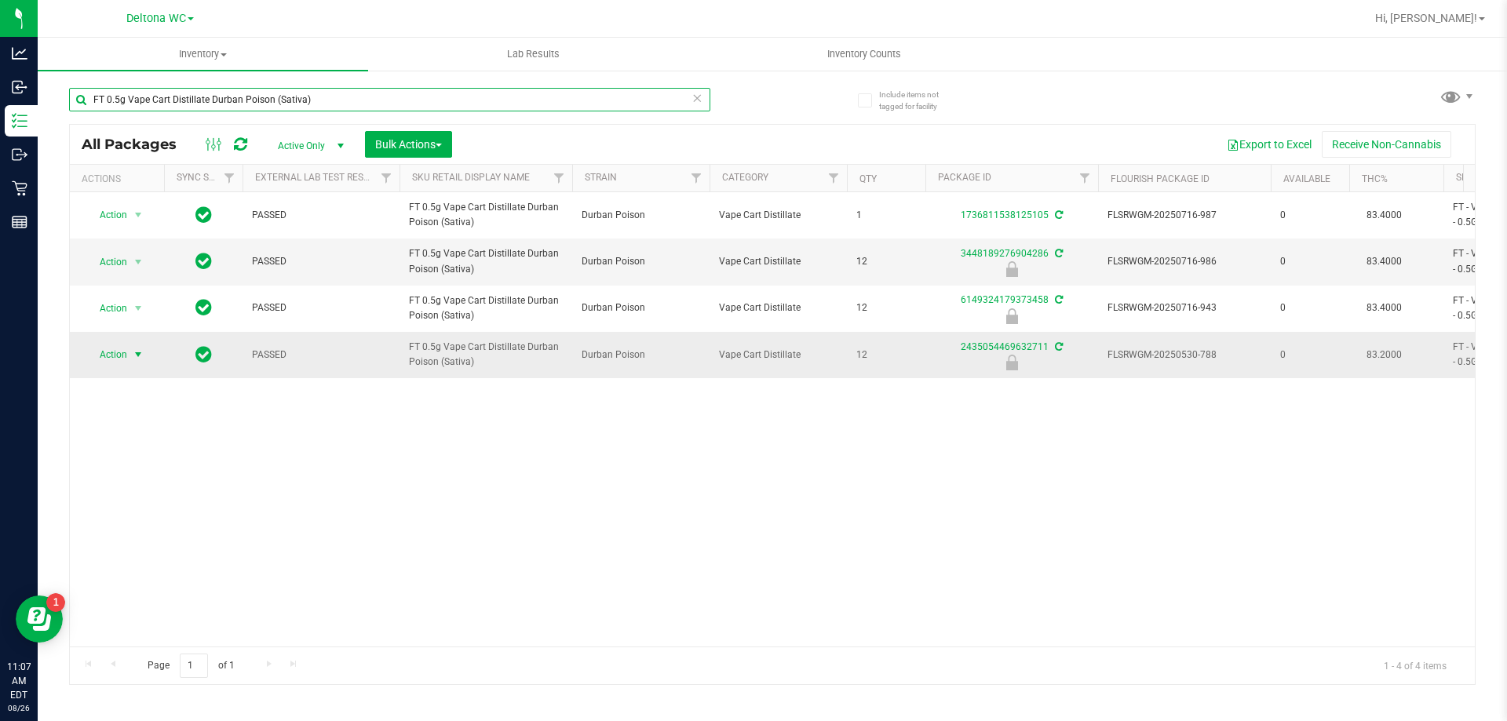
type input "FT 0.5g Vape Cart Distillate Durban Poison (Sativa)"
click at [121, 345] on span "Action" at bounding box center [107, 355] width 42 height 22
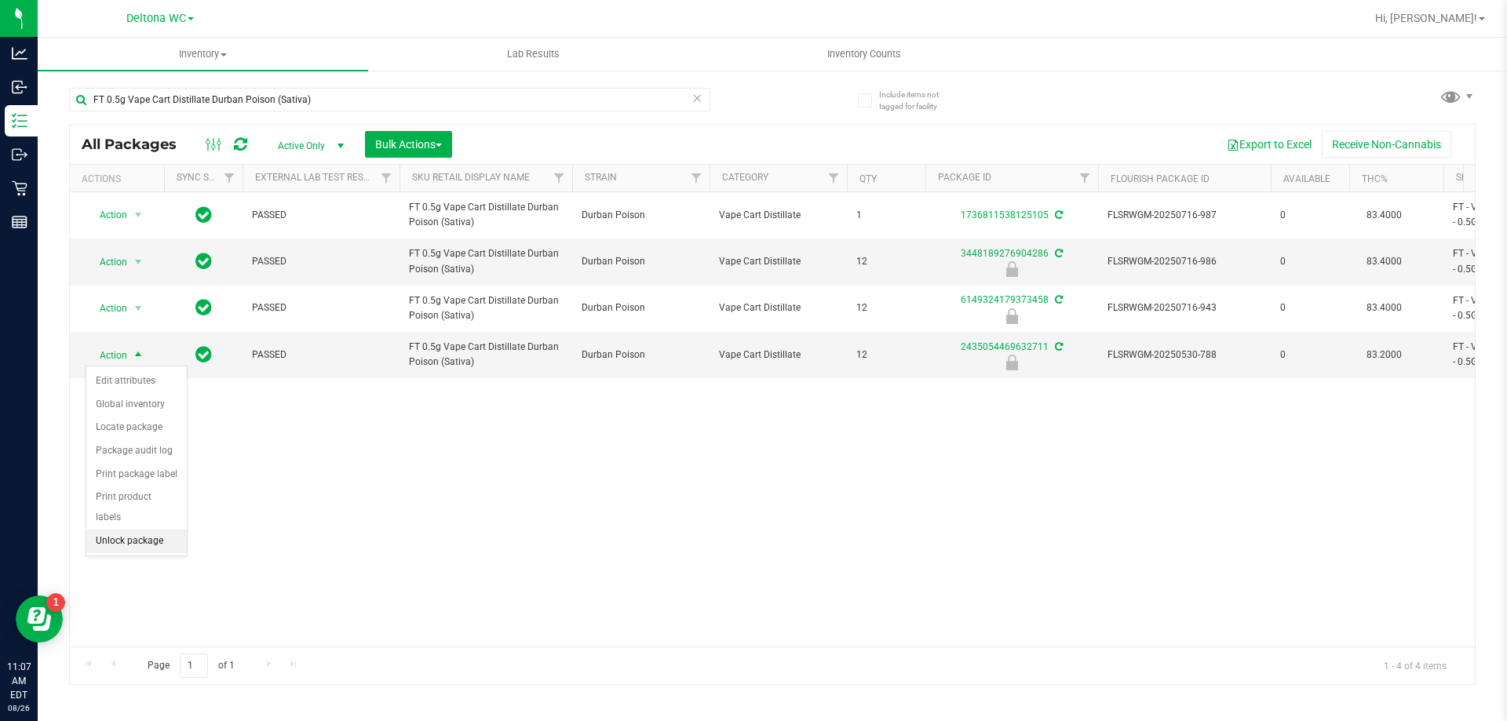
click at [142, 530] on li "Unlock package" at bounding box center [136, 542] width 100 height 24
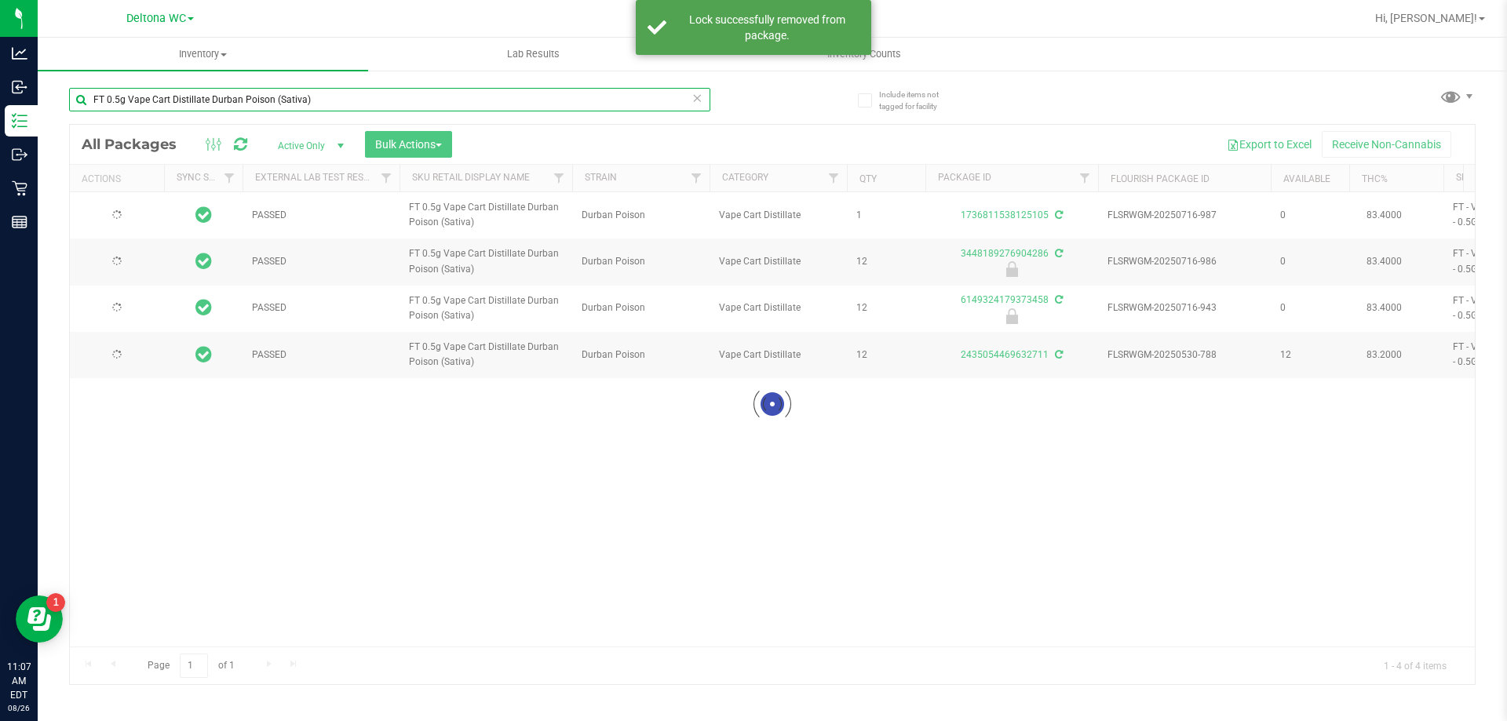
click at [216, 102] on input "FT 0.5g Vape Cart Distillate Durban Poison (Sativa)" at bounding box center [389, 100] width 641 height 24
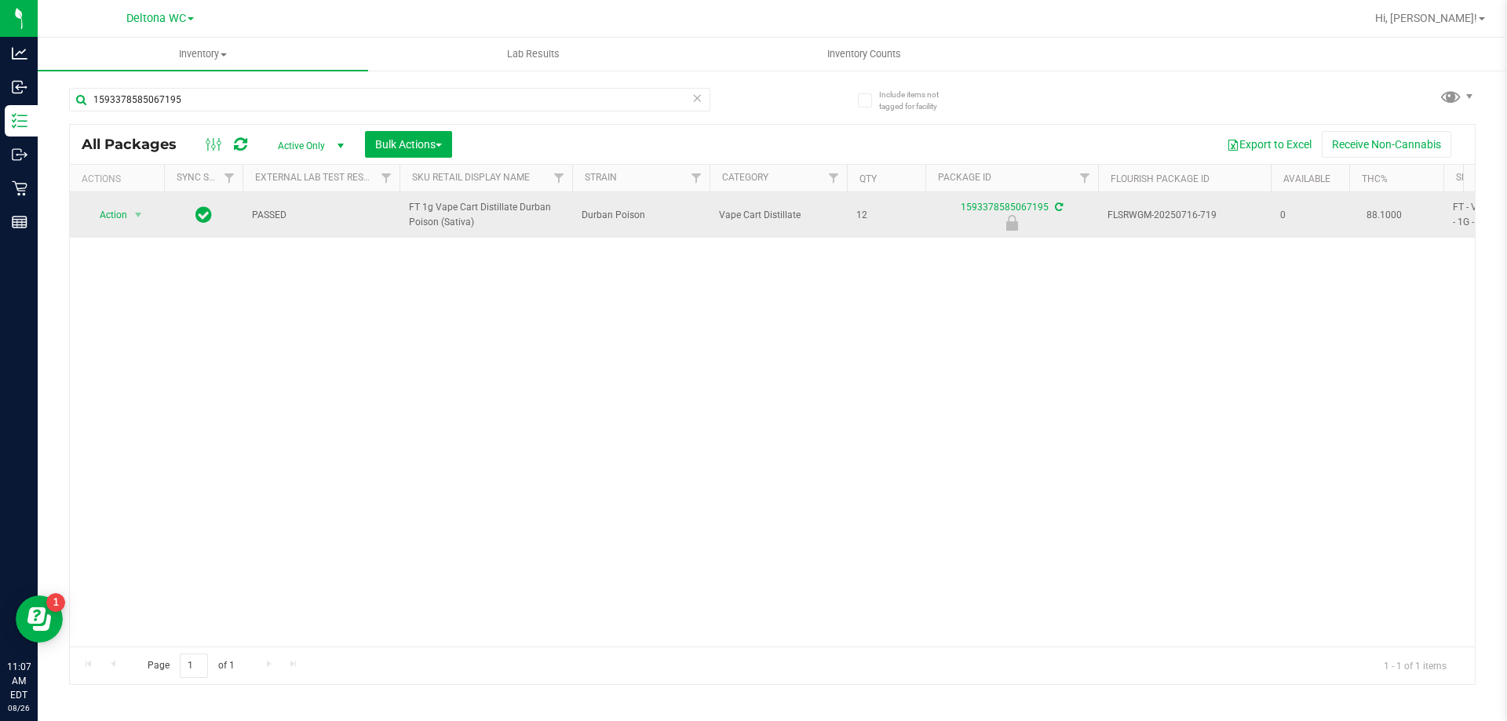
click at [444, 208] on span "FT 1g Vape Cart Distillate Durban Poison (Sativa)" at bounding box center [486, 215] width 154 height 30
click at [444, 207] on span "FT 1g Vape Cart Distillate Durban Poison (Sativa)" at bounding box center [486, 215] width 154 height 30
copy tr "FT 1g Vape Cart Distillate Durban Poison (Sativa)"
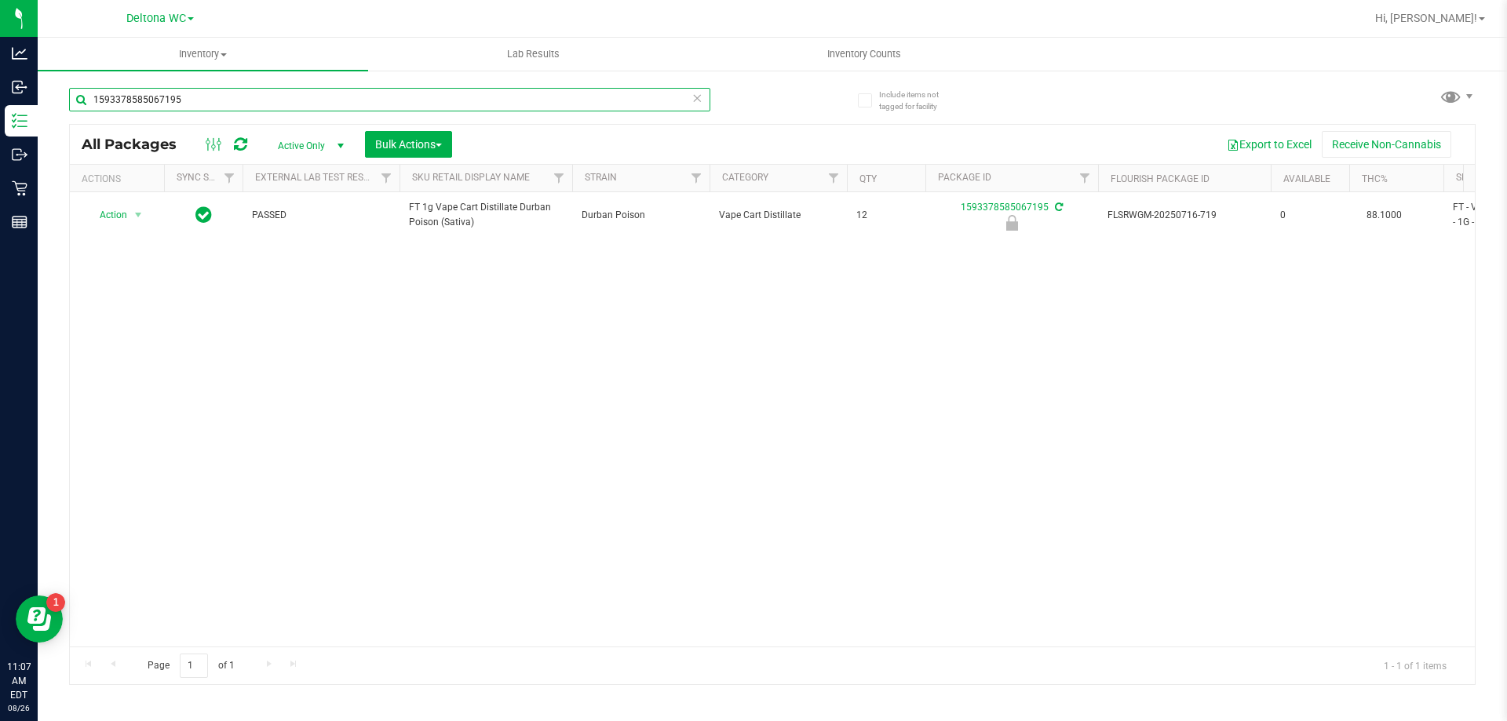
click at [232, 101] on input "1593378585067195" at bounding box center [389, 100] width 641 height 24
click at [232, 100] on input "1593378585067195" at bounding box center [389, 100] width 641 height 24
paste input "FT 1g Vape Cart Distillate Durban Poison (Sativa)"
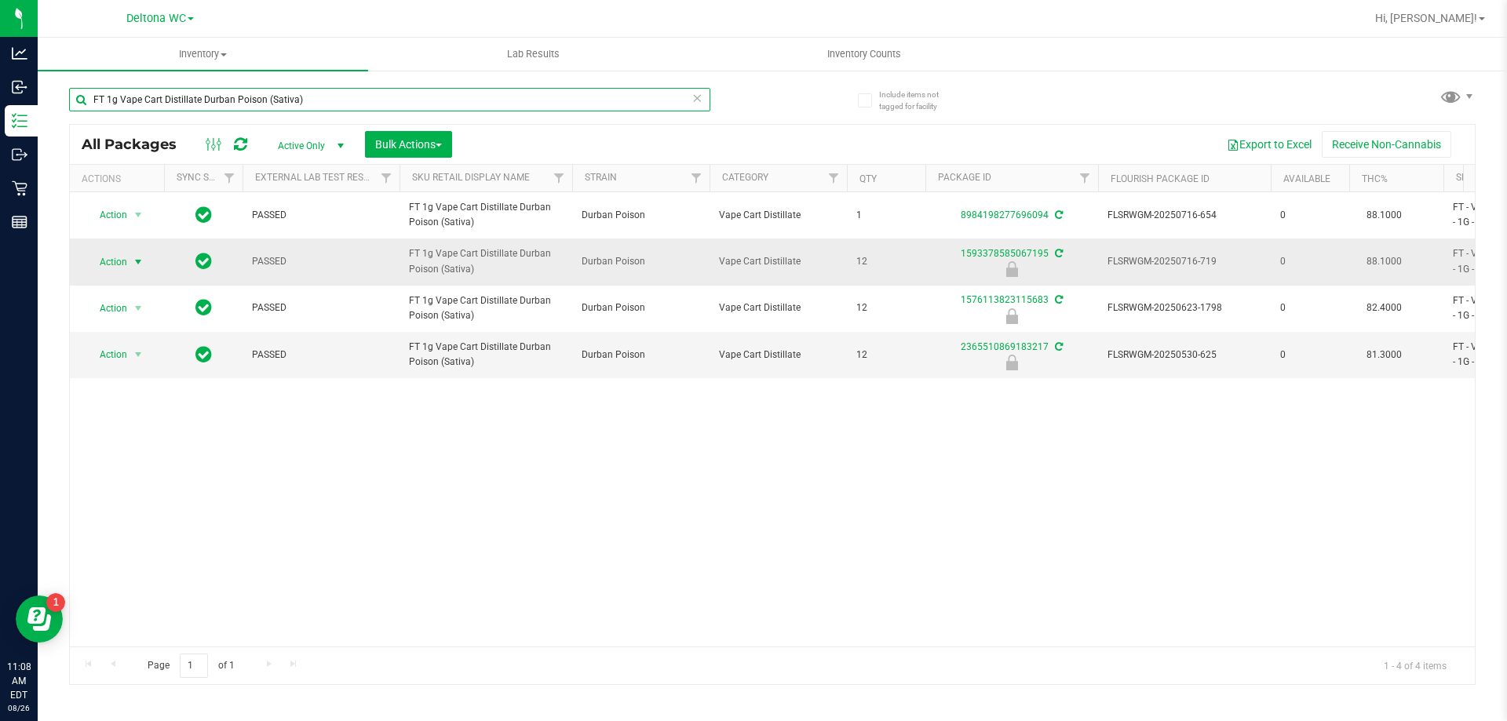
type input "FT 1g Vape Cart Distillate Durban Poison (Sativa)"
click at [105, 265] on span "Action" at bounding box center [107, 262] width 42 height 22
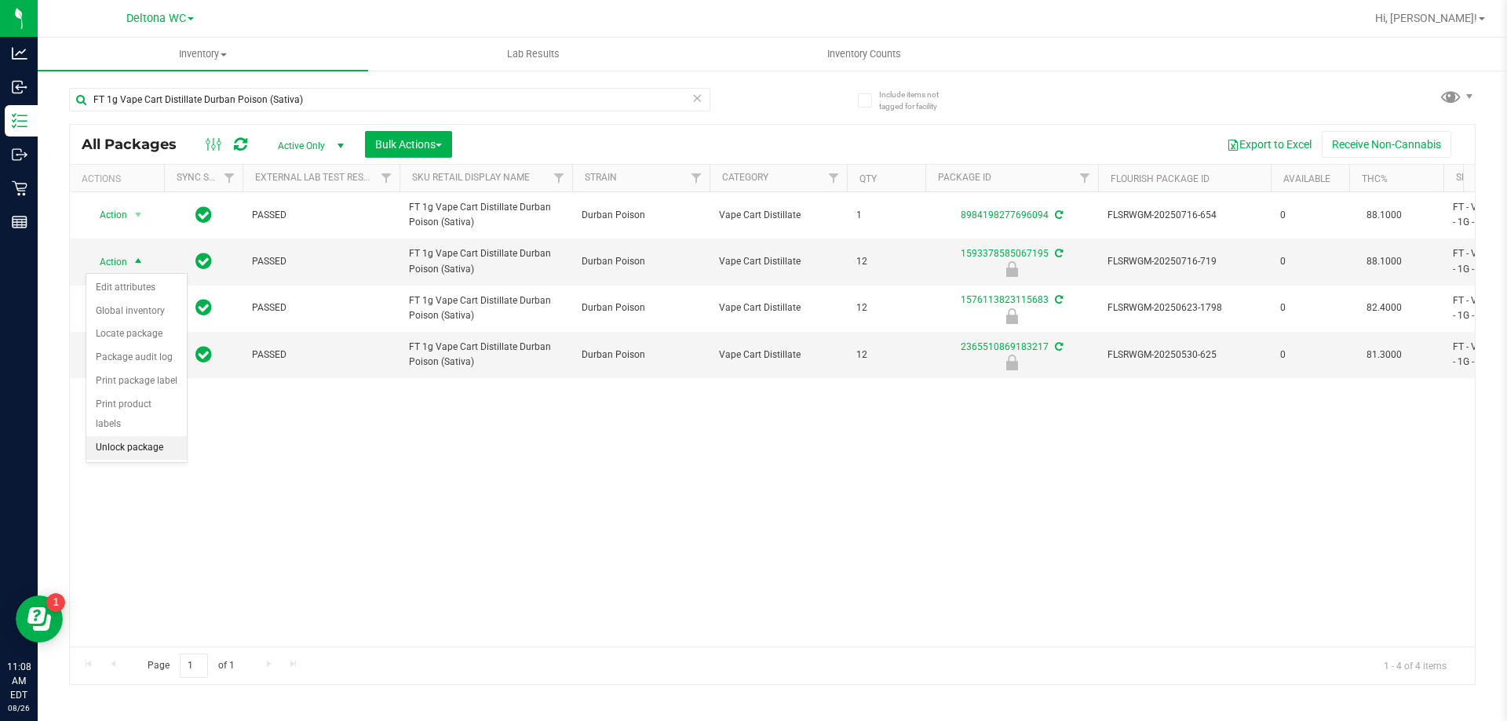
click at [155, 436] on li "Unlock package" at bounding box center [136, 448] width 100 height 24
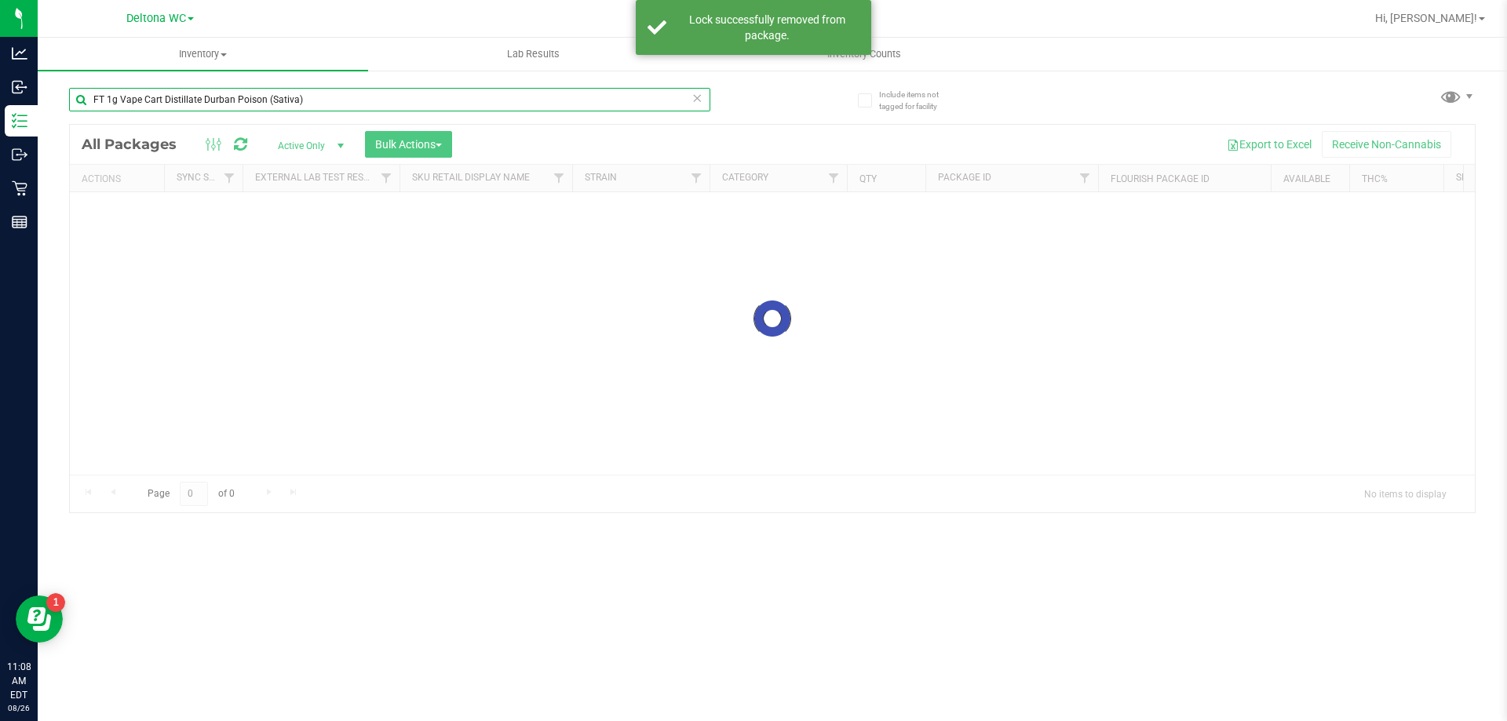
click at [191, 102] on input "FT 1g Vape Cart Distillate Durban Poison (Sativa)" at bounding box center [389, 100] width 641 height 24
click at [191, 101] on input "FT 1g Vape Cart Distillate Durban Poison (Sativa)" at bounding box center [389, 100] width 641 height 24
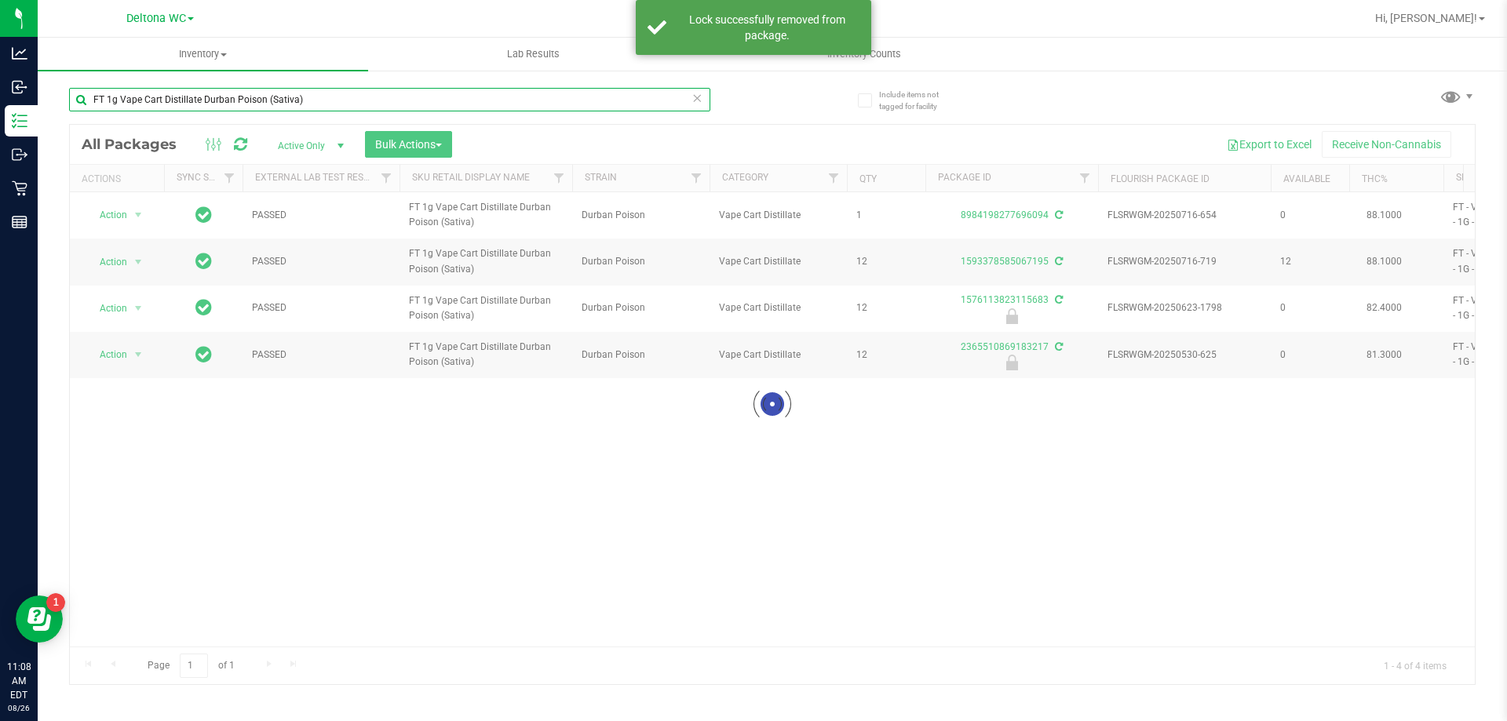
click at [191, 100] on input "FT 1g Vape Cart Distillate Durban Poison (Sativa)" at bounding box center [389, 100] width 641 height 24
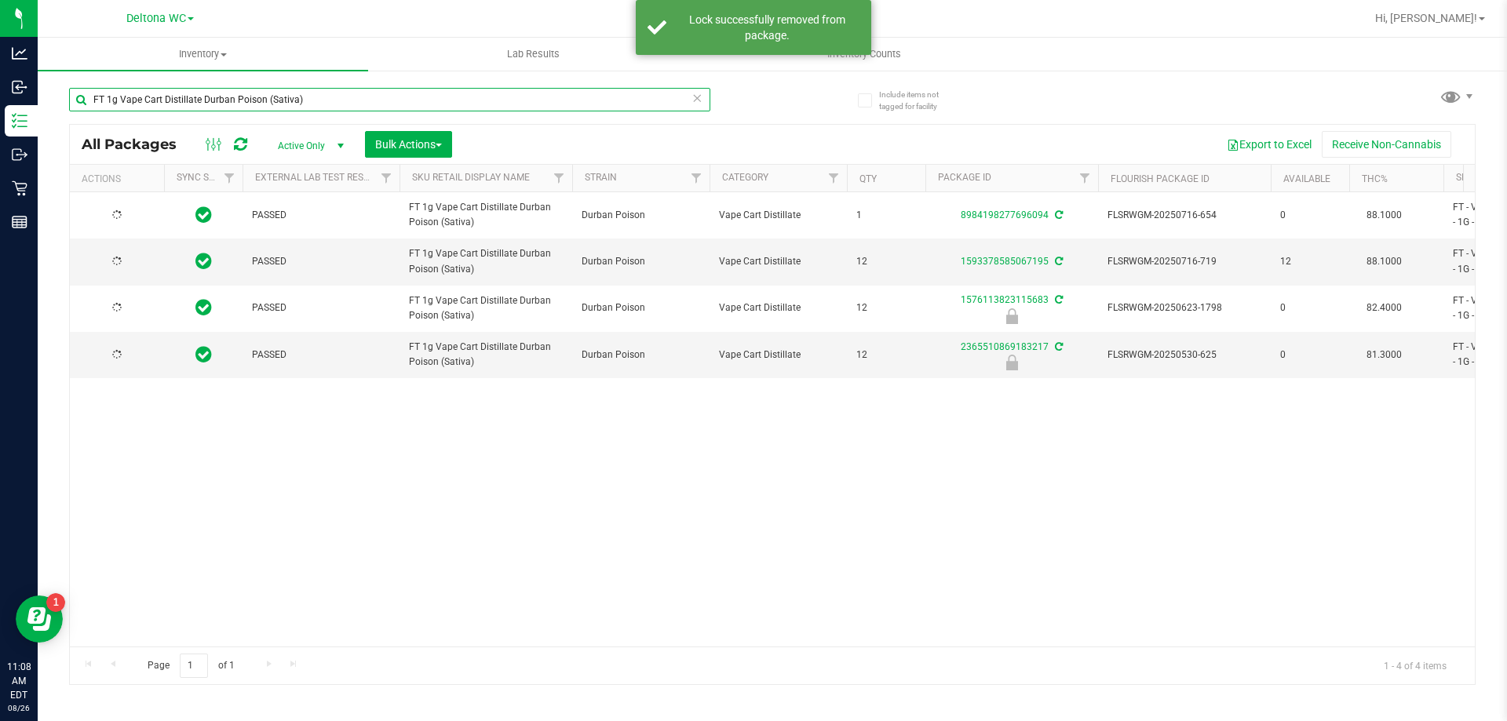
click at [191, 100] on input "FT 1g Vape Cart Distillate Durban Poison (Sativa)" at bounding box center [389, 100] width 641 height 24
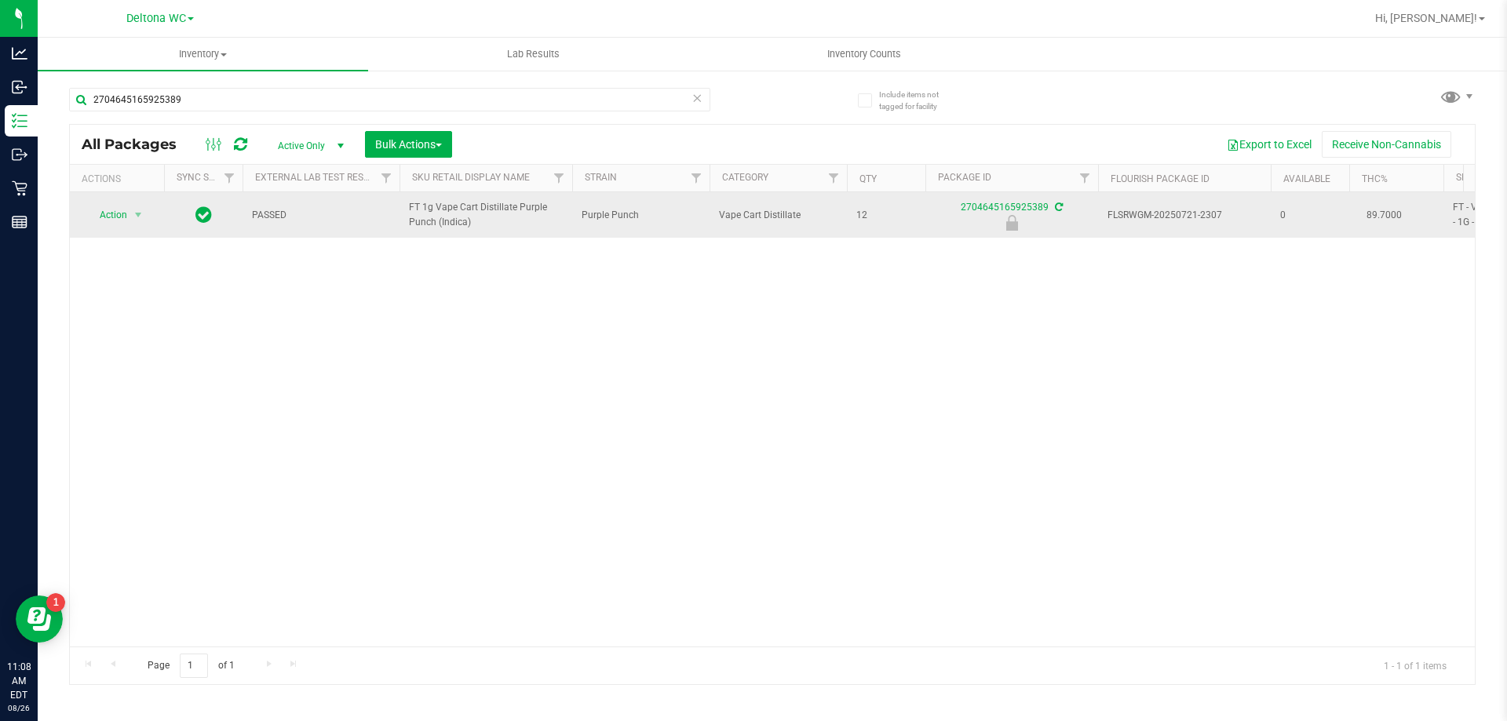
click at [500, 211] on span "FT 1g Vape Cart Distillate Purple Punch (Indica)" at bounding box center [486, 215] width 154 height 30
click at [500, 210] on span "FT 1g Vape Cart Distillate Purple Punch (Indica)" at bounding box center [486, 215] width 154 height 30
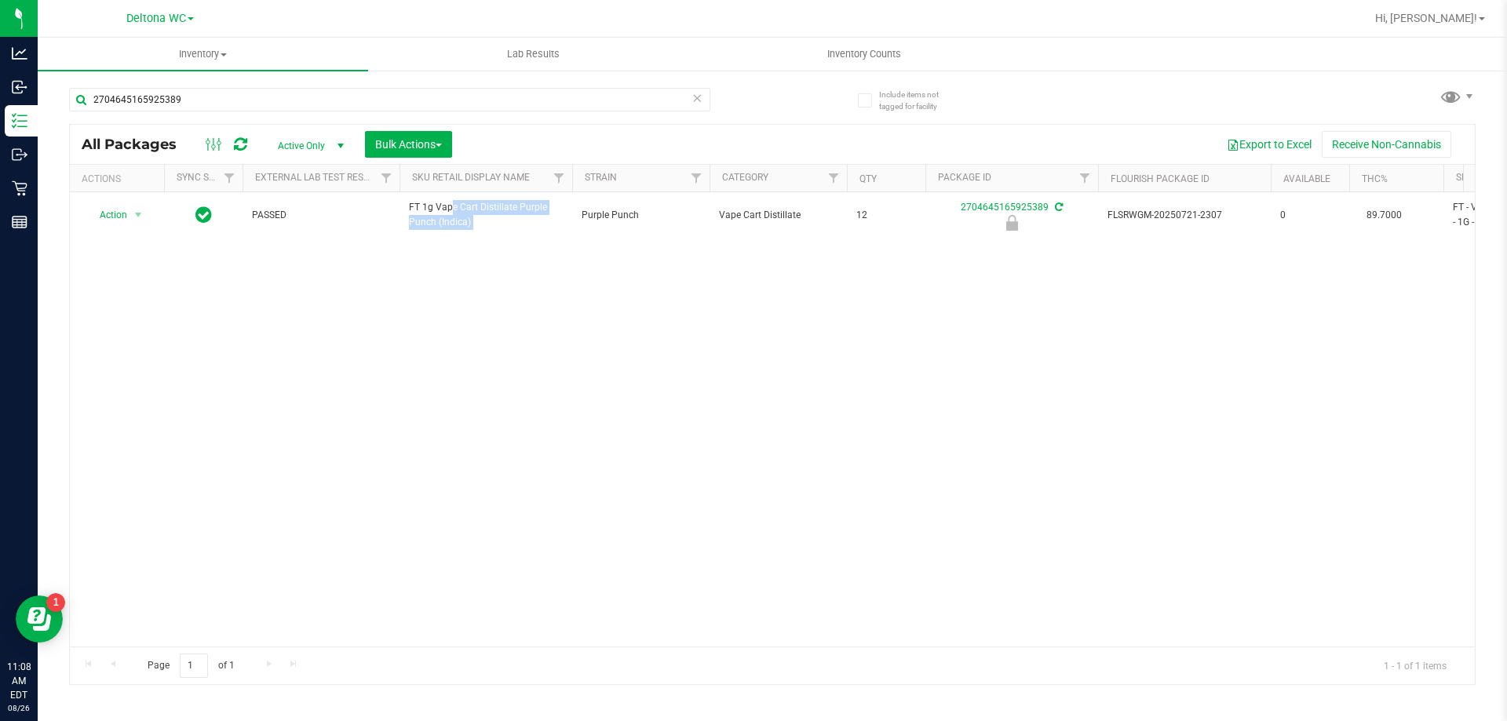
copy tr "FT 1g Vape Cart Distillate Purple Punch (Indica)"
click at [285, 97] on input "2704645165925389" at bounding box center [389, 100] width 641 height 24
paste input "FT 1g Vape Cart Distillate Purple Punch (Indica)"
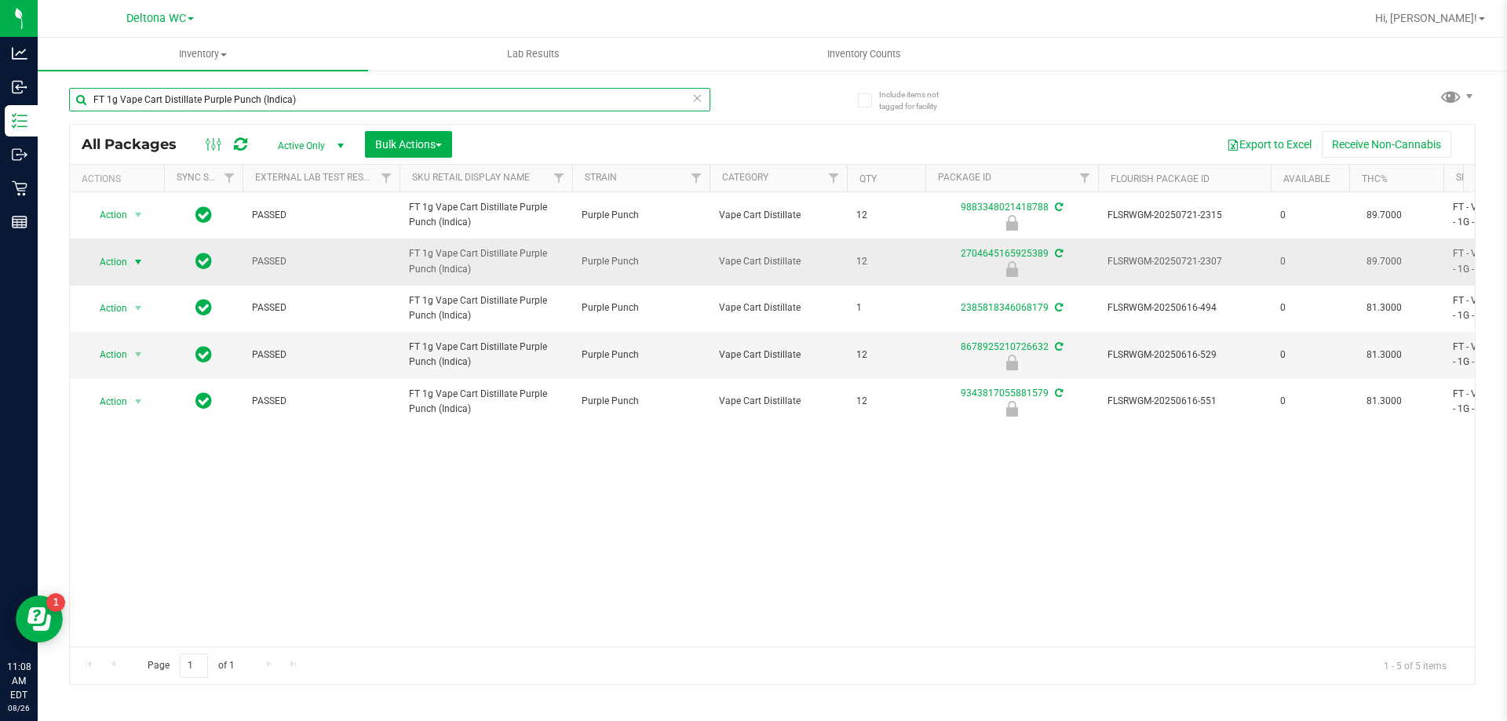
type input "FT 1g Vape Cart Distillate Purple Punch (Indica)"
click at [130, 268] on span "select" at bounding box center [139, 262] width 20 height 22
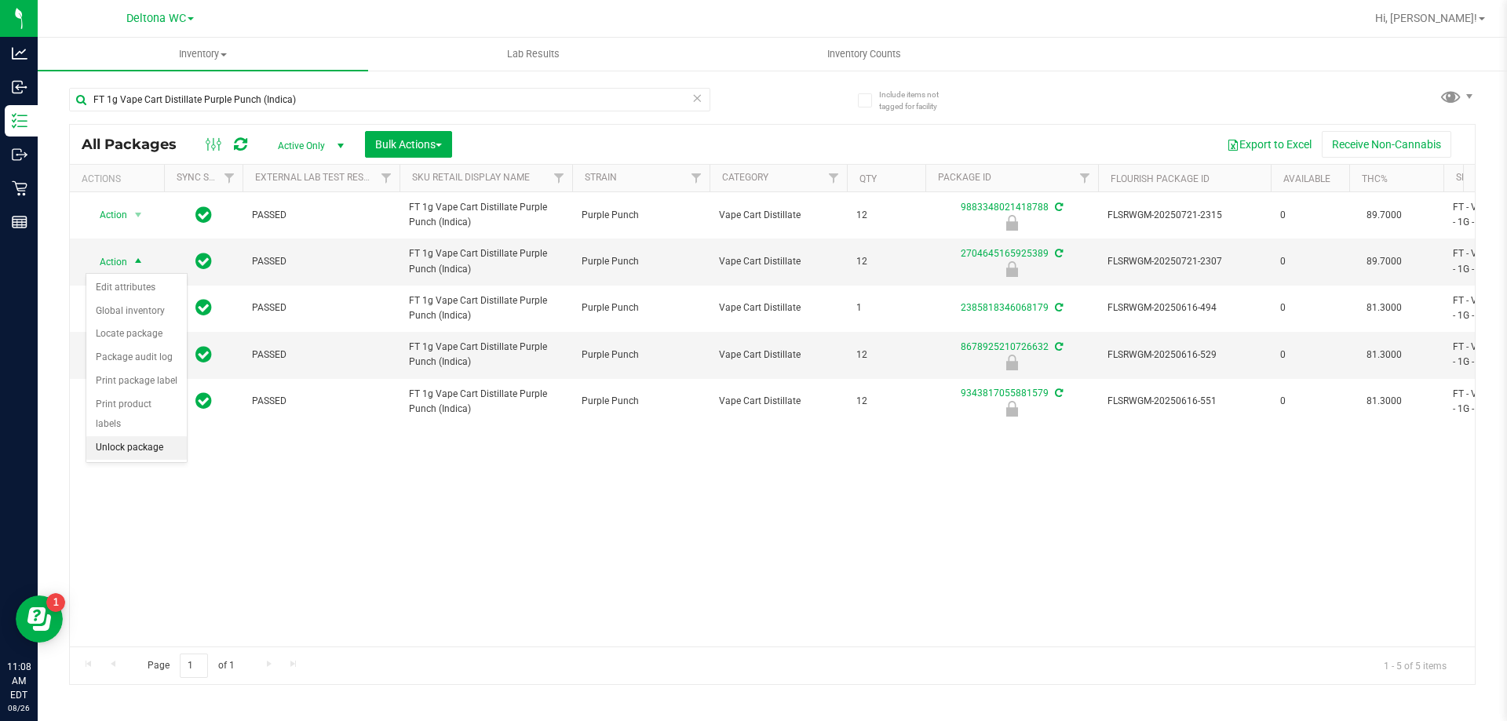
click at [144, 436] on li "Unlock package" at bounding box center [136, 448] width 100 height 24
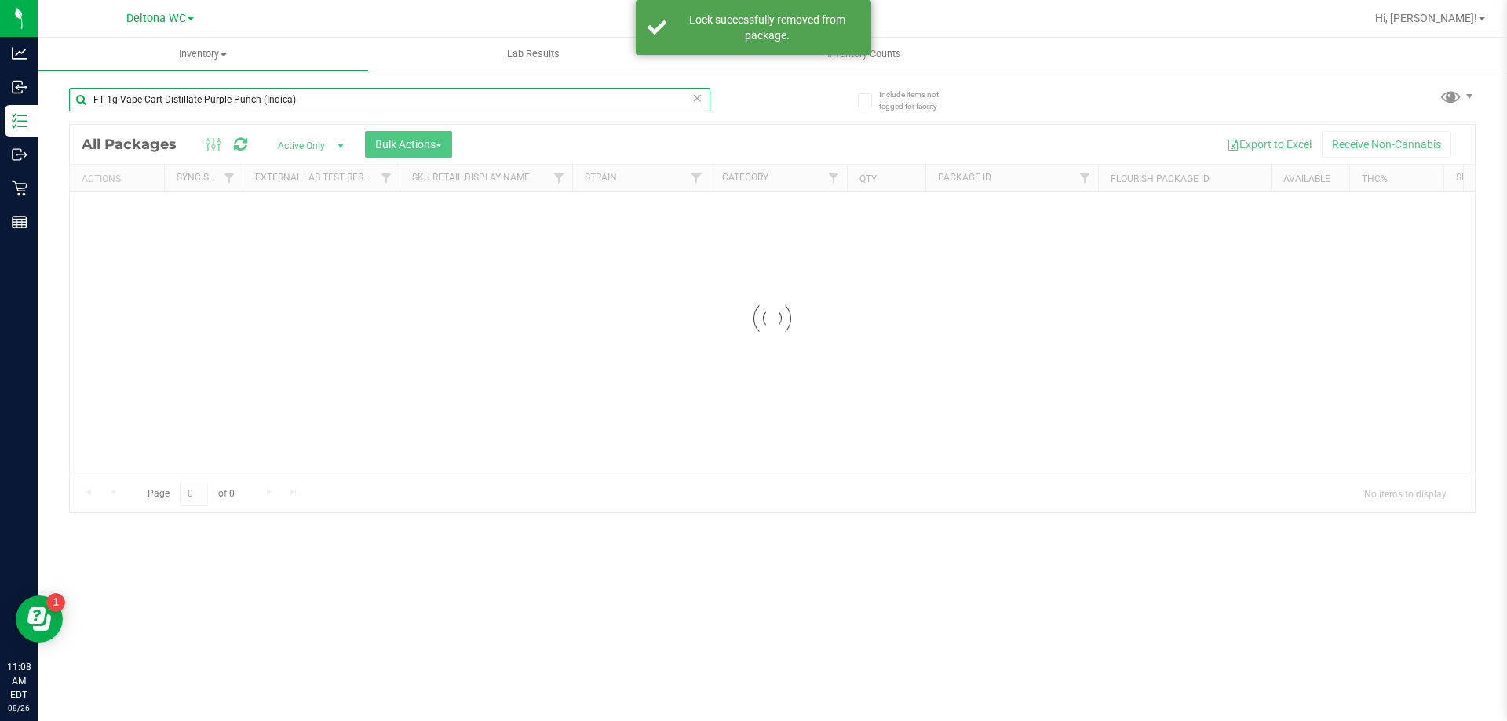
click at [297, 99] on div "Inventory All packages All inventory Waste log Create inventory Lab Results Inv…" at bounding box center [772, 380] width 1469 height 684
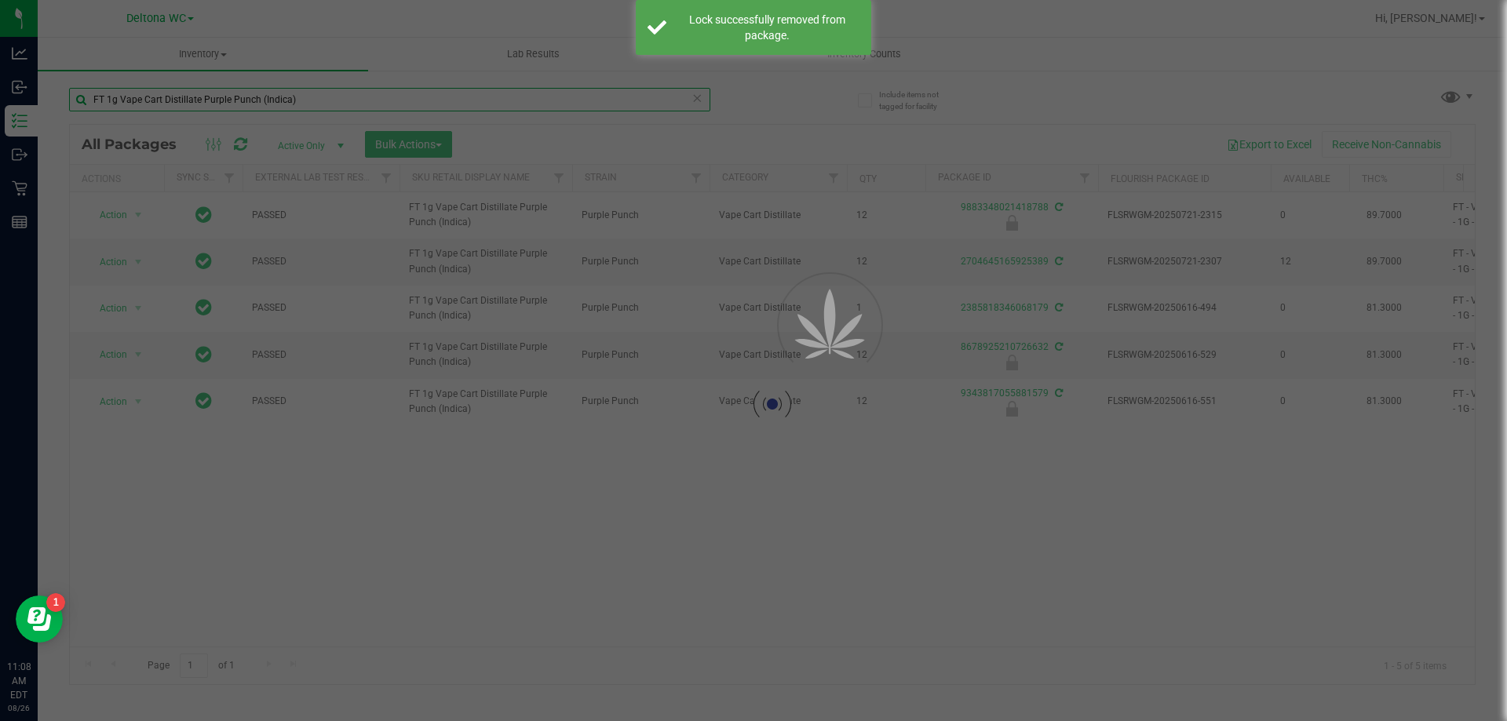
click at [297, 99] on input "FT 1g Vape Cart Distillate Purple Punch (Indica)" at bounding box center [389, 100] width 641 height 24
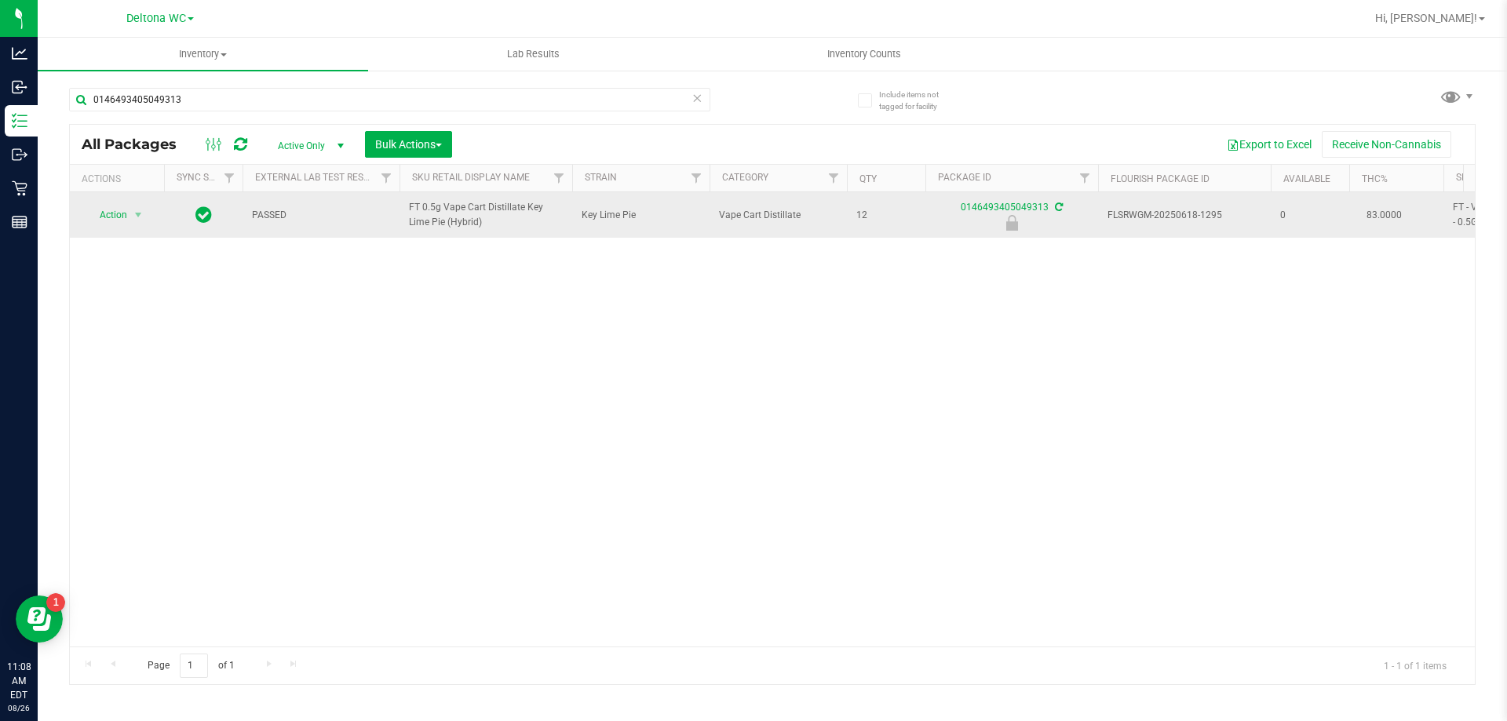
click at [451, 217] on span "FT 0.5g Vape Cart Distillate Key Lime Pie (Hybrid)" at bounding box center [486, 215] width 154 height 30
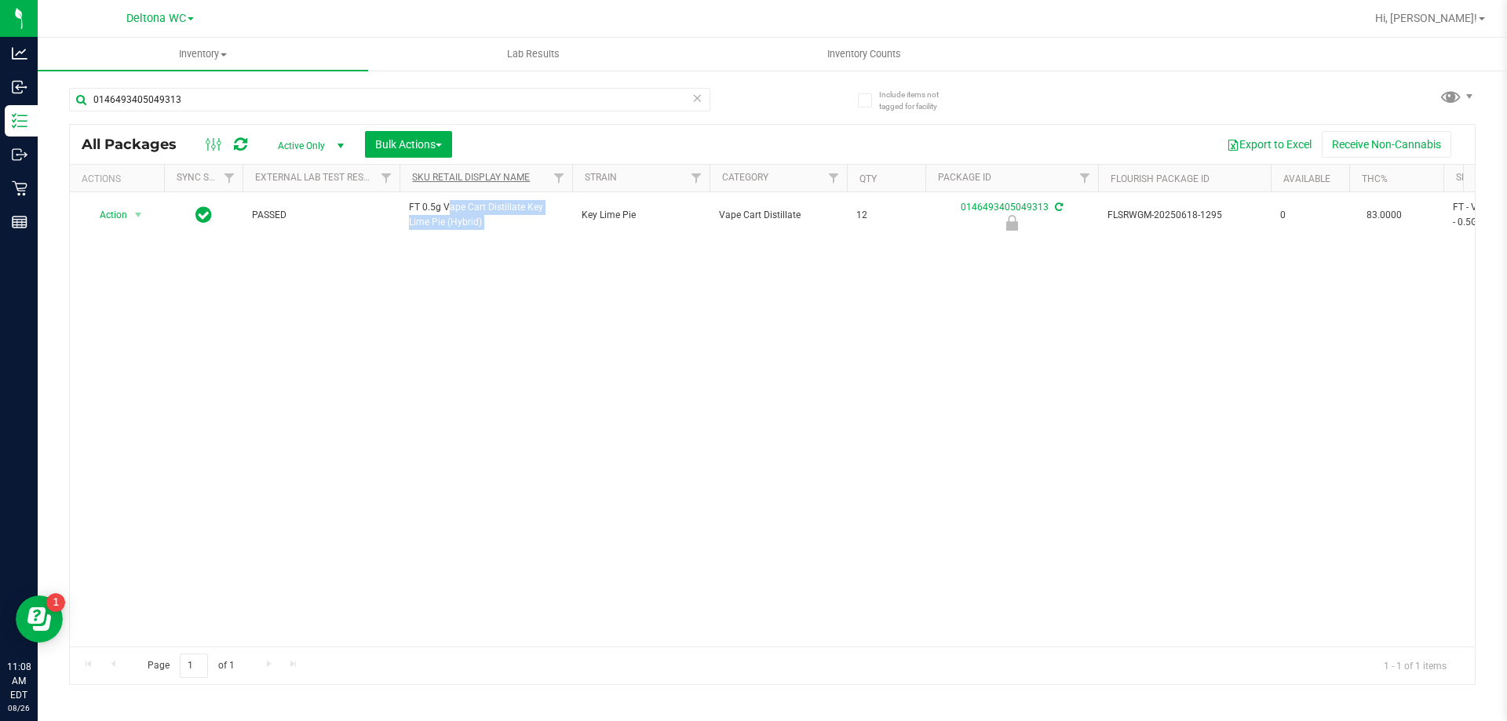
copy tr "FT 0.5g Vape Cart Distillate Key Lime Pie (Hybrid)"
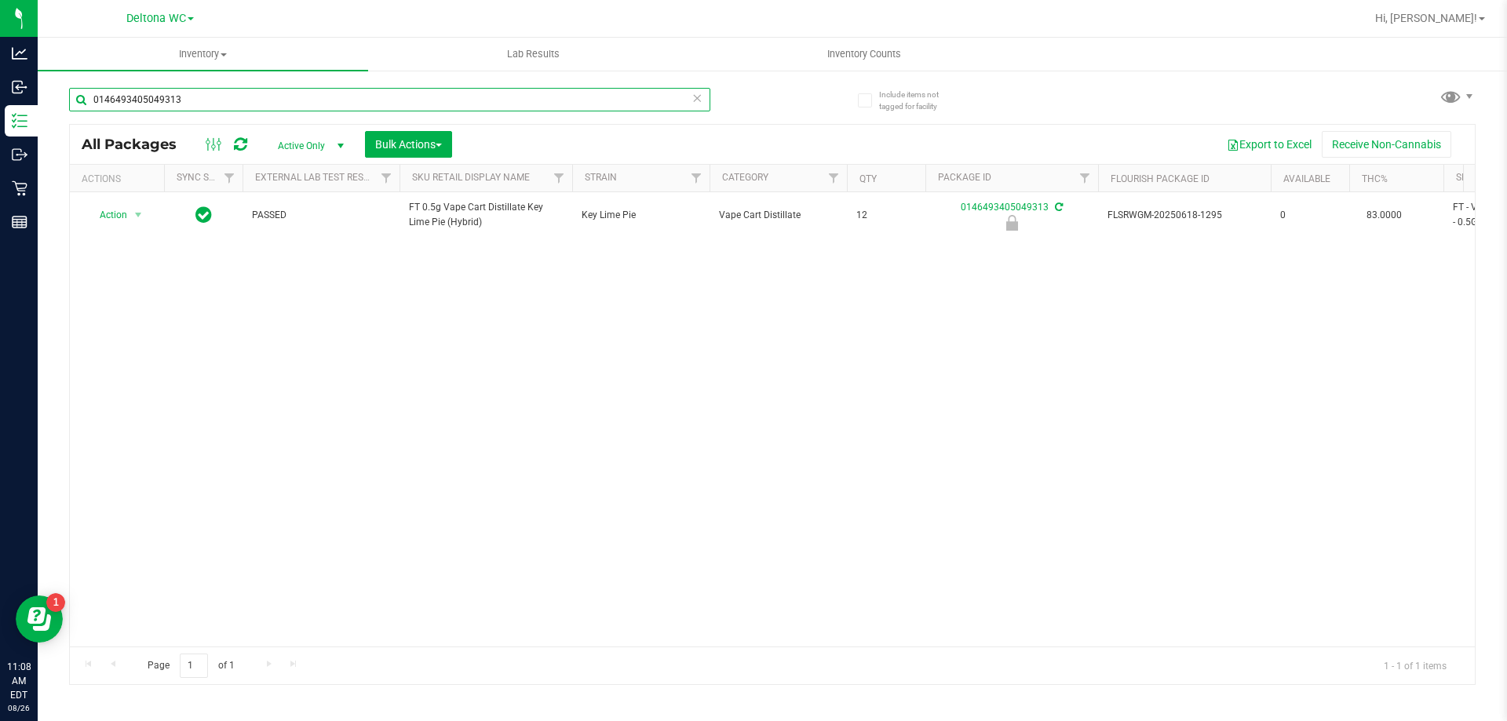
click at [196, 92] on input "0146493405049313" at bounding box center [389, 100] width 641 height 24
paste input "FT 0.5g Vape Cart Distillate Key Lime Pie (Hybrid)"
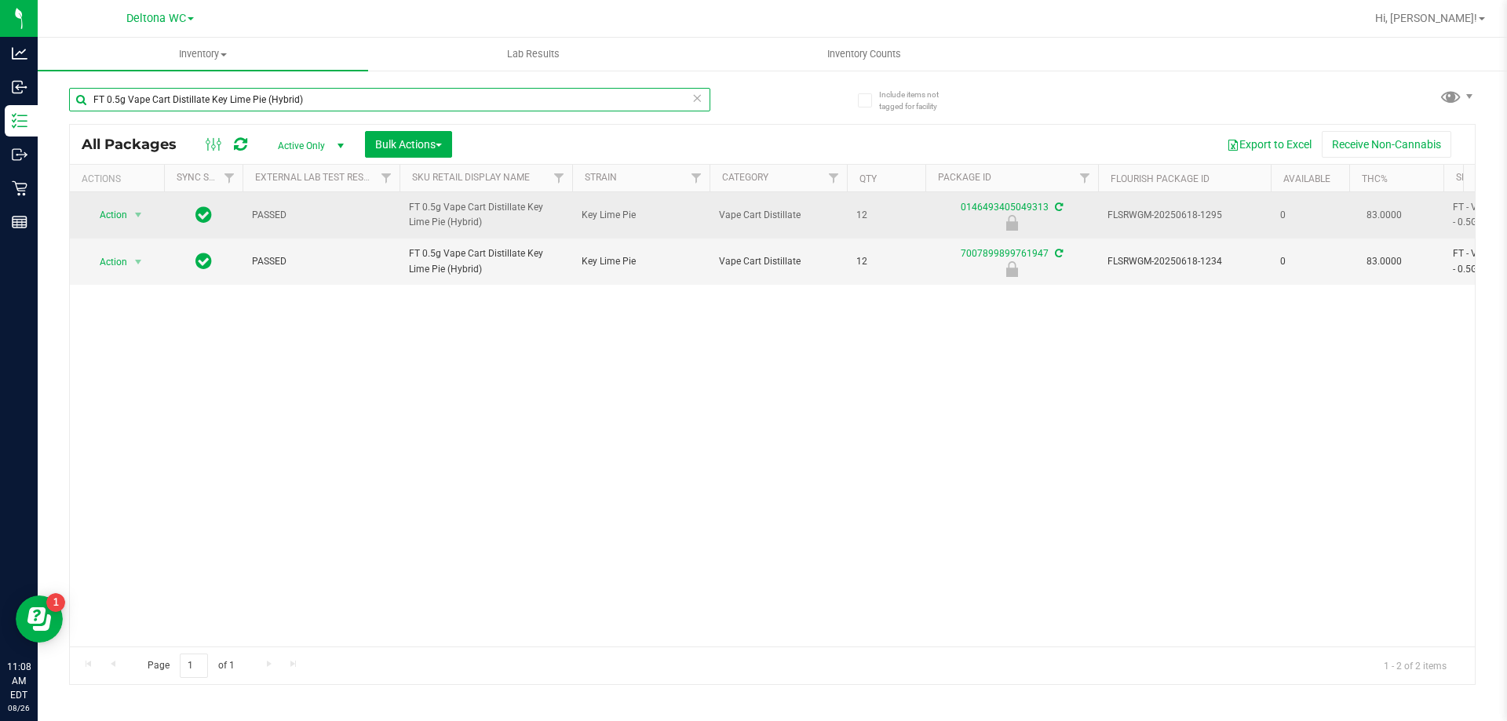
type input "FT 0.5g Vape Cart Distillate Key Lime Pie (Hybrid)"
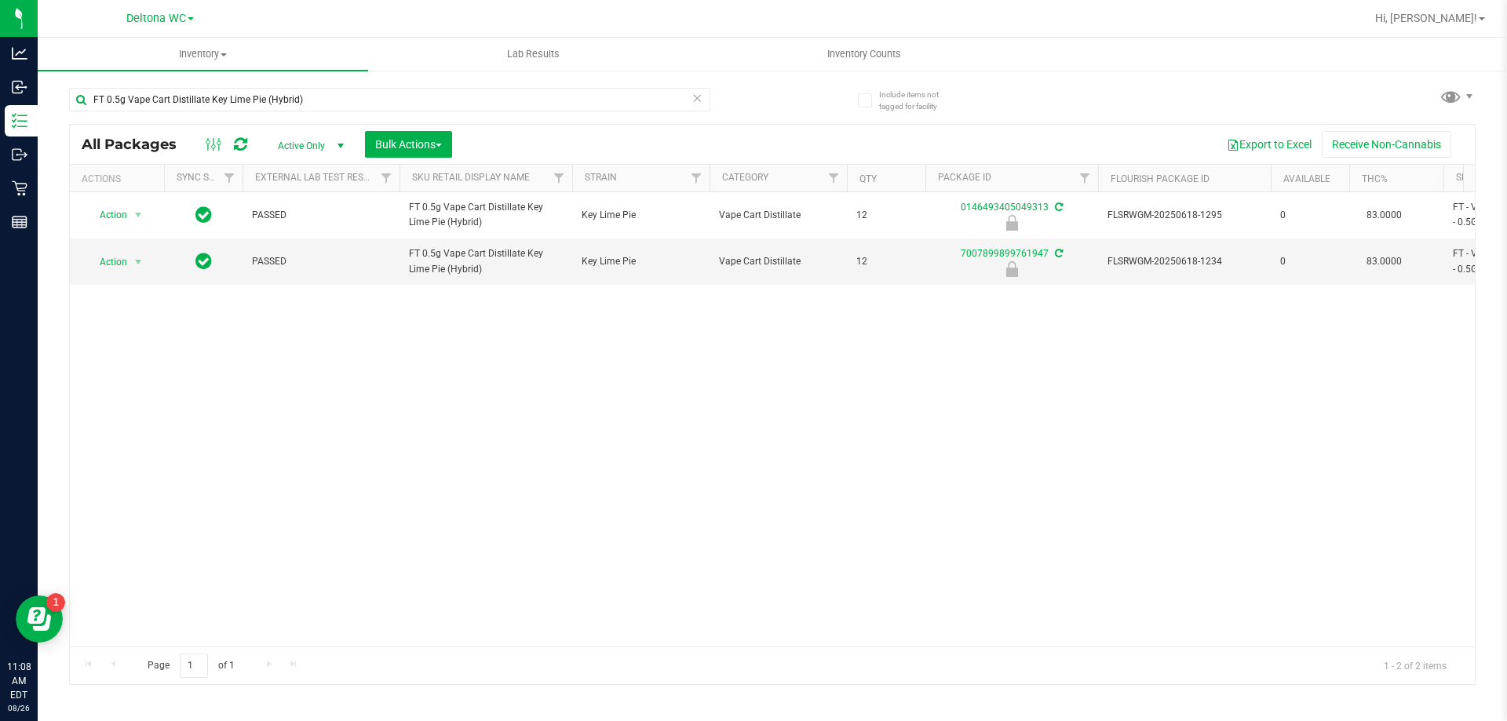
click at [1282, 432] on div "Action Action Edit attributes Global inventory Locate package Package audit log…" at bounding box center [772, 419] width 1405 height 454
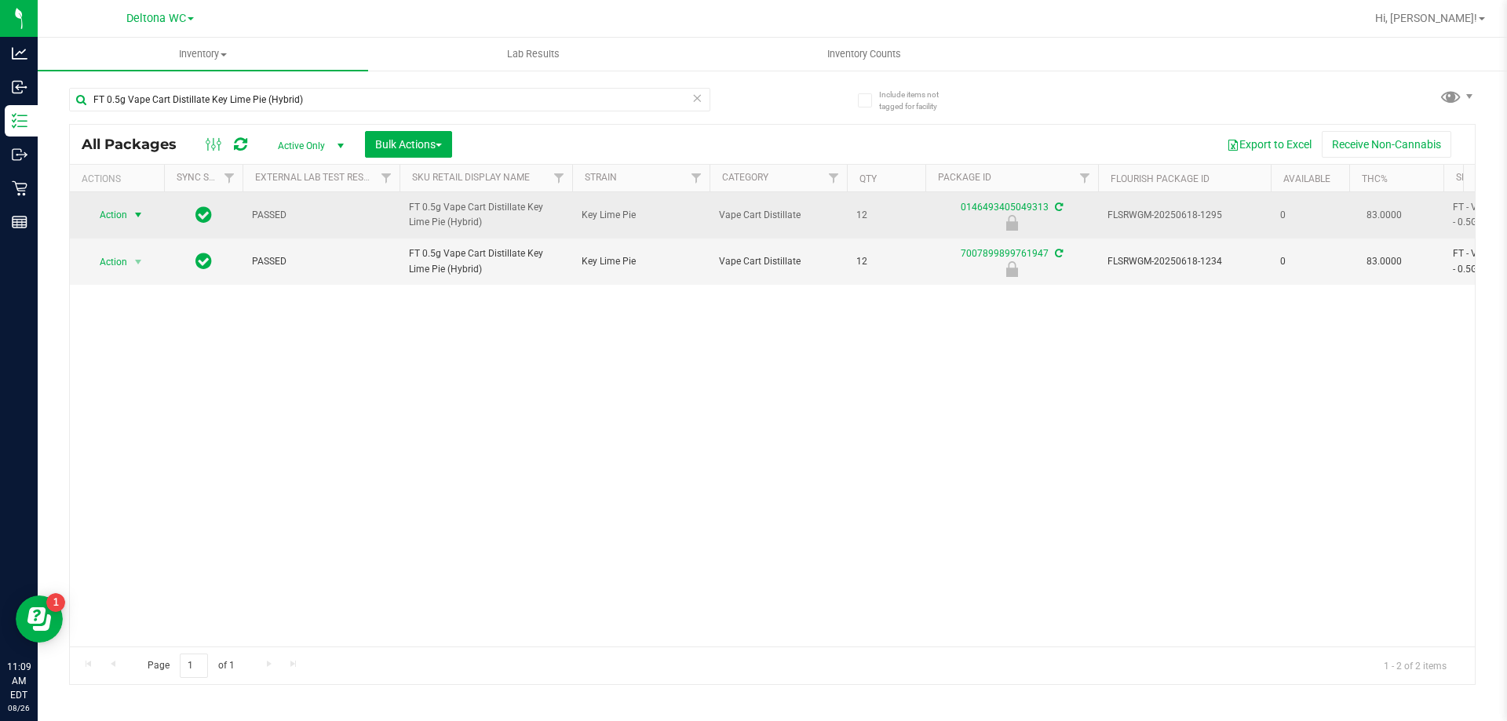
click at [131, 212] on span "select" at bounding box center [139, 215] width 20 height 22
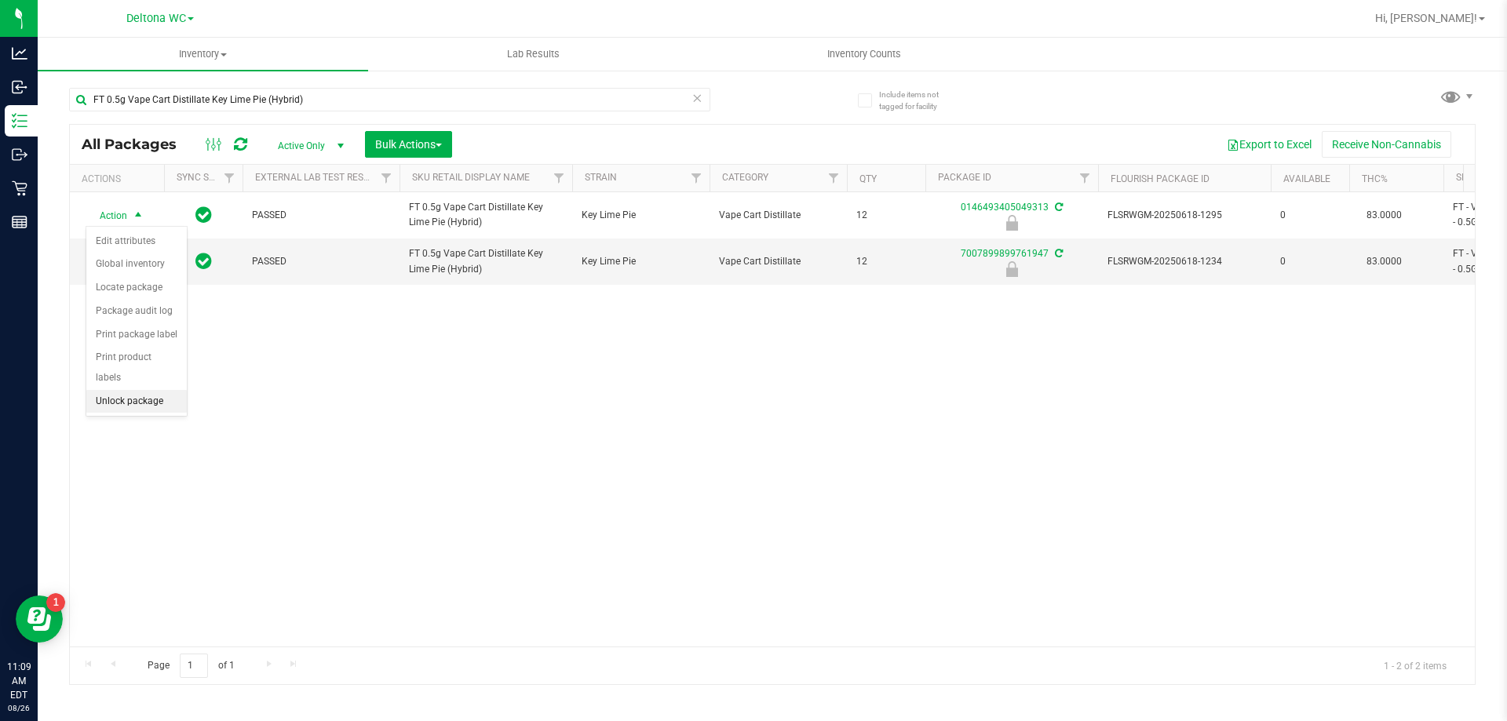
click at [154, 390] on li "Unlock package" at bounding box center [136, 402] width 100 height 24
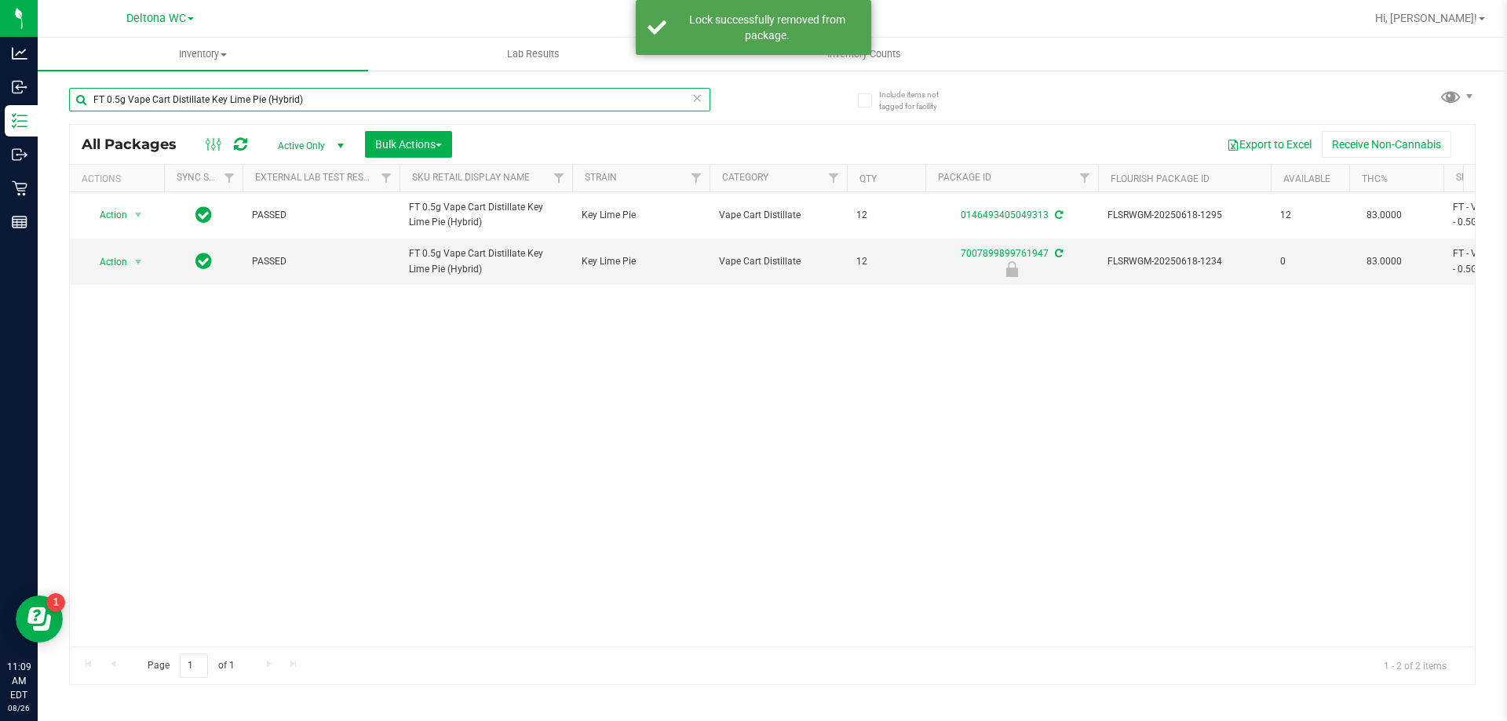
click at [246, 100] on input "FT 0.5g Vape Cart Distillate Key Lime Pie (Hybrid)" at bounding box center [389, 100] width 641 height 24
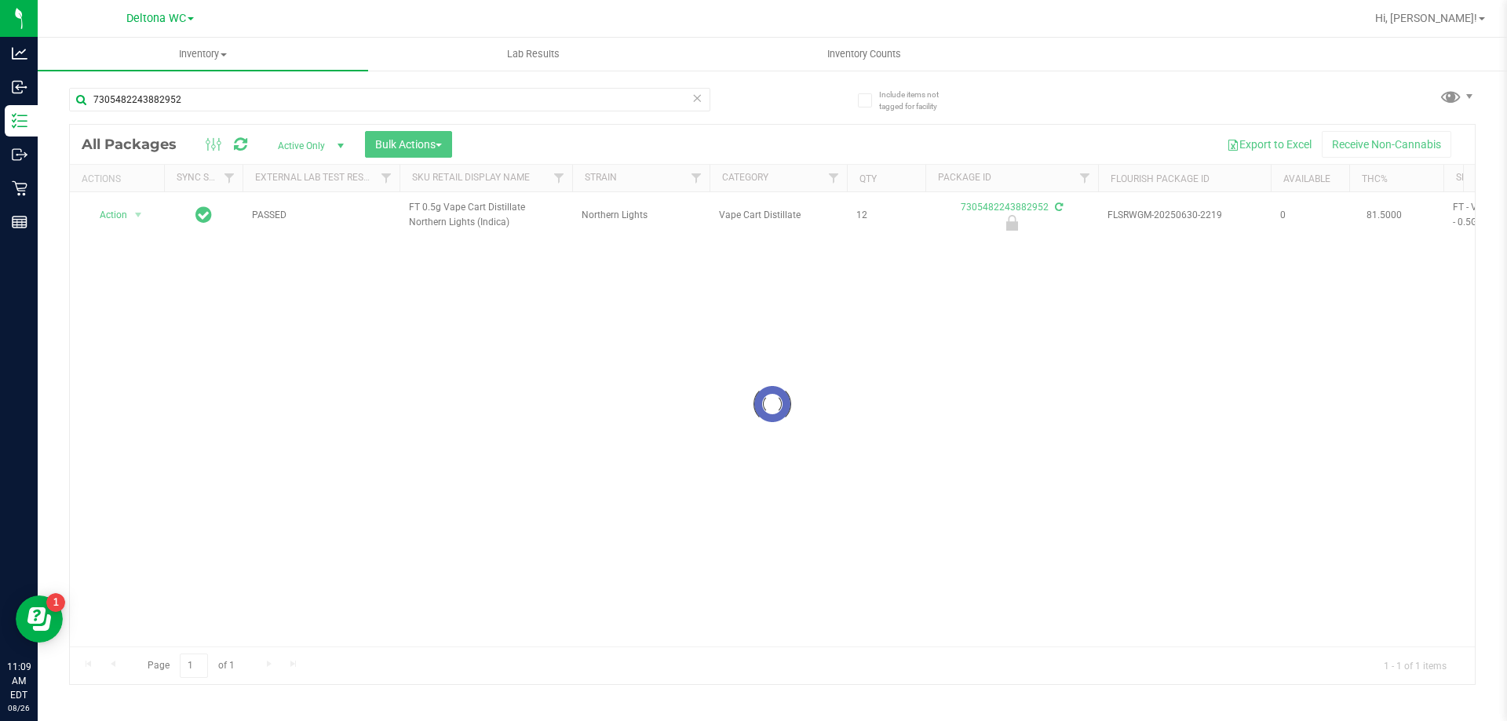
click at [467, 206] on div at bounding box center [772, 405] width 1405 height 560
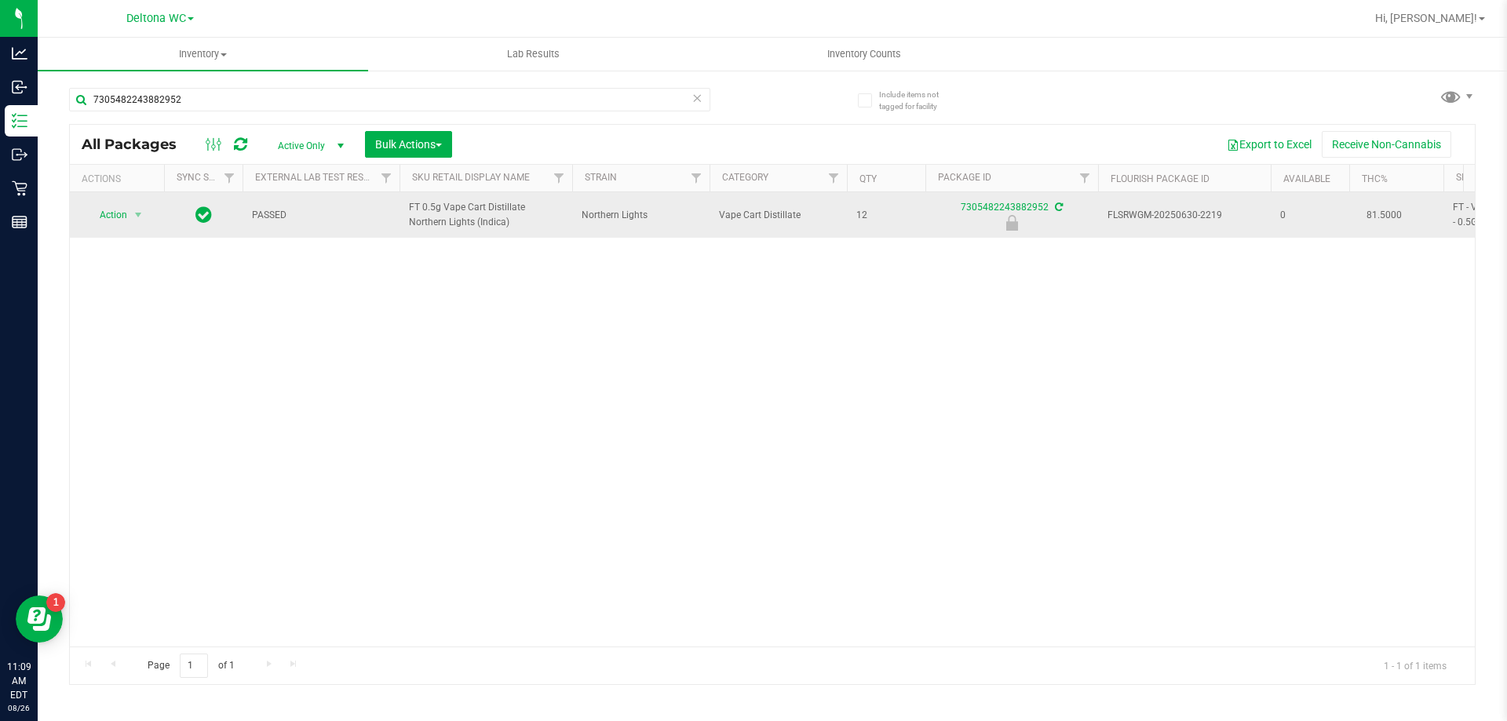
click at [452, 210] on span "FT 0.5g Vape Cart Distillate Northern Lights (Indica)" at bounding box center [486, 215] width 154 height 30
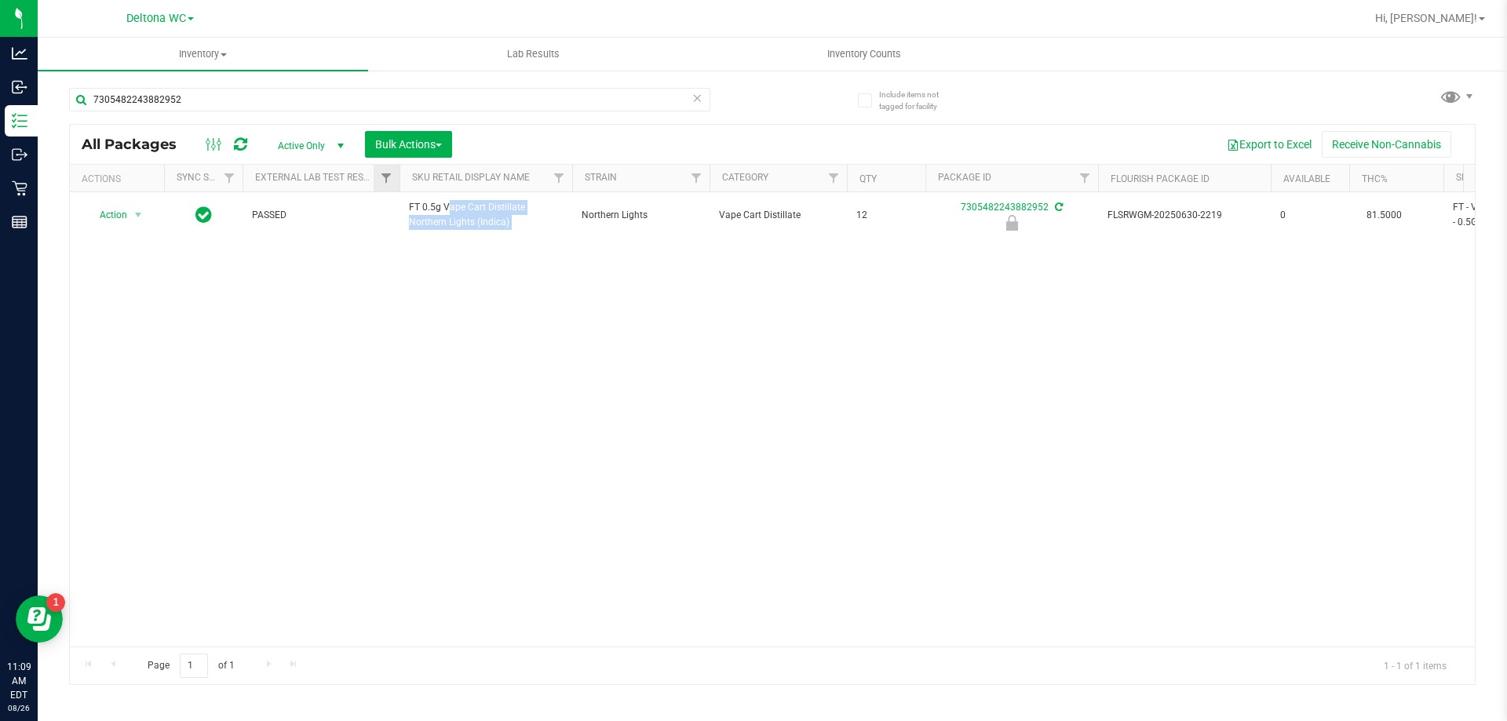
copy tr "FT 0.5g Vape Cart Distillate Northern Lights (Indica)"
click at [186, 106] on input "7305482243882952" at bounding box center [389, 100] width 641 height 24
paste input "FT 0.5g Vape Cart Distillate Northern Lights (Indica)"
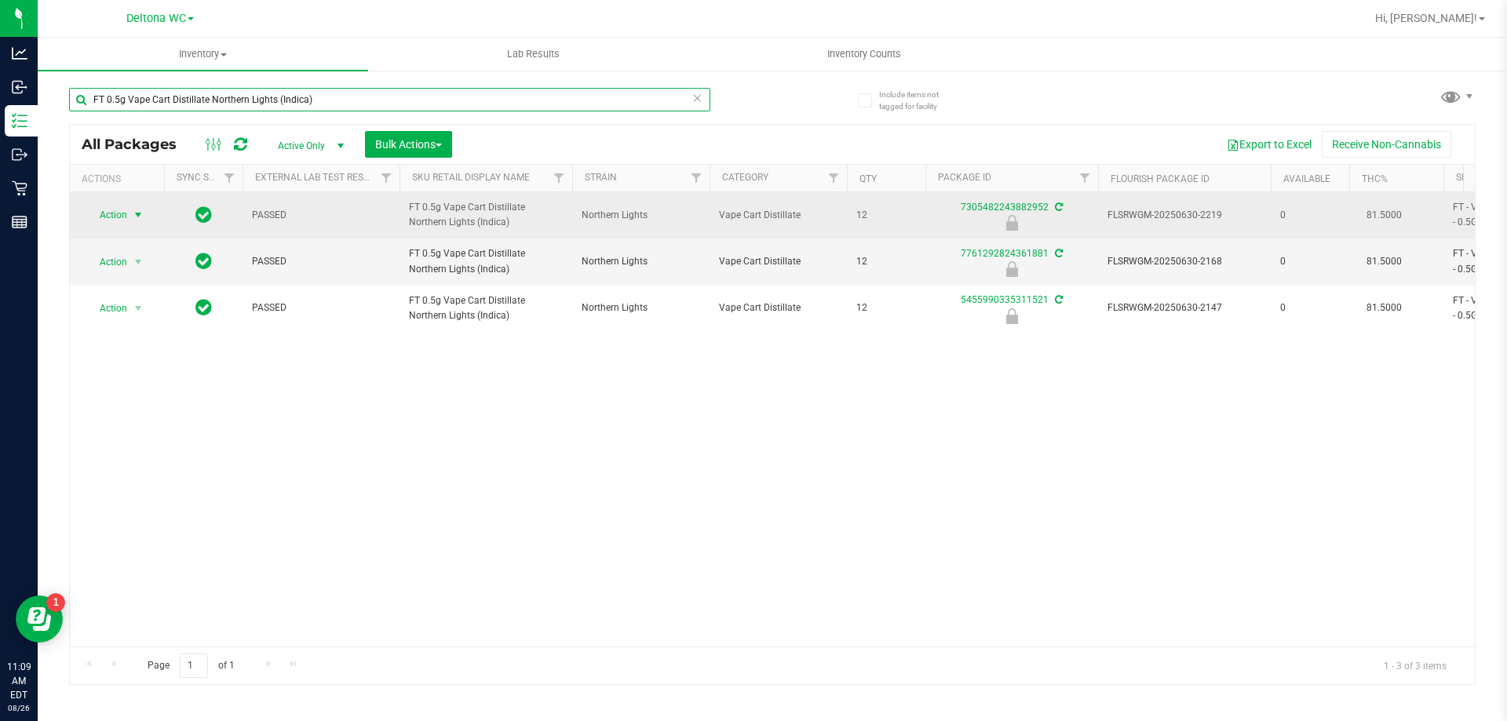
type input "FT 0.5g Vape Cart Distillate Northern Lights (Indica)"
click at [130, 217] on span "select" at bounding box center [139, 215] width 20 height 22
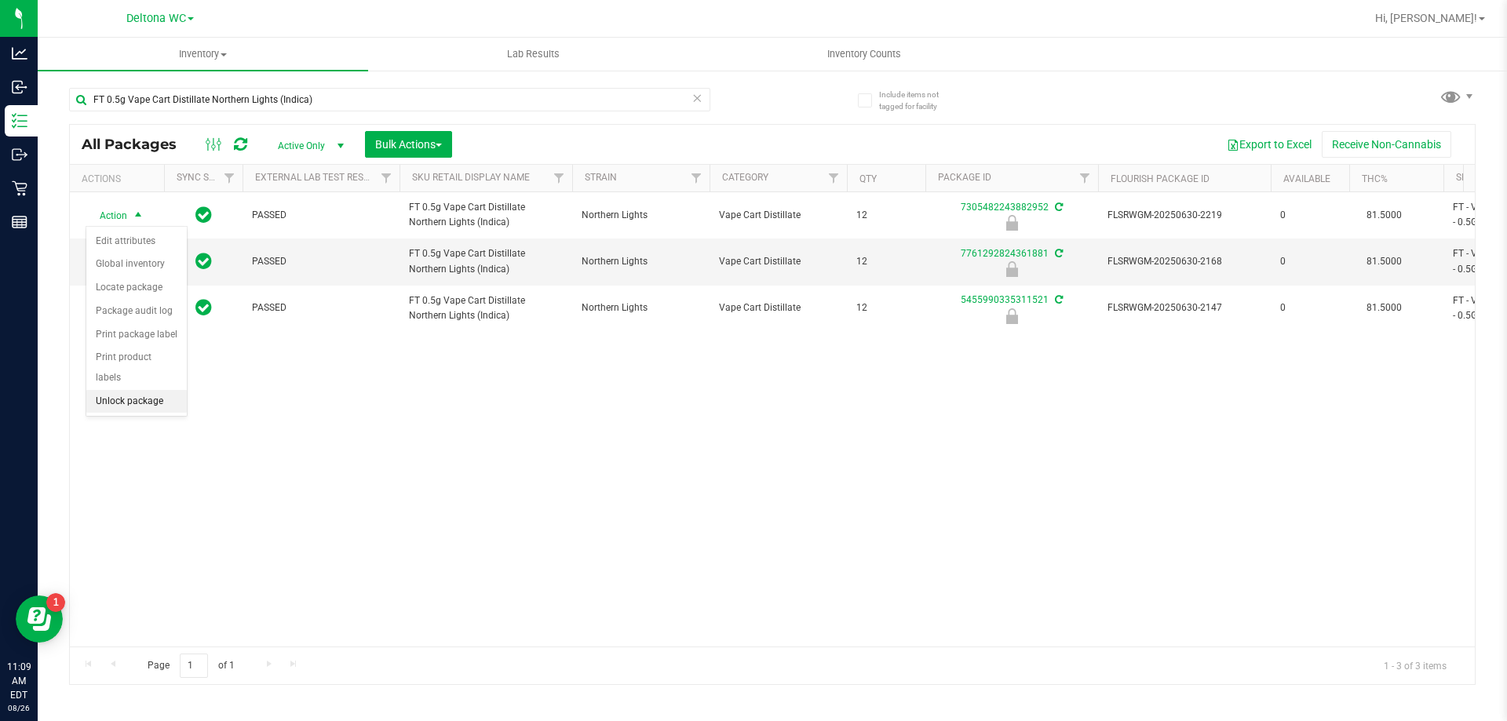
click at [128, 390] on li "Unlock package" at bounding box center [136, 402] width 100 height 24
click at [615, 373] on div "Action Action Adjust qty Create package Edit attributes Global inventory Locate…" at bounding box center [772, 419] width 1405 height 454
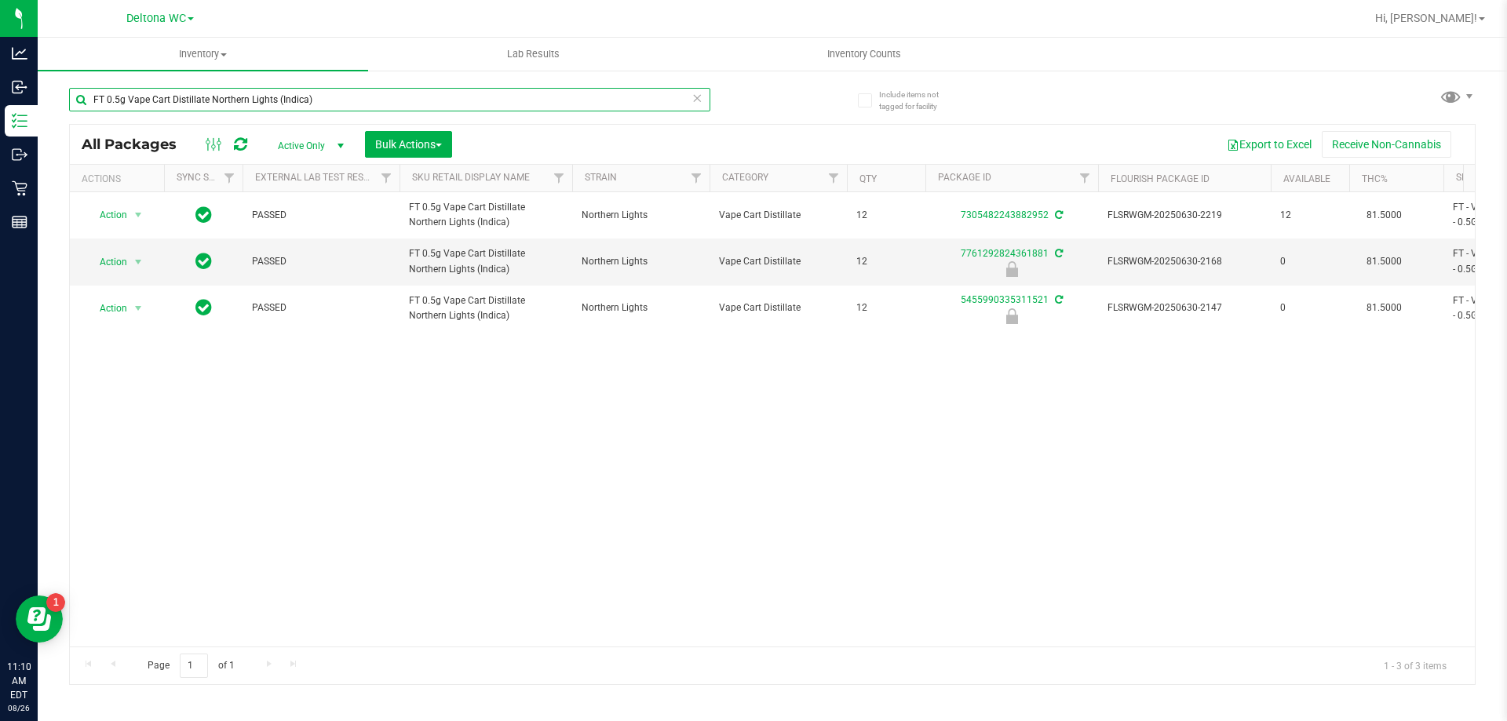
click at [690, 103] on input "FT 0.5g Vape Cart Distillate Northern Lights (Indica)" at bounding box center [389, 100] width 641 height 24
click at [695, 100] on icon at bounding box center [696, 97] width 11 height 19
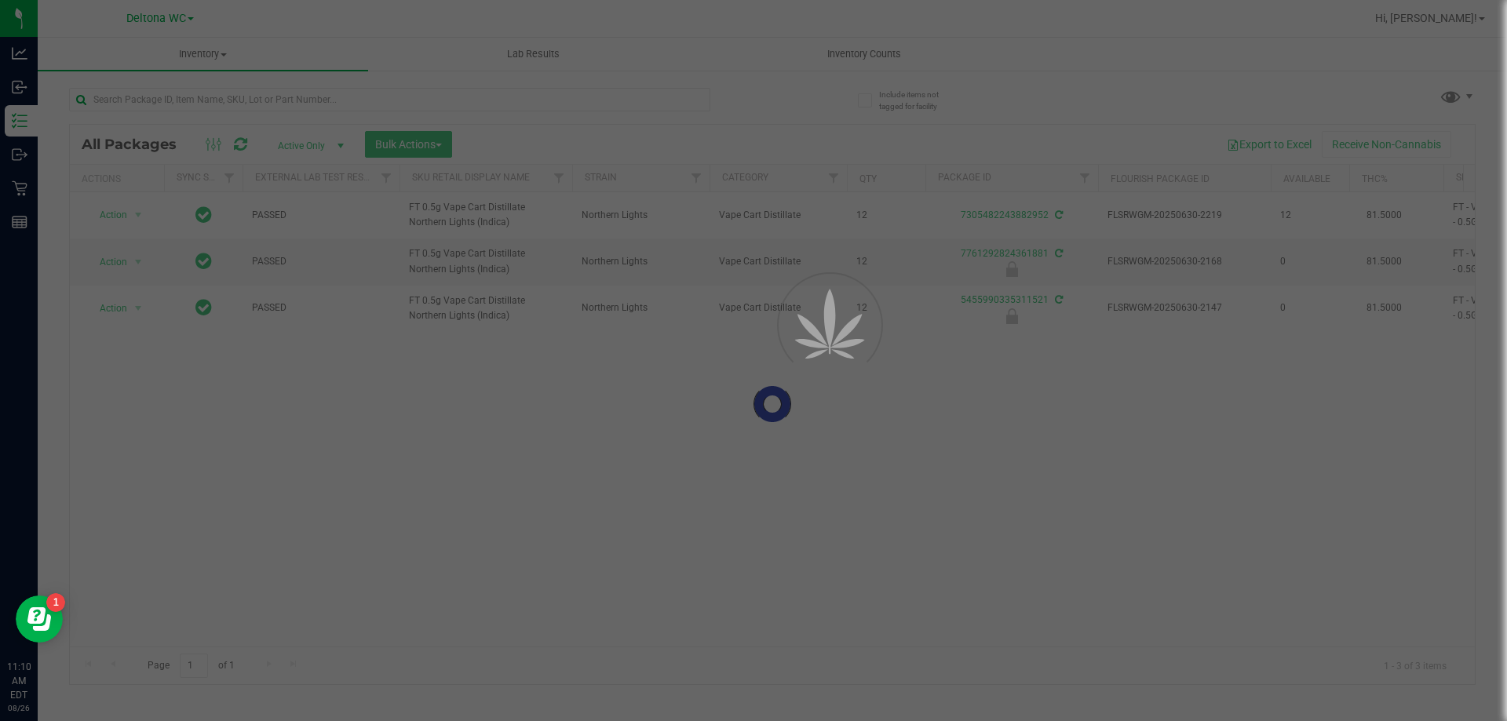
click at [775, 106] on div at bounding box center [753, 360] width 1507 height 721
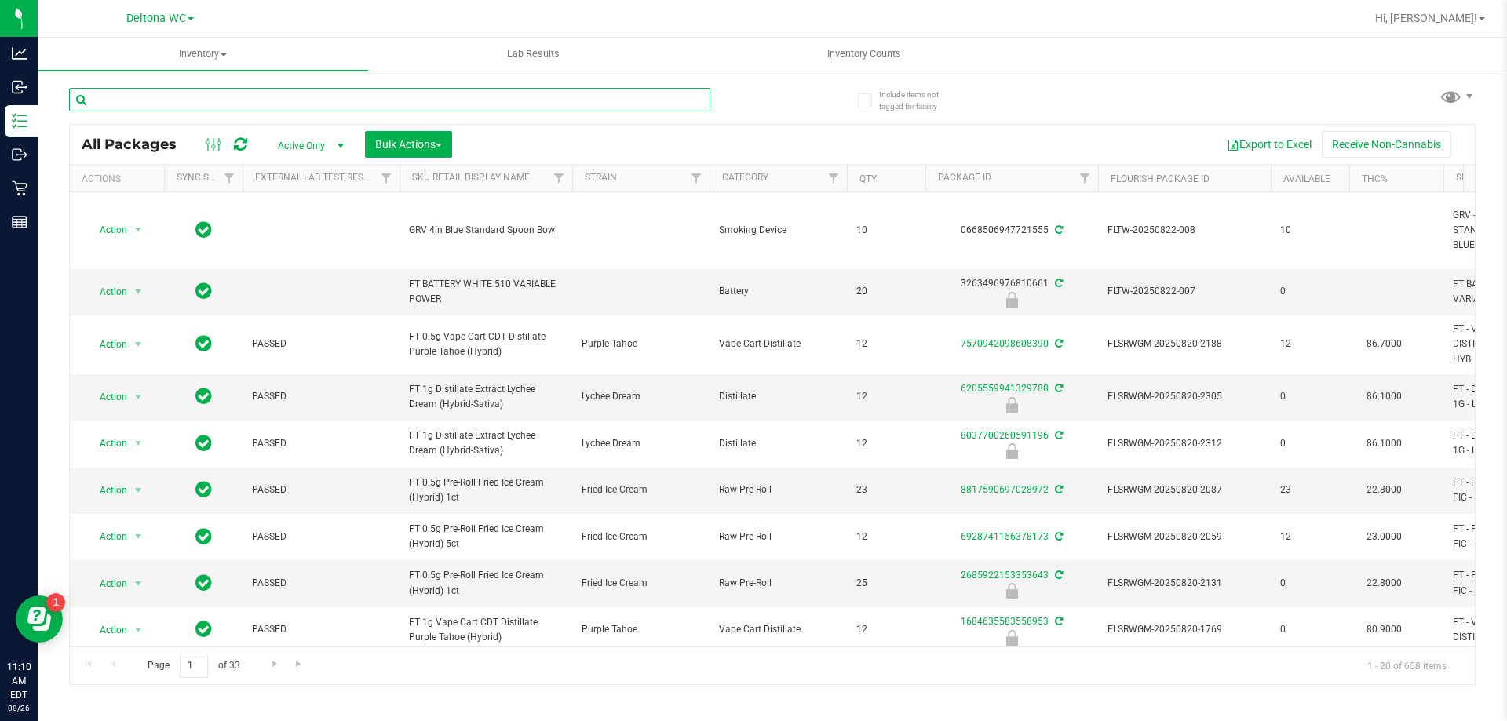
click at [547, 105] on input "text" at bounding box center [389, 100] width 641 height 24
type input "3324985192965916"
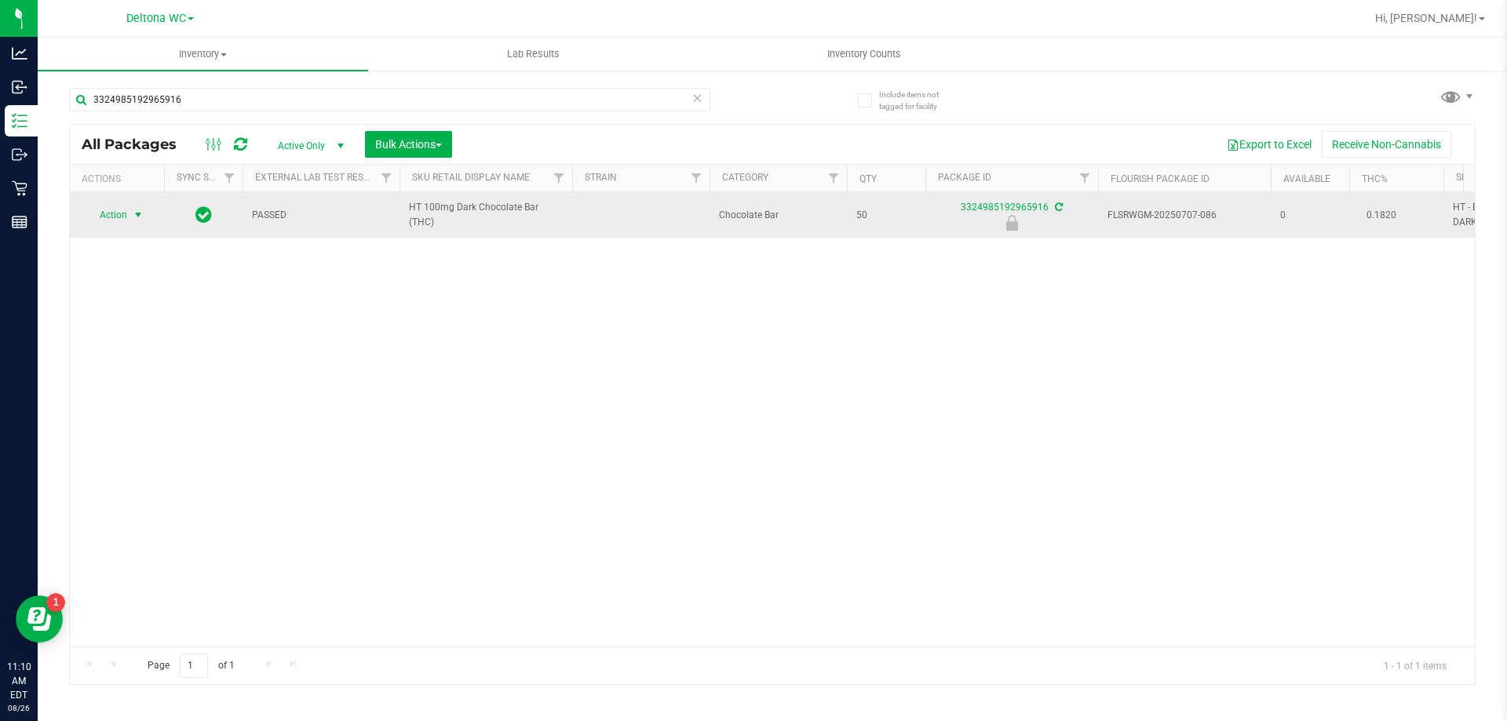
drag, startPoint x: 111, startPoint y: 208, endPoint x: 113, endPoint y: 217, distance: 9.5
click at [111, 209] on span "Action" at bounding box center [107, 215] width 42 height 22
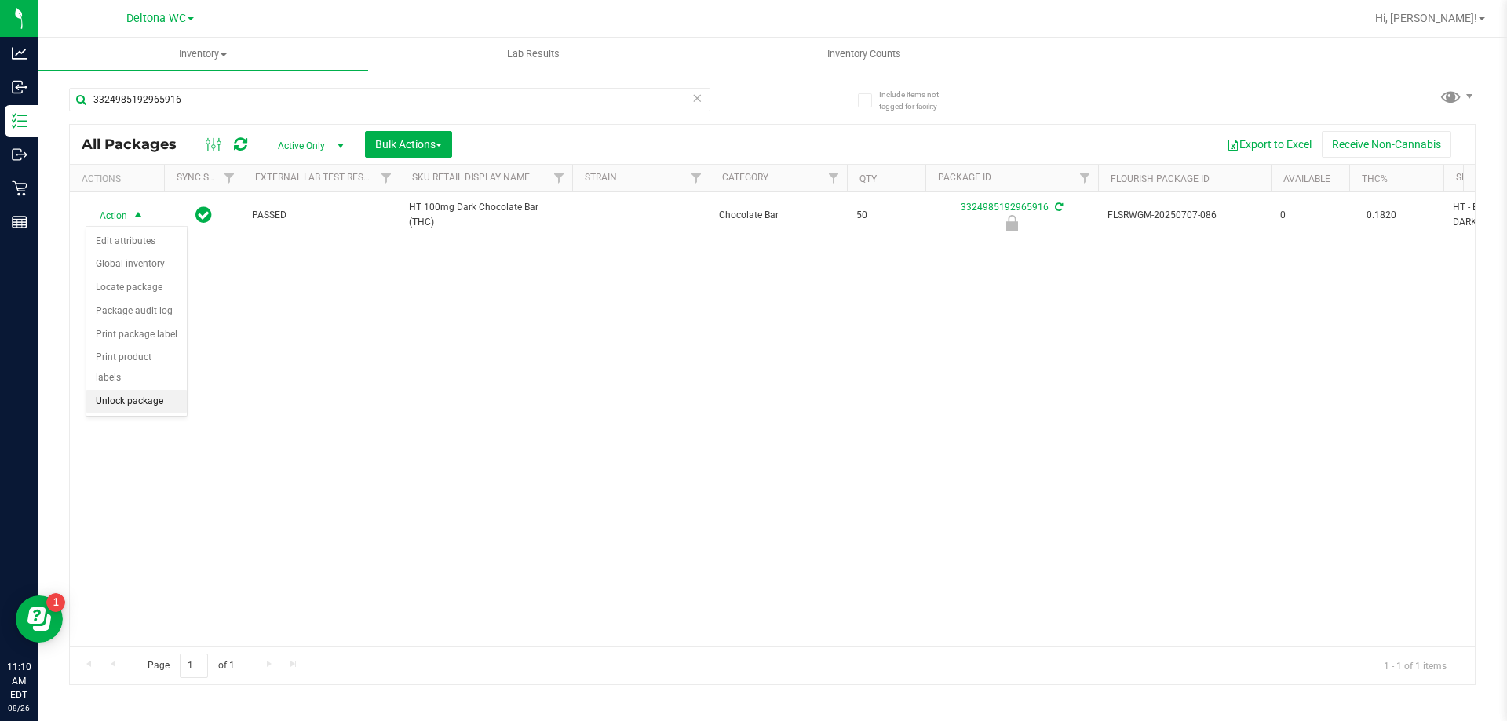
click at [122, 390] on li "Unlock package" at bounding box center [136, 402] width 100 height 24
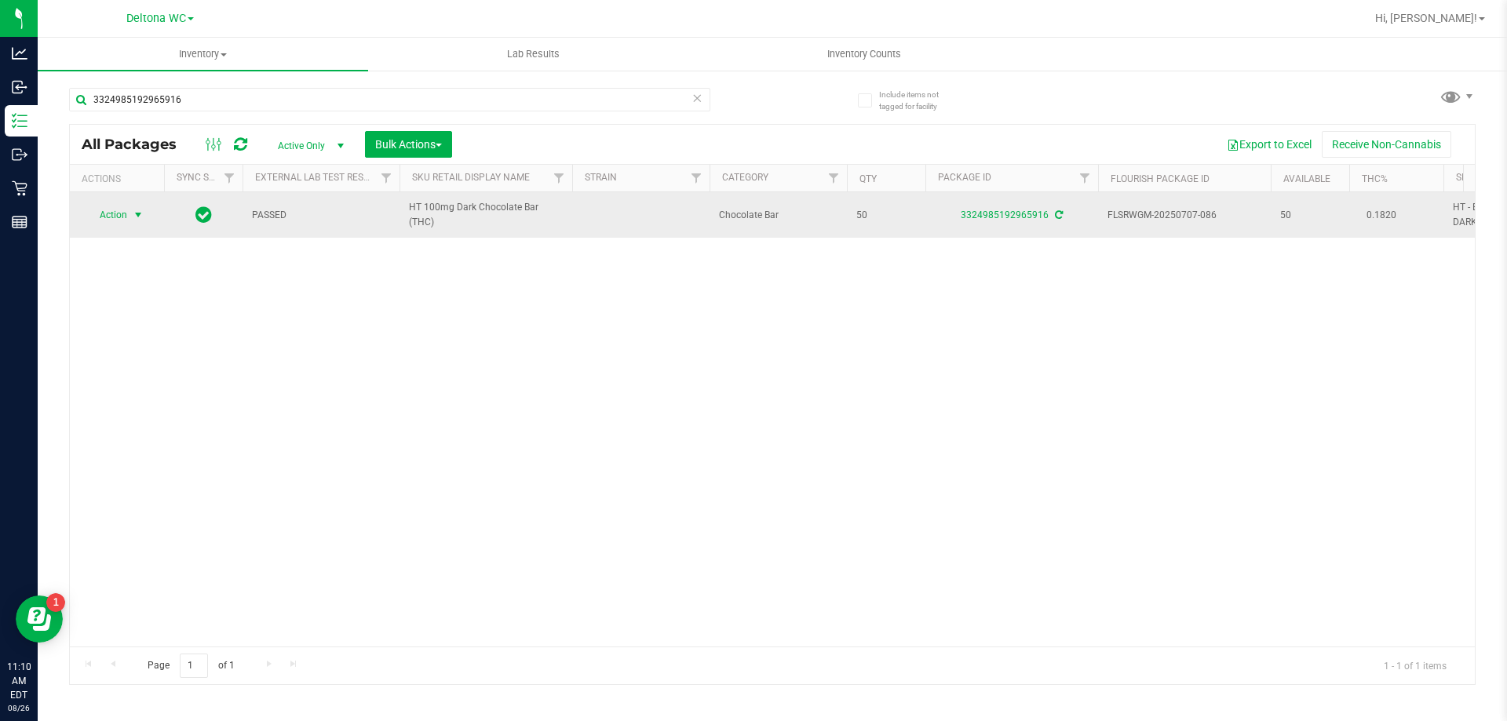
click at [126, 211] on span "Action" at bounding box center [107, 215] width 42 height 22
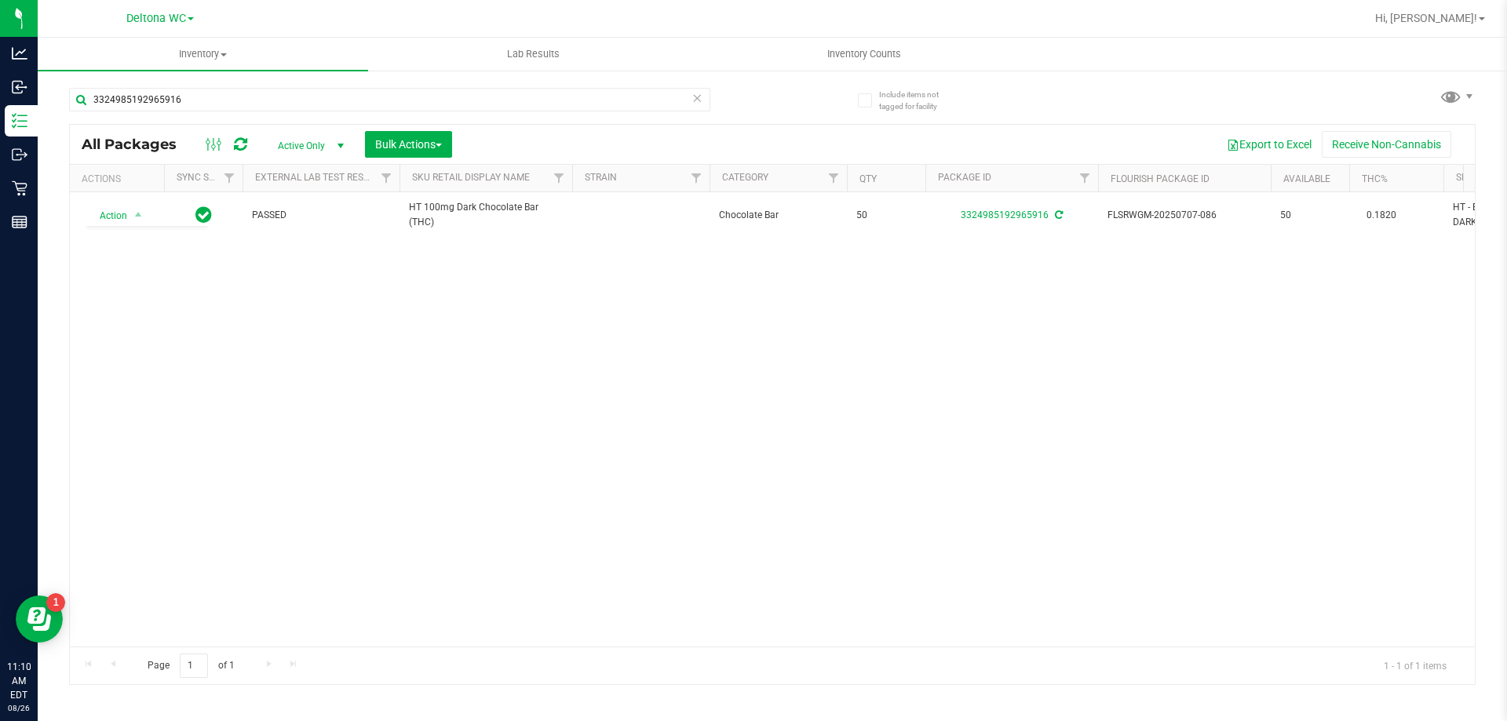
click at [301, 317] on div "Action Action Adjust qty Create package Edit attributes Global inventory Locate…" at bounding box center [772, 419] width 1405 height 454
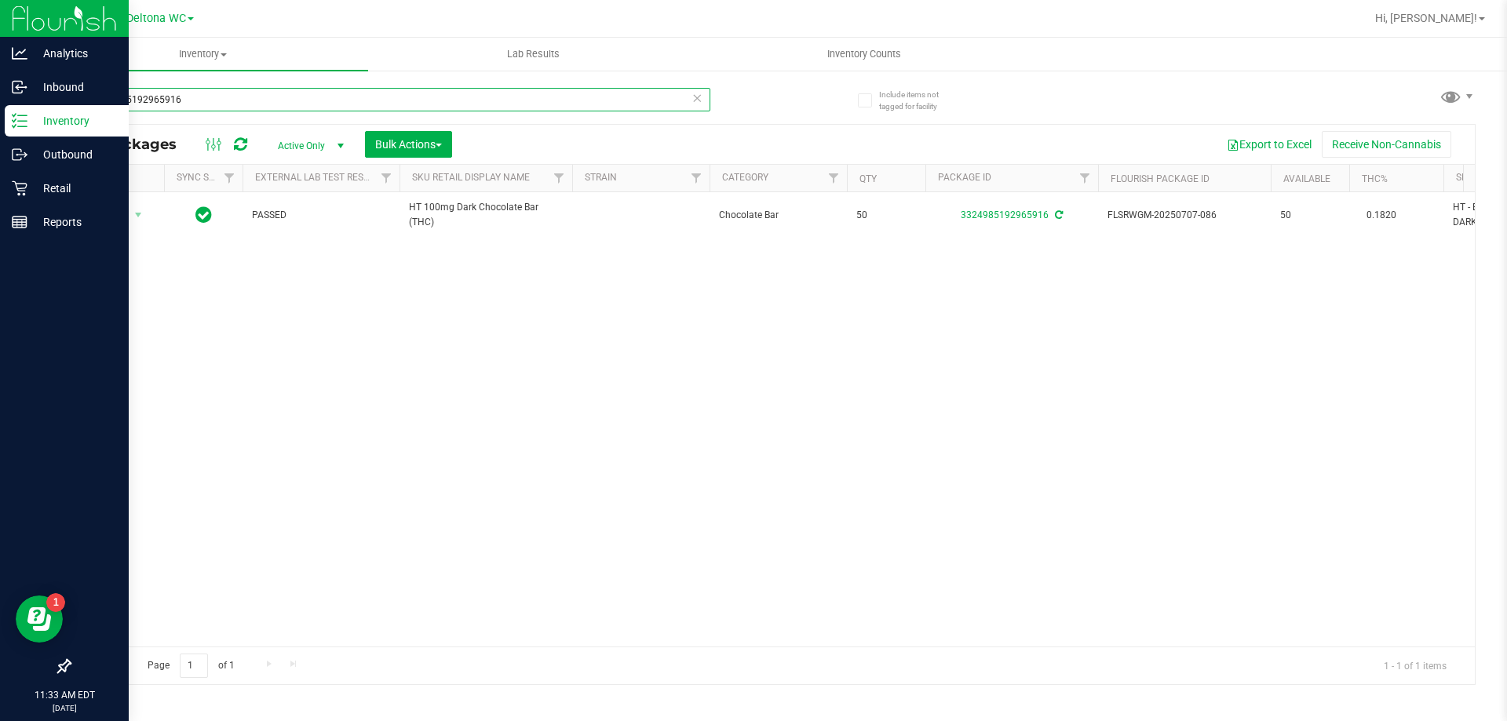
drag, startPoint x: 208, startPoint y: 97, endPoint x: 1, endPoint y: 133, distance: 210.3
click at [1, 133] on div "Analytics Inbound Inventory Outbound Retail Reports 11:33 AM EDT [DATE] 08/26 D…" at bounding box center [753, 360] width 1507 height 721
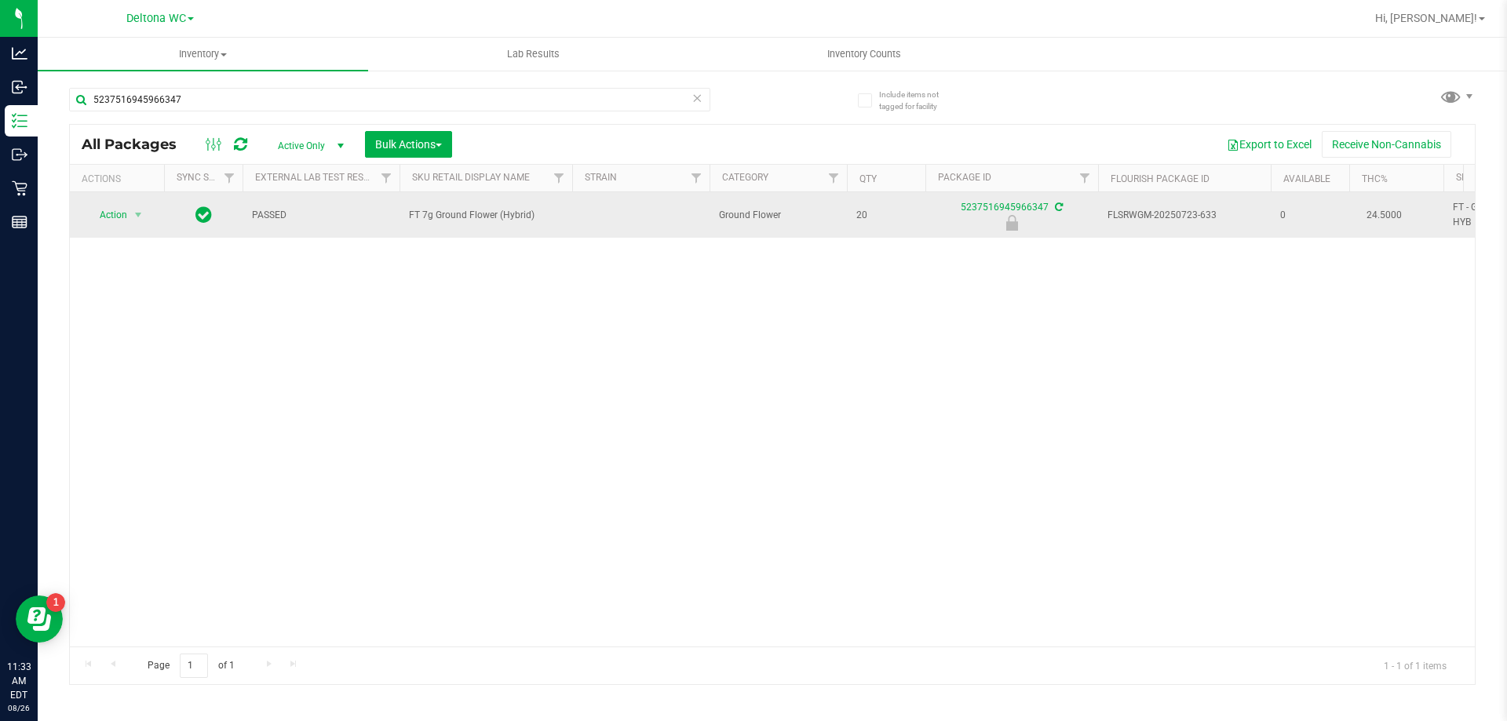
click at [485, 214] on span "FT 7g Ground Flower (Hybrid)" at bounding box center [486, 215] width 154 height 15
click at [485, 213] on span "FT 7g Ground Flower (Hybrid)" at bounding box center [486, 215] width 154 height 15
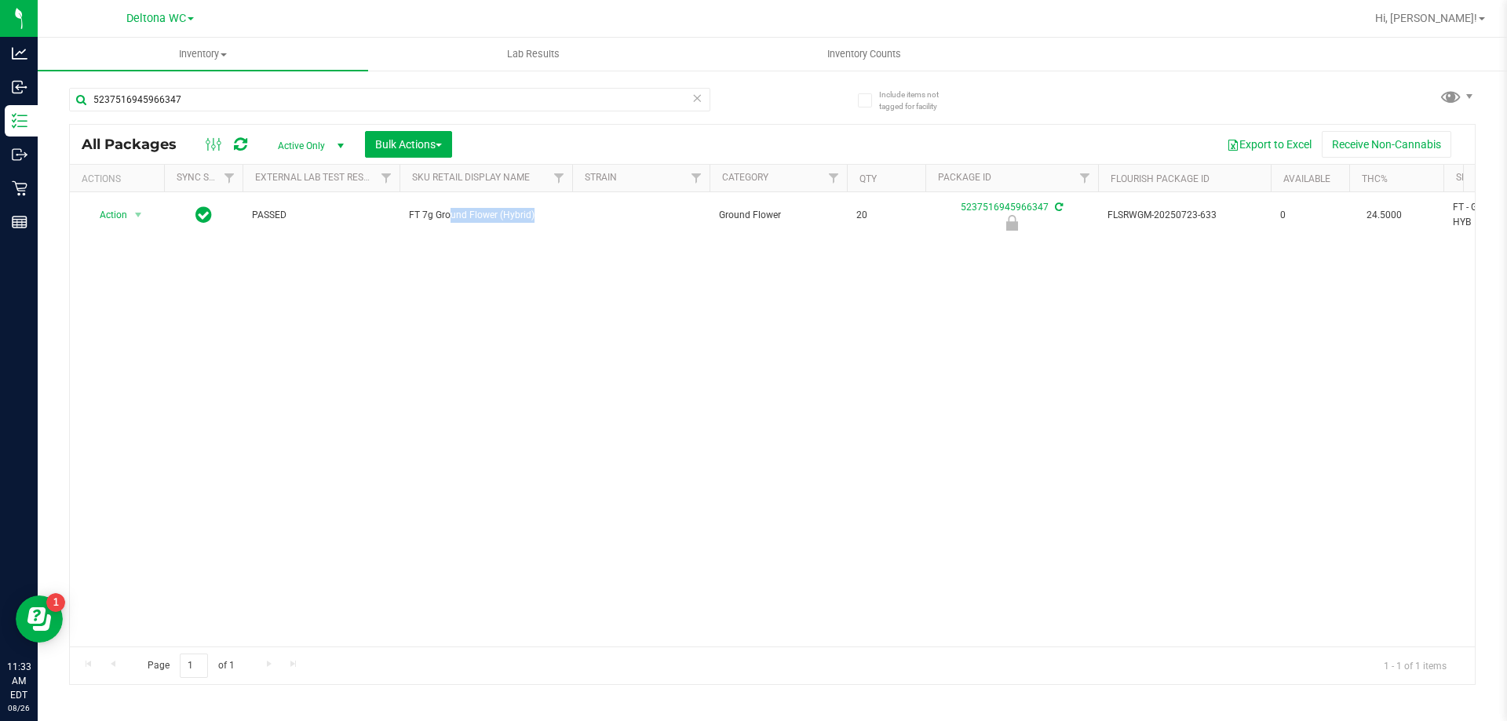
copy td "FT 7g Ground Flower (Hybrid)"
click at [212, 88] on input "5237516945966347" at bounding box center [389, 100] width 641 height 24
click at [206, 103] on input "5237516945966347" at bounding box center [389, 100] width 641 height 24
click at [206, 102] on input "5237516945966347" at bounding box center [389, 100] width 641 height 24
click at [206, 101] on input "5237516945966347" at bounding box center [389, 100] width 641 height 24
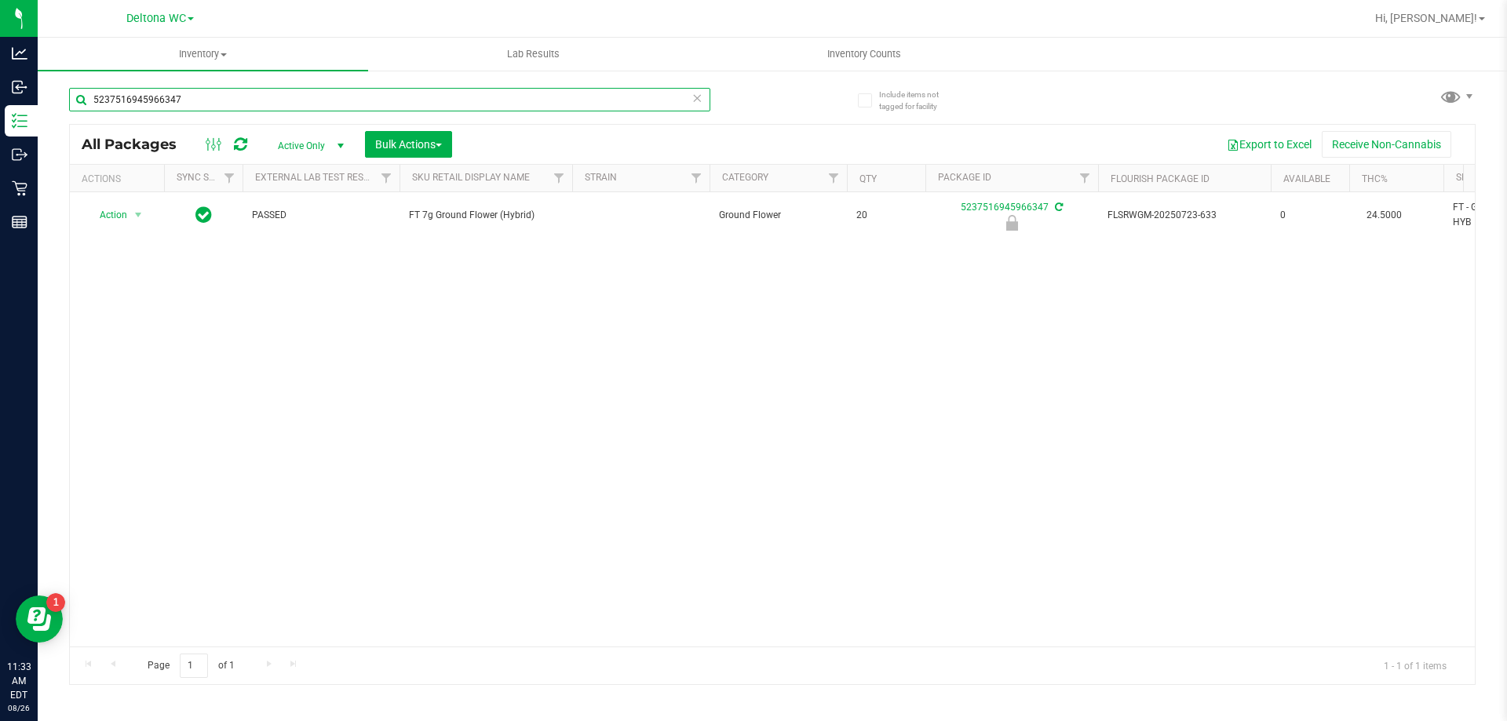
paste input "FT 7g Ground Flower (Hybrid)"
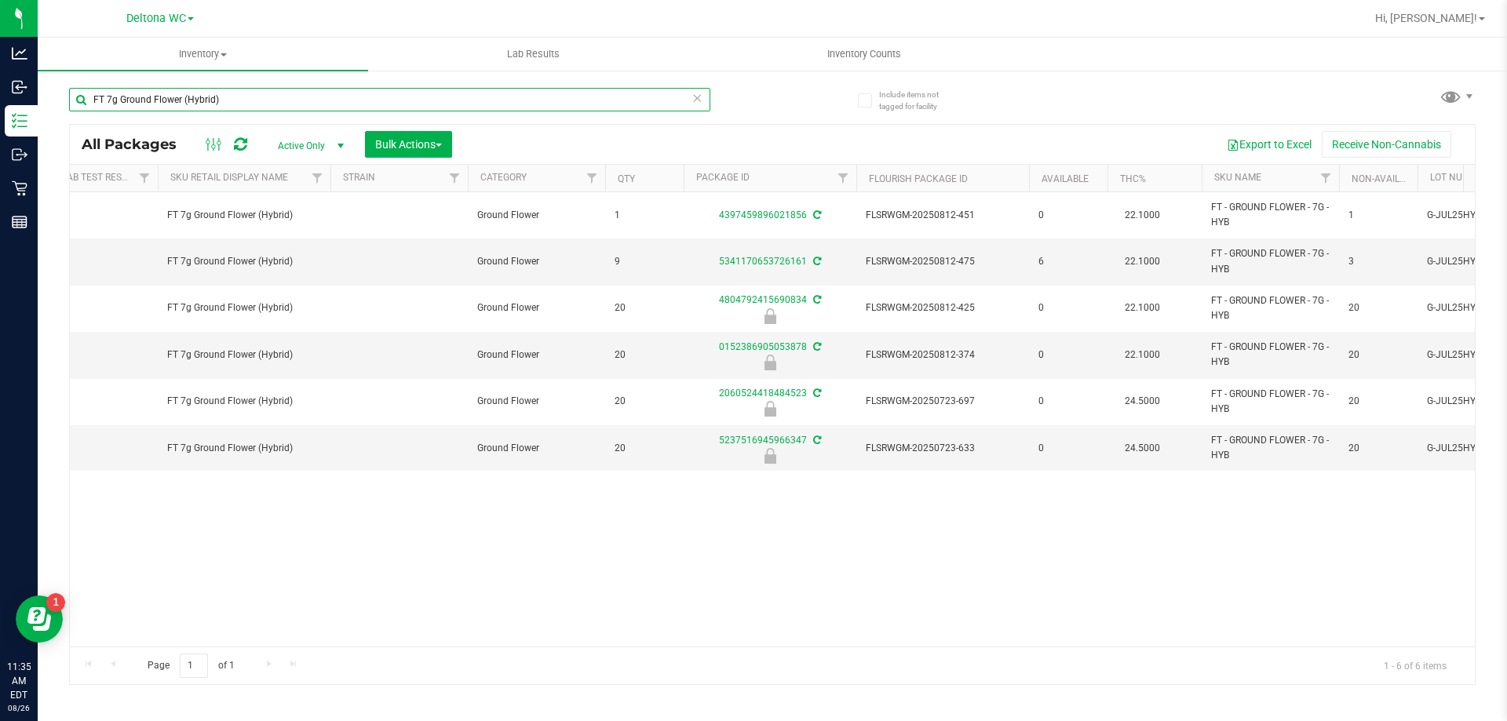
scroll to position [0, 252]
click at [384, 94] on input "FT 7g Ground Flower (Hybrid)" at bounding box center [389, 100] width 641 height 24
click at [384, 93] on input "FT 7g Ground Flower (Hybrid)" at bounding box center [389, 100] width 641 height 24
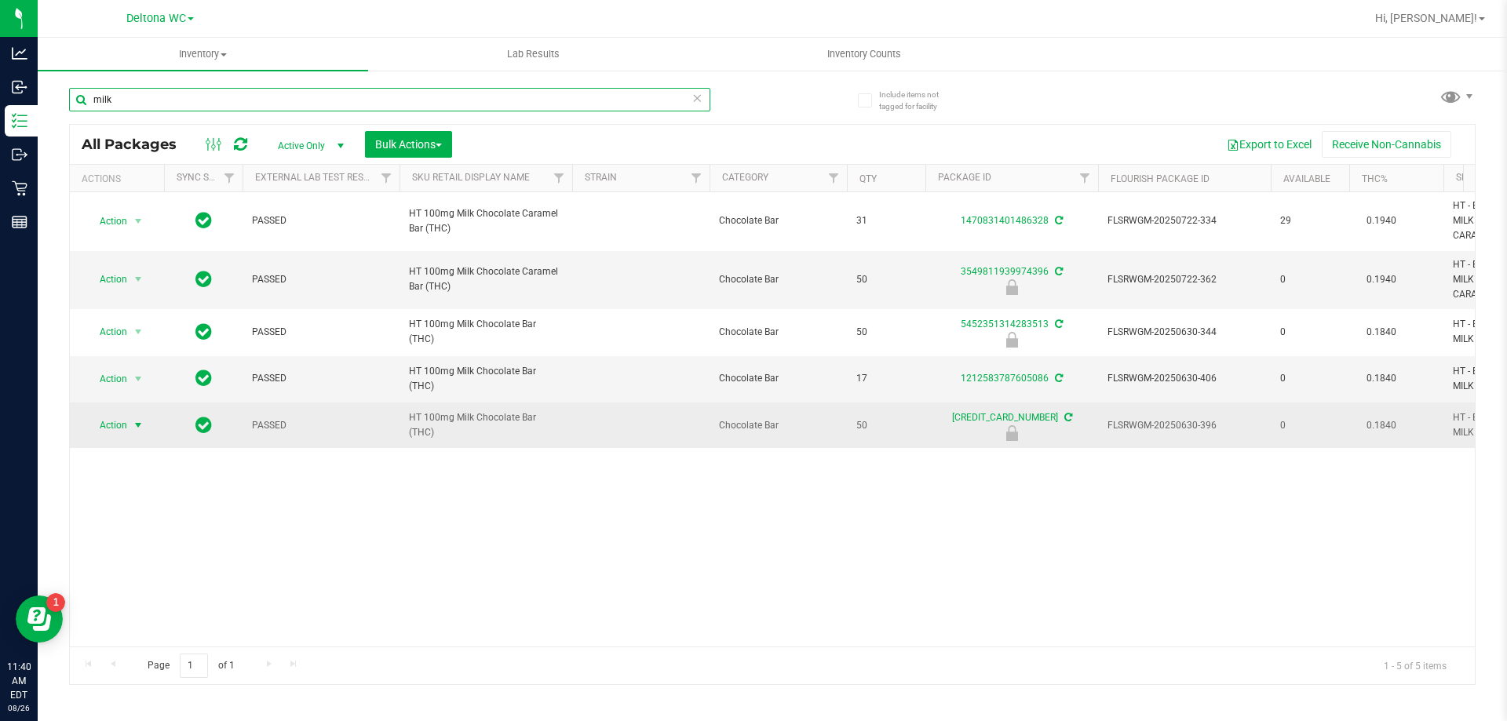
type input "milk"
click at [141, 429] on span "select" at bounding box center [138, 425] width 13 height 13
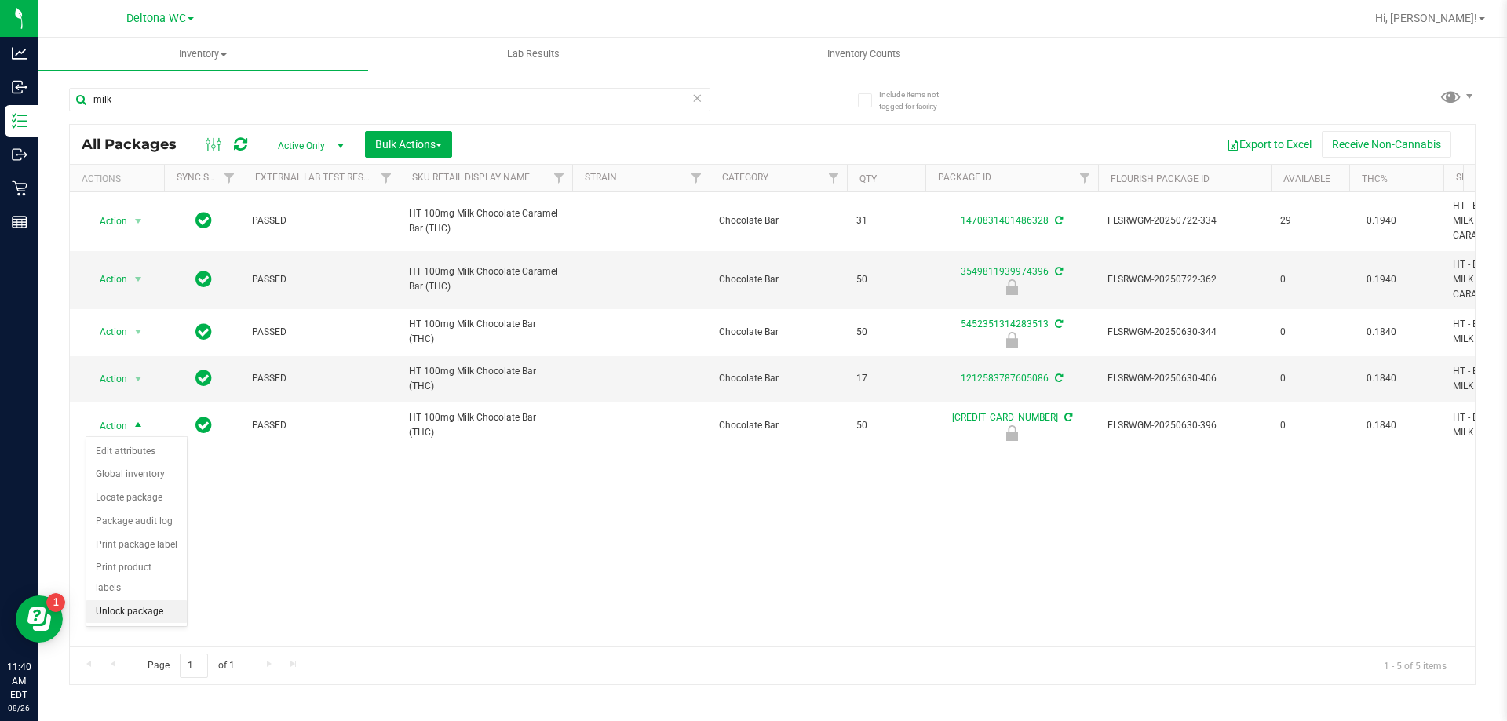
click at [156, 600] on li "Unlock package" at bounding box center [136, 612] width 100 height 24
click at [867, 180] on link "Qty" at bounding box center [867, 178] width 17 height 11
